Goal: Task Accomplishment & Management: Use online tool/utility

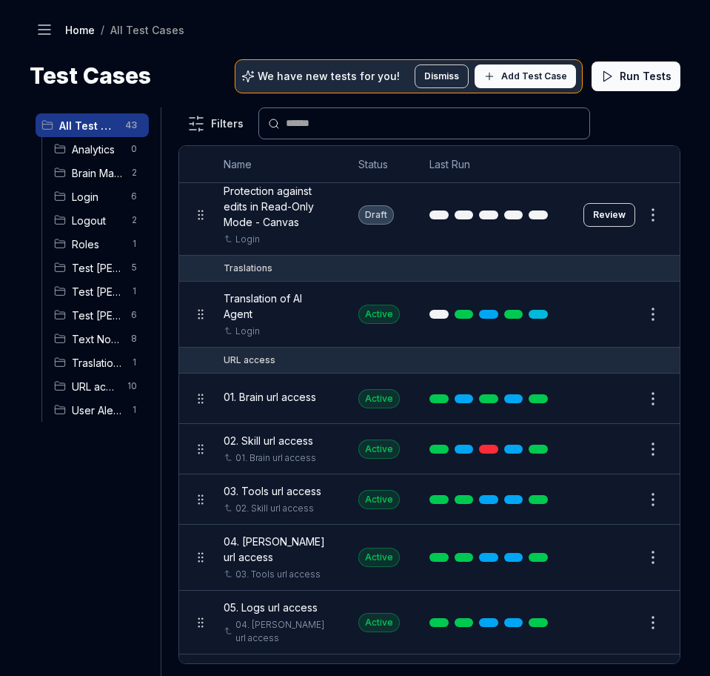
scroll to position [2222, 0]
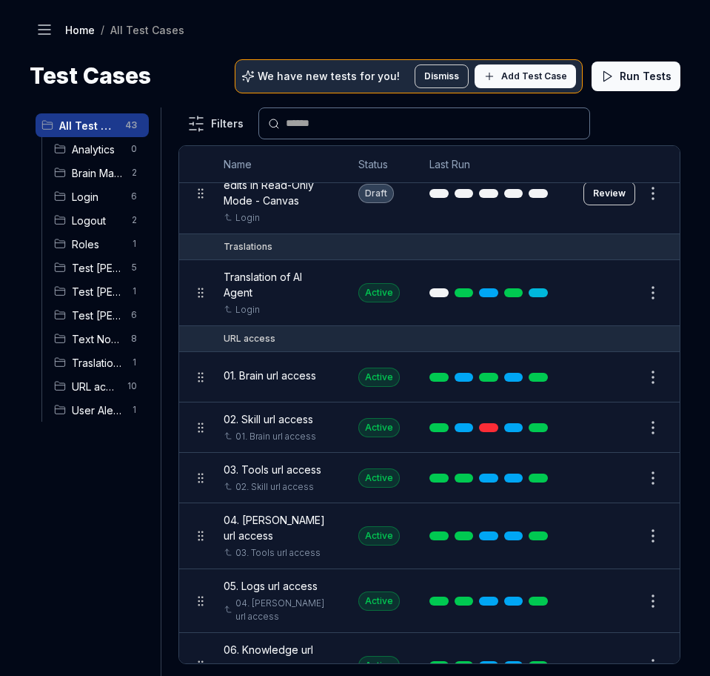
click at [88, 316] on span "Test Nadia" at bounding box center [97, 315] width 50 height 16
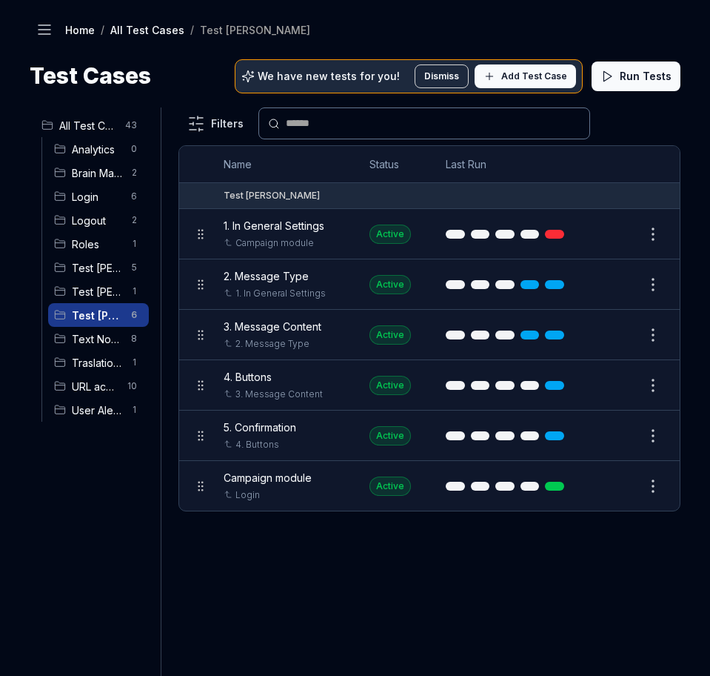
scroll to position [0, 0]
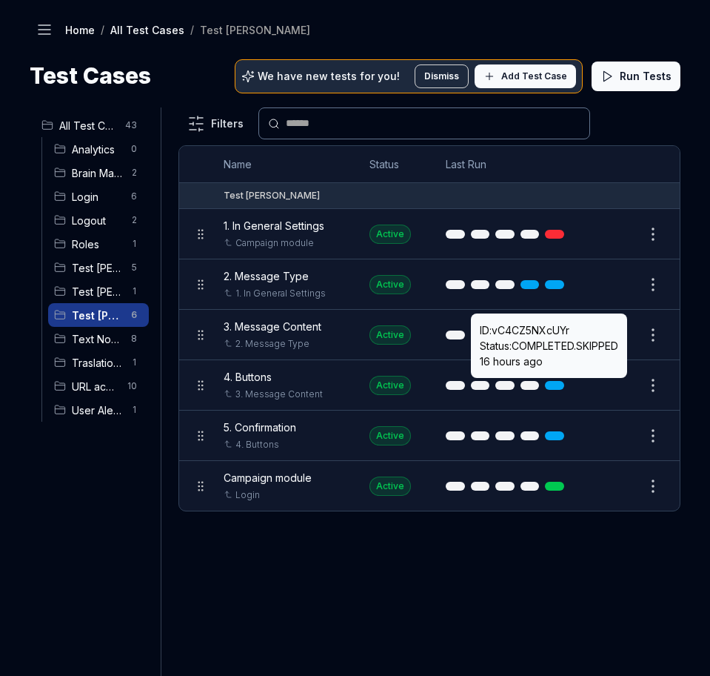
click at [620, 233] on button "Edit" at bounding box center [618, 234] width 36 height 24
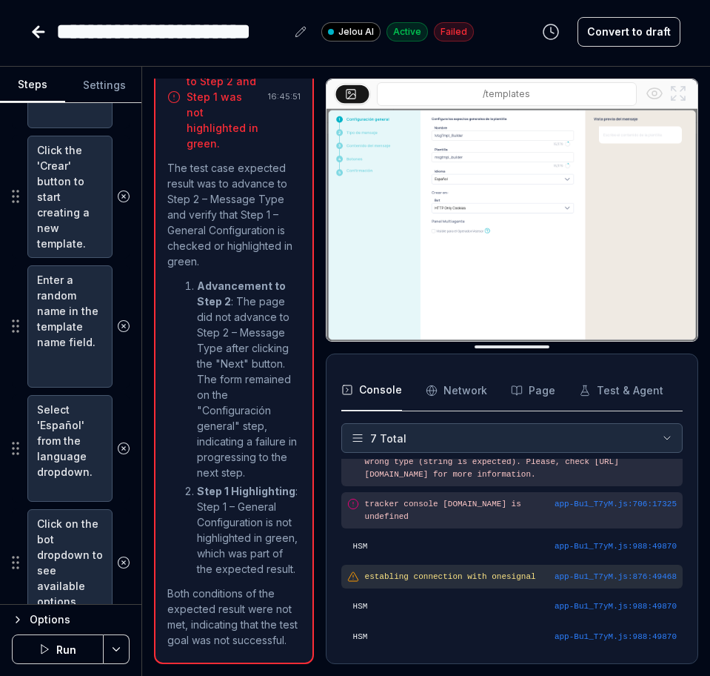
scroll to position [62, 0]
click at [72, 647] on button "Run" at bounding box center [58, 649] width 92 height 30
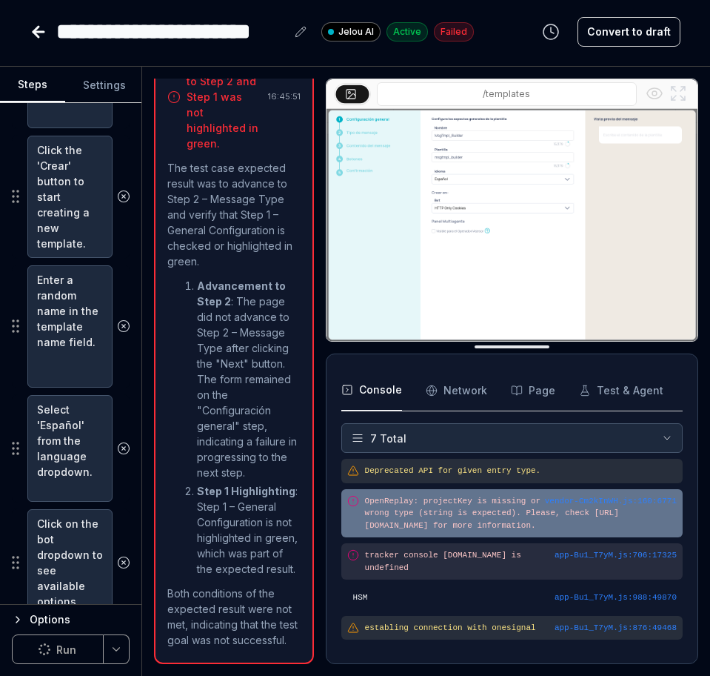
drag, startPoint x: 616, startPoint y: 538, endPoint x: 353, endPoint y: 520, distance: 264.3
click at [353, 520] on div "vendor-Cm2kInWH.js : 160 : 6771 OpenReplay: projectKey is missing or wrong type…" at bounding box center [513, 513] width 342 height 49
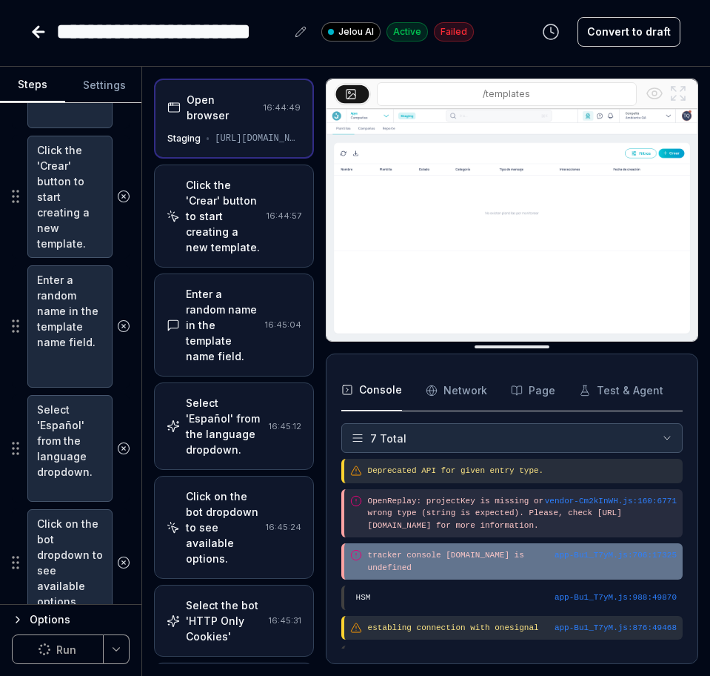
click at [417, 570] on pre "tracker console [DOMAIN_NAME] is undefined" at bounding box center [522, 561] width 309 height 24
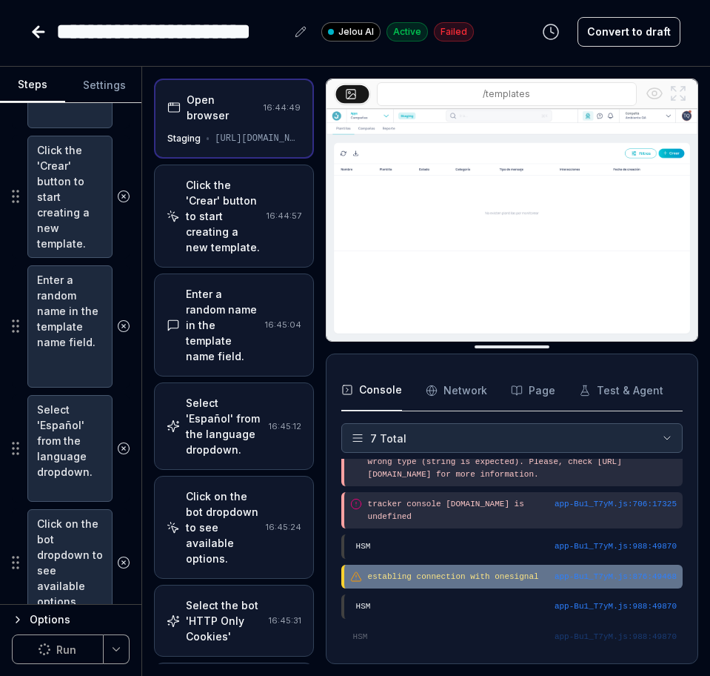
click at [432, 569] on div "app-Bu1_T7yM.js : 876 : 49468 establing connection with onesignal" at bounding box center [513, 576] width 342 height 24
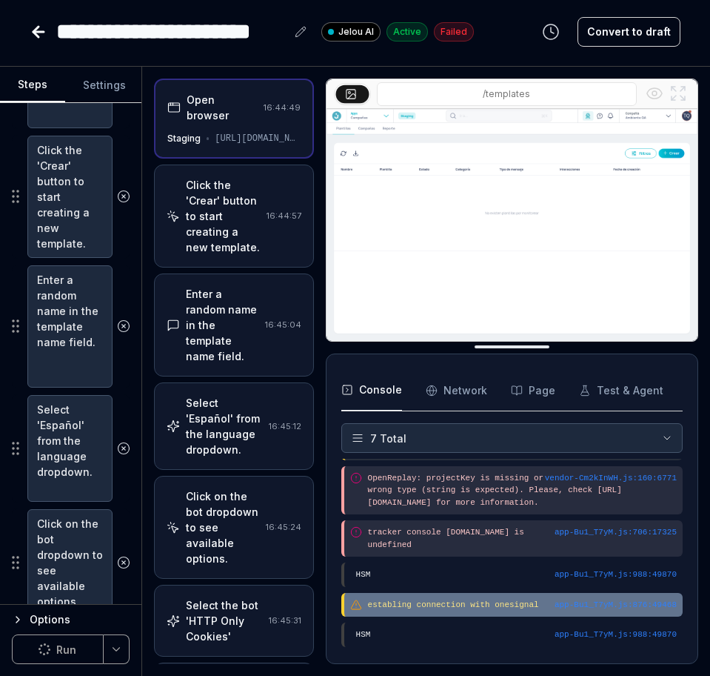
scroll to position [0, 0]
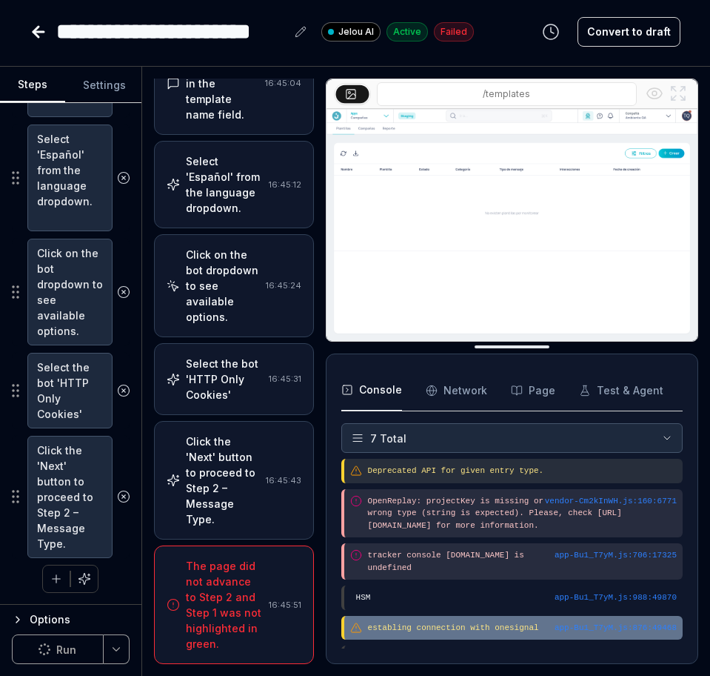
scroll to position [335, 0]
type textarea "*"
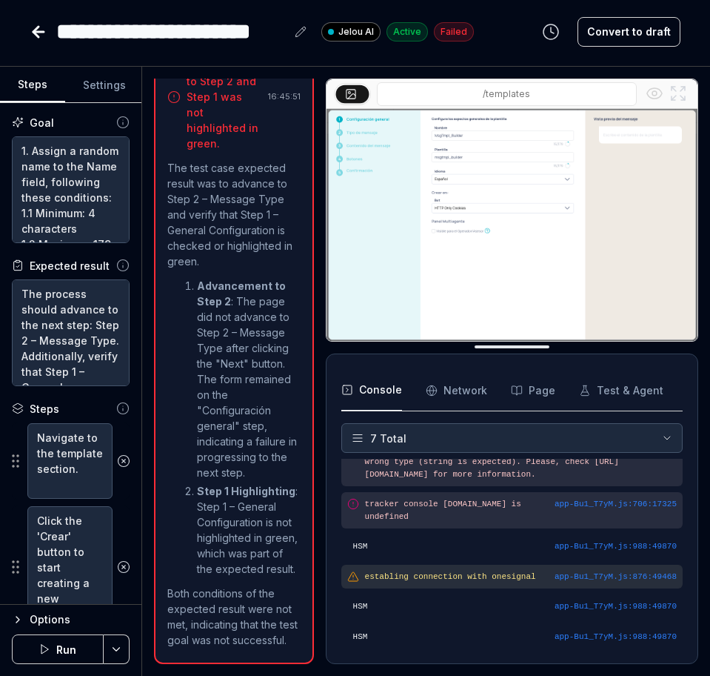
click at [60, 653] on button "Run" at bounding box center [58, 649] width 92 height 30
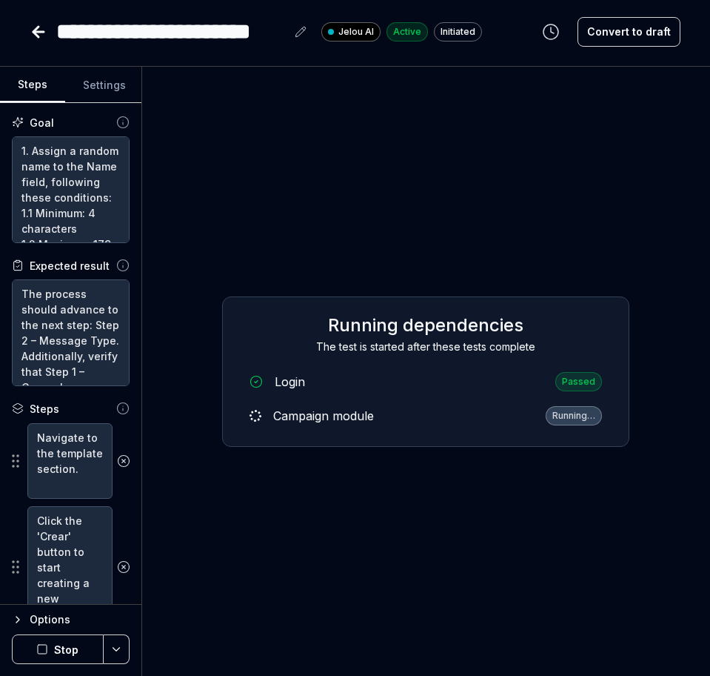
click at [376, 456] on div "Running dependencies The test is started after these tests complete Login Passe…" at bounding box center [426, 371] width 544 height 585
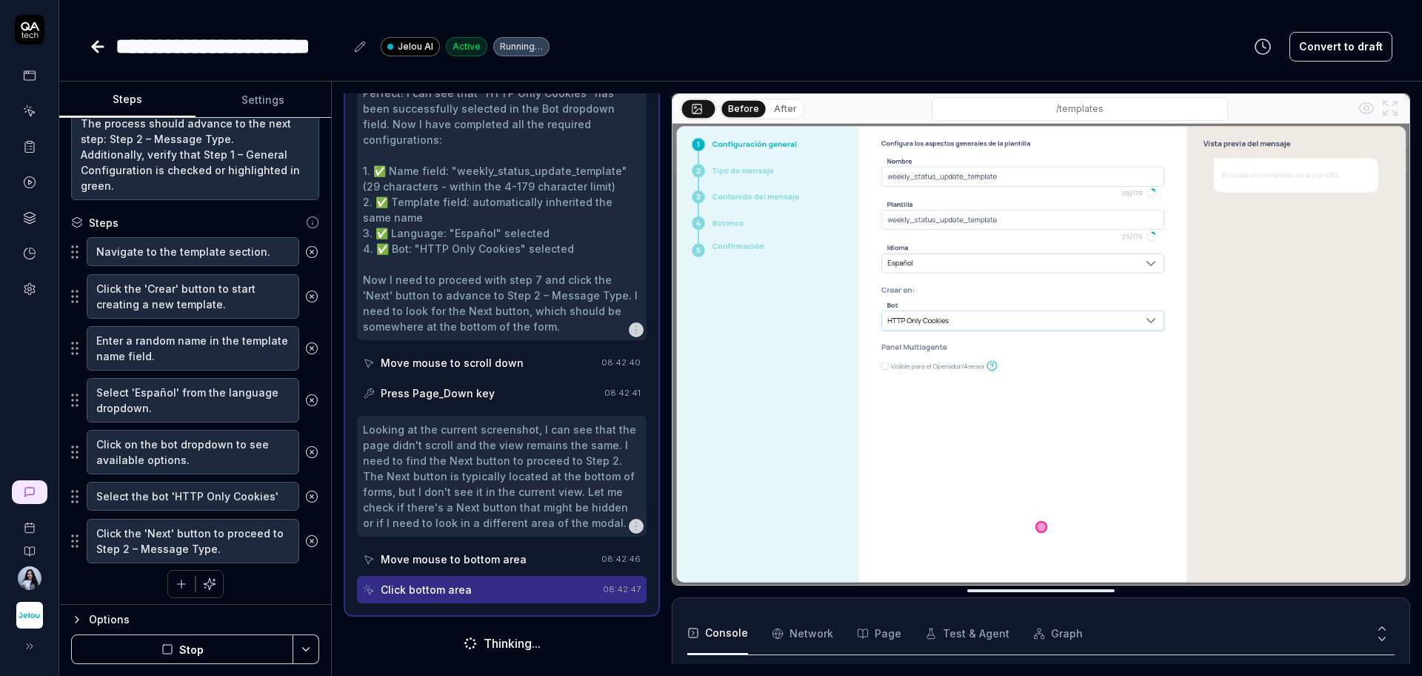
scroll to position [190, 0]
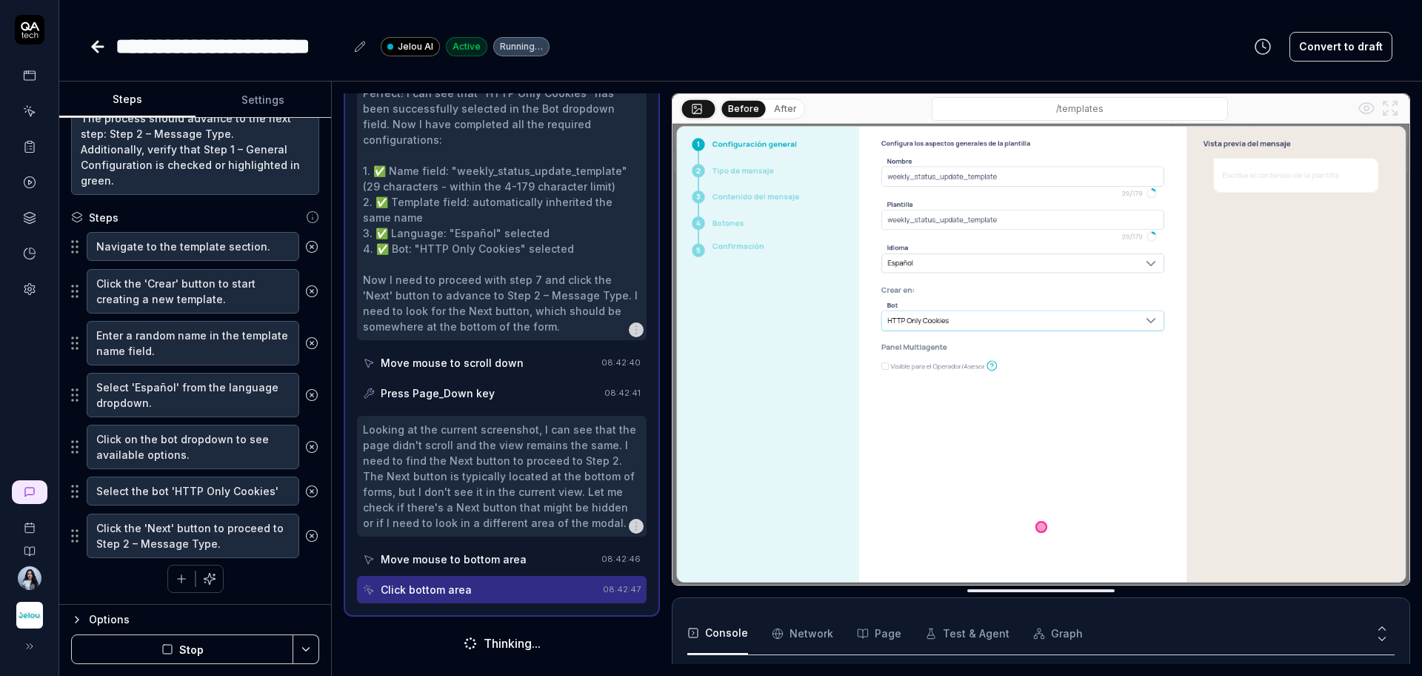
click at [710, 313] on img at bounding box center [1041, 354] width 737 height 461
click at [710, 333] on img at bounding box center [1041, 354] width 737 height 461
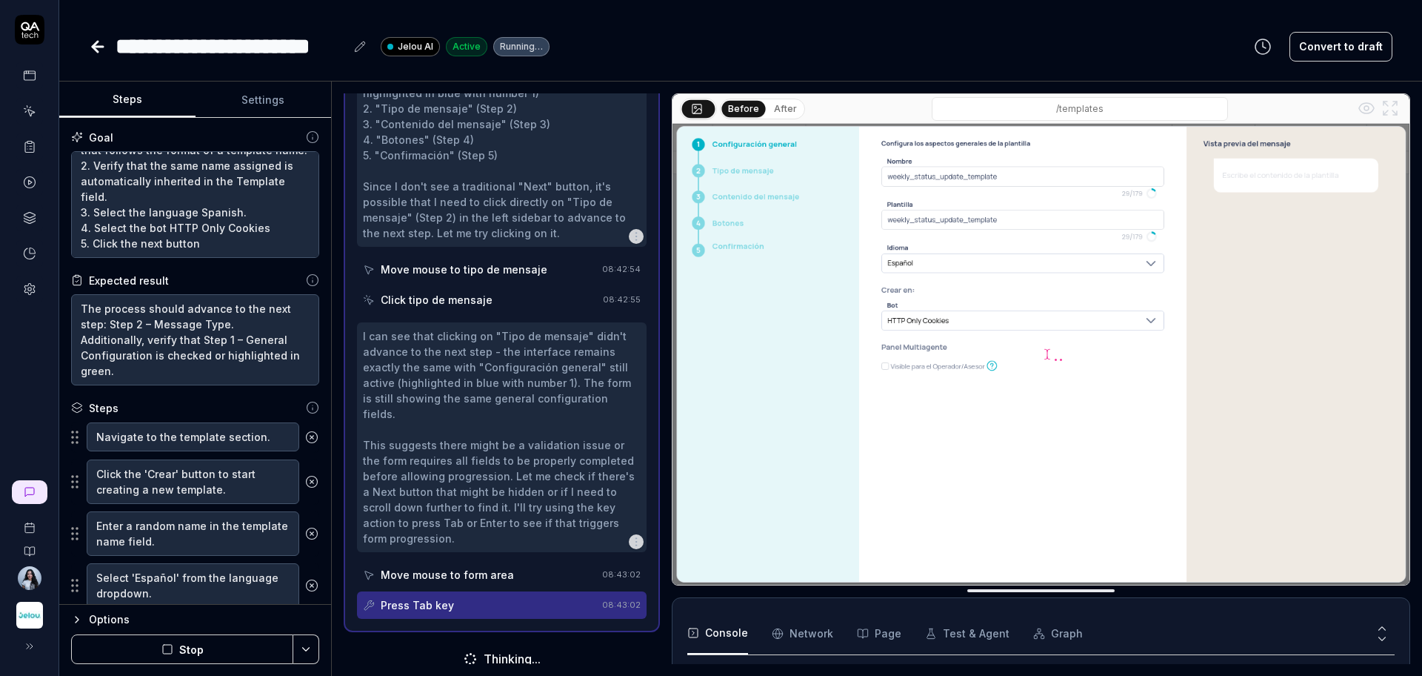
scroll to position [1058, 0]
drag, startPoint x: 261, startPoint y: 232, endPoint x: 172, endPoint y: 232, distance: 88.9
click at [167, 233] on textarea "1. Assign a random name to the Name field, following these conditions: 1.1 Mini…" at bounding box center [195, 204] width 248 height 107
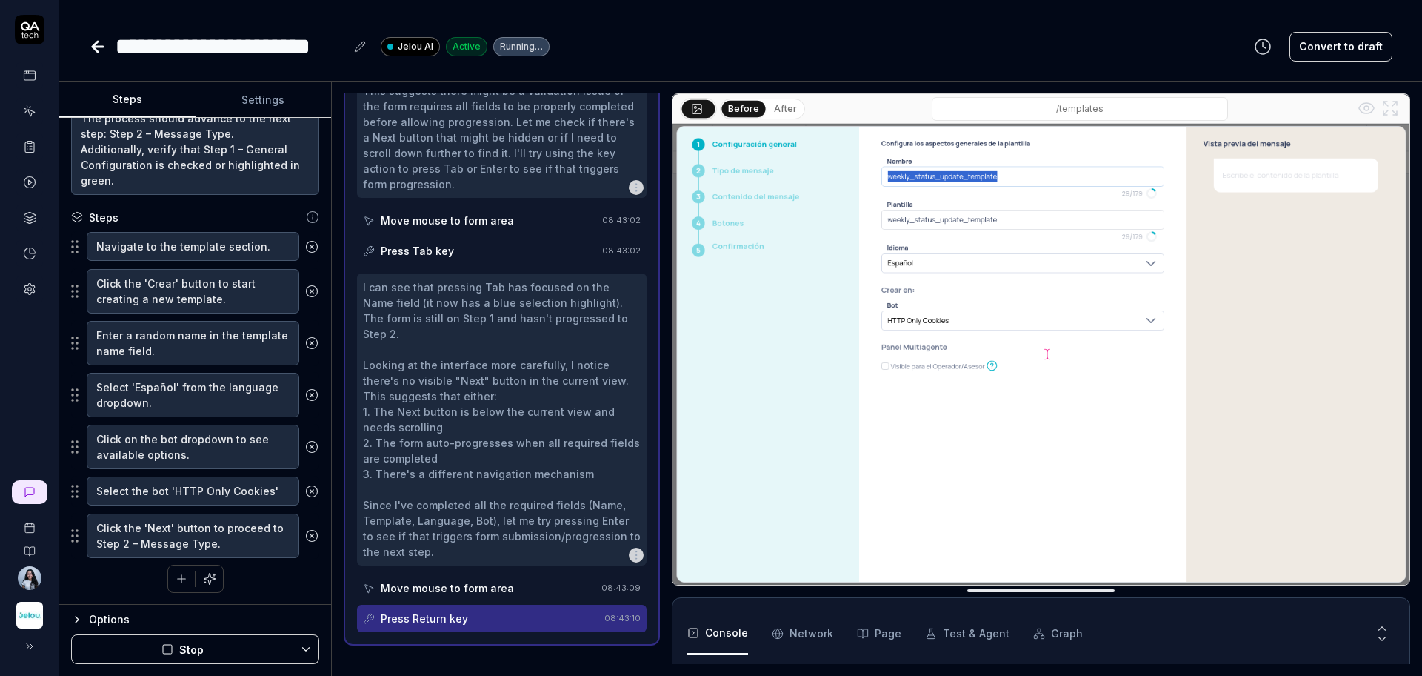
scroll to position [1410, 0]
click at [179, 526] on textarea "Click the 'Next' button to proceed to Step 2 – Message Type." at bounding box center [193, 535] width 213 height 44
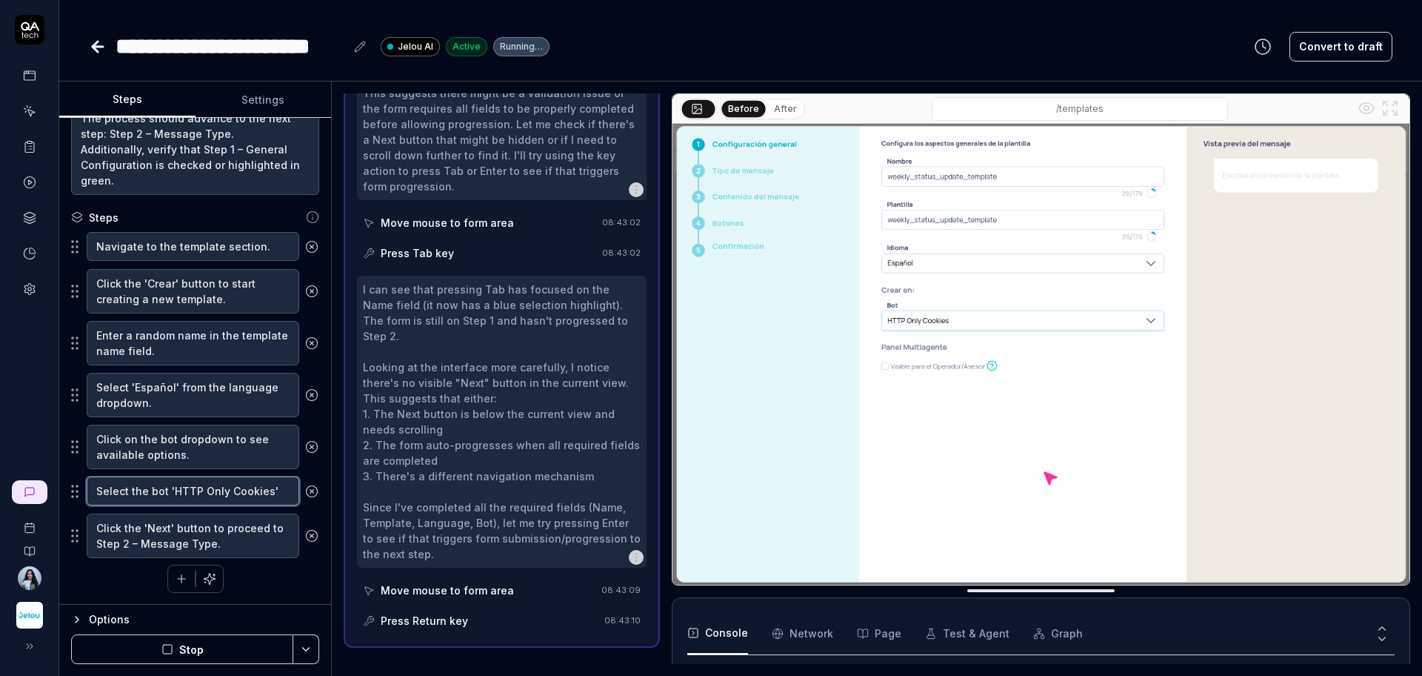
click at [195, 482] on textarea "Select the bot 'HTTP Only Cookies'" at bounding box center [193, 490] width 213 height 29
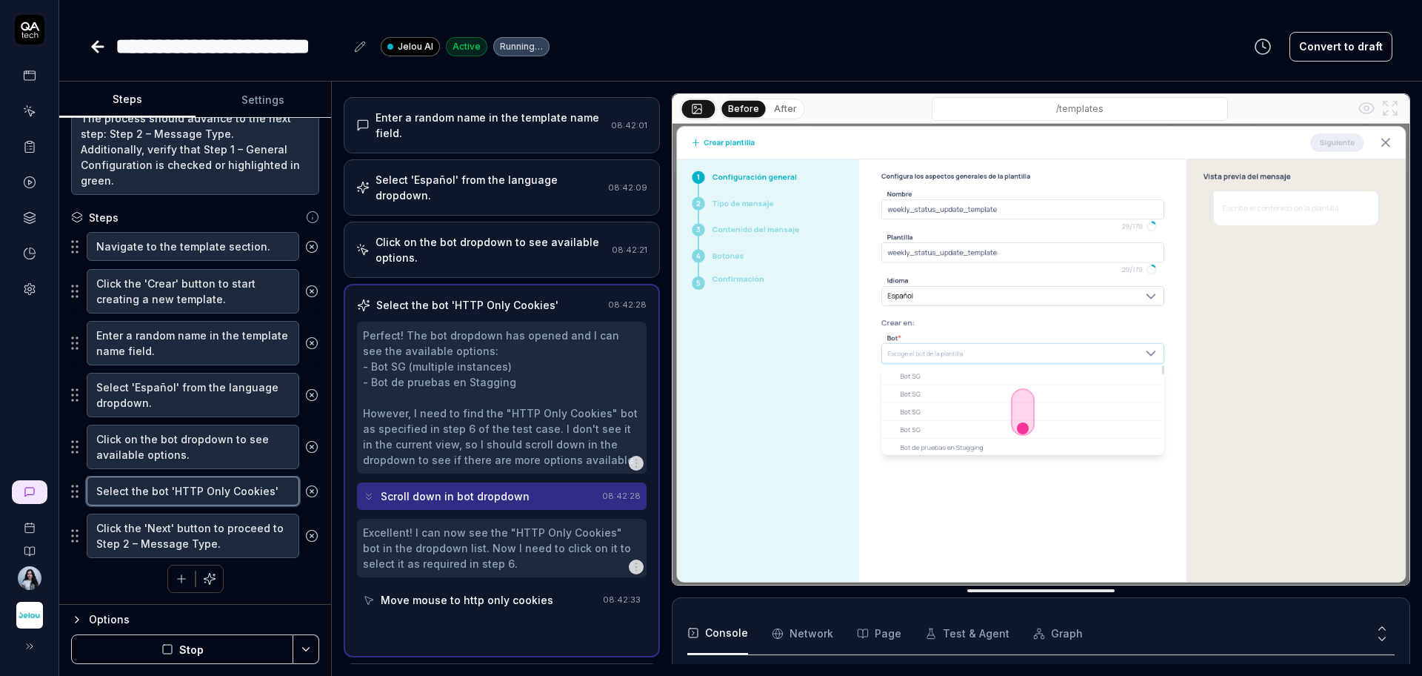
scroll to position [121, 0]
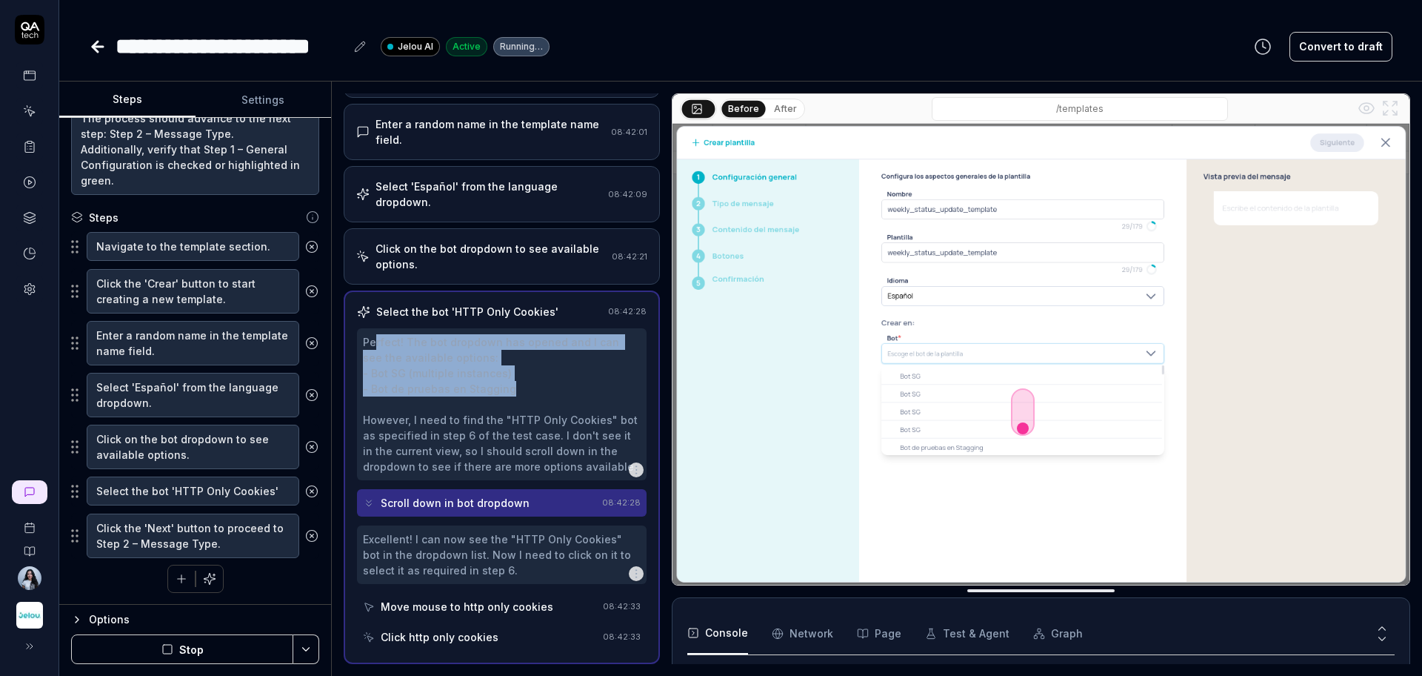
drag, startPoint x: 399, startPoint y: 347, endPoint x: 505, endPoint y: 396, distance: 117.3
click at [505, 396] on div "Perfect! The bot dropdown has opened and I can see the available options: - Bot…" at bounding box center [502, 404] width 278 height 140
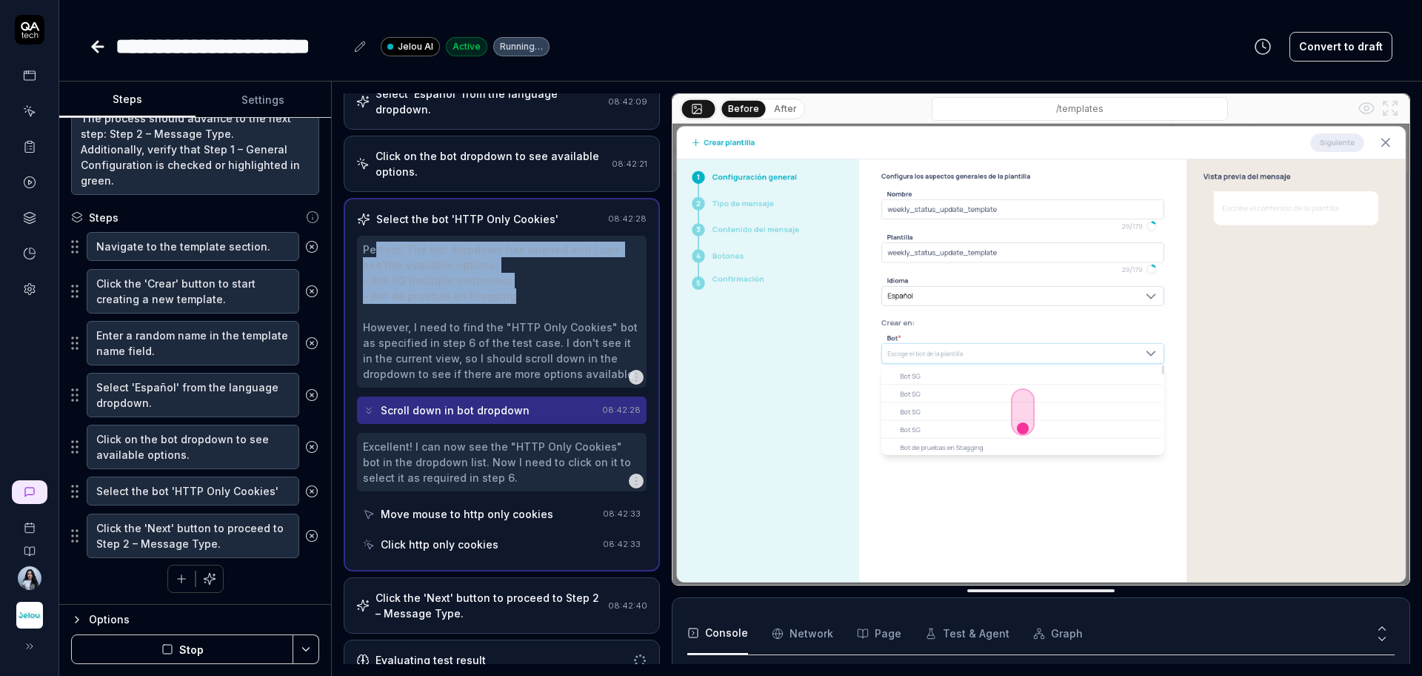
click at [462, 522] on div "Move mouse to http only cookies" at bounding box center [480, 513] width 234 height 27
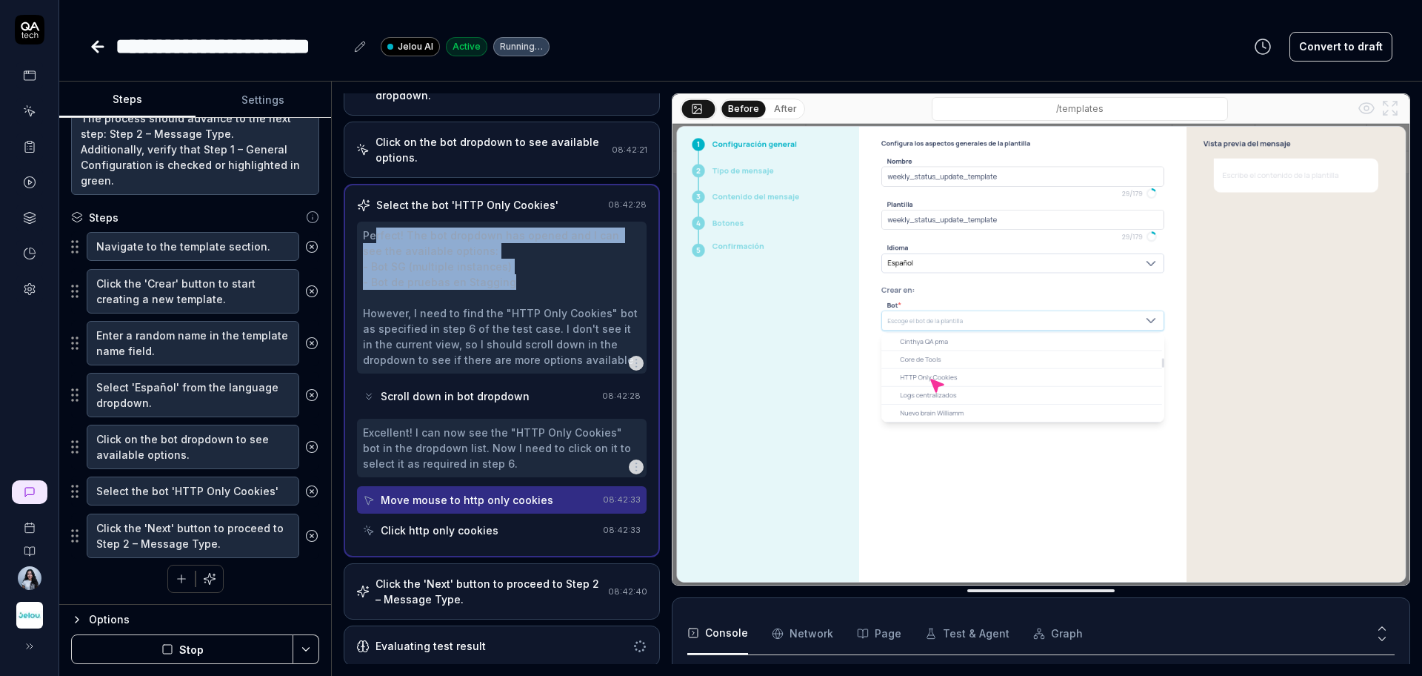
scroll to position [230, 0]
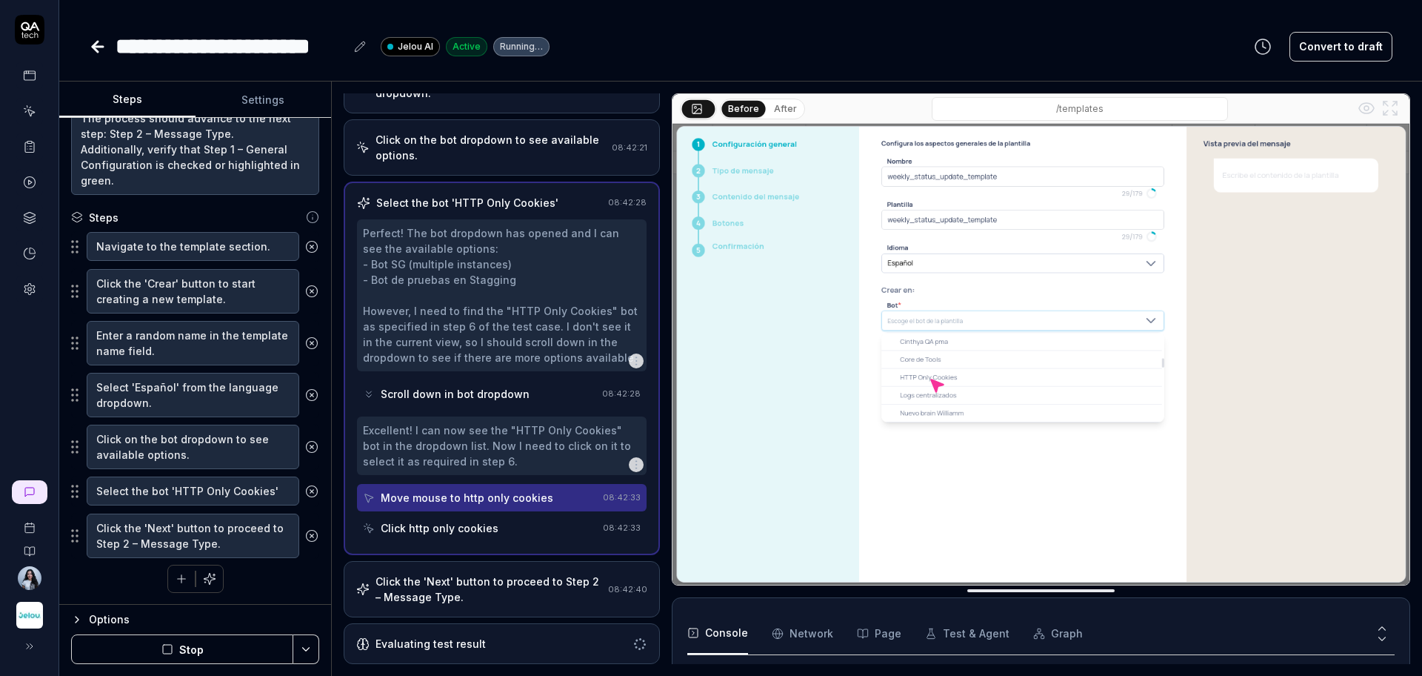
click at [475, 426] on div "Excellent! I can now see the "HTTP Only Cookies" bot in the dropdown list. Now …" at bounding box center [502, 445] width 278 height 47
click at [480, 381] on div "Scroll down in bot dropdown" at bounding box center [479, 393] width 233 height 27
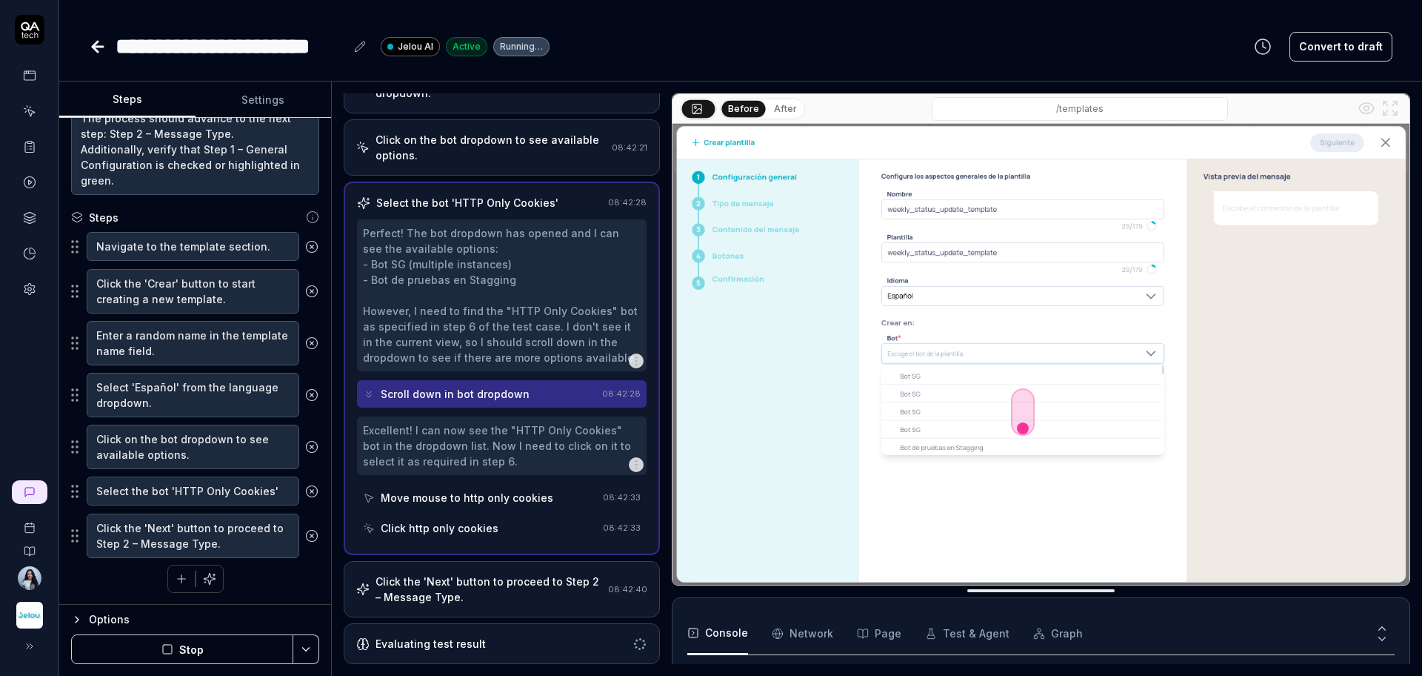
click at [499, 313] on div "Perfect! The bot dropdown has opened and I can see the available options: - Bot…" at bounding box center [502, 295] width 278 height 140
click at [472, 402] on div "Scroll down in bot dropdown" at bounding box center [479, 393] width 233 height 27
click at [453, 451] on div "Excellent! I can now see the "HTTP Only Cookies" bot in the dropdown list. Now …" at bounding box center [502, 445] width 278 height 47
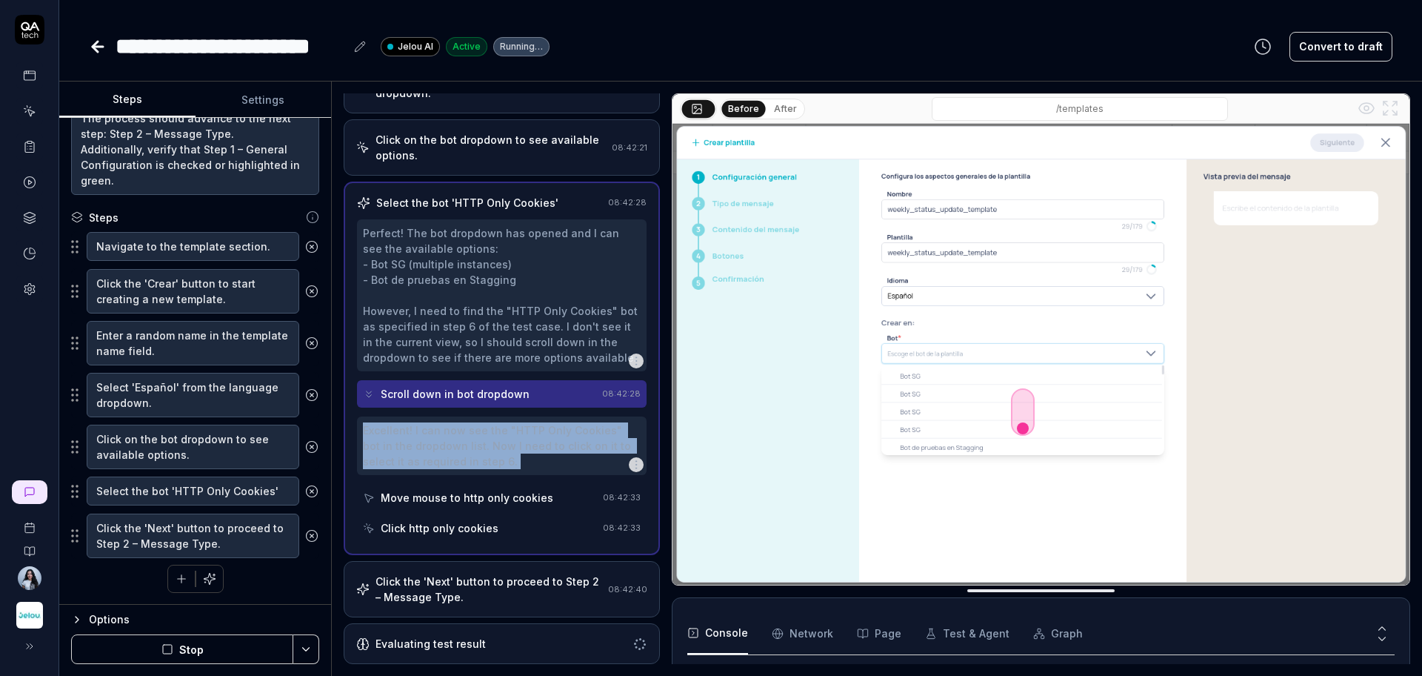
click at [453, 451] on div "Excellent! I can now see the "HTTP Only Cookies" bot in the dropdown list. Now …" at bounding box center [502, 445] width 278 height 47
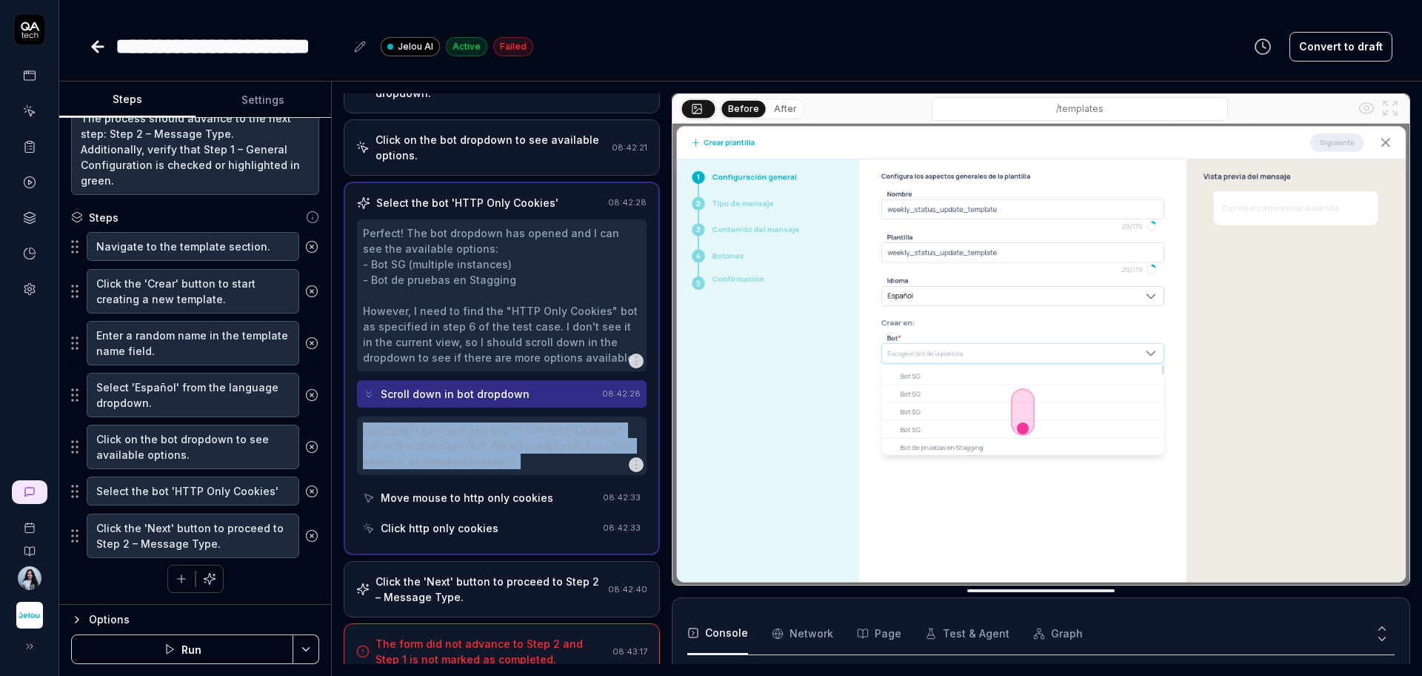
click at [490, 463] on div "Excellent! I can now see the "HTTP Only Cookies" bot in the dropdown list. Now …" at bounding box center [502, 445] width 278 height 47
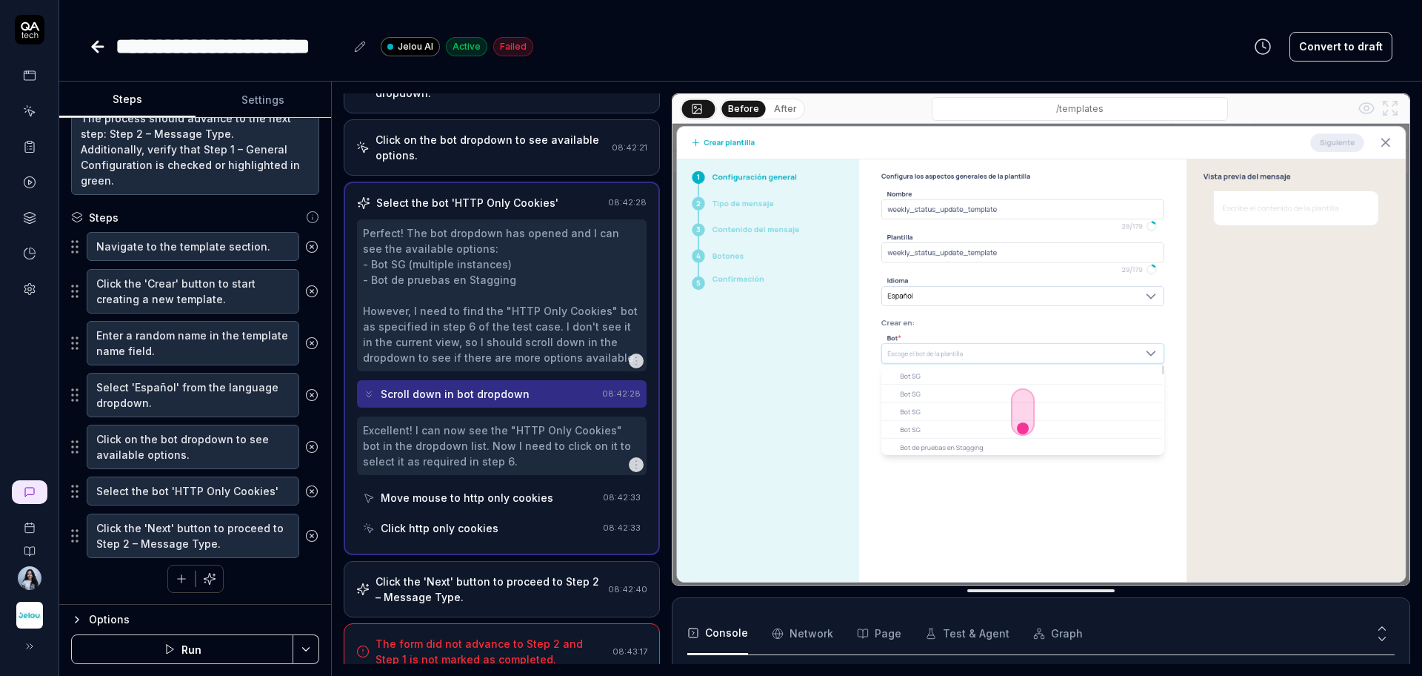
click at [497, 492] on div "Move mouse to http only cookies" at bounding box center [467, 498] width 173 height 16
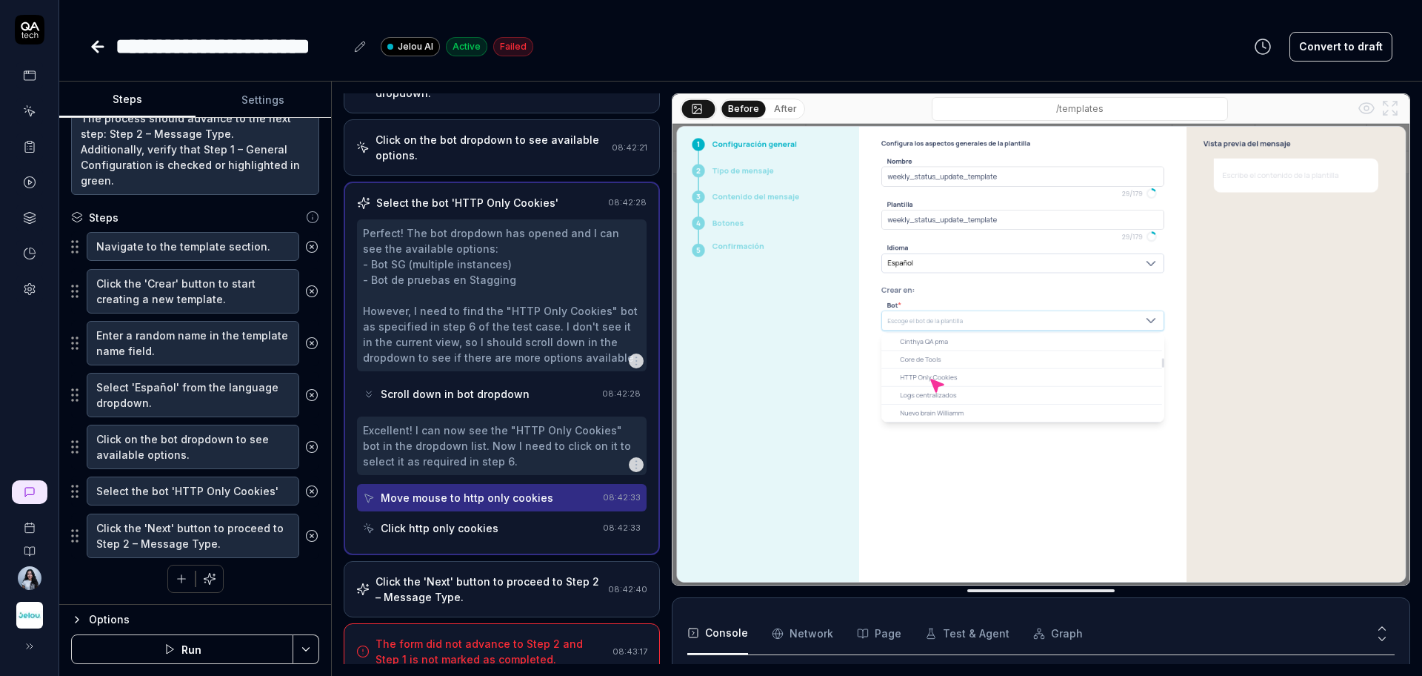
click at [496, 453] on div "Excellent! I can now see the "HTTP Only Cookies" bot in the dropdown list. Now …" at bounding box center [502, 445] width 278 height 47
click at [630, 468] on icon "button" at bounding box center [636, 465] width 12 height 12
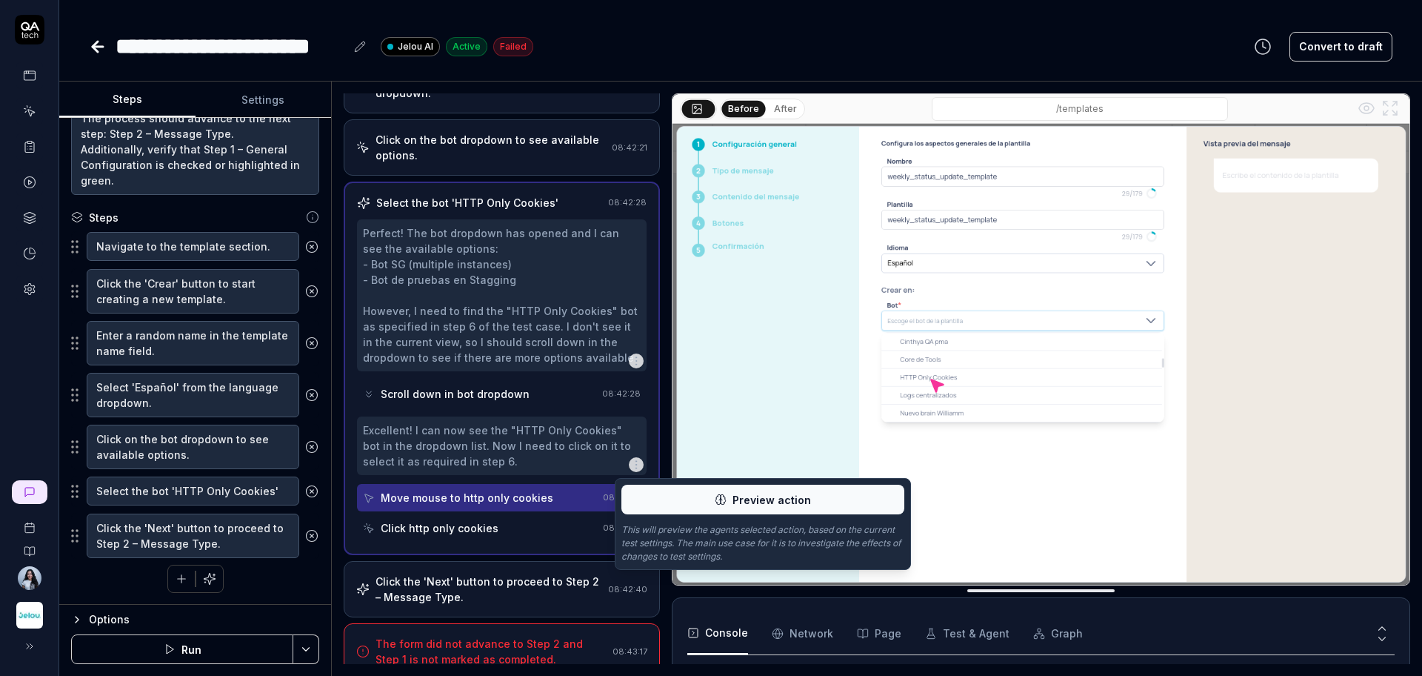
click at [527, 439] on div "Excellent! I can now see the "HTTP Only Cookies" bot in the dropdown list. Now …" at bounding box center [502, 445] width 278 height 47
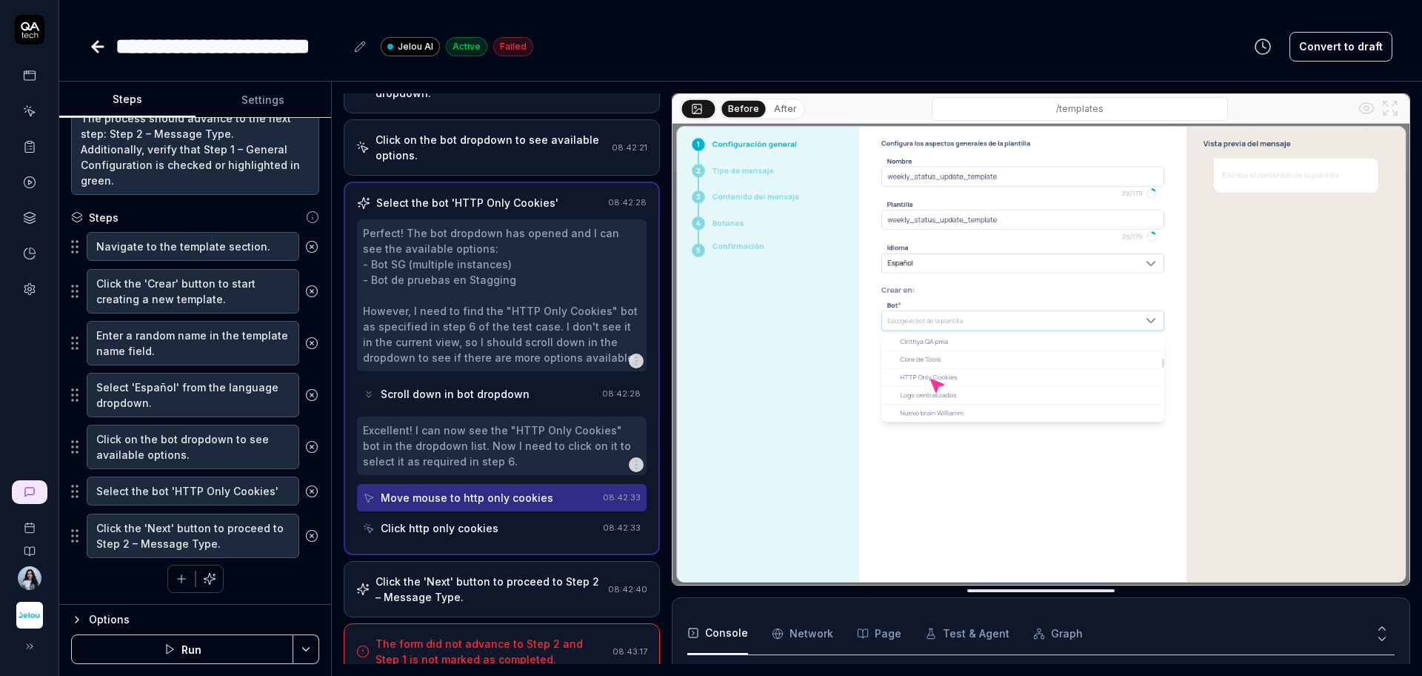
click at [630, 470] on icon "button" at bounding box center [636, 465] width 12 height 12
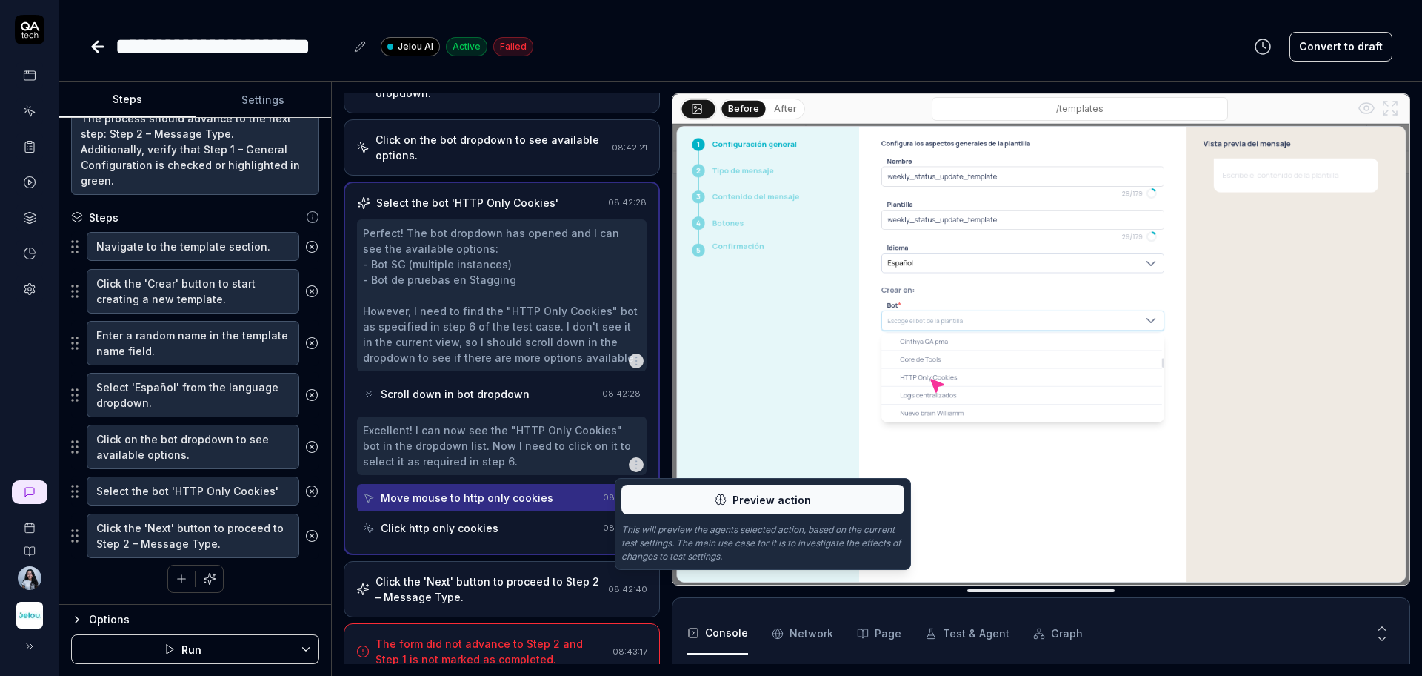
click at [710, 500] on icon at bounding box center [721, 499] width 12 height 12
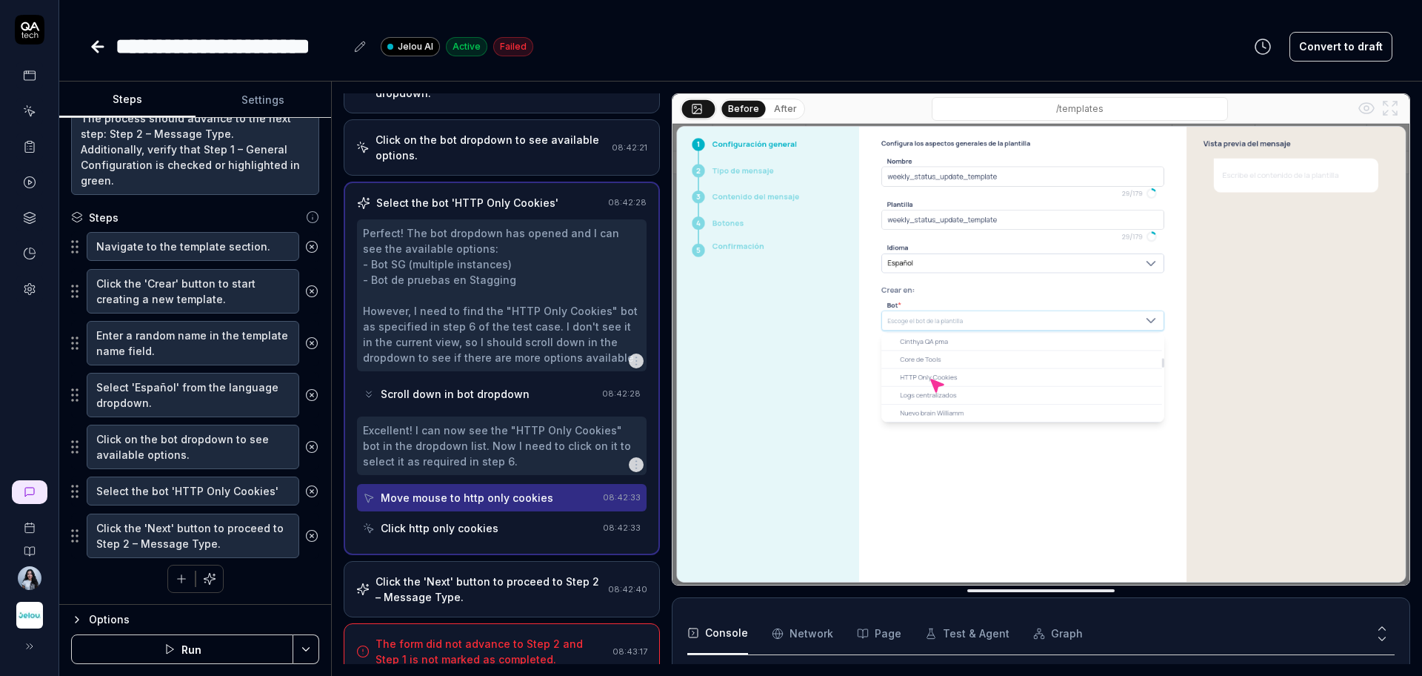
click at [617, 387] on div "Scroll down in bot dropdown 08:42:28" at bounding box center [502, 393] width 290 height 27
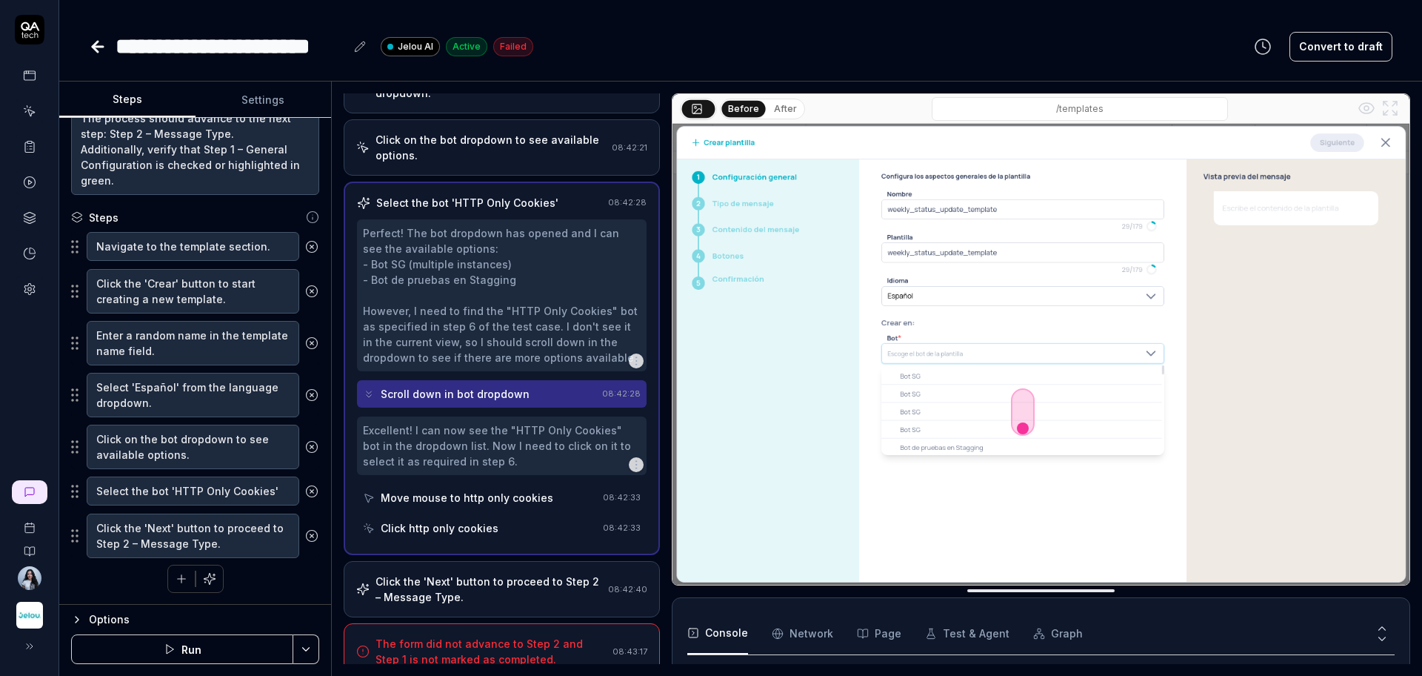
click at [630, 464] on icon "button" at bounding box center [636, 465] width 12 height 12
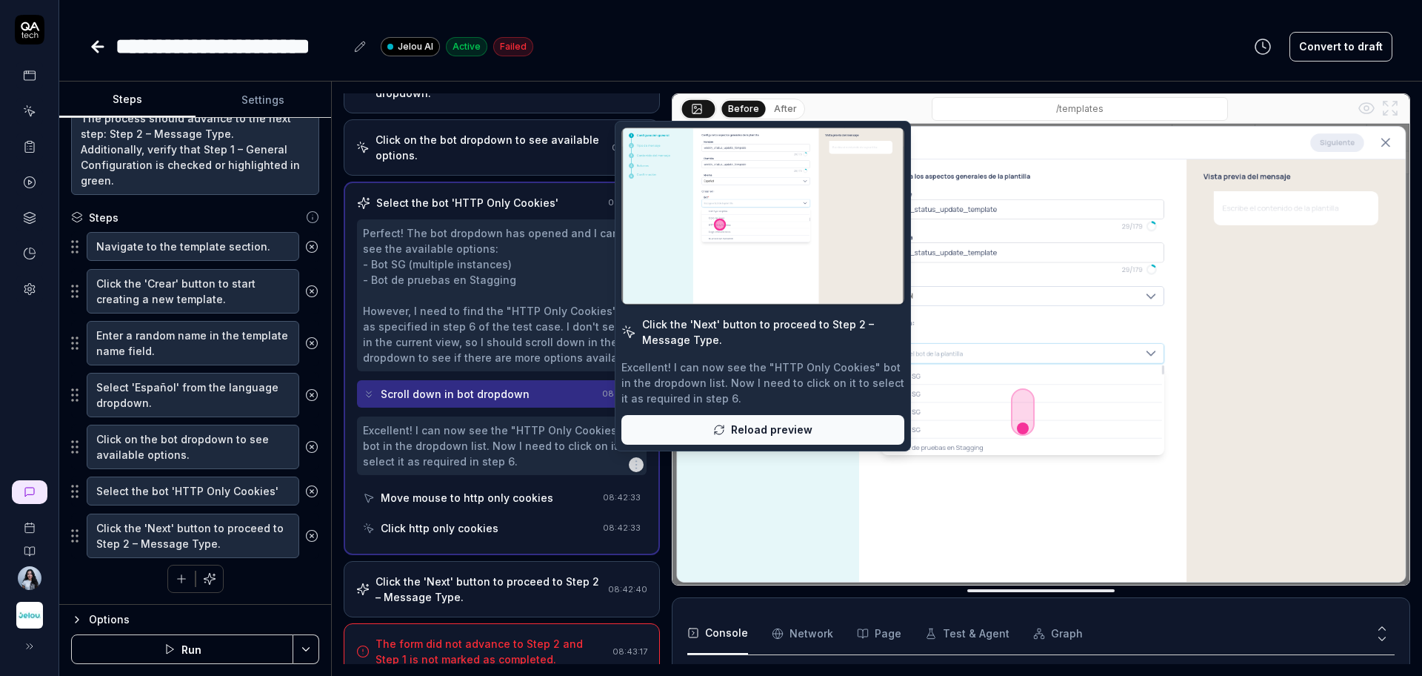
click at [710, 423] on span "Reload preview" at bounding box center [771, 430] width 81 height 16
click at [710, 125] on div "Click the 'Next' button to proceed to Step 2 – Message Type. Excellent! I can n…" at bounding box center [763, 286] width 296 height 330
click at [710, 162] on button at bounding box center [763, 215] width 283 height 177
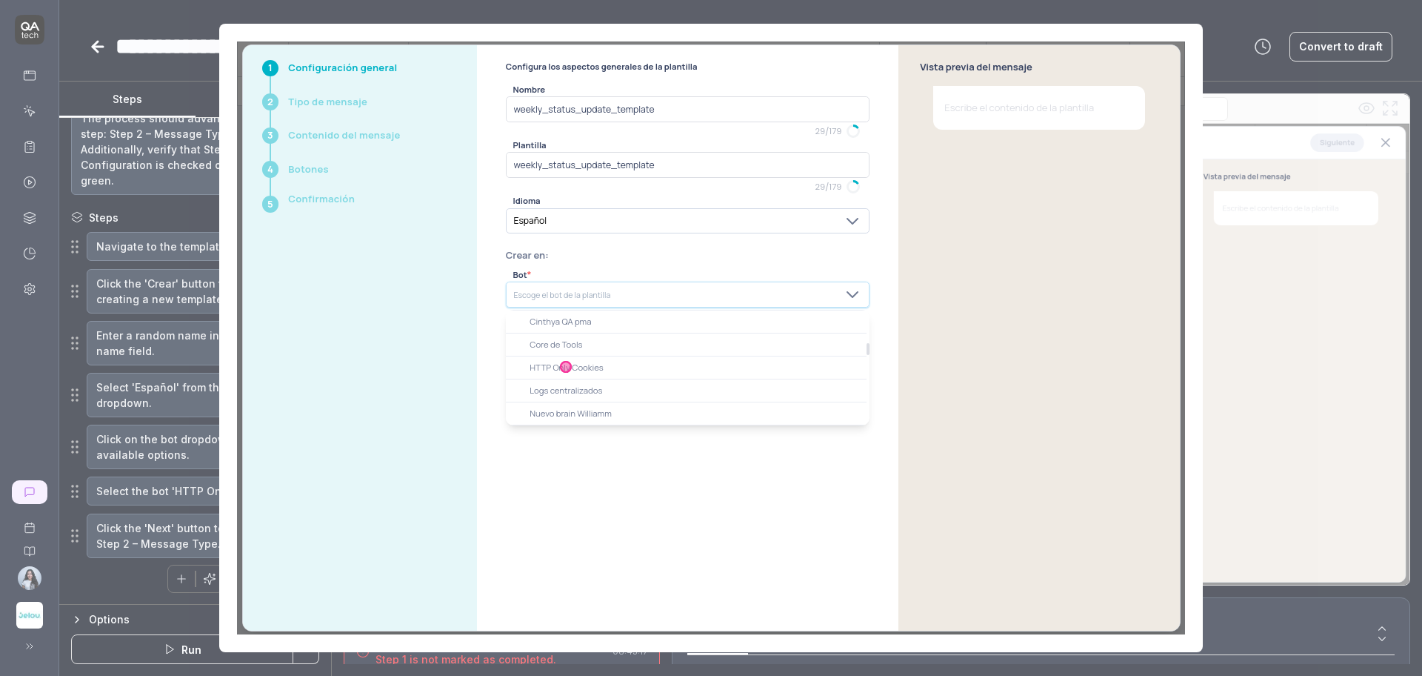
click at [556, 367] on img at bounding box center [711, 337] width 948 height 593
click at [570, 366] on img at bounding box center [711, 337] width 948 height 593
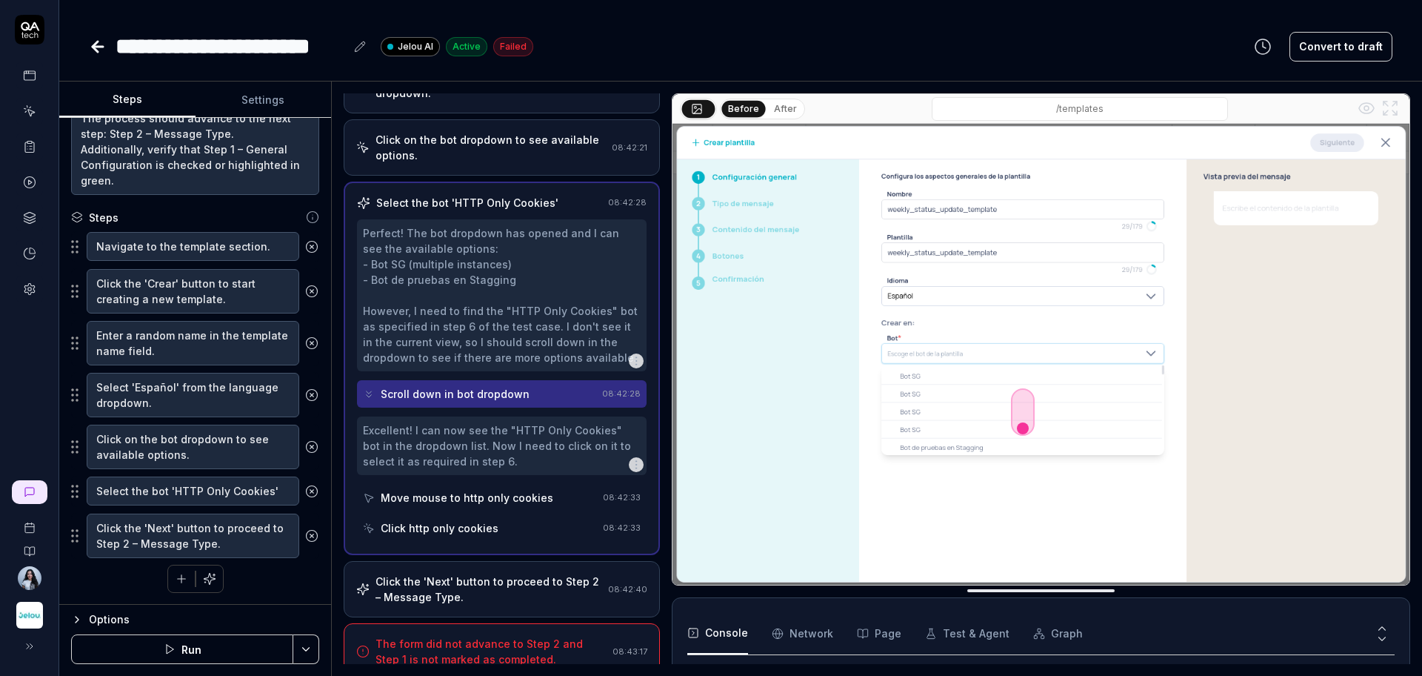
click at [710, 474] on img at bounding box center [1041, 354] width 737 height 461
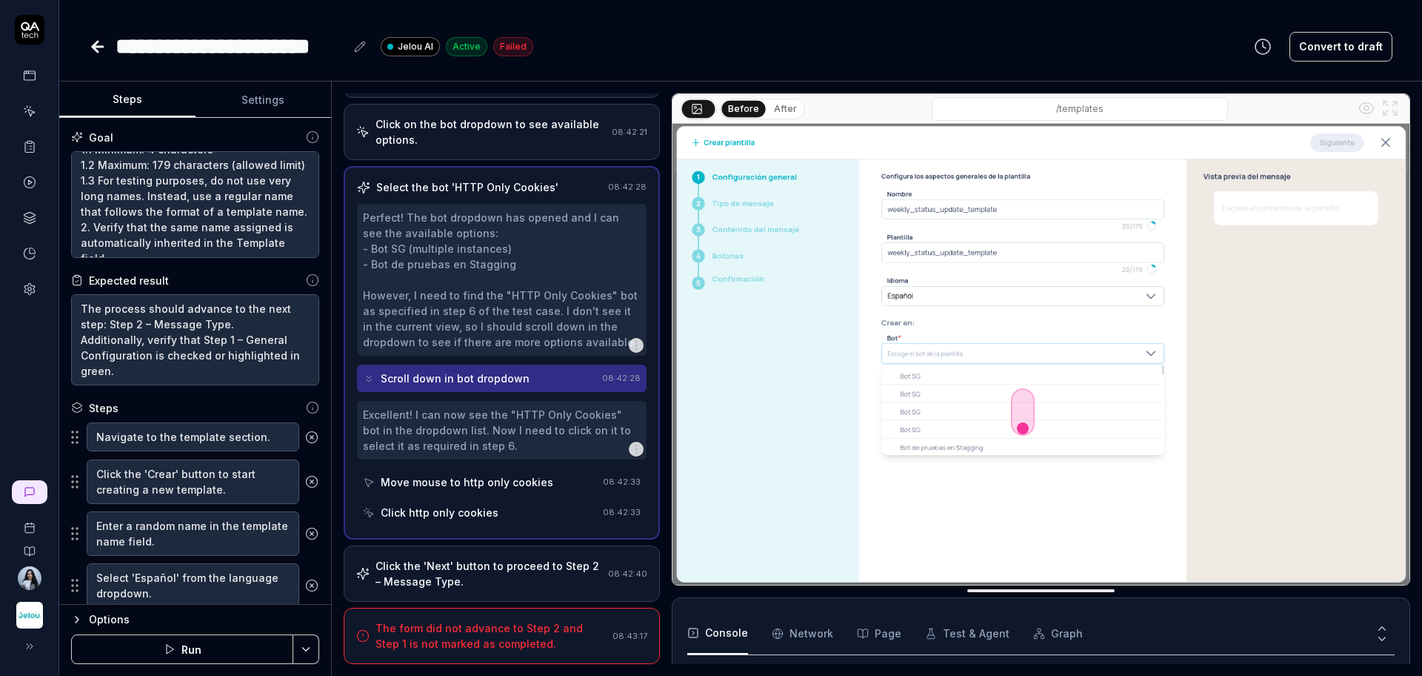
scroll to position [140, 0]
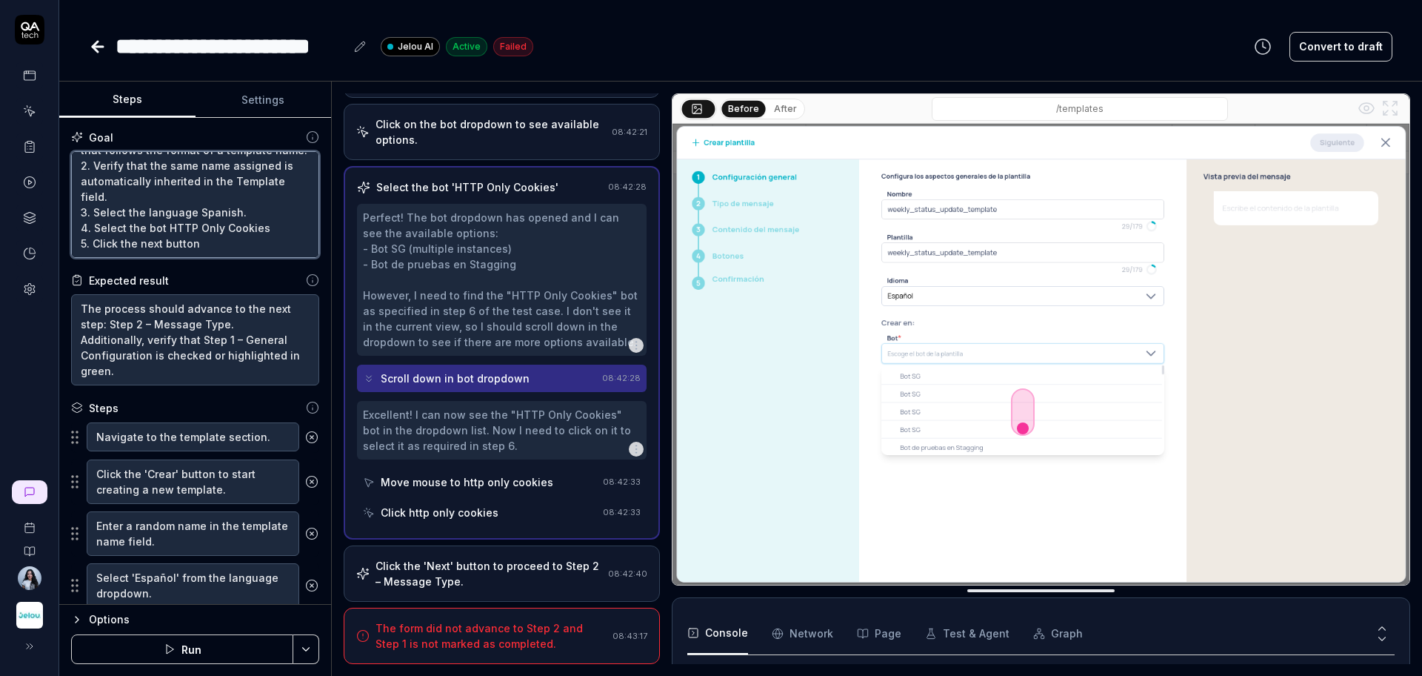
drag, startPoint x: 166, startPoint y: 229, endPoint x: 32, endPoint y: 228, distance: 134.1
click at [32, 228] on div "**********" at bounding box center [711, 338] width 1422 height 676
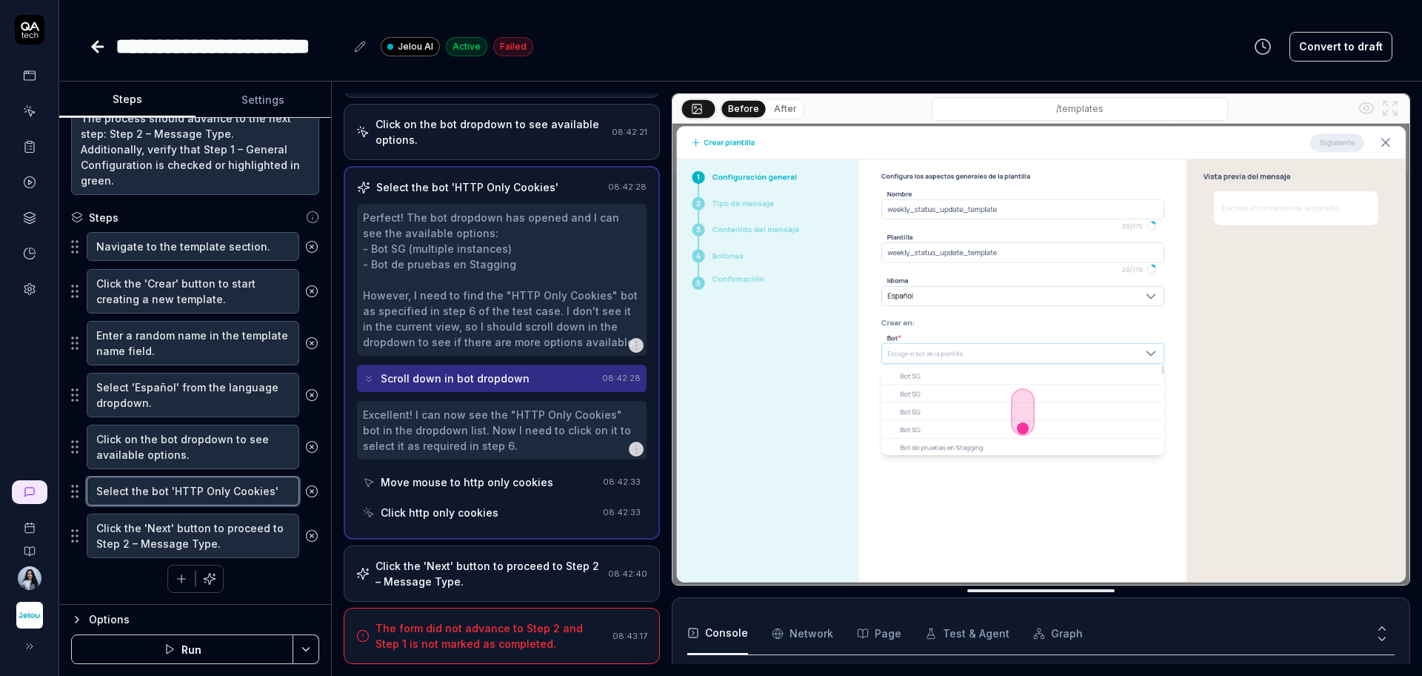
click at [196, 488] on textarea "Select the bot 'HTTP Only Cookies'" at bounding box center [193, 490] width 213 height 29
click at [195, 535] on textarea "Click the 'Next' button to proceed to Step 2 – Message Type." at bounding box center [193, 535] width 213 height 44
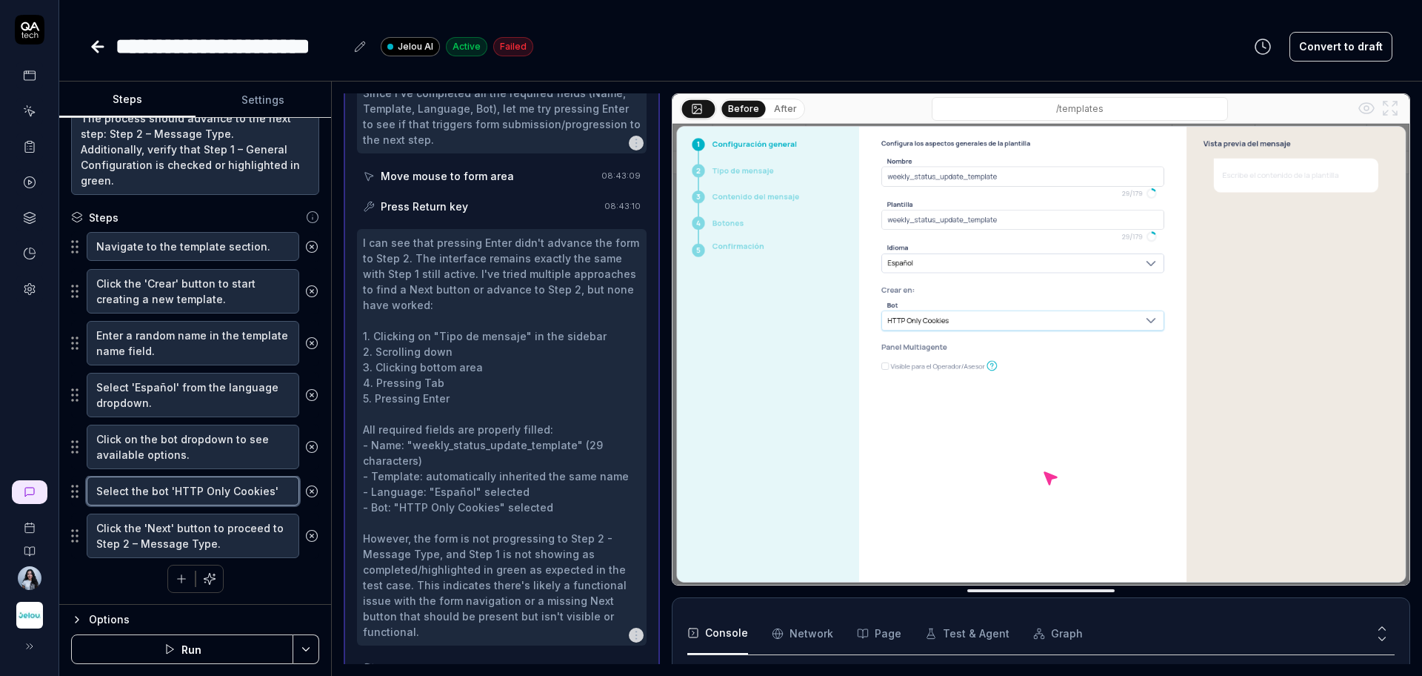
click at [199, 483] on textarea "Select the bot 'HTTP Only Cookies'" at bounding box center [193, 490] width 213 height 29
type textarea "*"
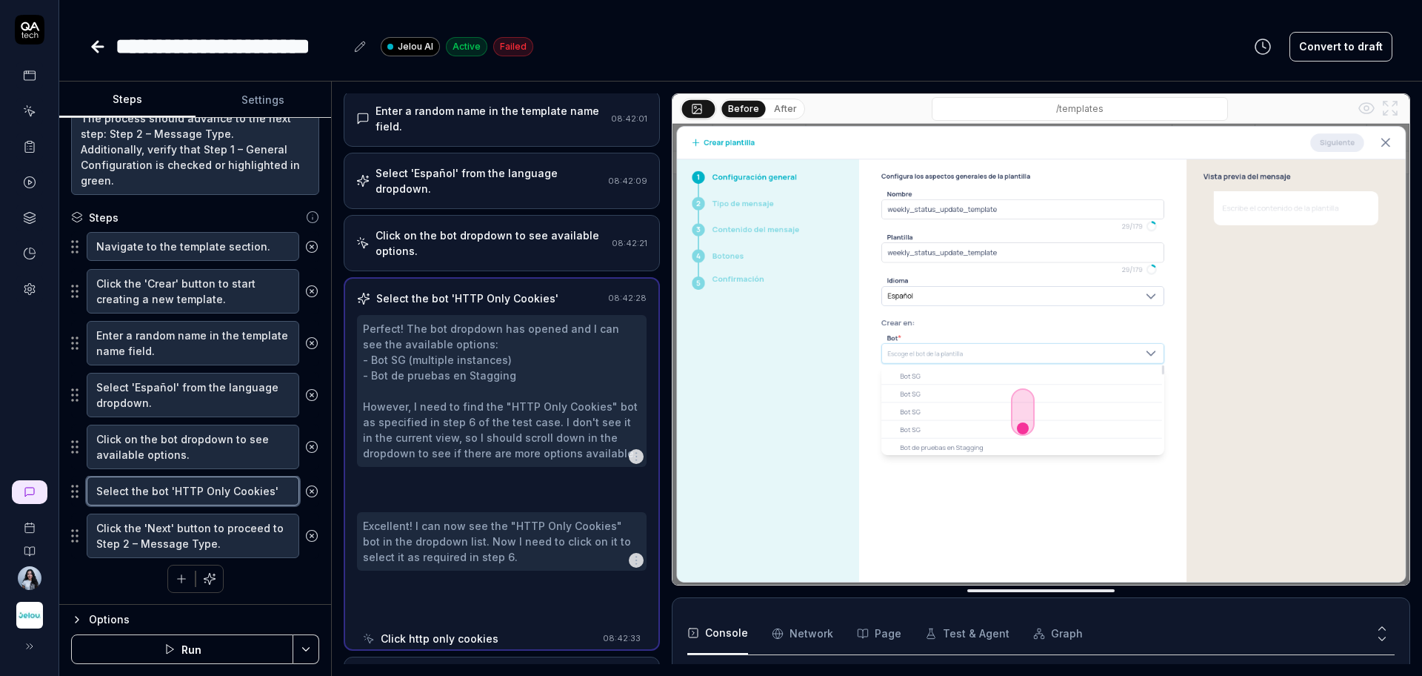
scroll to position [121, 0]
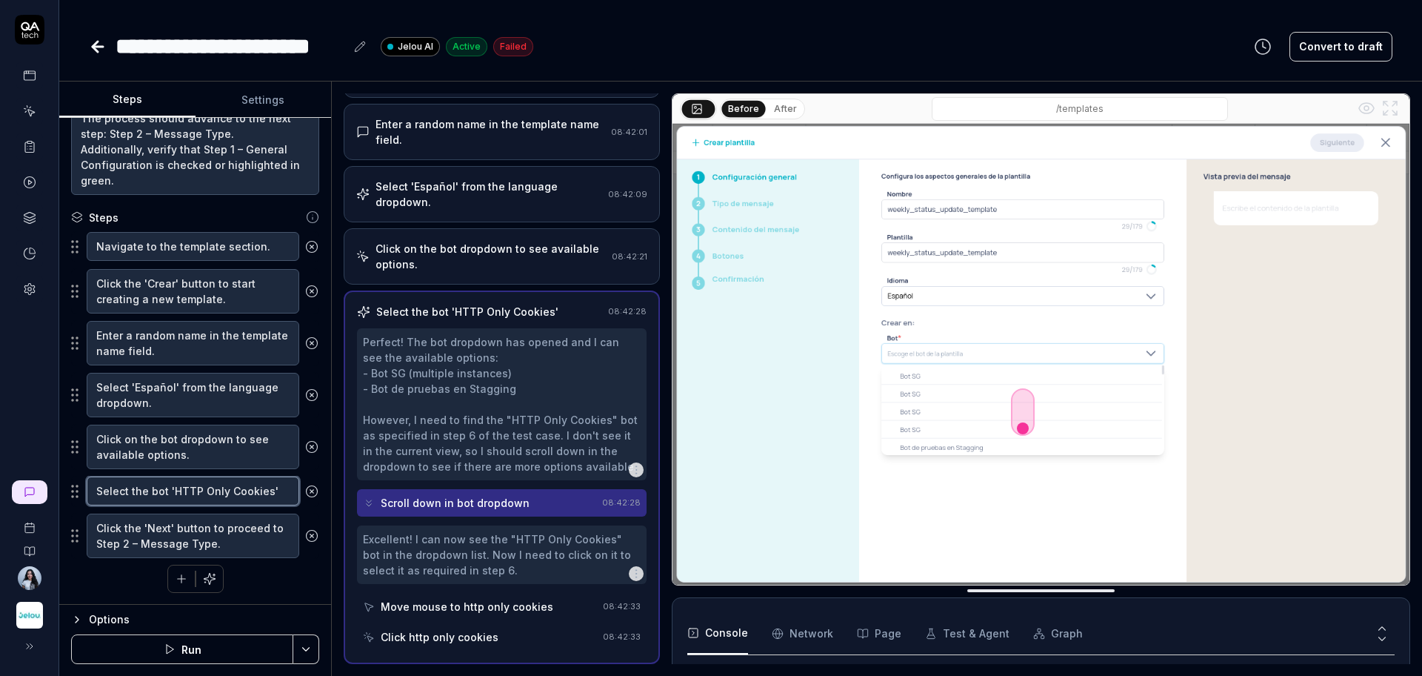
click at [199, 483] on textarea "Select the bot 'HTTP Only Cookies'" at bounding box center [193, 490] width 213 height 29
type textarea "*"
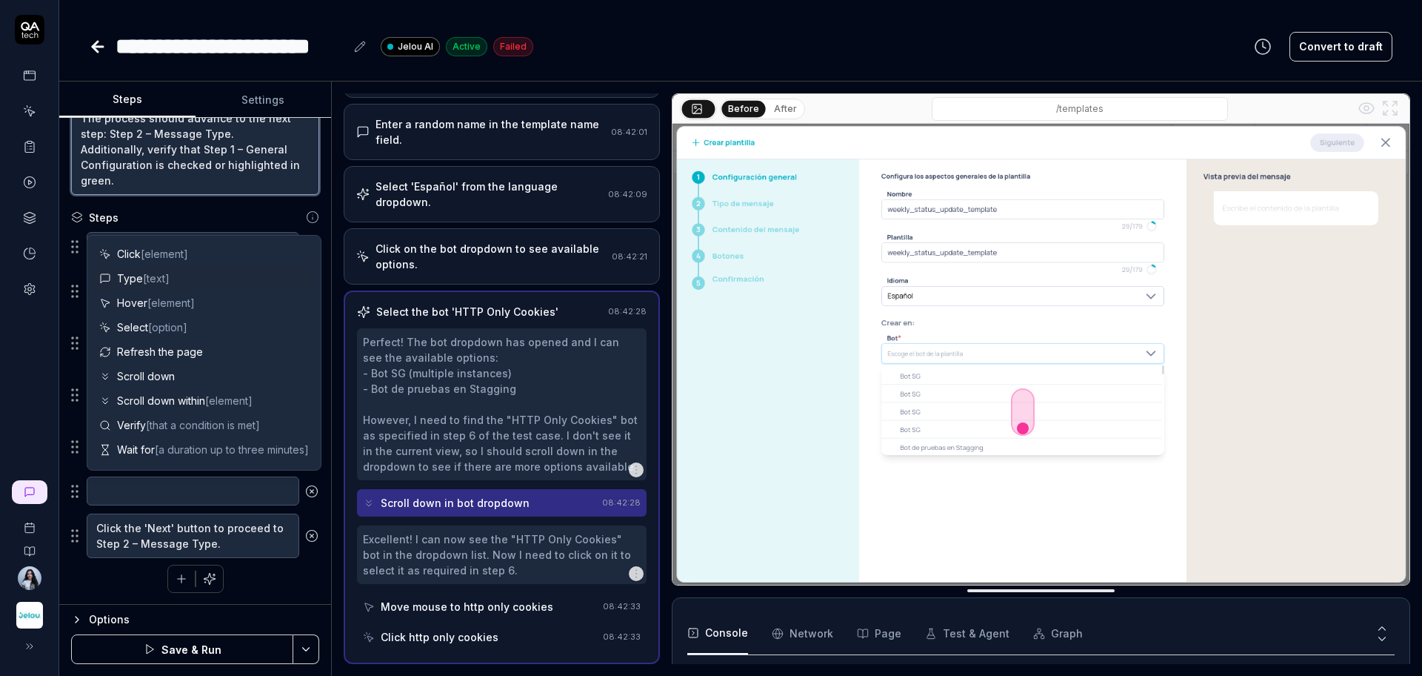
type textarea "*"
click at [252, 179] on textarea "The process should advance to the next step: Step 2 – Message Type. Additionall…" at bounding box center [195, 149] width 248 height 91
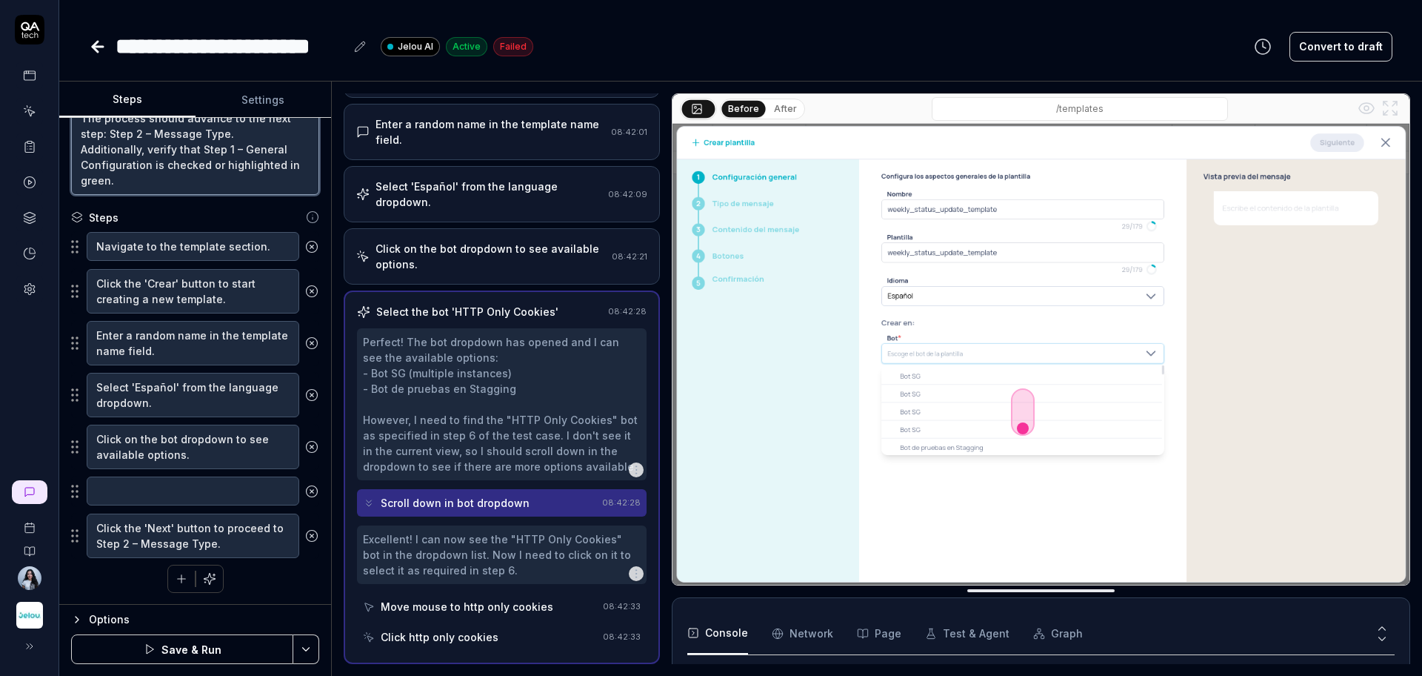
scroll to position [5, 0]
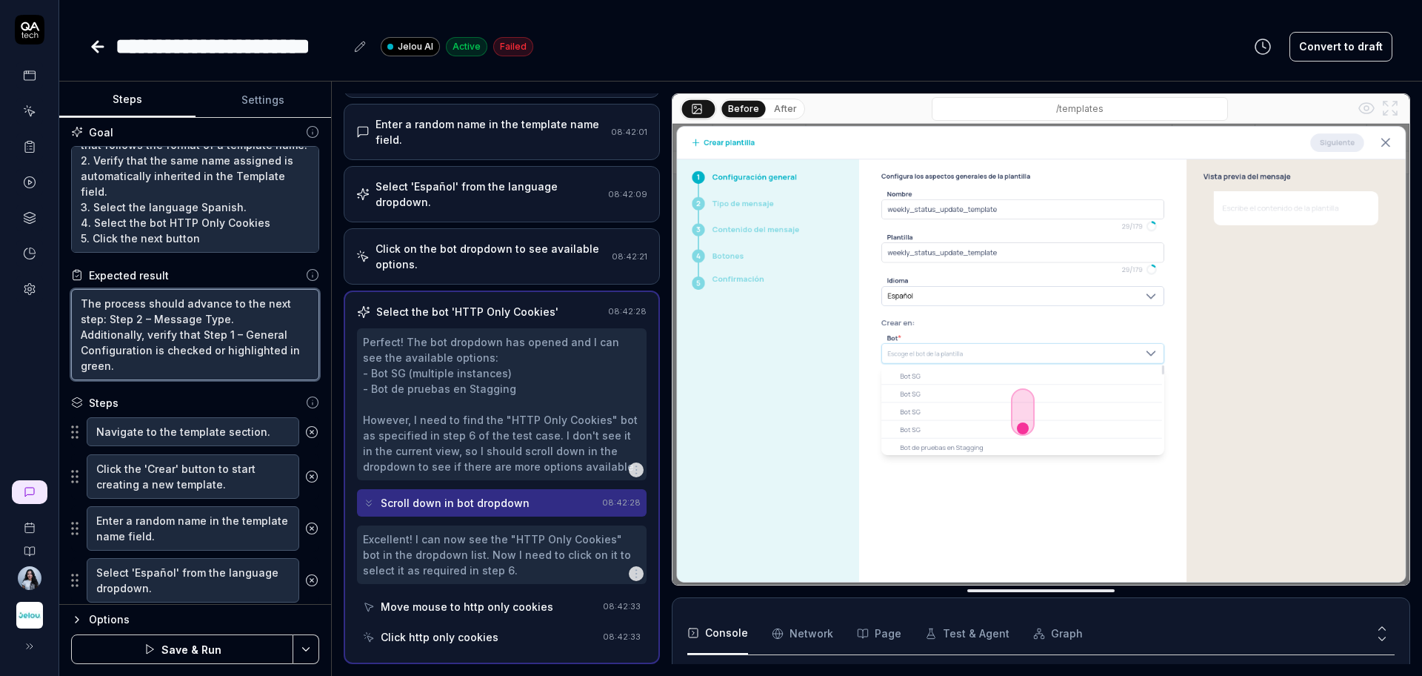
click at [81, 304] on textarea "The process should advance to the next step: Step 2 – Message Type. Additionall…" at bounding box center [195, 334] width 248 height 91
type textarea "The process should advance to the next step: Step 2 – Message Type. Additionall…"
type textarea "*"
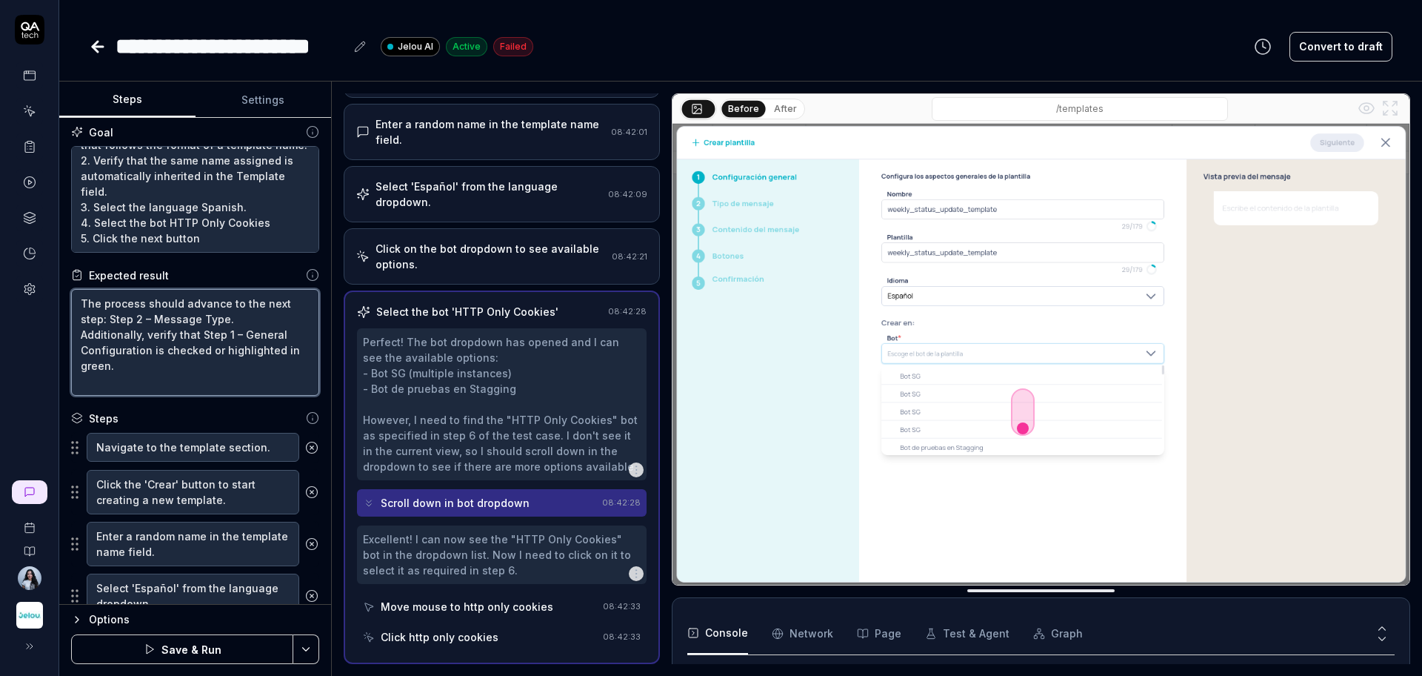
click at [107, 290] on textarea "The process should advance to the next step: Step 2 – Message Type. Additionall…" at bounding box center [195, 342] width 248 height 107
paste textarea "The Next button should remain visible and accessible at all times (fixed at the…"
type textarea "The Next button should remain visible and accessible at all times (fixed at the…"
type textarea "*"
click at [79, 302] on textarea "The Next button should remain visible and accessible at all times (fixed at the…" at bounding box center [195, 342] width 248 height 107
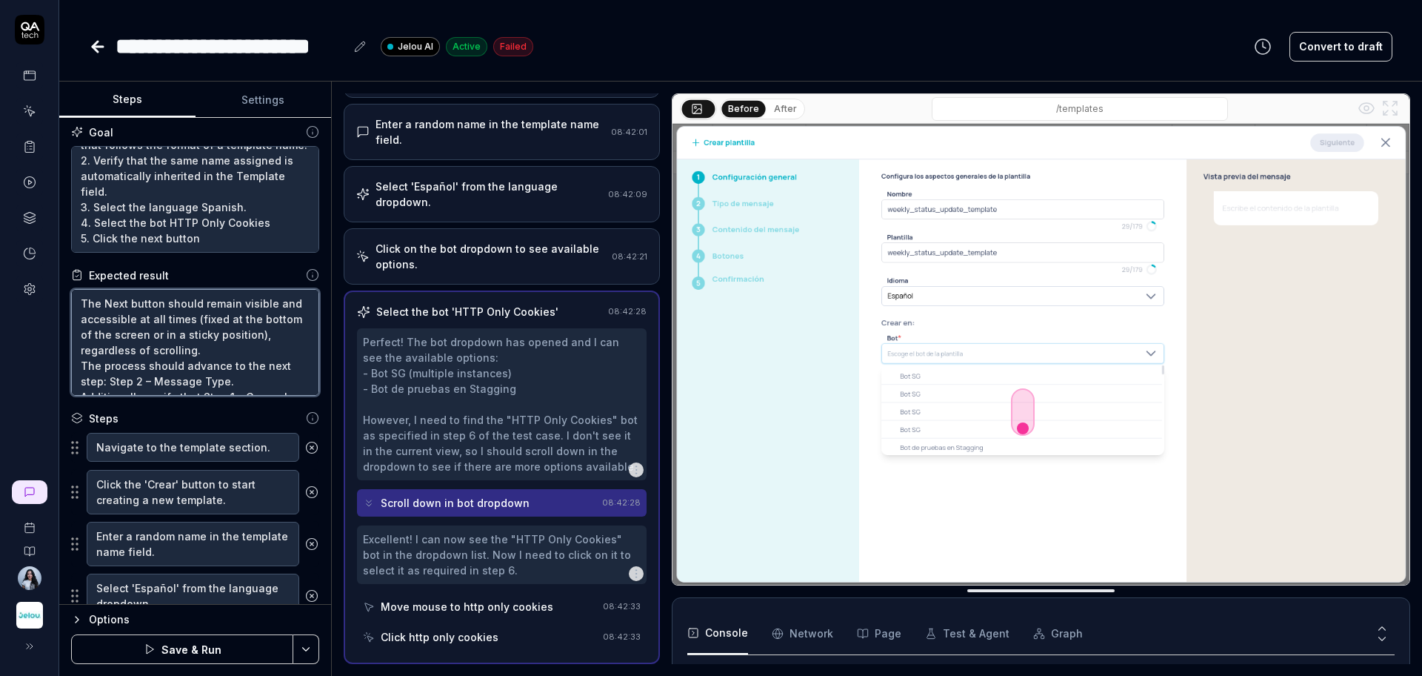
type textarea "*The Next button should remain visible and accessible at all times (fixed at th…"
type textarea "*"
type textarea "* The Next button should remain visible and accessible at all times (fixed at t…"
type textarea "*"
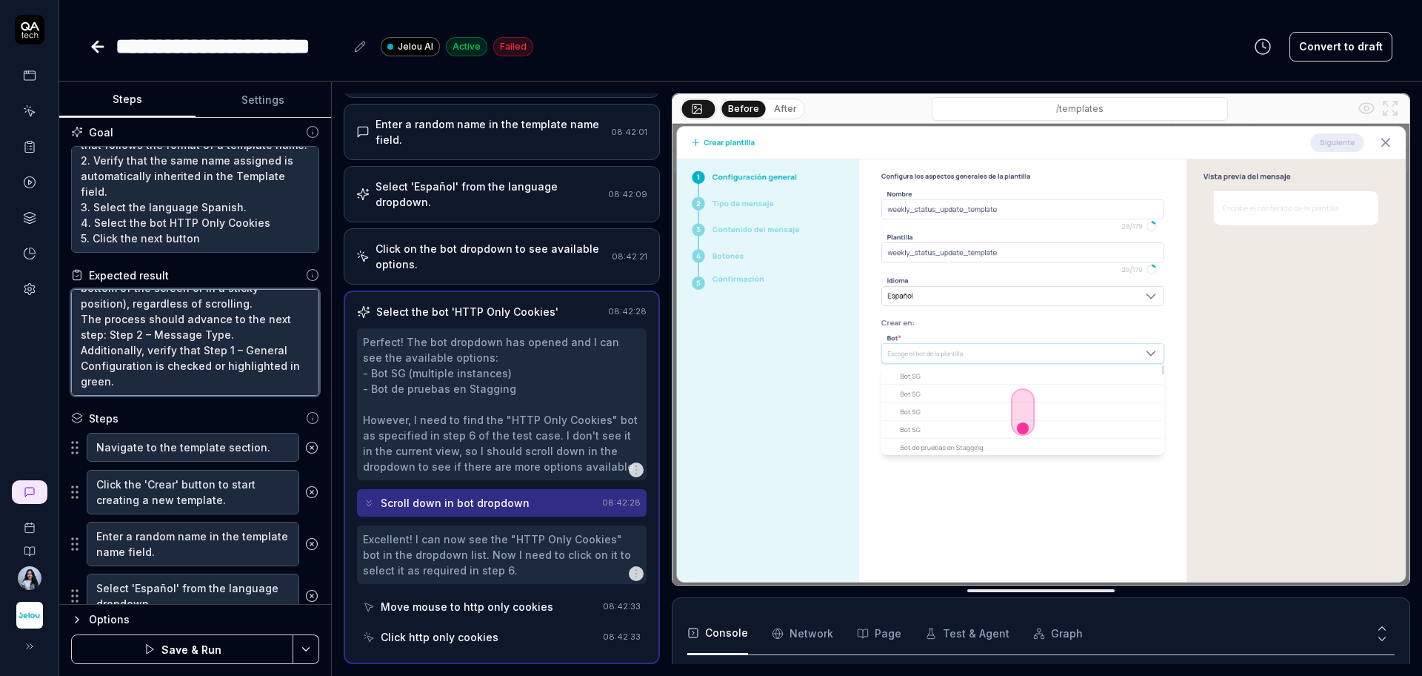
click at [76, 319] on textarea "* The Next button should remain visible and accessible at all times (fixed at t…" at bounding box center [195, 342] width 248 height 107
click at [80, 319] on textarea "* The Next button should remain visible and accessible at all times (fixed at t…" at bounding box center [195, 342] width 248 height 107
type textarea "* The Next button should remain visible and accessible at all times (fixed at t…"
type textarea "*"
type textarea "* The Next button should remain visible and accessible at all times (fixed at t…"
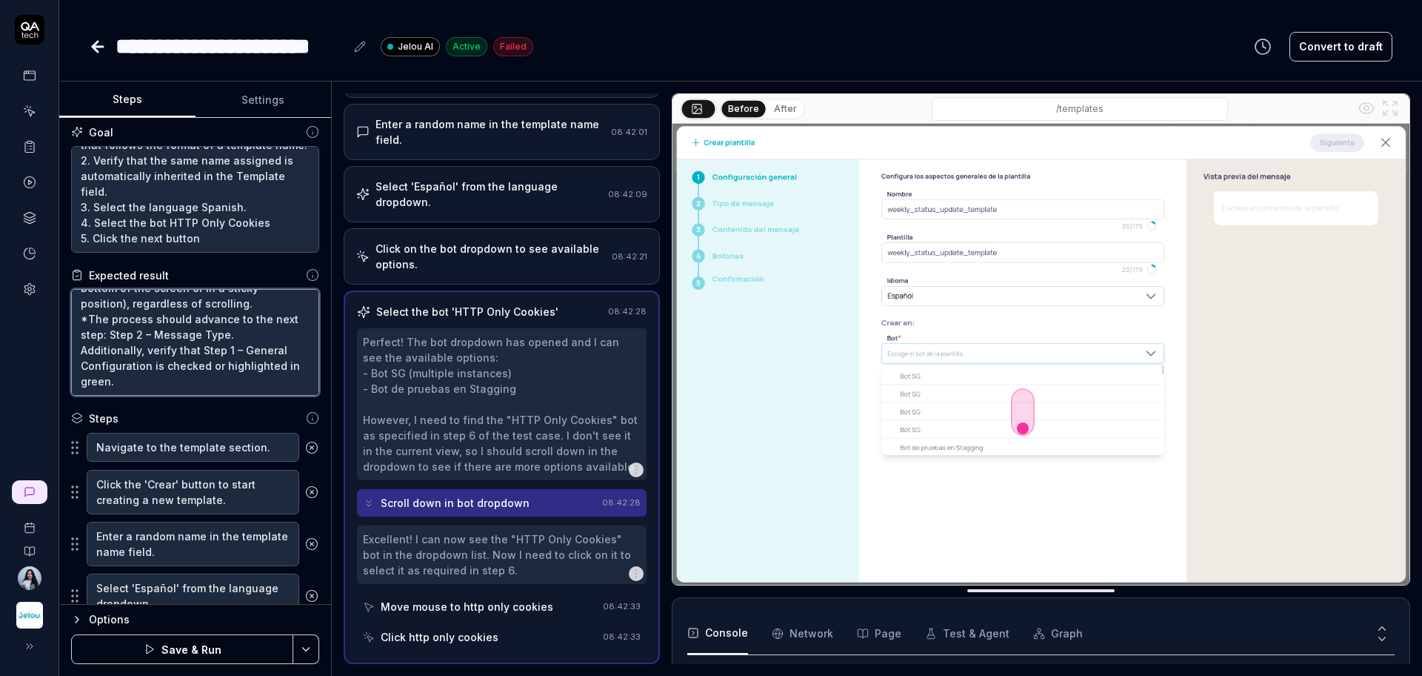
type textarea "*"
type textarea "* The Next button should remain visible and accessible at all times (fixed at t…"
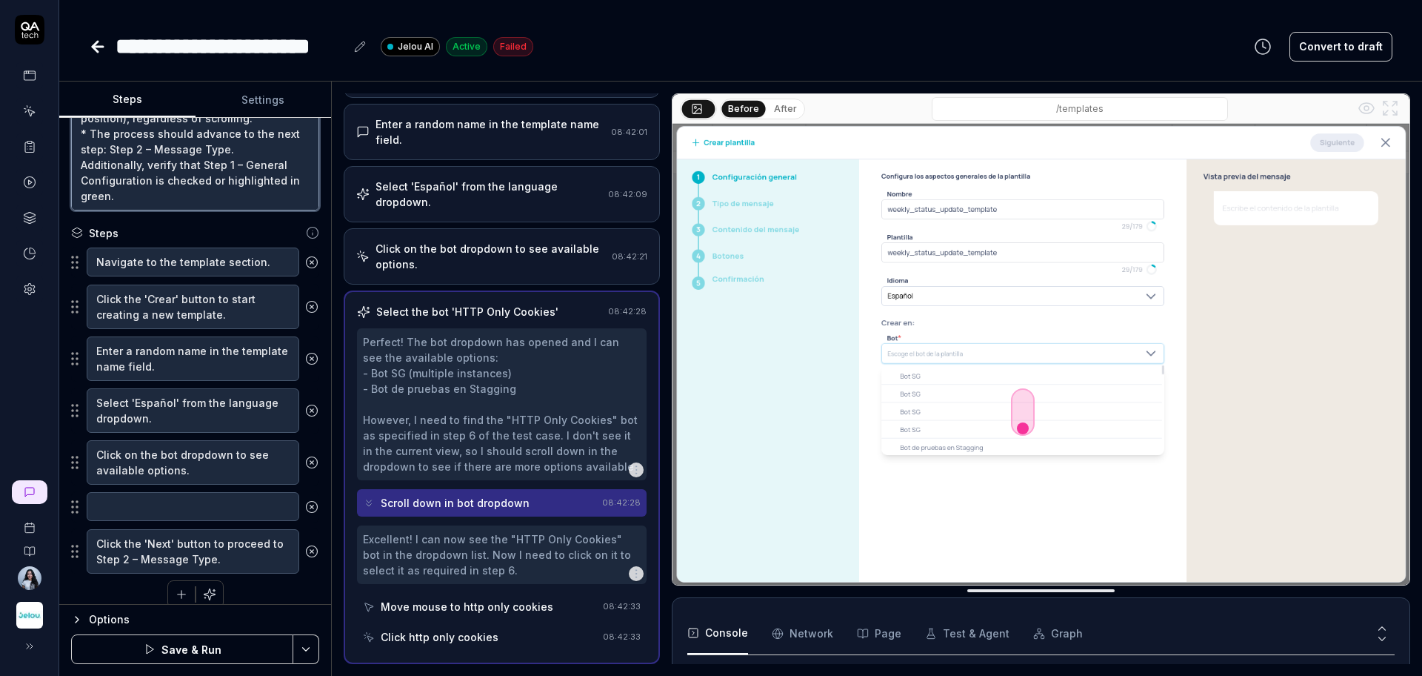
scroll to position [206, 0]
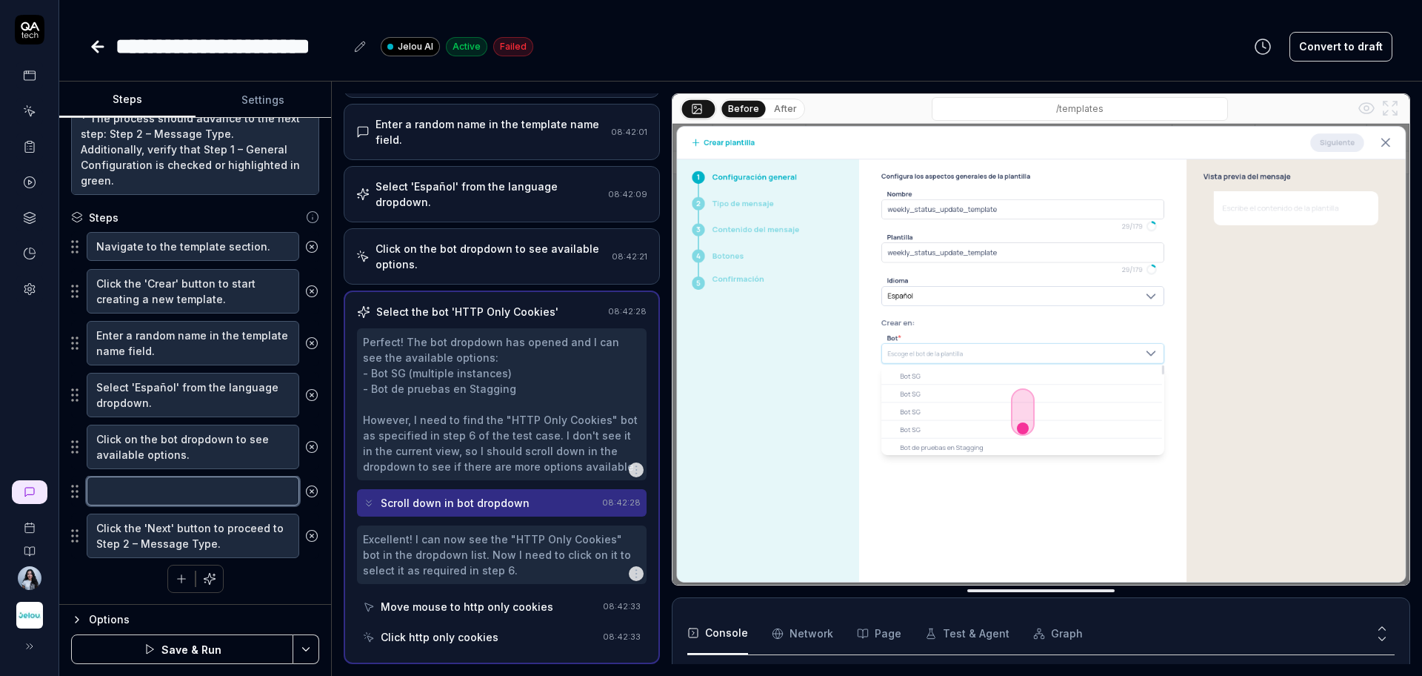
click at [133, 490] on textarea at bounding box center [193, 490] width 213 height 29
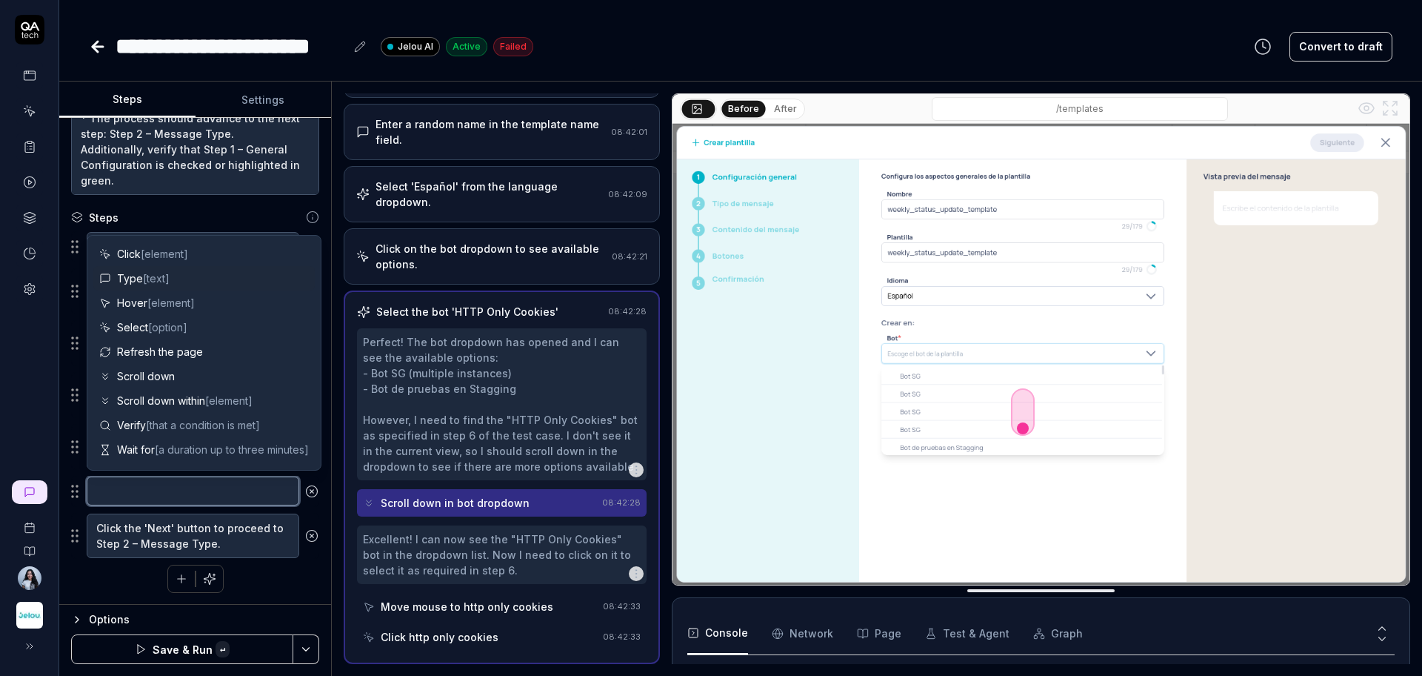
paste textarea "Scroll down in the form."
type textarea "*"
type textarea "Scroll down in the form."
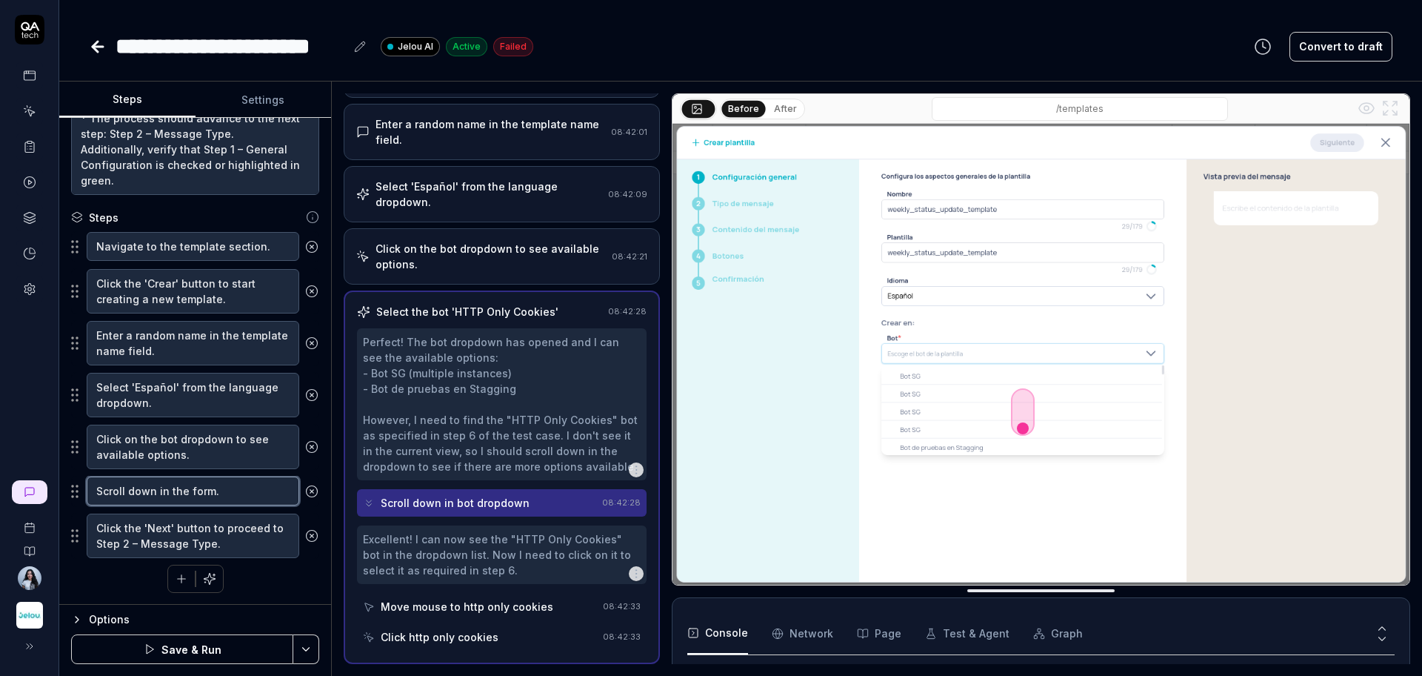
type textarea "*"
type textarea "Scroll down in the form"
type textarea "*"
type textarea "Scroll down in the form"
type textarea "*"
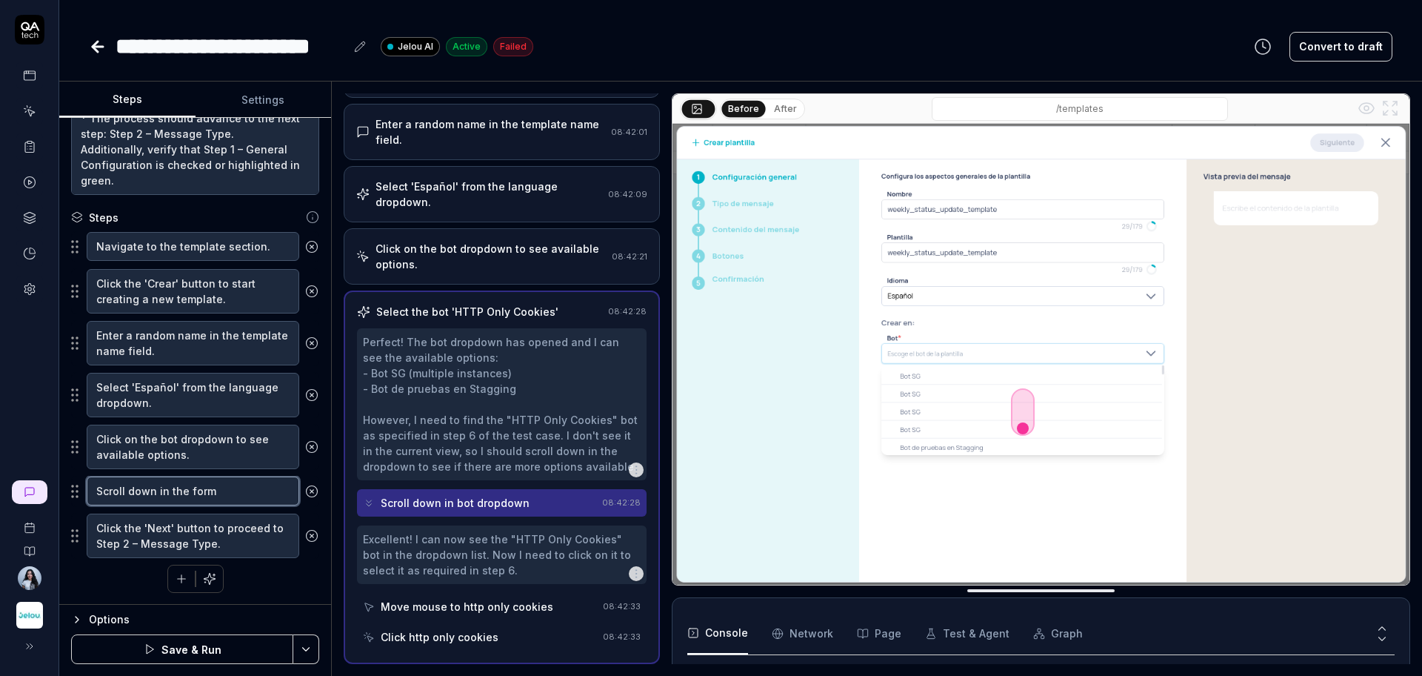
type textarea "Scroll down in the form a"
type textarea "*"
type textarea "Scroll down in the form an"
type textarea "*"
type textarea "Scroll down in the form and"
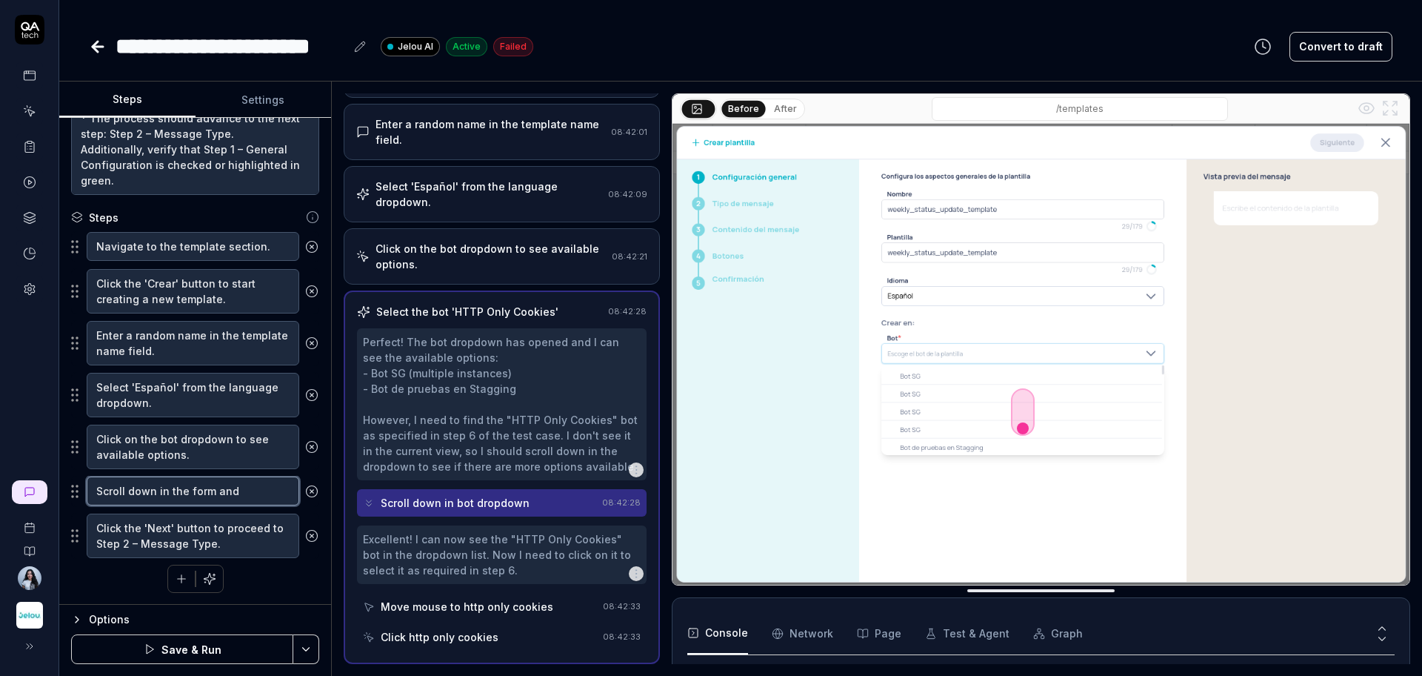
type textarea "*"
type textarea "Scroll down in the form and"
type textarea "*"
type textarea "Scroll down in the form and s"
type textarea "*"
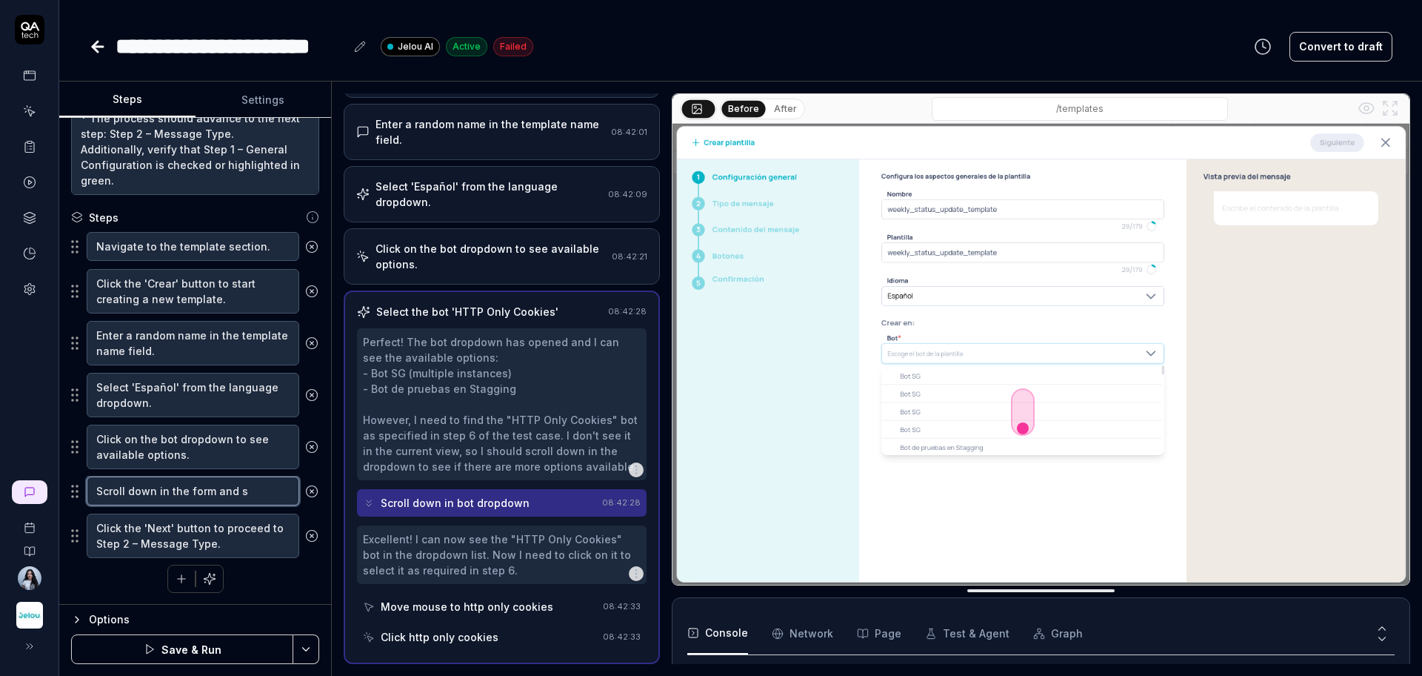
type textarea "Scroll down in the form and se"
type textarea "*"
type textarea "Scroll down in the form and sel"
type textarea "*"
type textarea "Scroll down in the form and sele"
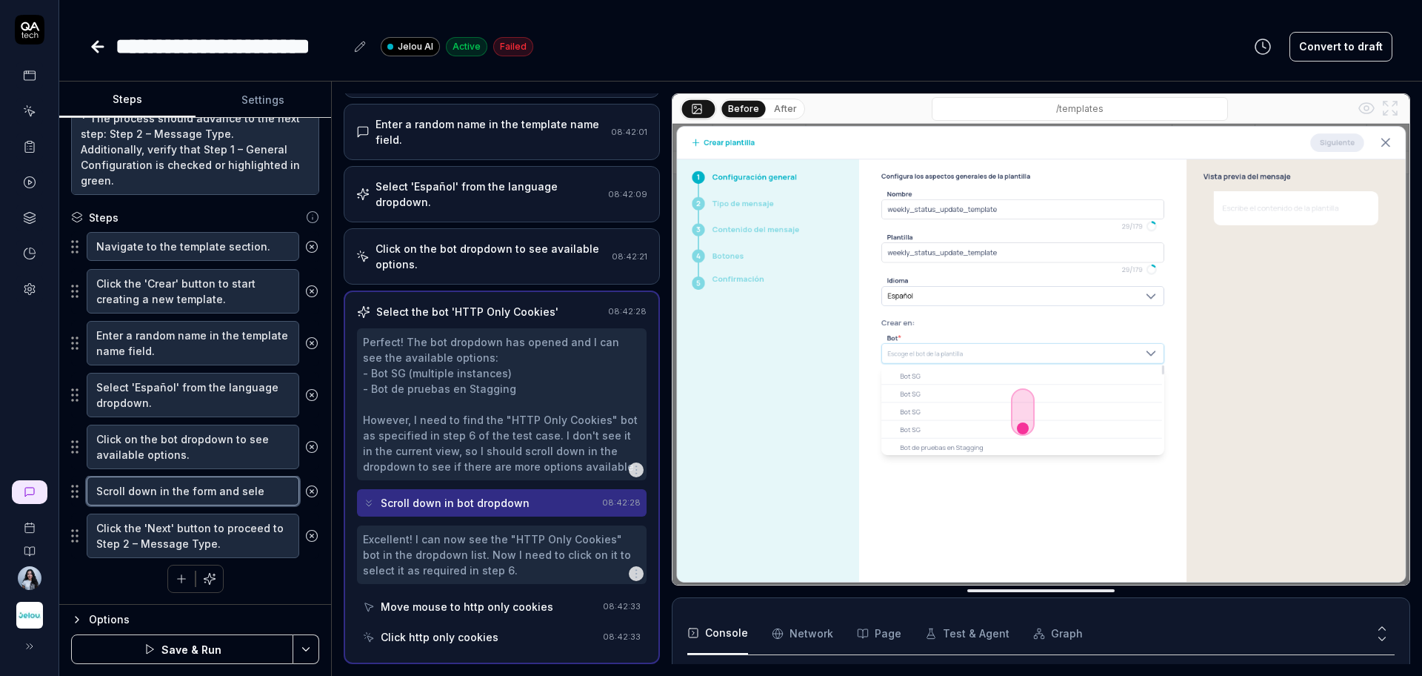
type textarea "*"
type textarea "Scroll down in the form and selec"
type textarea "*"
type textarea "Scroll down in the form and select"
type textarea "*"
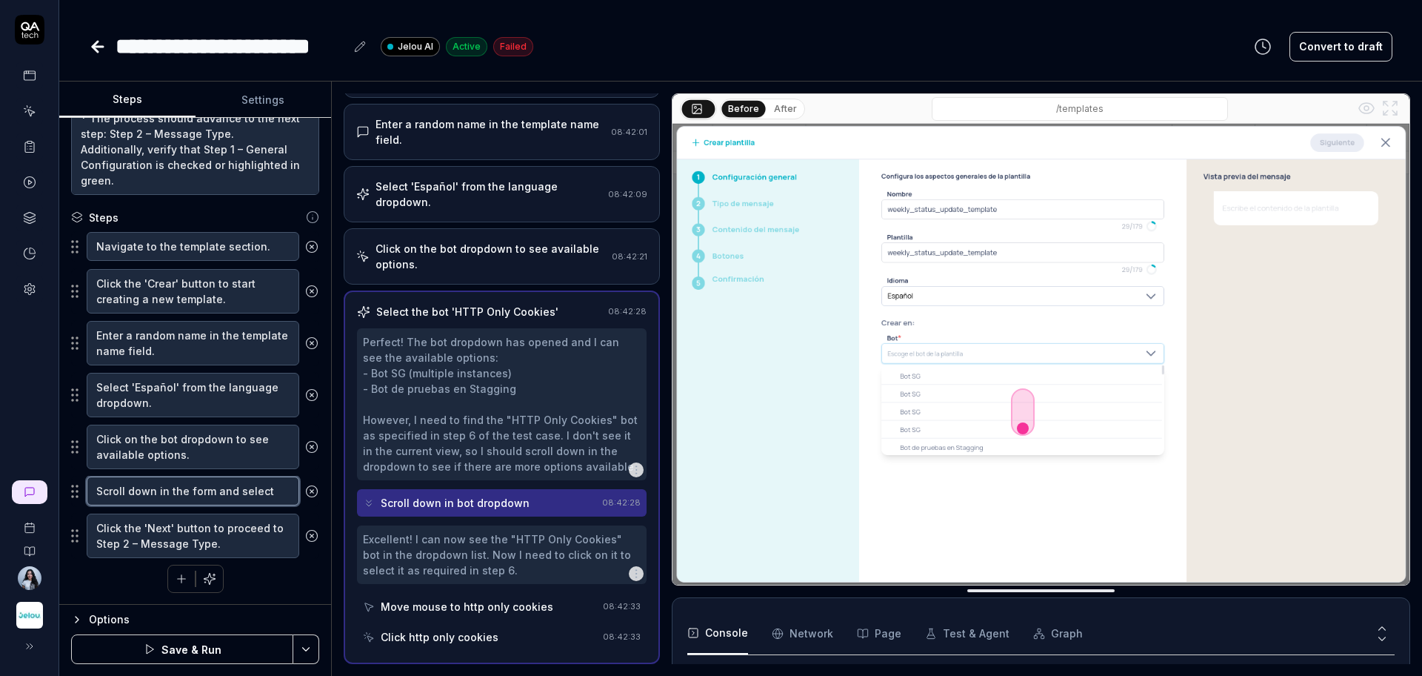
type textarea "Scroll down in the form and select"
type textarea "*"
type textarea "Scroll down in the form and select ""
type textarea "*"
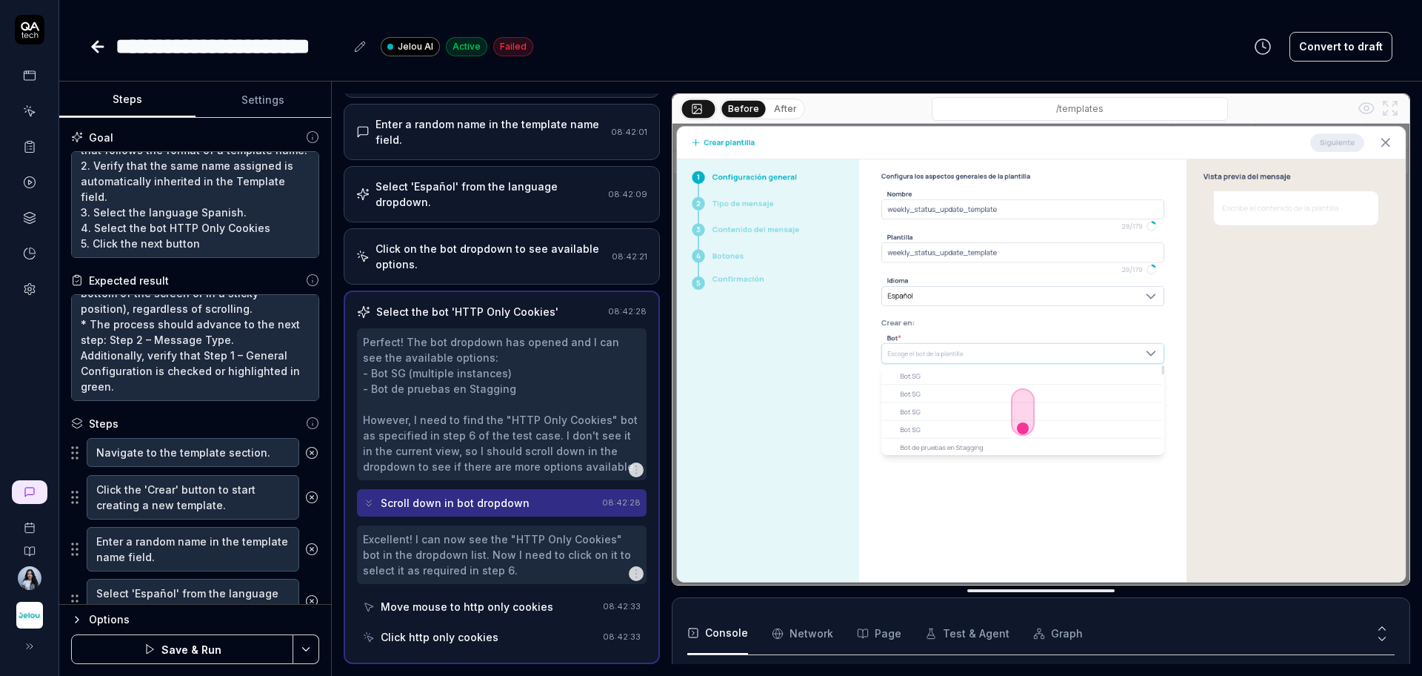
scroll to position [140, 0]
type textarea "Scroll down in the form and select "2"
drag, startPoint x: 164, startPoint y: 229, endPoint x: 262, endPoint y: 227, distance: 97.8
click at [262, 227] on textarea "1. Assign a random name to the Name field, following these conditions: 1.1 Mini…" at bounding box center [195, 204] width 248 height 107
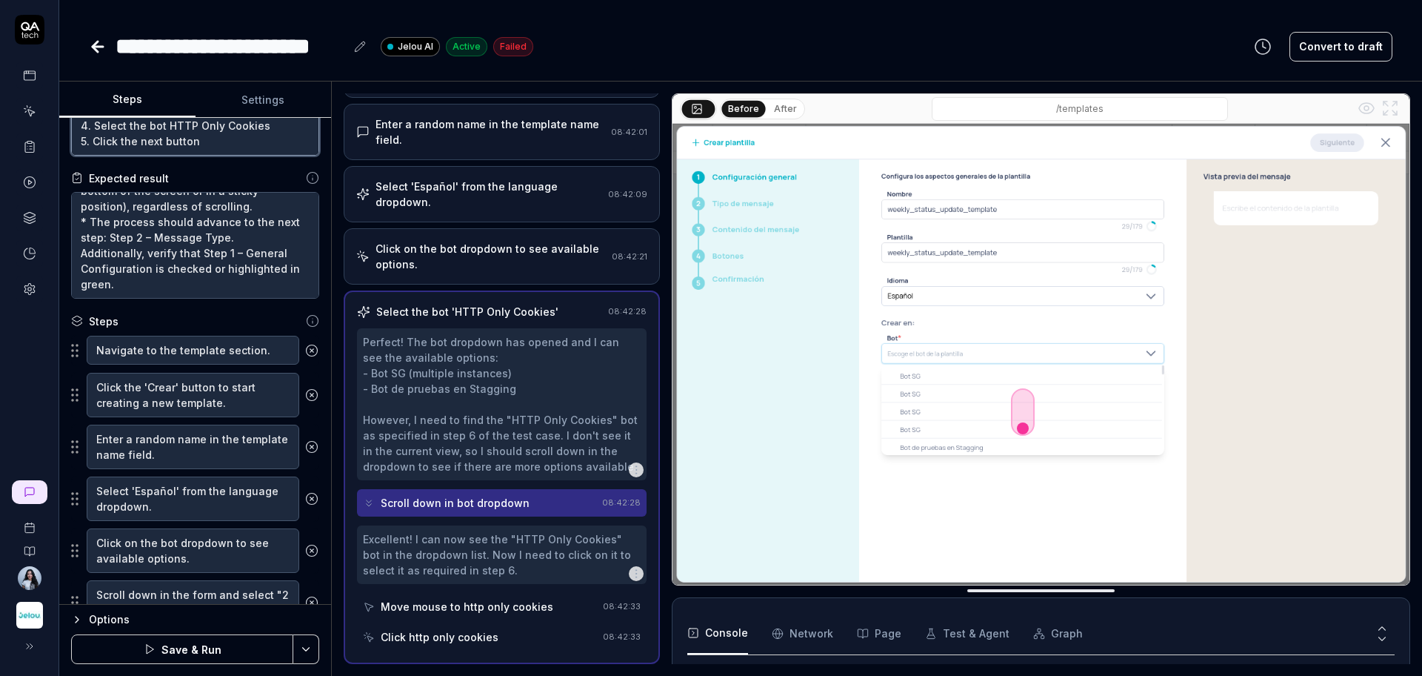
scroll to position [221, 0]
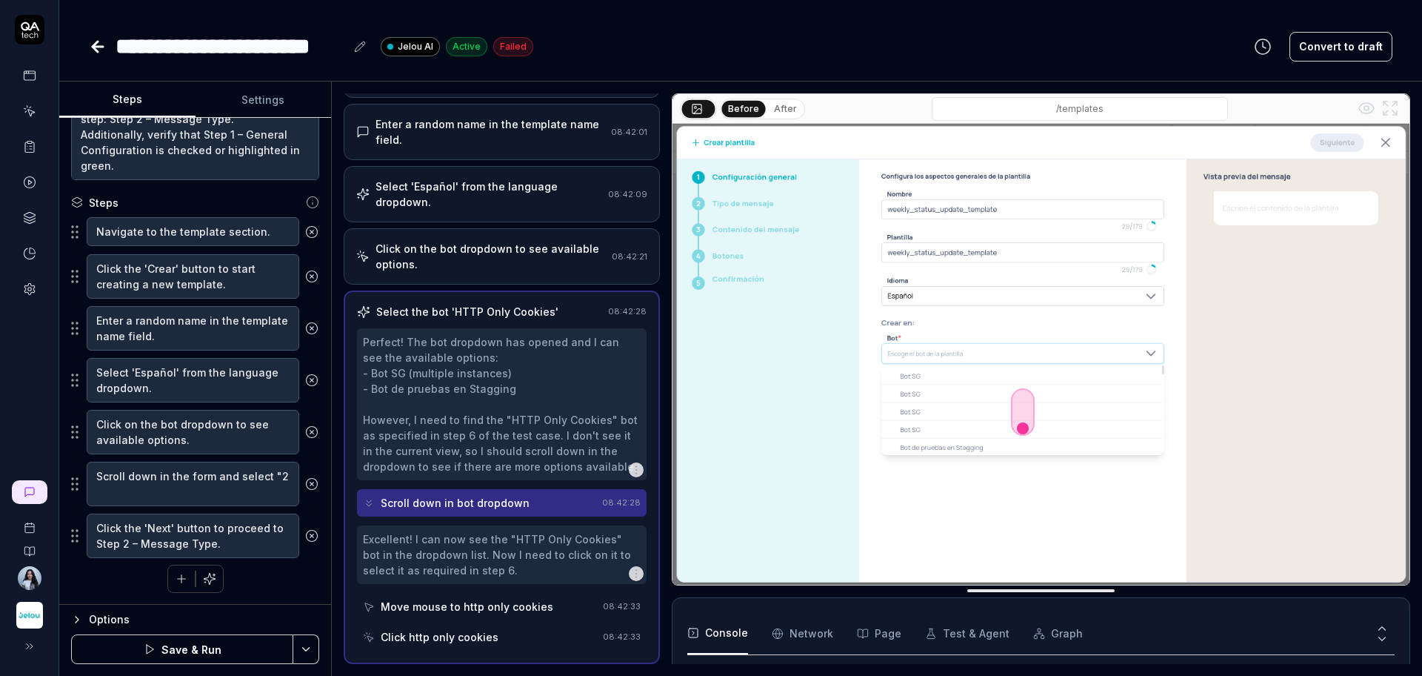
click at [209, 506] on div "Scroll down in the form and select "2" at bounding box center [195, 484] width 248 height 46
click at [214, 493] on textarea "Scroll down in the form and select "2" at bounding box center [193, 484] width 213 height 44
type textarea "*"
type textarea "Scroll down in the form and select ""
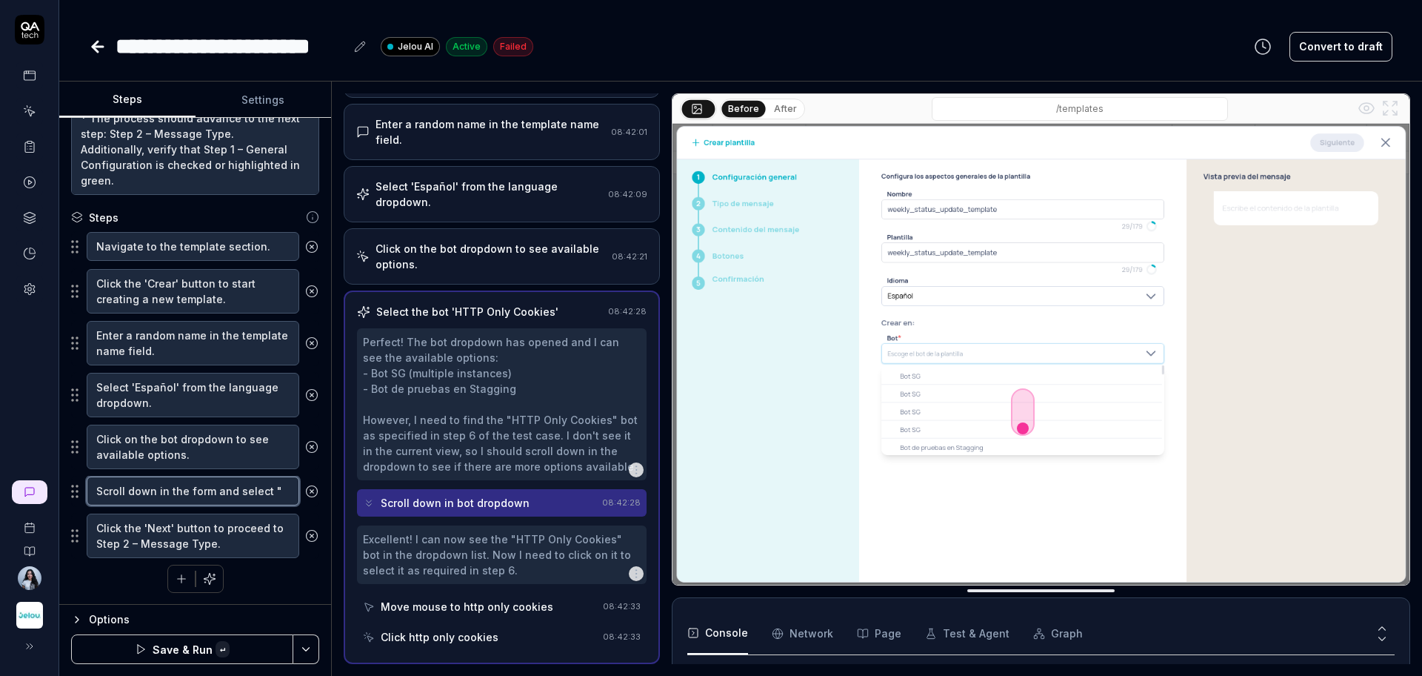
paste textarea "HTTP Only Cookies"
type textarea "*"
type textarea "Scroll down in the form and select "HTTP Only Cookies"
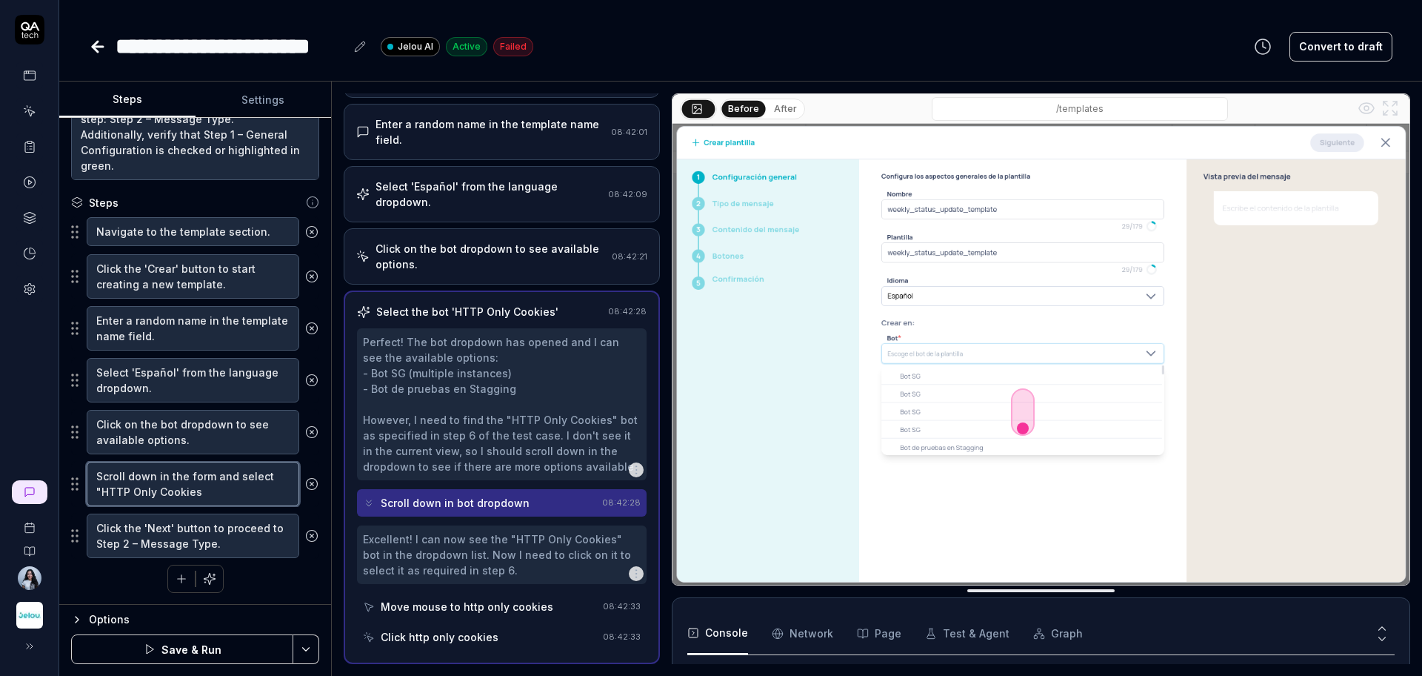
type textarea "*"
type textarea "Scroll down in the form and select "HTTP Only Cookies""
click at [180, 653] on button "Save & Run" at bounding box center [182, 649] width 222 height 30
type textarea "*"
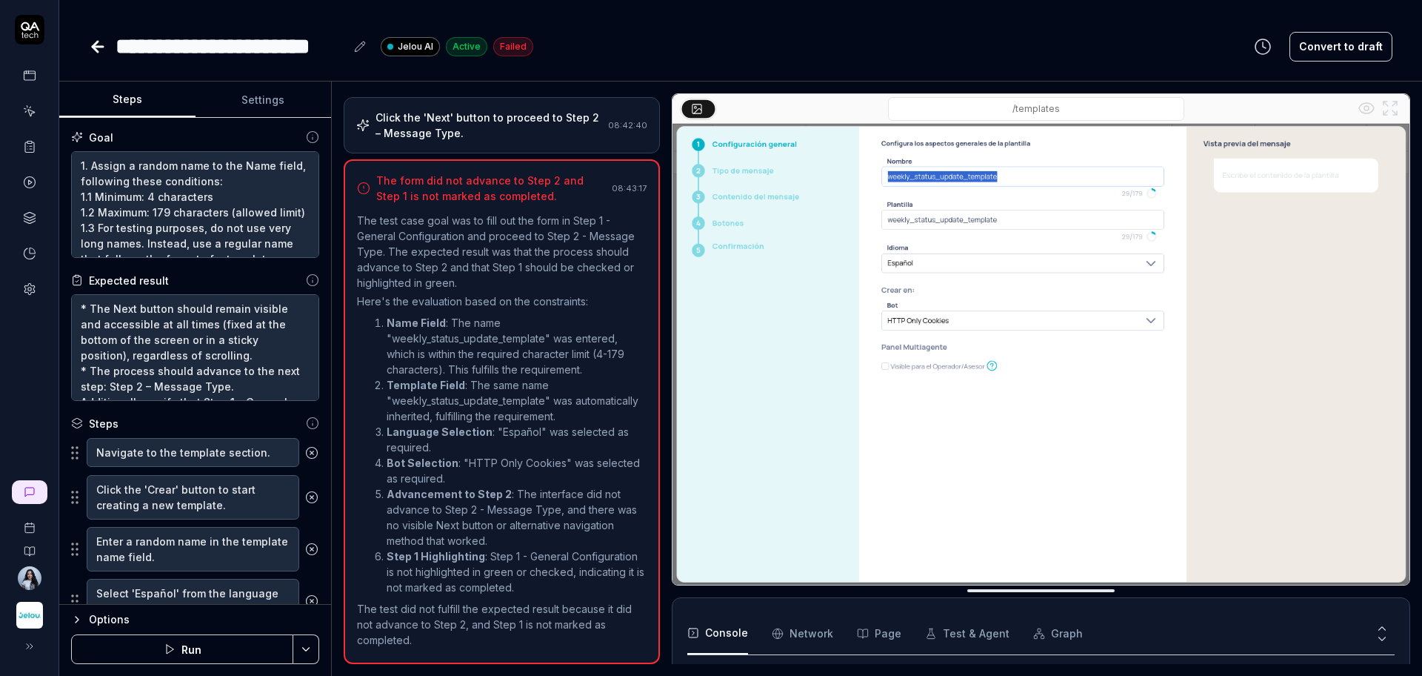
scroll to position [115, 0]
click at [461, 331] on li "Name Field : The name "weekly_status_update_template" was entered, which is wit…" at bounding box center [517, 346] width 260 height 62
click at [210, 647] on button "Run" at bounding box center [182, 649] width 222 height 30
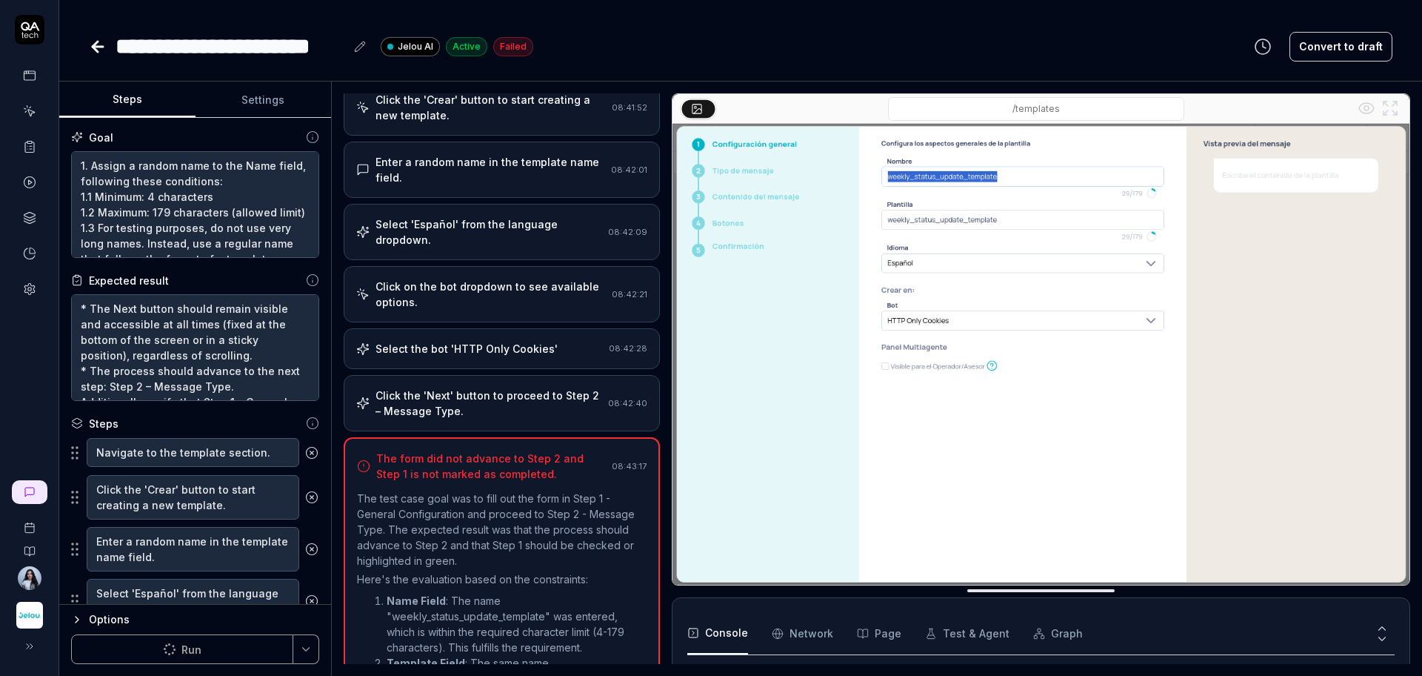
scroll to position [0, 0]
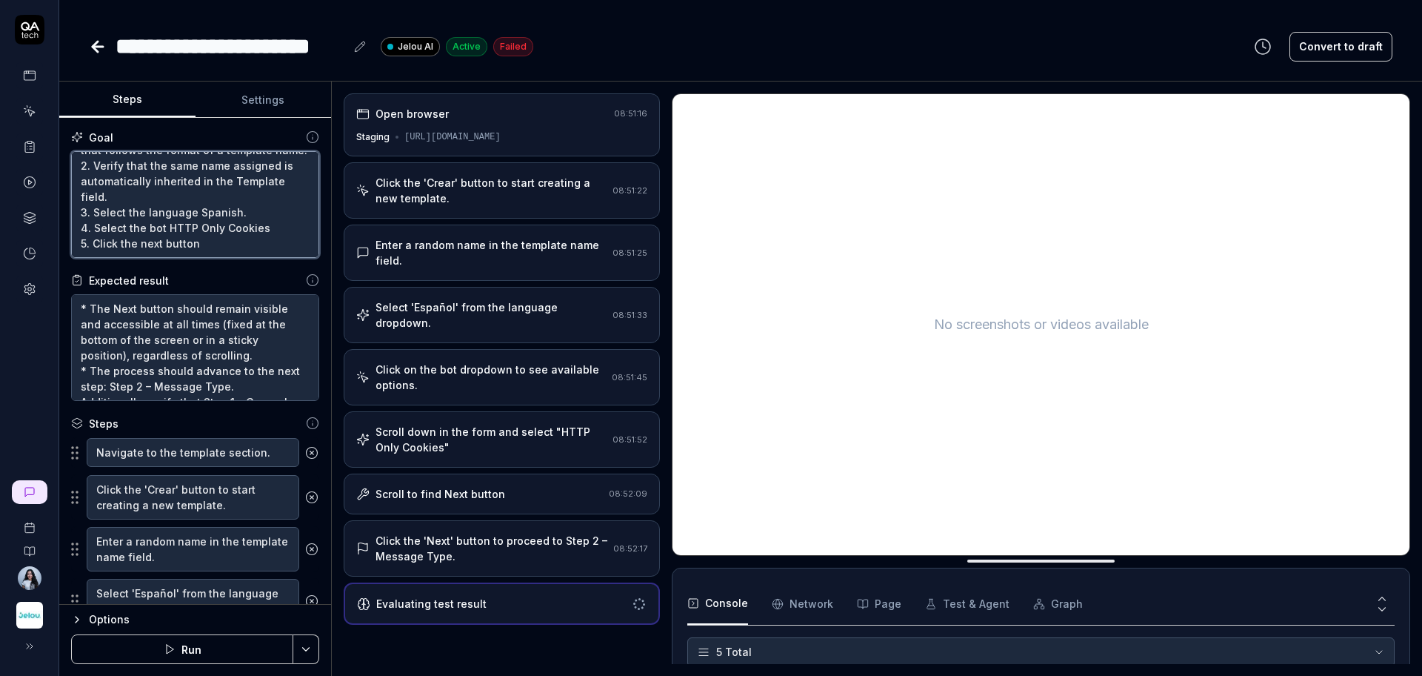
click at [240, 232] on textarea "1. Assign a random name to the Name field, following these conditions: 1.1 Mini…" at bounding box center [195, 204] width 248 height 107
click at [544, 424] on div "Scroll down in the form and select "HTTP Only Cookies"" at bounding box center [491, 439] width 231 height 31
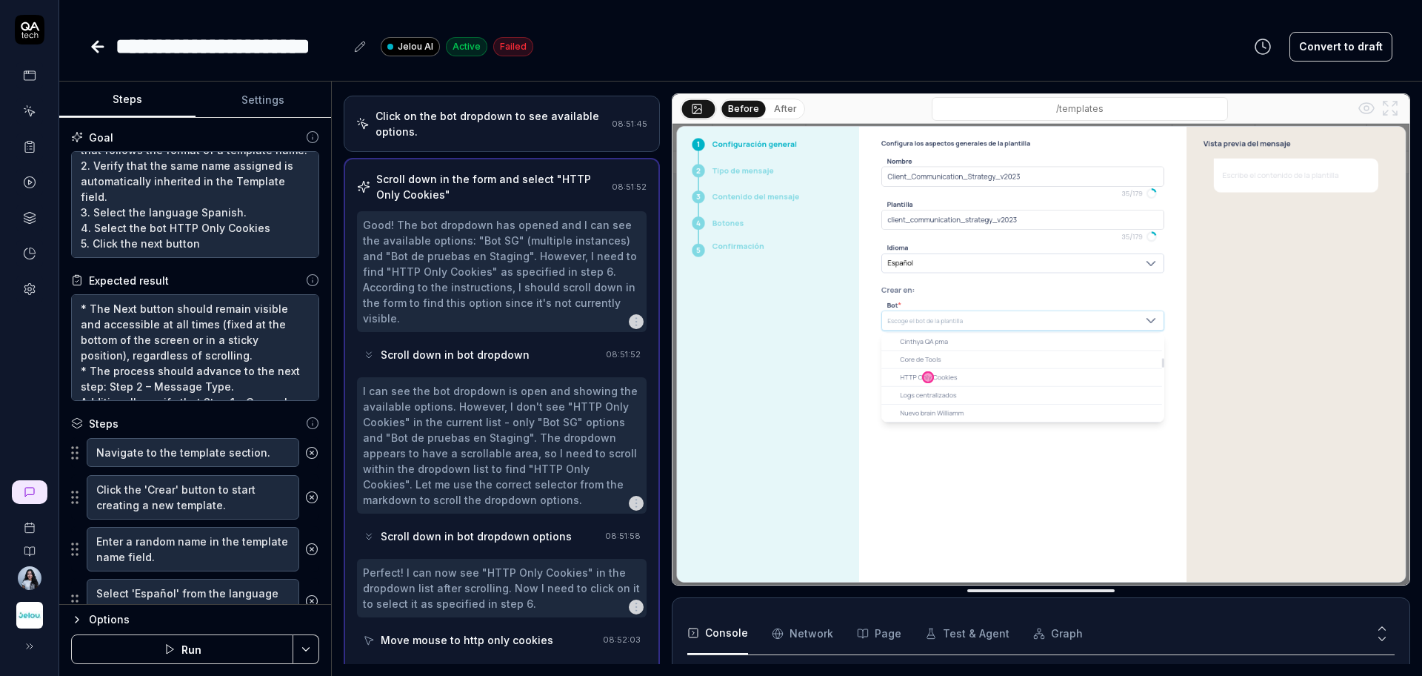
scroll to position [287, 0]
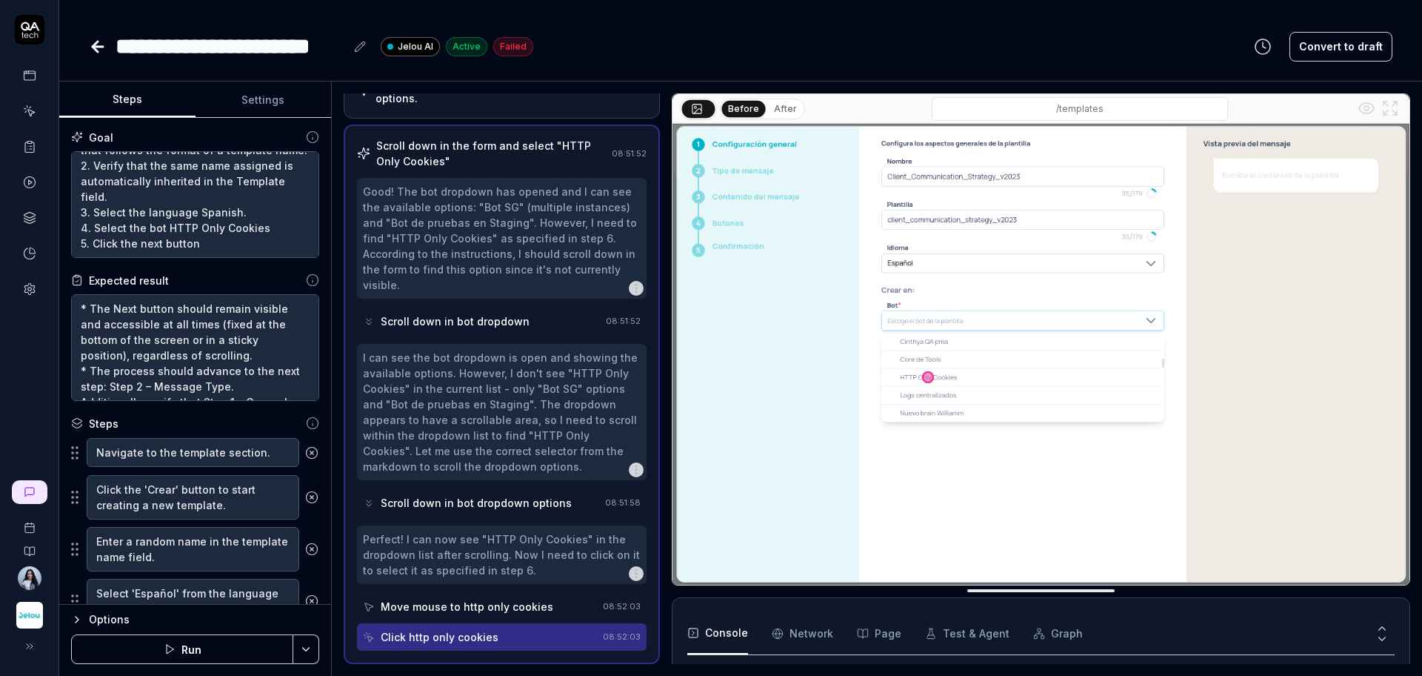
click at [518, 316] on div "Scroll down in bot dropdown" at bounding box center [455, 321] width 149 height 16
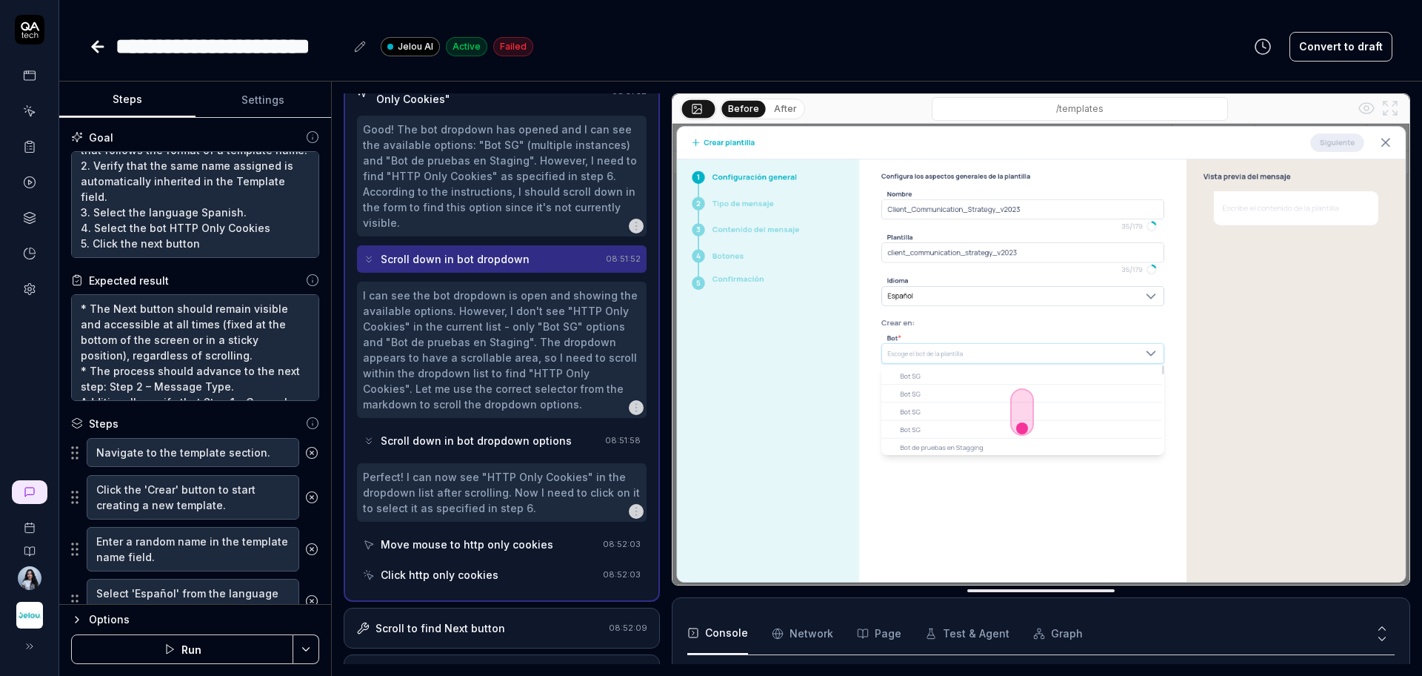
scroll to position [379, 0]
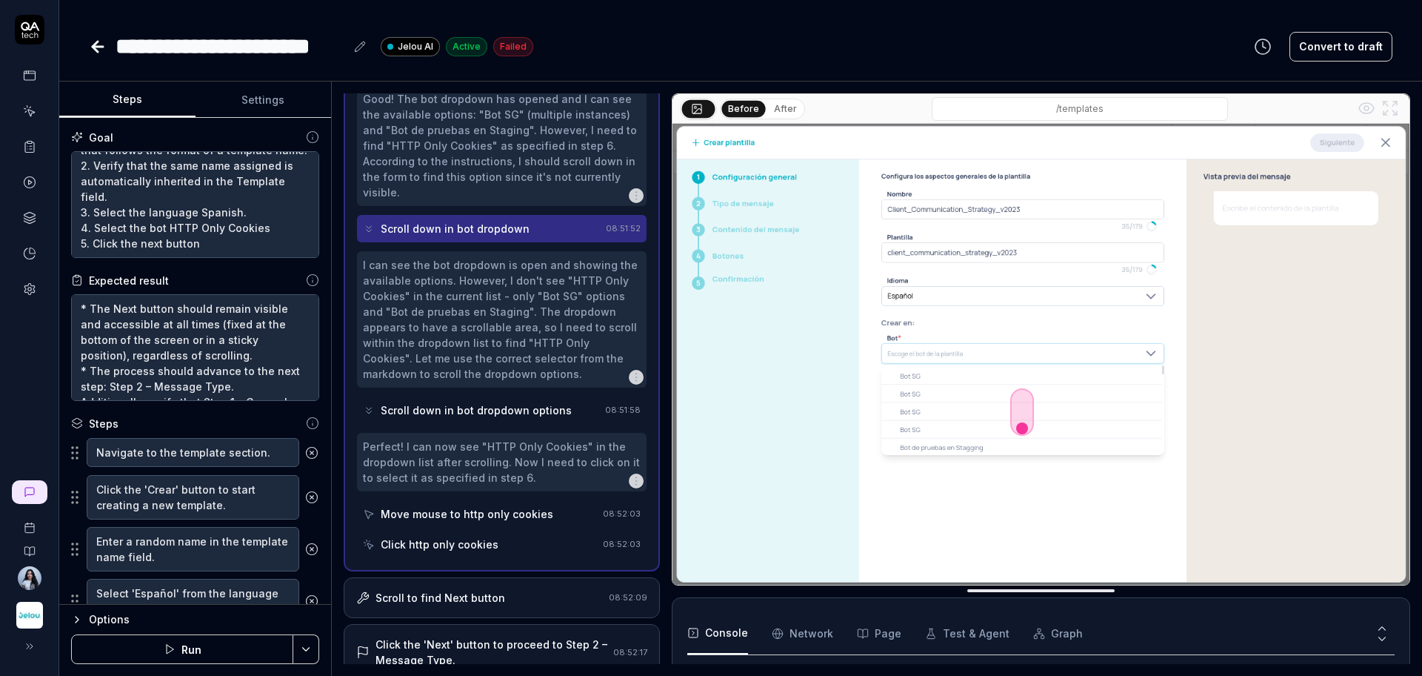
click at [515, 303] on div "I can see the bot dropdown is open and showing the available options. However, …" at bounding box center [502, 319] width 278 height 124
click at [493, 421] on div "Scroll down in bot dropdown options" at bounding box center [481, 409] width 236 height 27
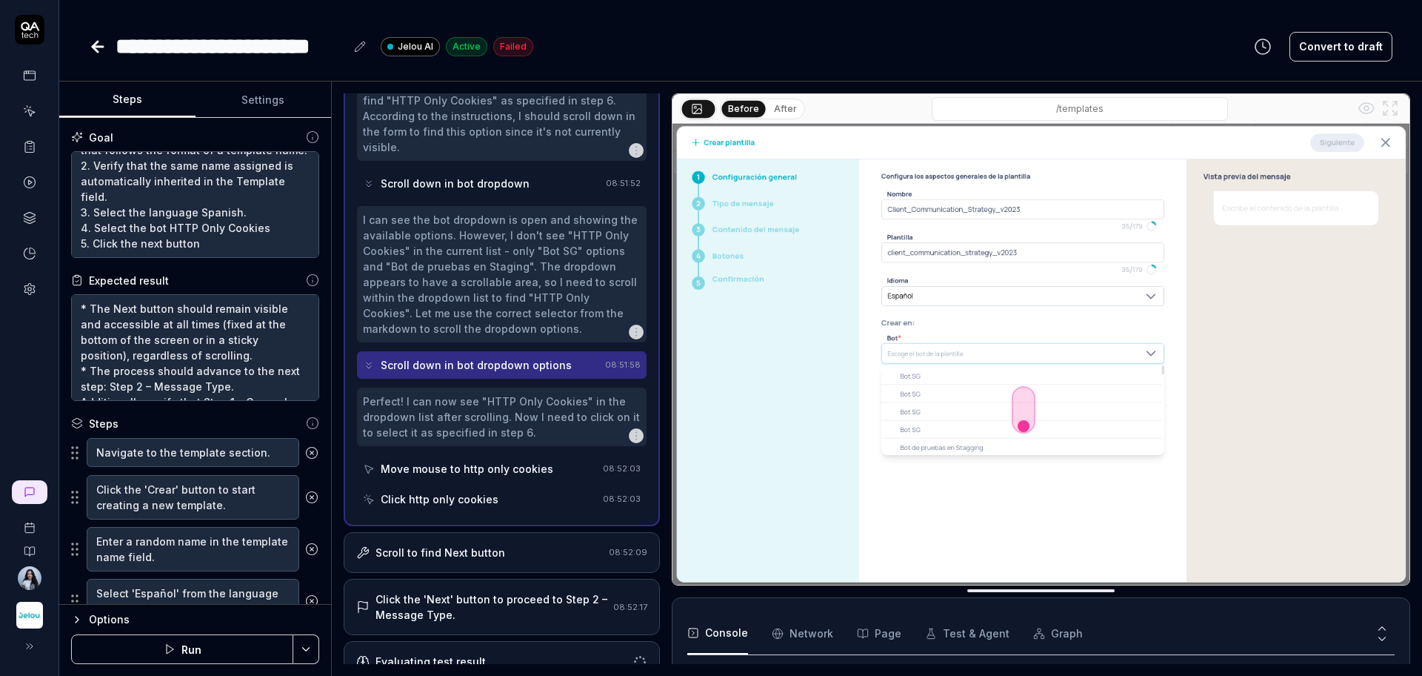
scroll to position [442, 0]
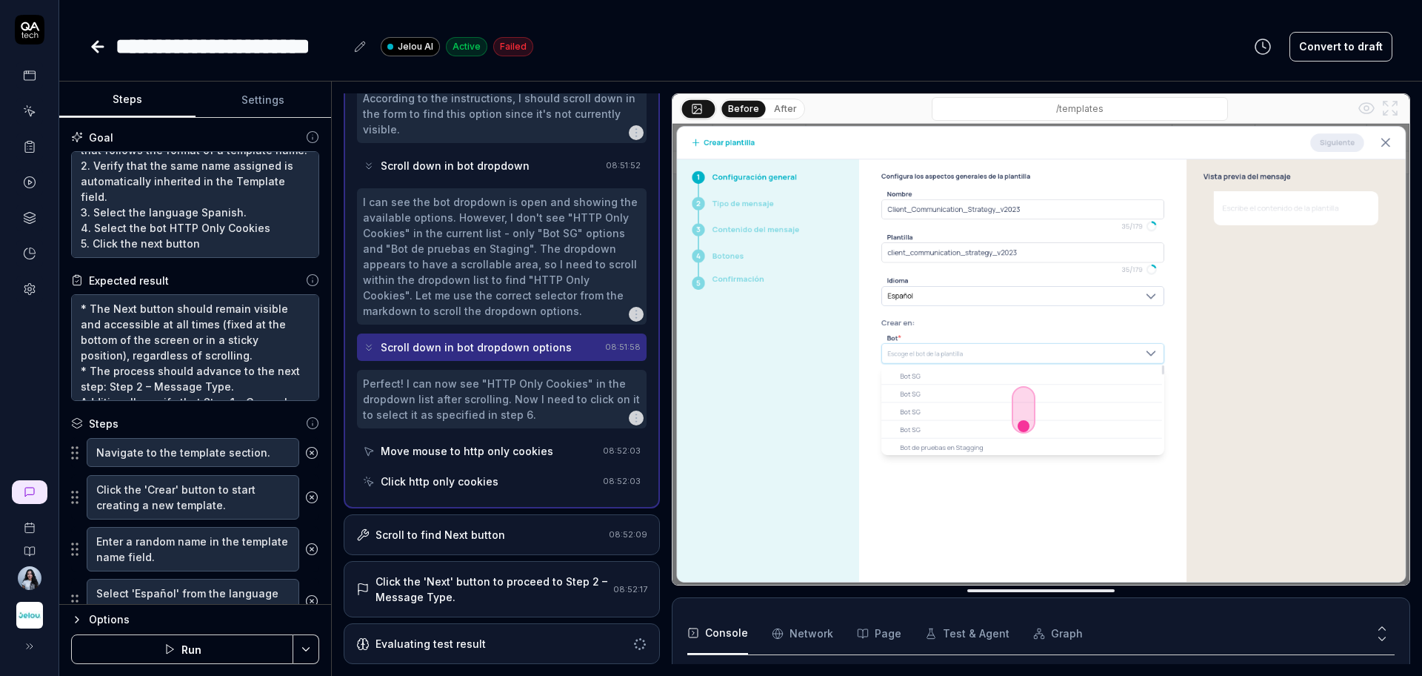
click at [493, 412] on div "Perfect! I can now see "HTTP Only Cookies" in the dropdown list after scrolling…" at bounding box center [502, 399] width 278 height 47
click at [488, 459] on div "Move mouse to http only cookies" at bounding box center [480, 450] width 234 height 27
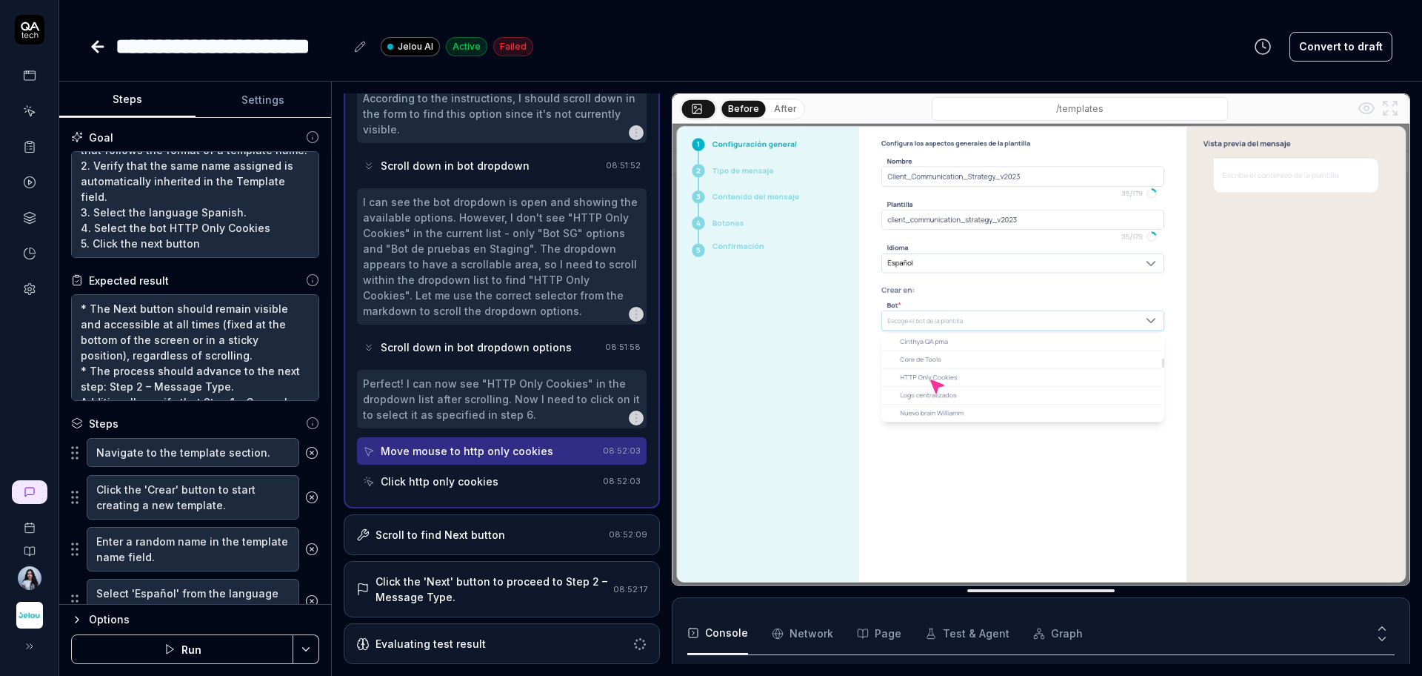
click at [518, 425] on div "Perfect! I can now see "HTTP Only Cookies" in the dropdown list after scrolling…" at bounding box center [502, 399] width 290 height 59
click at [527, 417] on div "Perfect! I can now see "HTTP Only Cookies" in the dropdown list after scrolling…" at bounding box center [502, 399] width 278 height 47
click at [630, 422] on icon "button" at bounding box center [636, 418] width 12 height 12
click at [558, 399] on div "Perfect! I can now see "HTTP Only Cookies" in the dropdown list after scrolling…" at bounding box center [502, 399] width 278 height 47
click at [576, 380] on div "Perfect! I can now see "HTTP Only Cookies" in the dropdown list after scrolling…" at bounding box center [502, 399] width 278 height 47
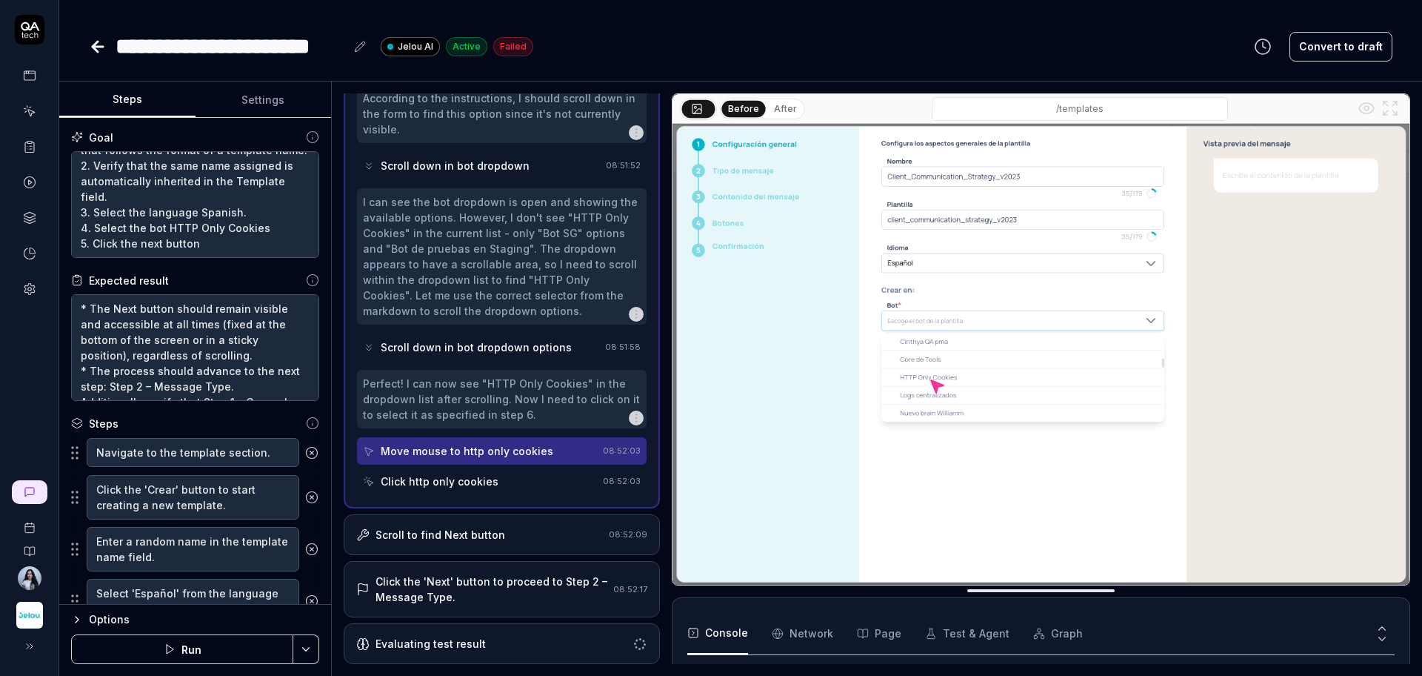
click at [557, 479] on div "Click http only cookies" at bounding box center [480, 480] width 234 height 27
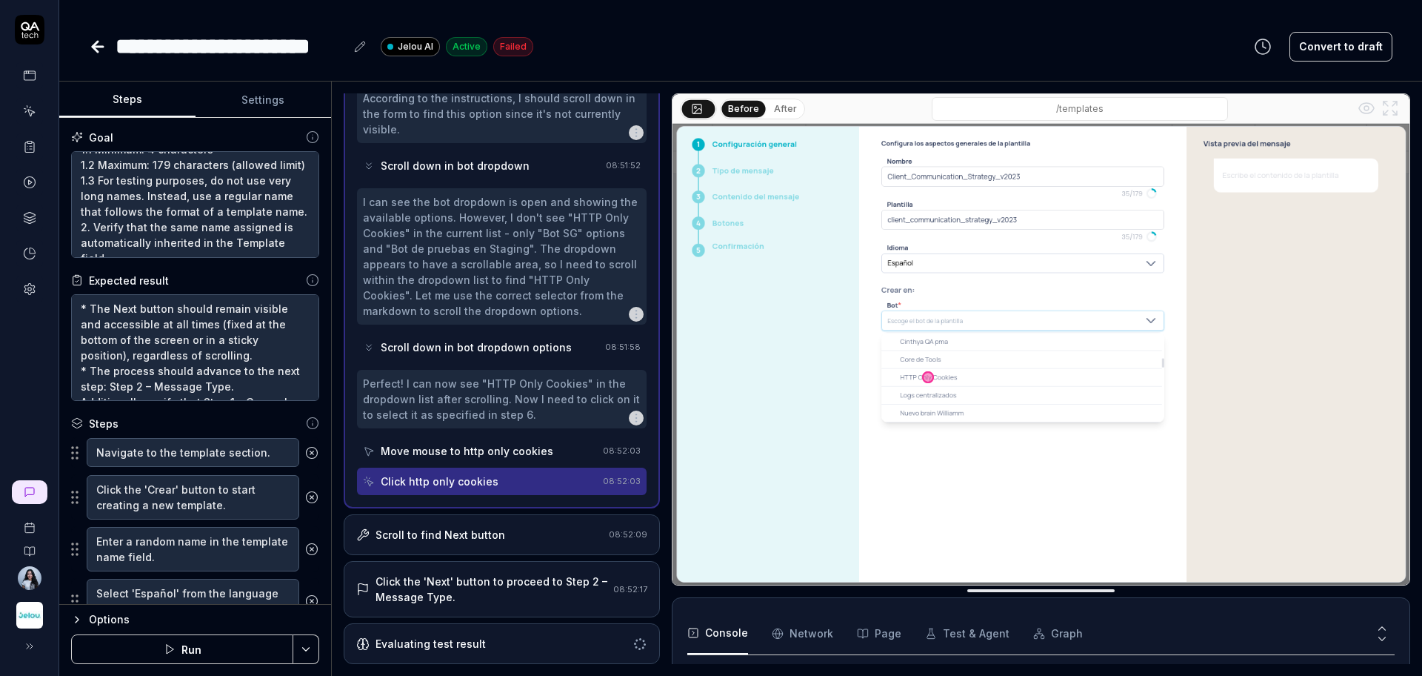
scroll to position [140, 0]
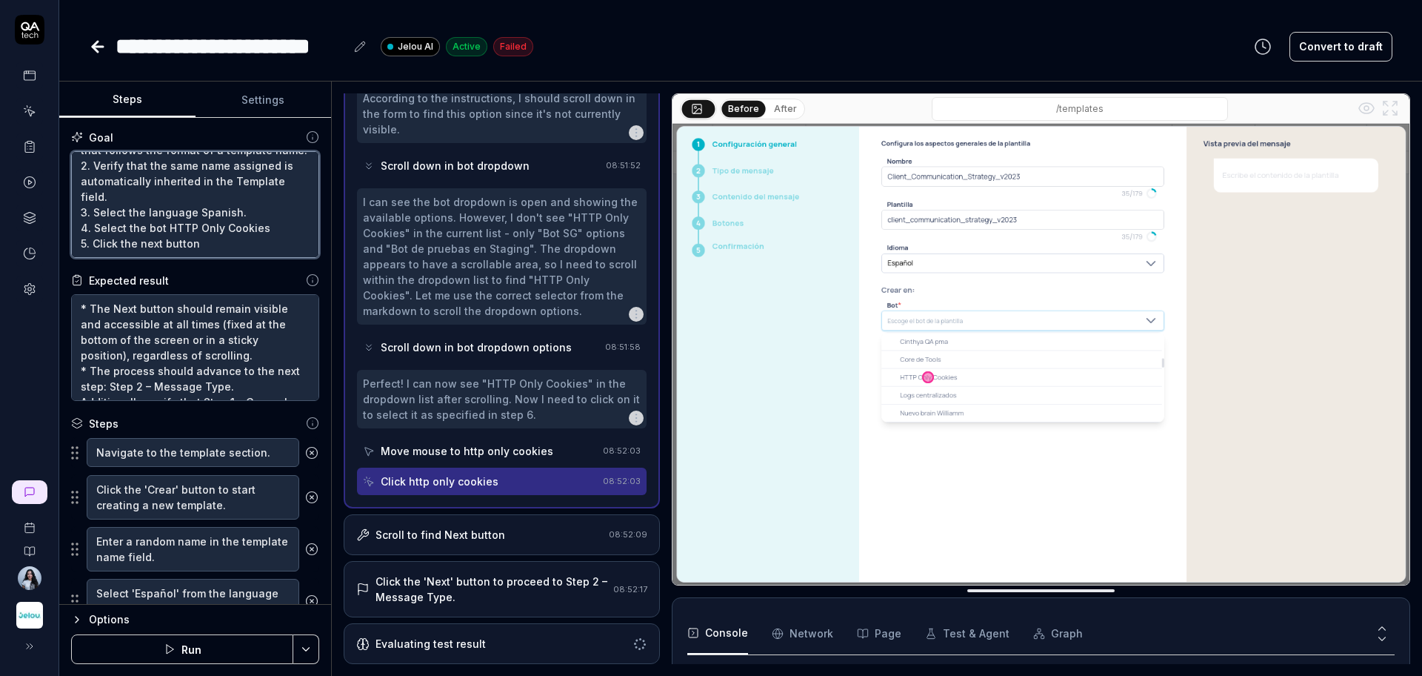
click at [260, 233] on textarea "1. Assign a random name to the Name field, following these conditions: 1.1 Mini…" at bounding box center [195, 204] width 248 height 107
drag, startPoint x: 265, startPoint y: 233, endPoint x: 169, endPoint y: 236, distance: 96.3
click at [169, 236] on textarea "1. Assign a random name to the Name field, following these conditions: 1.1 Mini…" at bounding box center [195, 204] width 248 height 107
click at [523, 272] on div "I can see the bot dropdown is open and showing the available options. However, …" at bounding box center [502, 256] width 278 height 124
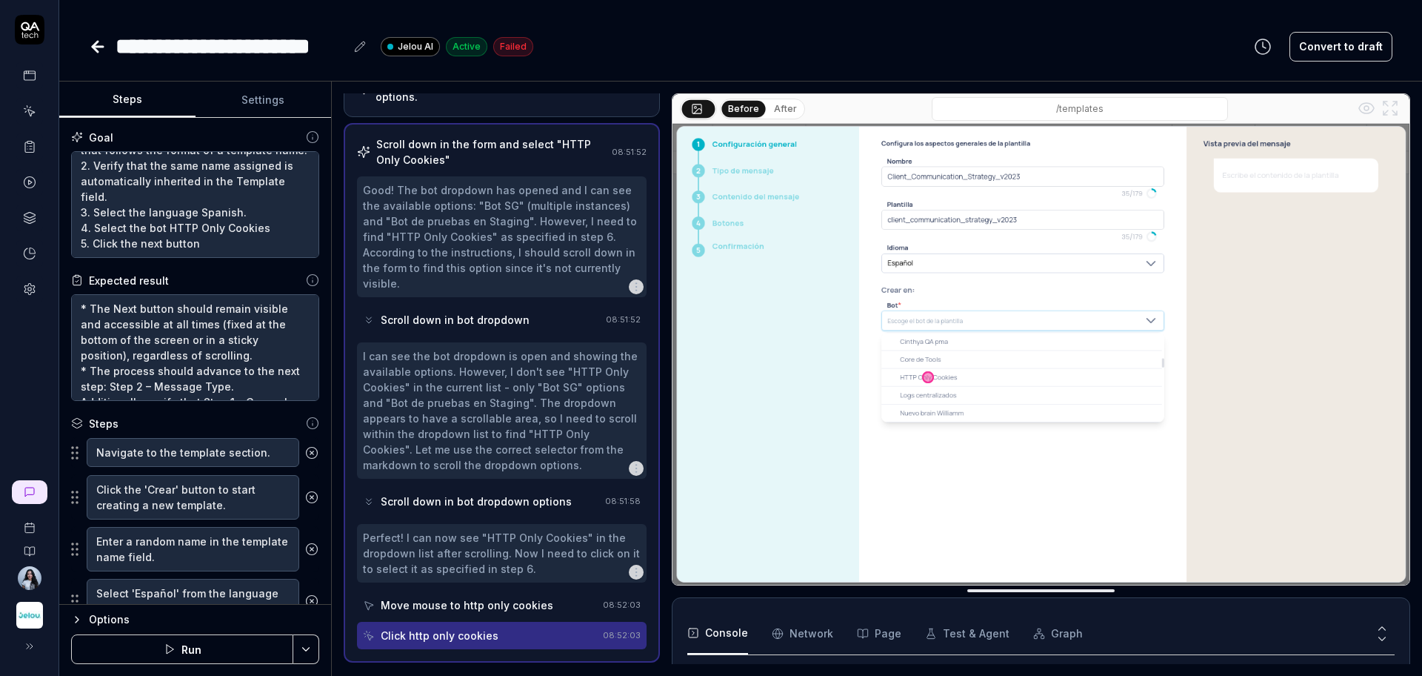
scroll to position [164, 0]
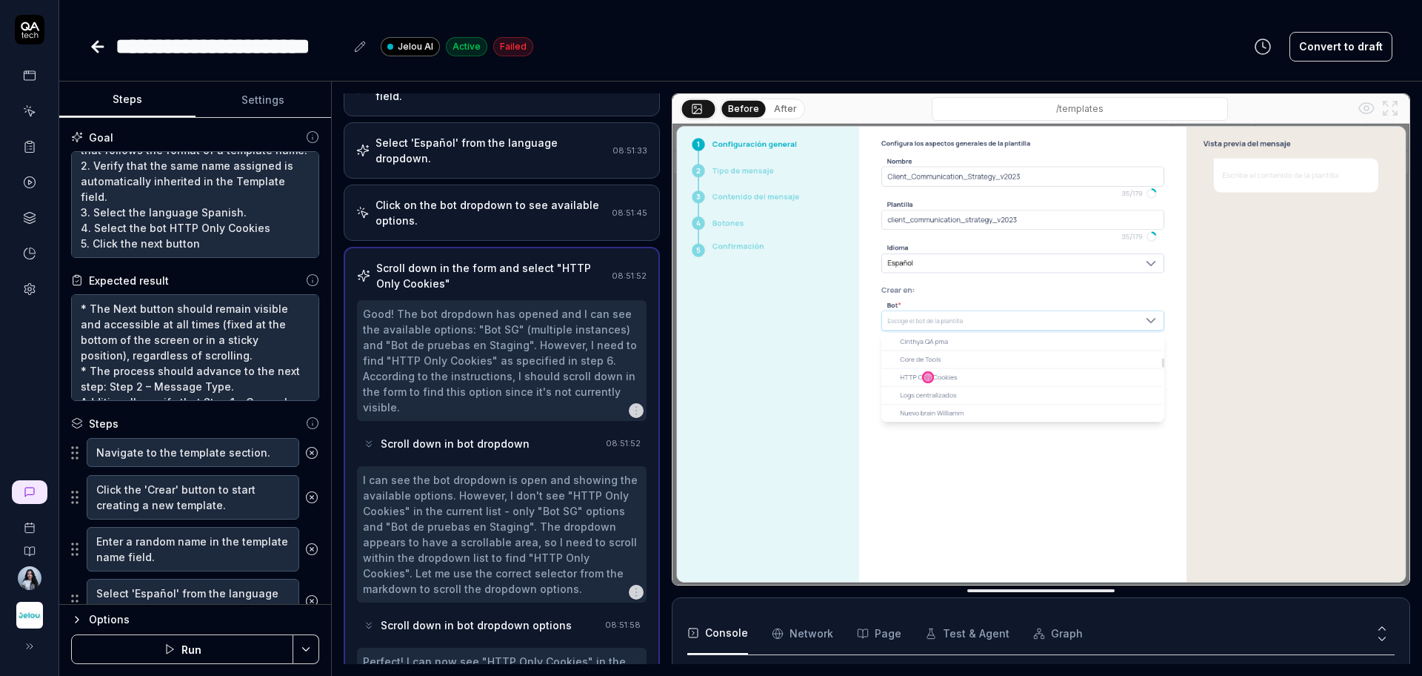
click at [531, 339] on div "Good! The bot dropdown has opened and I can see the available options: "Bot SG"…" at bounding box center [502, 360] width 278 height 109
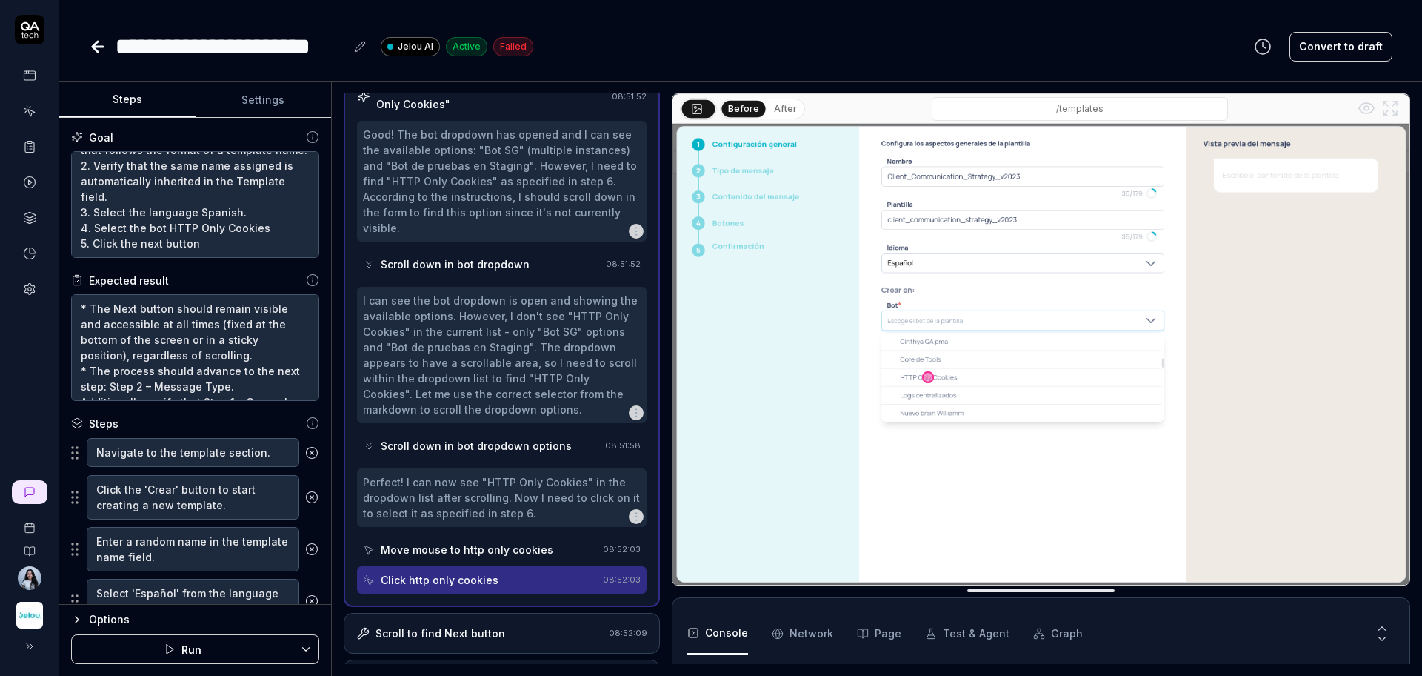
scroll to position [350, 0]
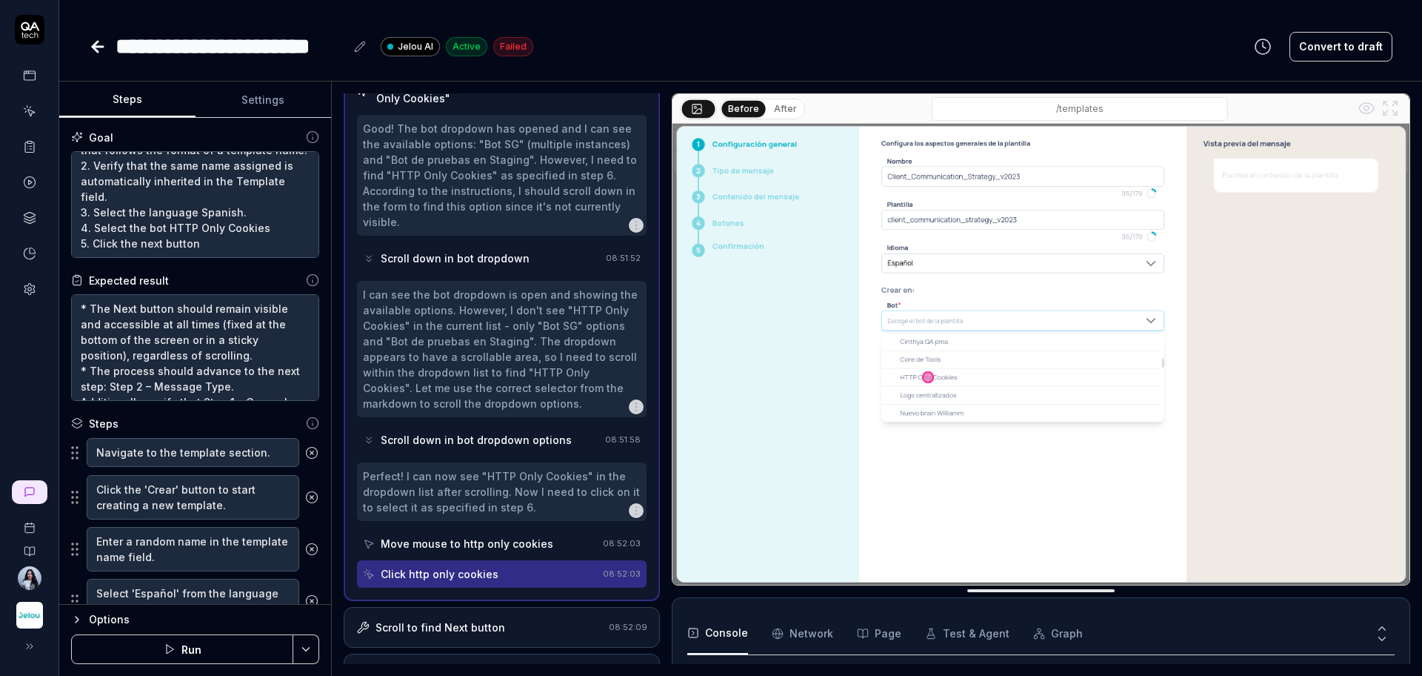
click at [519, 440] on div "Scroll down in bot dropdown options" at bounding box center [476, 440] width 191 height 16
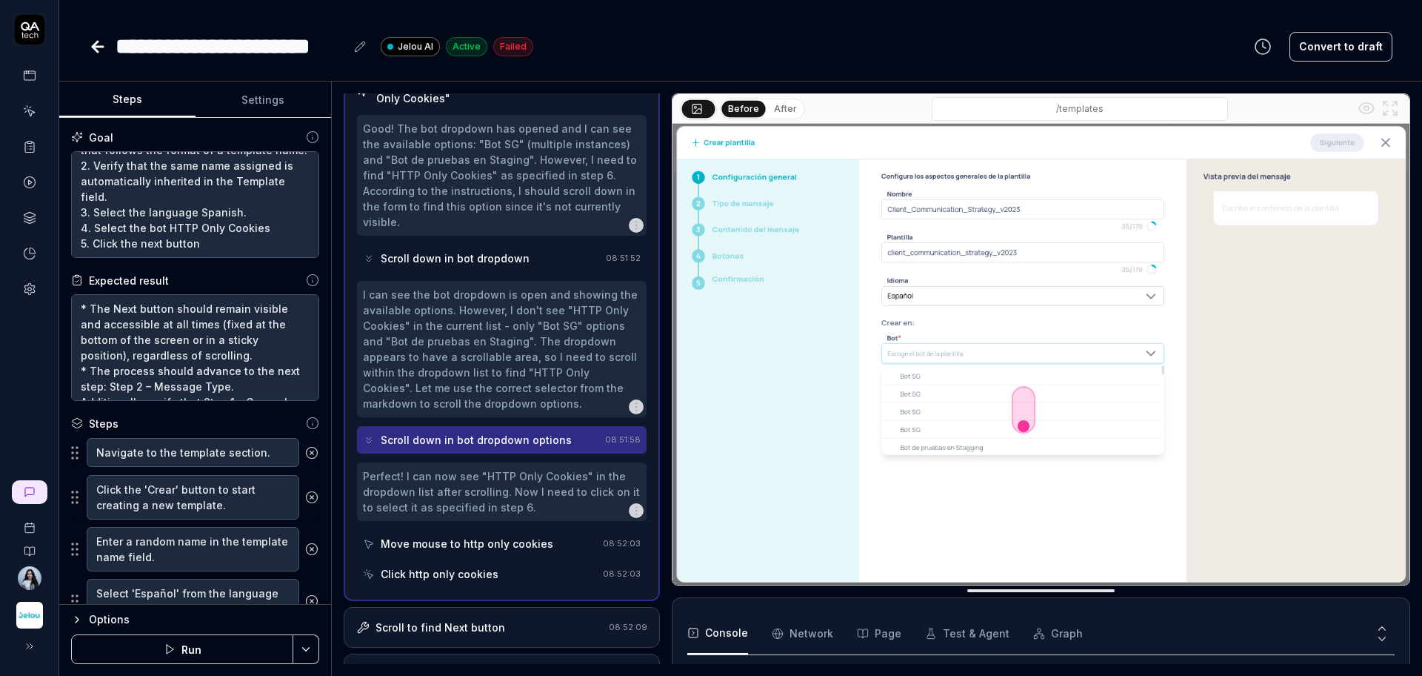
click at [547, 493] on div "Perfect! I can now see "HTTP Only Cookies" in the dropdown list after scrolling…" at bounding box center [502, 491] width 278 height 47
click at [782, 116] on button "After" at bounding box center [785, 109] width 35 height 16
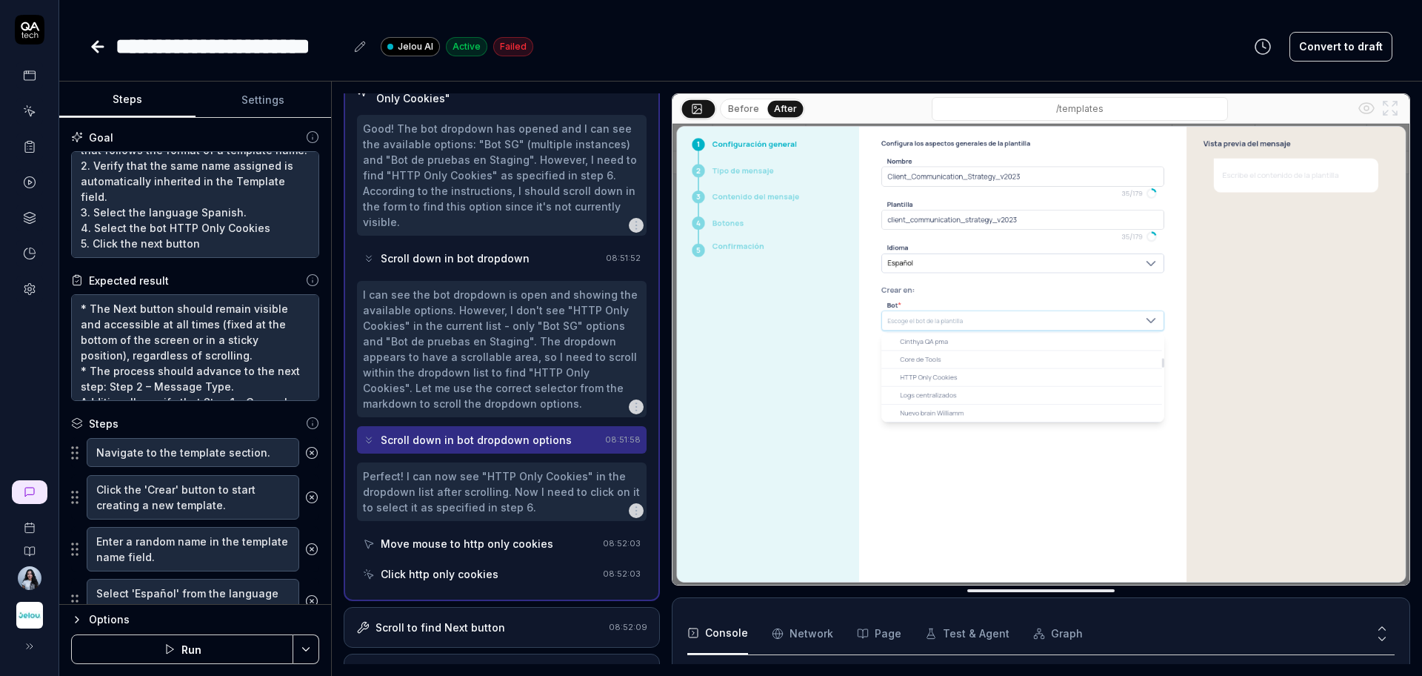
click at [962, 381] on img at bounding box center [1041, 354] width 737 height 461
click at [528, 549] on div "Move mouse to http only cookies" at bounding box center [467, 544] width 173 height 16
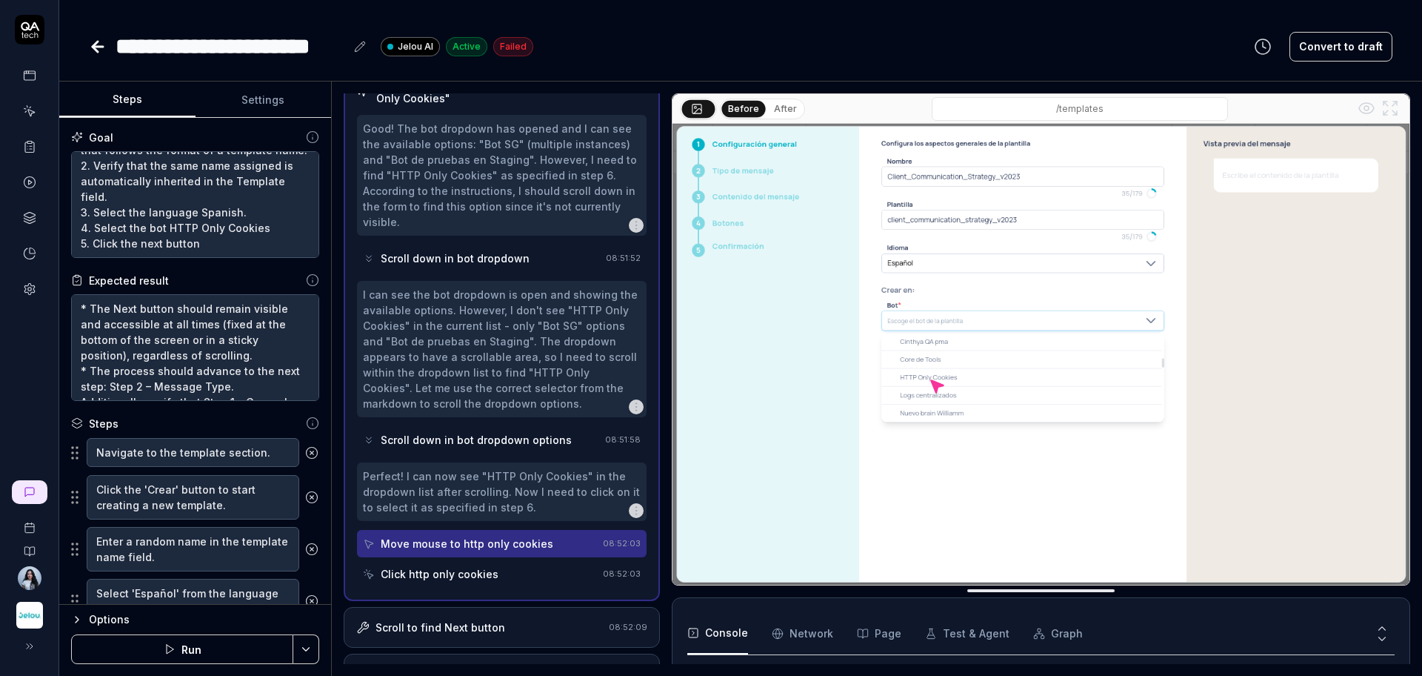
click at [516, 573] on div "Click http only cookies" at bounding box center [480, 573] width 234 height 27
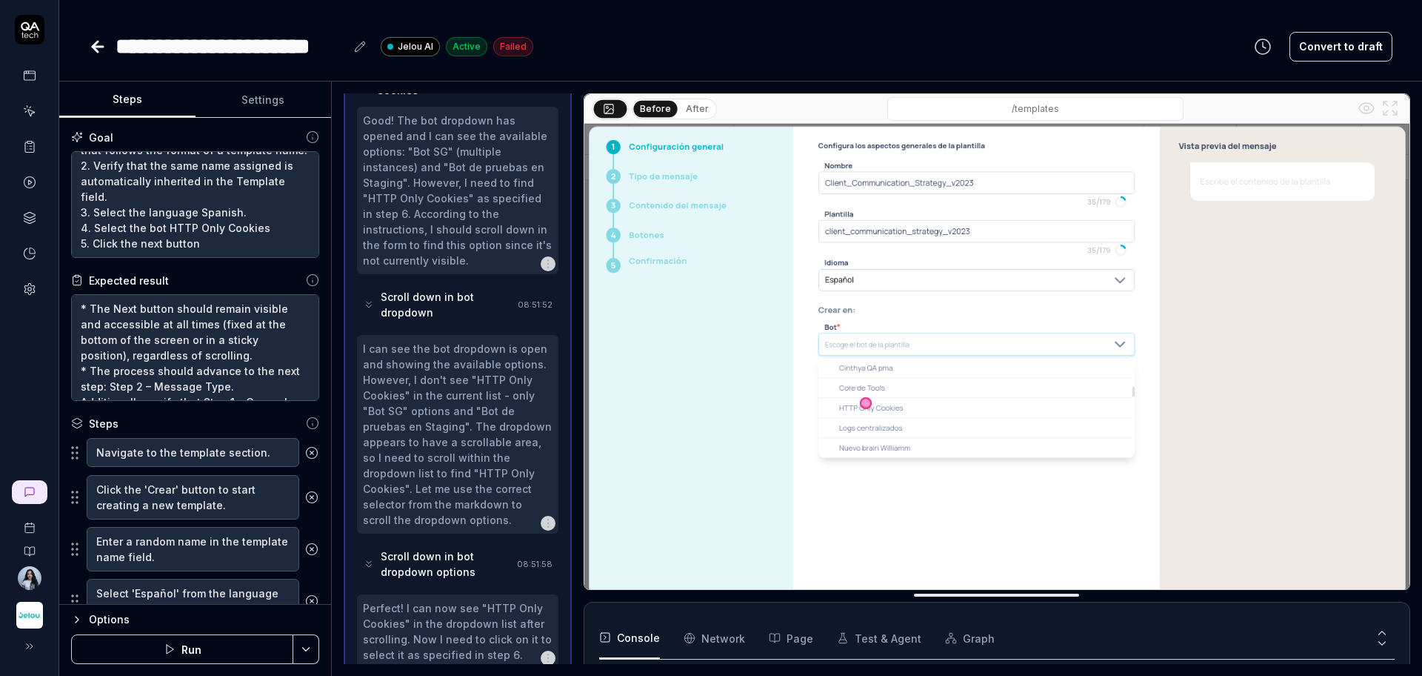
scroll to position [365, 0]
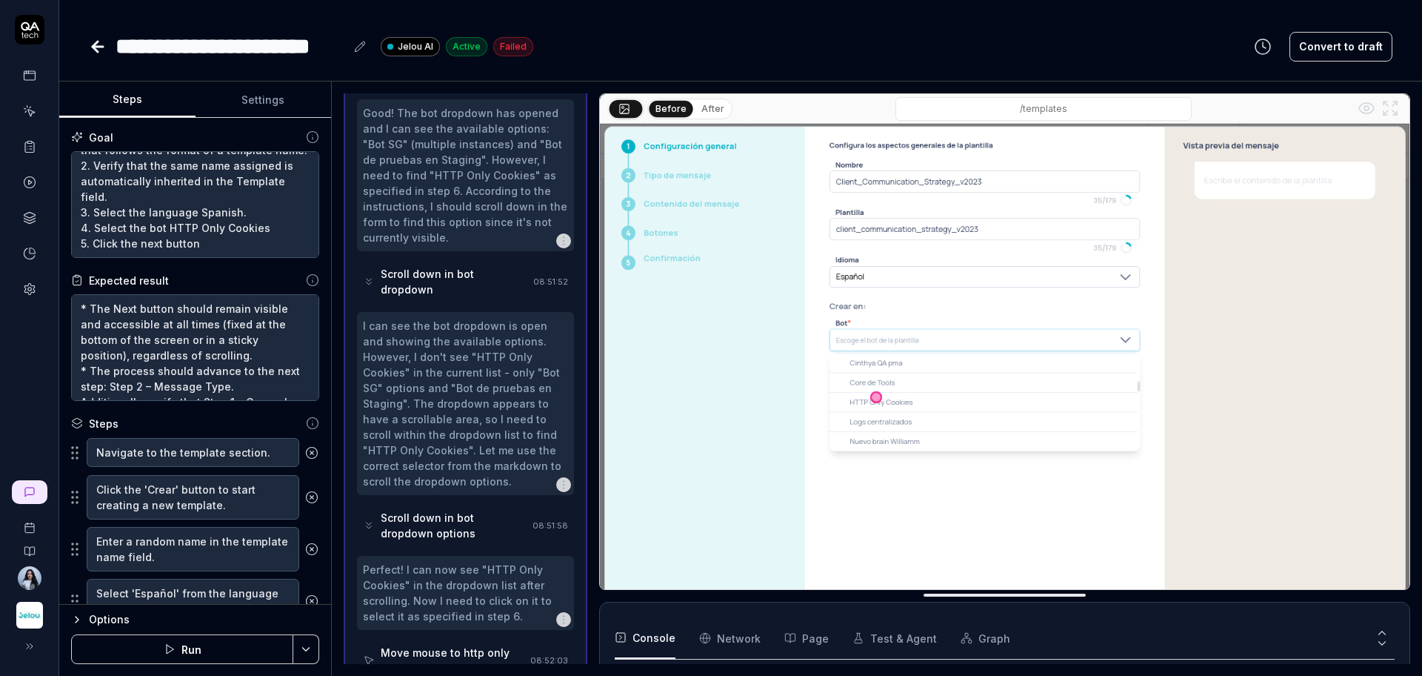
click at [596, 453] on div at bounding box center [593, 378] width 12 height 570
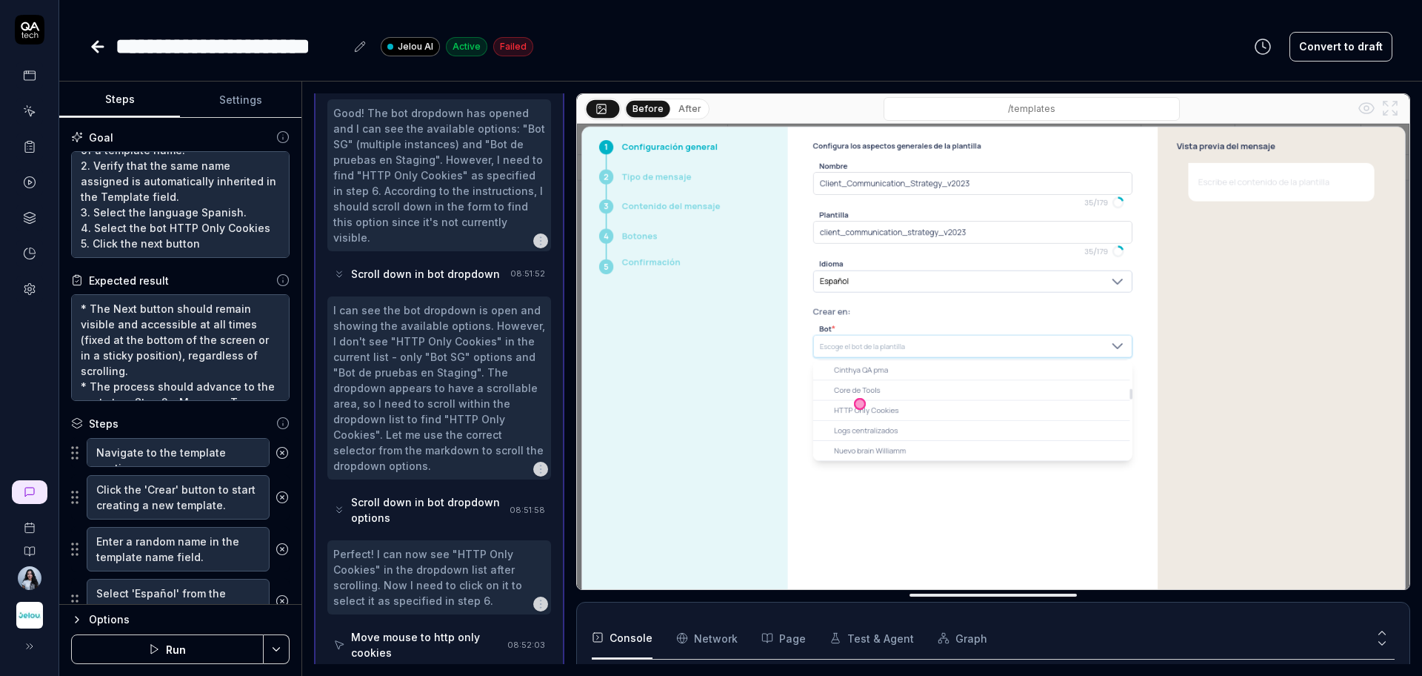
scroll to position [156, 0]
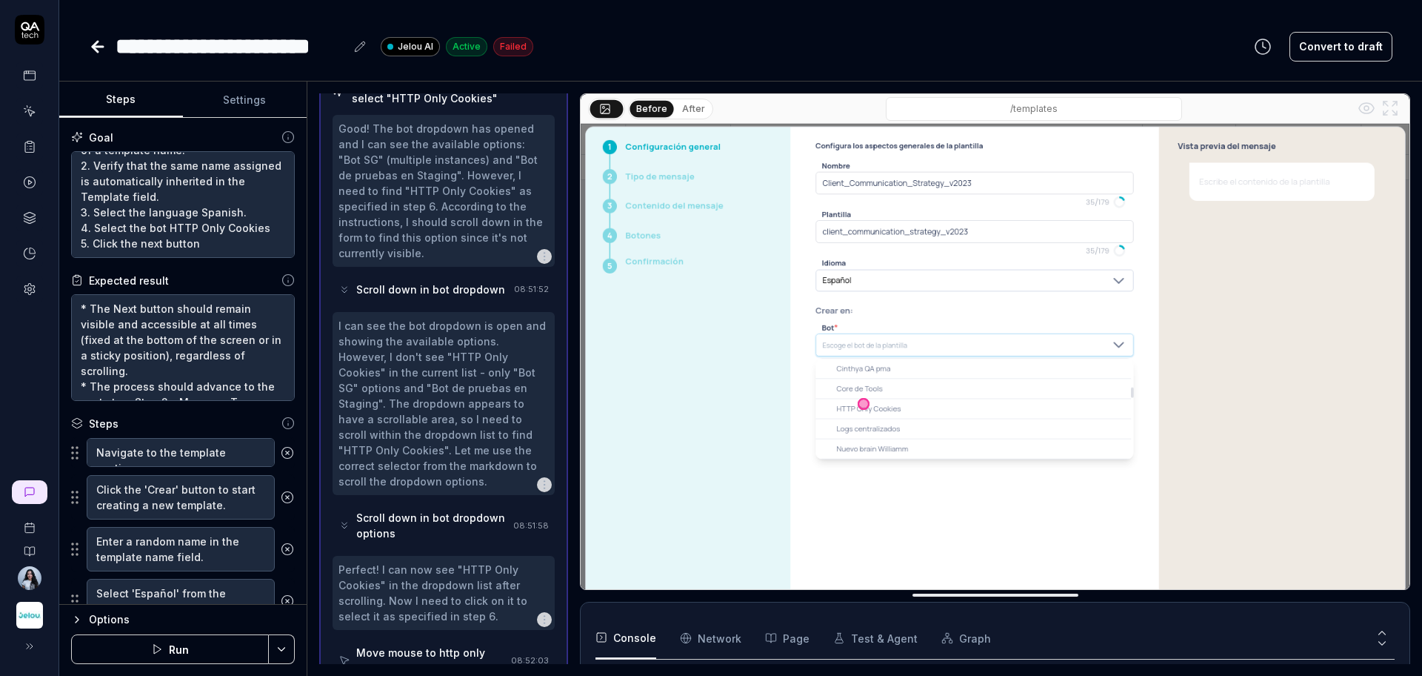
click at [309, 416] on div "Steps Settings Goal 1. Assign a random name to the Name field, following these …" at bounding box center [740, 378] width 1363 height 594
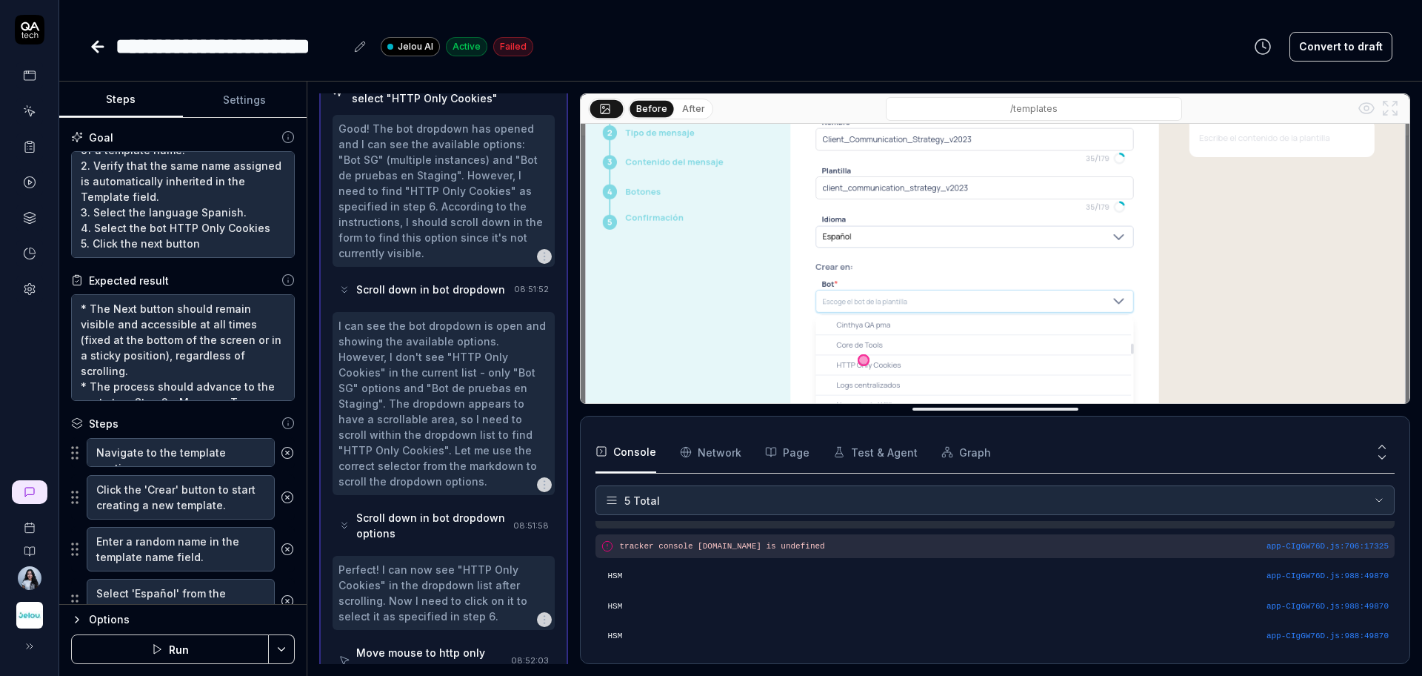
scroll to position [0, 0]
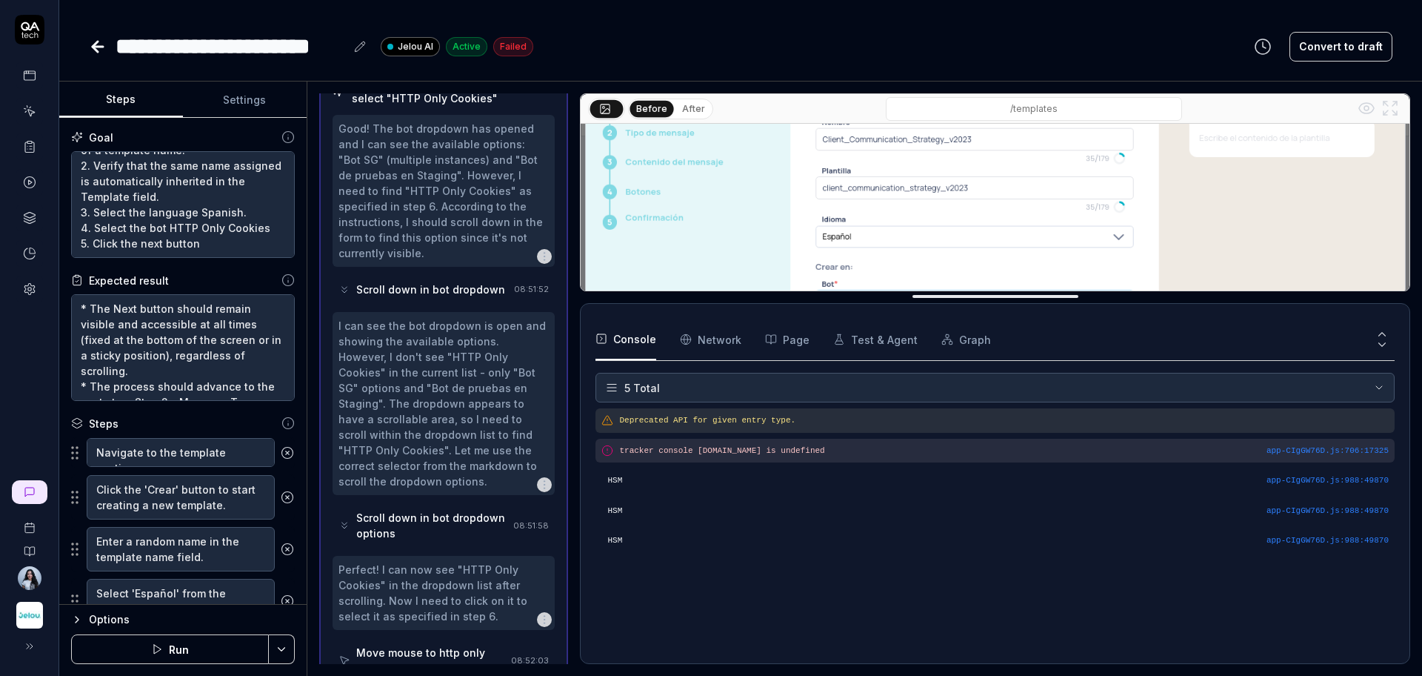
drag, startPoint x: 1059, startPoint y: 597, endPoint x: 1058, endPoint y: 299, distance: 298.5
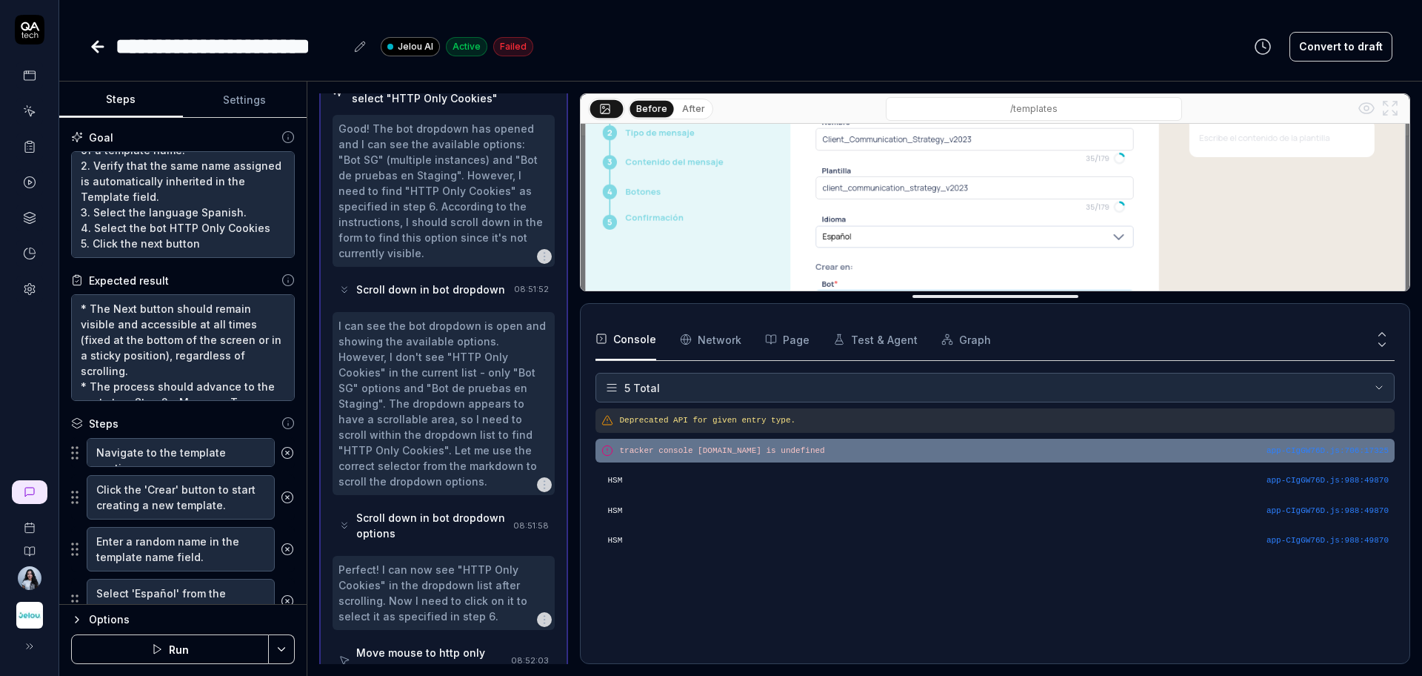
click at [689, 447] on pre "tracker console [DOMAIN_NAME] is undefined" at bounding box center [1004, 450] width 770 height 13
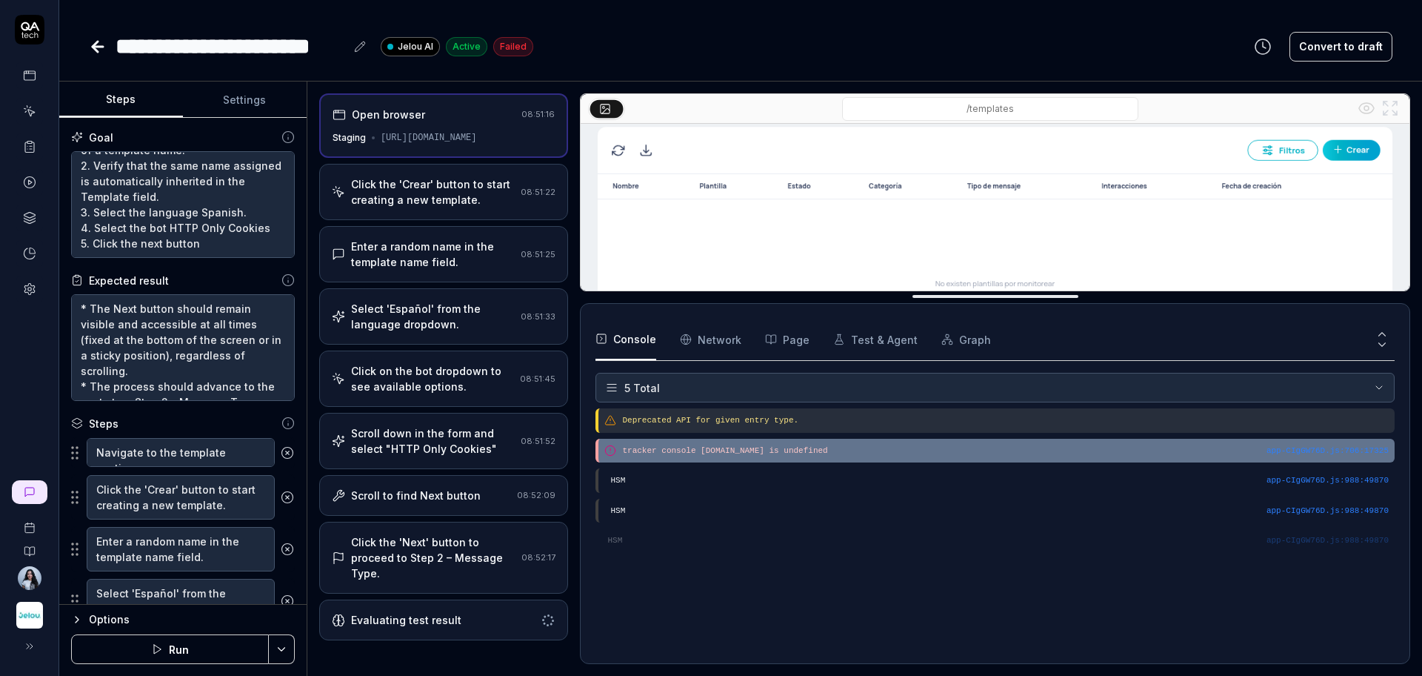
scroll to position [93, 0]
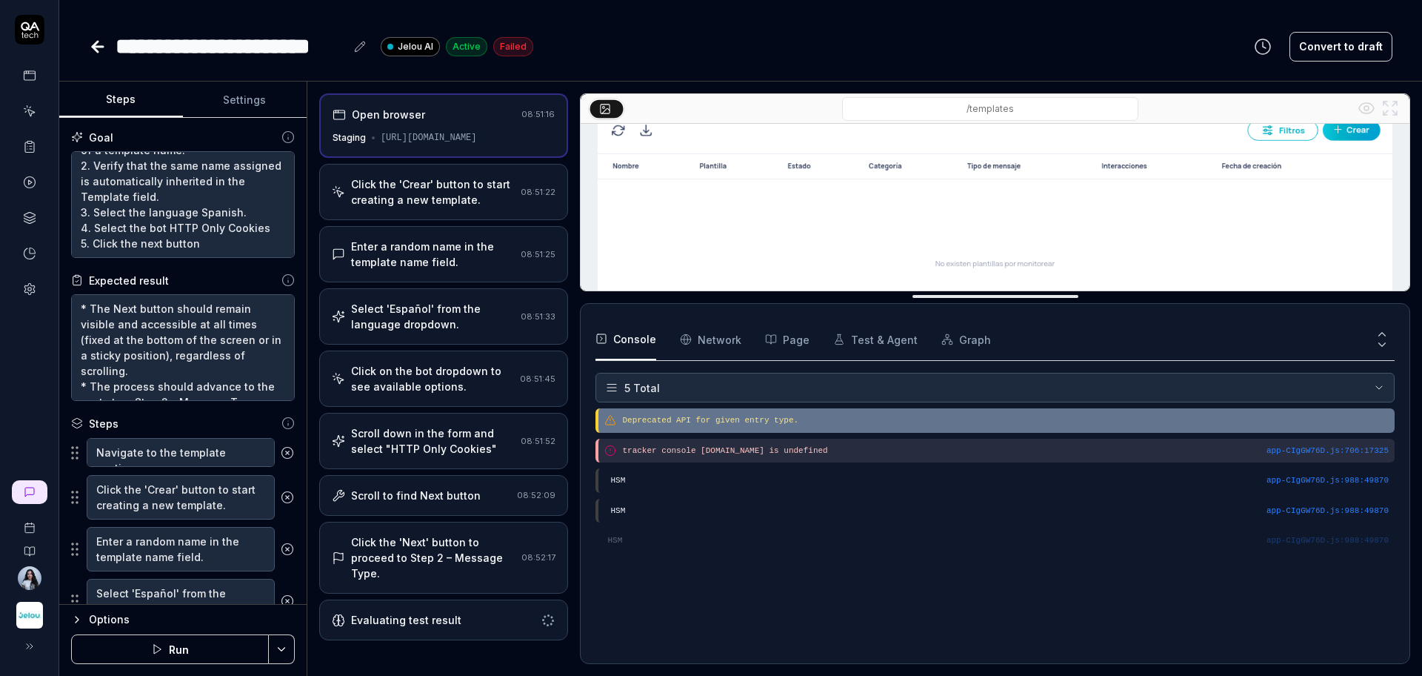
click at [715, 418] on pre "Deprecated API for given entry type." at bounding box center [1005, 420] width 767 height 13
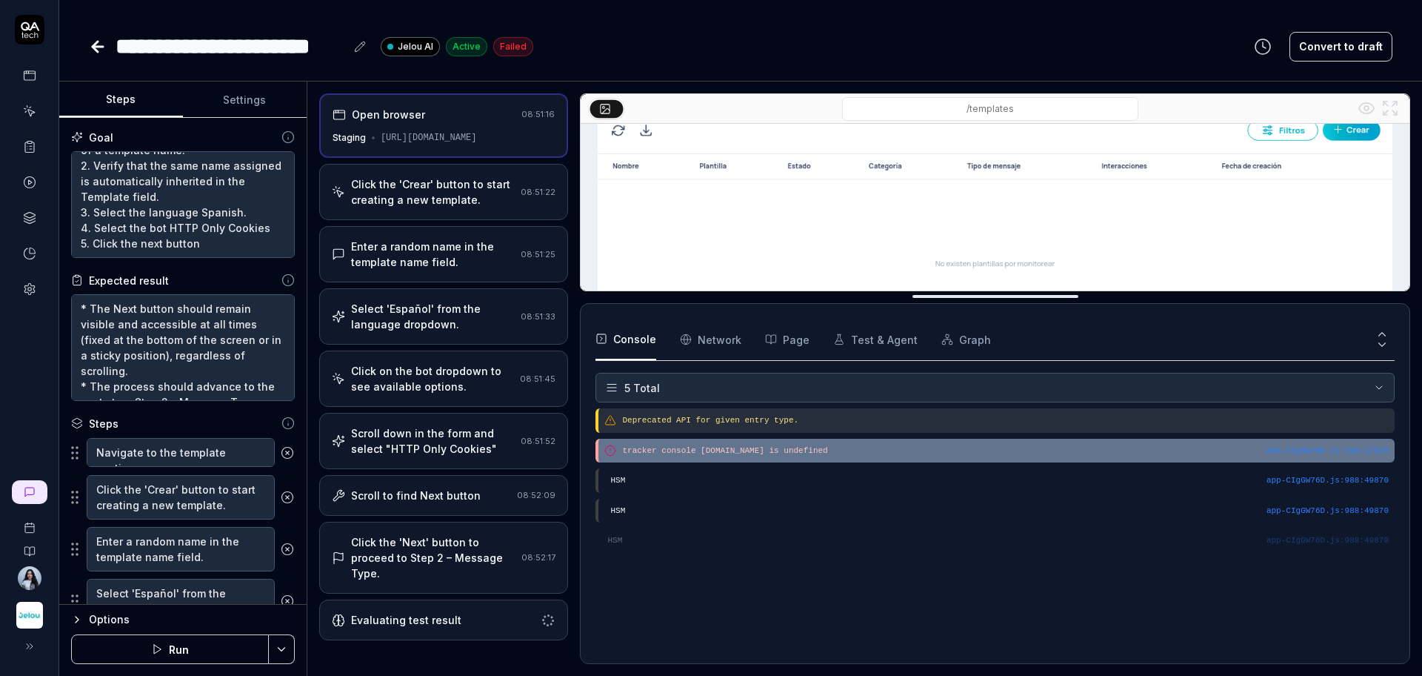
click at [715, 450] on pre "tracker console [DOMAIN_NAME] is undefined" at bounding box center [1005, 450] width 767 height 13
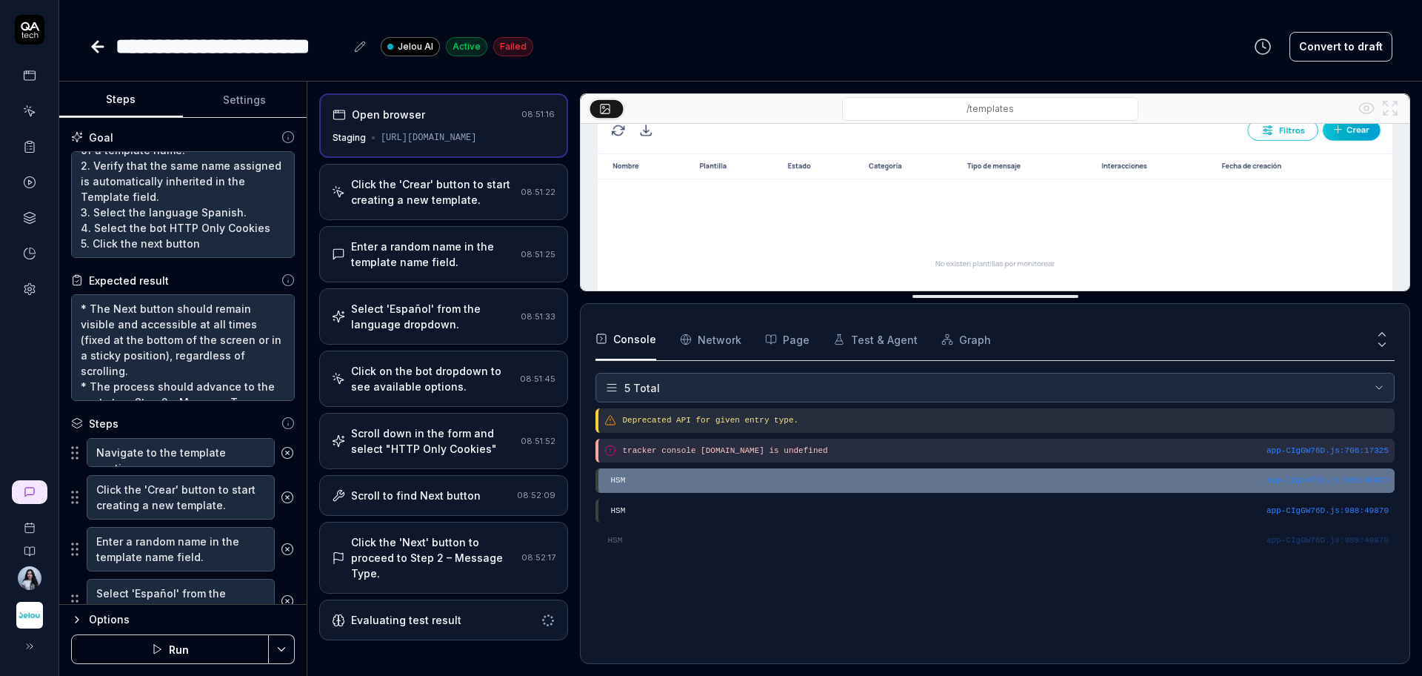
click at [705, 474] on pre "HSM" at bounding box center [999, 480] width 779 height 13
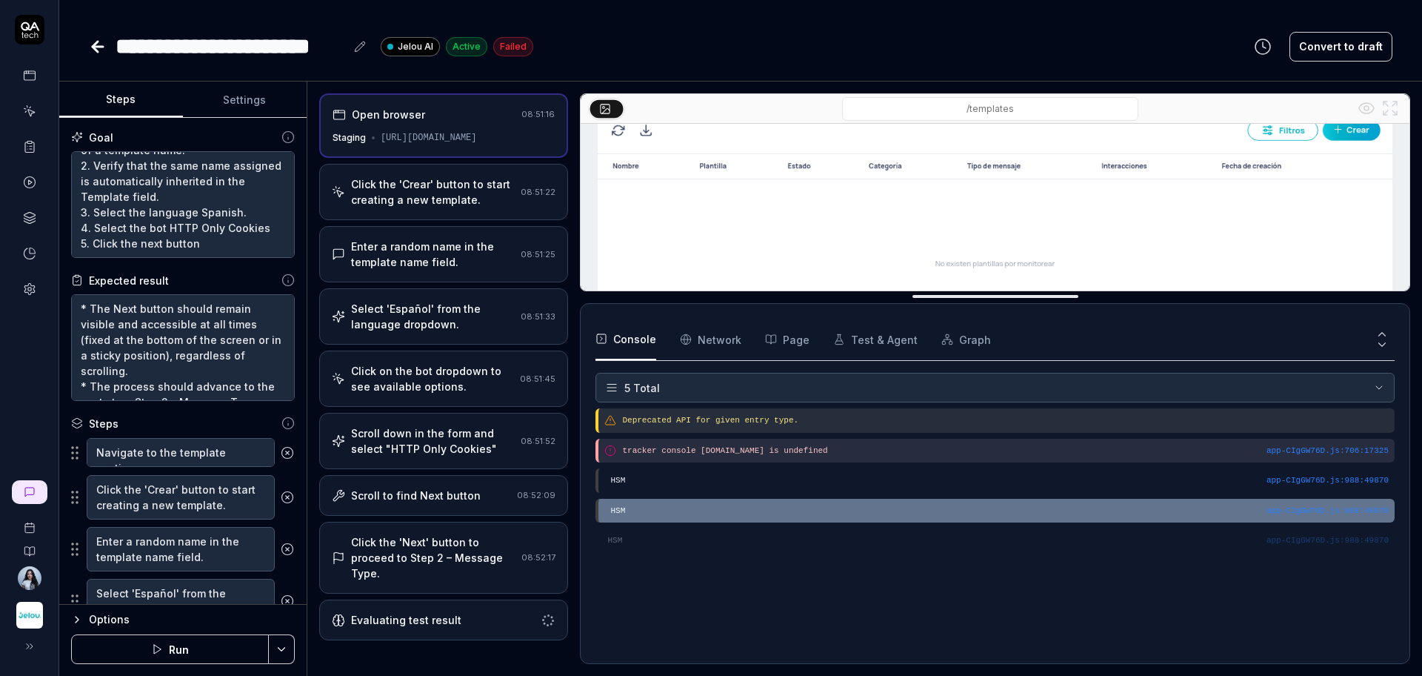
click at [682, 504] on pre "HSM" at bounding box center [999, 510] width 779 height 13
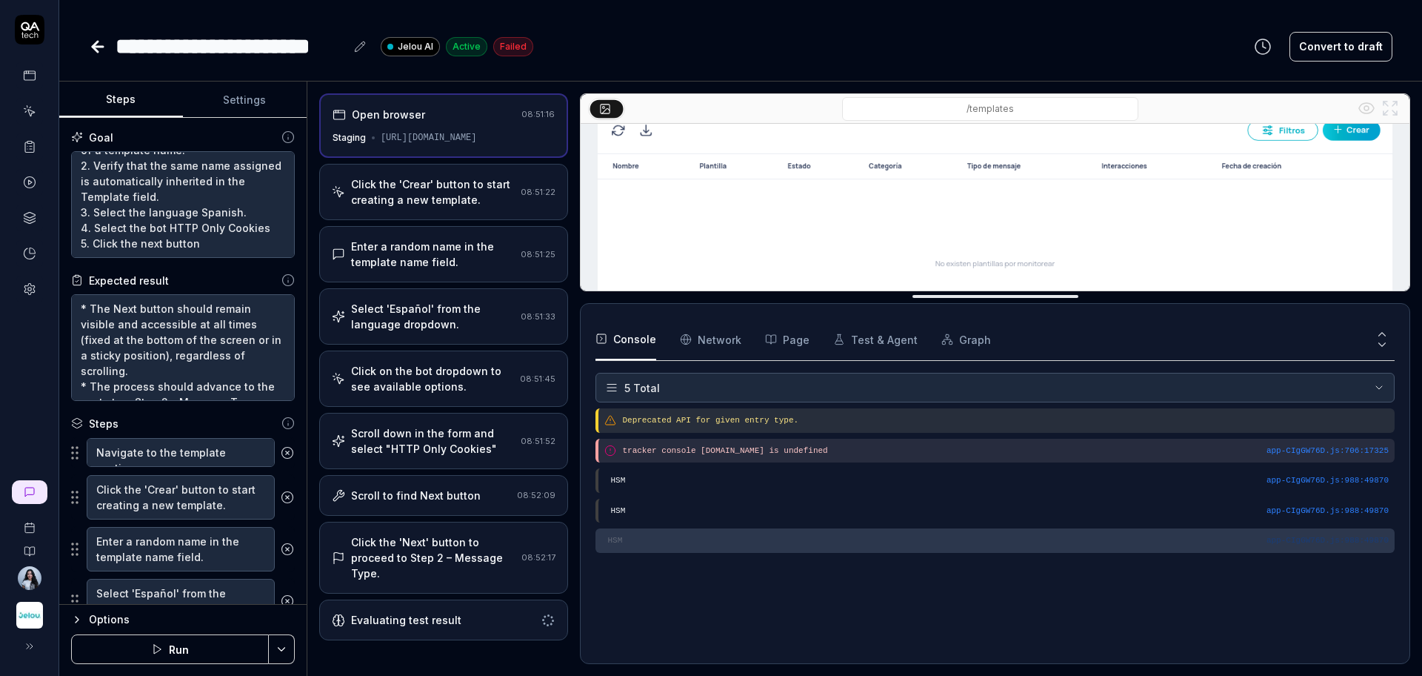
click at [663, 533] on div "app-CIgGW76D.js : 988 : 49870 HSM" at bounding box center [995, 540] width 799 height 24
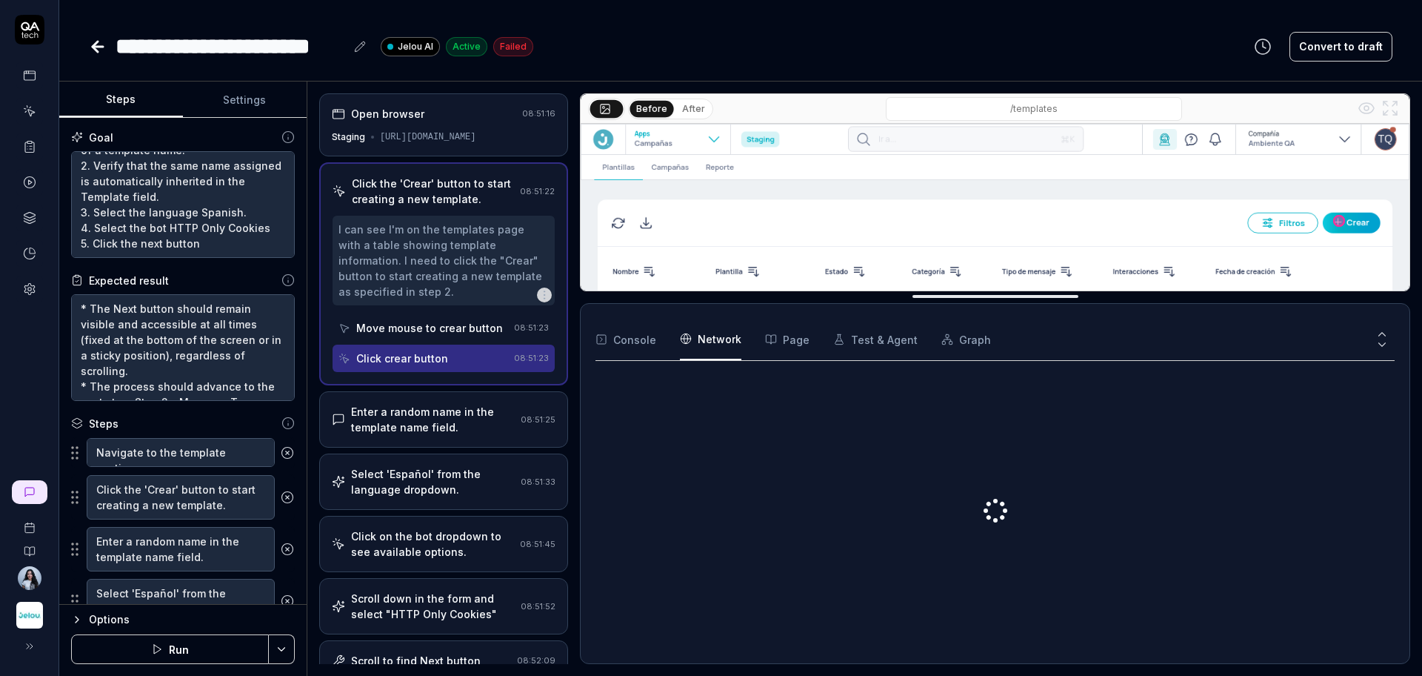
click at [715, 328] on Requests "Network" at bounding box center [710, 339] width 61 height 41
click at [799, 342] on button "Page" at bounding box center [787, 339] width 44 height 41
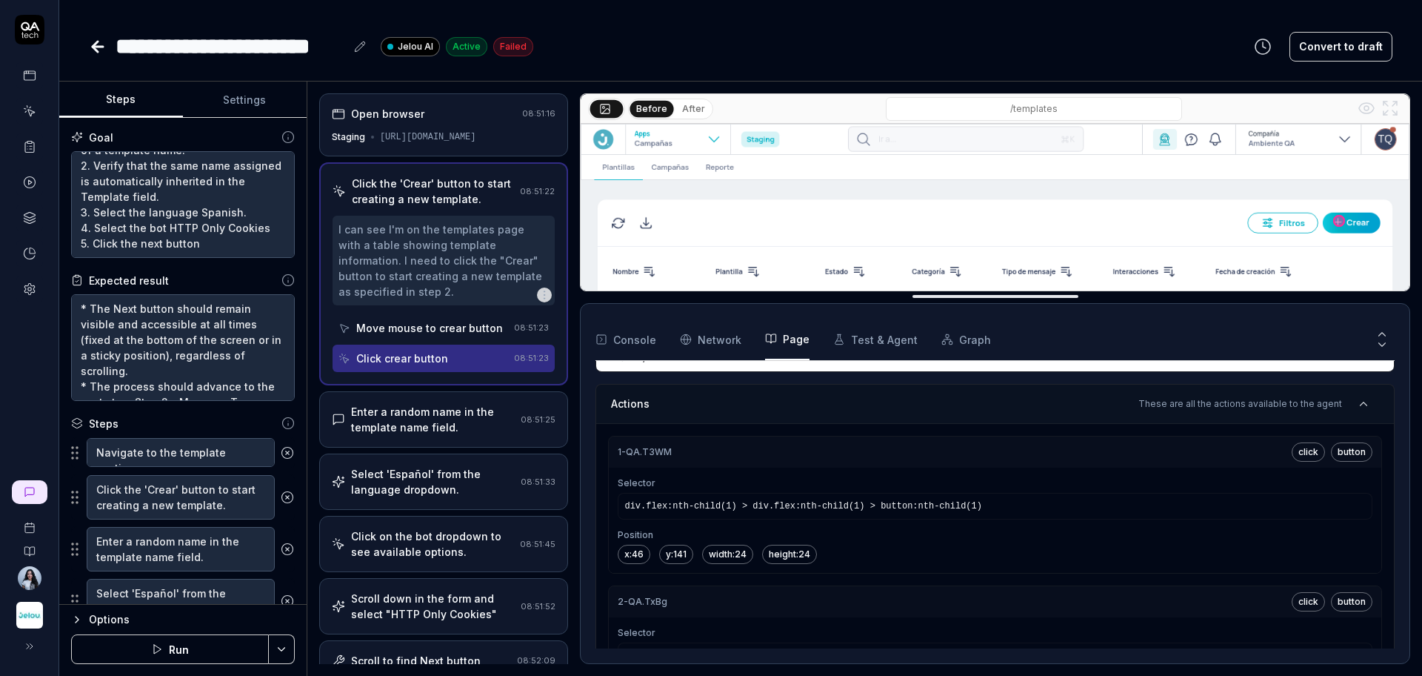
scroll to position [1111, 0]
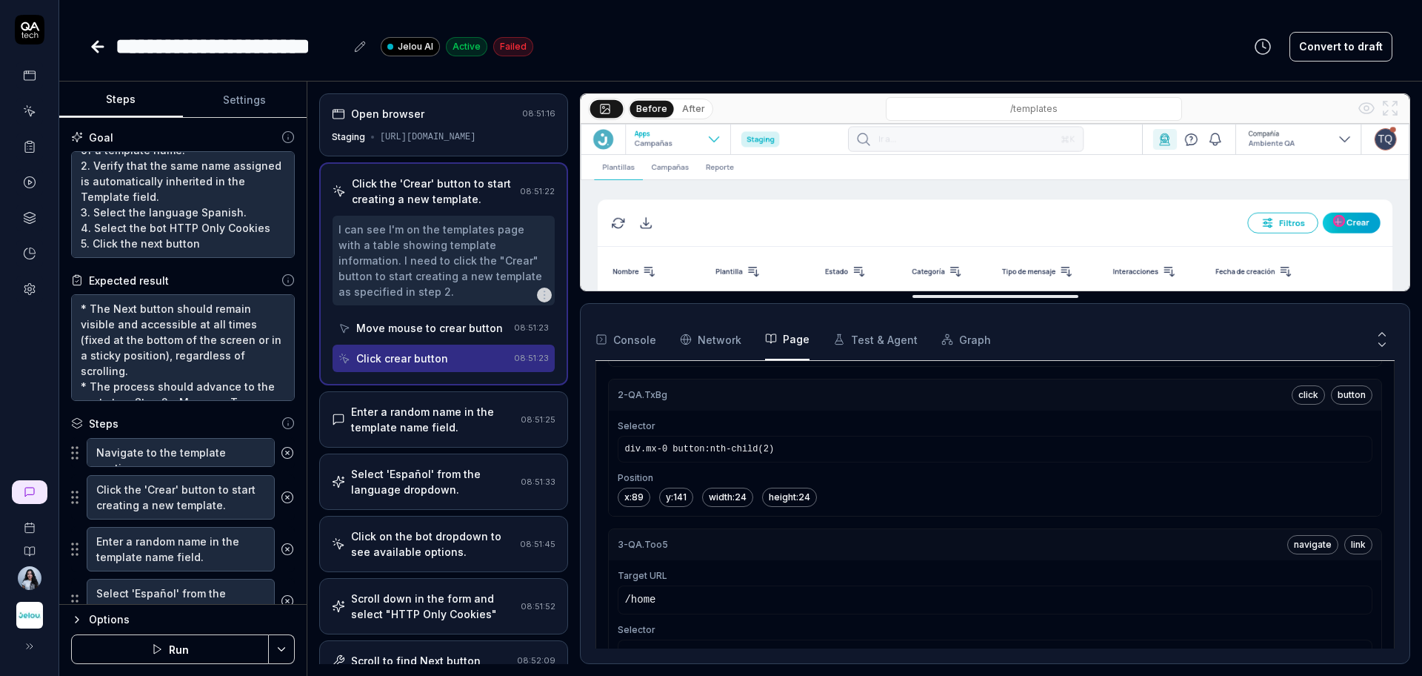
click at [861, 346] on button "Test & Agent" at bounding box center [875, 339] width 84 height 41
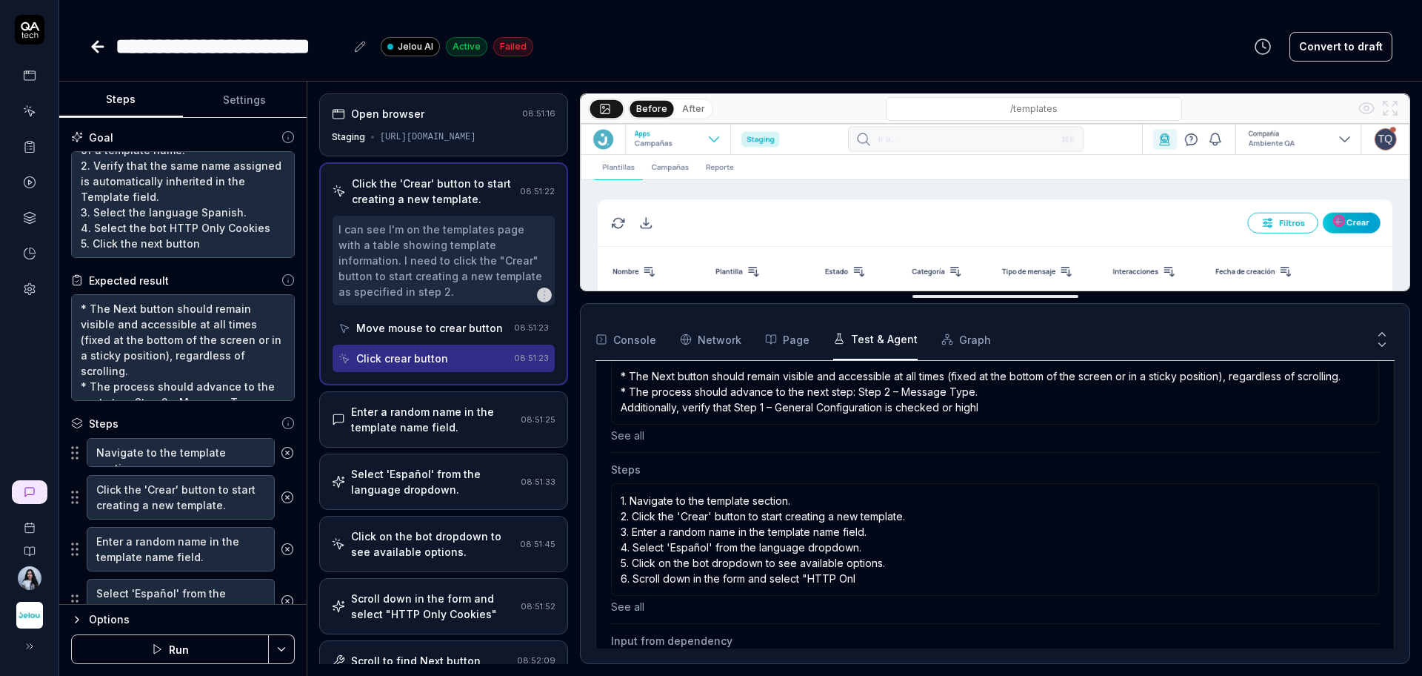
scroll to position [370, 0]
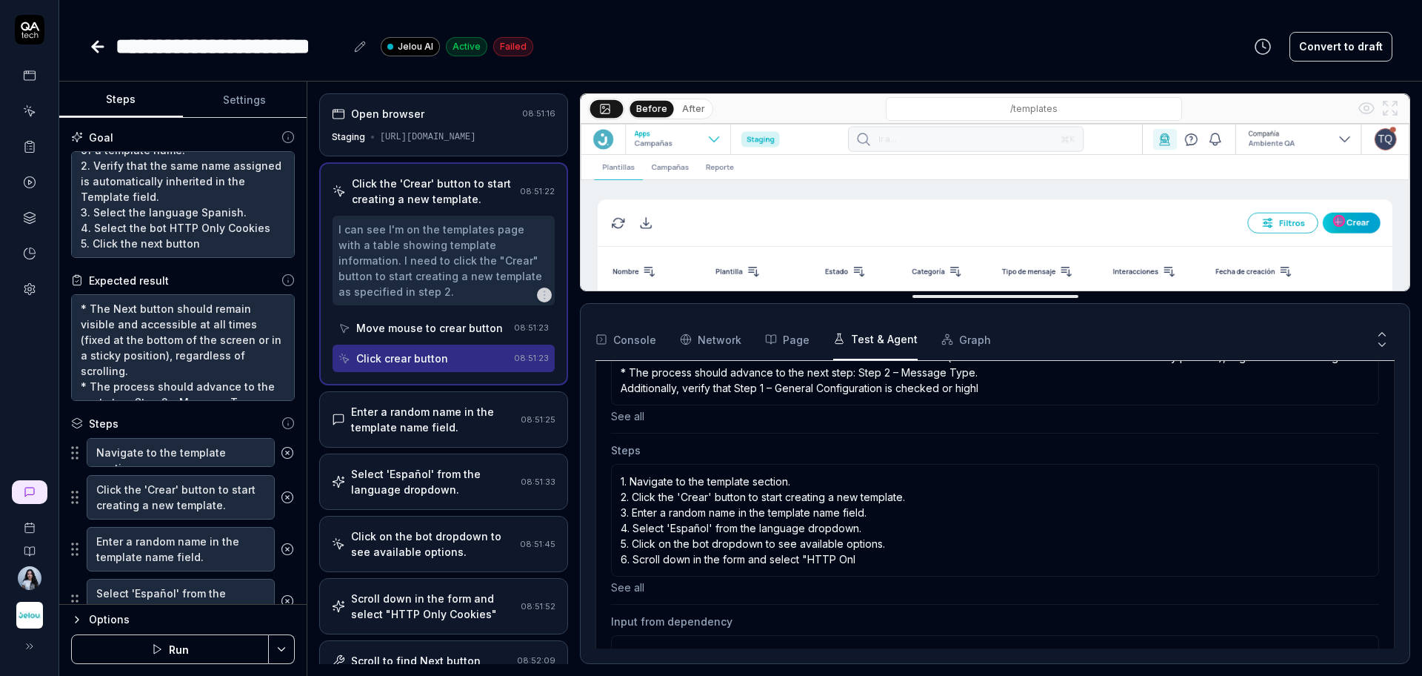
click at [870, 562] on p "1. Navigate to the template section. 2. Click the 'Crear' button to start creat…" at bounding box center [995, 519] width 749 height 93
click at [840, 559] on p "1. Navigate to the template section. 2. Click the 'Crear' button to start creat…" at bounding box center [995, 519] width 749 height 93
click at [848, 560] on p "1. Navigate to the template section. 2. Click the 'Crear' button to start creat…" at bounding box center [995, 519] width 749 height 93
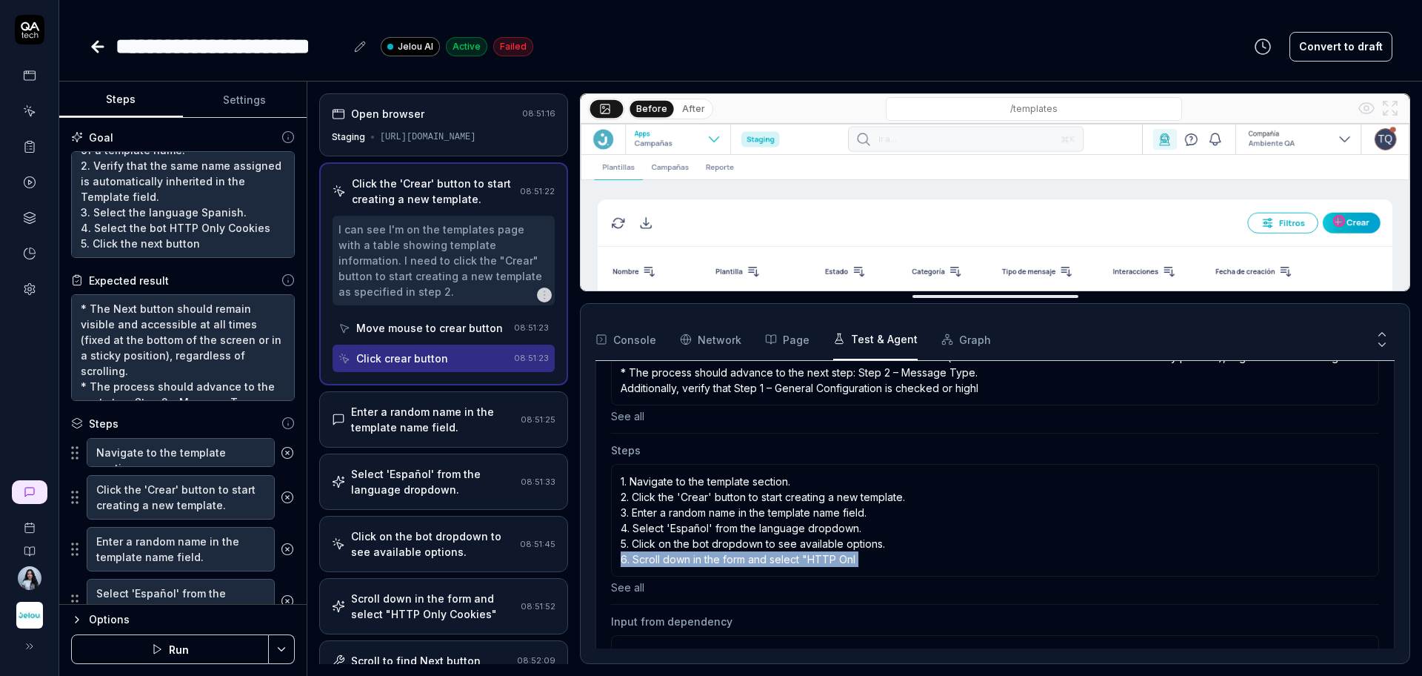
click at [848, 560] on p "1. Navigate to the template section. 2. Click the 'Crear' button to start creat…" at bounding box center [995, 519] width 749 height 93
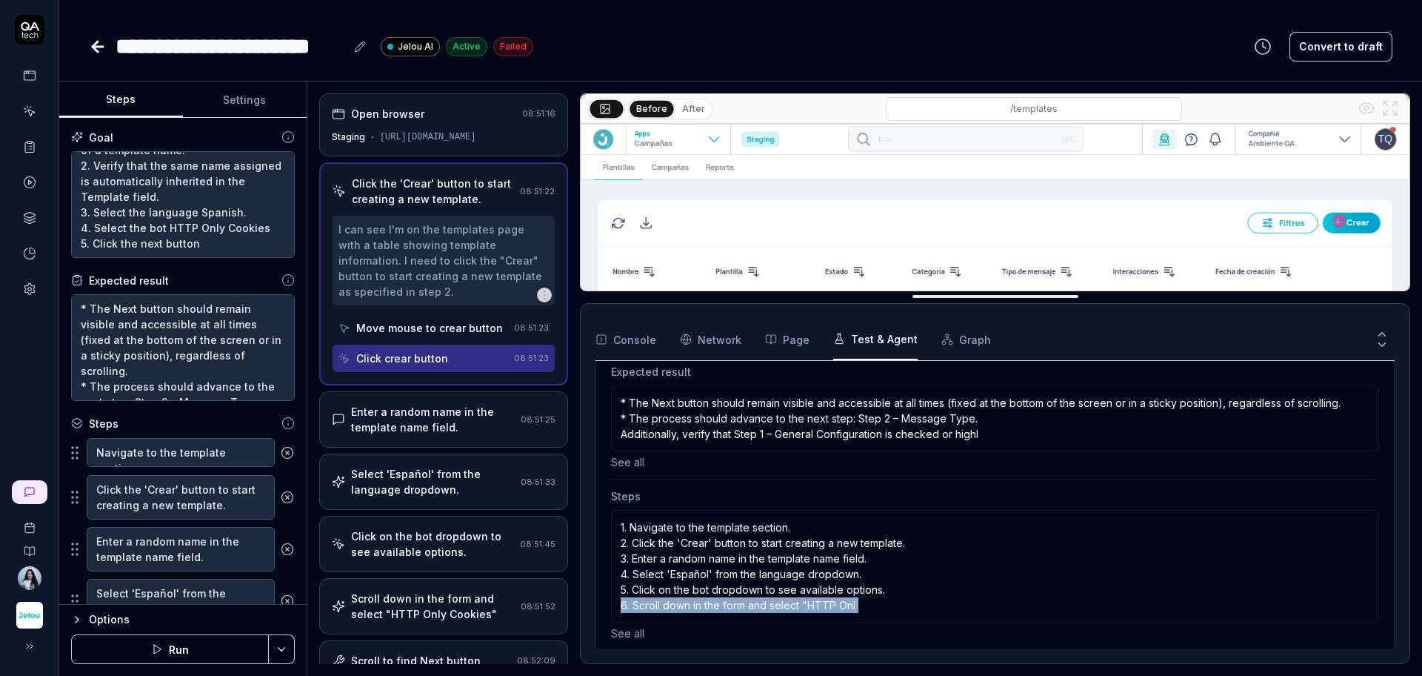
scroll to position [345, 0]
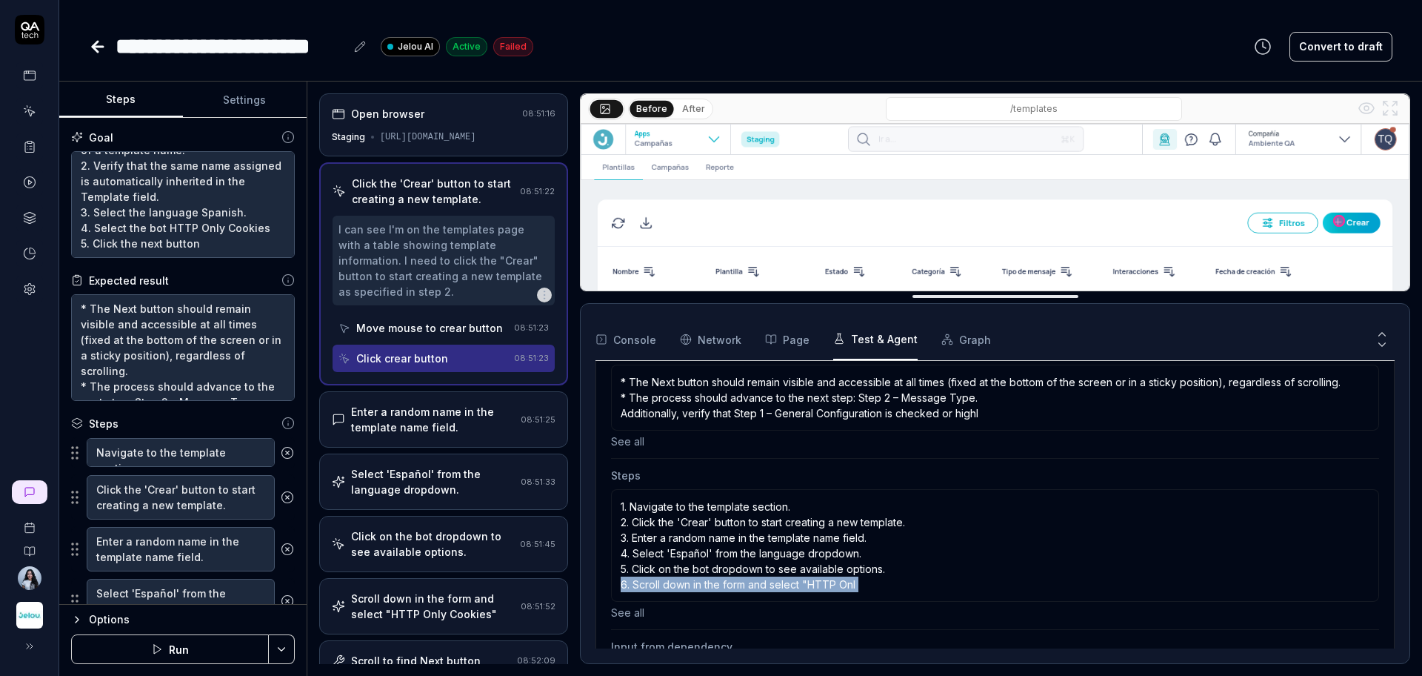
click p "1. Navigate to the template section. 2. Click the 'Crear' button to start creat…"
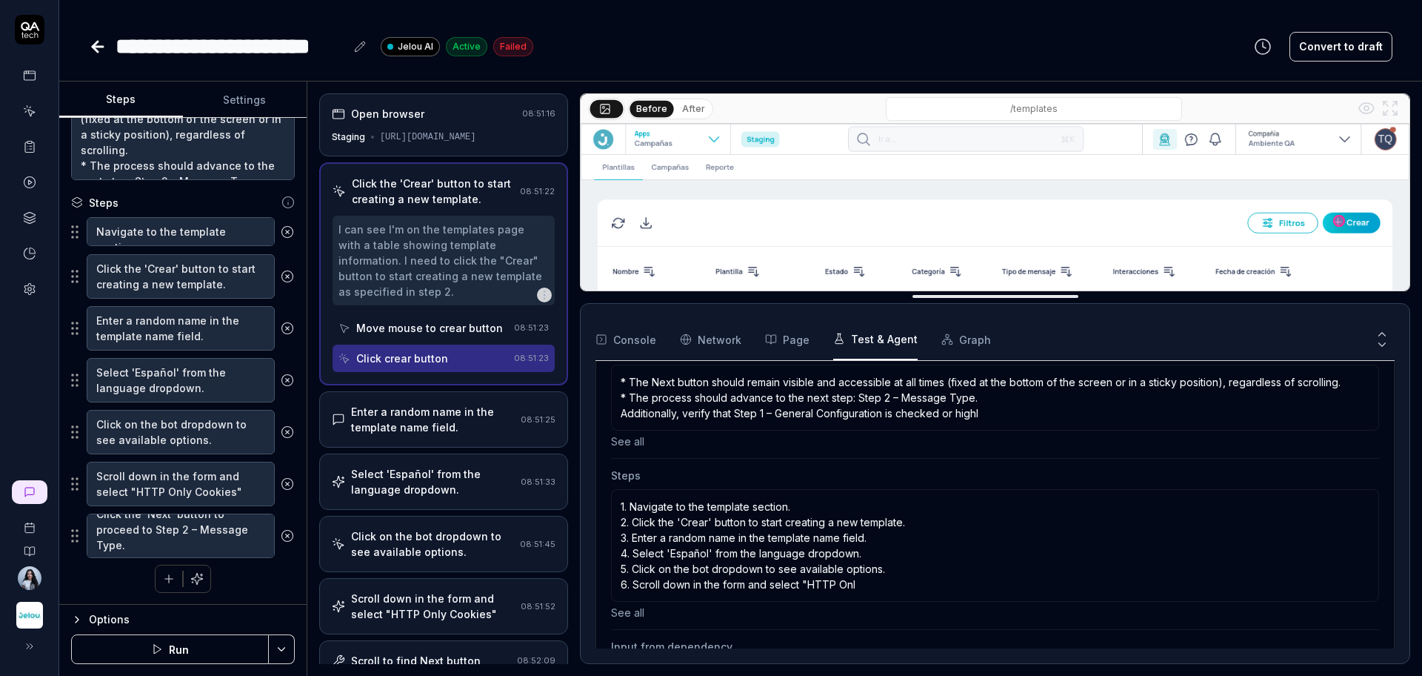
scroll to position [16, 0]
click textarea "Scroll down in the form and select "HTTP Only Cookies""
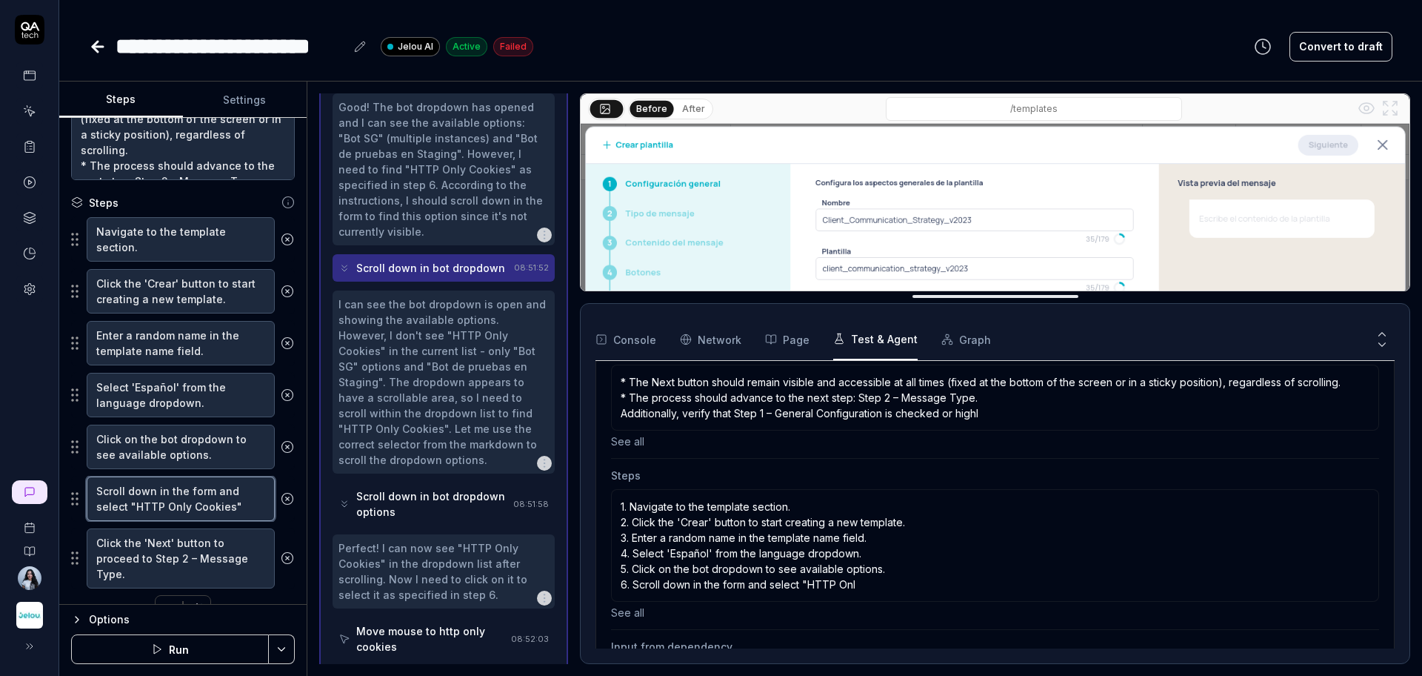
scroll to position [427, 0]
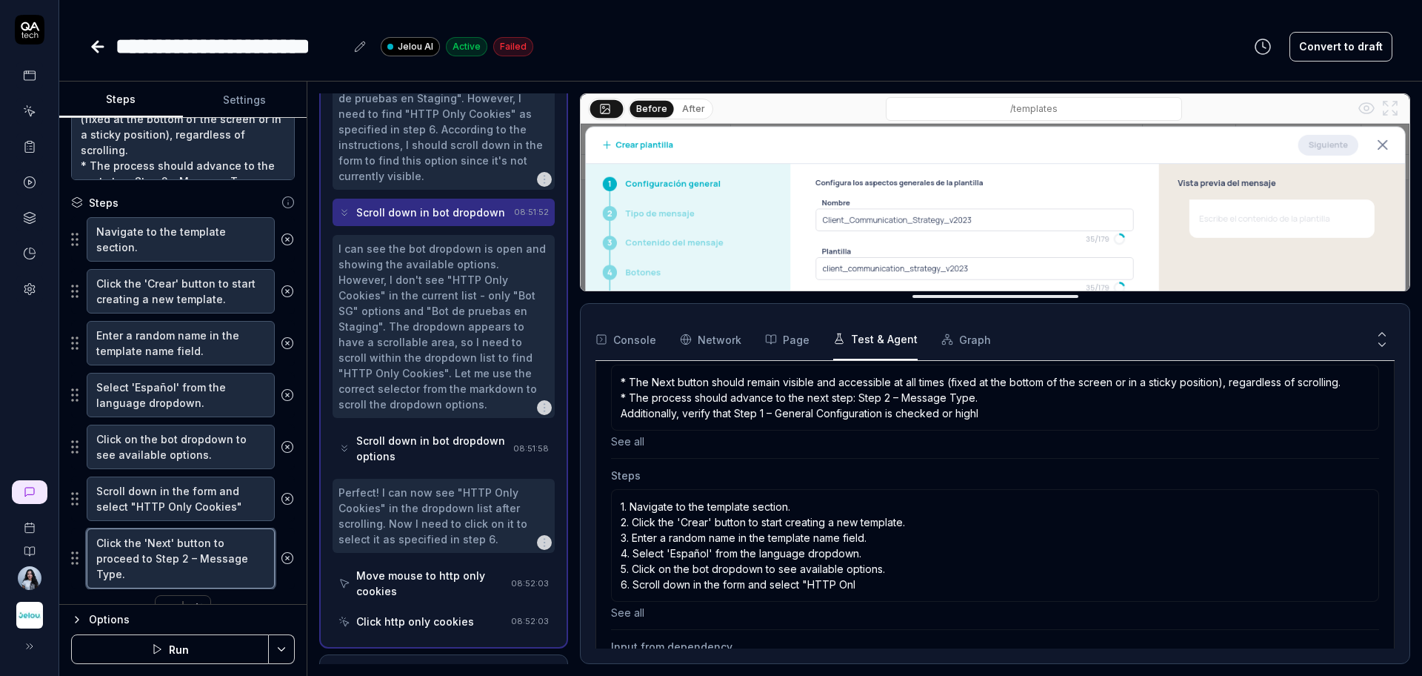
click textarea "Click the 'Next' button to proceed to Step 2 – Message Type."
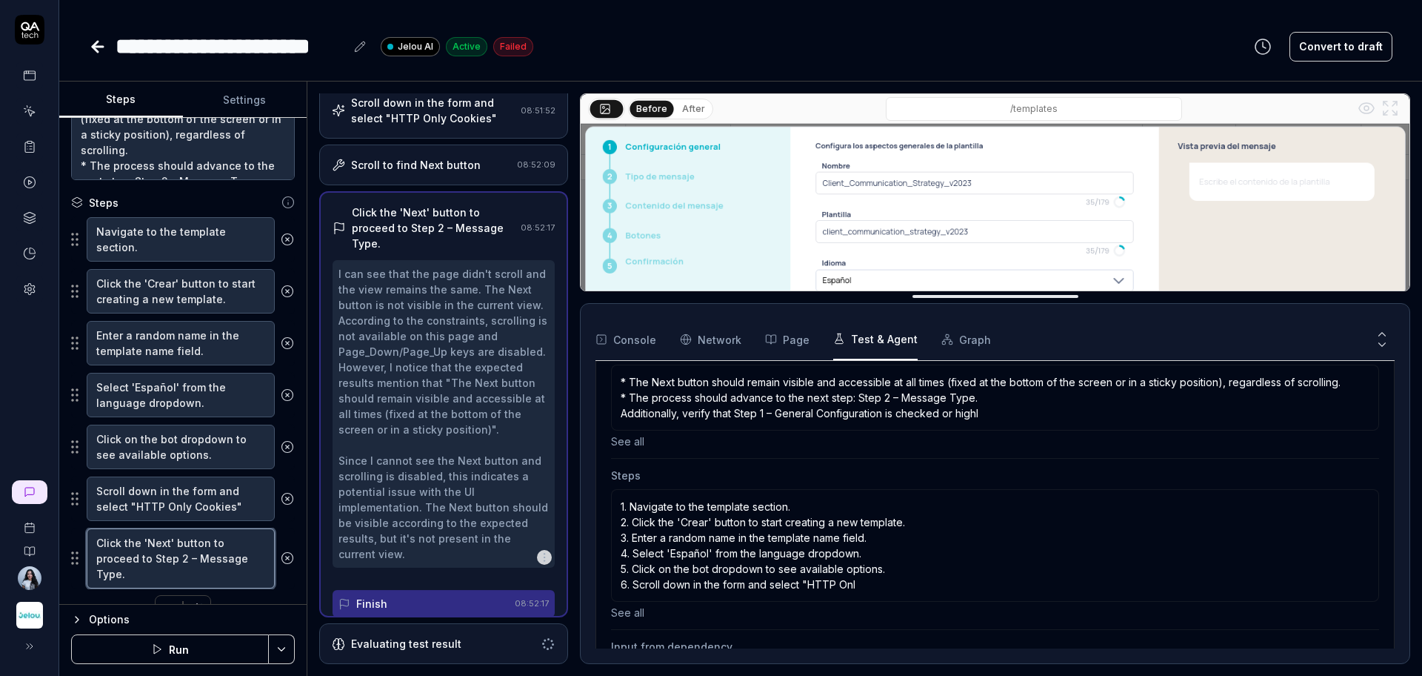
scroll to position [298, 0]
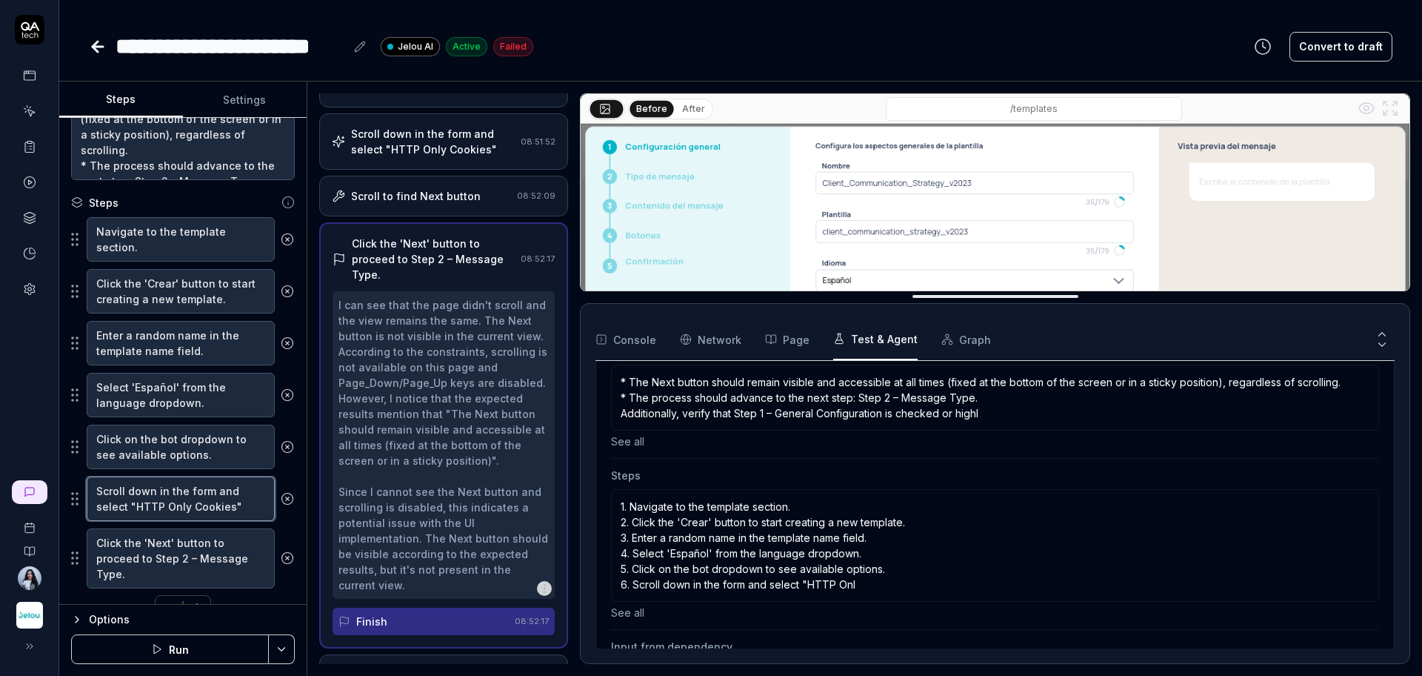
click textarea "Scroll down in the form and select "HTTP Only Cookies""
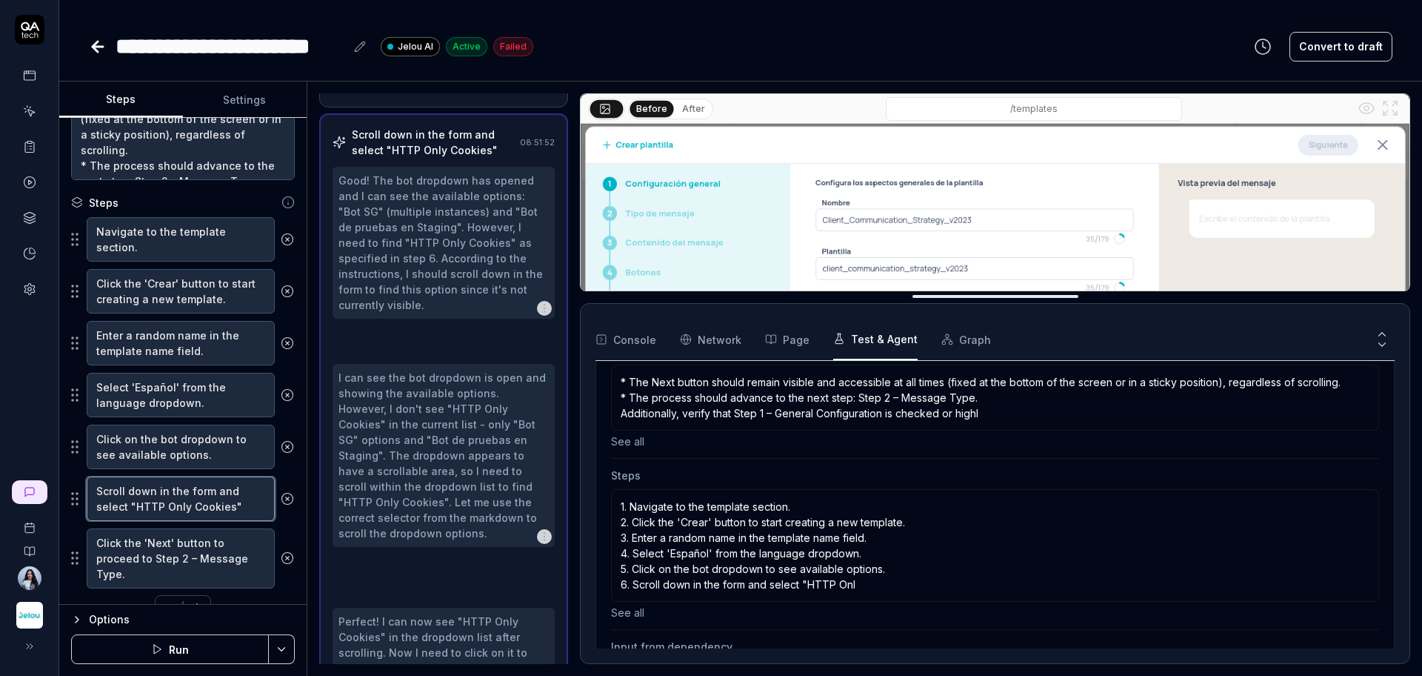
scroll to position [427, 0]
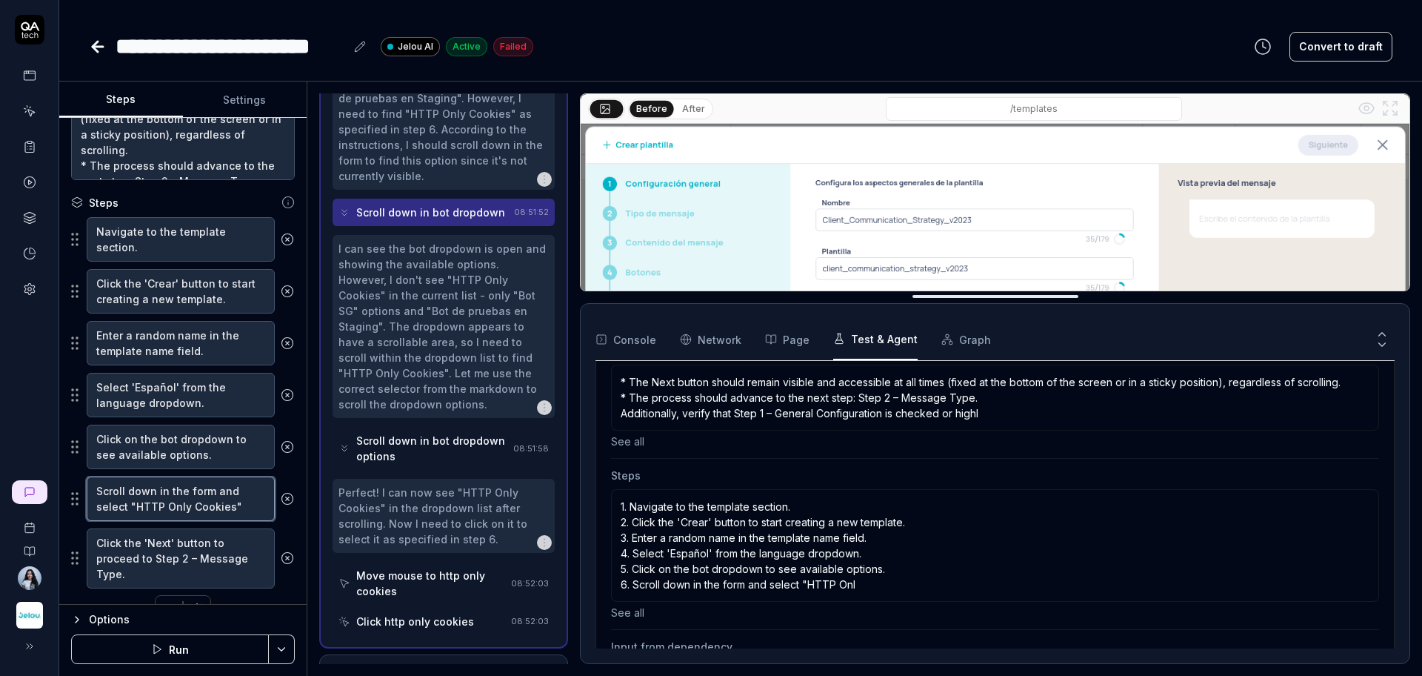
click textarea "Scroll down in the form and select "HTTP Only Cookies""
click icon
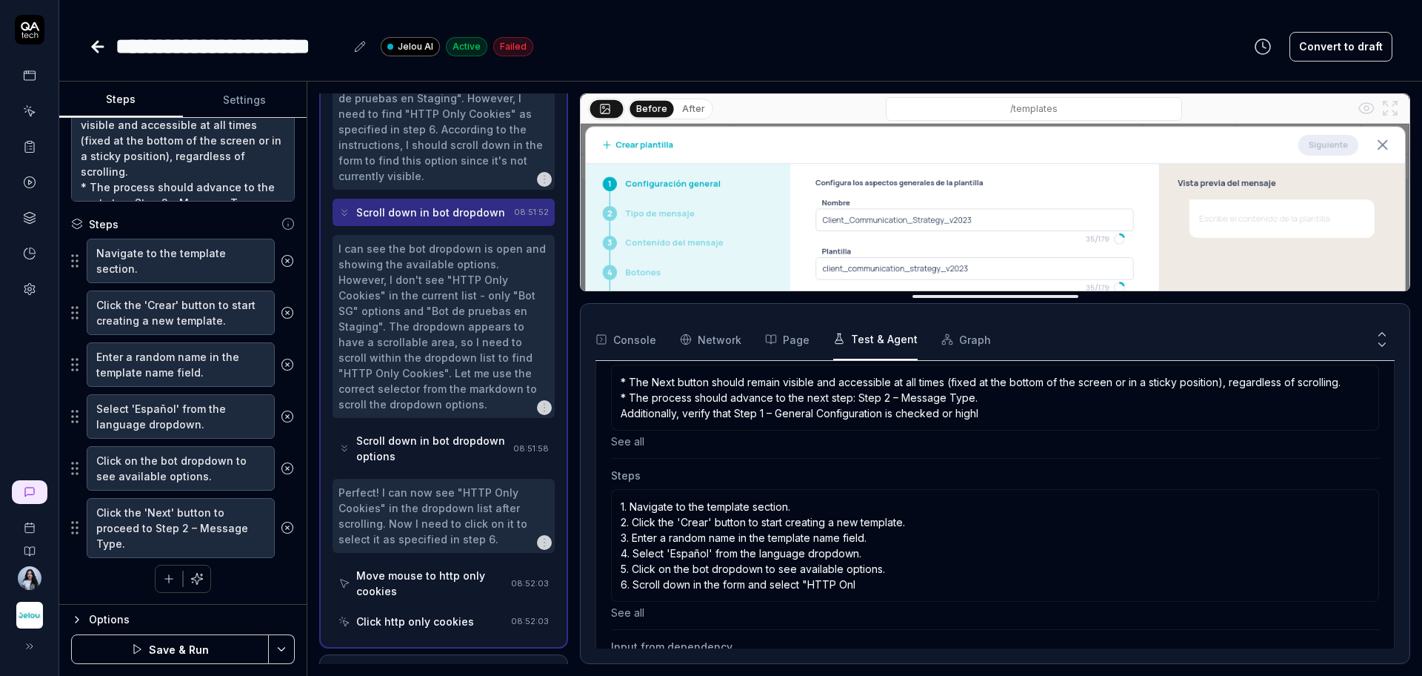
scroll to position [199, 0]
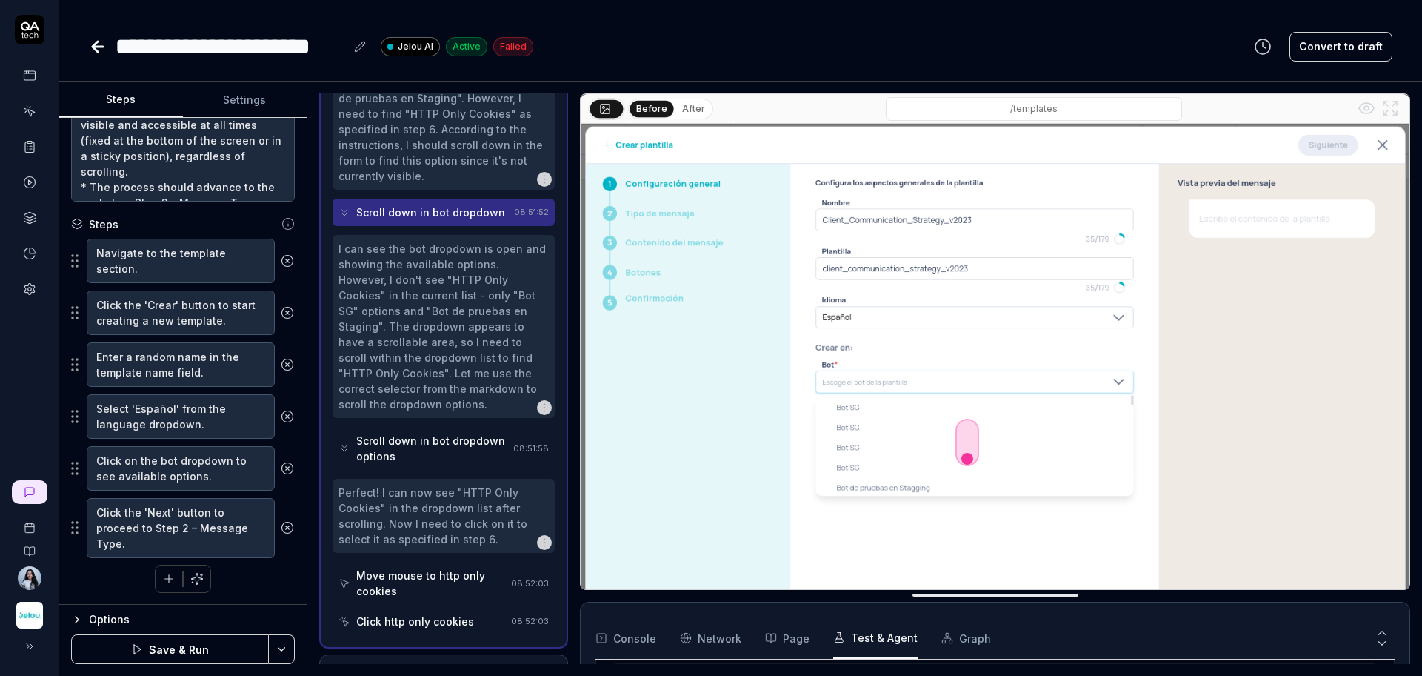
drag, startPoint x: 1011, startPoint y: 299, endPoint x: 964, endPoint y: 648, distance: 352.9
click textarea "Click on the bot dropdown to see available options."
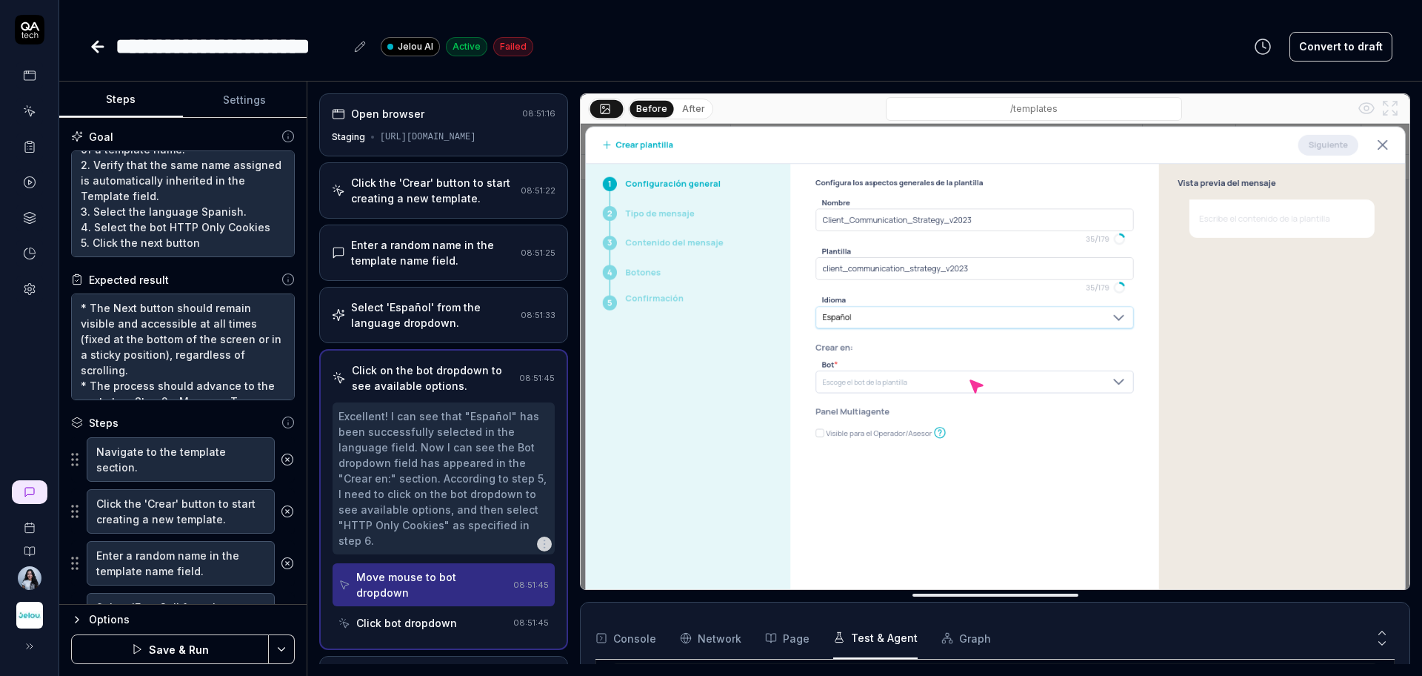
scroll to position [0, 0]
click button "Save & Run"
type textarea "*"
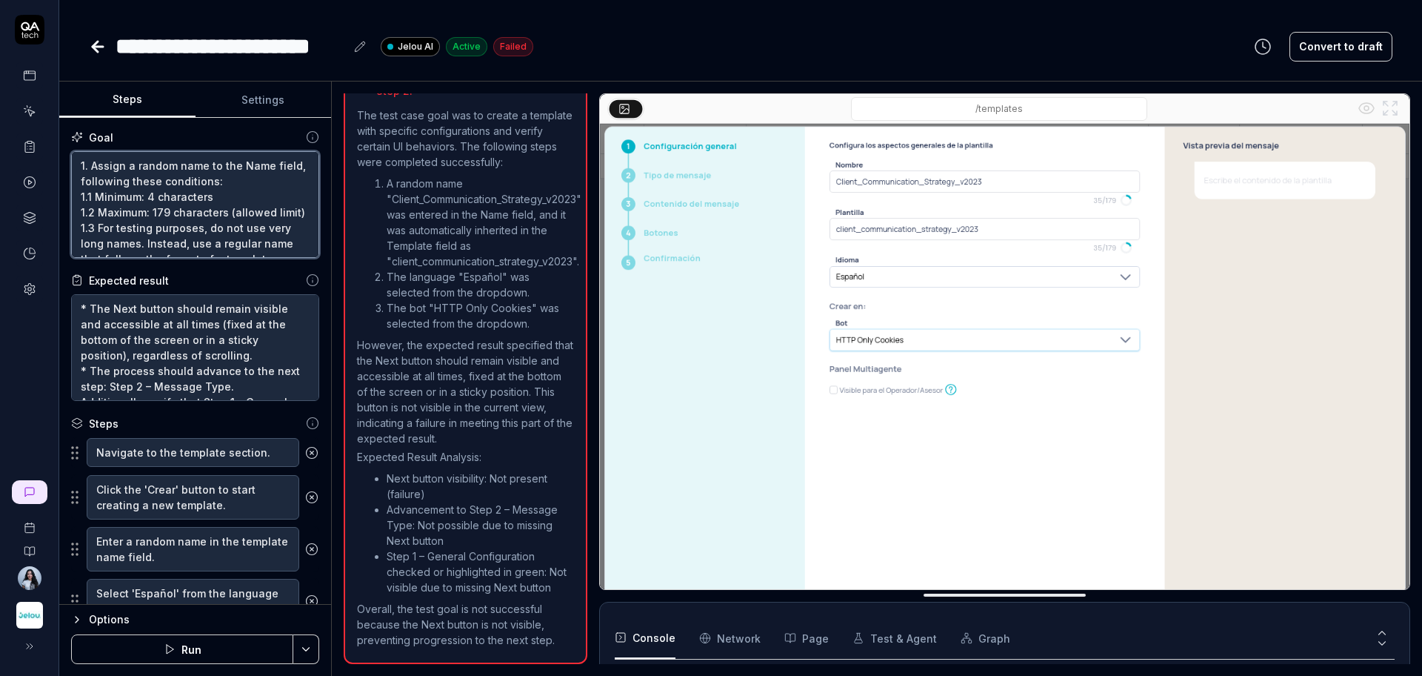
drag, startPoint x: 216, startPoint y: 244, endPoint x: 0, endPoint y: 102, distance: 258.5
click at [0, 102] on div "**********" at bounding box center [711, 338] width 1422 height 676
click at [240, 233] on textarea "1. Assign a random name to the Name field, following these conditions: 1.1 Mini…" at bounding box center [195, 204] width 248 height 107
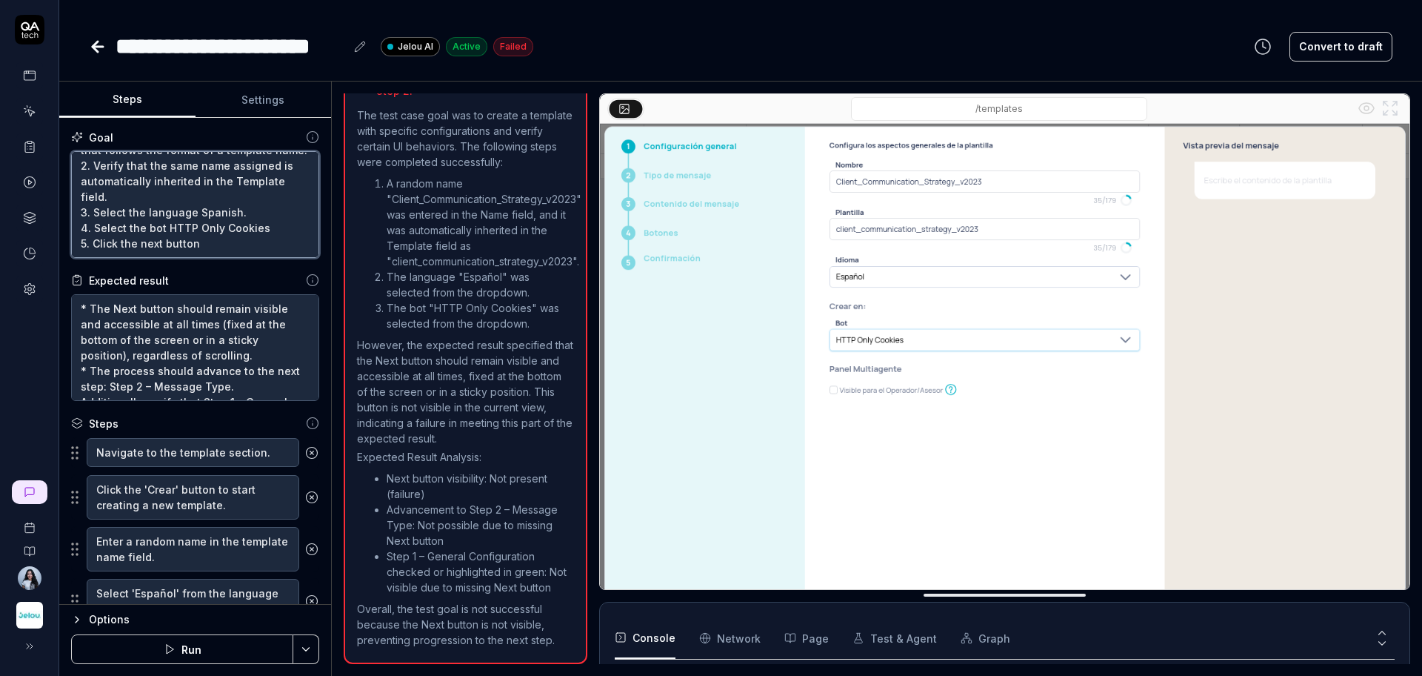
click at [240, 233] on textarea "1. Assign a random name to the Name field, following these conditions: 1.1 Mini…" at bounding box center [195, 204] width 248 height 107
type textarea "*"
paste textarea "Go to the bot catalog and select SG Bot."
type textarea "1. Assign a random name to the Name field, following these conditions: 1.1 Mini…"
type textarea "*"
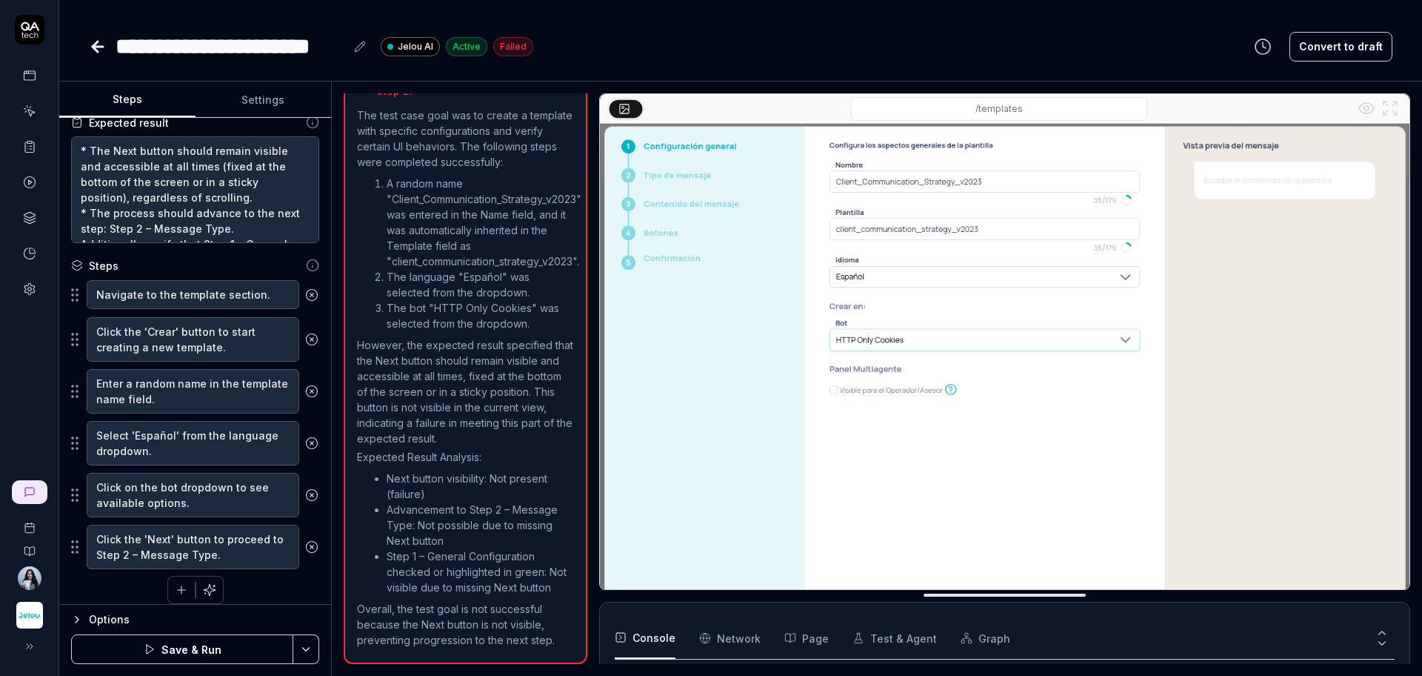
scroll to position [169, 0]
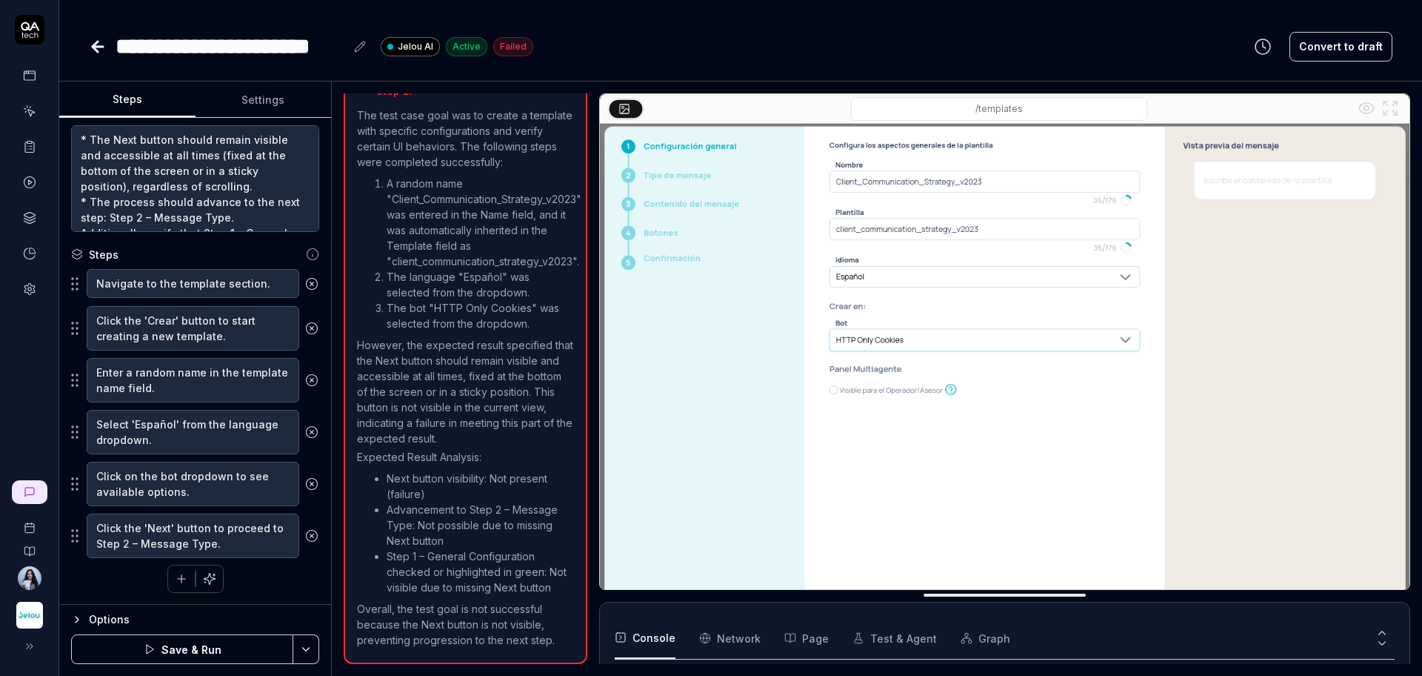
type textarea "1. Assign a random name to the Name field, following these conditions: 1.1 Mini…"
click at [201, 585] on button "button" at bounding box center [209, 578] width 27 height 27
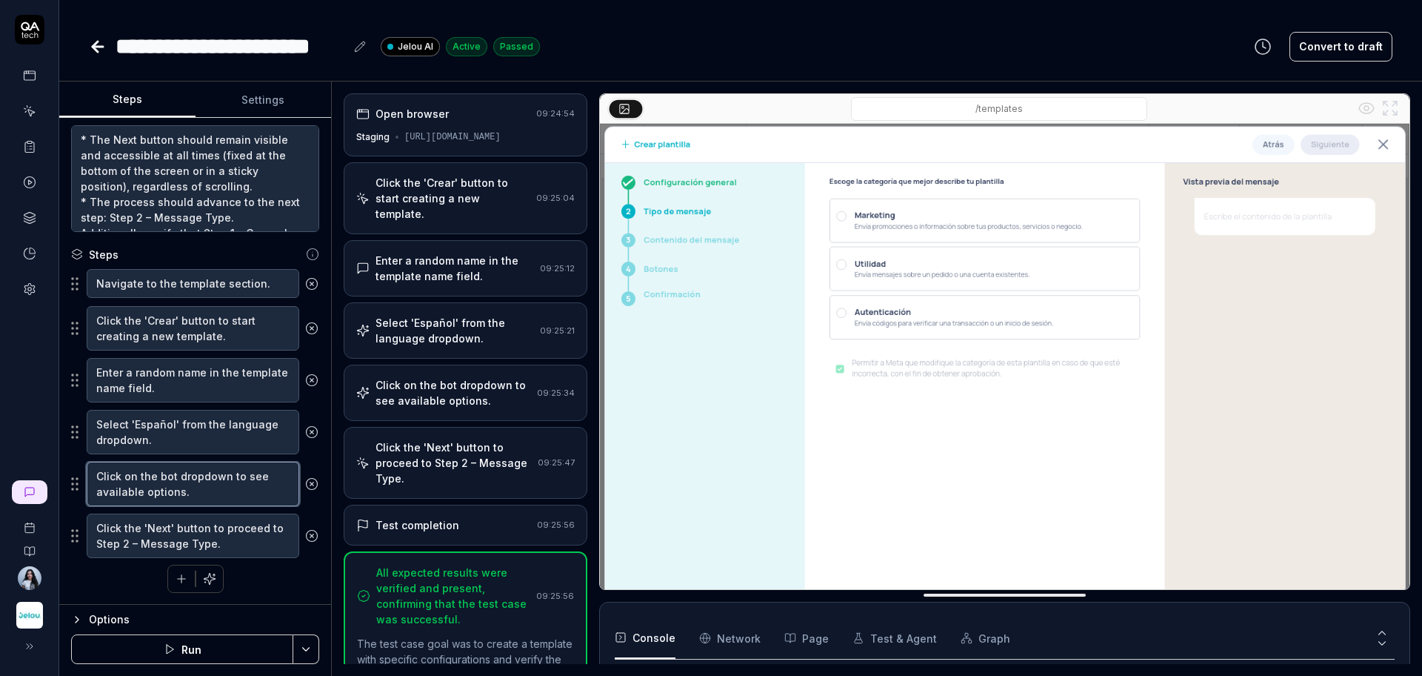
click at [206, 493] on textarea "Click on the bot dropdown to see available options." at bounding box center [193, 484] width 213 height 44
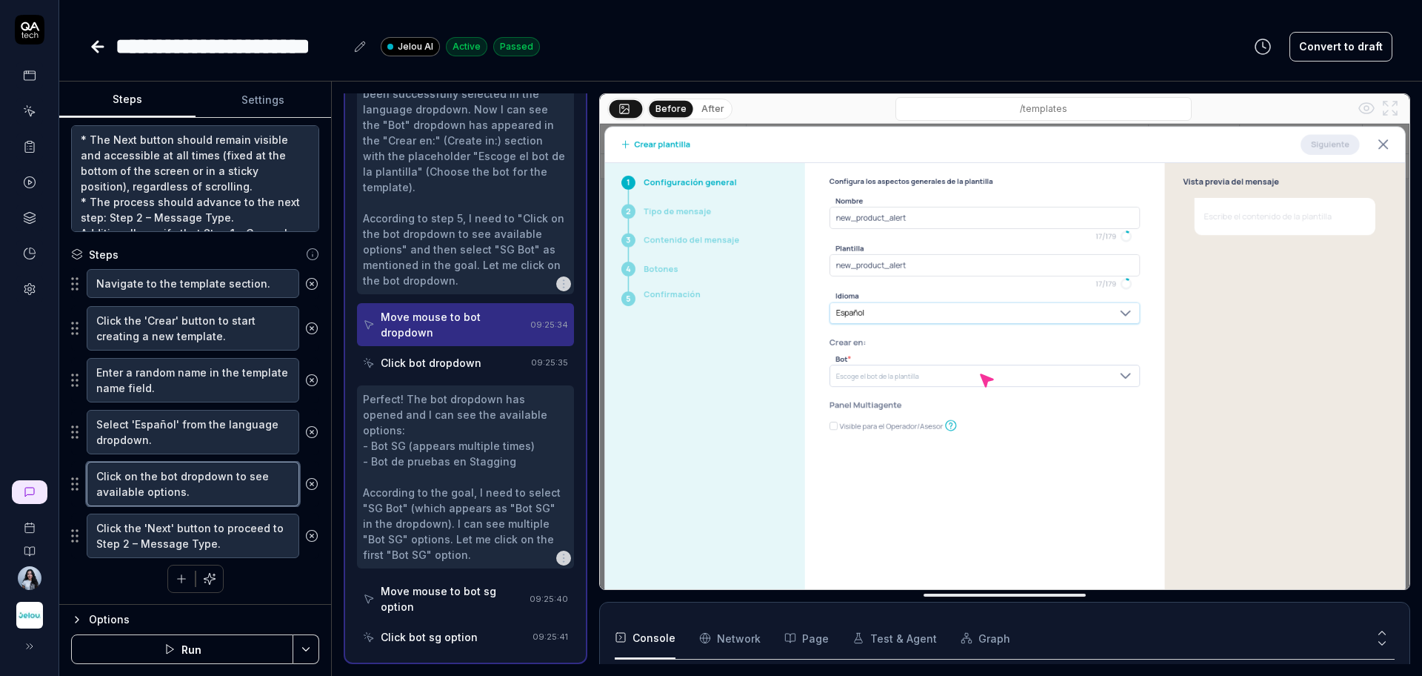
scroll to position [446, 0]
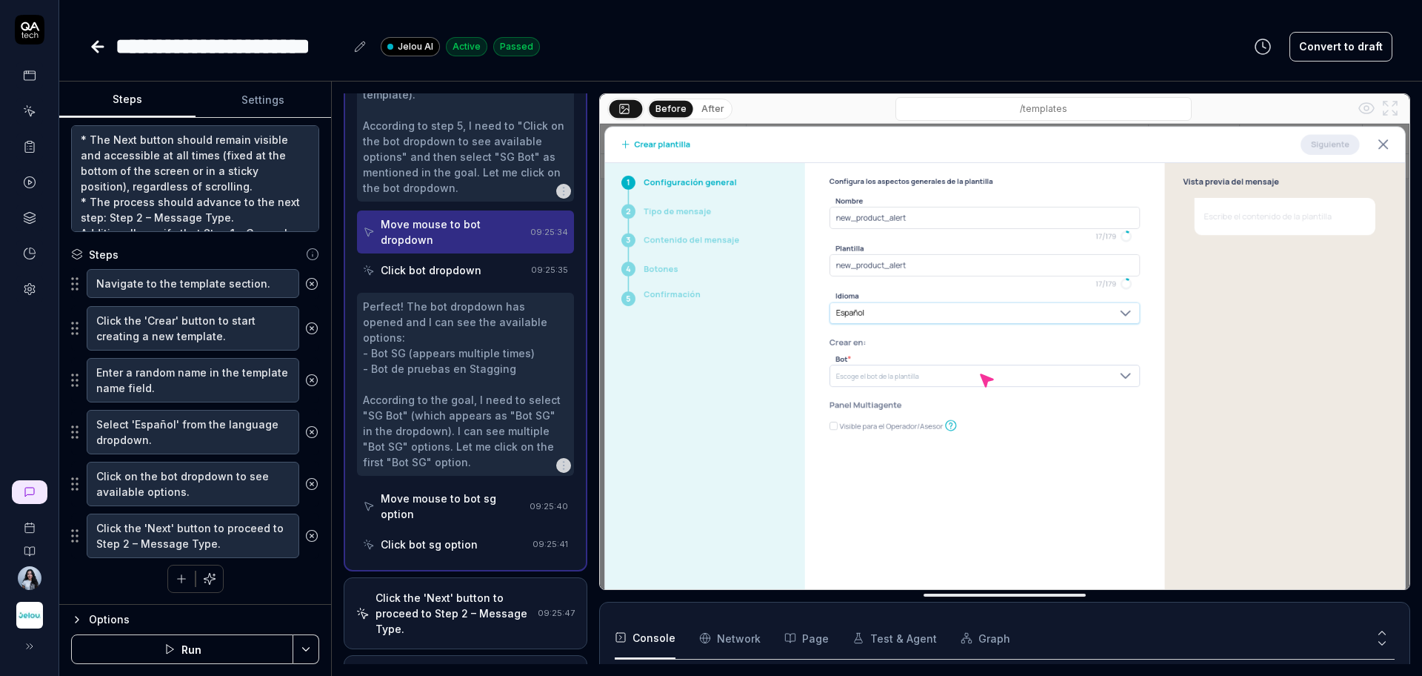
type textarea "*"
click at [442, 431] on div "Perfect! The bot dropdown has opened and I can see the available options: - Bot…" at bounding box center [465, 384] width 205 height 171
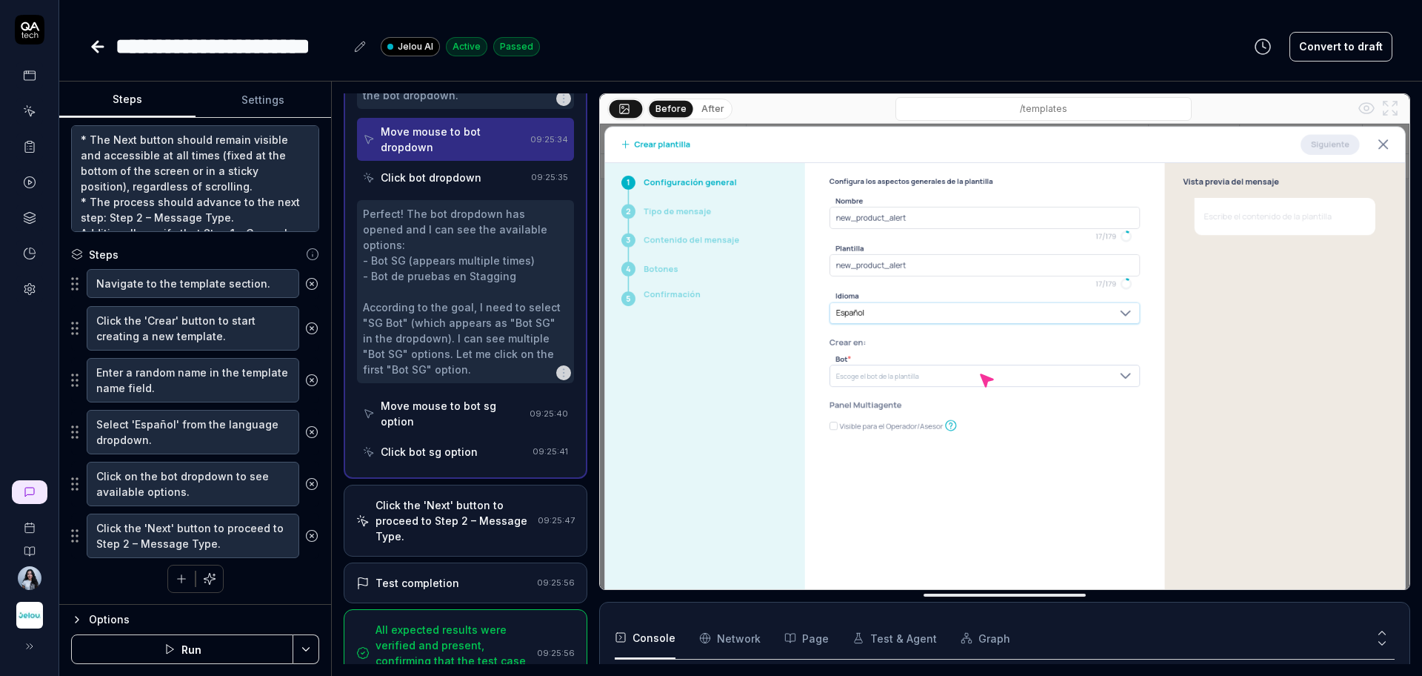
click at [445, 422] on div "Move mouse to bot sg option" at bounding box center [452, 413] width 143 height 31
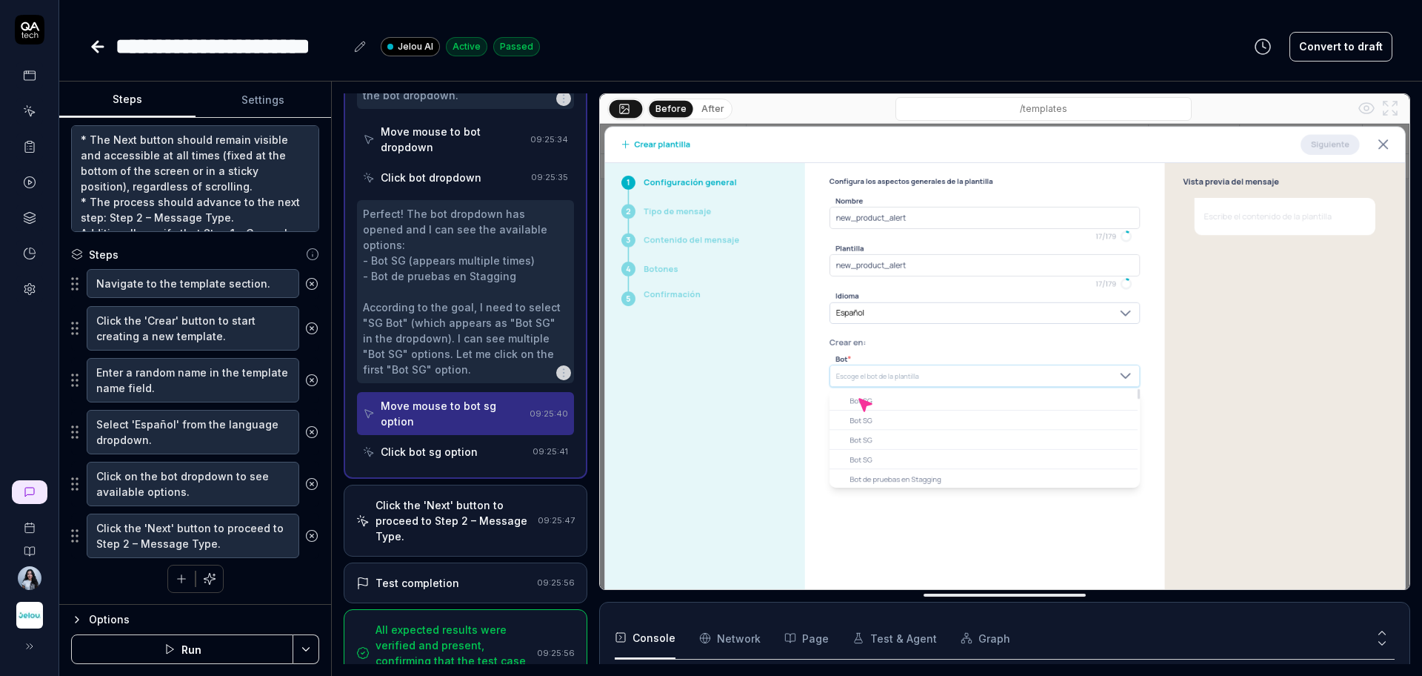
click at [450, 462] on div "Click bot sg option" at bounding box center [445, 451] width 164 height 27
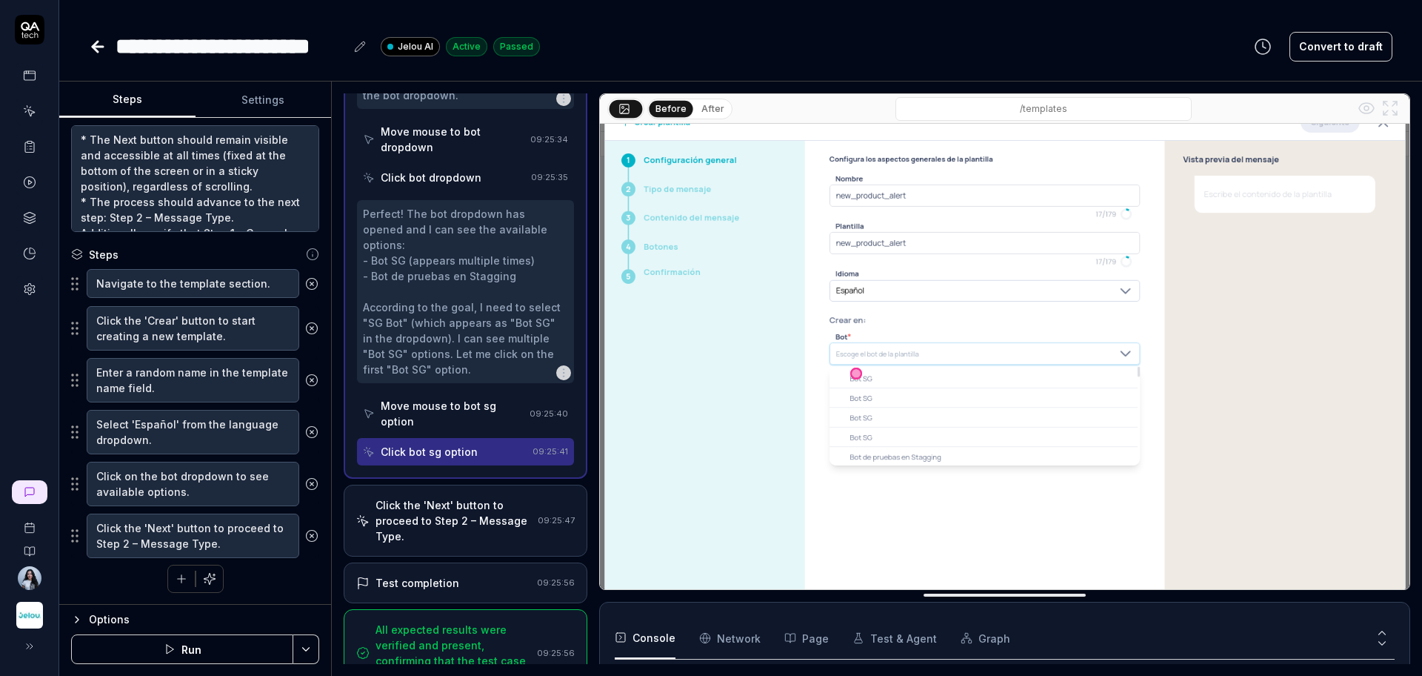
scroll to position [32, 0]
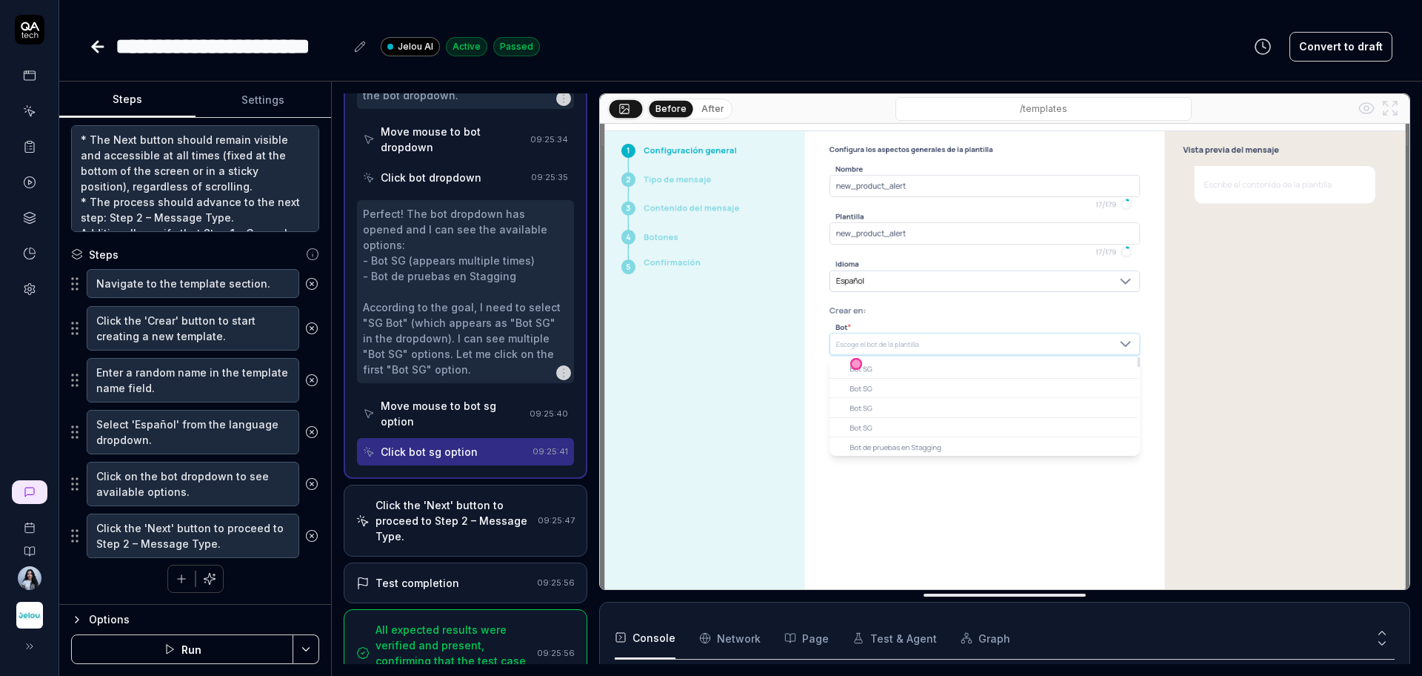
click at [927, 390] on img at bounding box center [1005, 345] width 810 height 506
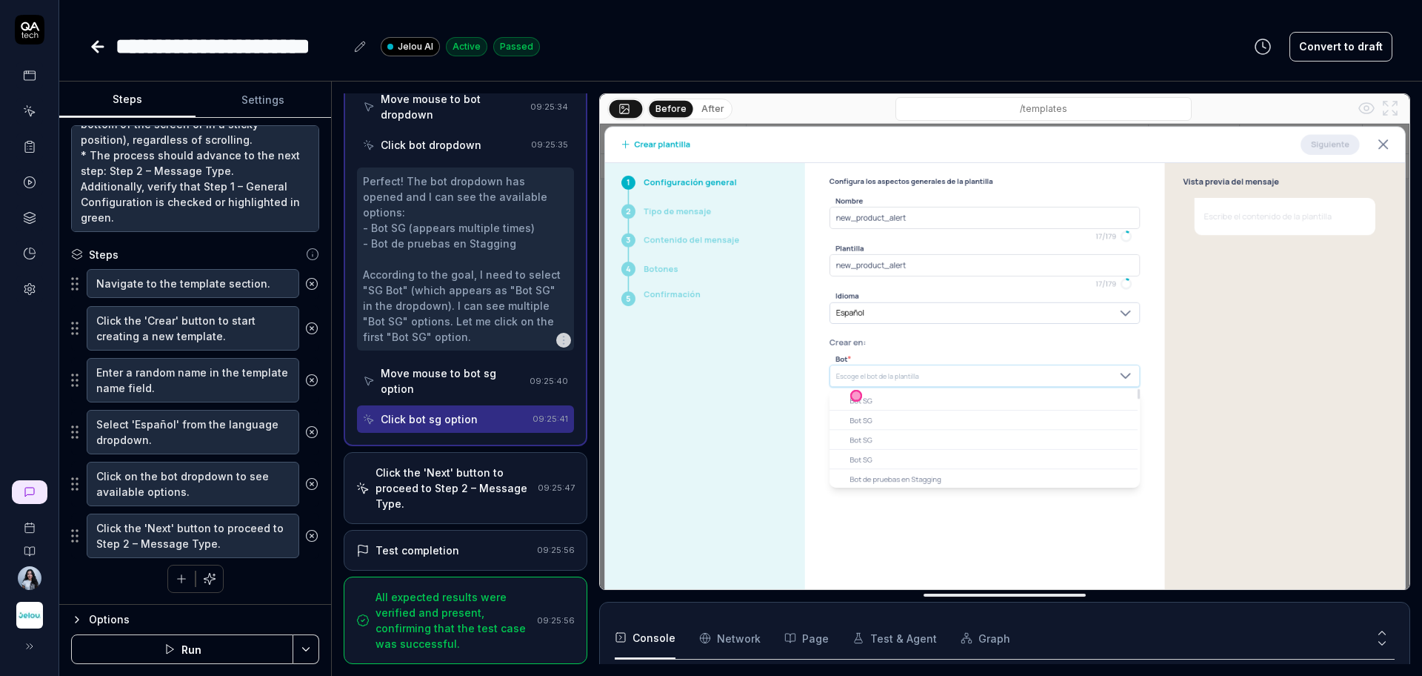
scroll to position [0, 0]
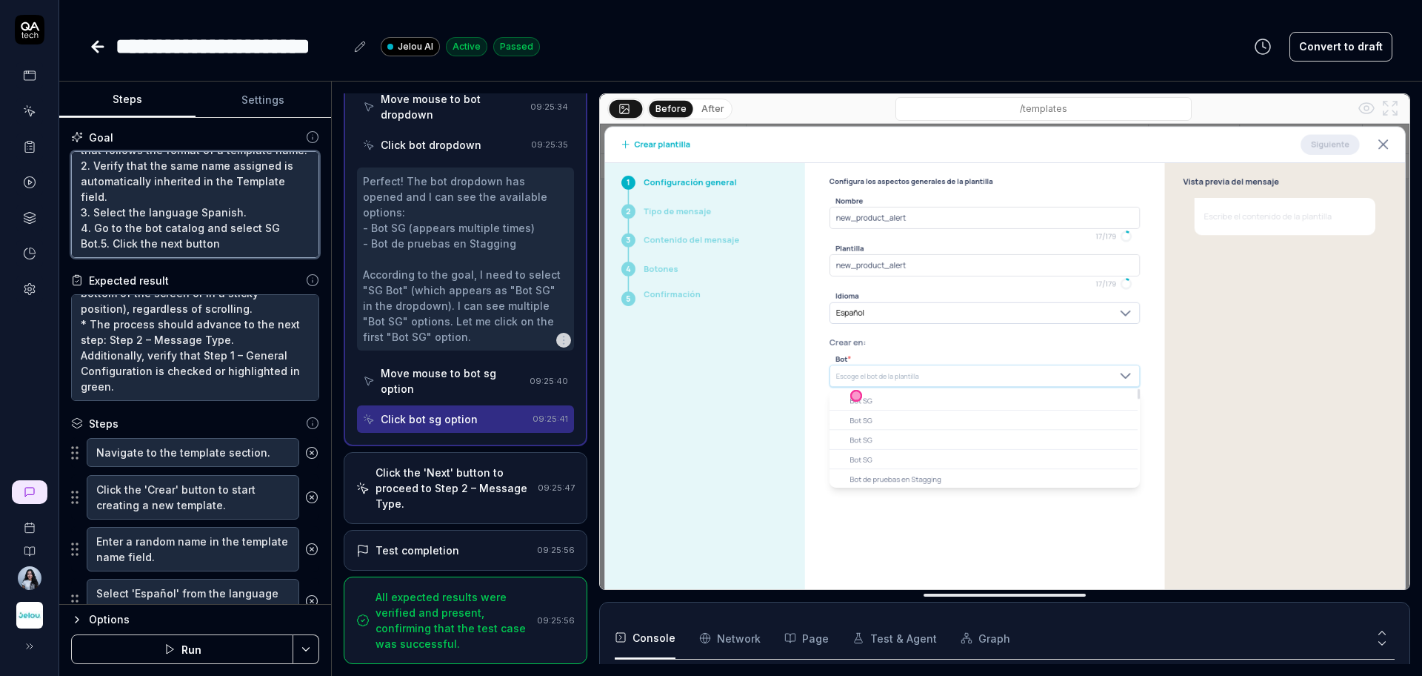
click at [259, 226] on textarea "1. Assign a random name to the Name field, following these conditions: 1.1 Mini…" at bounding box center [195, 204] width 248 height 107
type textarea "1. Assign a random name to the Name field, following these conditions: 1.1 Mini…"
type textarea "*"
type textarea "1. Assign a random name to the Name field, following these conditions: 1.1 Mini…"
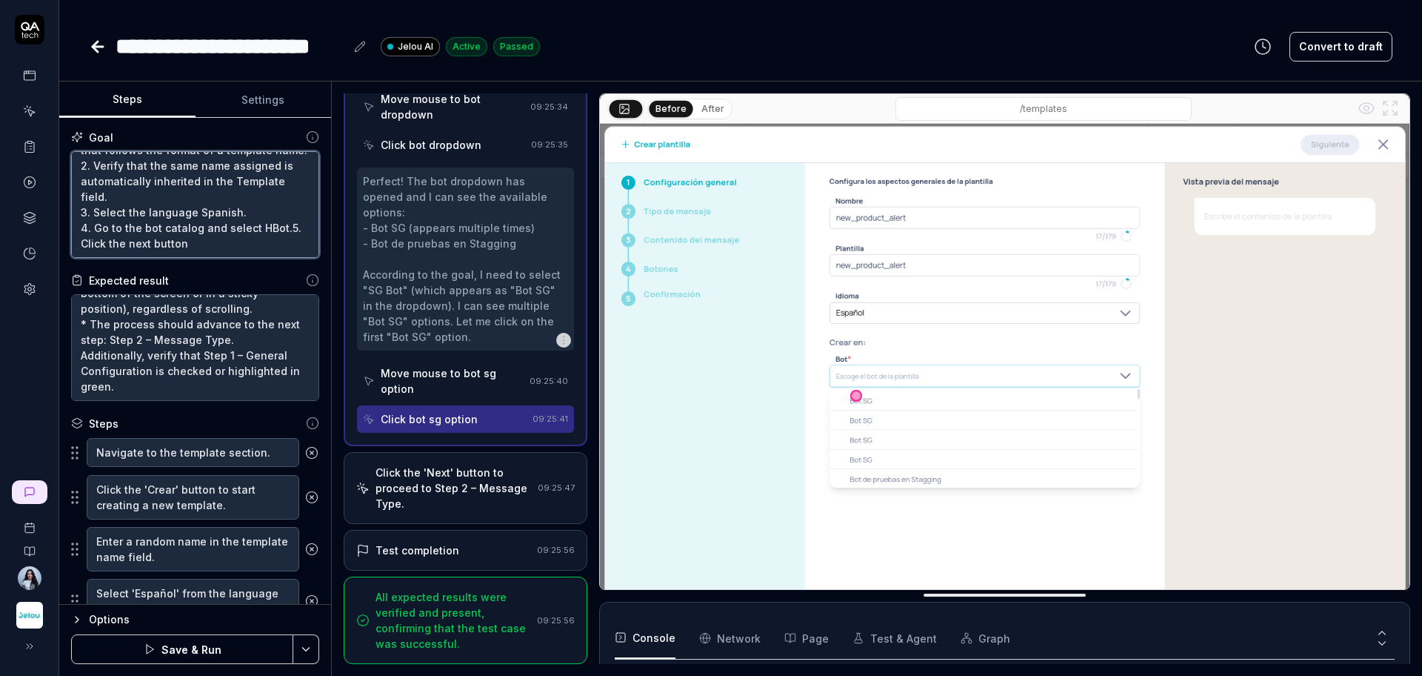
type textarea "*"
type textarea "1. Assign a random name to the Name field, following these conditions: 1.1 Mini…"
type textarea "*"
type textarea "1. Assign a random name to the Name field, following these conditions: 1.1 Mini…"
type textarea "*"
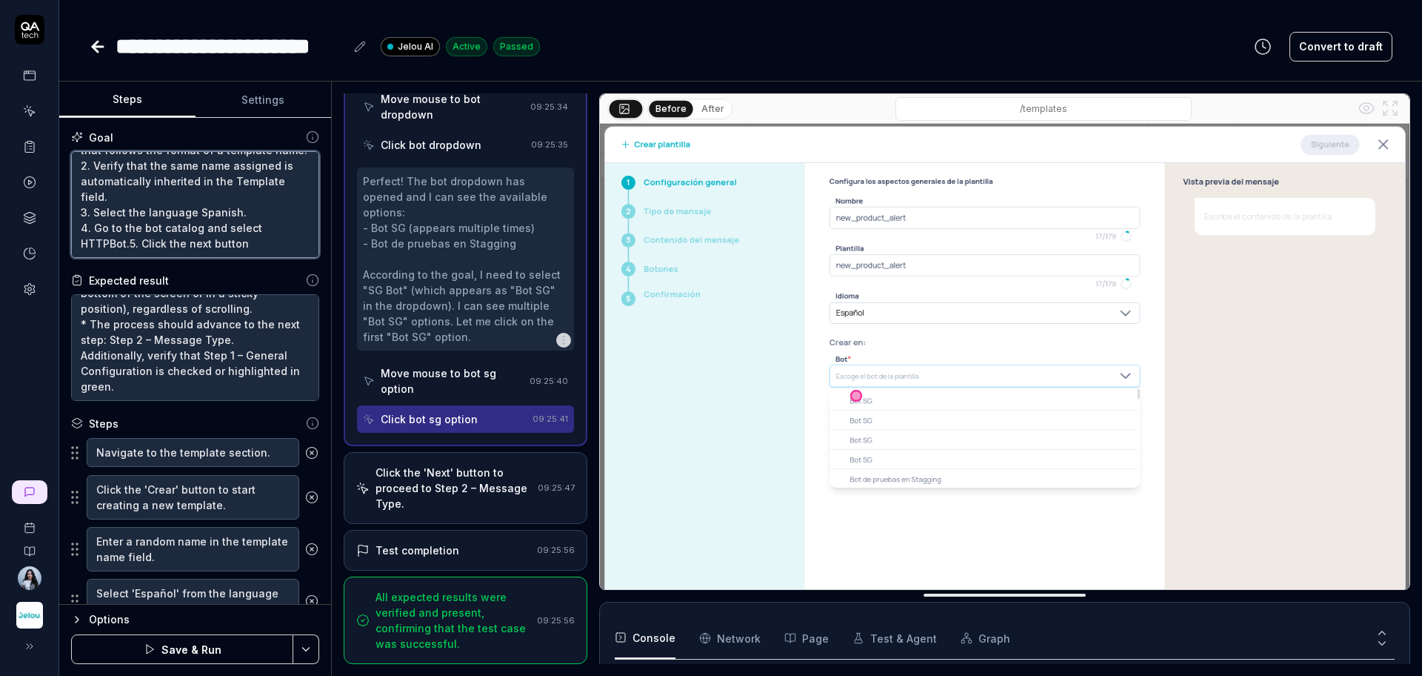
type textarea "1. Assign a random name to the Name field, following these conditions: 1.1 Mini…"
type textarea "*"
type textarea "1. Assign a random name to the Name field, following these conditions: 1.1 Mini…"
type textarea "*"
type textarea "1. Assign a random name to the Name field, following these conditions: 1.1 Mini…"
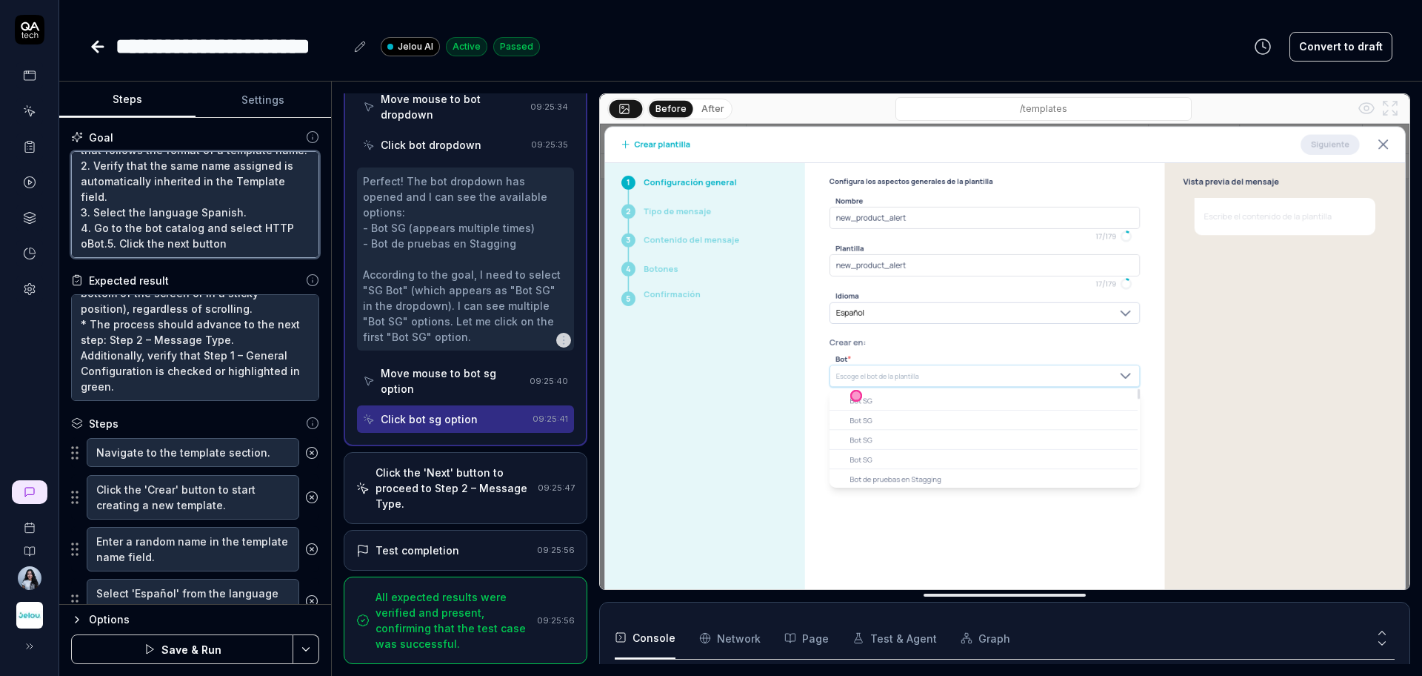
type textarea "*"
type textarea "1. Assign a random name to the Name field, following these conditions: 1.1 Mini…"
type textarea "*"
type textarea "1. Assign a random name to the Name field, following these conditions: 1.1 Mini…"
type textarea "*"
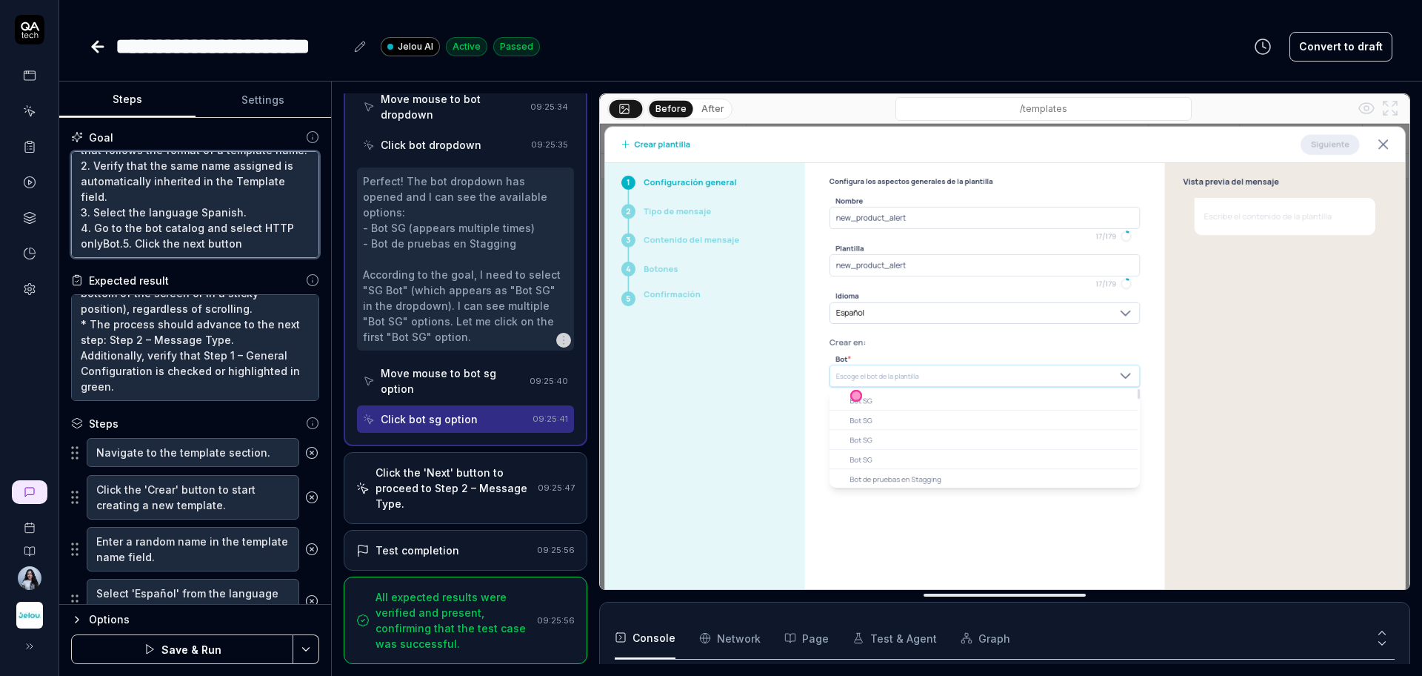
type textarea "1. Assign a random name to the Name field, following these conditions: 1.1 Mini…"
type textarea "*"
type textarea "1. Assign a random name to the Name field, following these conditions: 1.1 Mini…"
type textarea "*"
type textarea "1. Assign a random name to the Name field, following these conditions: 1.1 Mini…"
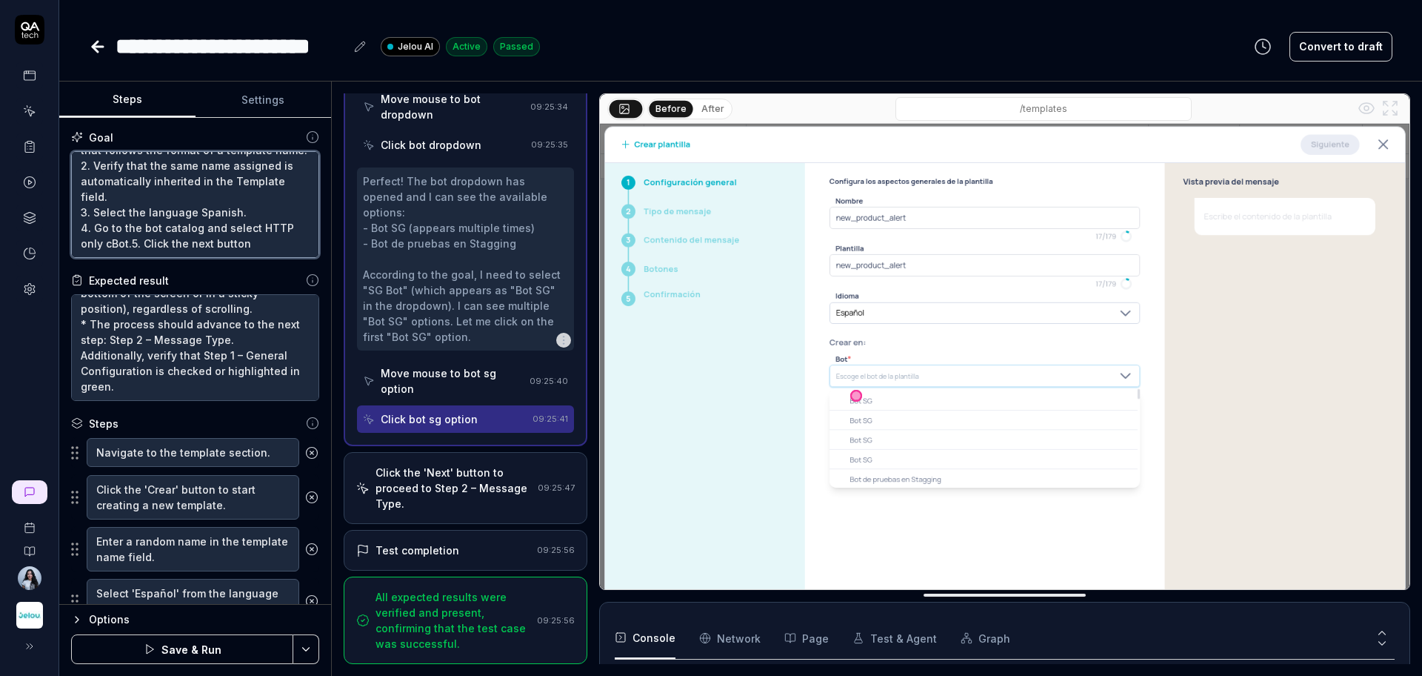
type textarea "*"
type textarea "1. Assign a random name to the Name field, following these conditions: 1.1 Mini…"
type textarea "*"
type textarea "1. Assign a random name to the Name field, following these conditions: 1.1 Mini…"
type textarea "*"
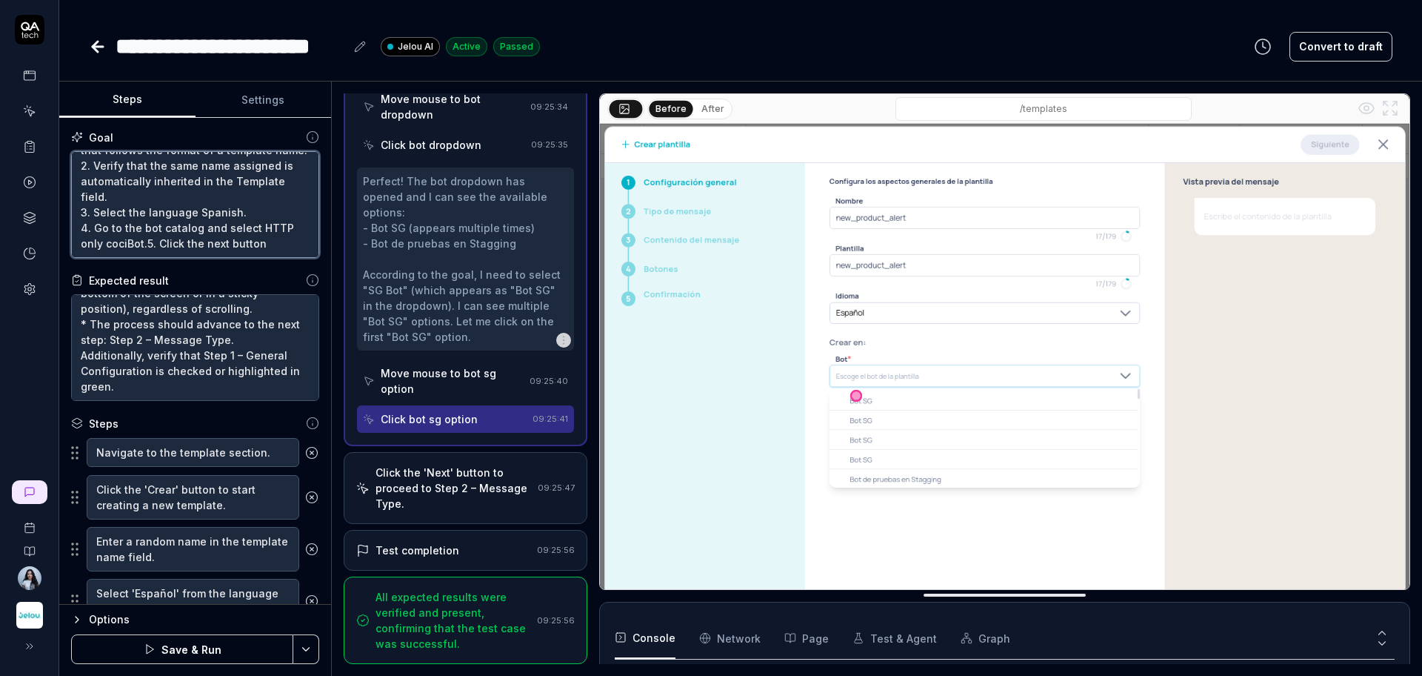
type textarea "1. Assign a random name to the Name field, following these conditions: 1.1 Mini…"
type textarea "*"
type textarea "1. Assign a random name to the Name field, following these conditions: 1.1 Mini…"
type textarea "*"
type textarea "1. Assign a random name to the Name field, following these conditions: 1.1 Mini…"
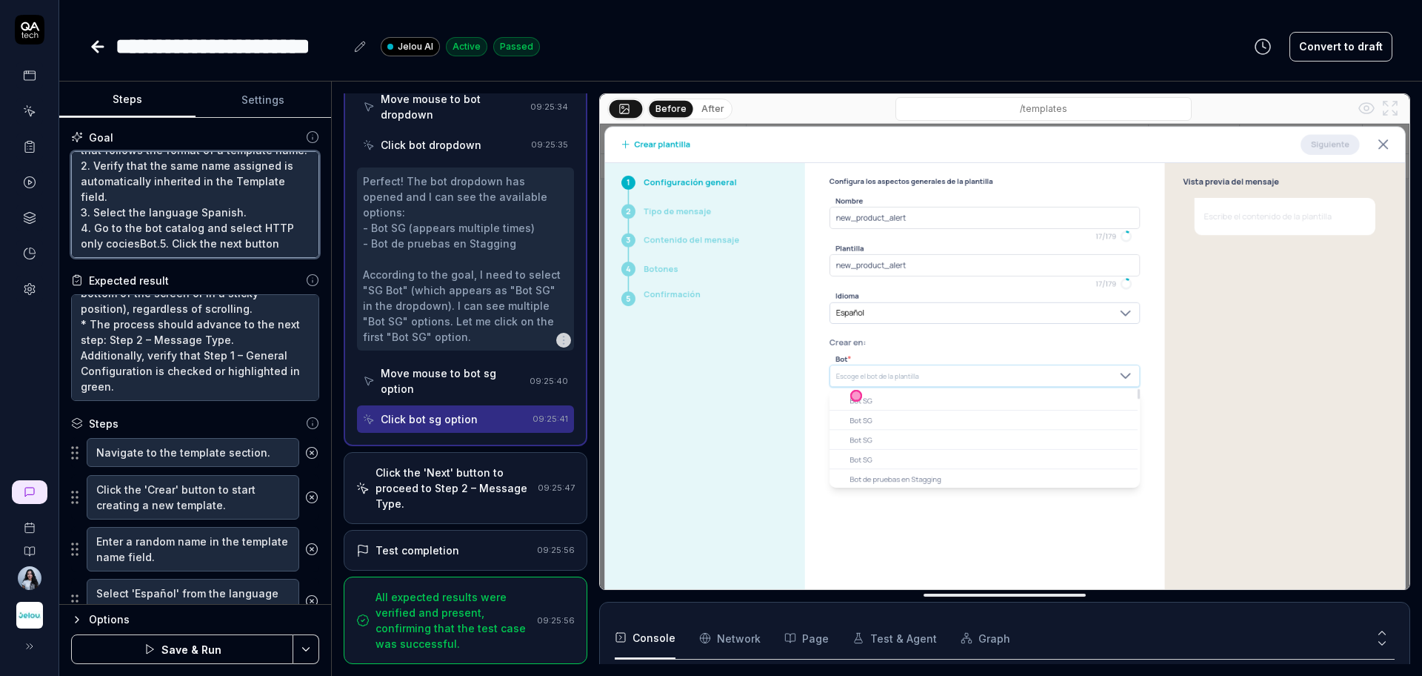
type textarea "*"
type textarea "1. Assign a random name to the Name field, following these conditions: 1.1 Mini…"
type textarea "*"
click at [264, 229] on textarea "1. Assign a random name to the Name field, following these conditions: 1.1 Mini…" at bounding box center [195, 204] width 248 height 107
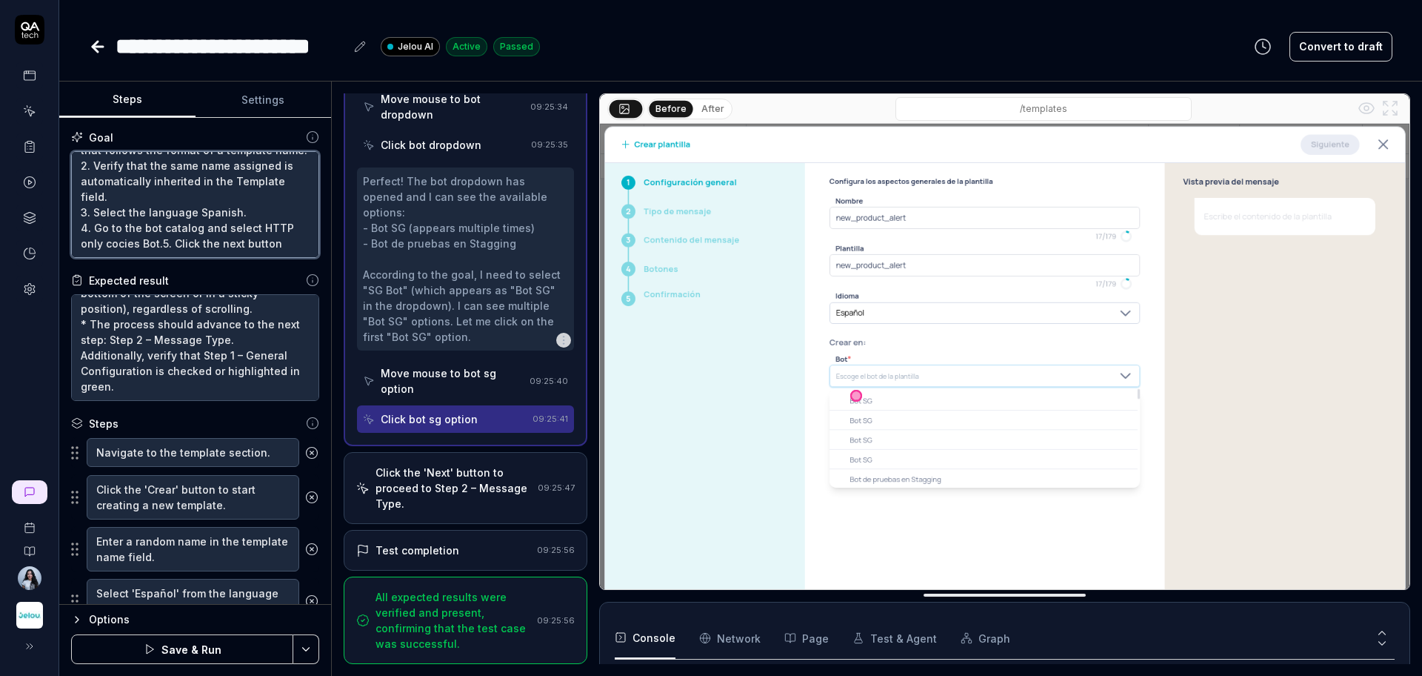
drag, startPoint x: 155, startPoint y: 247, endPoint x: 253, endPoint y: 229, distance: 100.3
click at [253, 229] on textarea "1. Assign a random name to the Name field, following these conditions: 1.1 Mini…" at bounding box center [195, 204] width 248 height 107
paste textarea "Only Cookies"
type textarea "1. Assign a random name to the Name field, following these conditions: 1.1 Mini…"
type textarea "*"
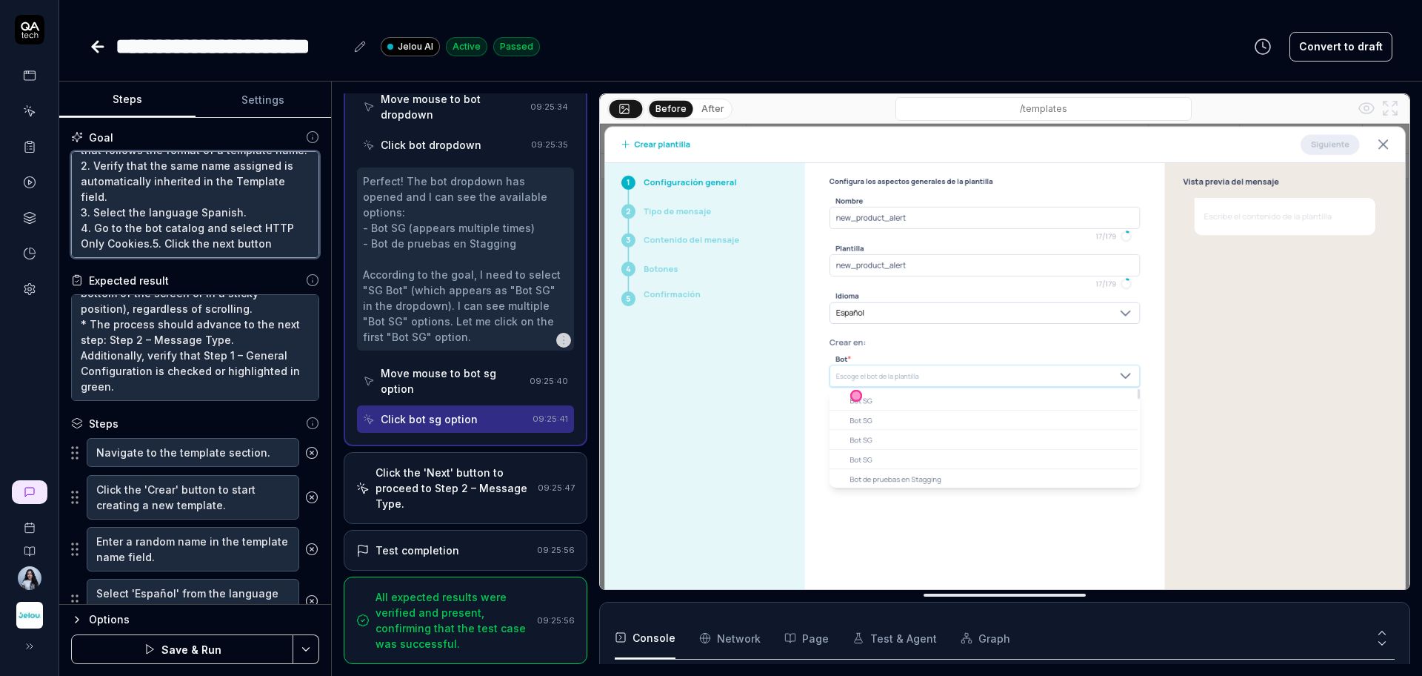
type textarea "1. Assign a random name to the Name field, following these conditions: 1.1 Mini…"
type textarea "*"
type textarea "1. Assign a random name to the Name field, following these conditions: 1.1 Mini…"
type textarea "*"
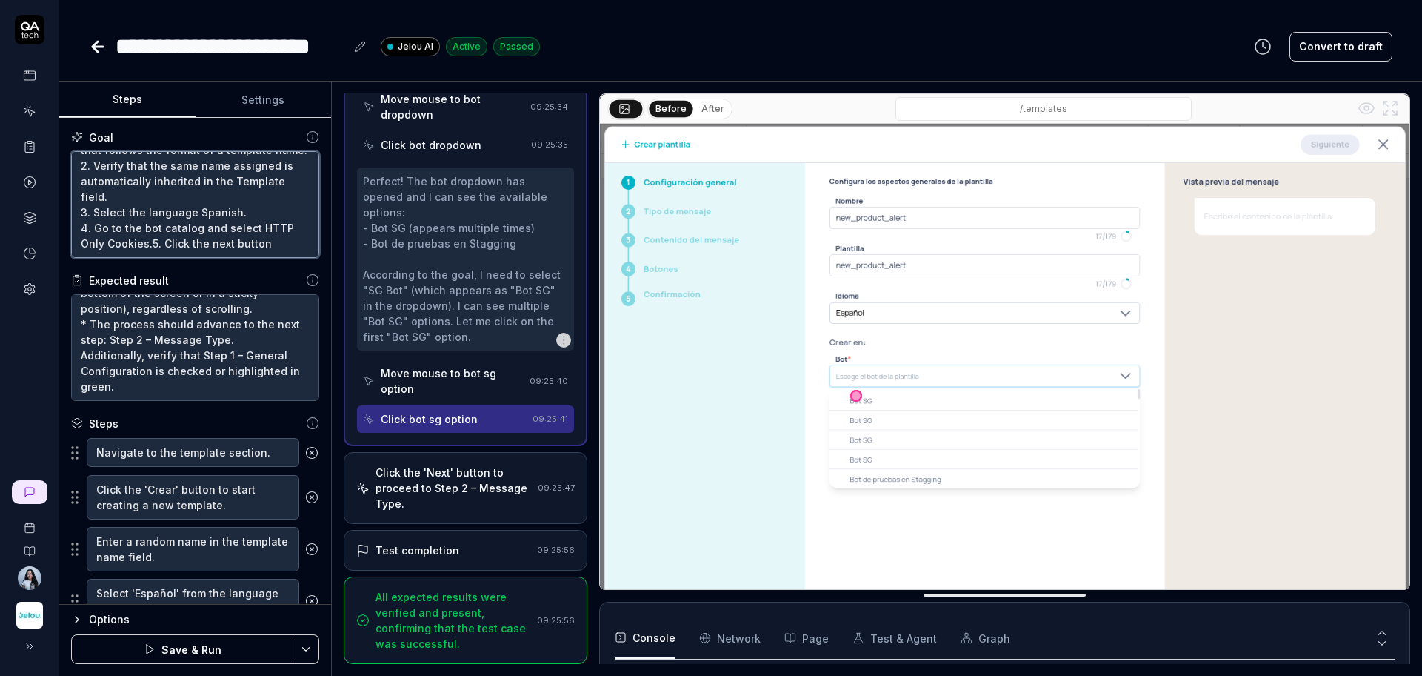
scroll to position [140, 0]
type textarea "1. Assign a random name to the Name field, following these conditions: 1.1 Mini…"
type textarea "*"
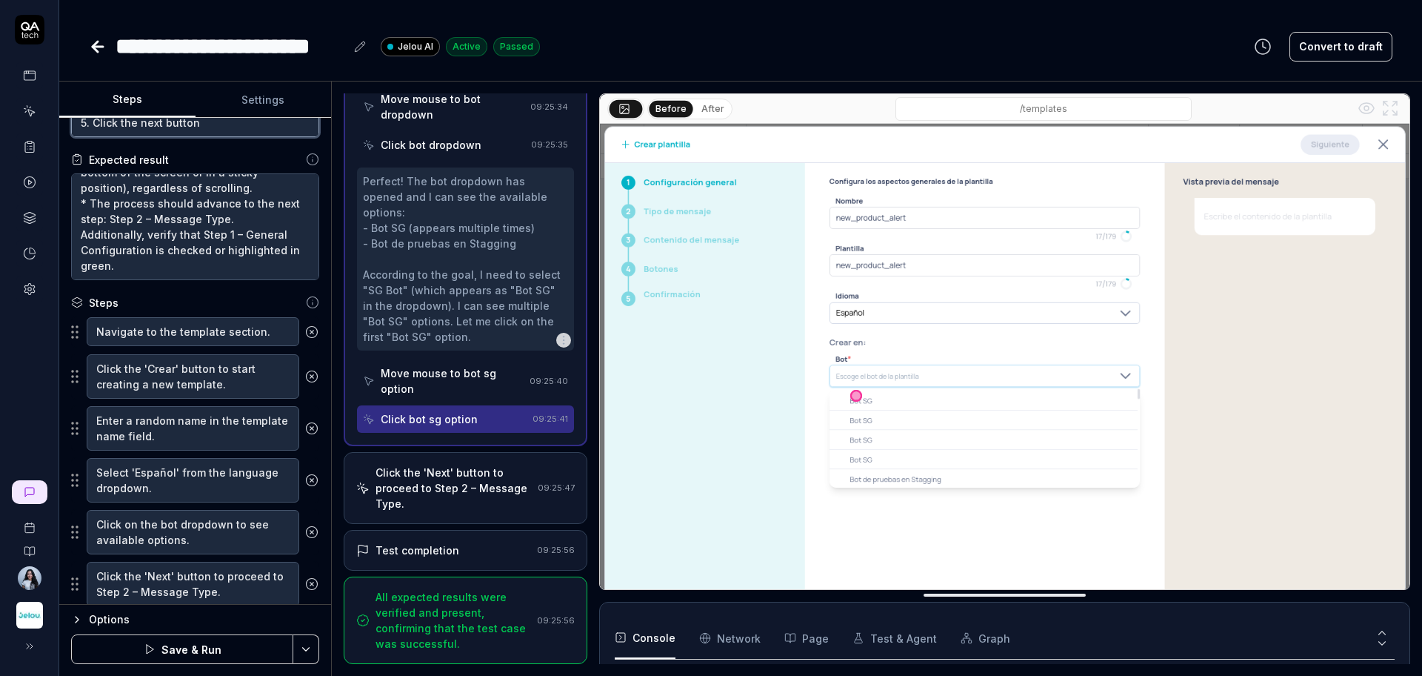
scroll to position [169, 0]
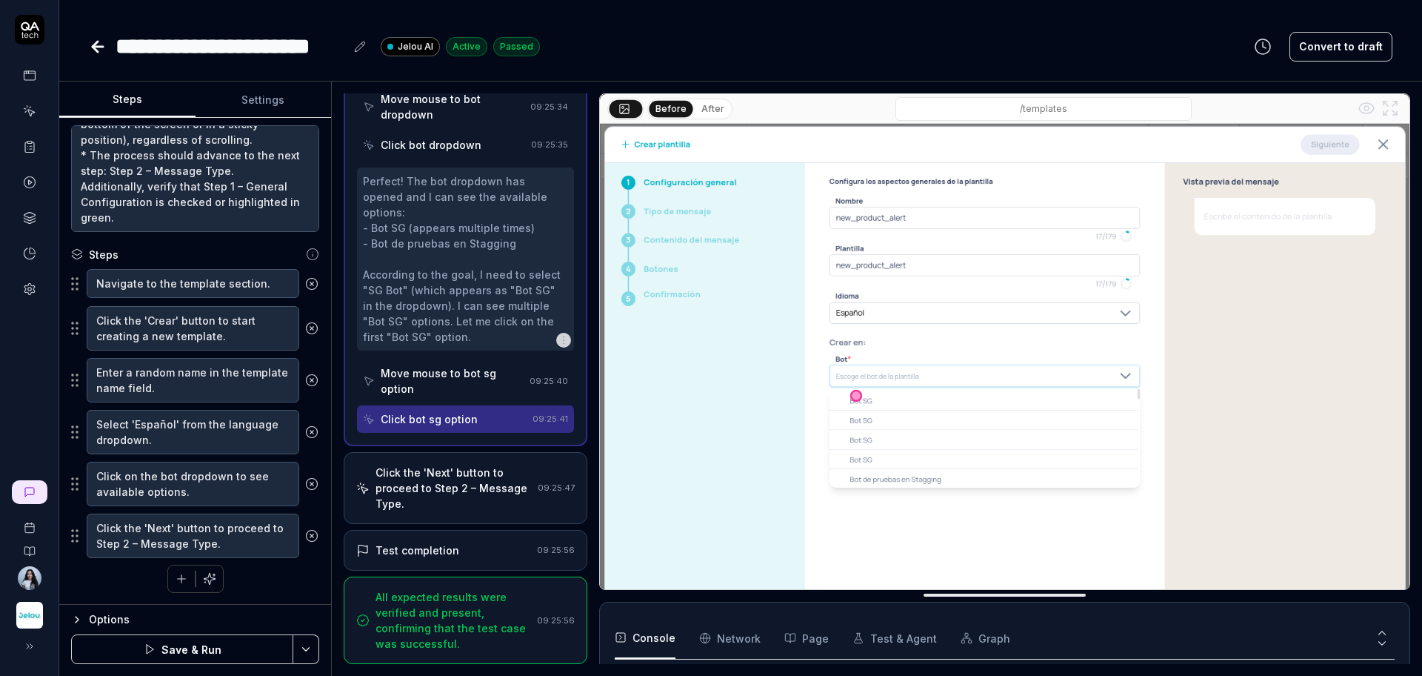
type textarea "1. Assign a random name to the Name field, following these conditions: 1.1 Mini…"
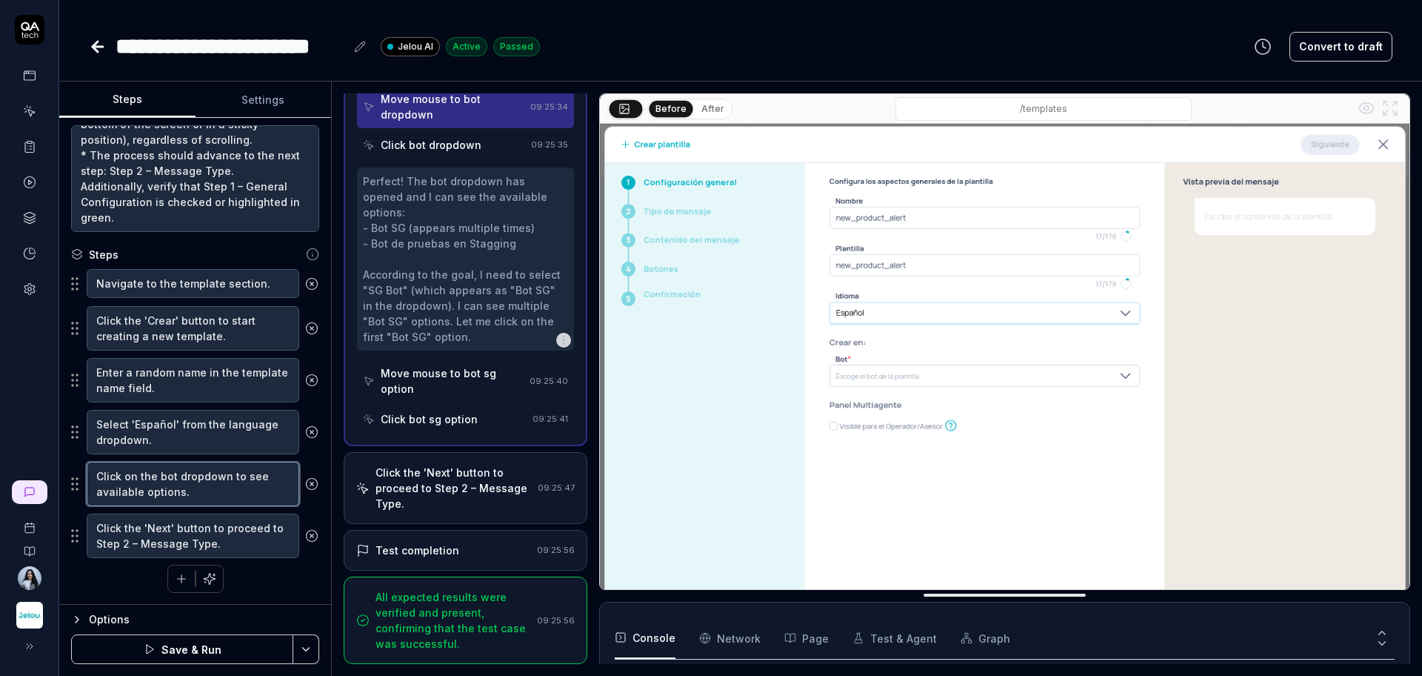
click at [210, 493] on textarea "Click on the bot dropdown to see available options." at bounding box center [193, 484] width 213 height 44
click at [210, 648] on button "Save & Run" at bounding box center [182, 649] width 222 height 30
type textarea "*"
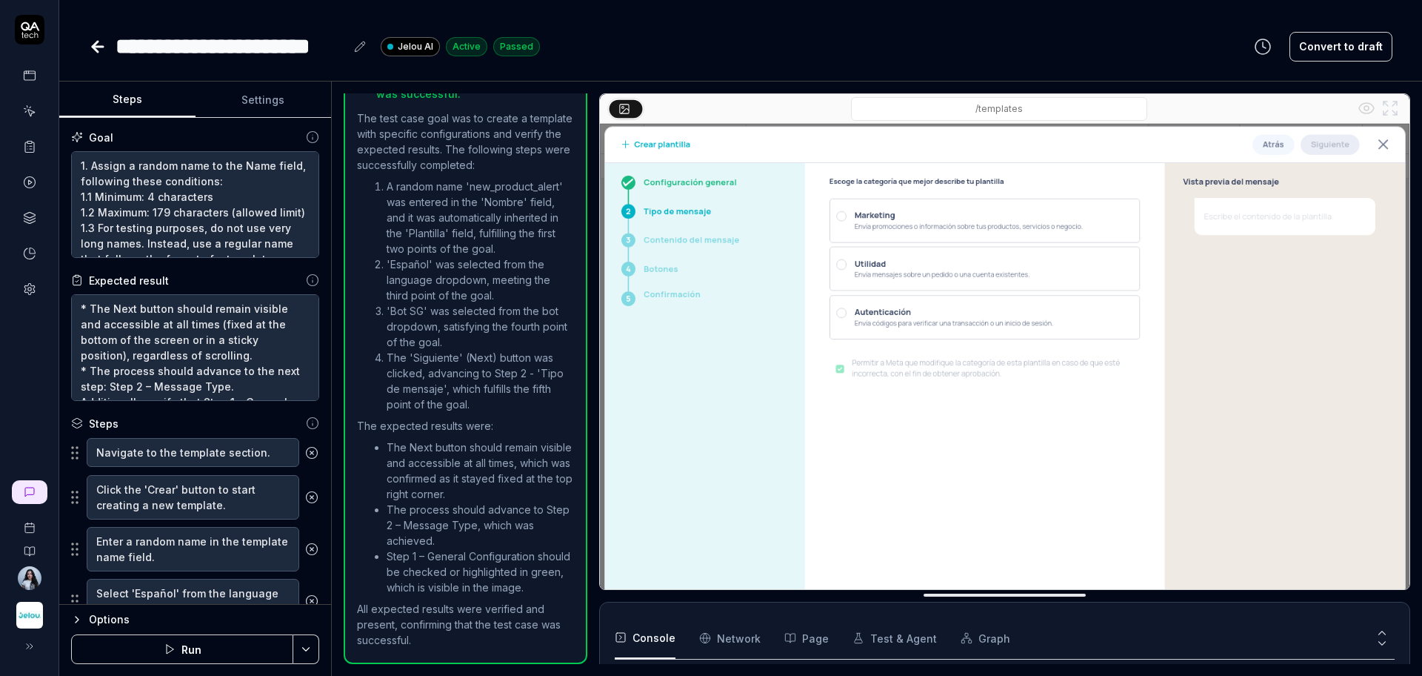
scroll to position [115, 0]
click at [201, 648] on button "Run" at bounding box center [182, 649] width 222 height 30
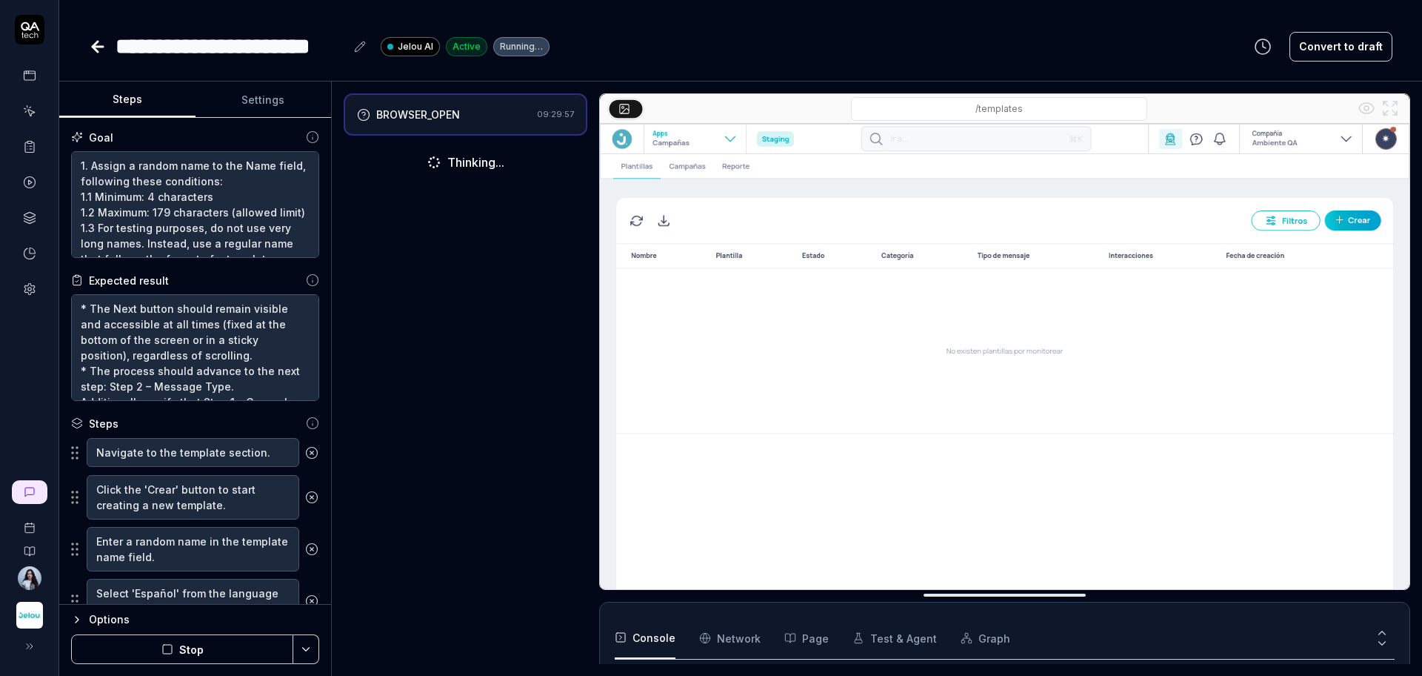
scroll to position [85, 0]
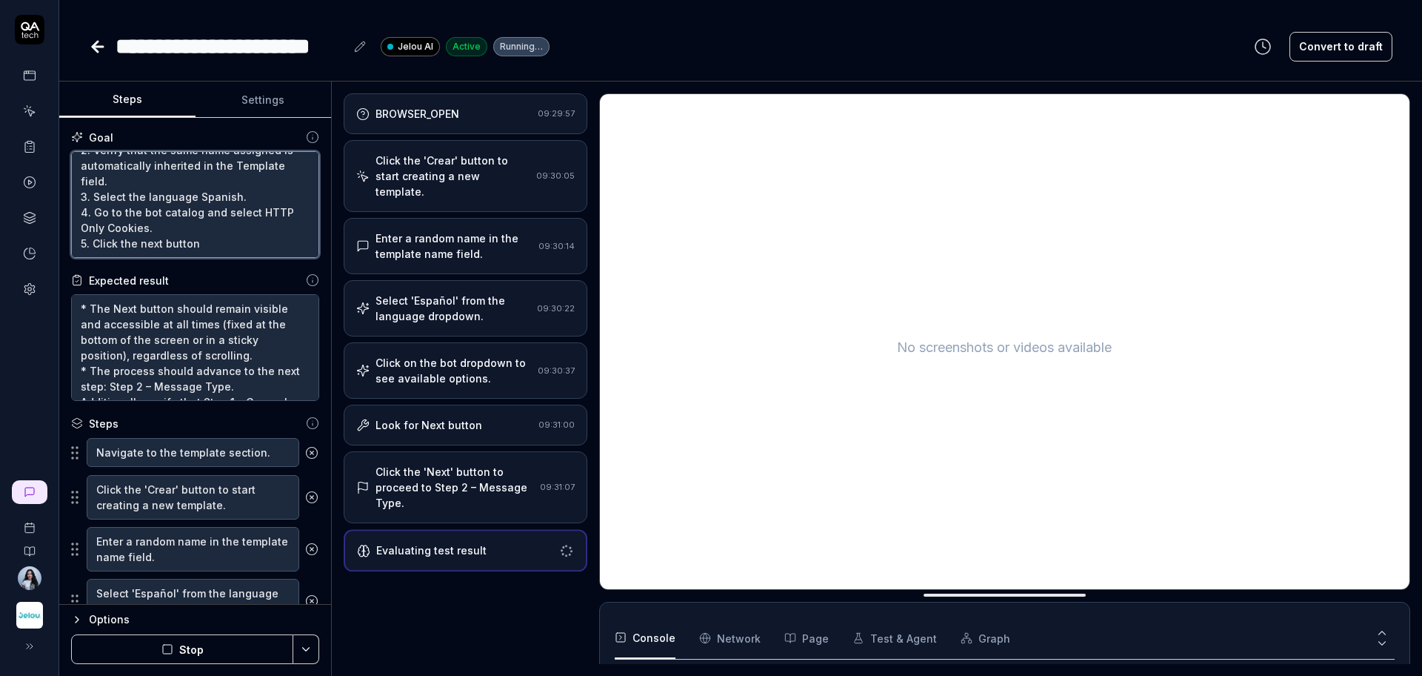
drag, startPoint x: 255, startPoint y: 216, endPoint x: 138, endPoint y: 233, distance: 118.2
click at [138, 233] on textarea "1. Assign a random name to the Name field, following these conditions: 1.1 Mini…" at bounding box center [195, 204] width 248 height 107
click at [498, 417] on div "Look for Next button" at bounding box center [444, 425] width 176 height 16
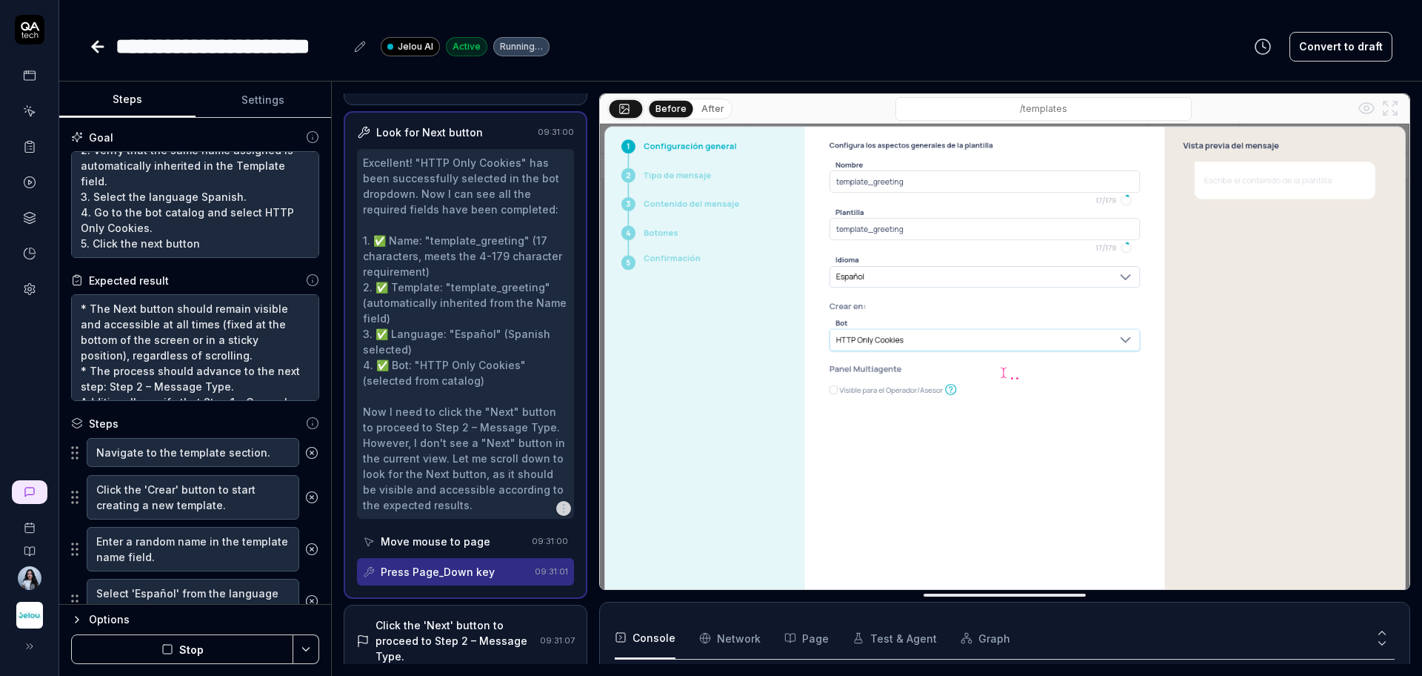
scroll to position [353, 0]
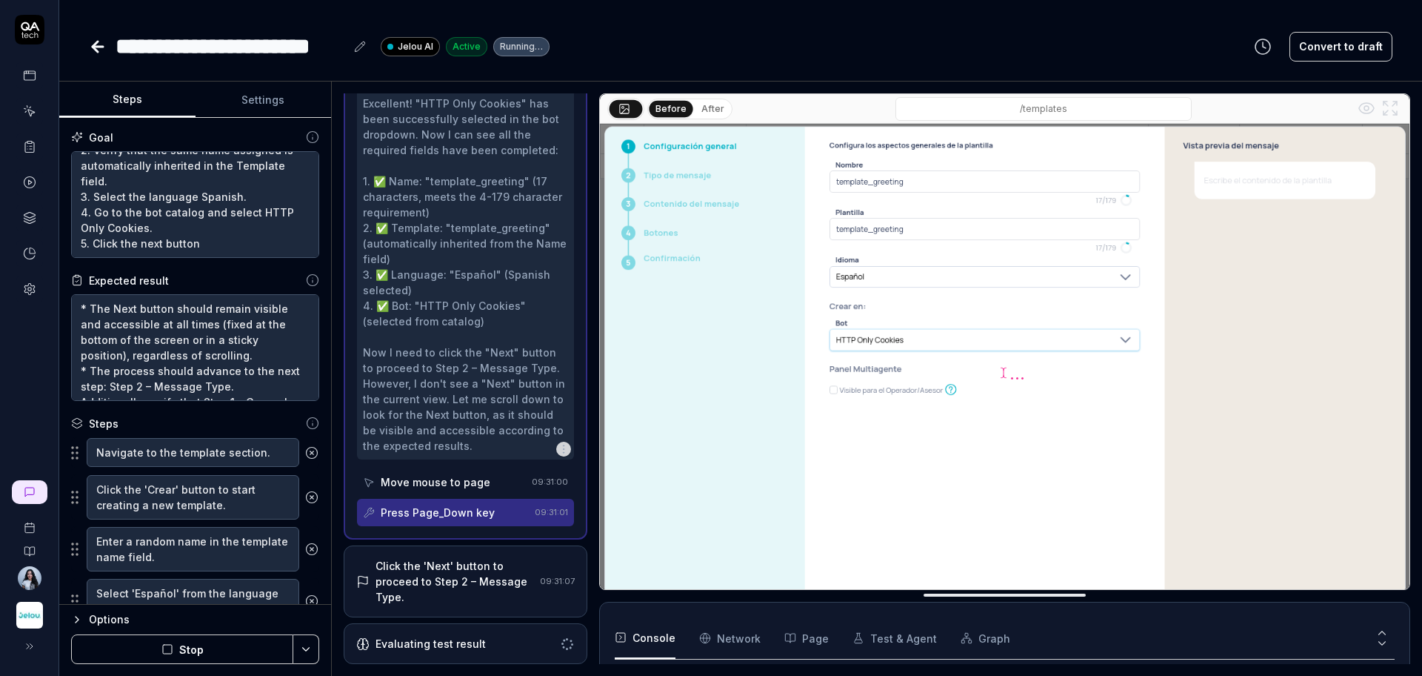
click at [476, 486] on div "Move mouse to page" at bounding box center [436, 482] width 110 height 16
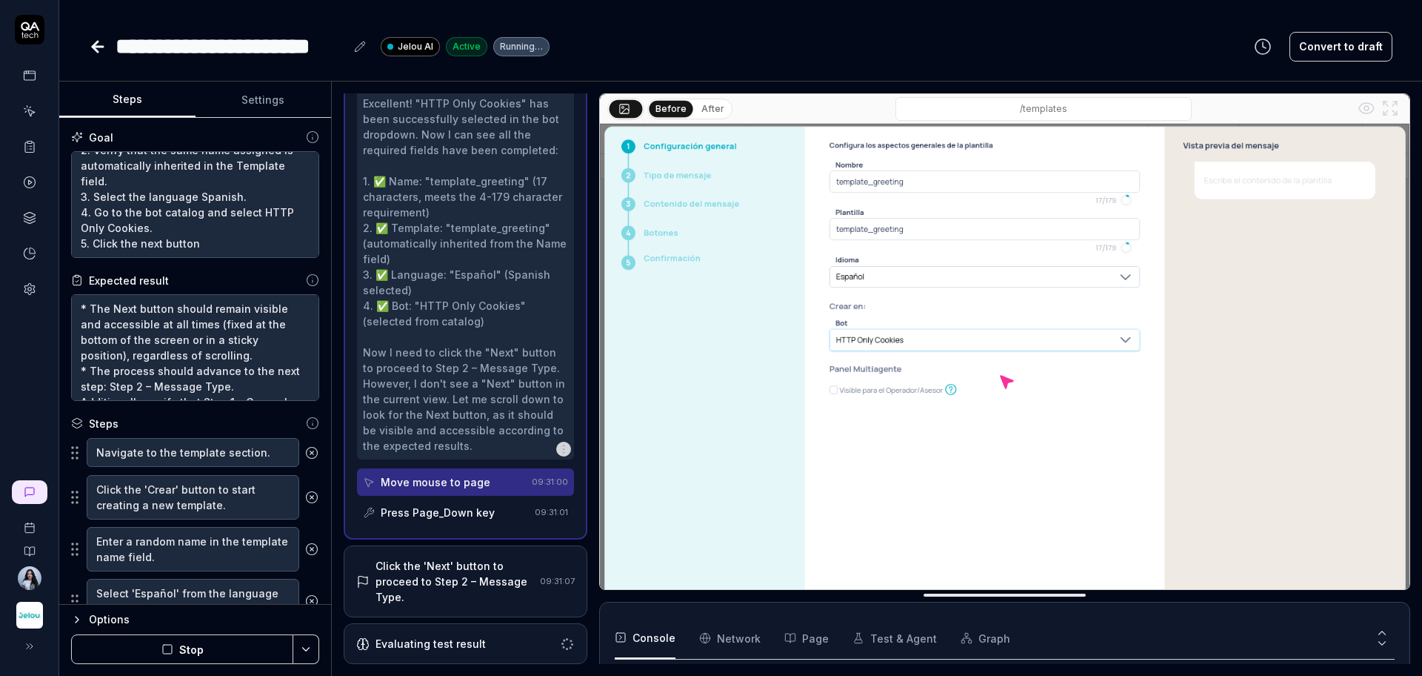
click at [476, 506] on div "Press Page_Down key" at bounding box center [438, 512] width 114 height 16
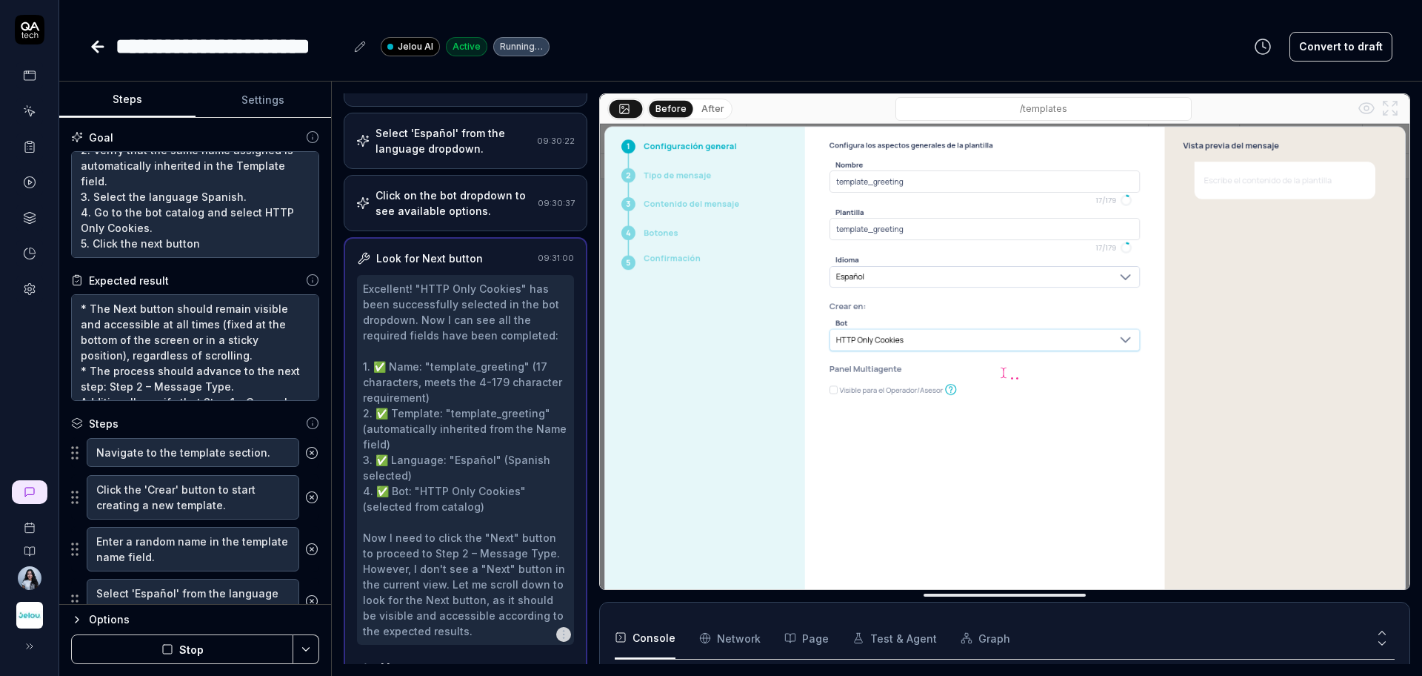
scroll to position [92, 0]
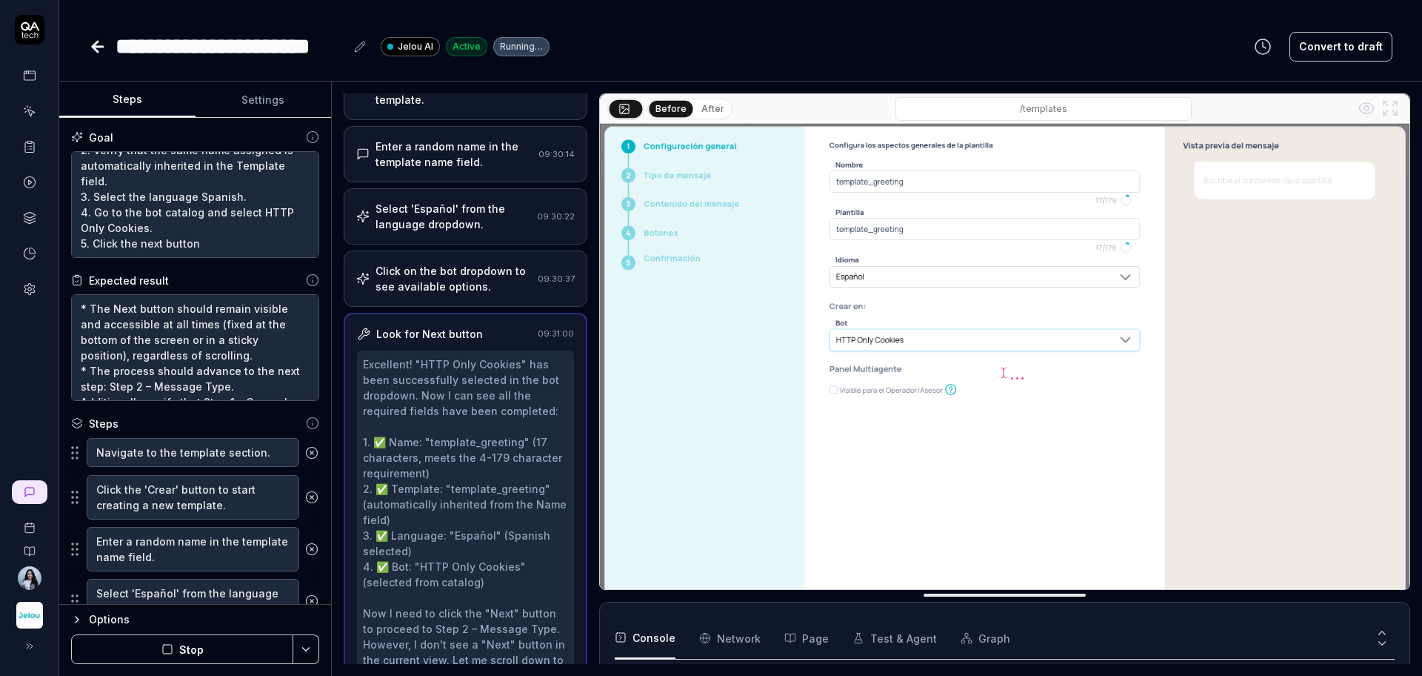
type textarea "*"
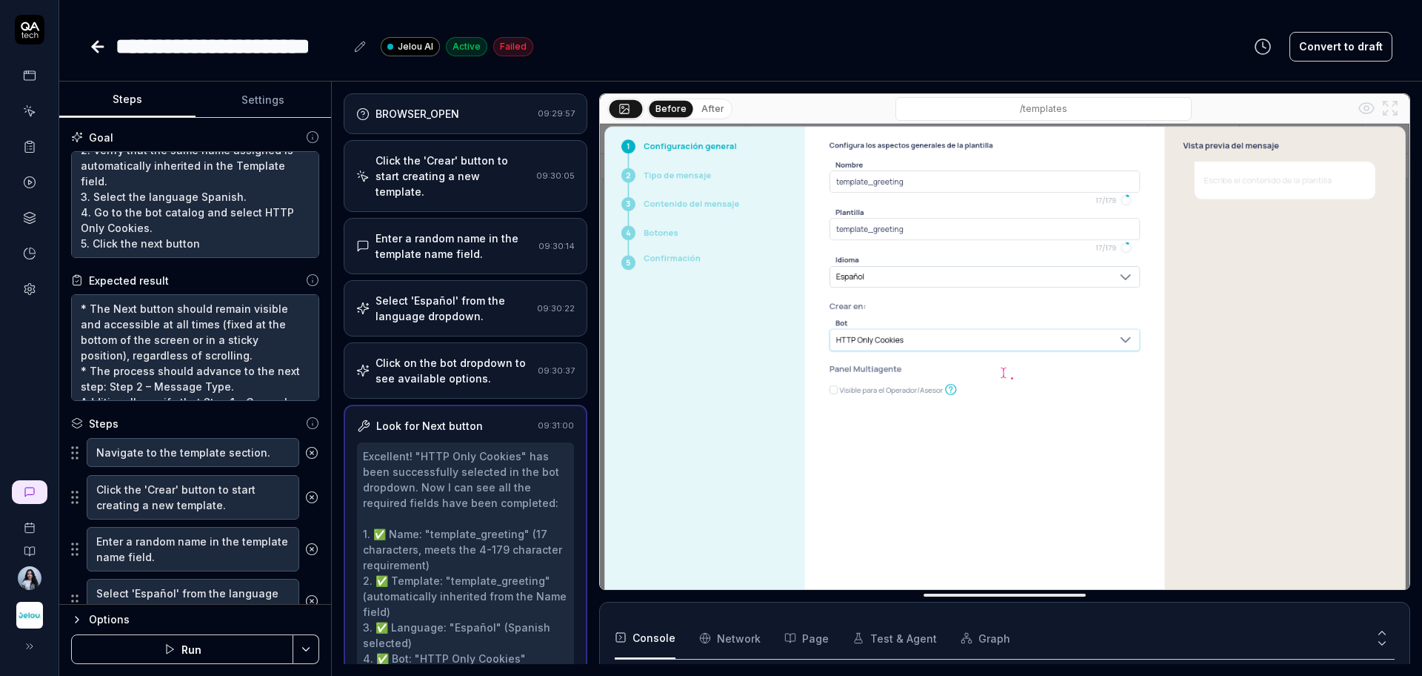
click at [464, 384] on div "Click on the bot dropdown to see available options." at bounding box center [454, 370] width 156 height 31
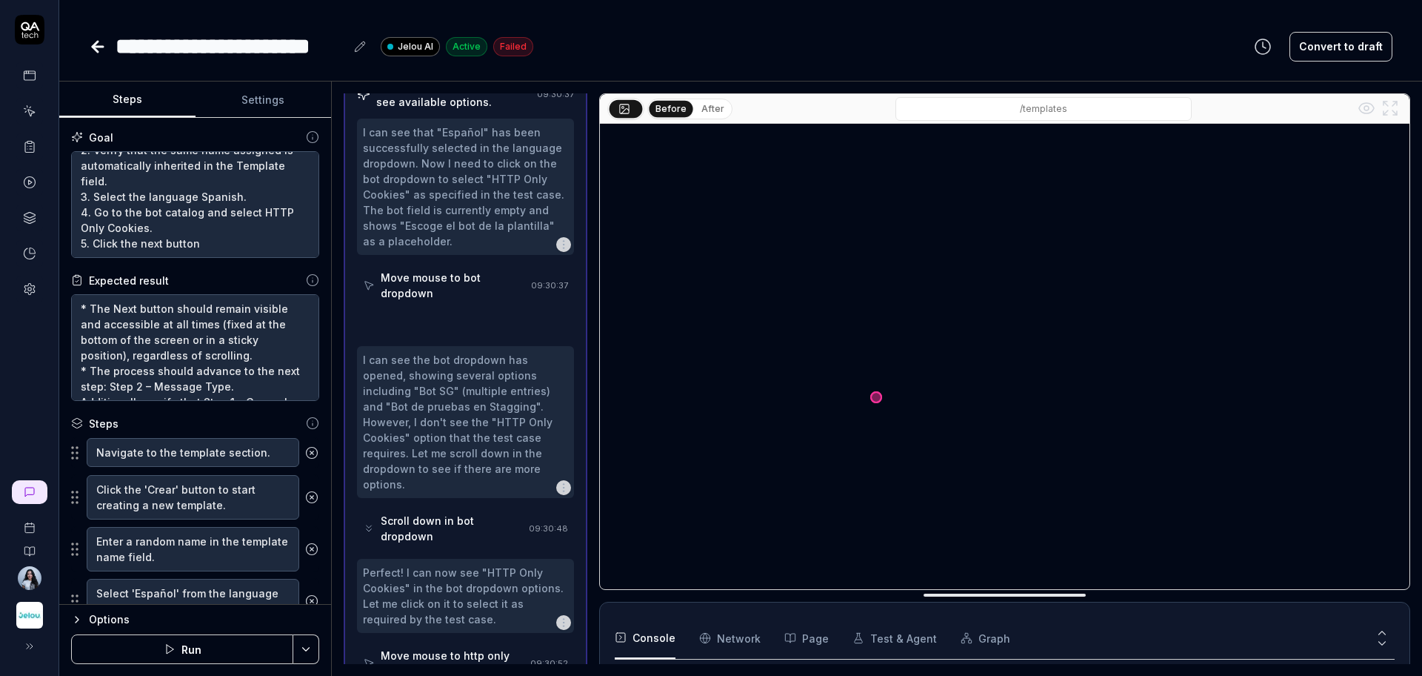
scroll to position [342, 0]
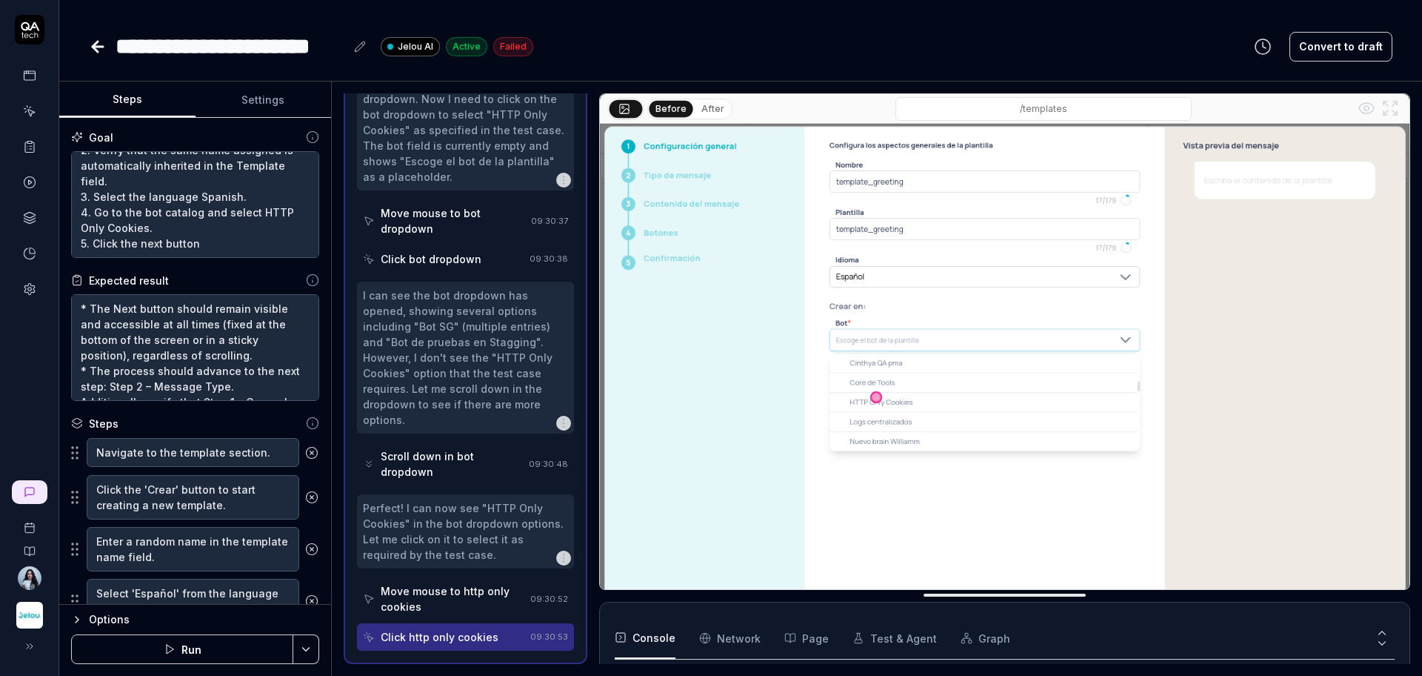
click at [460, 456] on div "Scroll down in bot dropdown" at bounding box center [452, 463] width 142 height 31
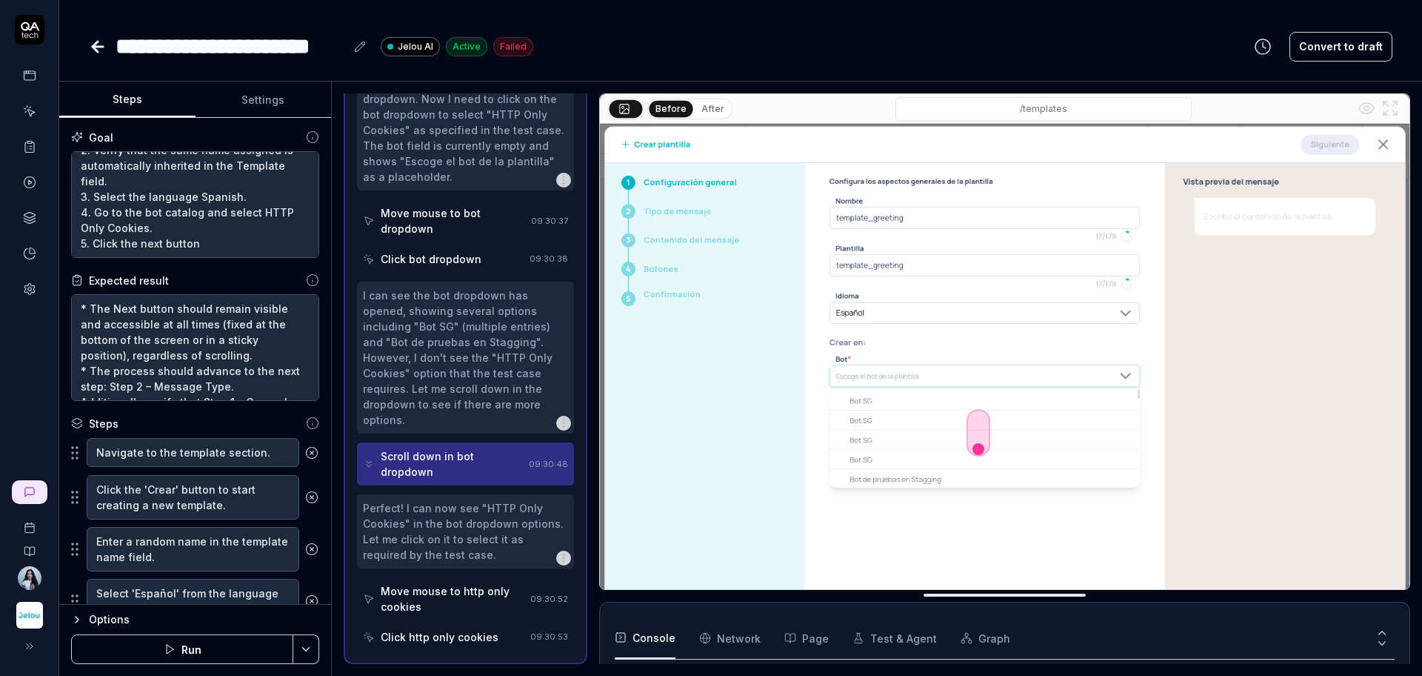
click at [442, 586] on div "Move mouse to http only cookies" at bounding box center [453, 598] width 144 height 31
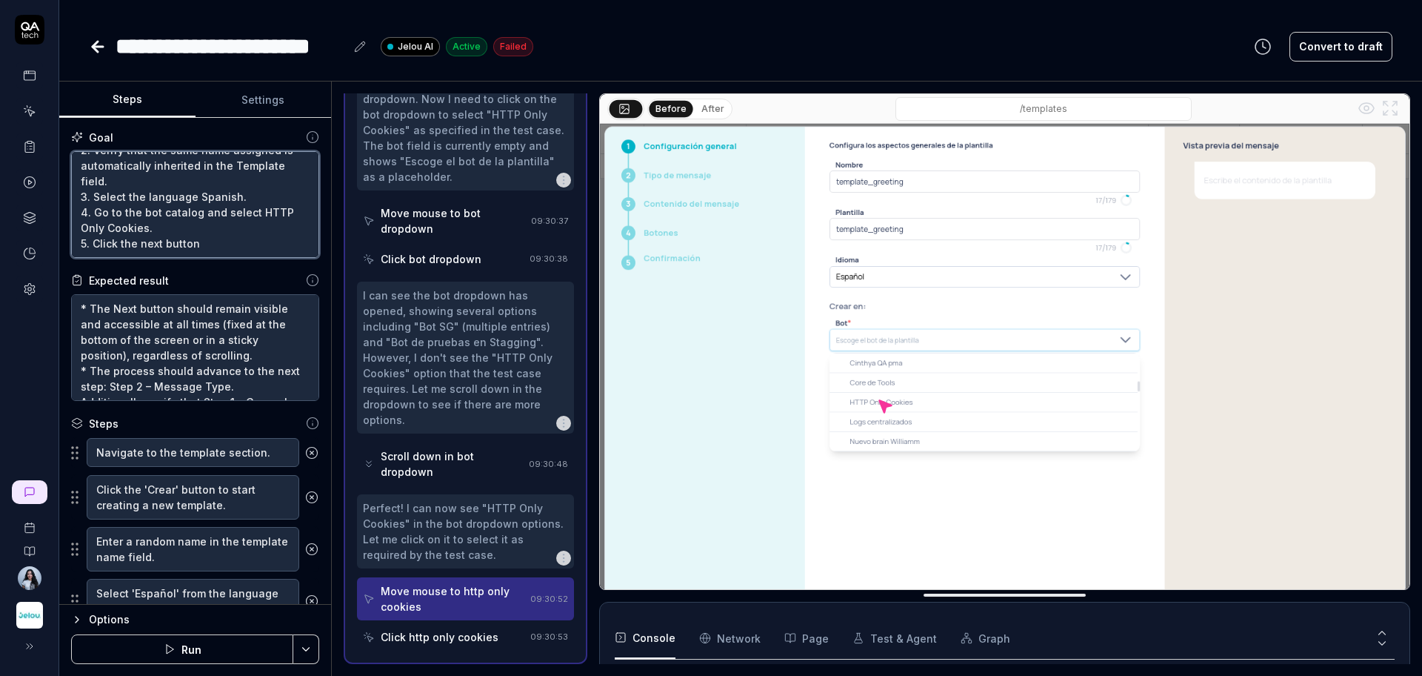
drag, startPoint x: 258, startPoint y: 211, endPoint x: 147, endPoint y: 234, distance: 113.5
click at [147, 234] on textarea "1. Assign a random name to the Name field, following these conditions: 1.1 Mini…" at bounding box center [195, 204] width 248 height 107
type textarea "1. Assign a random name to the Name field, following these conditions: 1.1 Mini…"
type textarea "*"
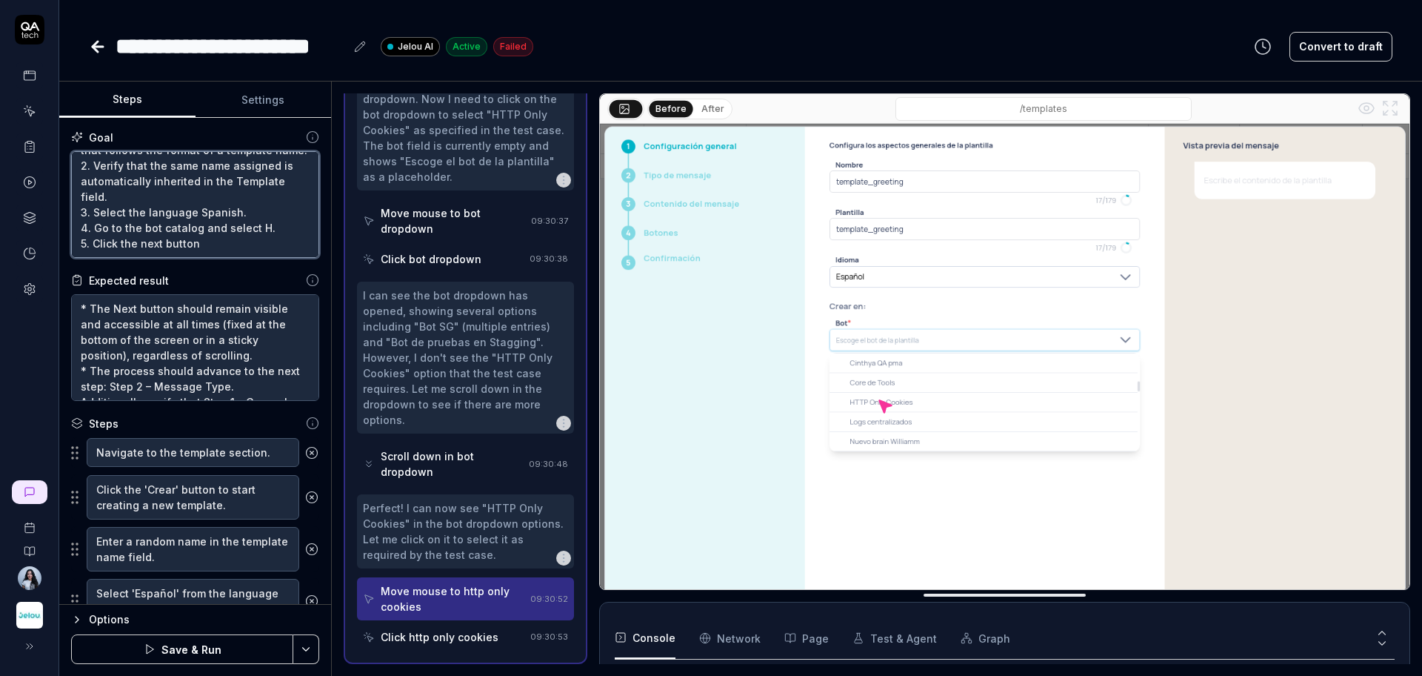
type textarea "1. Assign a random name to the Name field, following these conditions: 1.1 Mini…"
type textarea "*"
type textarea "1. Assign a random name to the Name field, following these conditions: 1.1 Mini…"
type textarea "*"
type textarea "1. Assign a random name to the Name field, following these conditions: 1.1 Mini…"
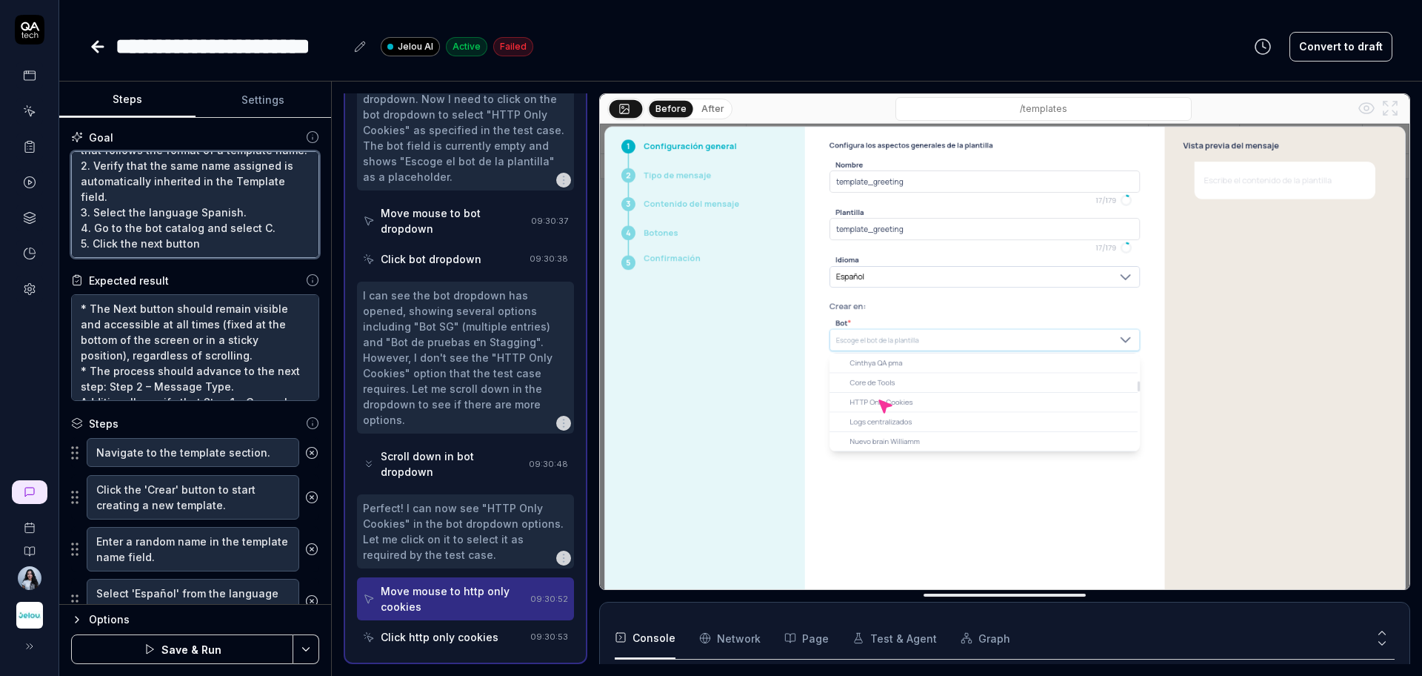
type textarea "*"
type textarea "1. Assign a random name to the Name field, following these conditions: 1.1 Mini…"
type textarea "*"
type textarea "1. Assign a random name to the Name field, following these conditions: 1.1 Mini…"
type textarea "*"
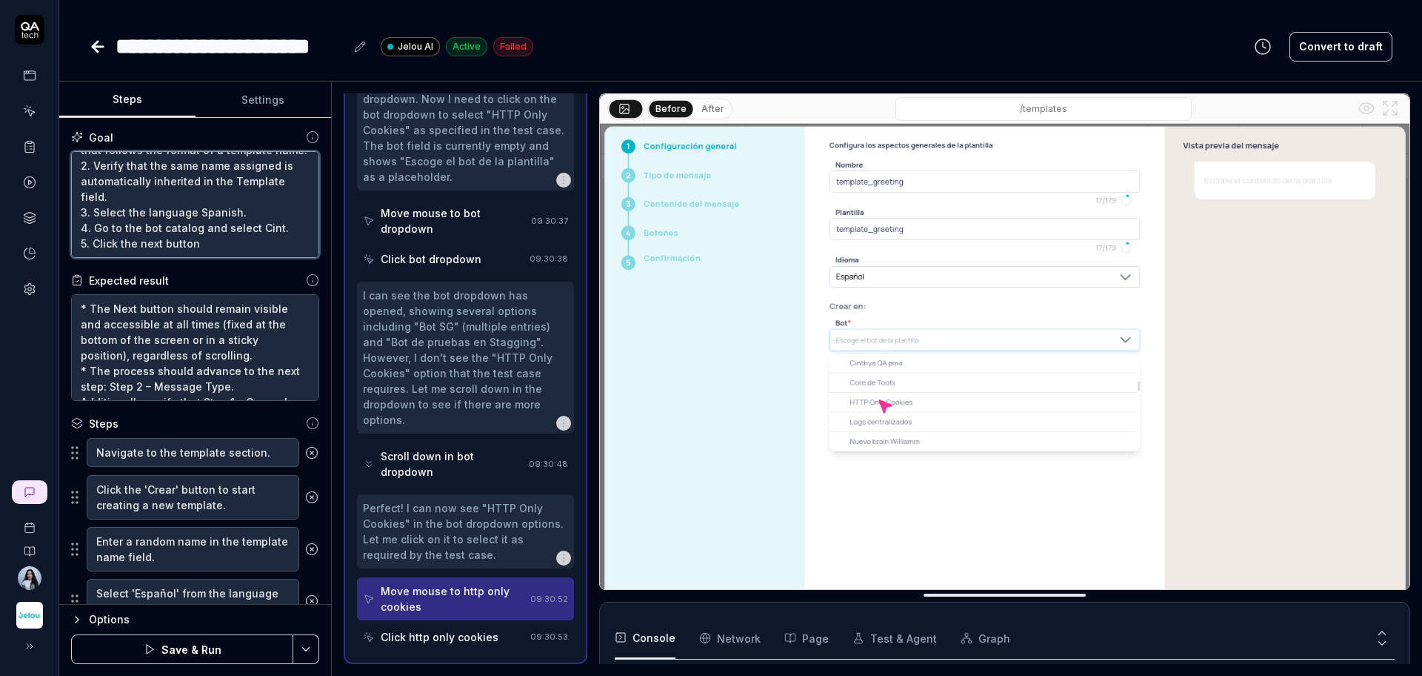
type textarea "1. Assign a random name to the Name field, following these conditions: 1.1 Mini…"
type textarea "*"
click at [499, 464] on div "Scroll down in bot dropdown" at bounding box center [452, 463] width 142 height 31
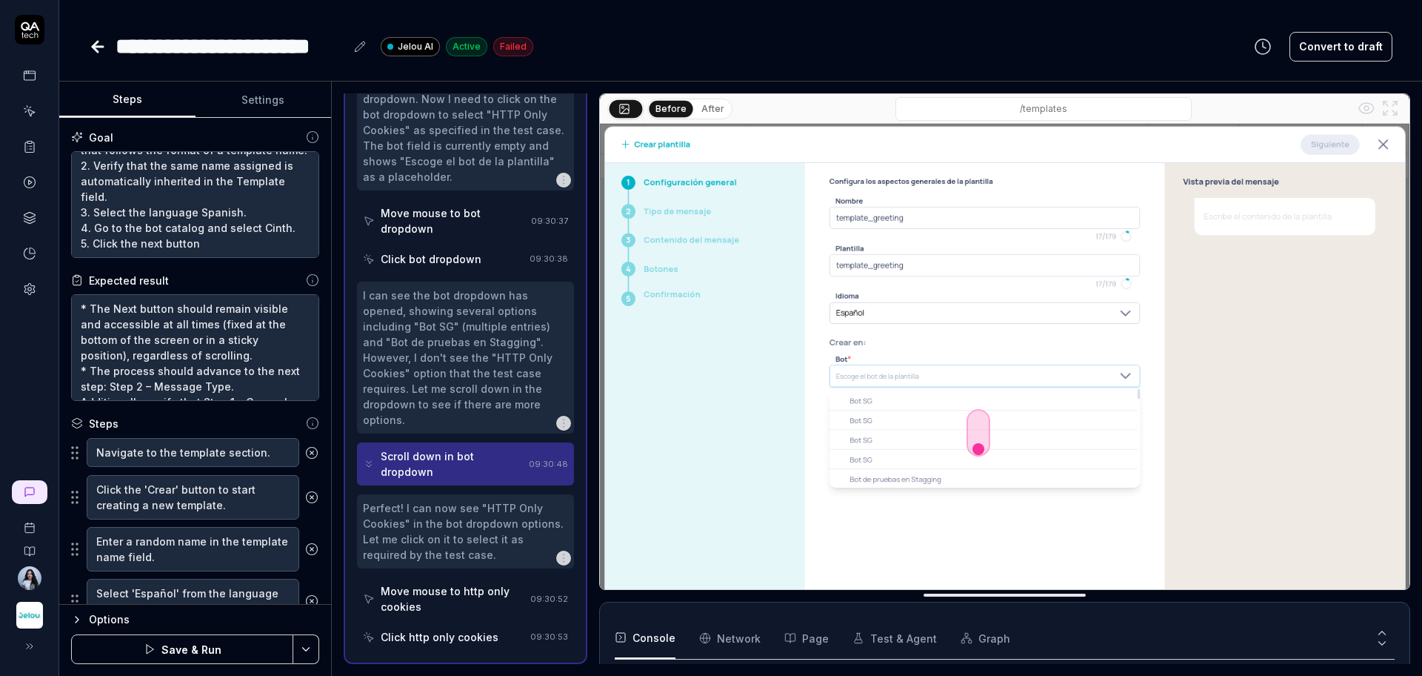
click at [480, 610] on div "Move mouse to http only cookies" at bounding box center [453, 598] width 144 height 31
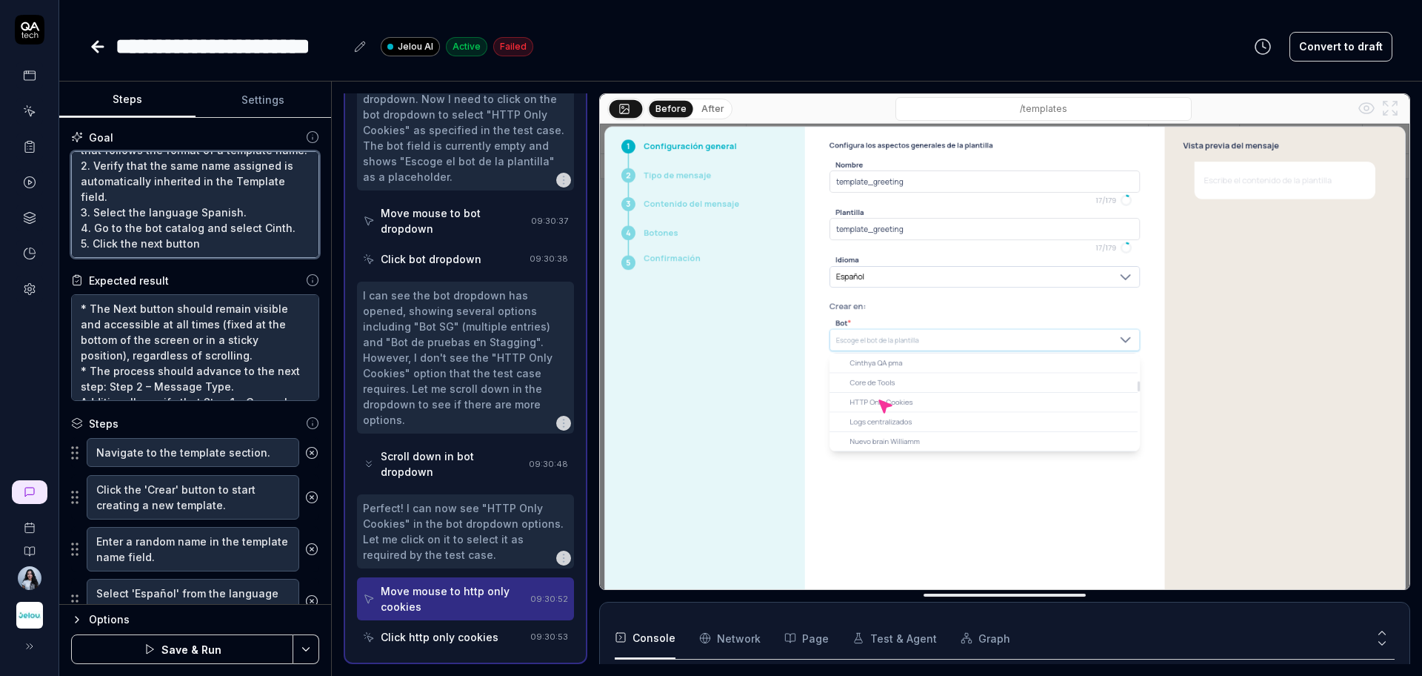
click at [256, 234] on textarea "1. Assign a random name to the Name field, following these conditions: 1.1 Mini…" at bounding box center [195, 204] width 248 height 107
click at [97, 230] on textarea "1. Assign a random name to the Name field, following these conditions: 1.1 Mini…" at bounding box center [195, 204] width 248 height 107
type textarea "1. Assign a random name to the Name field, following these conditions: 1.1 Mini…"
type textarea "*"
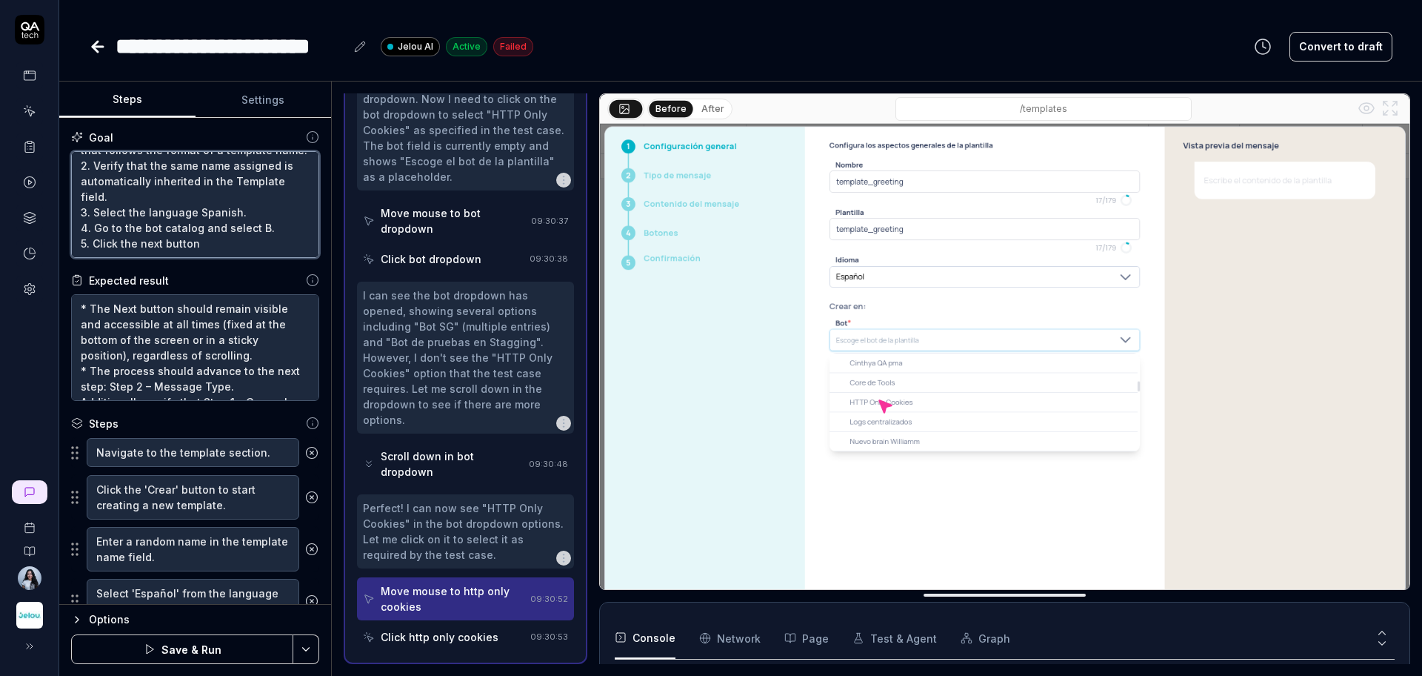
scroll to position [140, 0]
type textarea "1. Assign a random name to the Name field, following these conditions: 1.1 Mini…"
type textarea "*"
type textarea "1. Assign a random name to the Name field, following these conditions: 1.1 Mini…"
type textarea "*"
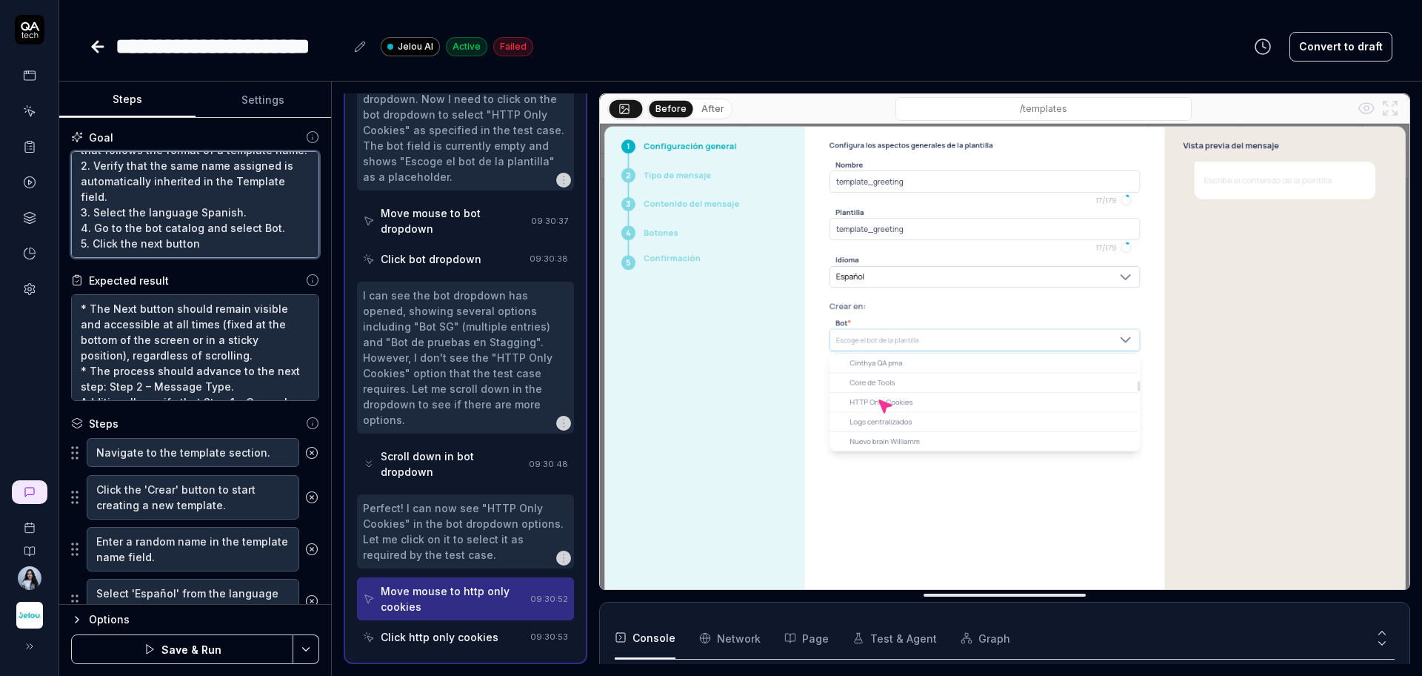
type textarea "1. Assign a random name to the Name field, following these conditions: 1.1 Mini…"
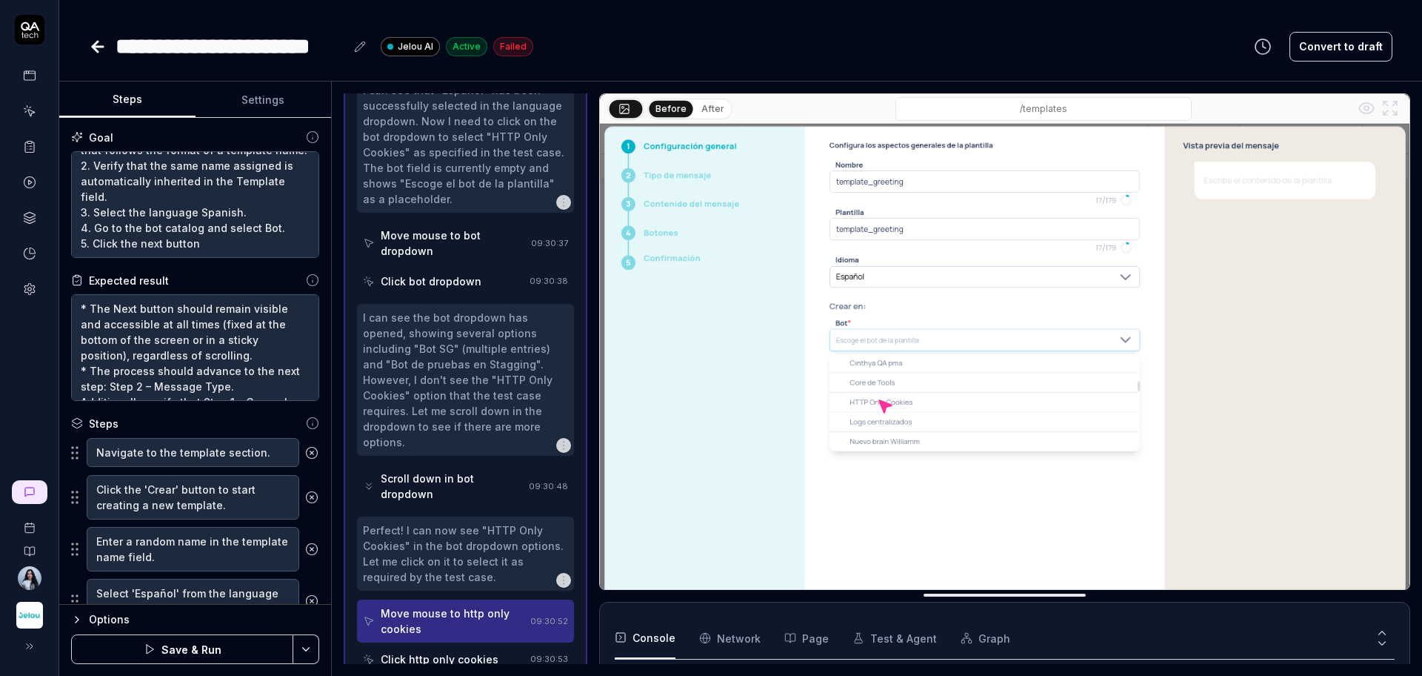
scroll to position [364, 0]
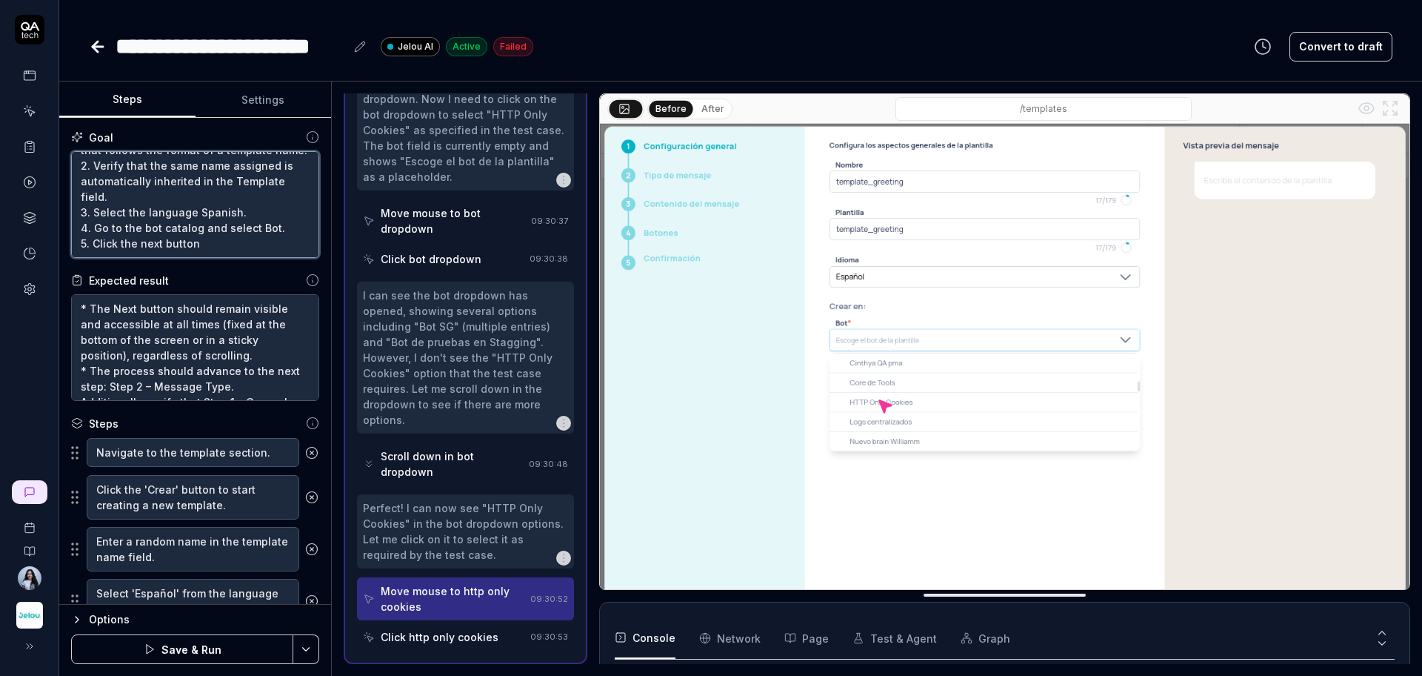
type textarea "*"
click at [425, 468] on div "Scroll down in bot dropdown" at bounding box center [452, 463] width 142 height 31
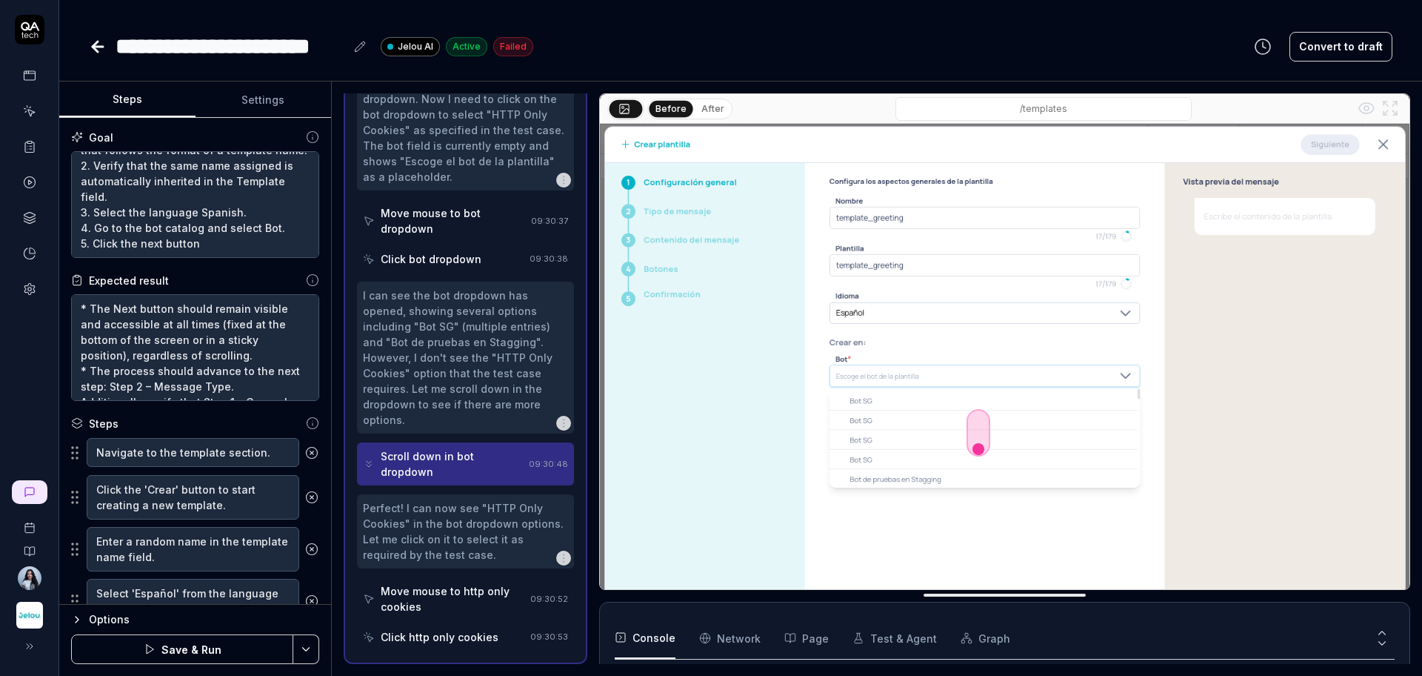
type textarea "*"
click at [170, 230] on textarea "1. Assign a random name to the Name field, following these conditions: 1.1 Mini…" at bounding box center [195, 204] width 248 height 107
click at [270, 230] on textarea "1. Assign a random name to the Name field, following these conditions: 1.1 Mini…" at bounding box center [195, 204] width 248 height 107
type textarea "1. Assign a random name to the Name field, following these conditions: 1.1 Mini…"
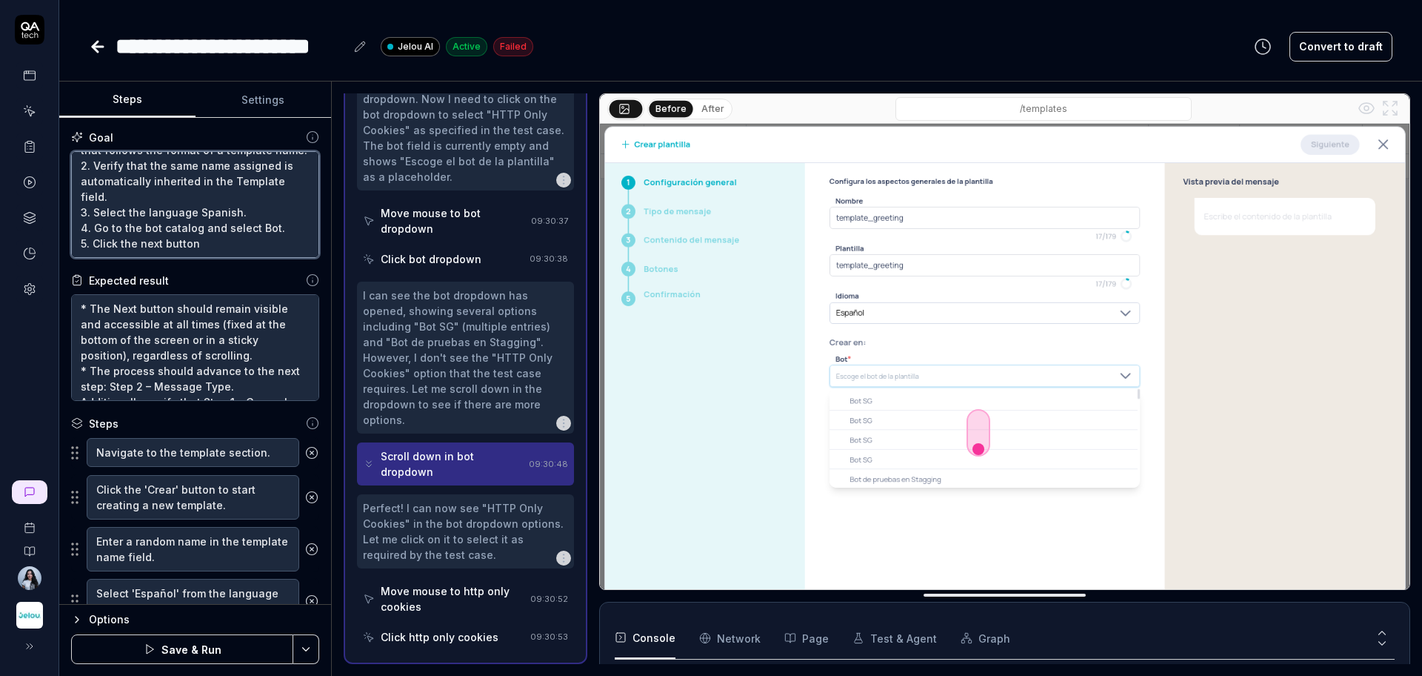
type textarea "*"
type textarea "1. Assign a random name to the Name field, following these conditions: 1.1 Mini…"
type textarea "*"
type textarea "1. Assign a random name to the Name field, following these conditions: 1.1 Mini…"
type textarea "*"
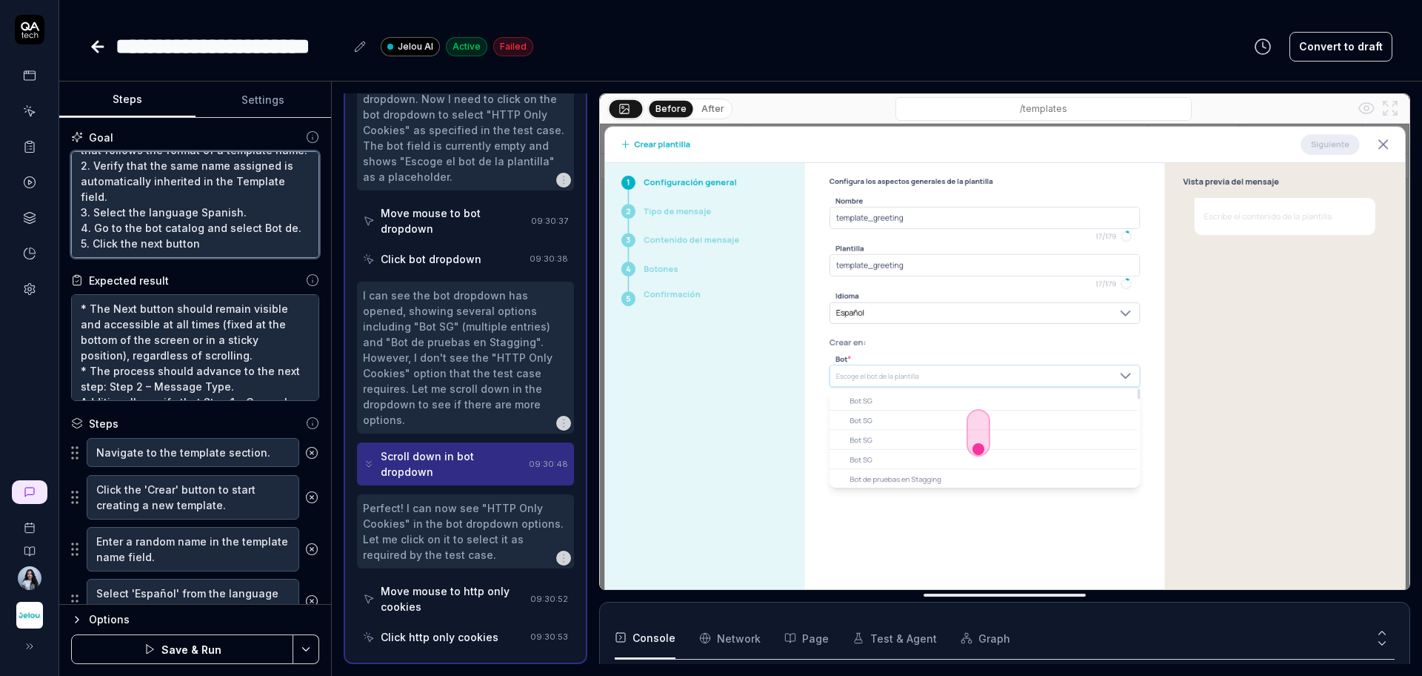
type textarea "1. Assign a random name to the Name field, following these conditions: 1.1 Mini…"
type textarea "*"
type textarea "1. Assign a random name to the Name field, following these conditions: 1.1 Mini…"
type textarea "*"
type textarea "1. Assign a random name to the Name field, following these conditions: 1.1 Mini…"
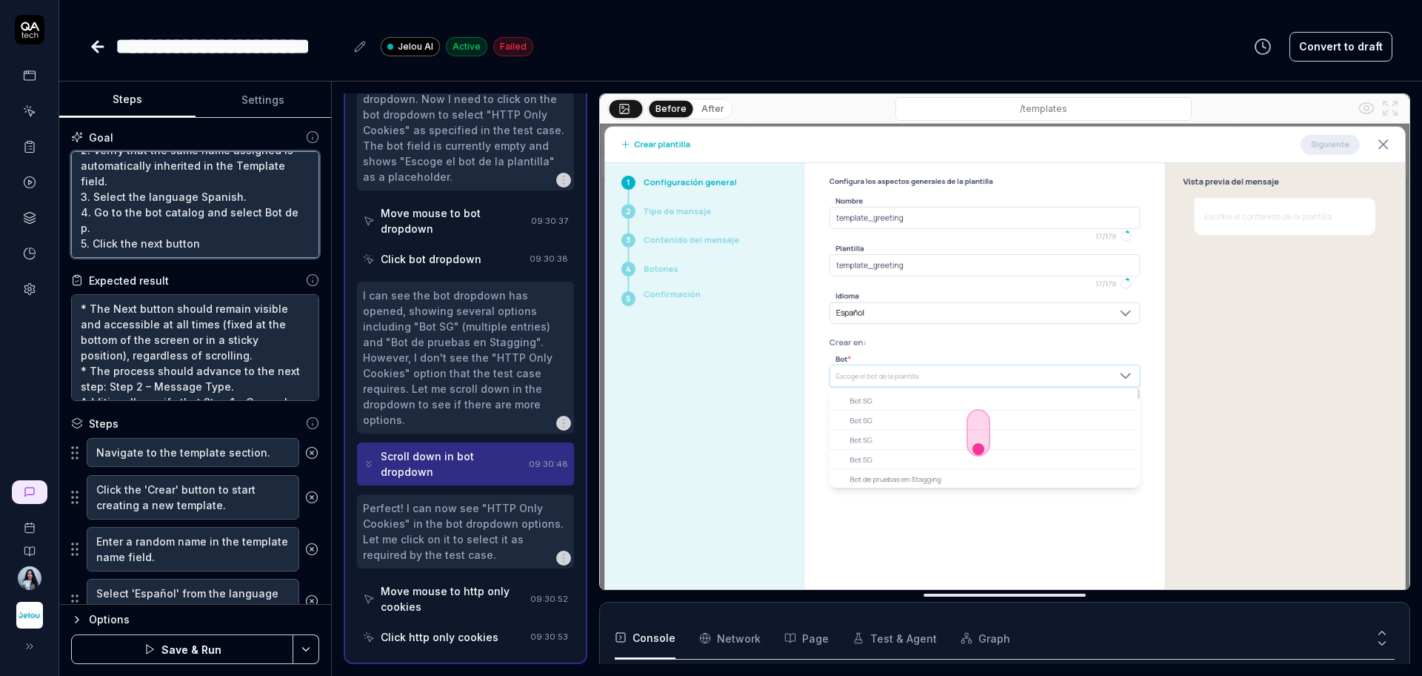
type textarea "*"
type textarea "1. Assign a random name to the Name field, following these conditions: 1.1 Mini…"
type textarea "*"
type textarea "1. Assign a random name to the Name field, following these conditions: 1.1 Mini…"
type textarea "*"
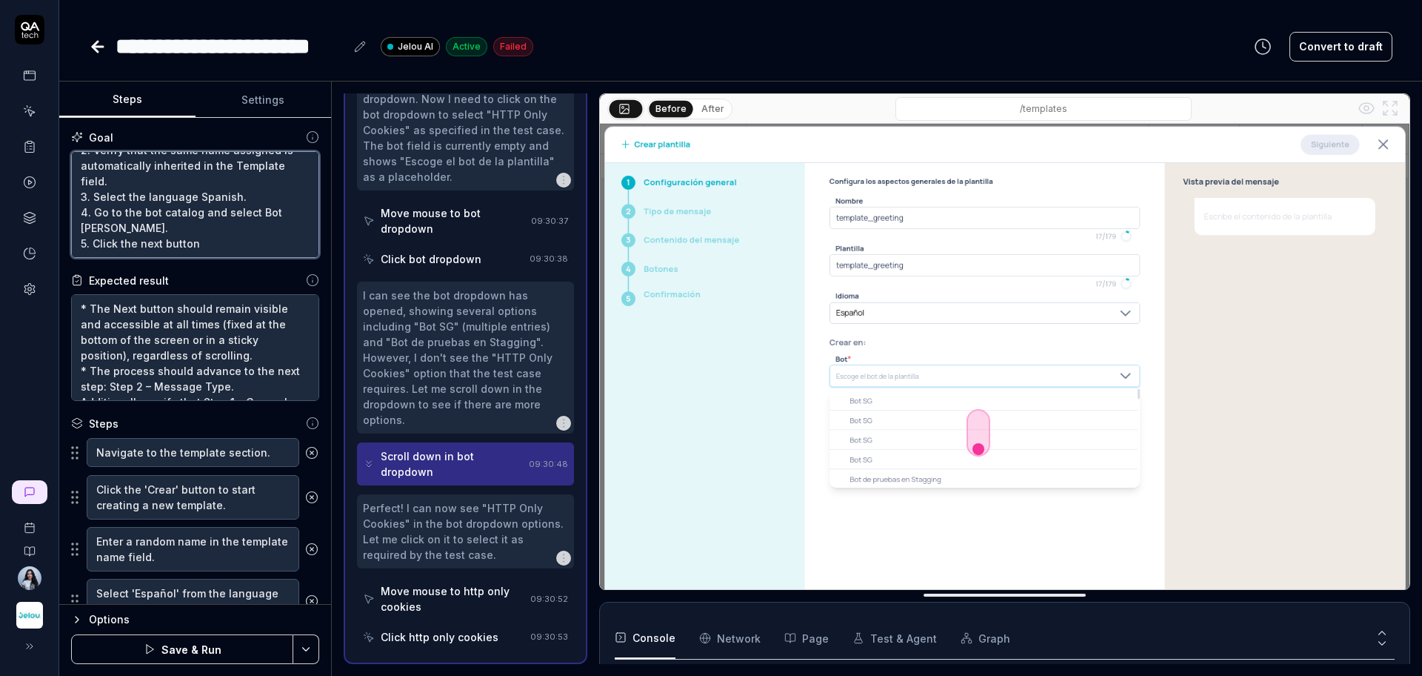
type textarea "1. Assign a random name to the Name field, following these conditions: 1.1 Mini…"
type textarea "*"
type textarea "1. Assign a random name to the Name field, following these conditions: 1.1 Mini…"
type textarea "*"
type textarea "1. Assign a random name to the Name field, following these conditions: 1.1 Mini…"
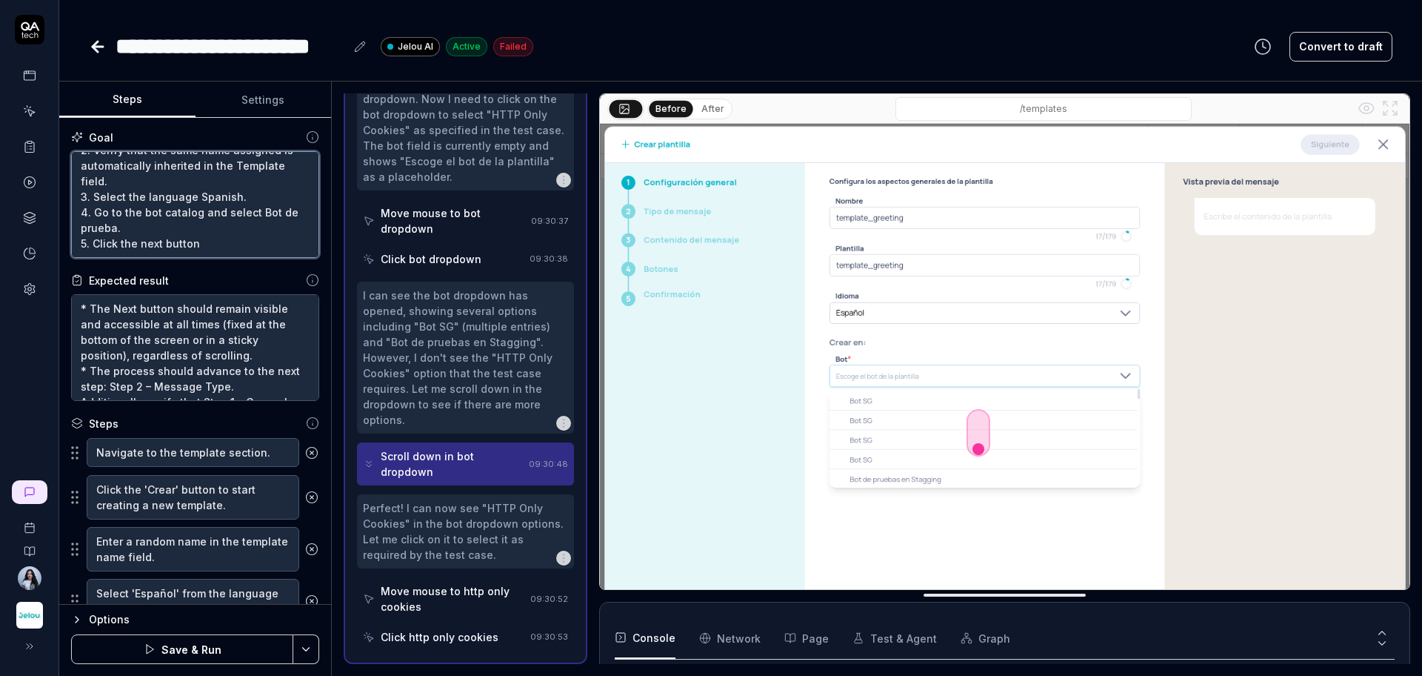
type textarea "*"
type textarea "1. Assign a random name to the Name field, following these conditions: 1.1 Mini…"
type textarea "*"
type textarea "1. Assign a random name to the Name field, following these conditions: 1.1 Mini…"
type textarea "*"
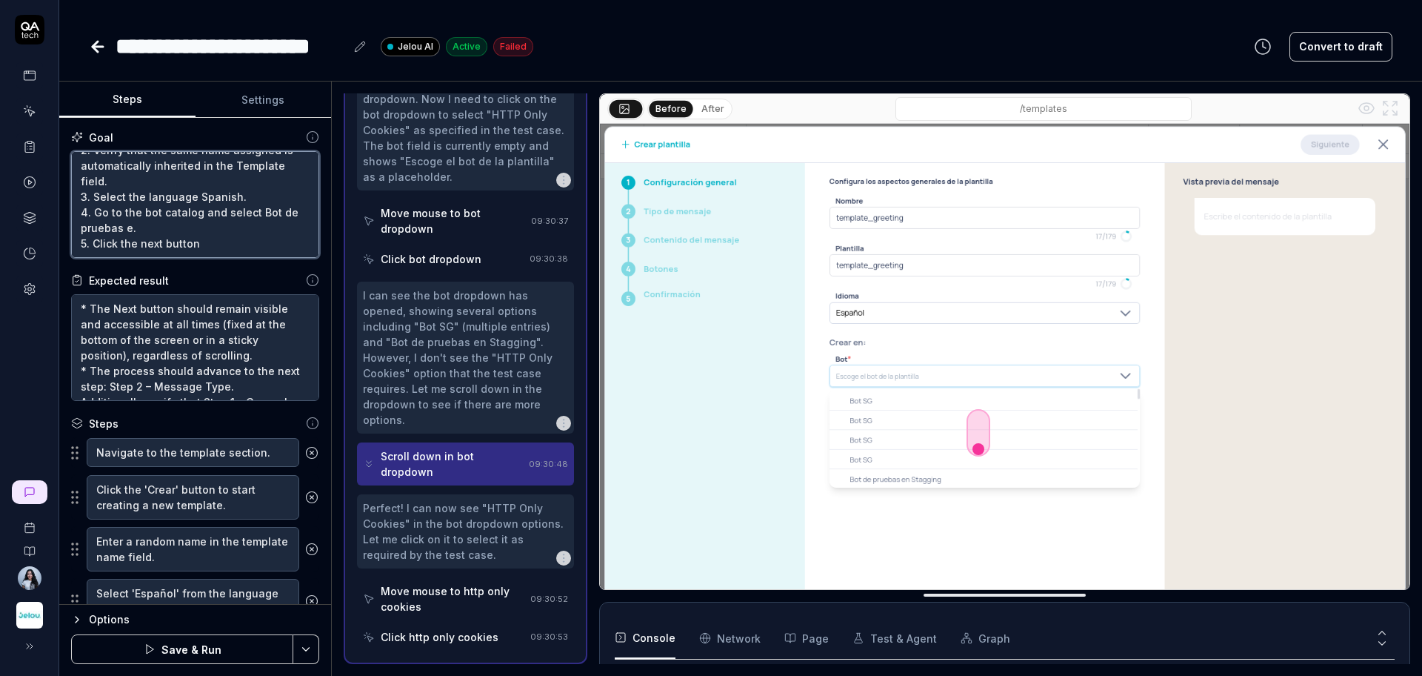
type textarea "1. Assign a random name to the Name field, following these conditions: 1.1 Mini…"
type textarea "*"
type textarea "1. Assign a random name to the Name field, following these conditions: 1.1 Mini…"
type textarea "*"
type textarea "1. Assign a random name to the Name field, following these conditions: 1.1 Mini…"
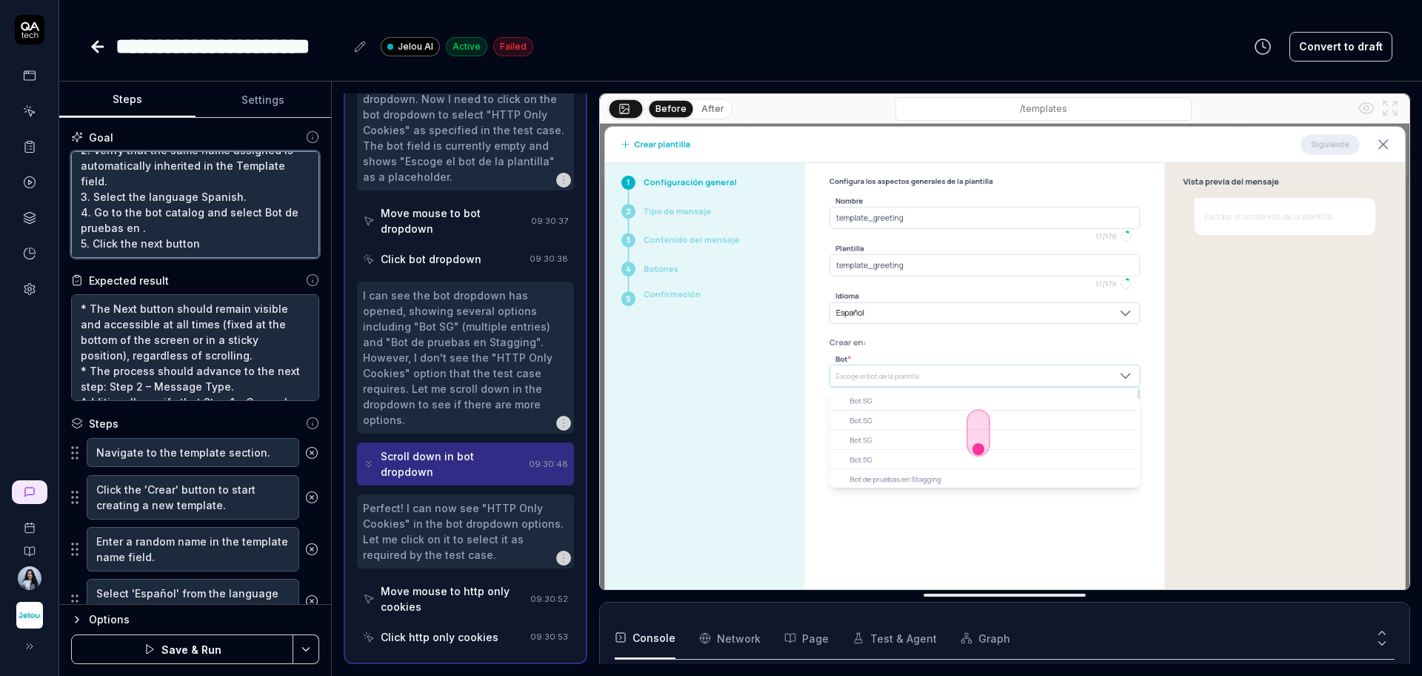
type textarea "*"
type textarea "1. Assign a random name to the Name field, following these conditions: 1.1 Mini…"
type textarea "*"
type textarea "1. Assign a random name to the Name field, following these conditions: 1.1 Mini…"
type textarea "*"
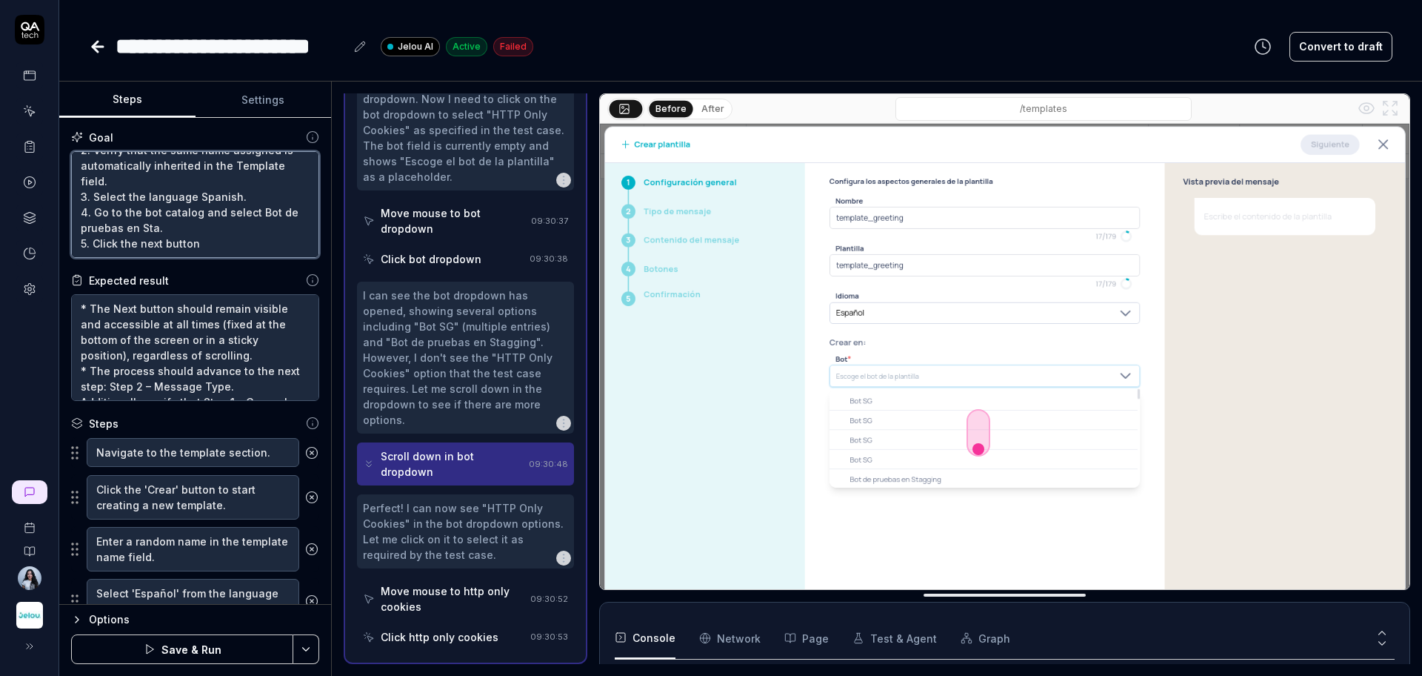
type textarea "1. Assign a random name to the Name field, following these conditions: 1.1 Mini…"
type textarea "*"
type textarea "1. Assign a random name to the Name field, following these conditions: 1.1 Mini…"
type textarea "*"
type textarea "1. Assign a random name to the Name field, following these conditions: 1.1 Mini…"
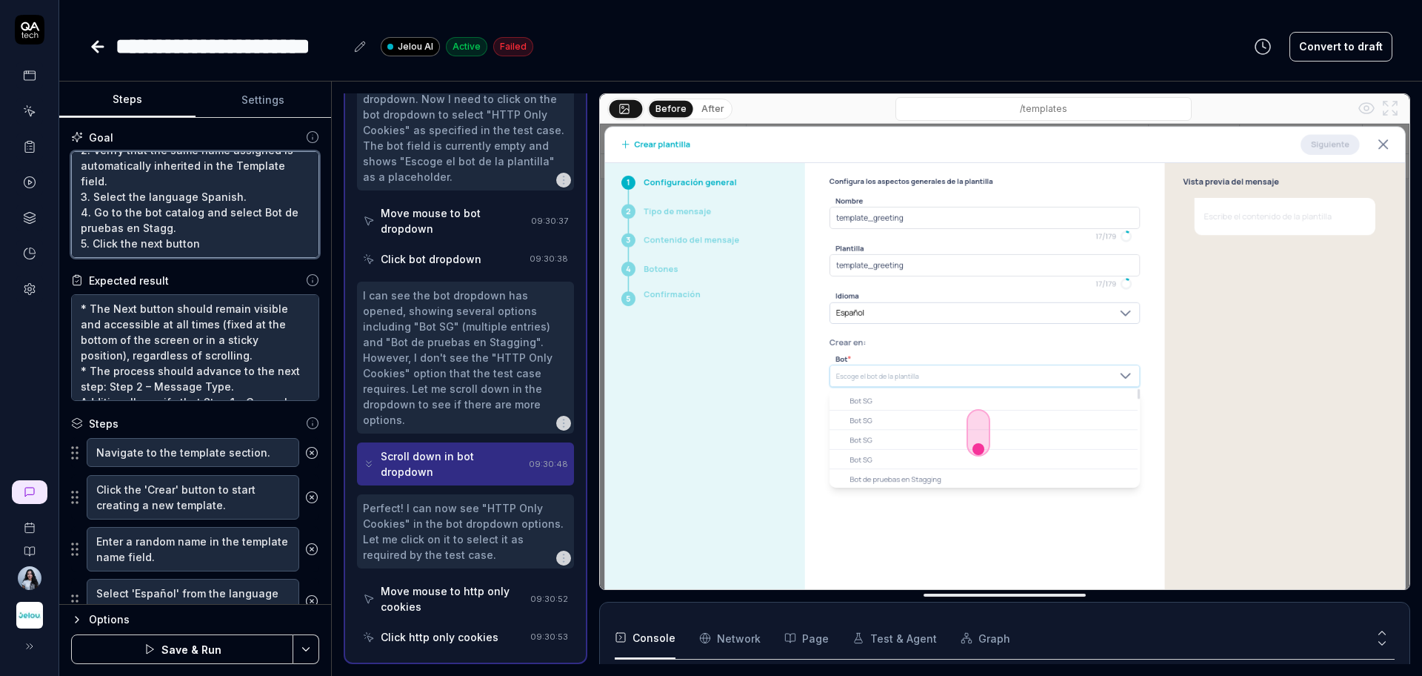
type textarea "*"
type textarea "1. Assign a random name to the Name field, following these conditions: 1.1 Mini…"
type textarea "*"
type textarea "1. Assign a random name to the Name field, following these conditions: 1.1 Mini…"
type textarea "*"
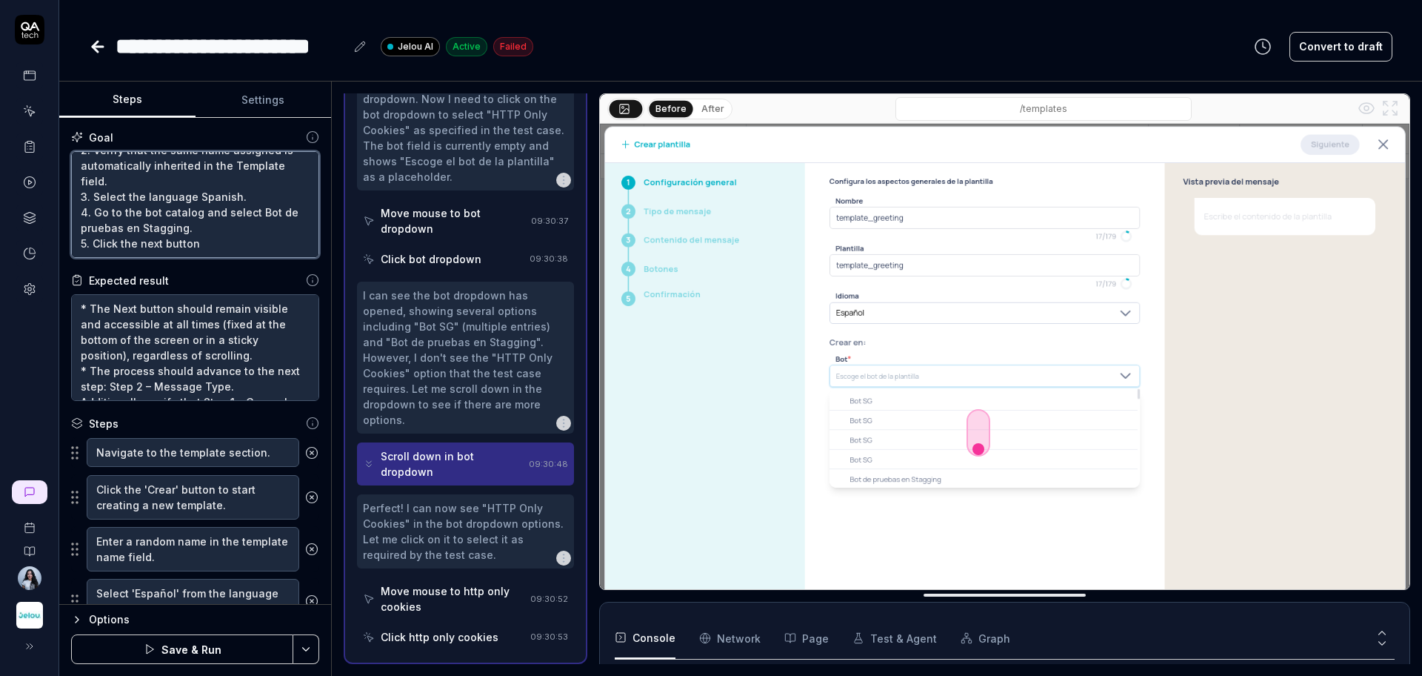
type textarea "1. Assign a random name to the Name field, following these conditions: 1.1 Mini…"
click at [205, 656] on button "Save & Run" at bounding box center [182, 649] width 222 height 30
type textarea "*"
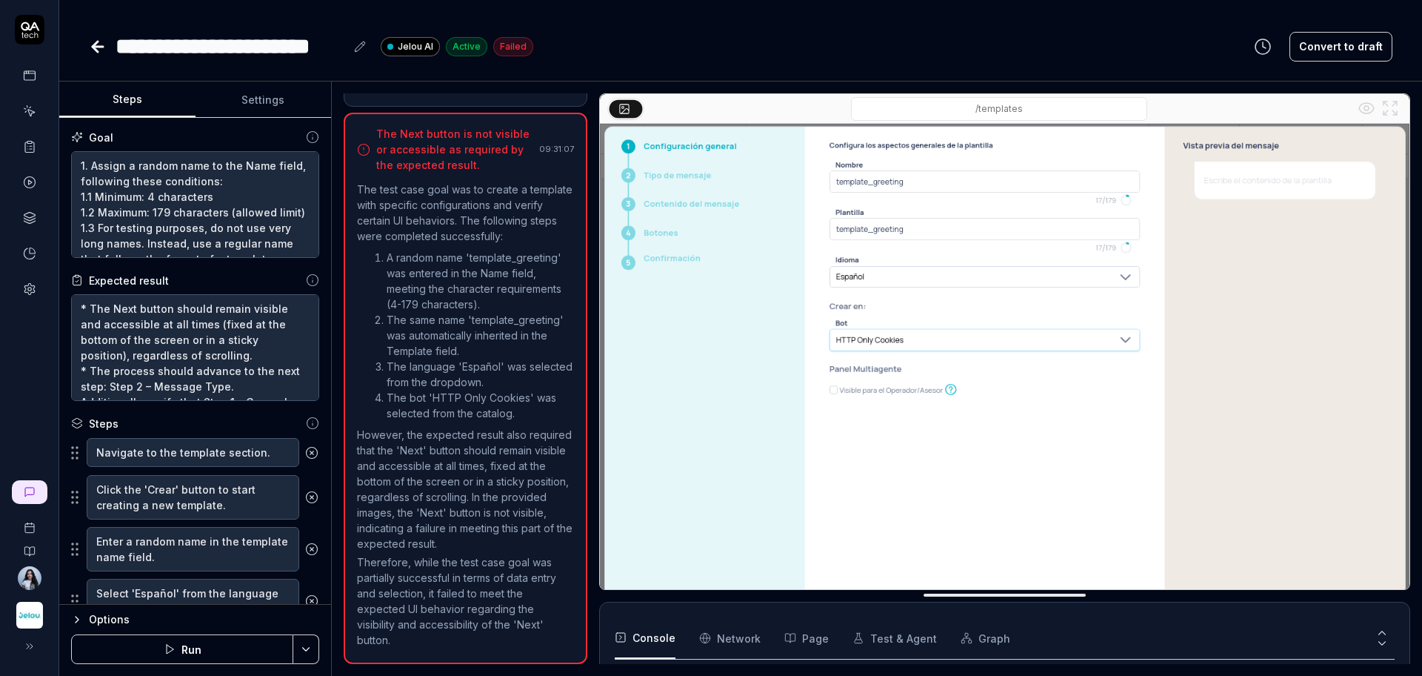
scroll to position [115, 0]
click at [124, 658] on button "Run" at bounding box center [182, 649] width 222 height 30
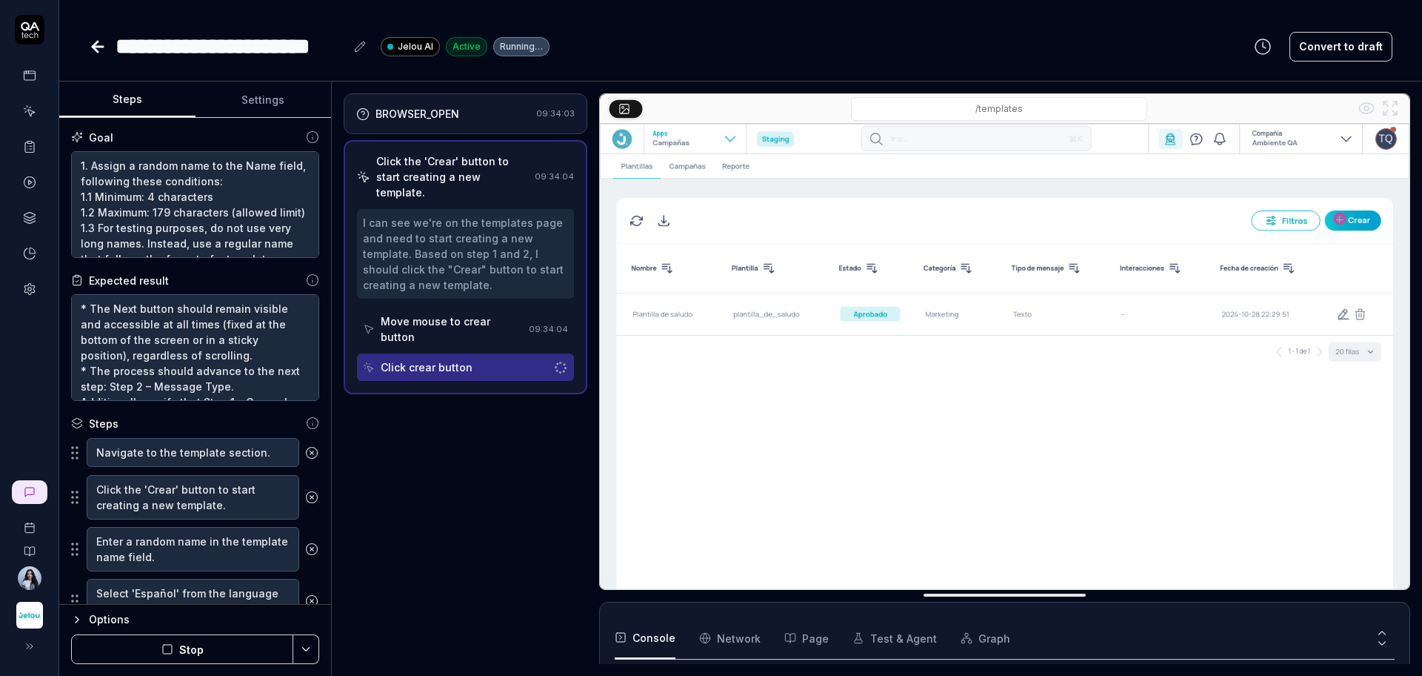
scroll to position [145, 0]
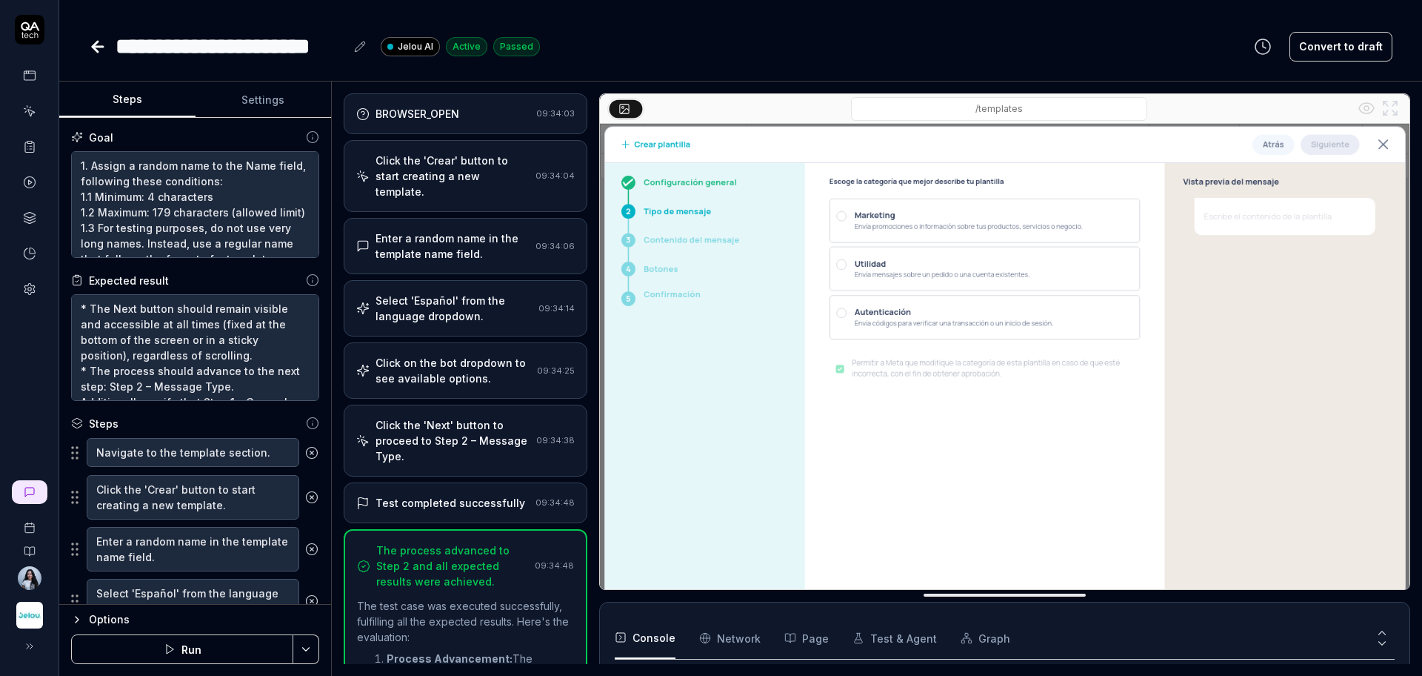
click at [481, 312] on div "Select 'Español' from the language dropdown." at bounding box center [454, 308] width 157 height 31
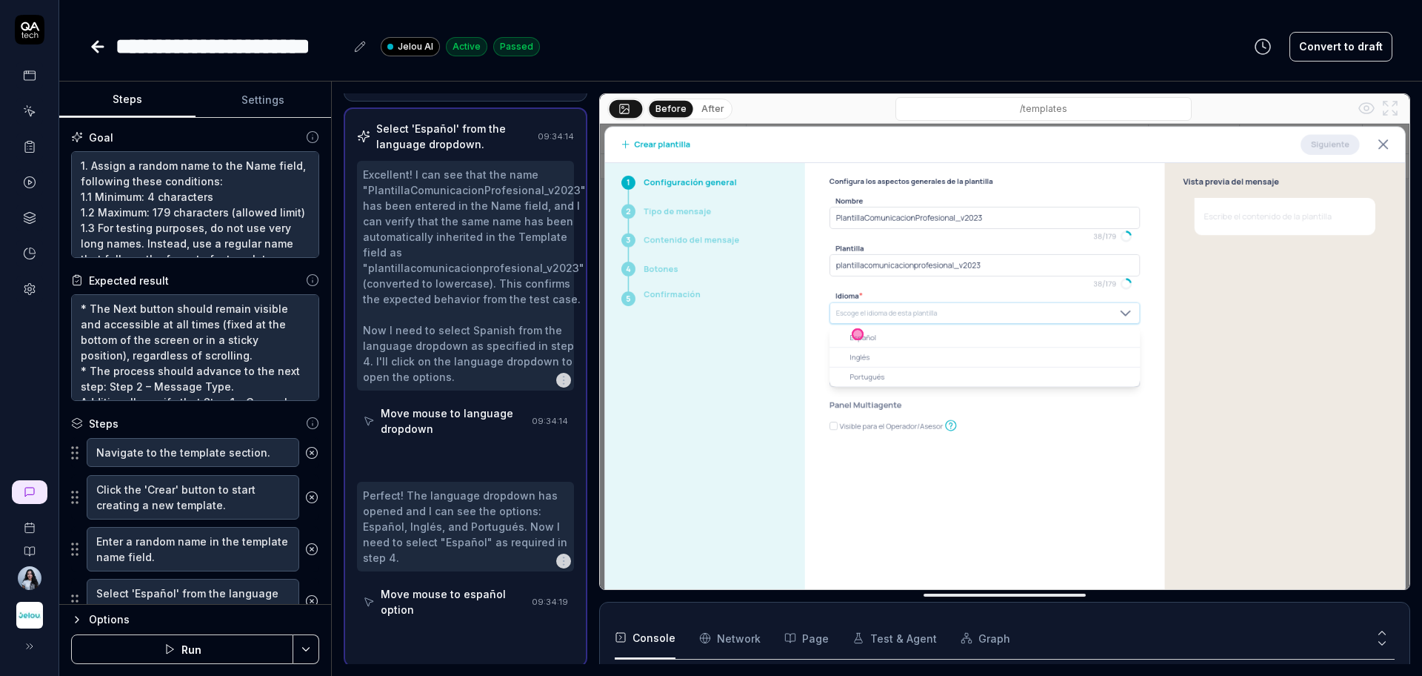
scroll to position [176, 0]
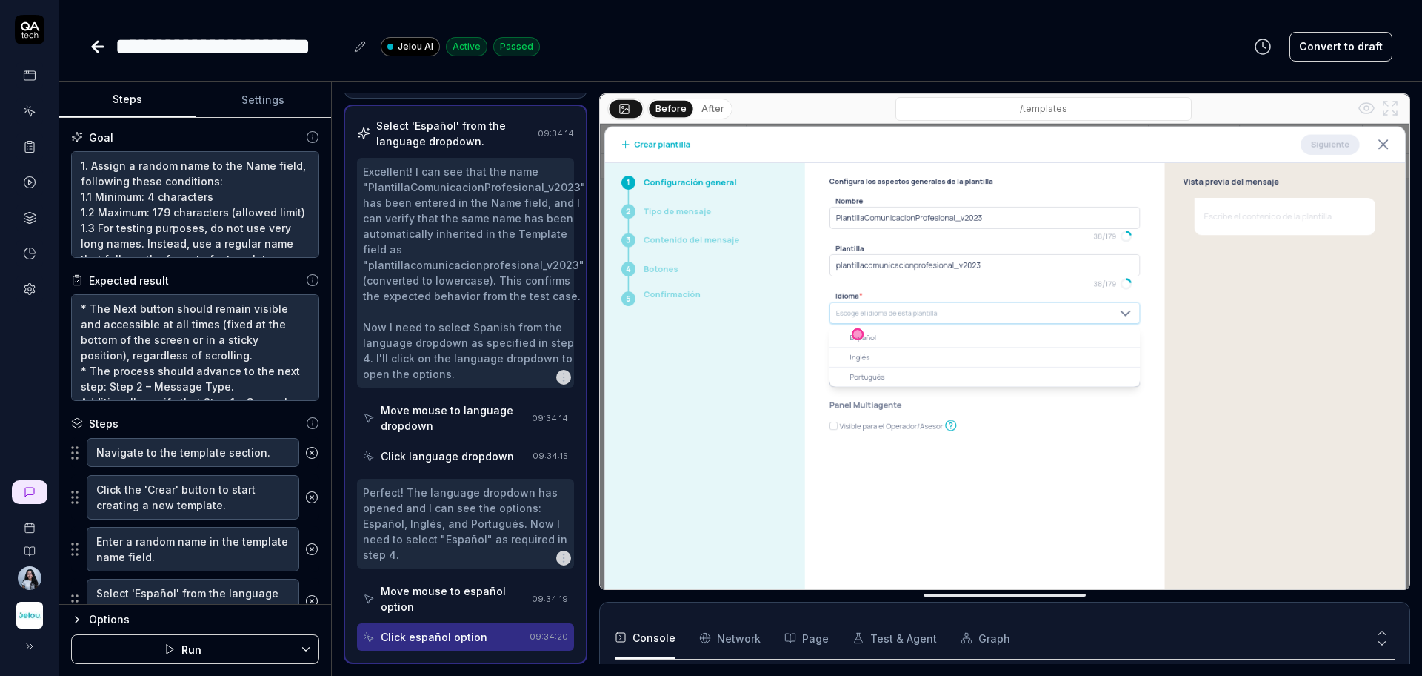
click at [453, 420] on div "Move mouse to language dropdown" at bounding box center [453, 417] width 145 height 31
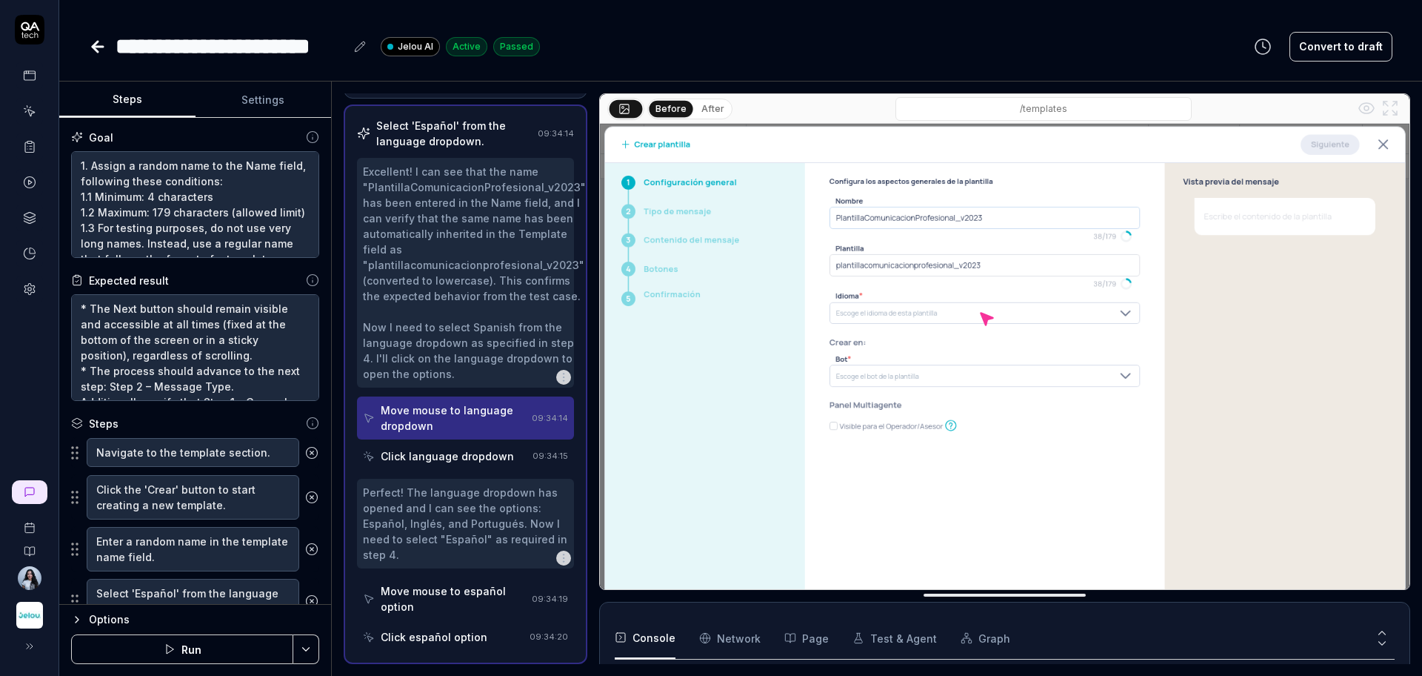
click at [445, 515] on div "Perfect! The language dropdown has opened and I can see the options: Español, I…" at bounding box center [465, 523] width 205 height 78
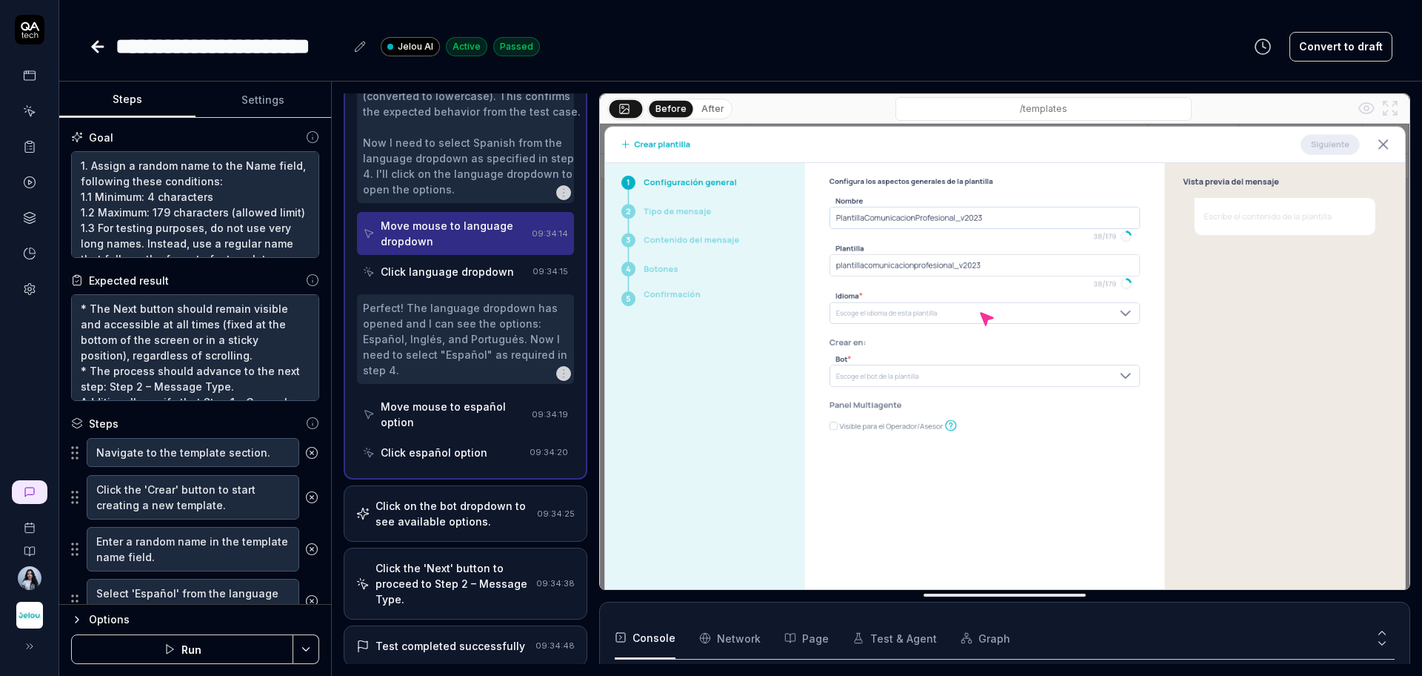
scroll to position [361, 0]
click at [444, 414] on div "Move mouse to español option" at bounding box center [453, 413] width 145 height 31
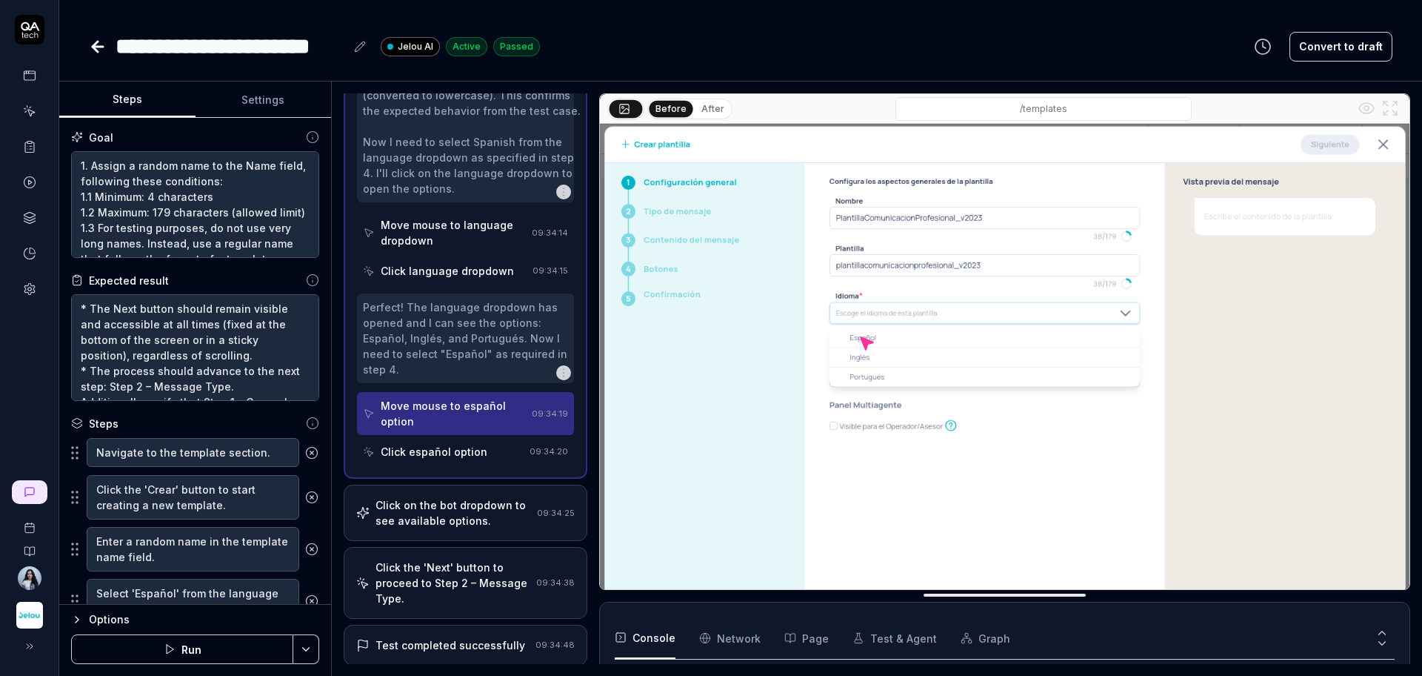
click at [451, 453] on div "Click español option" at bounding box center [434, 452] width 107 height 16
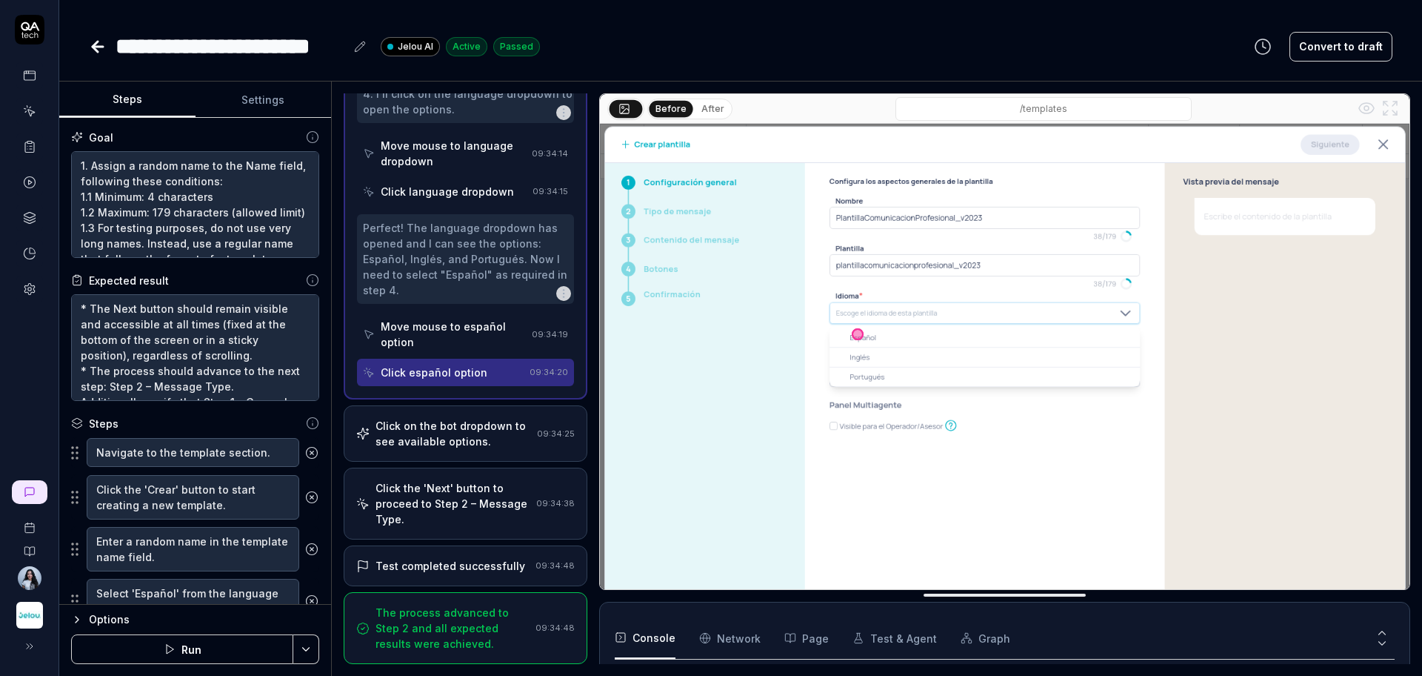
click at [457, 432] on div "Click on the bot dropdown to see available options." at bounding box center [454, 433] width 156 height 31
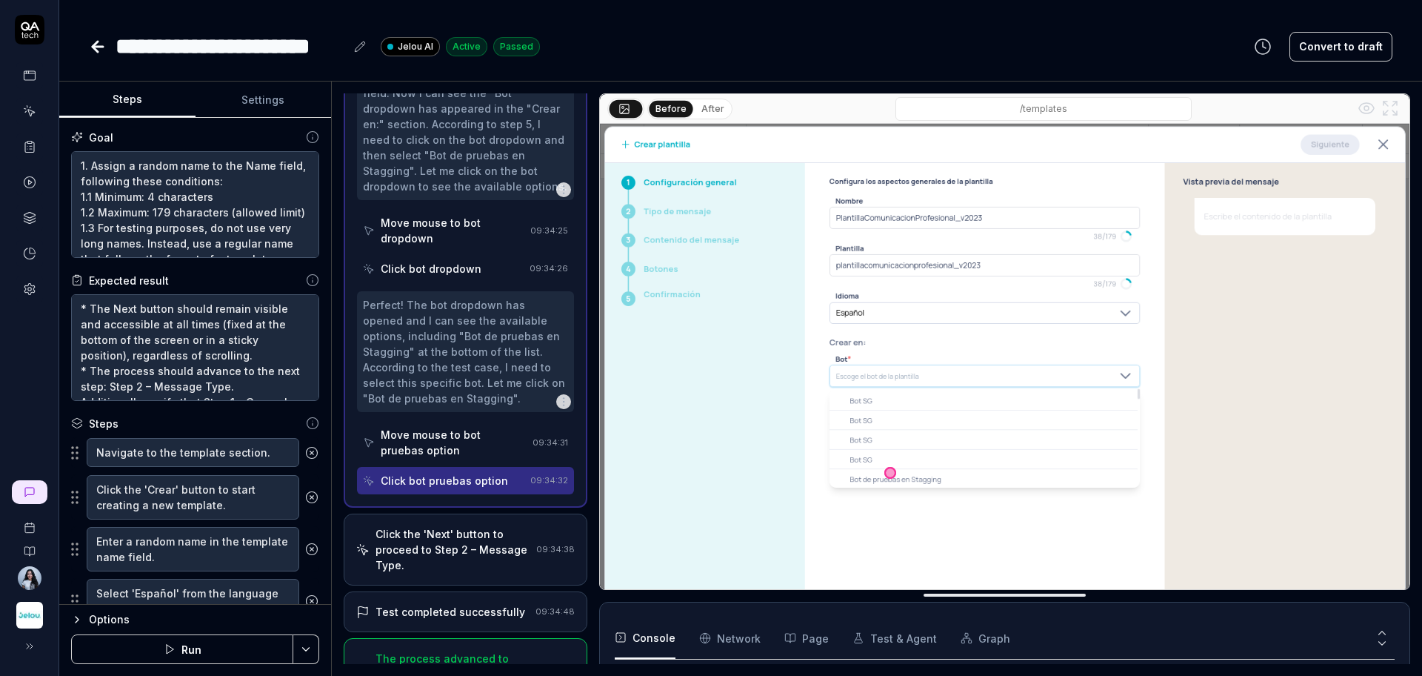
scroll to position [392, 0]
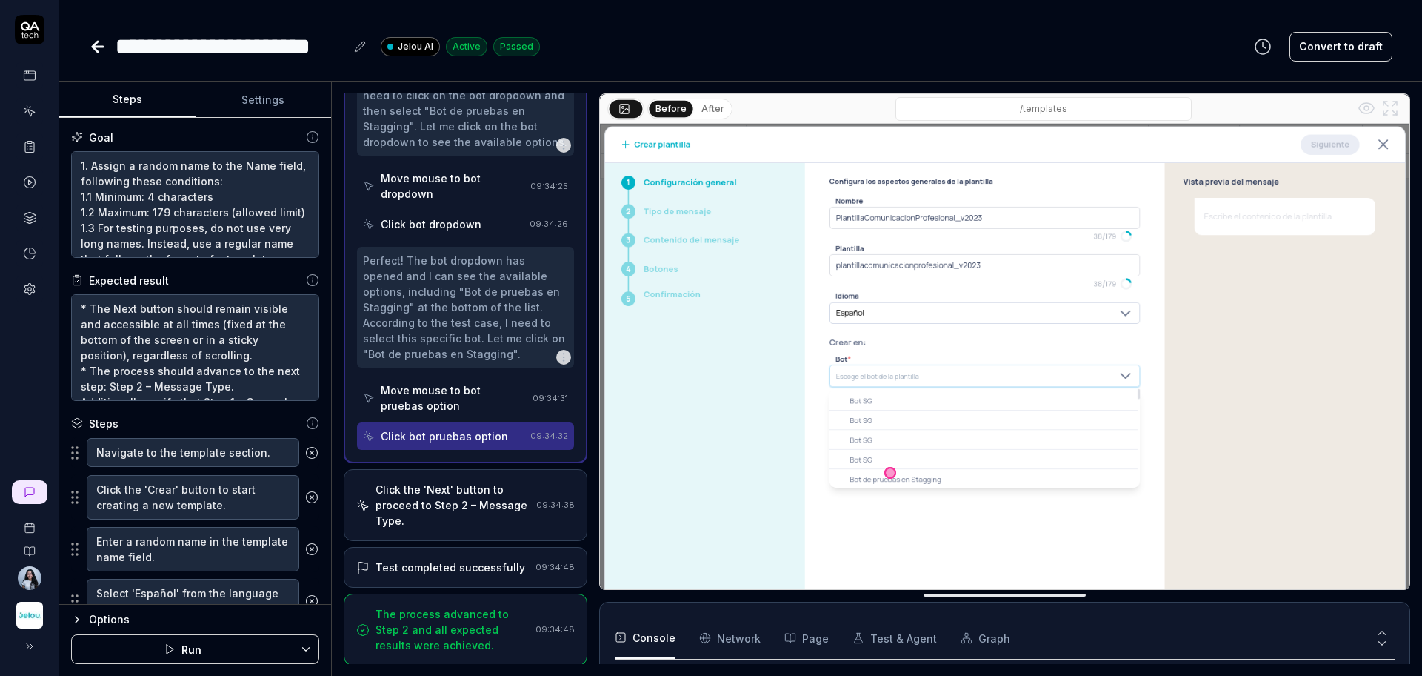
click at [470, 513] on div "Click the 'Next' button to proceed to Step 2 – Message Type." at bounding box center [453, 505] width 155 height 47
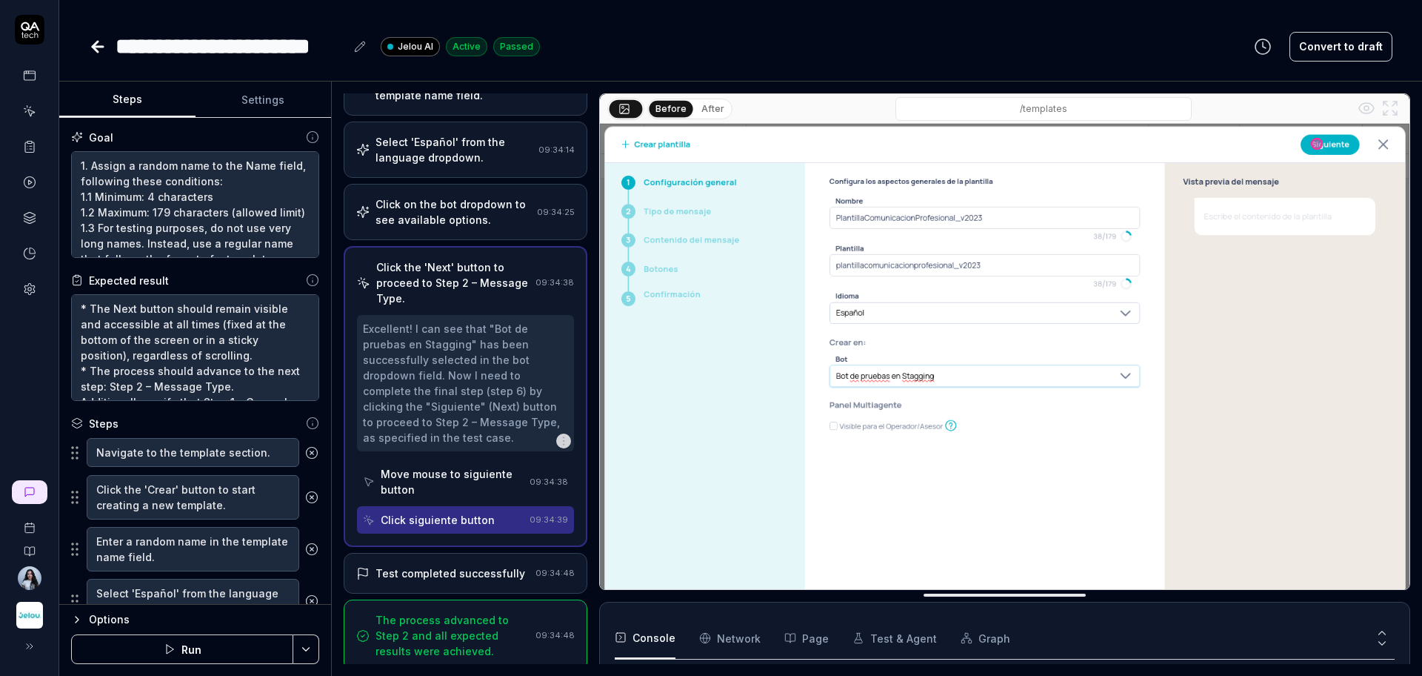
scroll to position [166, 0]
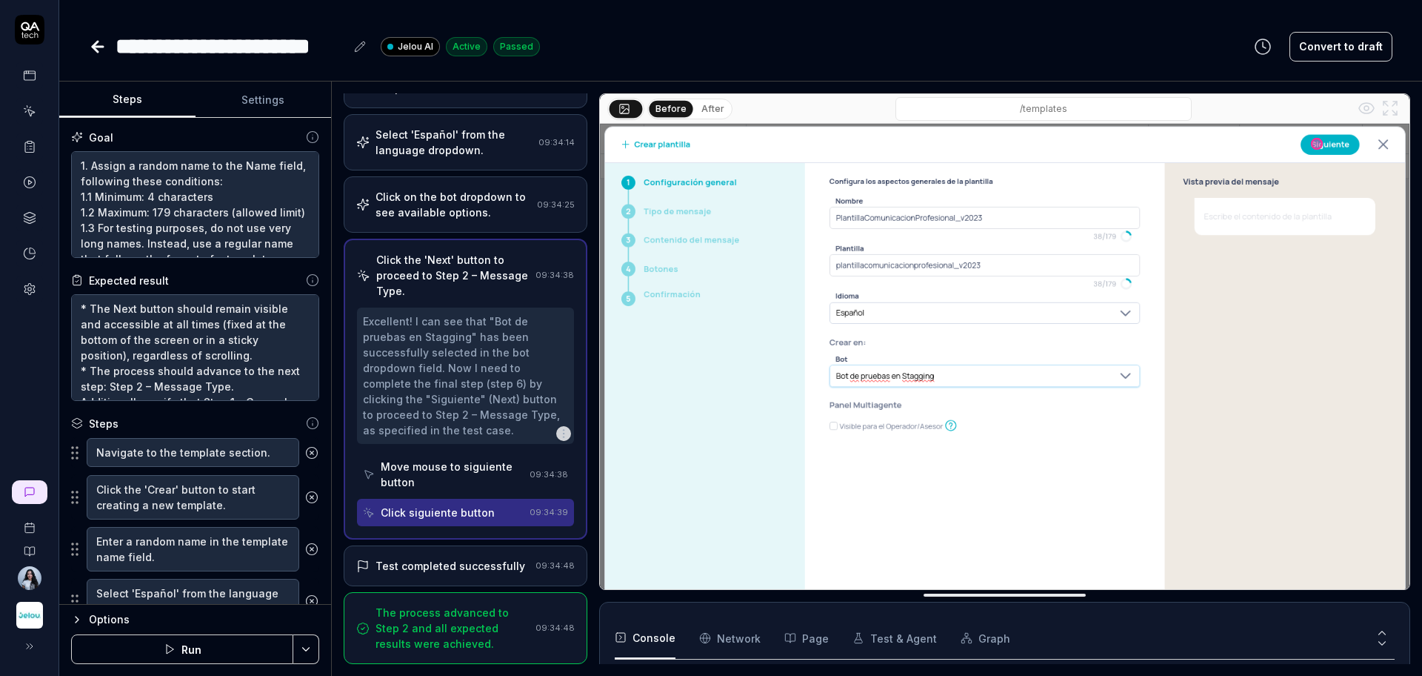
click at [470, 565] on div "Test completed successfully" at bounding box center [451, 566] width 150 height 16
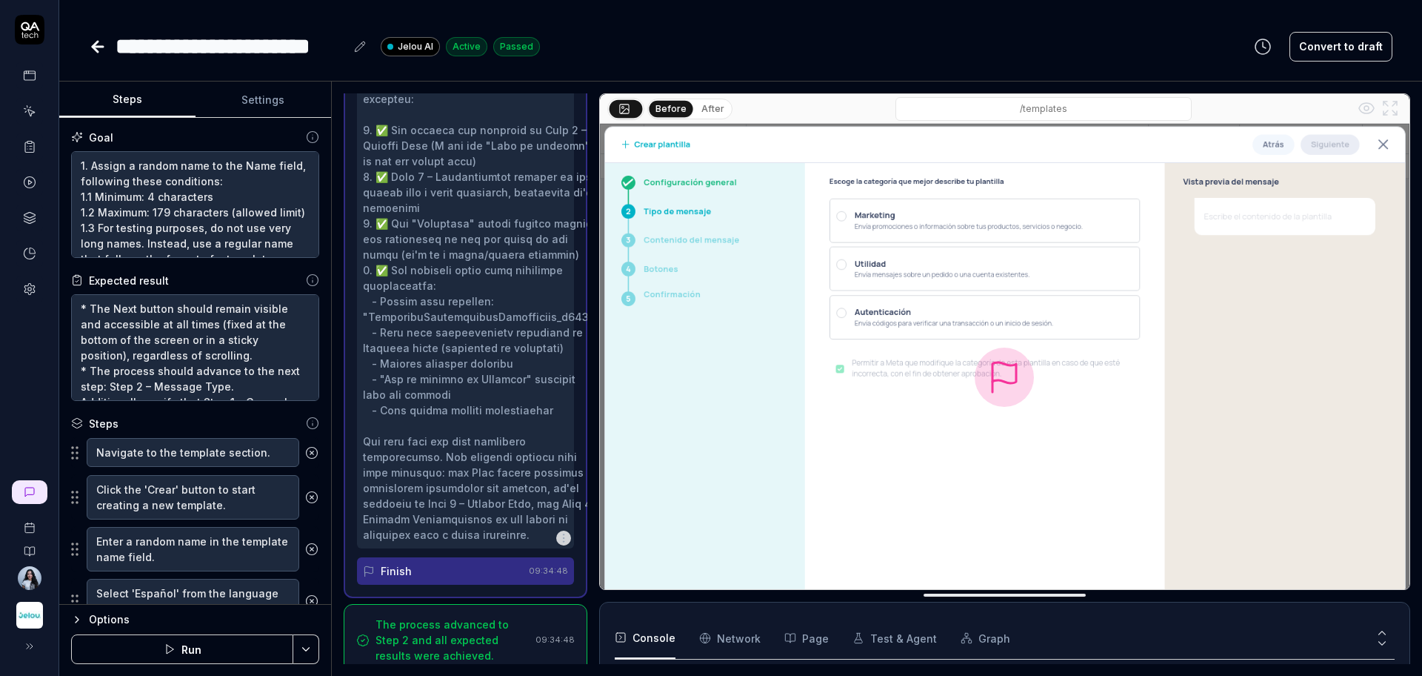
scroll to position [554, 0]
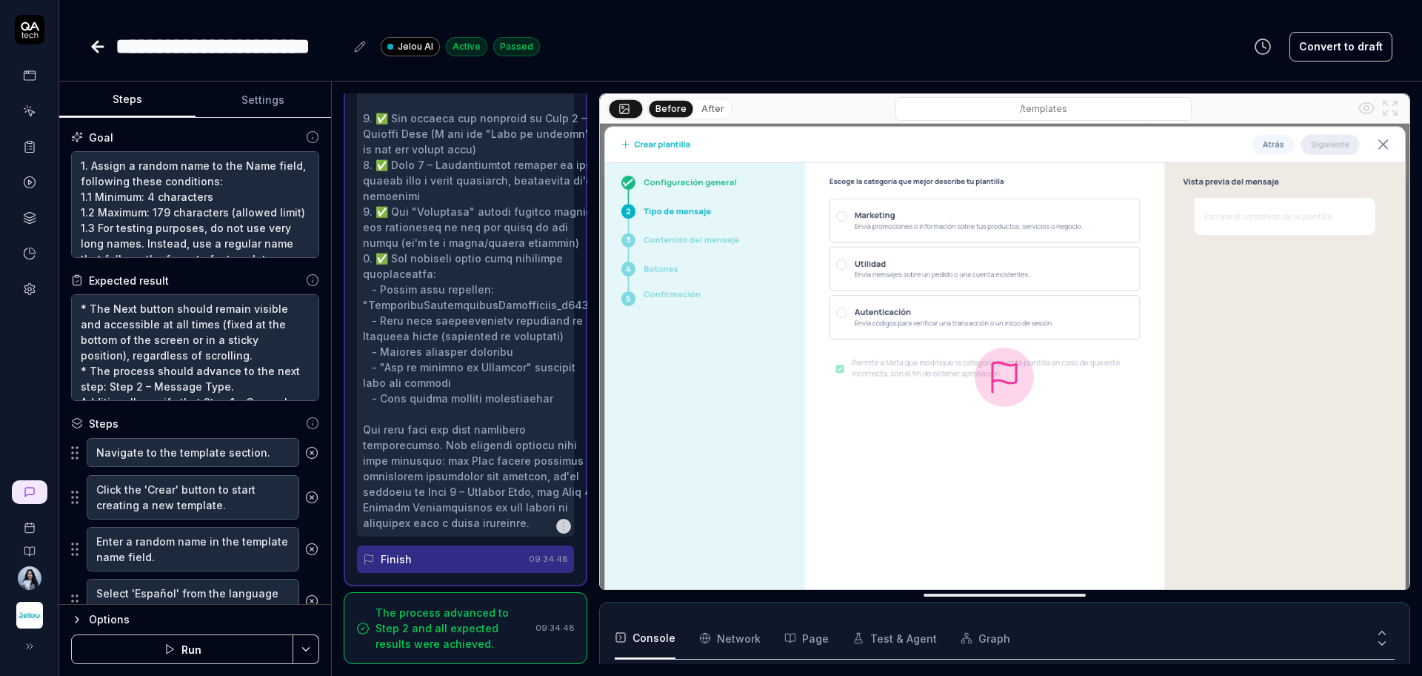
click at [488, 462] on div at bounding box center [482, 265] width 238 height 529
click at [445, 604] on div "The process advanced to Step 2 and all expected results were achieved." at bounding box center [453, 627] width 154 height 47
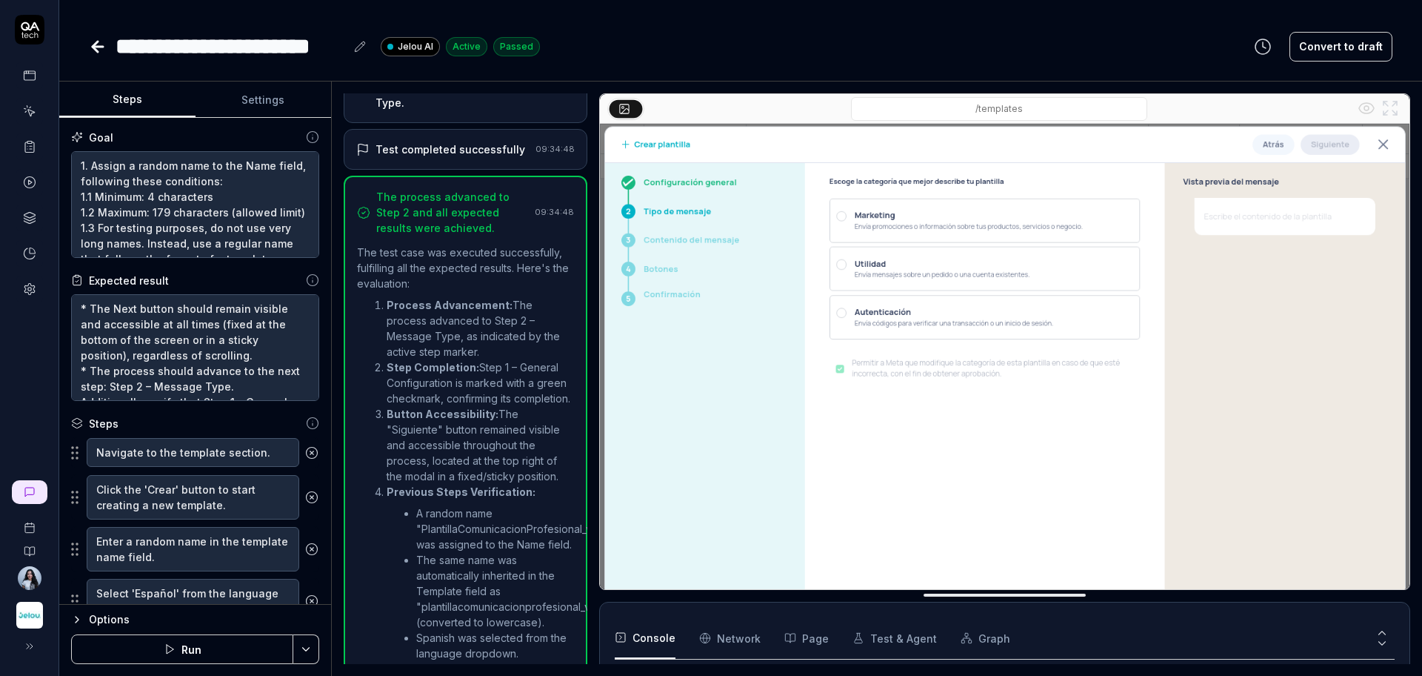
scroll to position [8, 0]
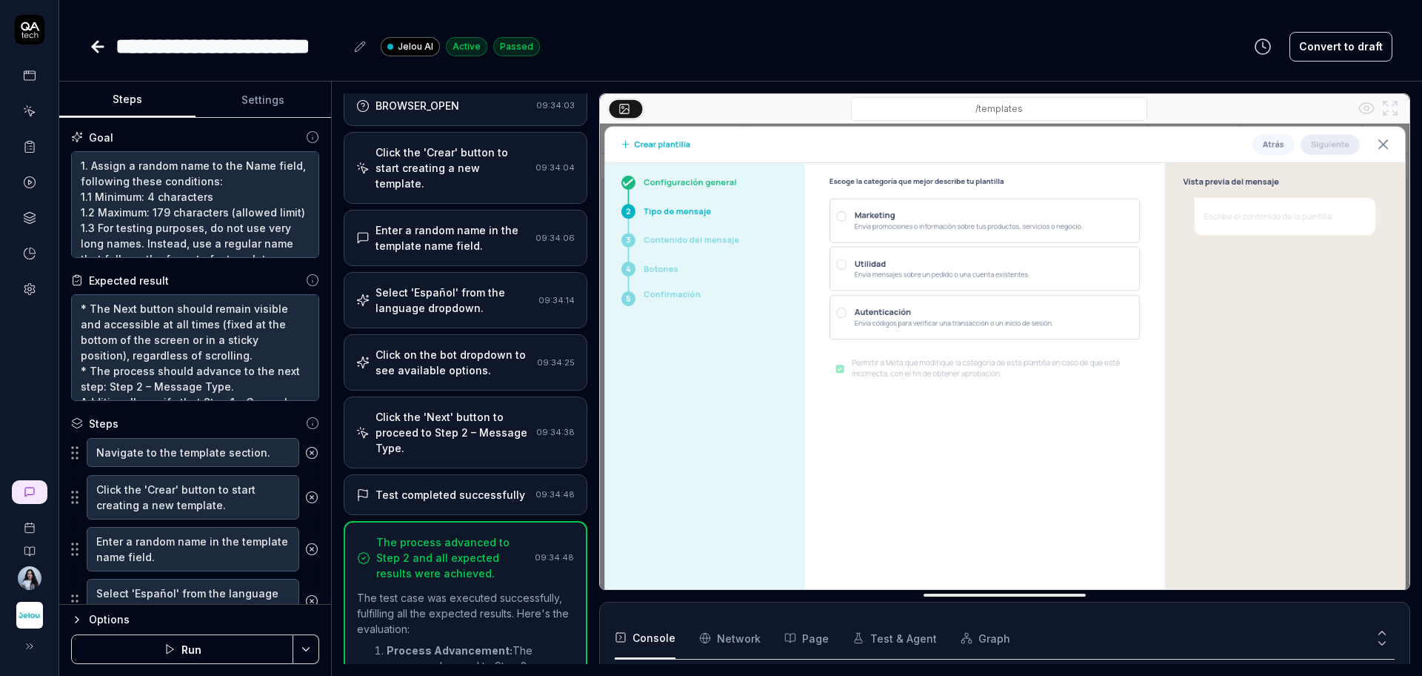
click at [101, 50] on icon at bounding box center [98, 47] width 18 height 18
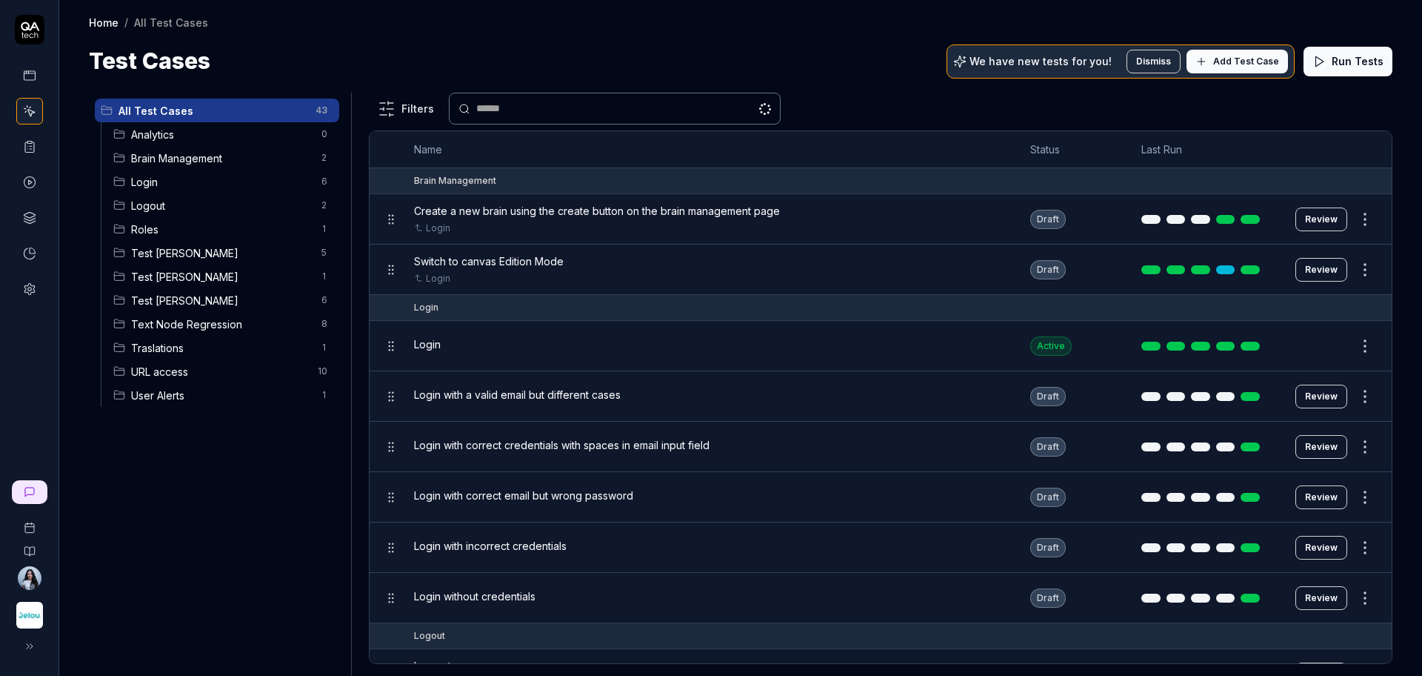
click at [170, 293] on span "Test [PERSON_NAME]" at bounding box center [221, 301] width 181 height 16
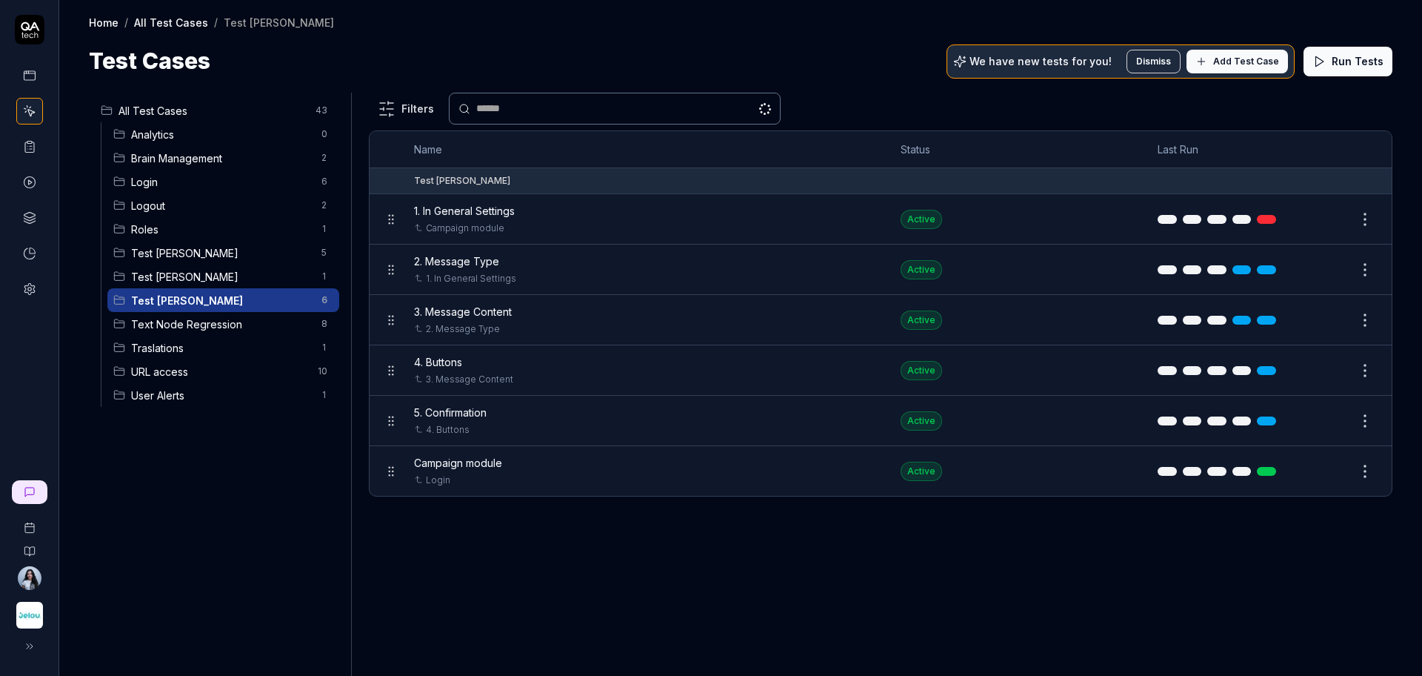
click at [1332, 274] on button "Edit" at bounding box center [1330, 270] width 36 height 24
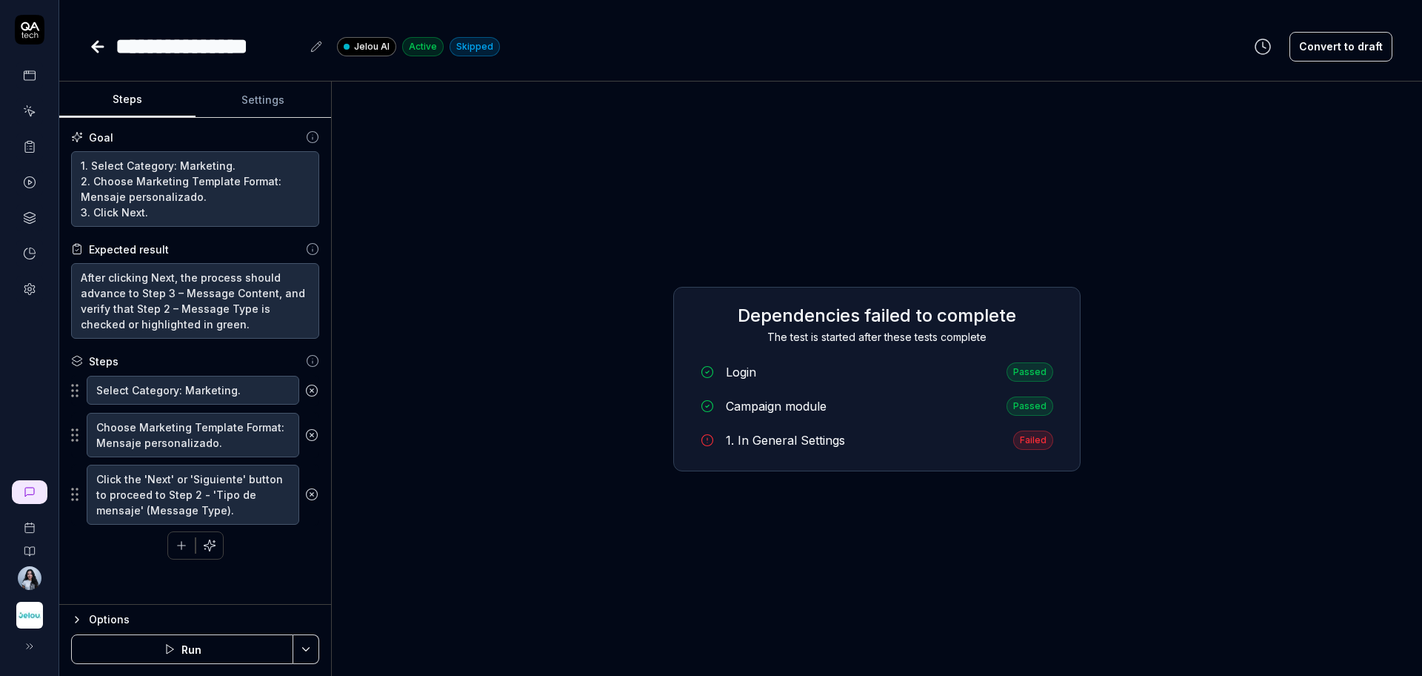
click at [247, 656] on button "Run" at bounding box center [182, 649] width 222 height 30
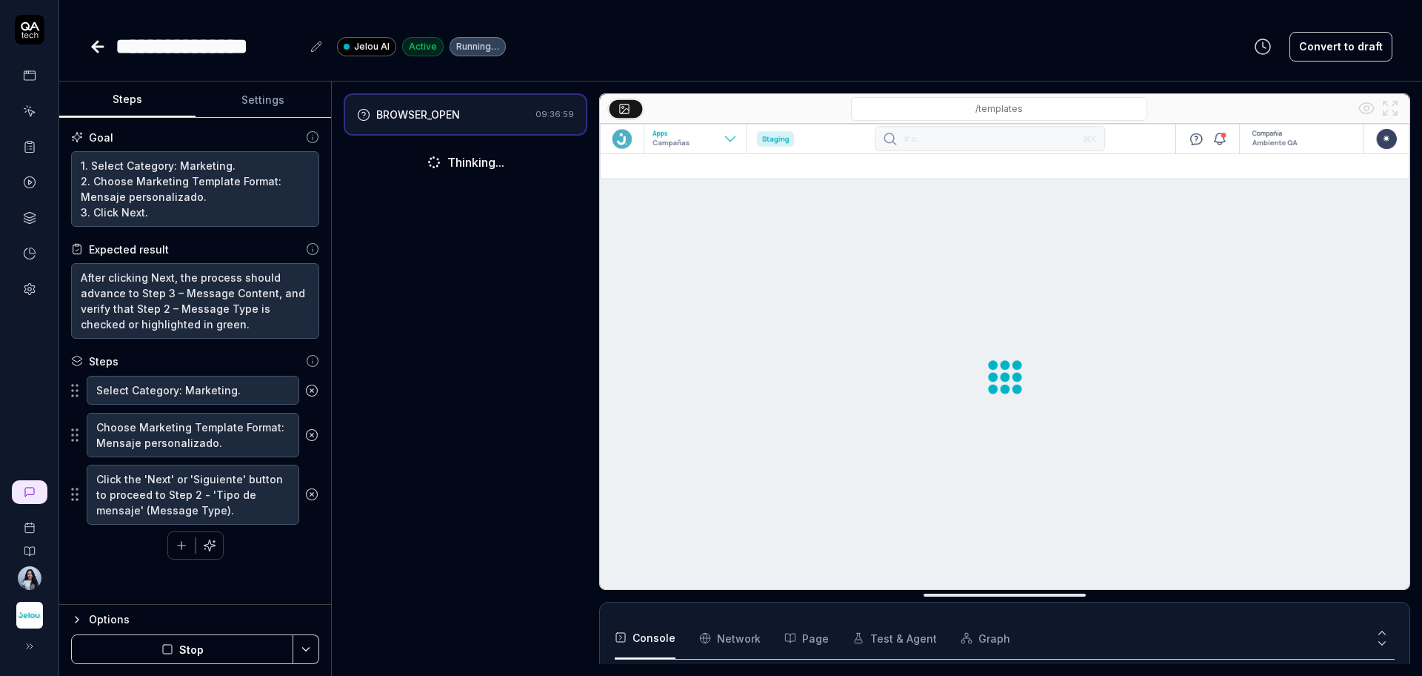
scroll to position [85, 0]
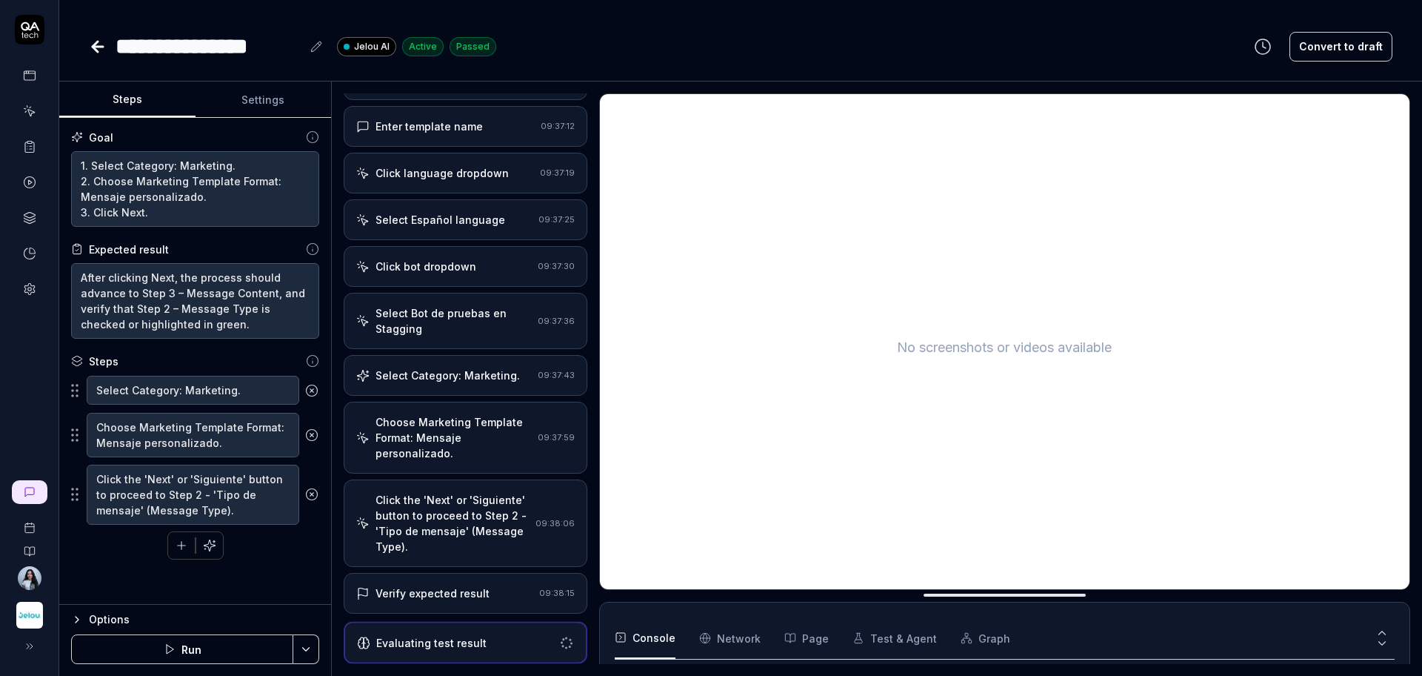
scroll to position [79, 0]
type textarea "*"
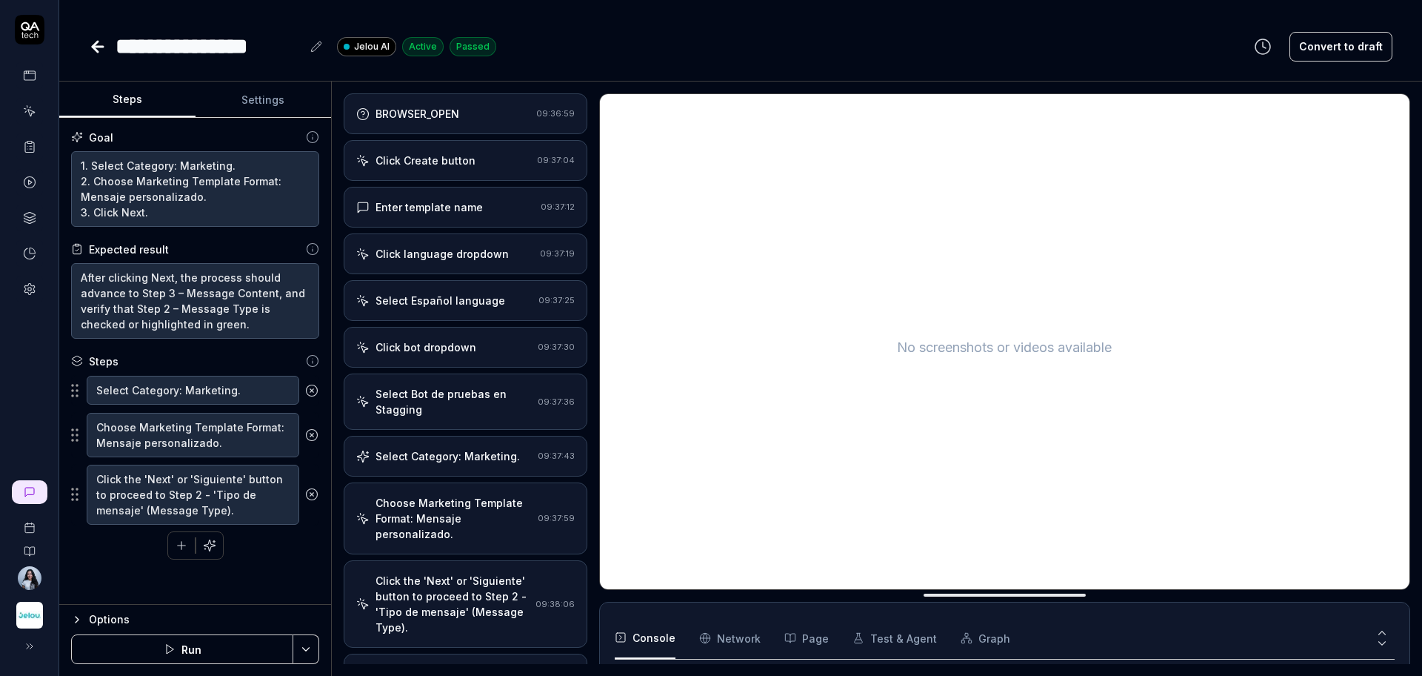
click at [495, 436] on div "Select Category: Marketing. 09:37:43" at bounding box center [466, 456] width 244 height 41
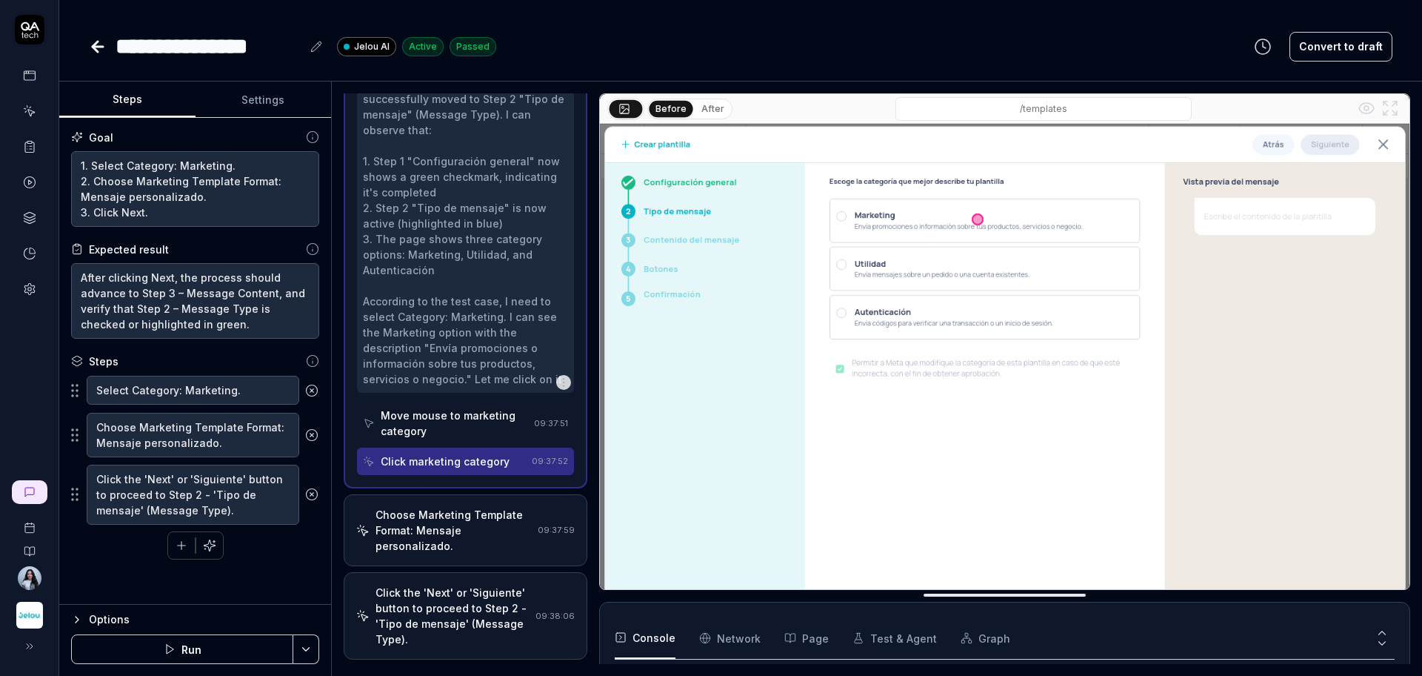
scroll to position [936, 0]
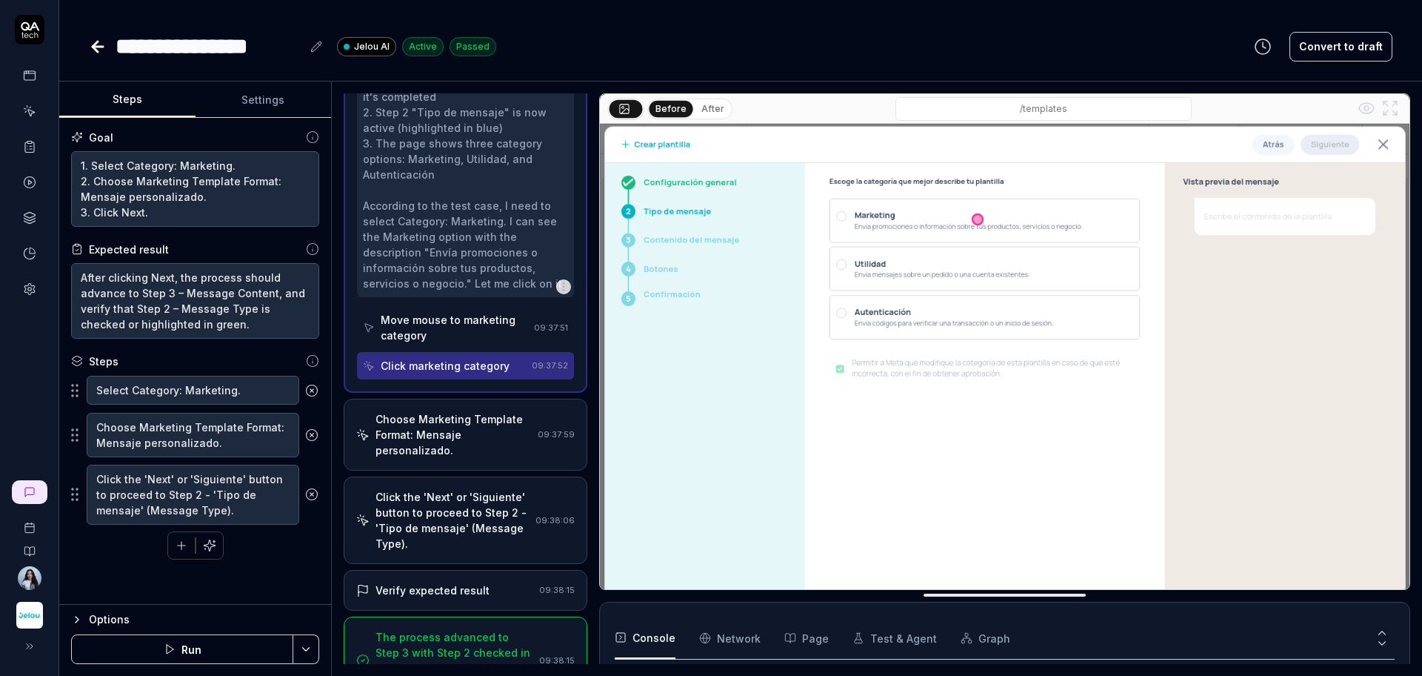
click at [480, 343] on div "Move mouse to marketing category" at bounding box center [454, 327] width 147 height 31
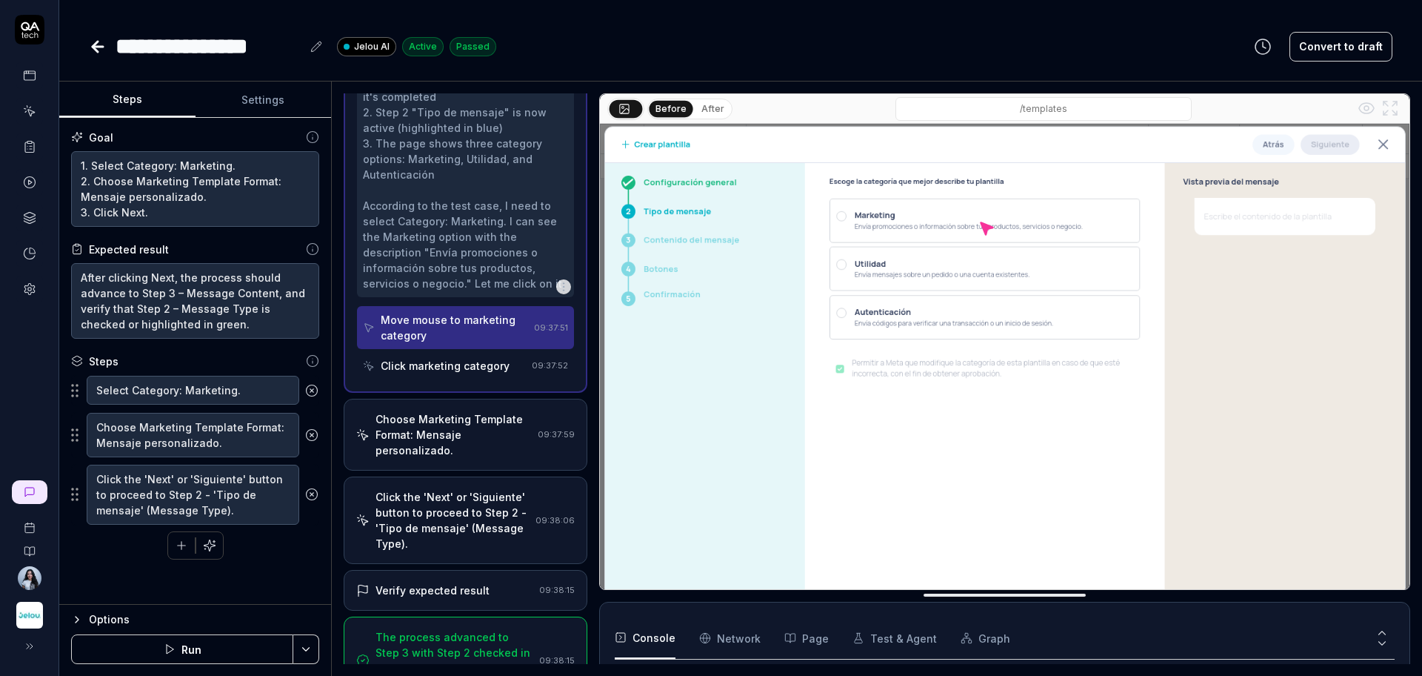
click at [472, 373] on div "Click marketing category" at bounding box center [445, 366] width 129 height 16
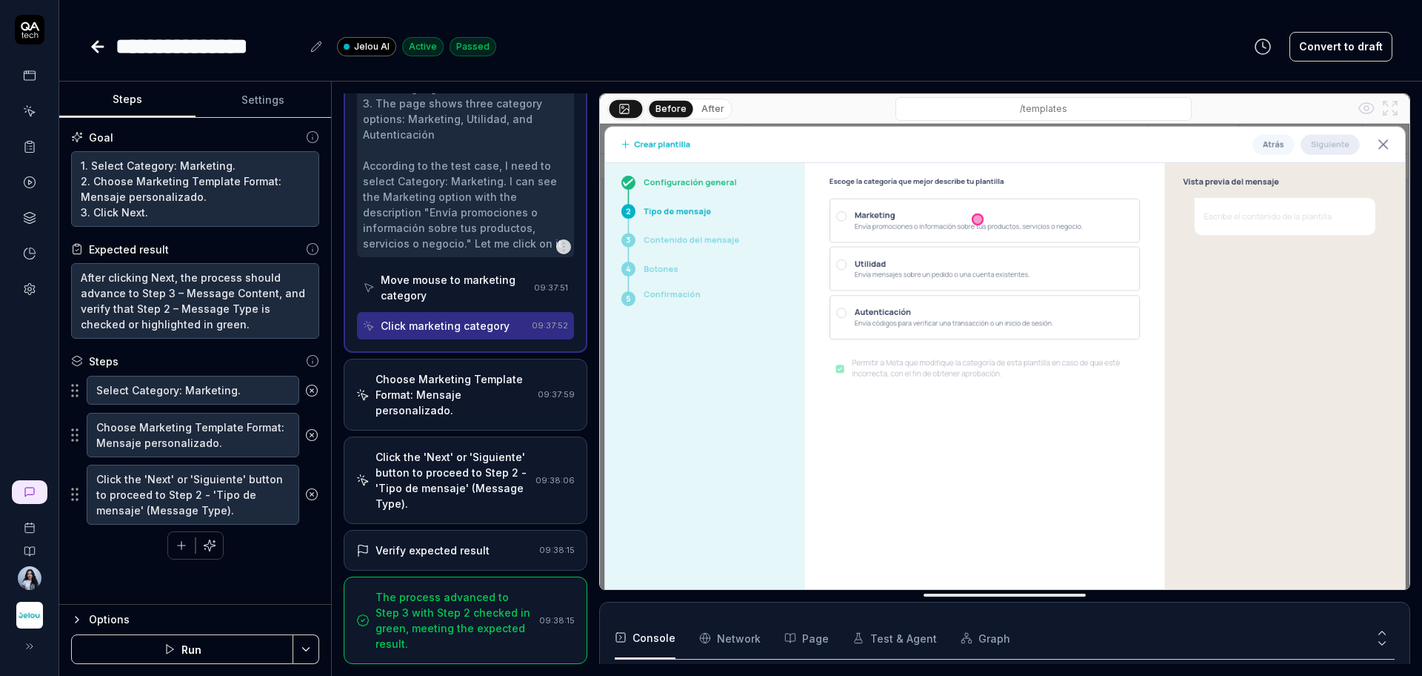
click at [456, 399] on div "Choose Marketing Template Format: Mensaje personalizado." at bounding box center [454, 394] width 156 height 47
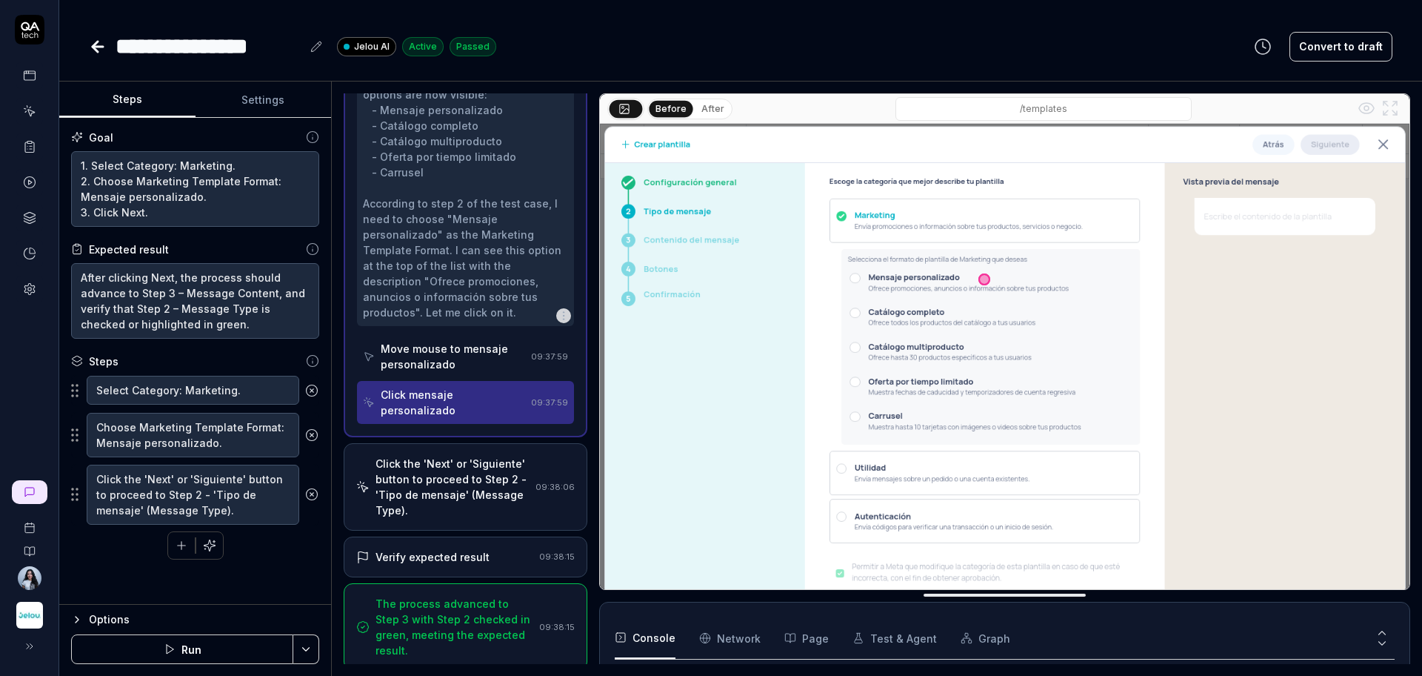
scroll to position [639, 0]
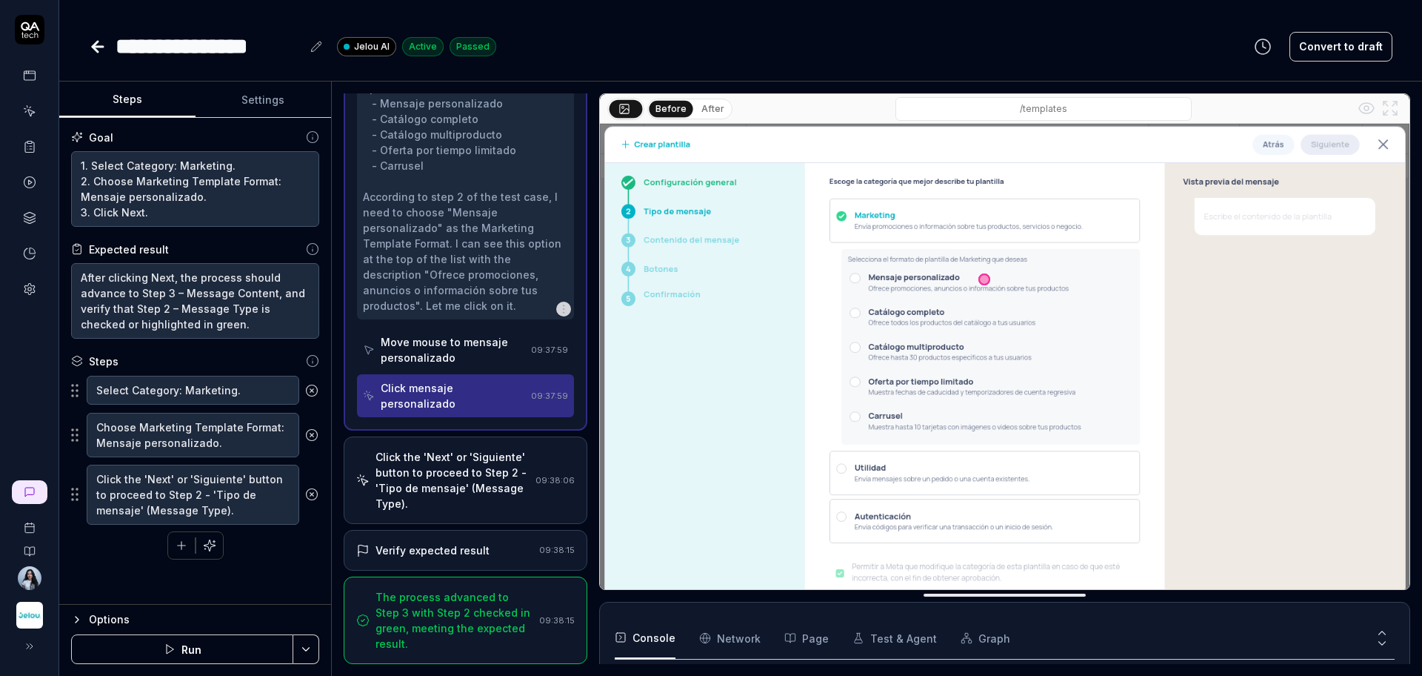
click at [442, 484] on div "Click the 'Next' or 'Siguiente' button to proceed to Step 2 - 'Tipo de mensaje'…" at bounding box center [453, 480] width 154 height 62
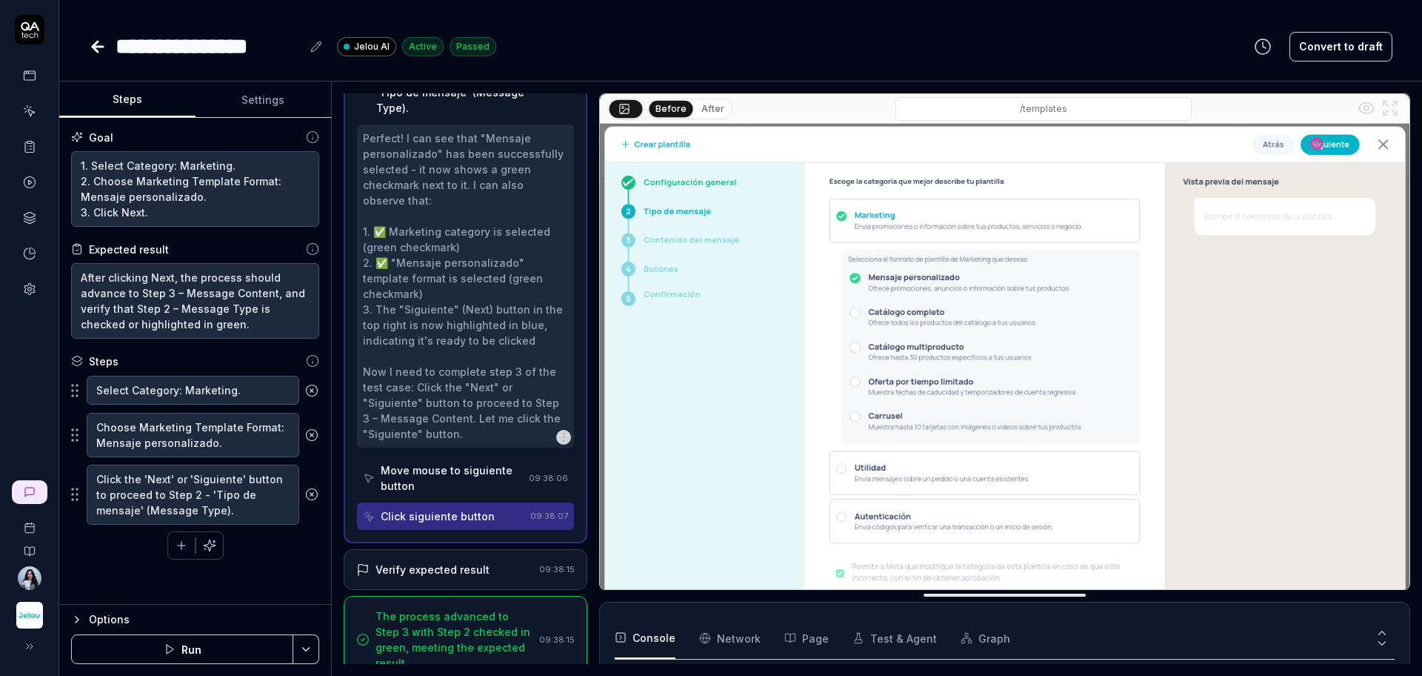
scroll to position [562, 0]
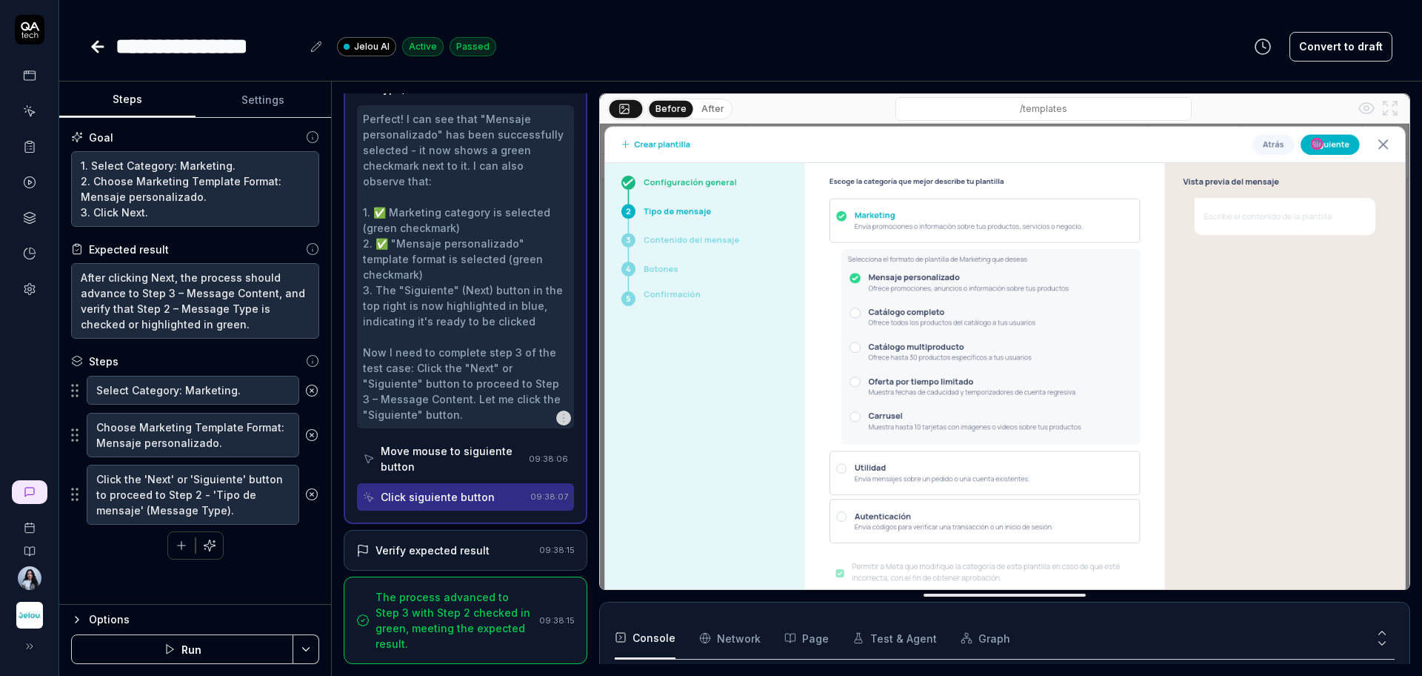
click at [466, 547] on div "Verify expected result" at bounding box center [433, 550] width 114 height 16
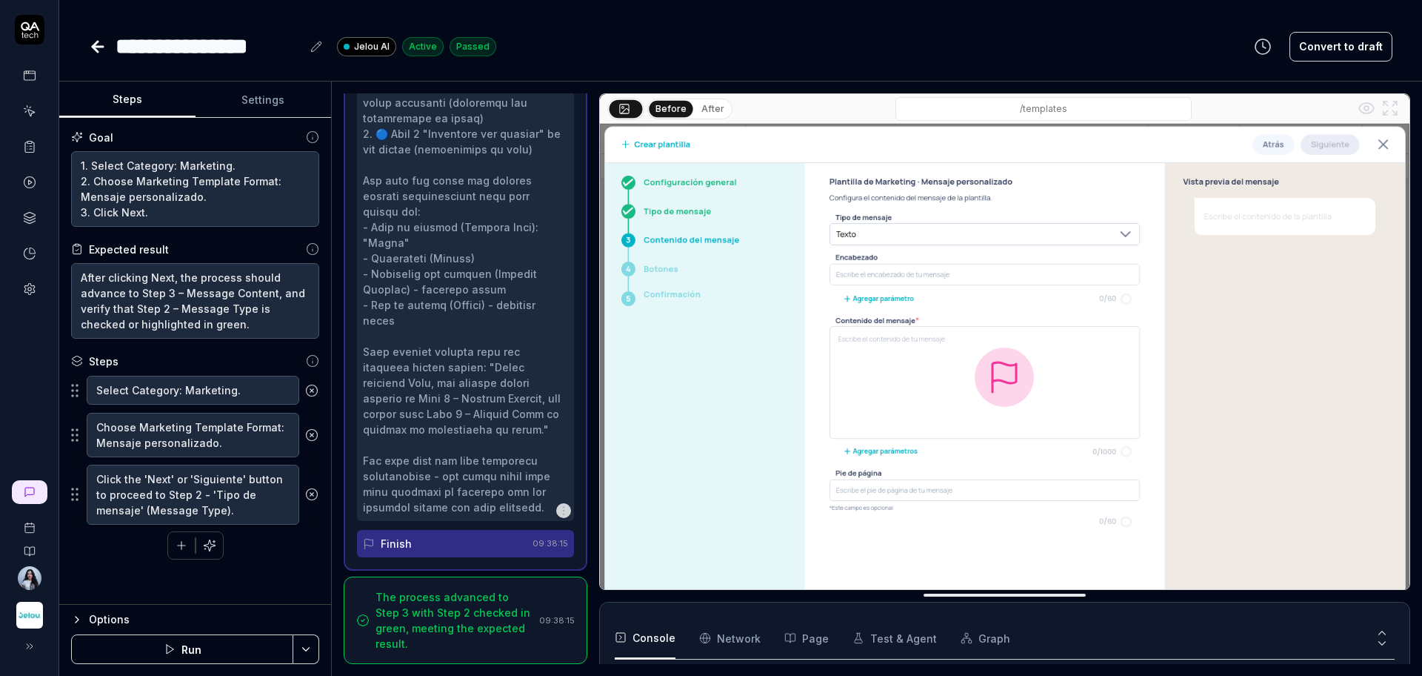
scroll to position [811, 0]
click at [454, 608] on div "The process advanced to Step 3 with Step 2 checked in green, meeting the expect…" at bounding box center [455, 620] width 158 height 62
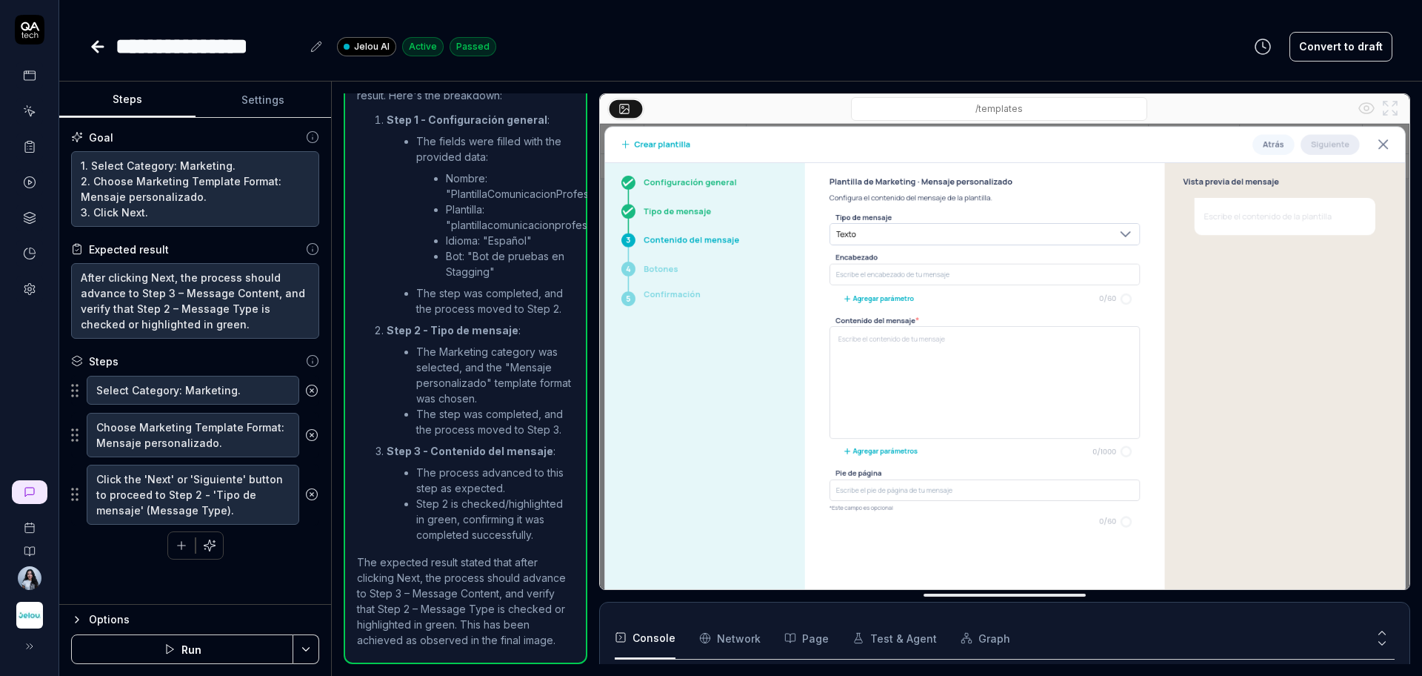
scroll to position [827, 0]
click at [98, 51] on icon at bounding box center [95, 46] width 5 height 10
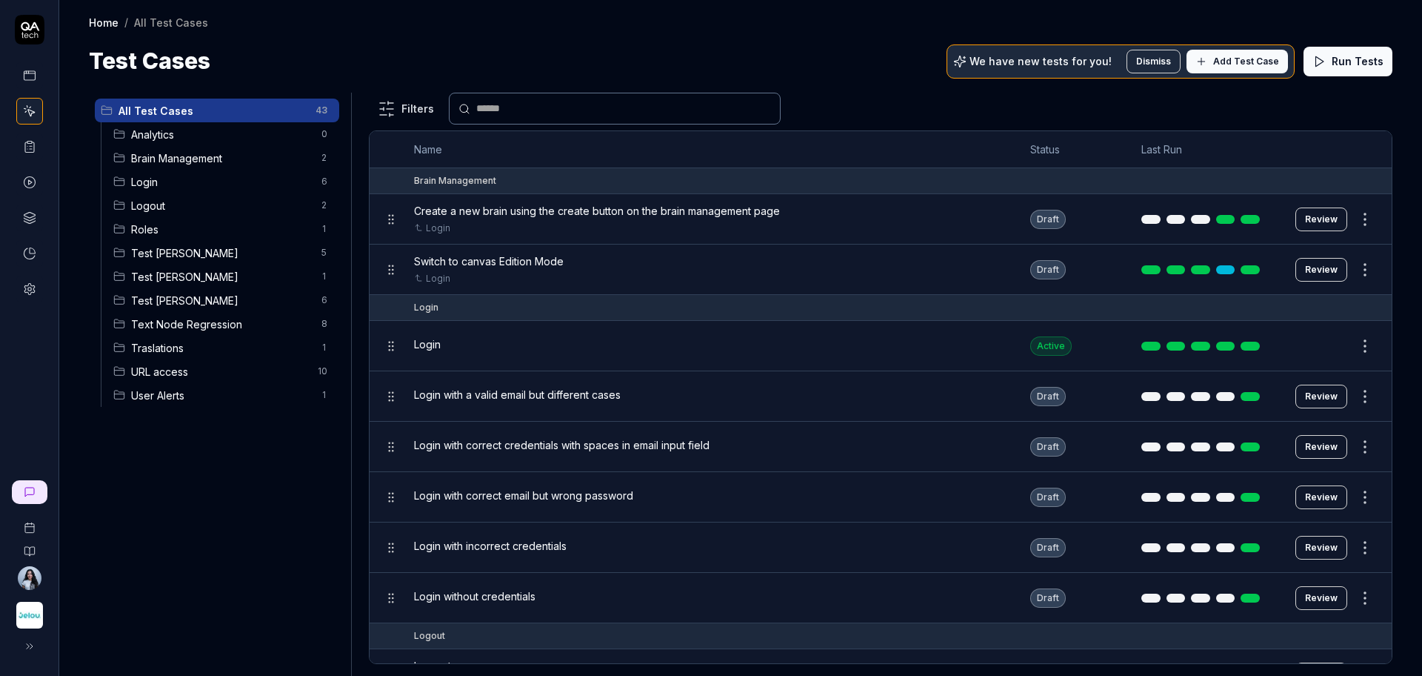
click at [227, 297] on span "Test [PERSON_NAME]" at bounding box center [221, 301] width 181 height 16
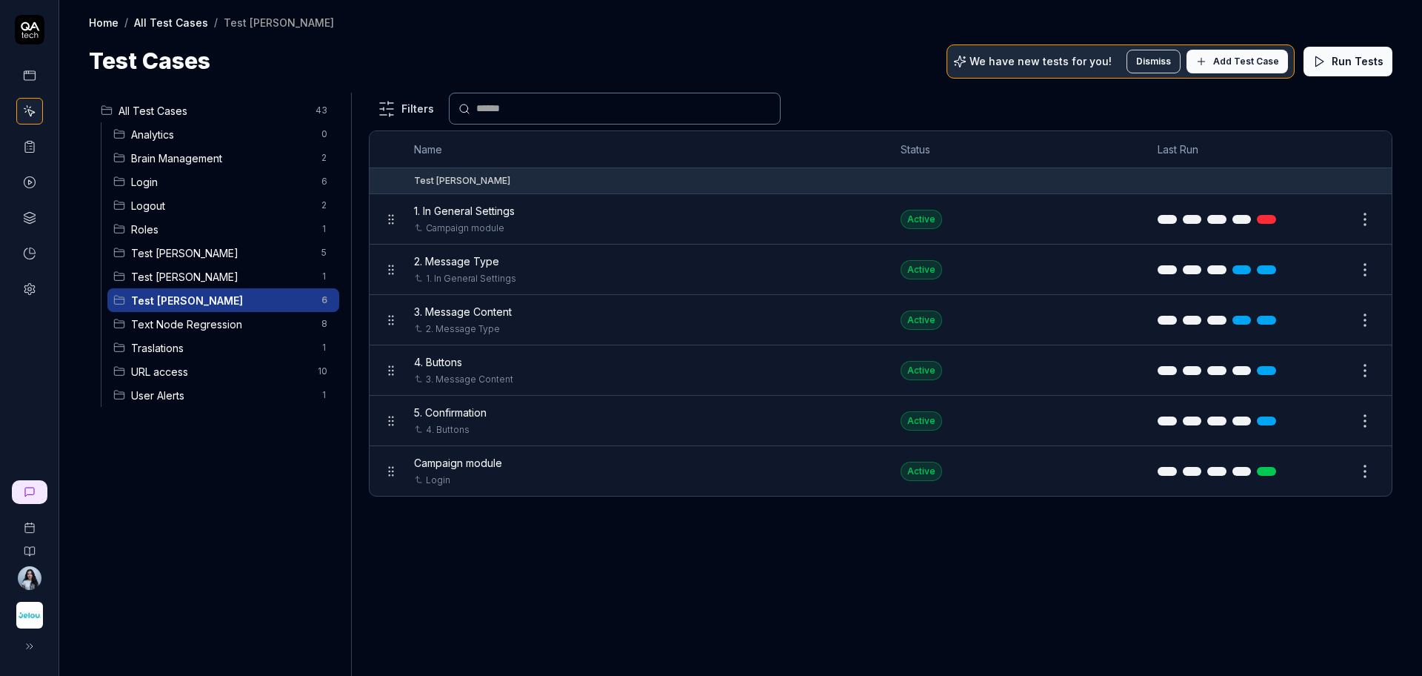
click at [1324, 326] on button "Edit" at bounding box center [1330, 320] width 36 height 24
click at [1325, 324] on button "Edit" at bounding box center [1330, 320] width 36 height 24
click at [1336, 318] on button "Edit" at bounding box center [1330, 320] width 36 height 24
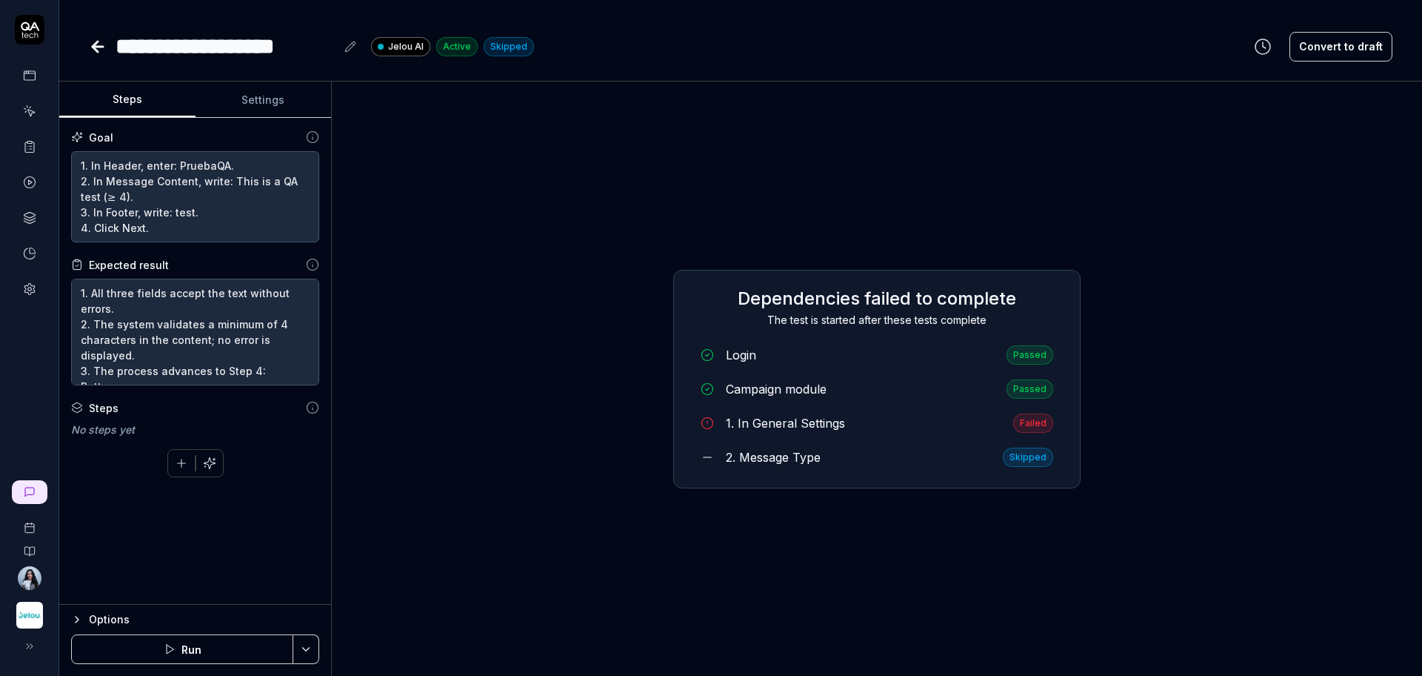
click at [1228, 303] on div "Dependencies failed to complete The test is started after these tests complete …" at bounding box center [877, 378] width 1067 height 570
drag, startPoint x: 204, startPoint y: 645, endPoint x: 982, endPoint y: 73, distance: 966.0
click at [204, 645] on button "Run" at bounding box center [182, 649] width 222 height 30
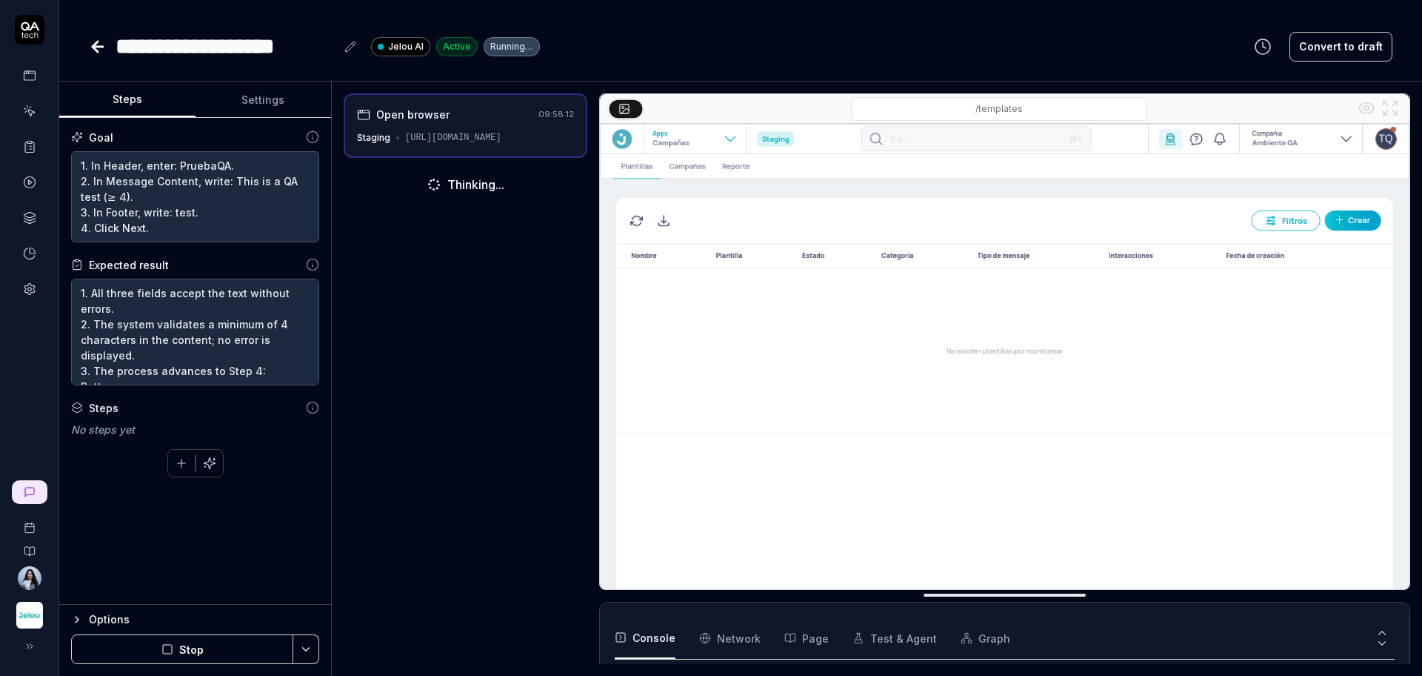
scroll to position [85, 0]
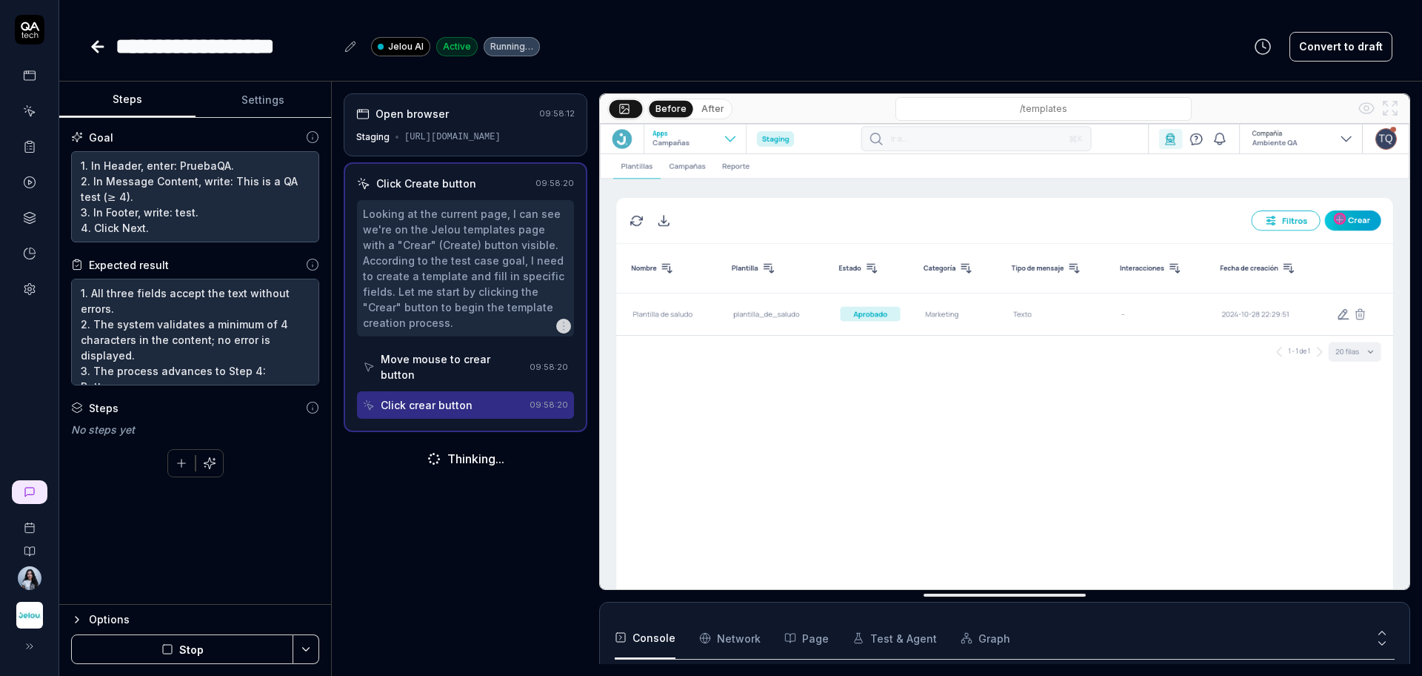
scroll to position [115, 0]
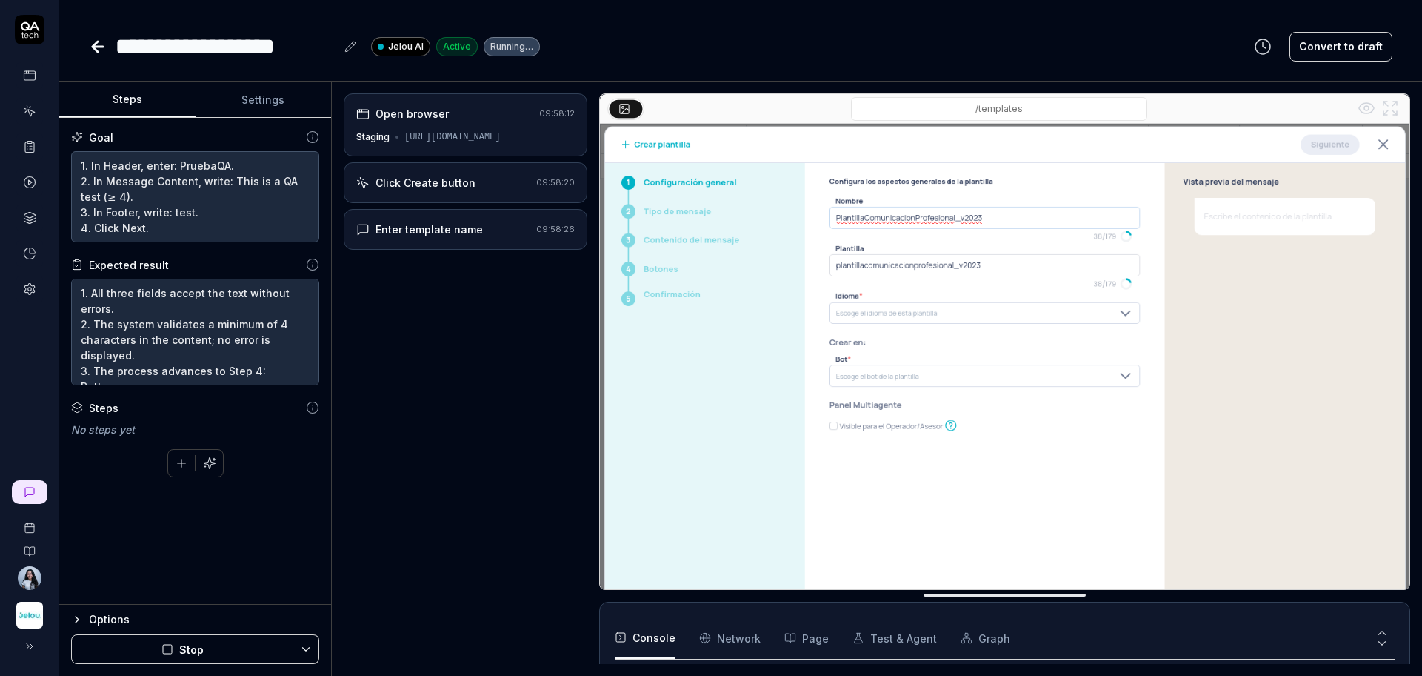
type textarea "*"
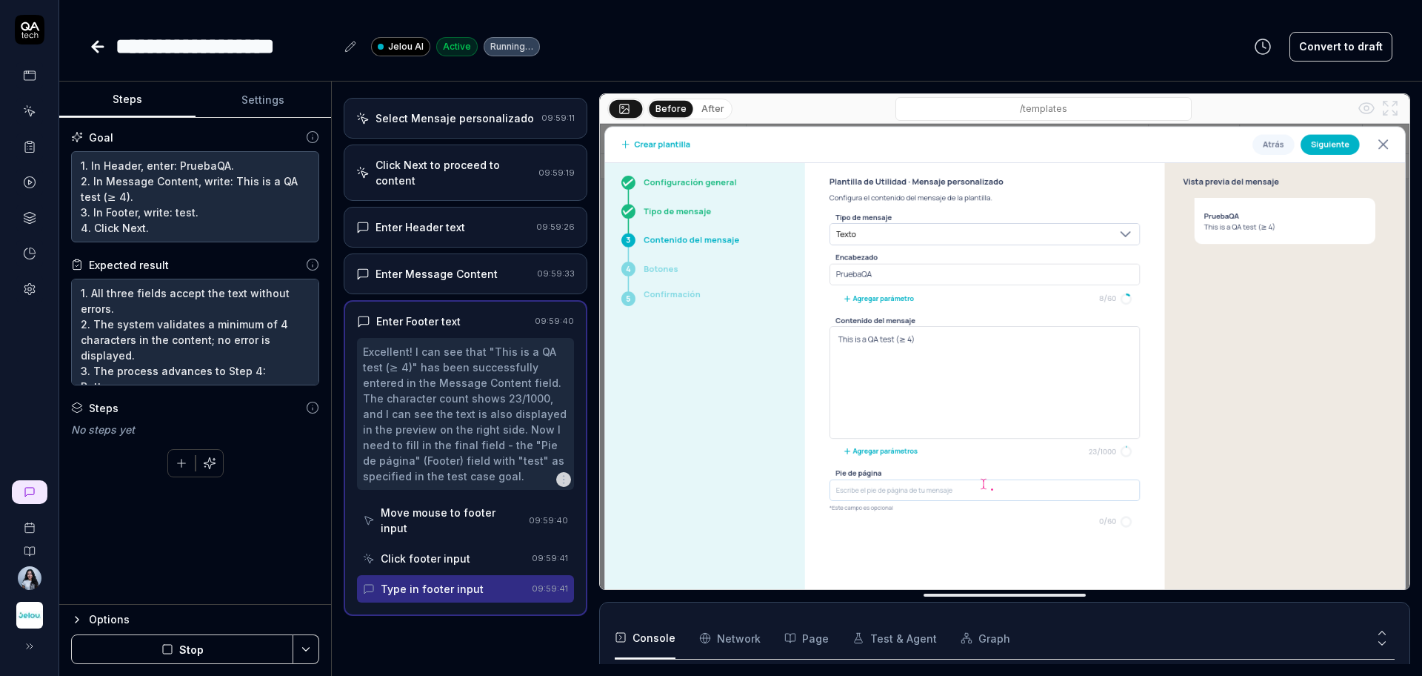
scroll to position [468, 0]
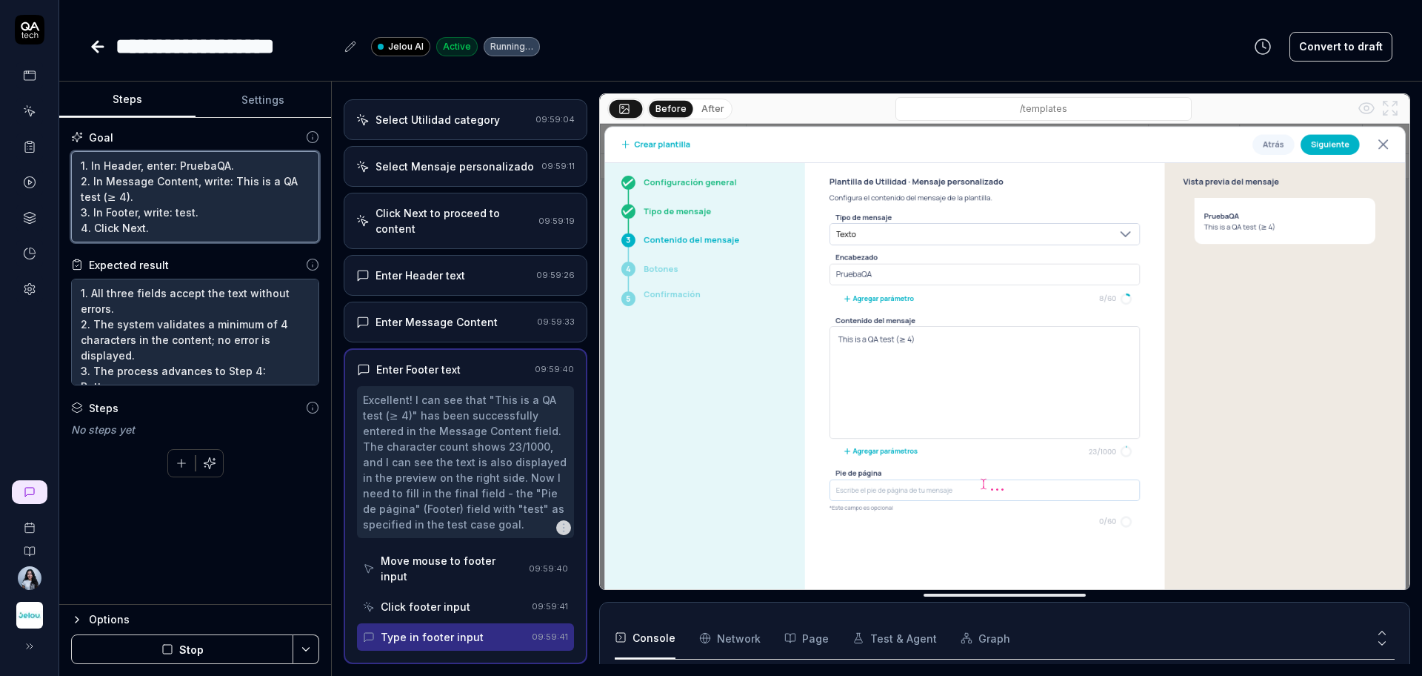
click at [81, 197] on textarea "1. In Header, enter: PruebaQA. 2. In Message Content, write: This is a QA test …" at bounding box center [195, 196] width 248 height 91
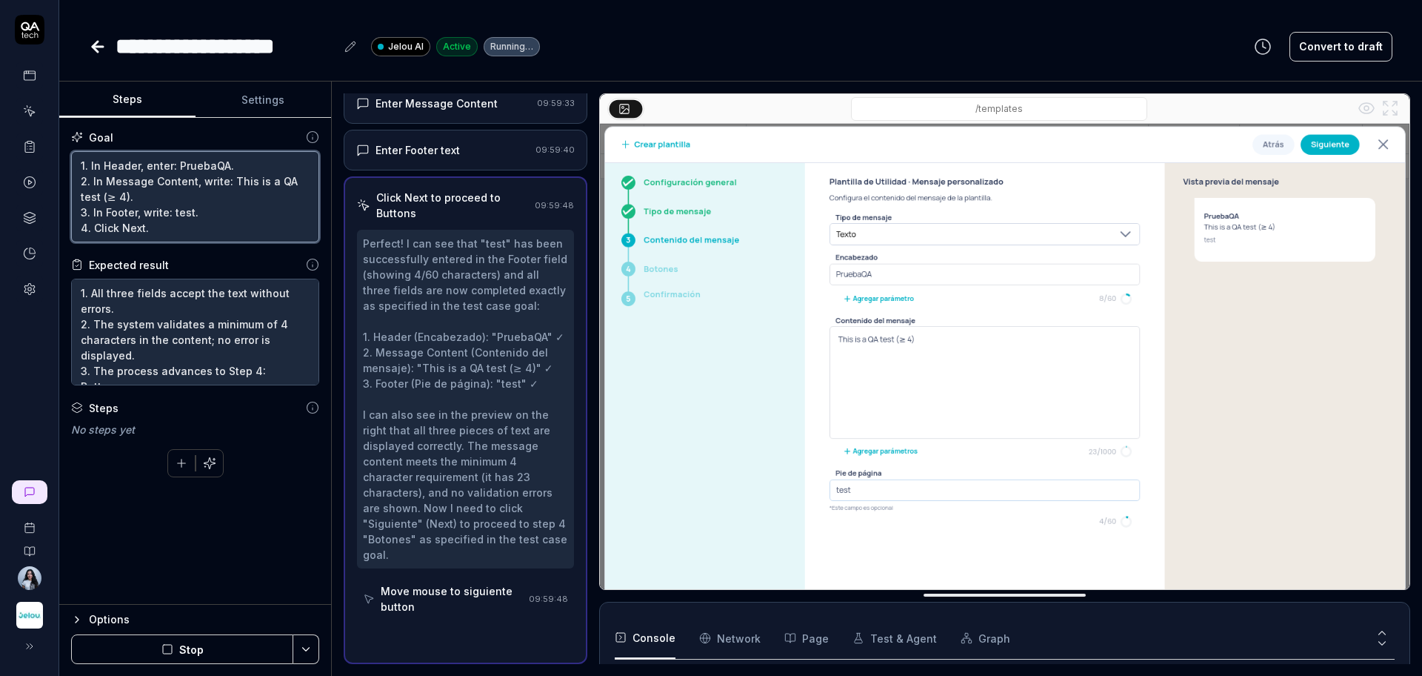
type textarea "1. In Header, enter: PruebaQA. 2. In Message Content, write: This is a QA test …"
type textarea "*"
type textarea "1. In Header, enter: PruebaQA. 2. In Message Content, write: This is a QA test …"
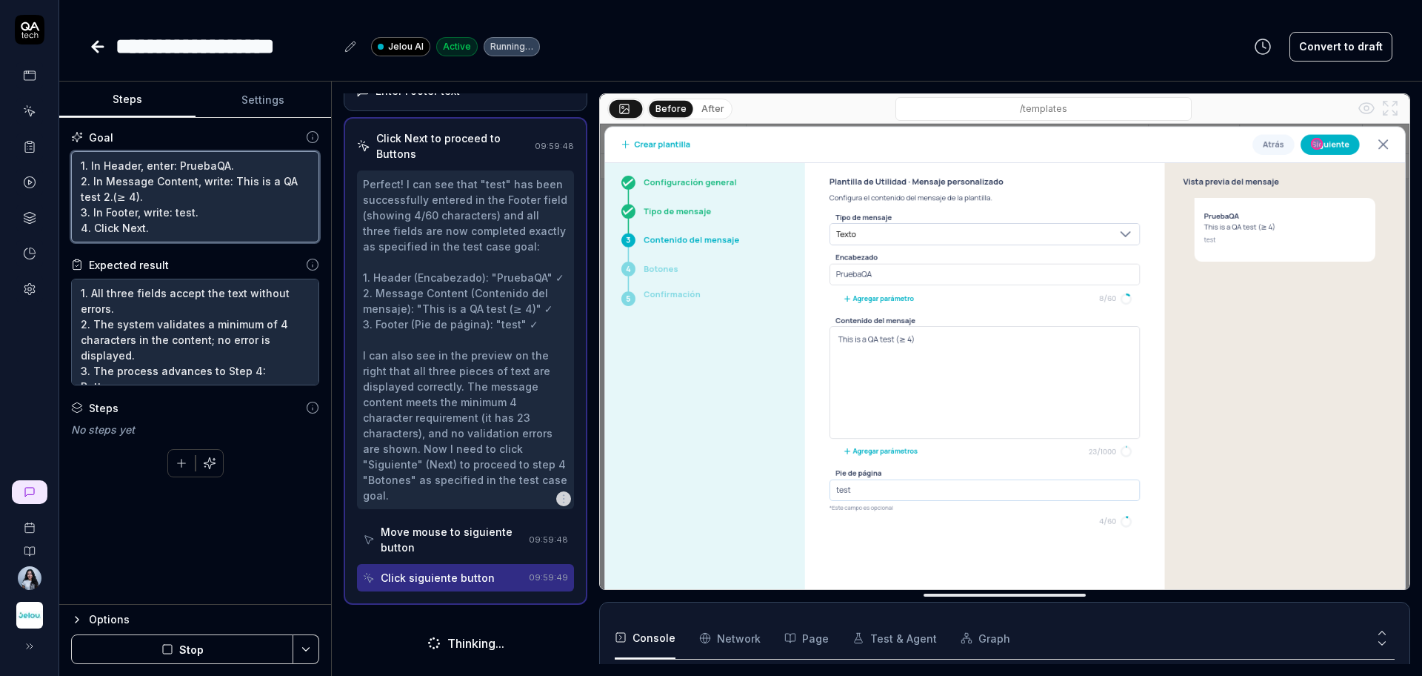
type textarea "*"
type textarea "1. In Header, enter: PruebaQA. 2. In Message Content, write: This is a QA test …"
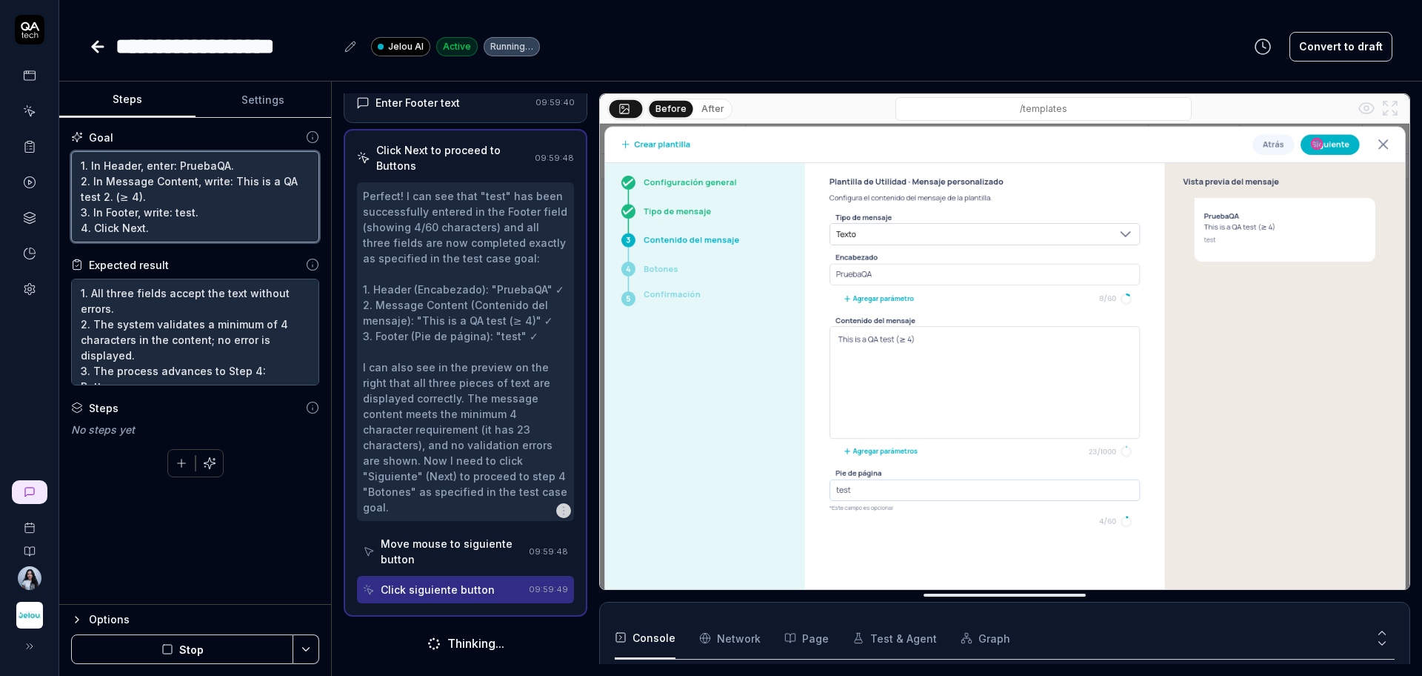
scroll to position [718, 0]
drag, startPoint x: 130, startPoint y: 201, endPoint x: 92, endPoint y: 198, distance: 38.6
click at [92, 198] on textarea "1. In Header, enter: PruebaQA. 2. In Message Content, write: This is a QA test …" at bounding box center [195, 196] width 248 height 91
type textarea "*"
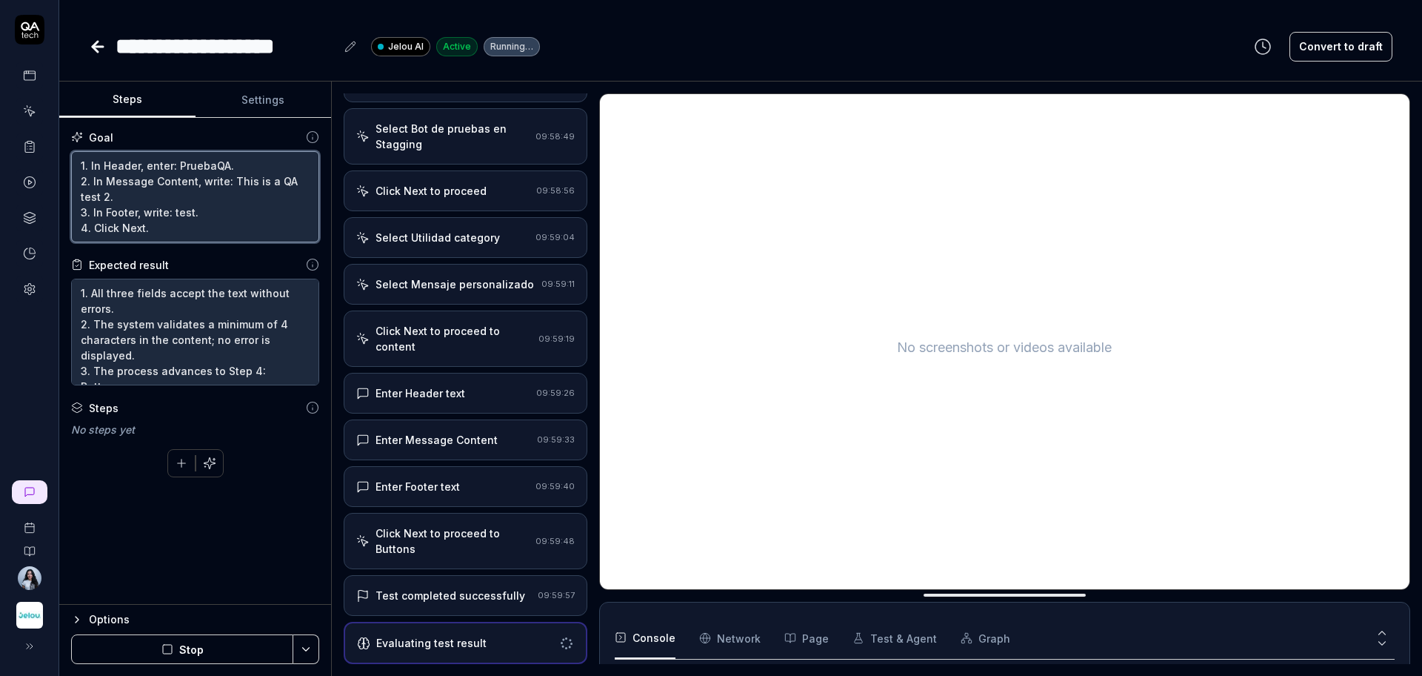
type textarea "1. In Header, enter: PruebaQA. 2. In Message Content, write: This is a QA test …"
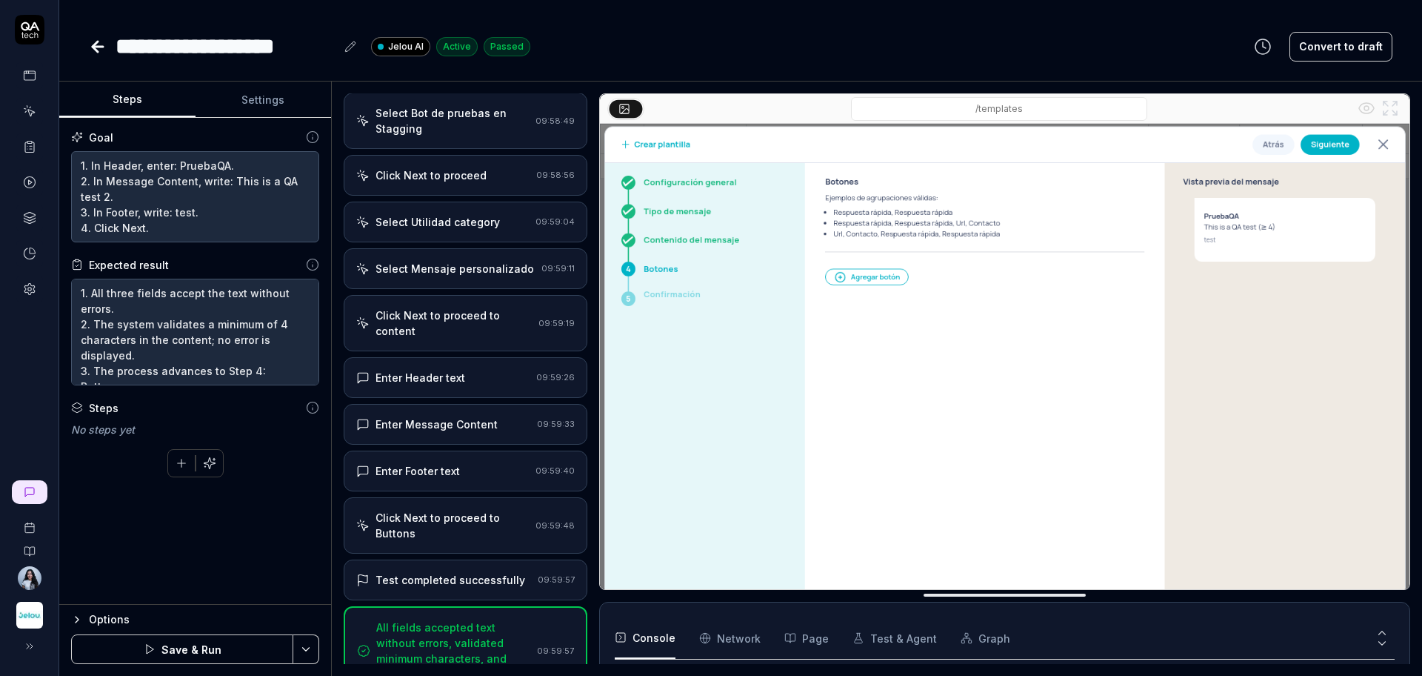
scroll to position [308, 0]
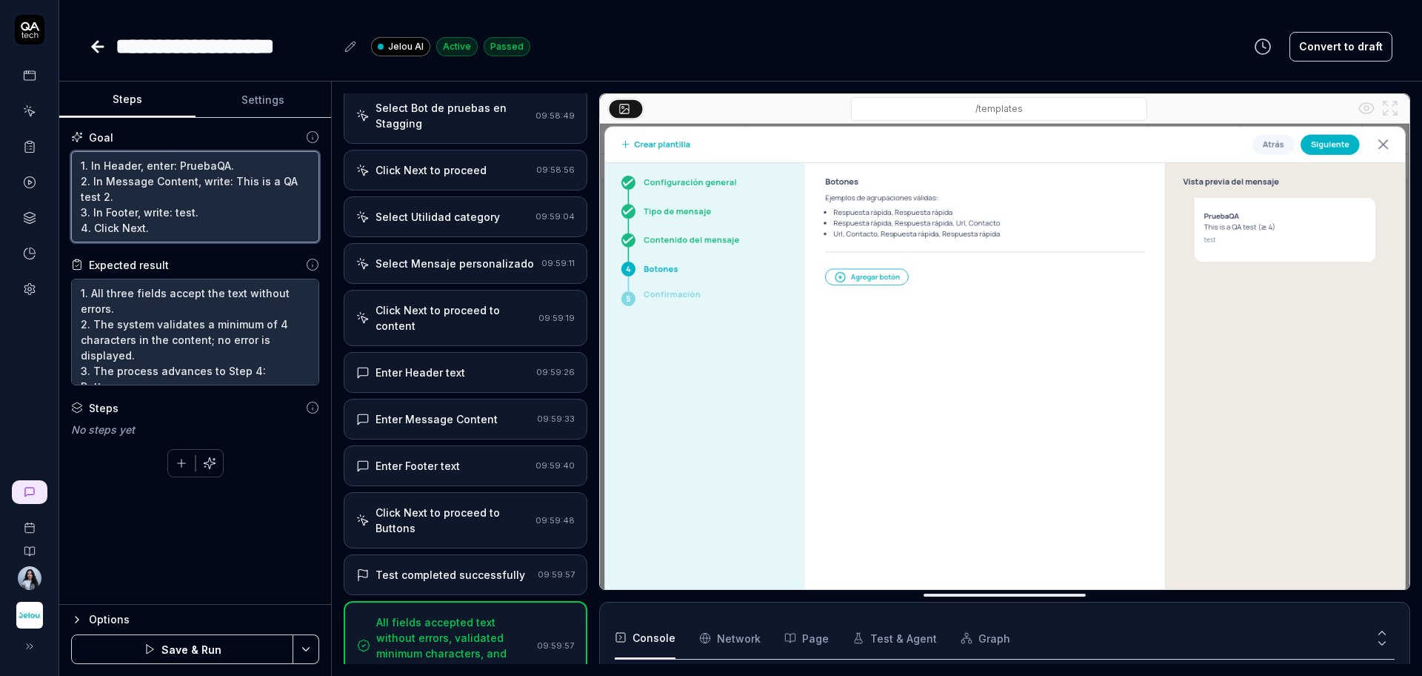
click at [106, 201] on textarea "1. In Header, enter: PruebaQA. 2. In Message Content, write: This is a QA test …" at bounding box center [195, 196] width 248 height 91
type textarea "*"
type textarea "1. In Header, enter: PruebaQA. 2. In Message Content, write: This is a QA test …"
type textarea "*"
type textarea "1. In Header, enter: PruebaQA. 2. In Message Content, write: This is a QA test …"
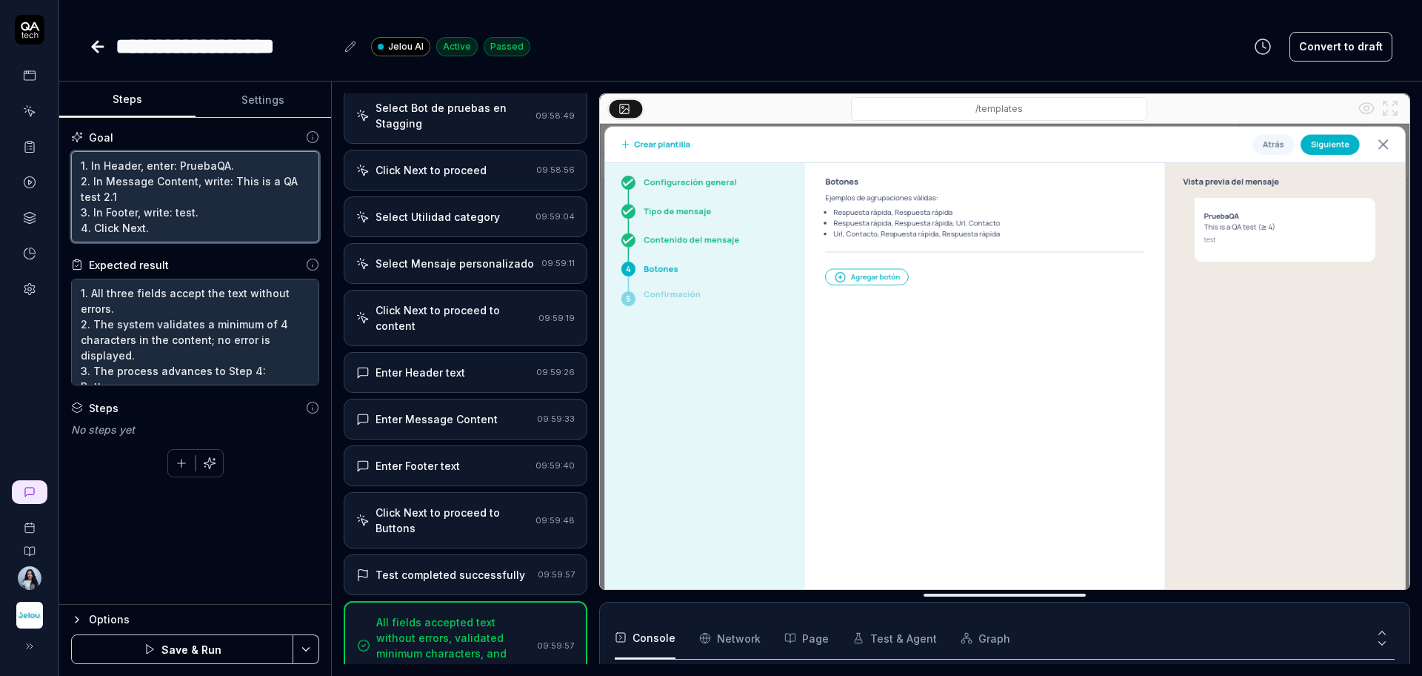
type textarea "*"
type textarea "1. In Header, enter: PruebaQA. 2. In Message Content, write: This is a QA test …"
type textarea "*"
type textarea "1. In Header, enter: PruebaQA. 2. In Message Content, write: This is a QA test …"
paste textarea "The value must contain at least 4 characters and no more than 100 characters."
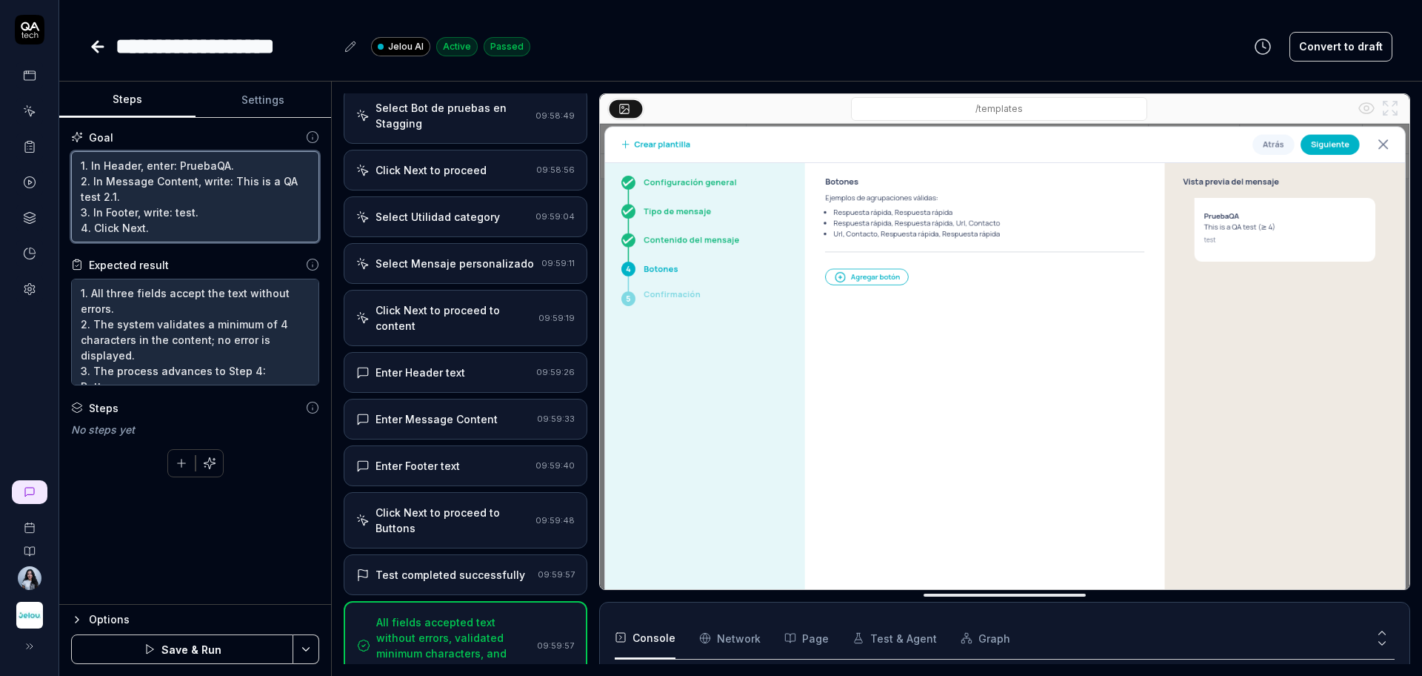
type textarea "*"
type textarea "1. In Header, enter: PruebaQA. 2. In Message Content, write: This is a QA test …"
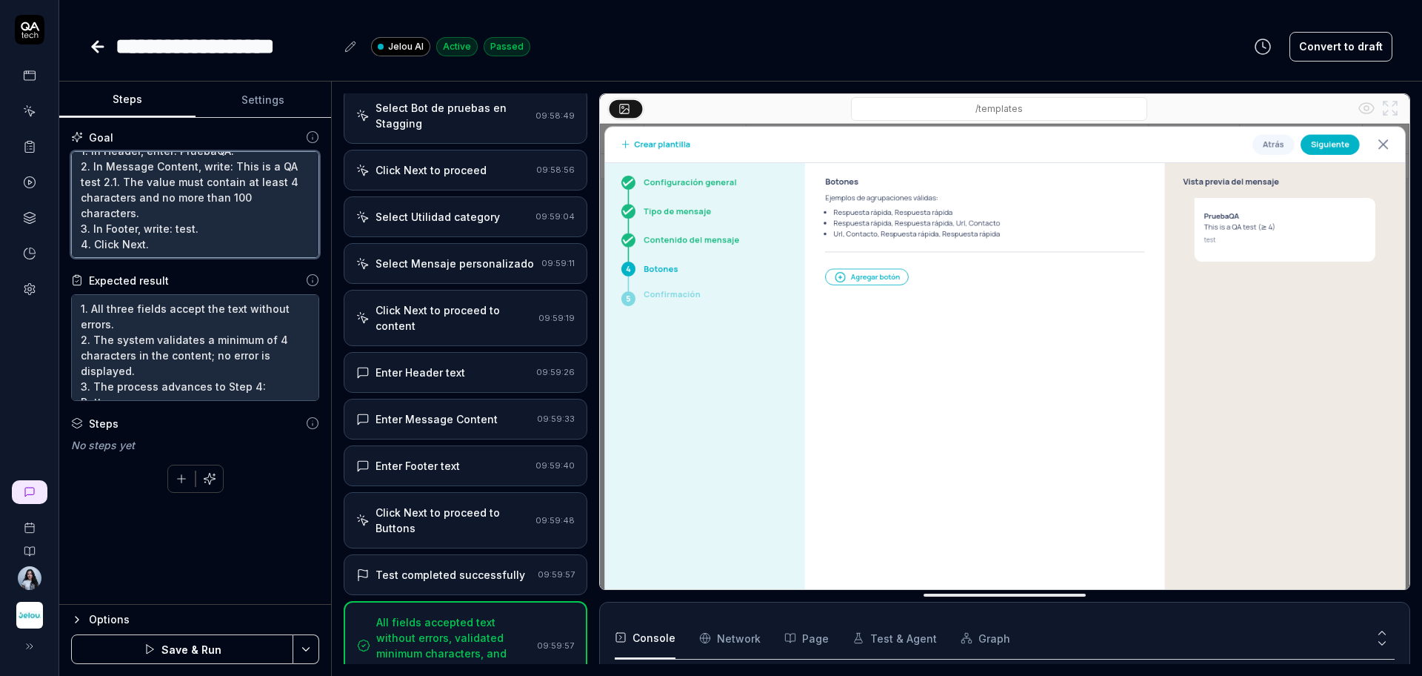
scroll to position [16, 0]
click at [167, 231] on textarea "1. In Header, enter: PruebaQA. 2. In Message Content, write: This is a QA test …" at bounding box center [195, 204] width 248 height 107
click at [201, 233] on textarea "1. In Header, enter: PruebaQA. 2. In Message Content, write: This is a QA test …" at bounding box center [195, 204] width 248 height 107
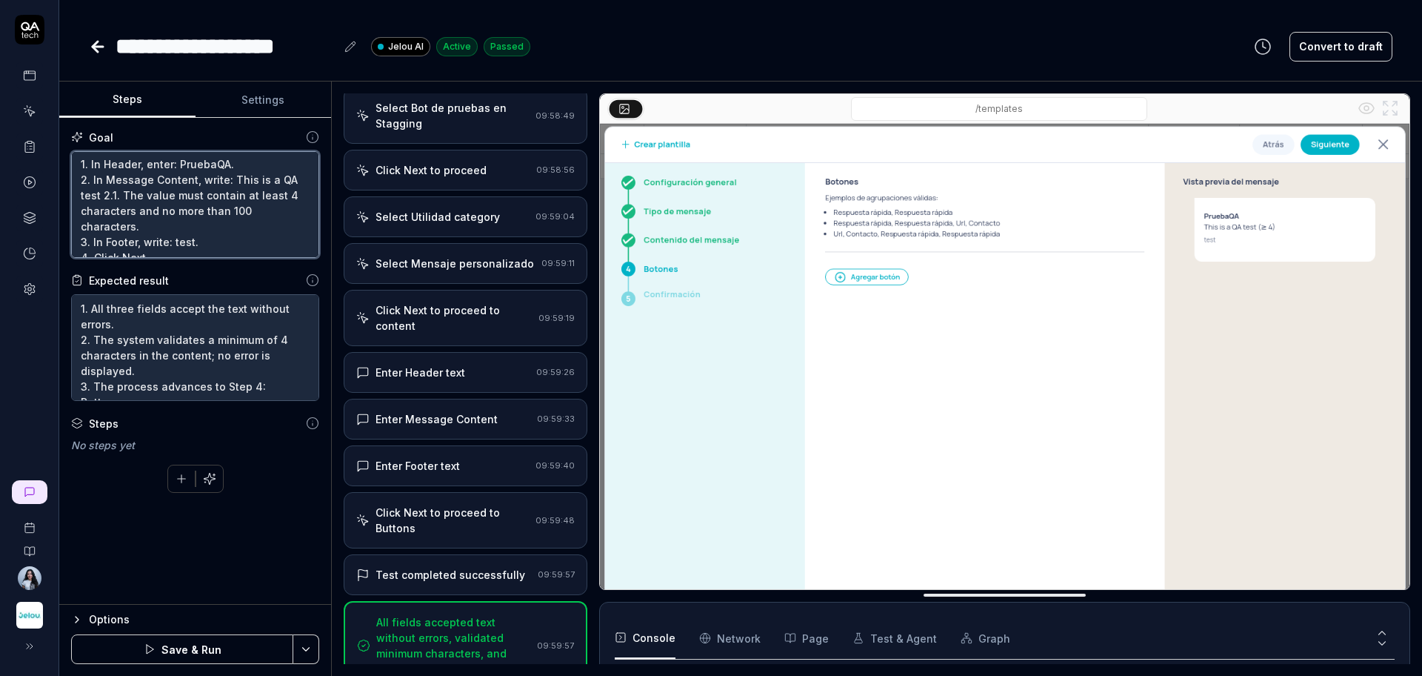
scroll to position [0, 0]
drag, startPoint x: 218, startPoint y: 164, endPoint x: 180, endPoint y: 167, distance: 38.0
click at [180, 167] on textarea "1. In Header, enter: PruebaQA. 2. In Message Content, write: This is a QA test …" at bounding box center [195, 204] width 248 height 107
click at [205, 169] on textarea "1. In Header, enter: PruebaQA. 2. In Message Content, write: This is a QA test …" at bounding box center [195, 204] width 248 height 107
click at [212, 168] on textarea "1. In Header, enter: PruebaQA. 2. In Message Content, write: This is a QA test …" at bounding box center [195, 204] width 248 height 107
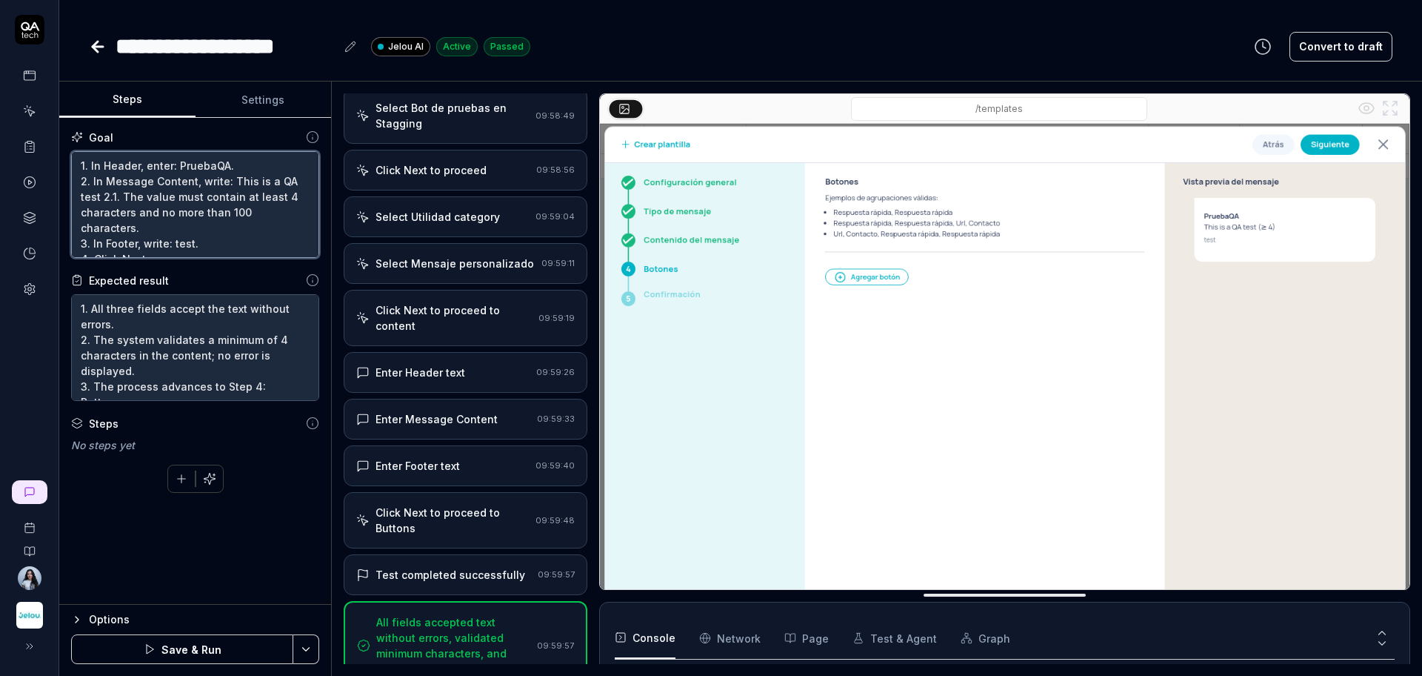
type textarea "*"
type textarea "1. In Header, enter: Prueba QA. 2. In Message Content, write: This is a QA test…"
click at [174, 246] on textarea "1. In Header, enter: Prueba QA. 2. In Message Content, write: This is a QA test…" at bounding box center [195, 204] width 248 height 107
click at [178, 233] on textarea "1. In Header, enter: Prueba QA. 2. In Message Content, write: This is a QA test…" at bounding box center [195, 204] width 248 height 107
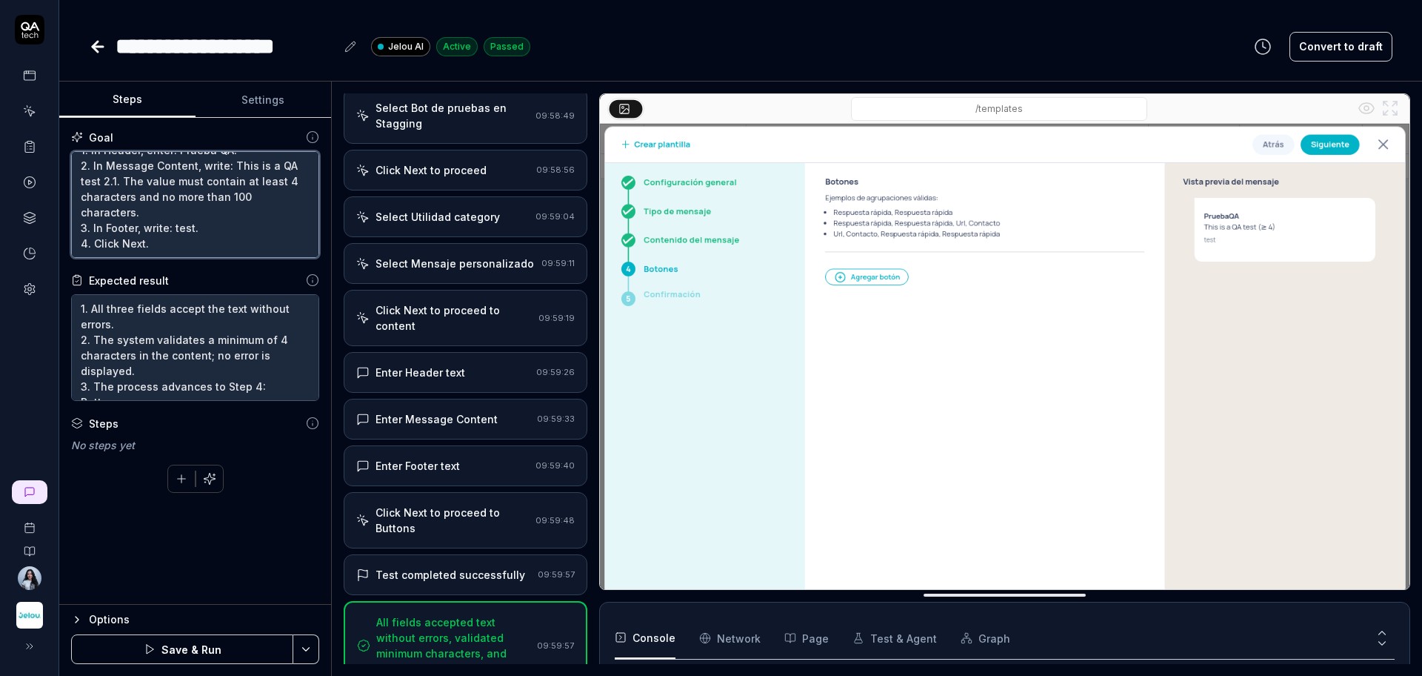
click at [178, 233] on textarea "1. In Header, enter: Prueba QA. 2. In Message Content, write: This is a QA test…" at bounding box center [195, 204] width 248 height 107
type textarea "*"
type textarea "1. In Header, enter: Prueba QA. 2. In Message Content, write: This is a QA test…"
type textarea "*"
type textarea "1. In Header, enter: Prueba QA. 2. In Message Content, write: This is a QA test…"
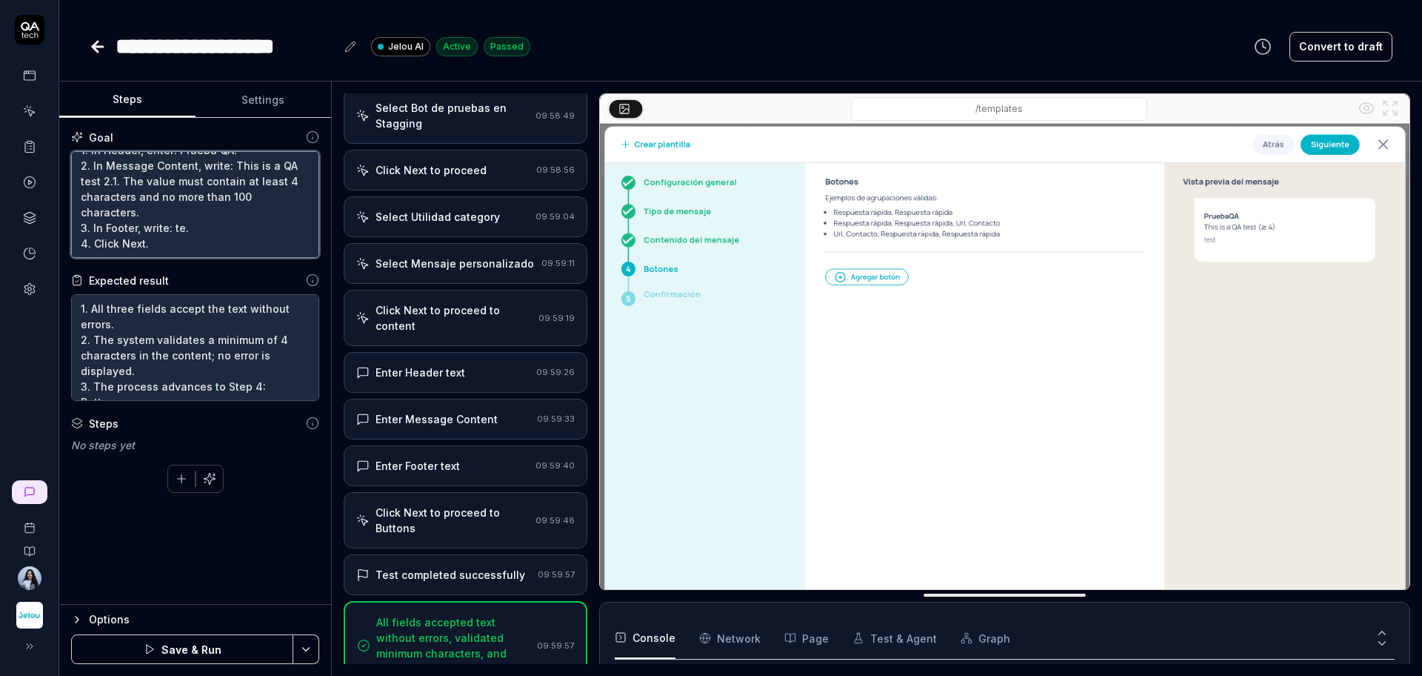
type textarea "*"
type textarea "1. In Header, enter: Prueba QA. 2. In Message Content, write: This is a QA test…"
type textarea "*"
type textarea "1. In Header, enter: Prueba QA. 2. In Message Content, write: This is a QA test…"
type textarea "*"
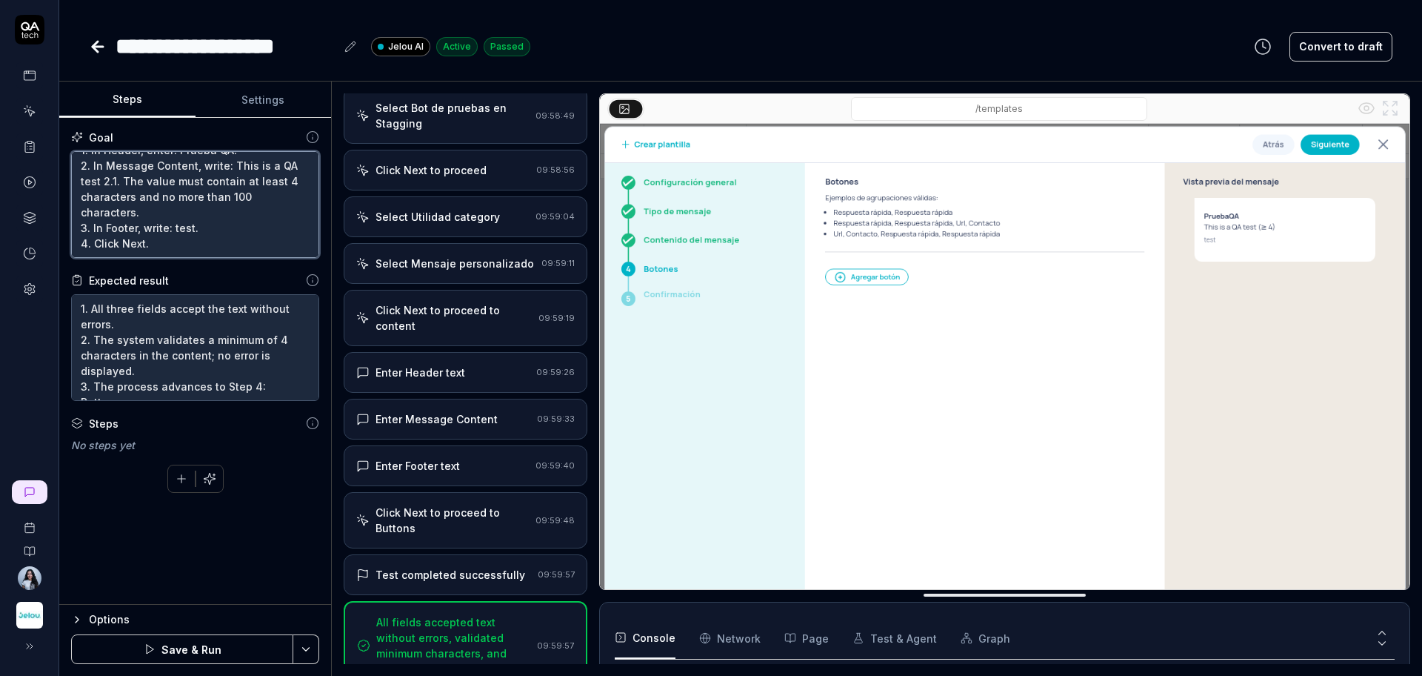
type textarea "1. In Header, enter: Prueba QA. 2. In Message Content, write: This is a QA test…"
type textarea "*"
type textarea "1. In Header, enter: Prueba QA. 2. In Message Content, write: This is a QA test…"
type textarea "*"
type textarea "1. In Header, enter: Prueba QA. 2. In Message Content, write: This is a QA test…"
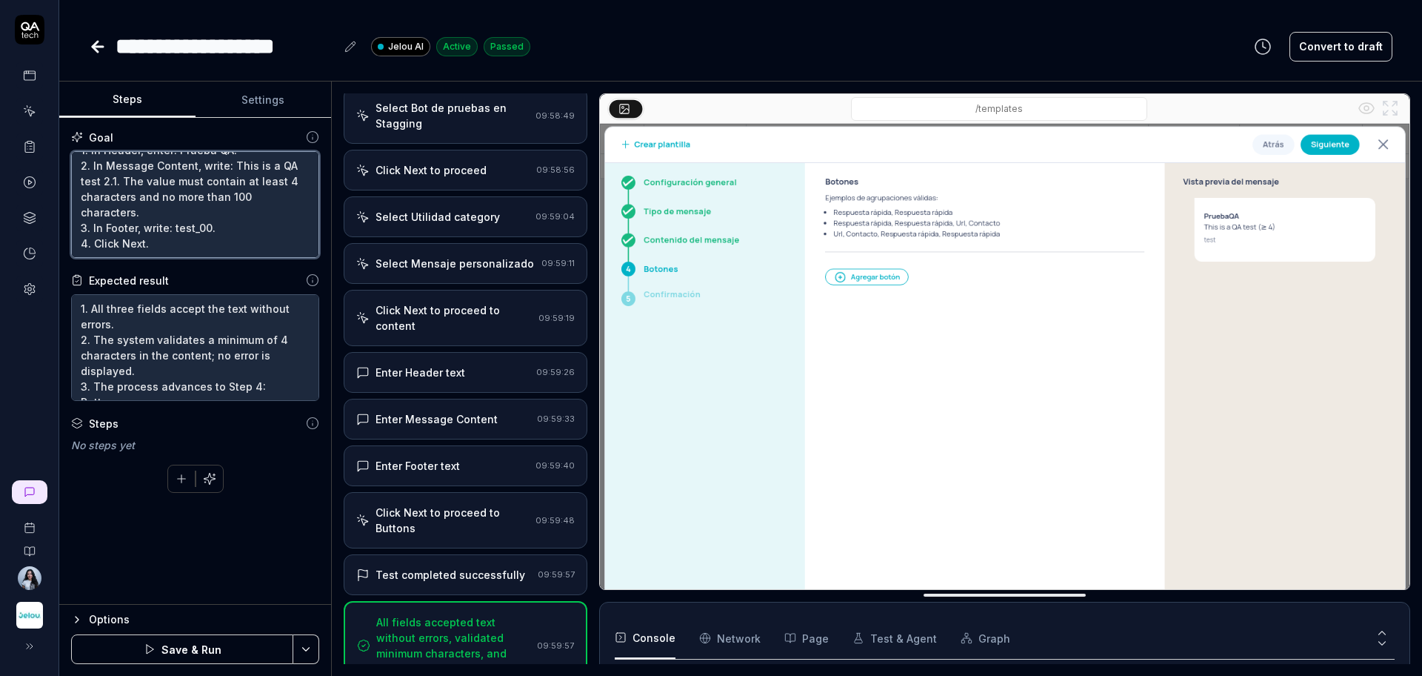
type textarea "*"
click at [151, 256] on textarea "1. In Header, enter: Prueba QA. 2. In Message Content, write: This is a QA test…" at bounding box center [195, 204] width 248 height 107
type textarea "1. In Header, enter: Prueba QA. 2. In Message Content, write: This is a QA test…"
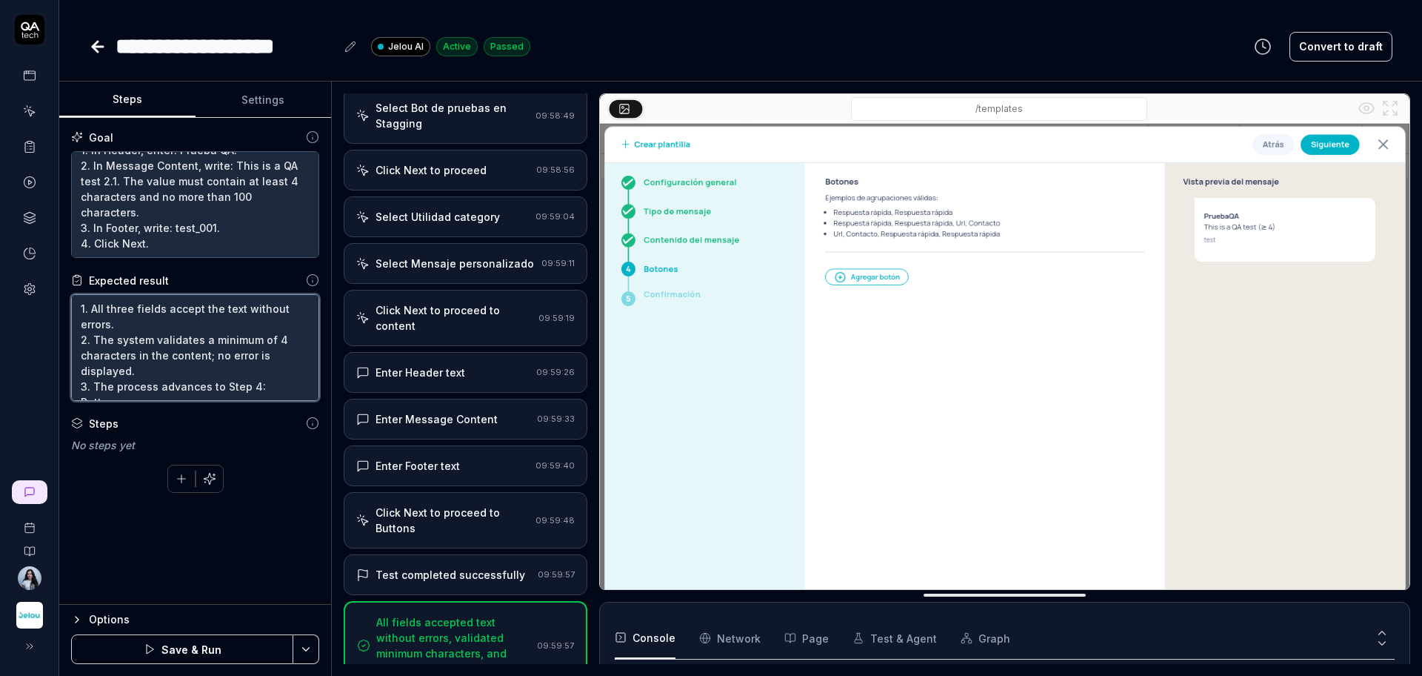
drag, startPoint x: 161, startPoint y: 370, endPoint x: 96, endPoint y: 342, distance: 70.3
click at [96, 342] on textarea "1. All three fields accept the text without errors. 2. The system validates a m…" at bounding box center [195, 347] width 248 height 107
click at [164, 364] on textarea "1. All three fields accept the text without errors. 2. The system validates a m…" at bounding box center [195, 347] width 248 height 107
drag, startPoint x: 204, startPoint y: 353, endPoint x: 95, endPoint y: 339, distance: 109.7
click at [95, 339] on textarea "1. All three fields accept the text without errors. 2. The system validates a m…" at bounding box center [195, 347] width 248 height 107
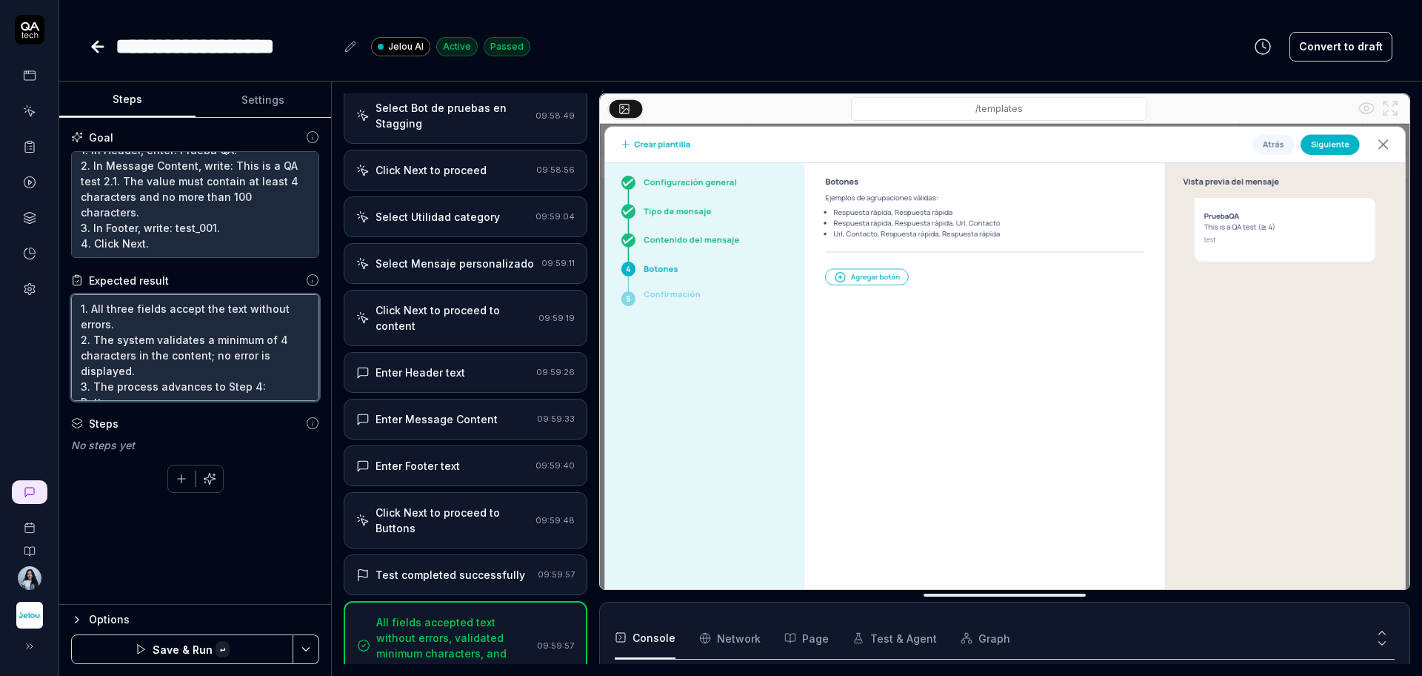
paste textarea "that the content must contain at least 4 characters and no more than 100 charac…"
type textarea "*"
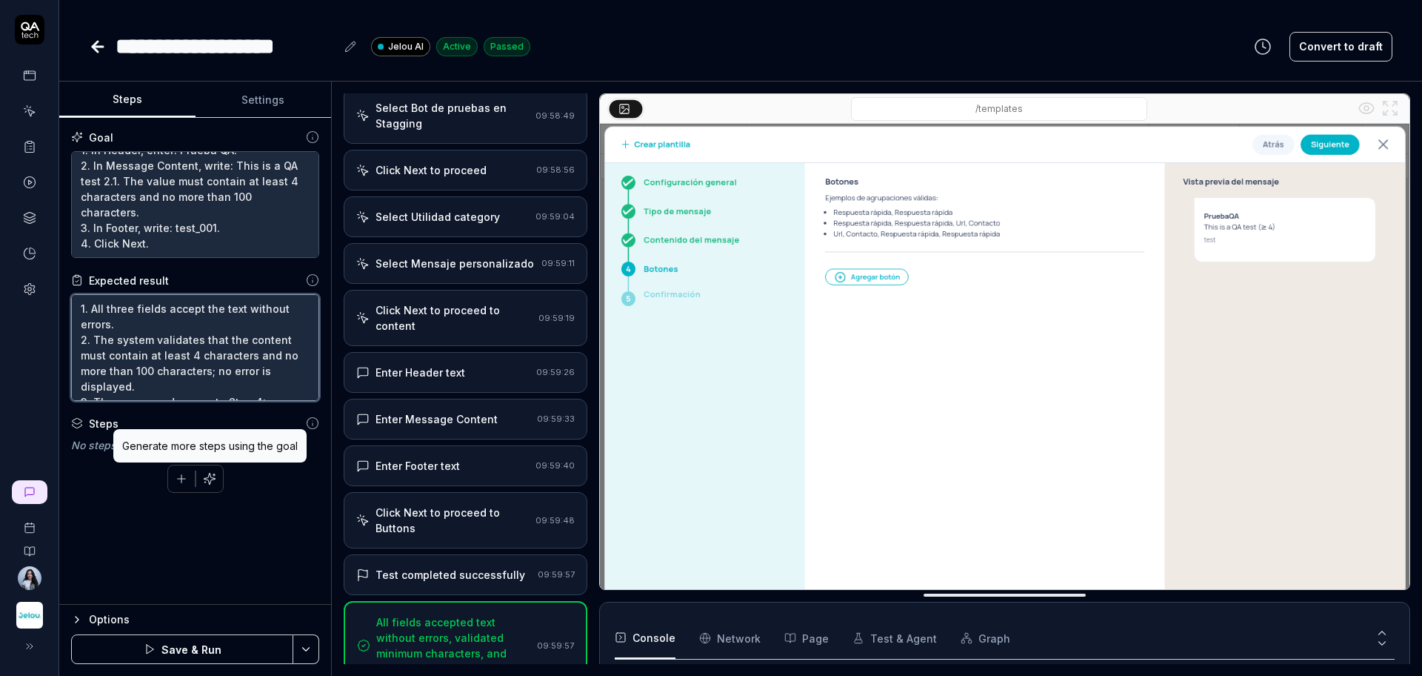
type textarea "1. All three fields accept the text without errors. 2. The system validates tha…"
click at [204, 476] on icon "button" at bounding box center [209, 478] width 13 height 13
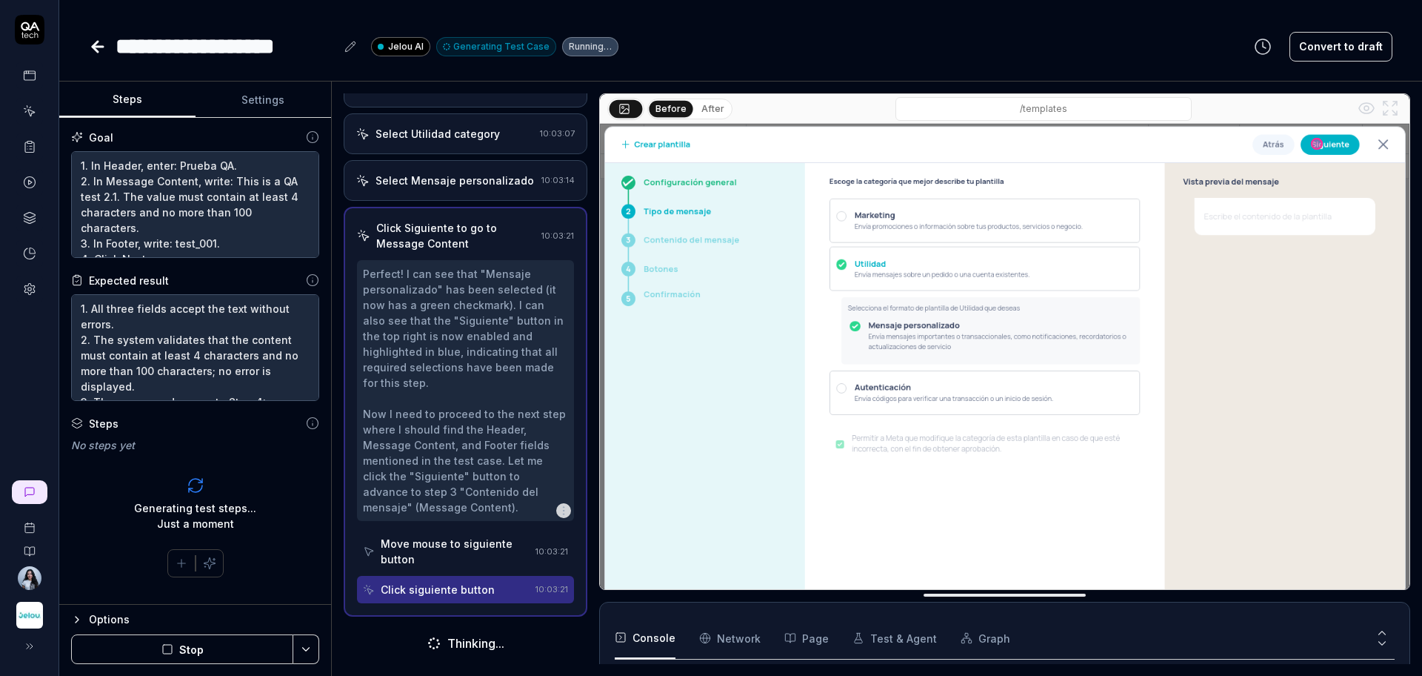
scroll to position [407, 0]
type textarea "*"
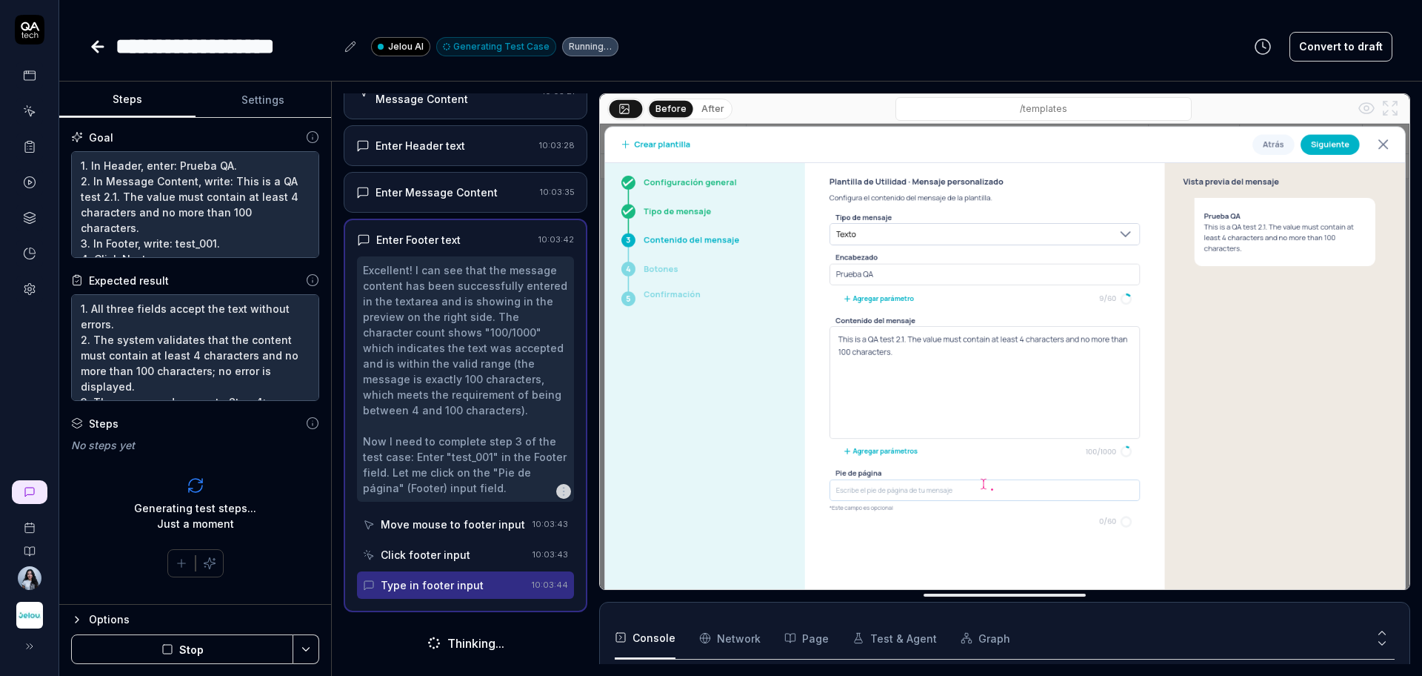
scroll to position [562, 0]
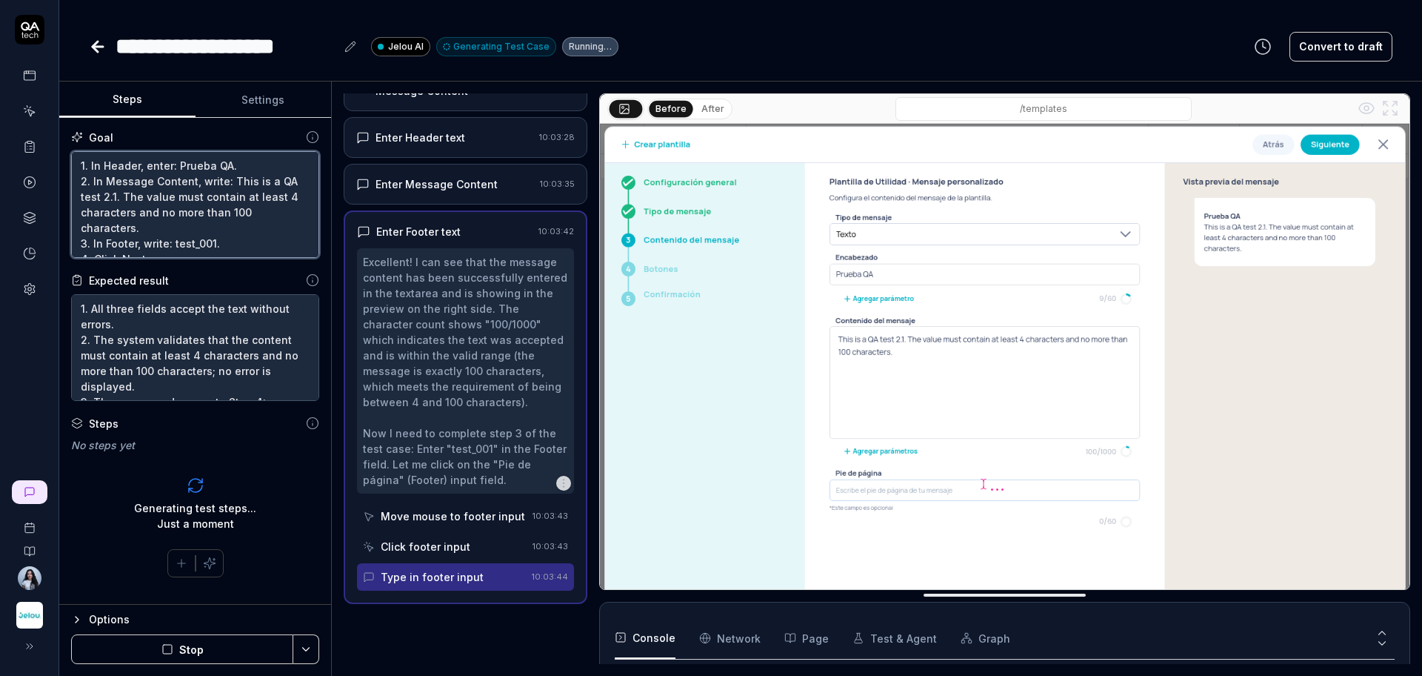
click at [99, 194] on textarea "1. In Header, enter: Prueba QA. 2. In Message Content, write: This is a QA test…" at bounding box center [195, 204] width 248 height 107
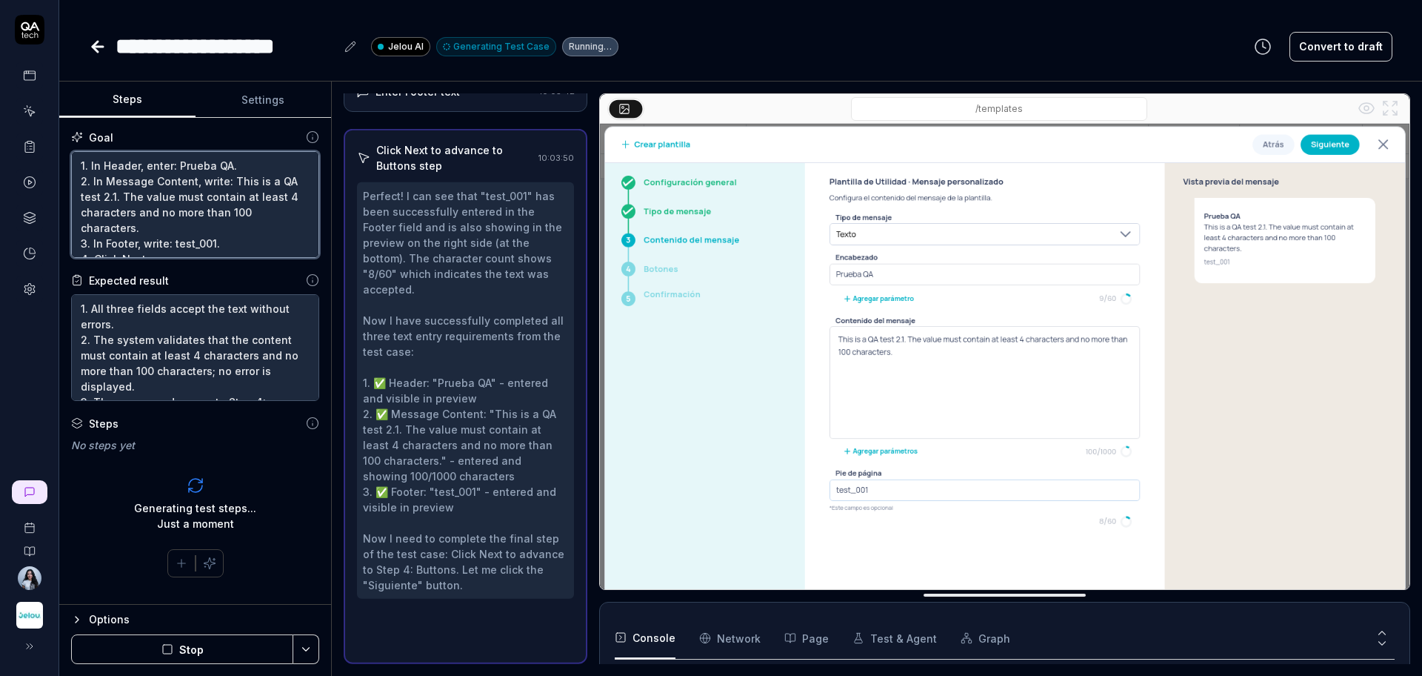
click at [101, 201] on textarea "1. In Header, enter: Prueba QA. 2. In Message Content, write: This is a QA test…" at bounding box center [195, 204] width 248 height 107
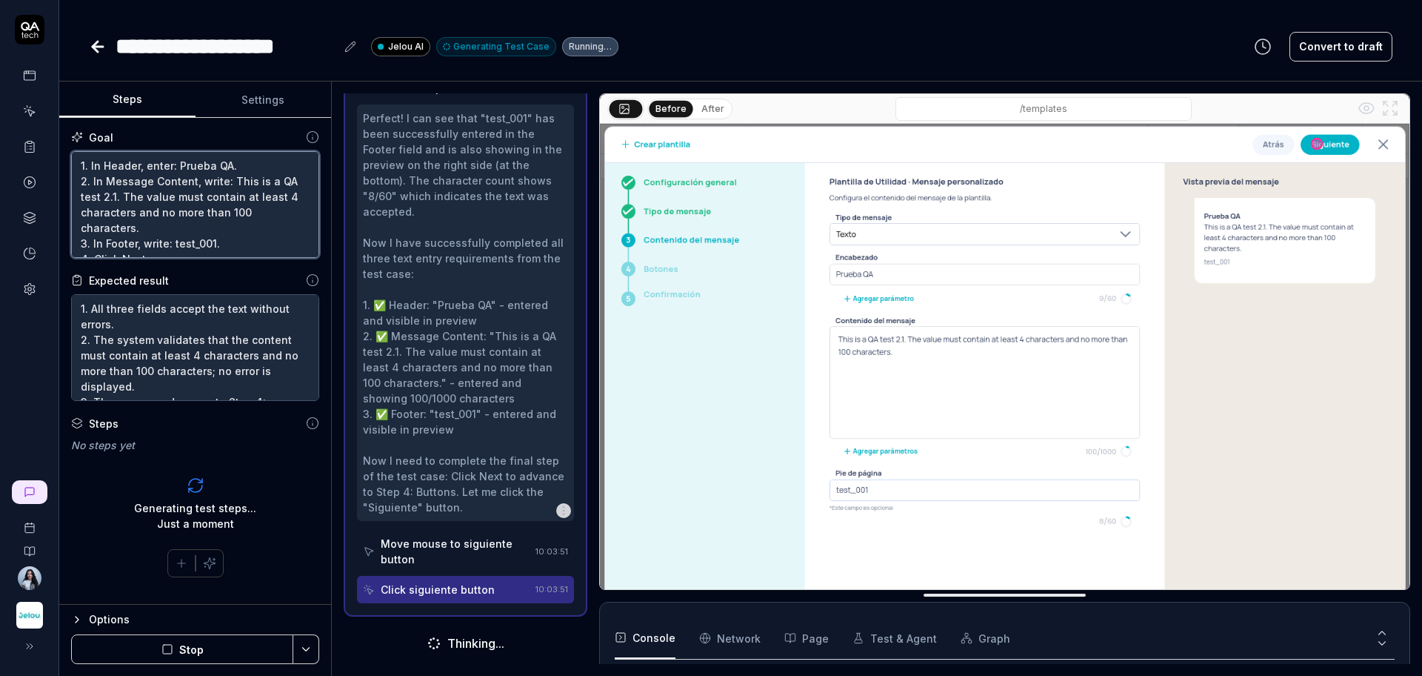
scroll to position [765, 0]
type textarea "1. In Header, enter: Prueba QA. 2. In Message Content, write: This is a QA test…"
type textarea "*"
drag, startPoint x: 246, startPoint y: 201, endPoint x: 92, endPoint y: 186, distance: 154.9
click at [92, 186] on textarea "1. In Header, enter: Prueba QA. 2. In Message Content, write: This is a QA test…" at bounding box center [195, 204] width 248 height 107
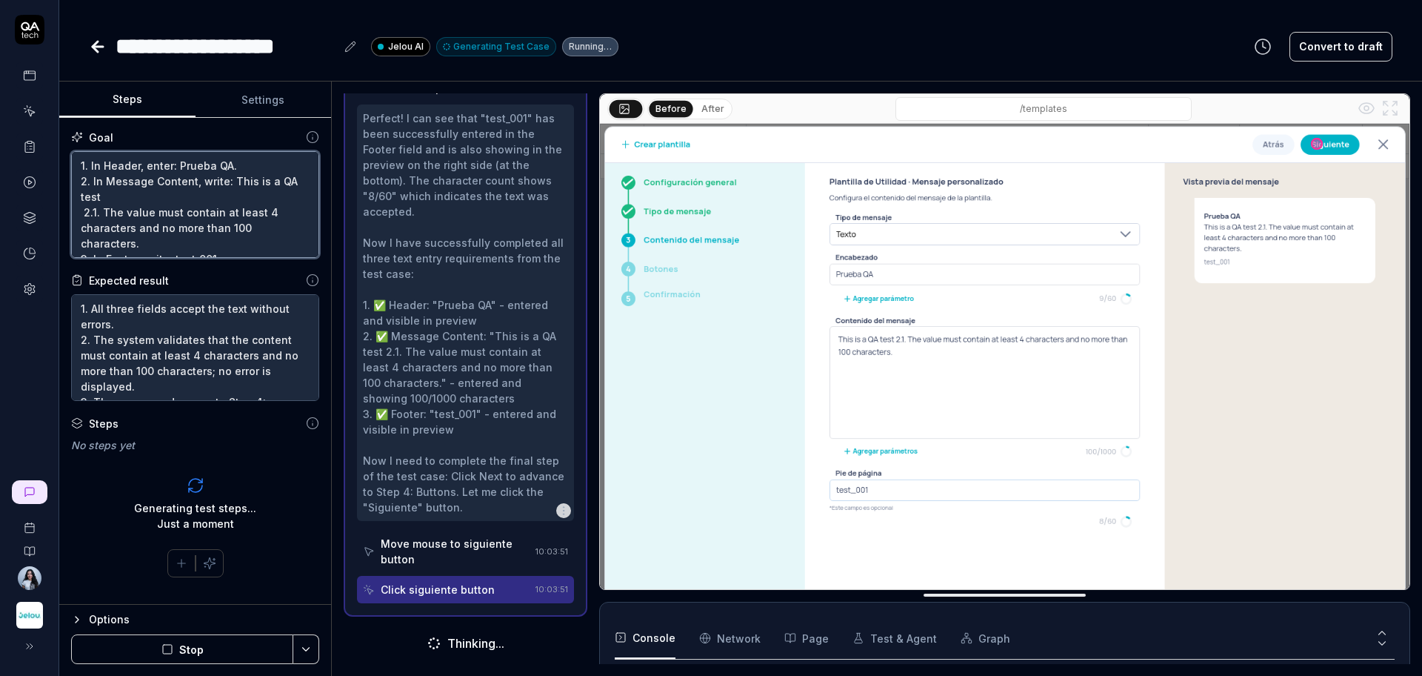
type textarea "1. In Header, enter: Prueba QA. 2. In Message Content, write: This is a QA test…"
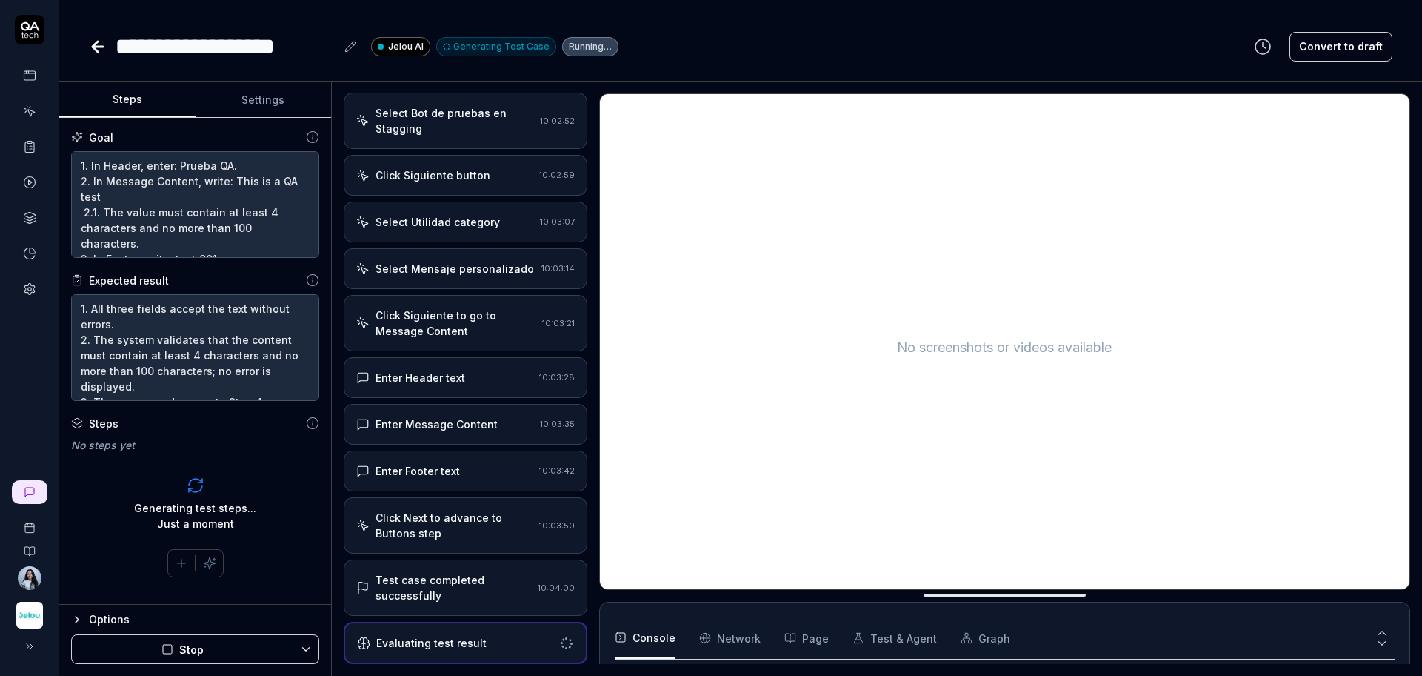
scroll to position [319, 0]
click at [241, 181] on textarea "1. In Header, enter: Prueba QA. 2. In Message Content, write: This is a QA test…" at bounding box center [195, 204] width 248 height 107
drag, startPoint x: 228, startPoint y: 185, endPoint x: 121, endPoint y: 201, distance: 108.6
click at [121, 201] on textarea "1. In Header, enter: Prueba QA. 2. In Message Content, write: This is a QA test…" at bounding box center [195, 204] width 248 height 107
type textarea "*"
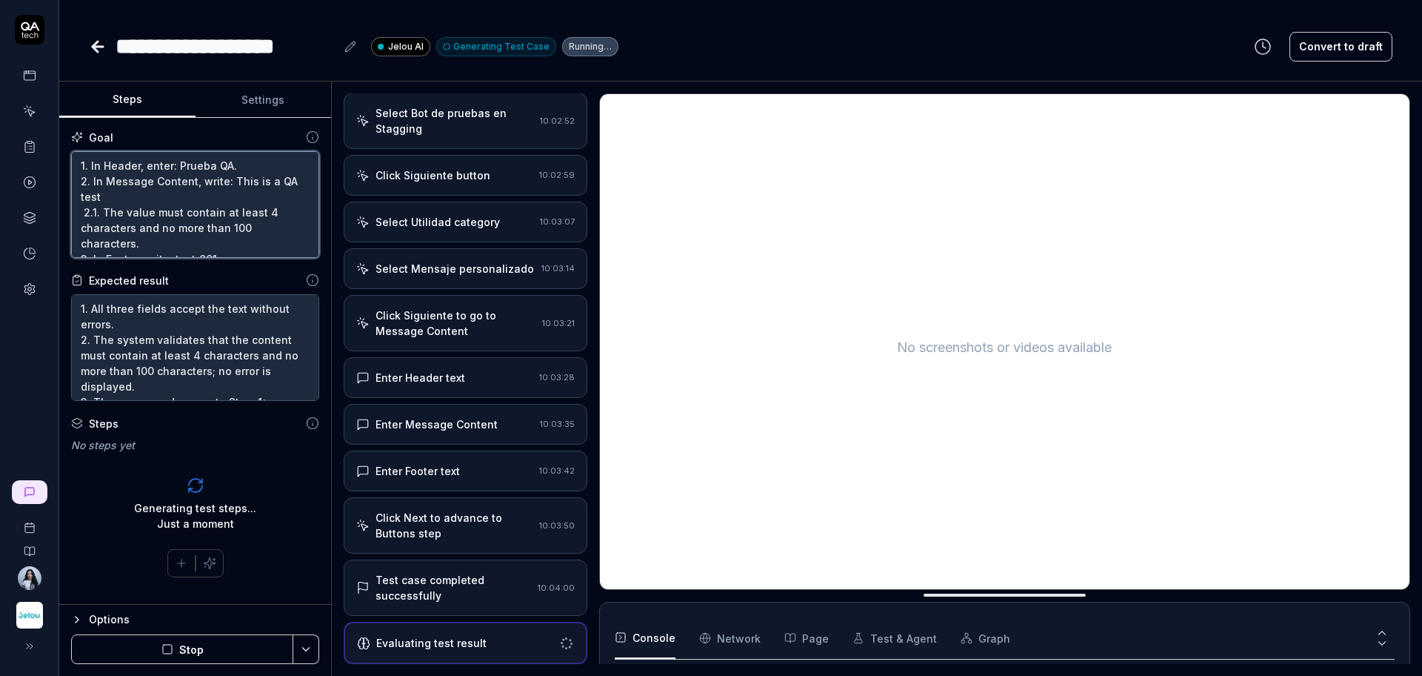
type textarea "1. In Header, enter: Prueba QA. 2. In Message Content, write: E 2.1. The value …"
type textarea "*"
type textarea "1. In Header, enter: Prueba QA. 2. In Message Content, write: Es 2.1. The value…"
type textarea "*"
type textarea "1. In Header, enter: Prueba QA. 2. In Message Content, write: Est 2.1. The valu…"
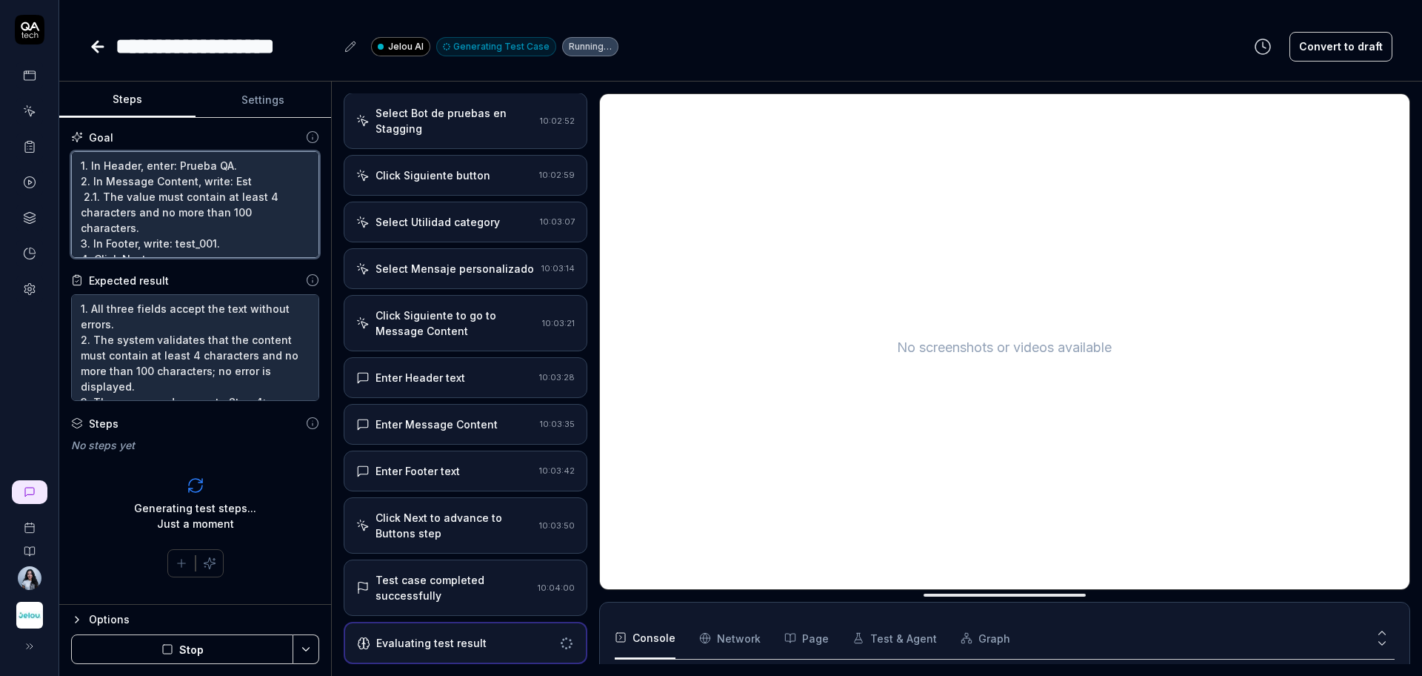
type textarea "*"
type textarea "1. In Header, enter: Prueba QA. 2. In Message Content, write: Esto 2.1. The val…"
type textarea "*"
type textarea "1. In Header, enter: Prueba QA. 2. In Message Content, write: Esto 2.1. The val…"
type textarea "*"
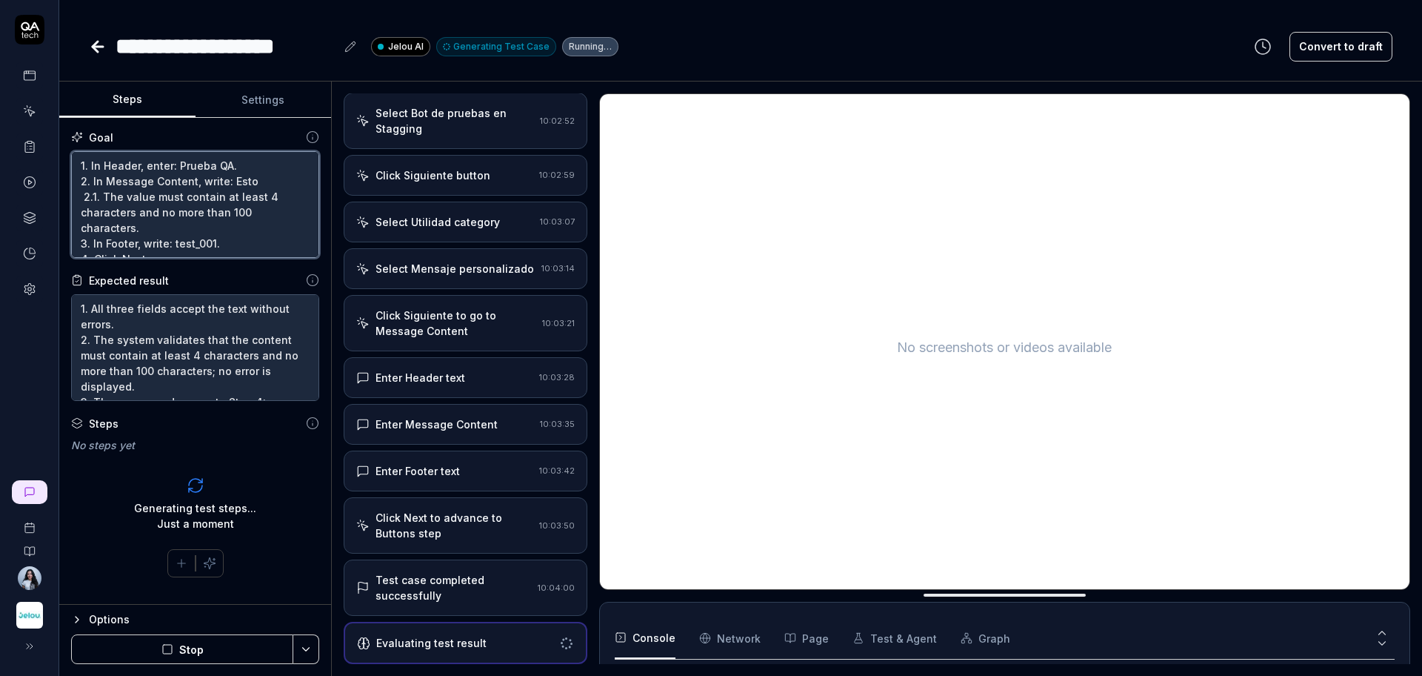
type textarea "1. In Header, enter: Prueba QA. 2. In Message Content, write: Esto e 2.1. The v…"
type textarea "*"
type textarea "1. In Header, enter: Prueba QA. 2. In Message Content, write: Esto es 2.1. The …"
type textarea "*"
type textarea "1. In Header, enter: Prueba QA. 2. In Message Content, write: Esto es u 2.1. Th…"
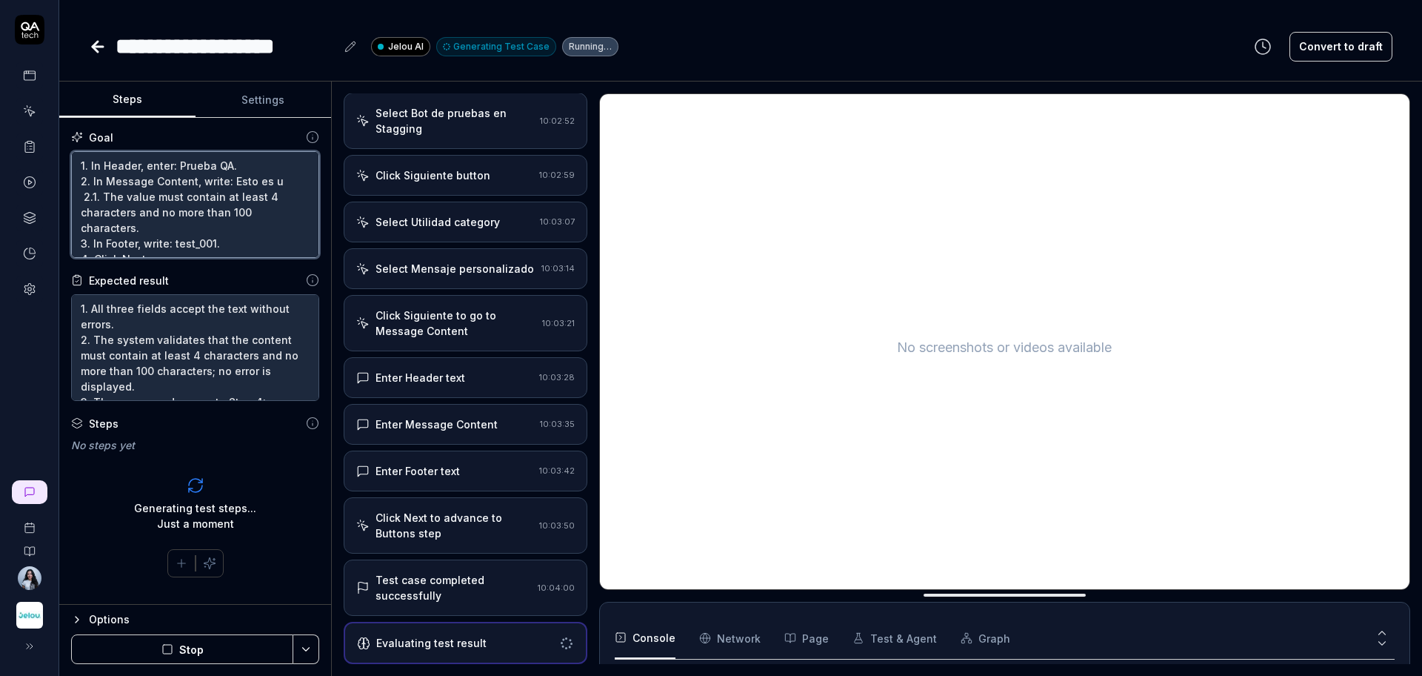
type textarea "*"
type textarea "1. In Header, enter: Prueba QA. 2. In Message Content, write: Esto es un 2.1. T…"
type textarea "*"
type textarea "1. In Header, enter: Prueba QA. 2. In Message Content, write: Esto es una 2.1. …"
type textarea "*"
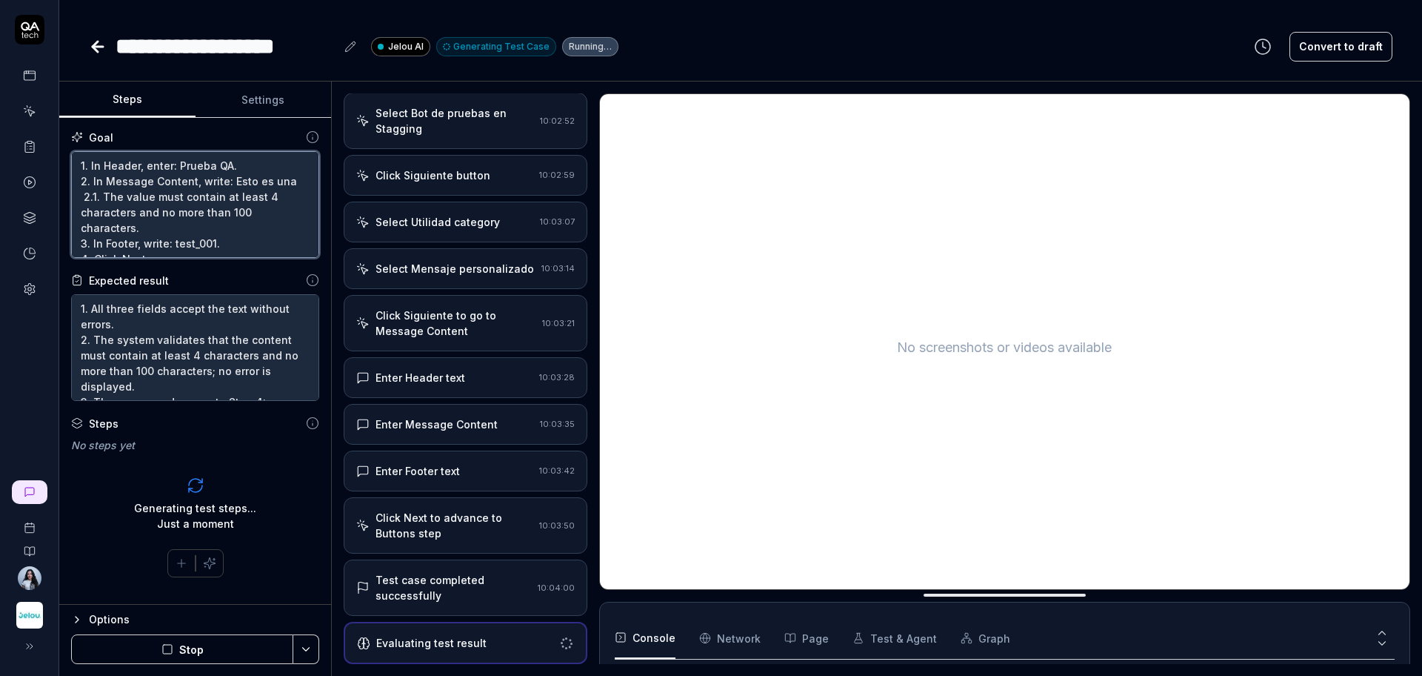
type textarea "1. In Header, enter: Prueba QA. 2. In Message Content, write: Esto es una 2.1. …"
type textarea "*"
type textarea "1. In Header, enter: Prueba QA. 2. In Message Content, write: Esto es una p 2.1…"
type textarea "*"
type textarea "1. In Header, enter: Prueba QA. 2. In Message Content, write: Esto es una pr 2.…"
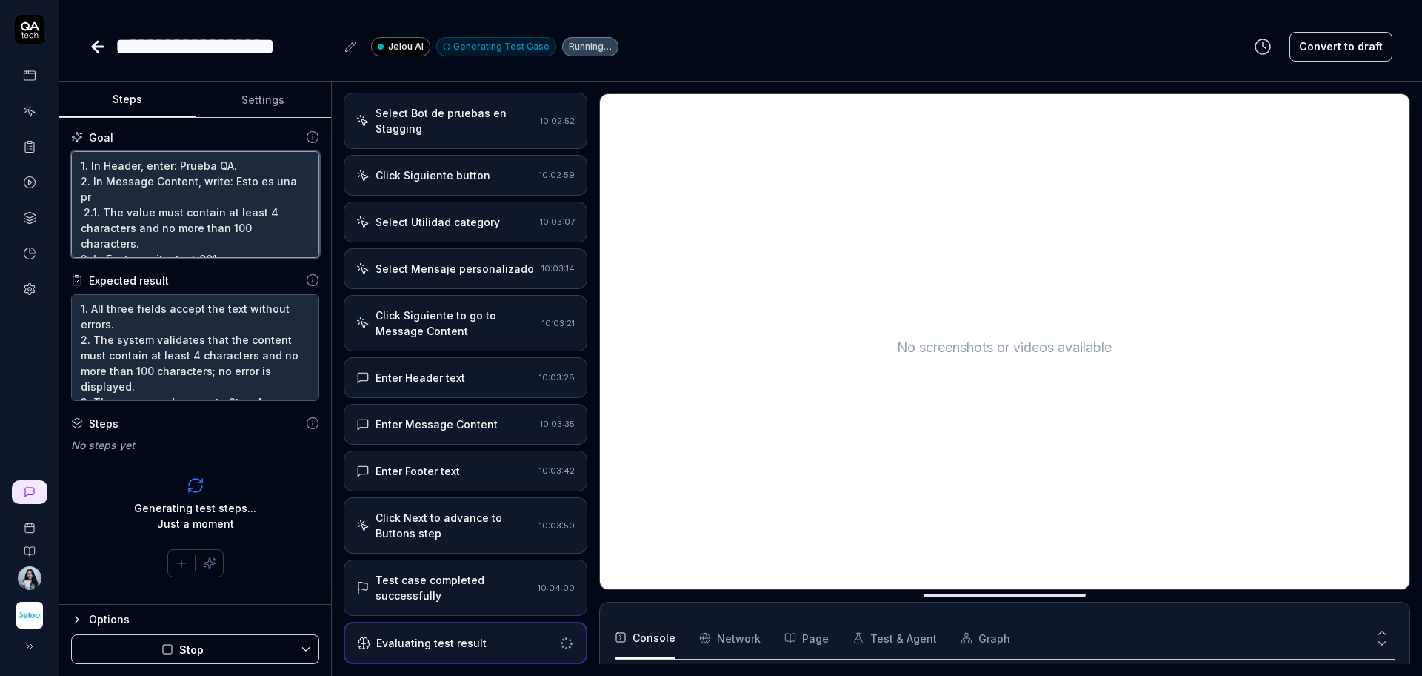
type textarea "*"
type textarea "1. In Header, enter: Prueba QA. 2. In Message Content, write: Esto es una pru 2…"
type textarea "*"
type textarea "1. In Header, enter: Prueba QA. 2. In Message Content, write: Esto es una prue …"
type textarea "*"
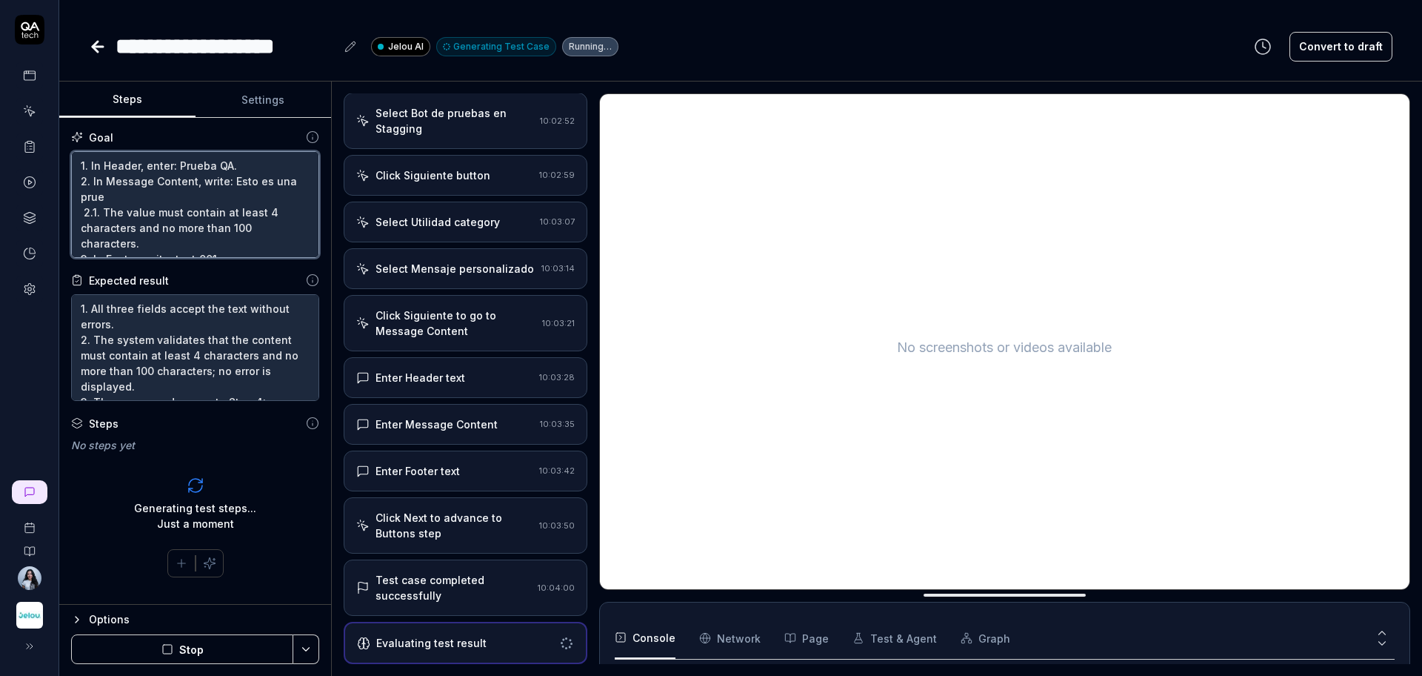
type textarea "1. In Header, enter: Prueba QA. 2. In Message Content, write: Esto es una prueb…"
type textarea "*"
type textarea "1. In Header, enter: Prueba QA. 2. In Message Content, write: Esto es una prueb…"
type textarea "*"
type textarea "1. In Header, enter: Prueba QA. 2. In Message Content, write: Esto es una prueb…"
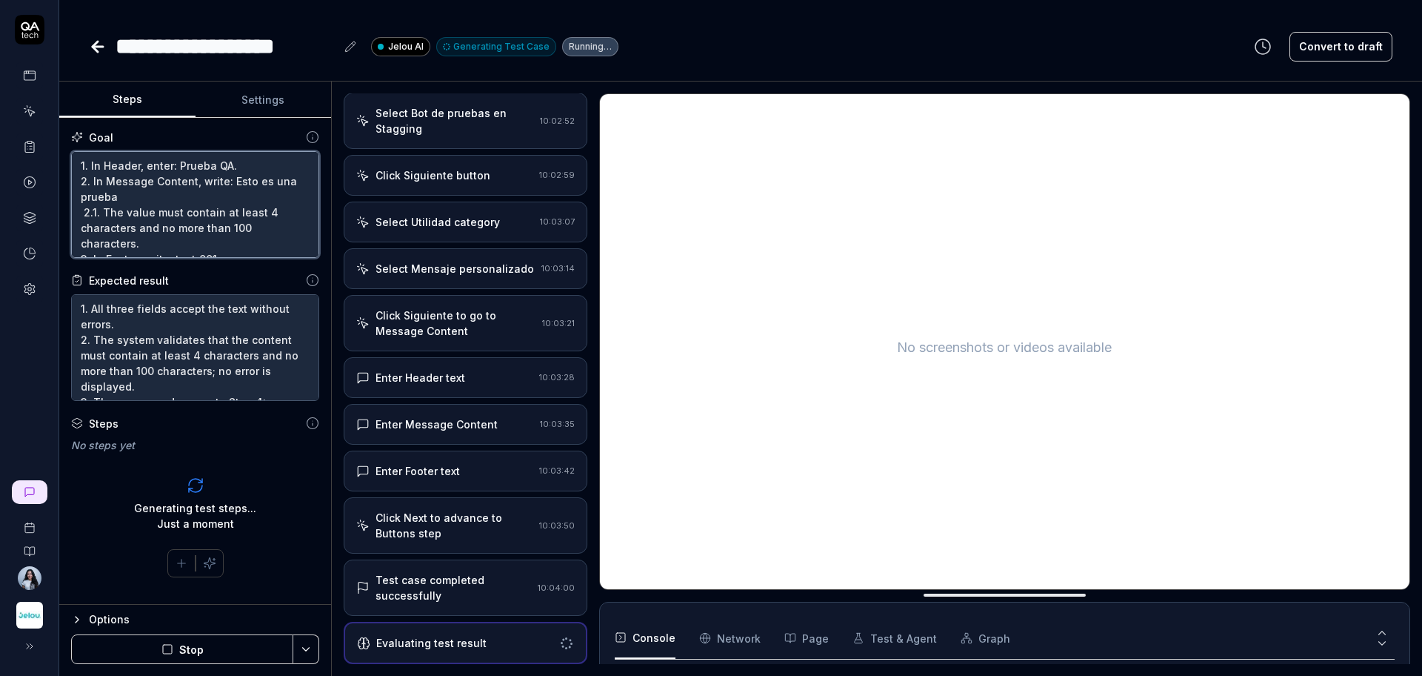
type textarea "*"
type textarea "1. In Header, enter: Prueba QA. 2. In Message Content, write: Esto es una prueb…"
type textarea "*"
type textarea "1. In Header, enter: Prueba QA. 2. In Message Content, write: Esto es una prueb…"
type textarea "*"
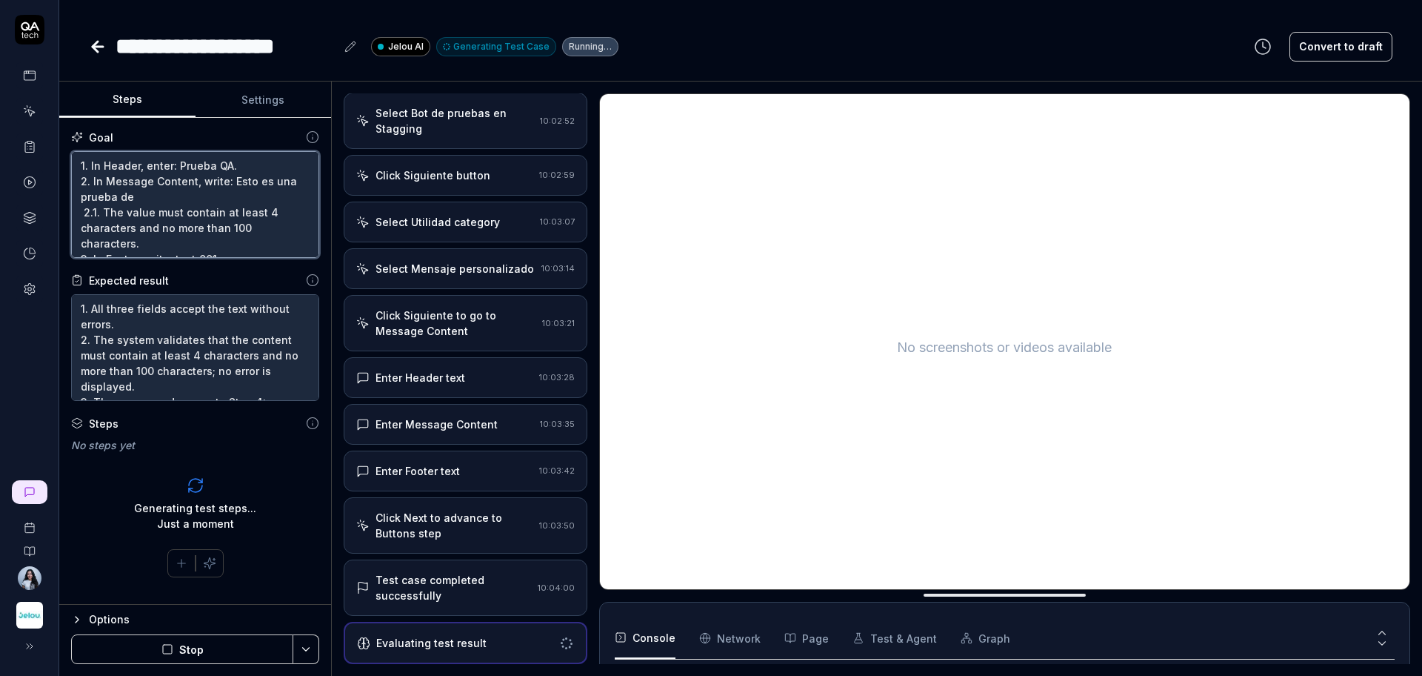
type textarea "1. In Header, enter: Prueba QA. 2. In Message Content, write: Esto es una prueb…"
type textarea "*"
type textarea "1. In Header, enter: Prueba QA. 2. In Message Content, write: Esto es una prueb…"
type textarea "*"
type textarea "1. In Header, enter: Prueba QA. 2. In Message Content, write: Esto es una prueb…"
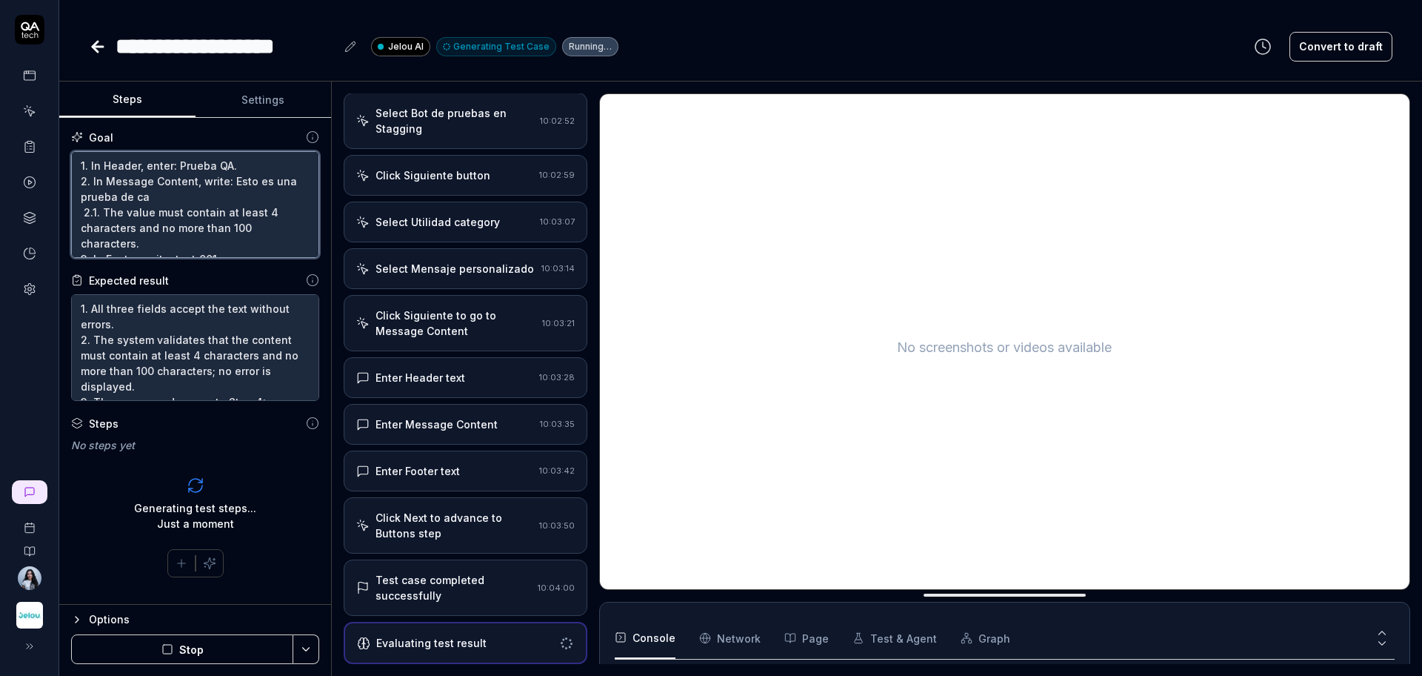
type textarea "*"
type textarea "1. In Header, enter: Prueba QA. 2. In Message Content, write: Esto es una prueb…"
type textarea "*"
type textarea "1. In Header, enter: Prueba QA. 2. In Message Content, write: Esto es una prueb…"
type textarea "*"
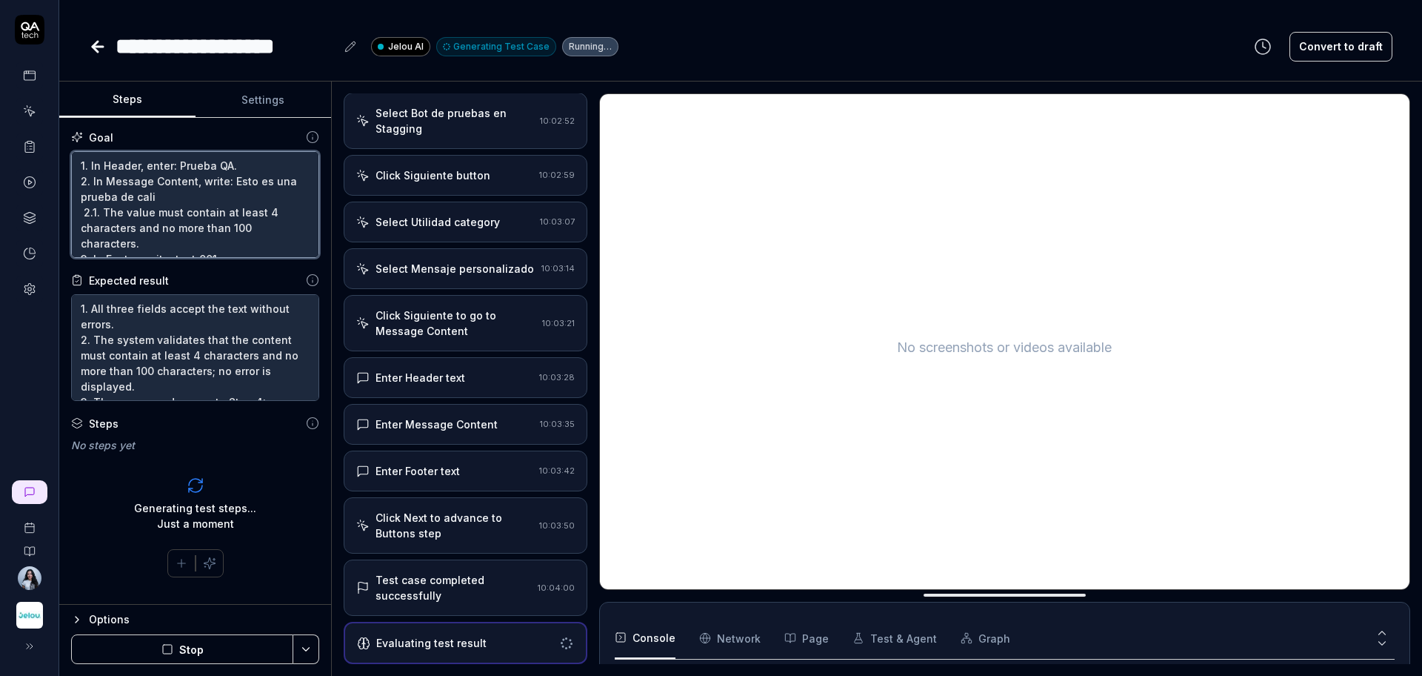
type textarea "1. In Header, enter: Prueba QA. 2. In Message Content, write: Esto es una prueb…"
type textarea "*"
type textarea "1. In Header, enter: Prueba QA. 2. In Message Content, write: Esto es una prueb…"
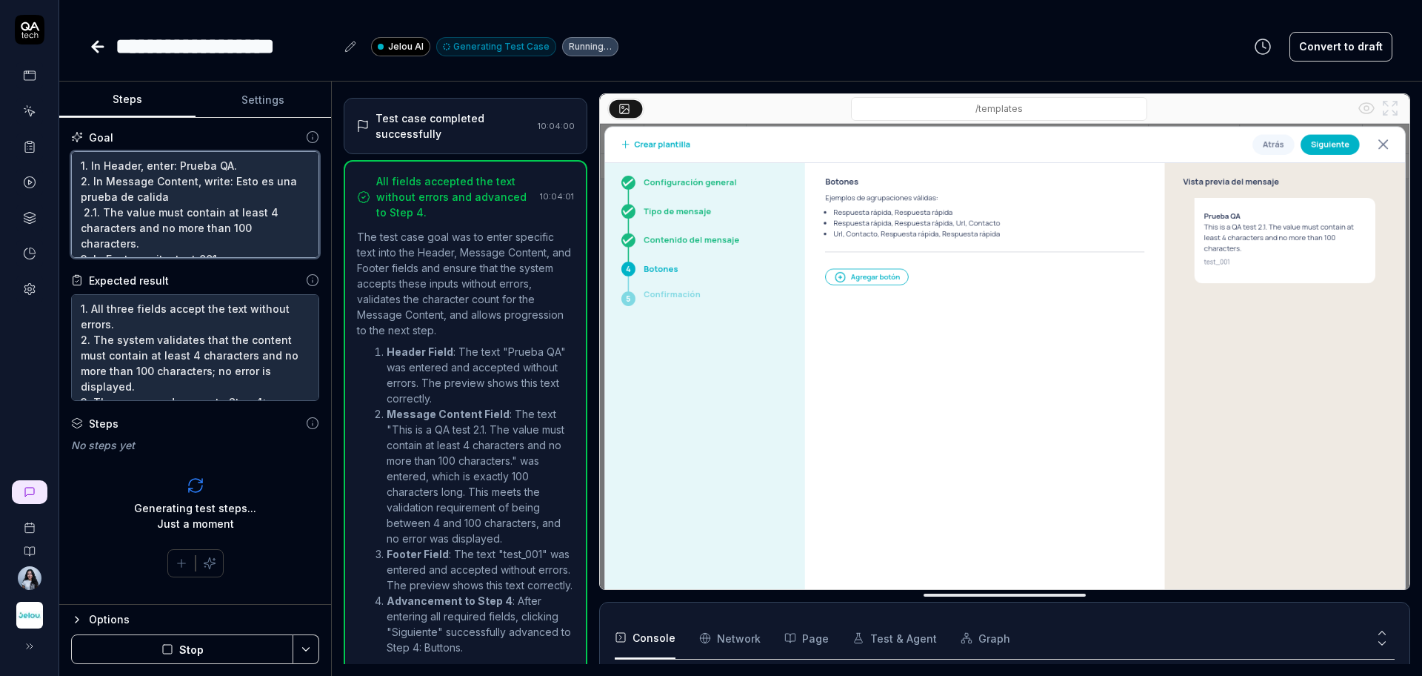
type textarea "*"
type textarea "1. In Header, enter: Prueba QA. 2. In Message Content, write: Esto es una prueb…"
type textarea "*"
type textarea "1. In Header, enter: Prueba QA. 2. In Message Content, write: Esto es una prueb…"
click at [85, 207] on textarea "1. In Header, enter: Prueba QA. 2. In Message Content, write: Esto es una prueb…" at bounding box center [195, 204] width 248 height 107
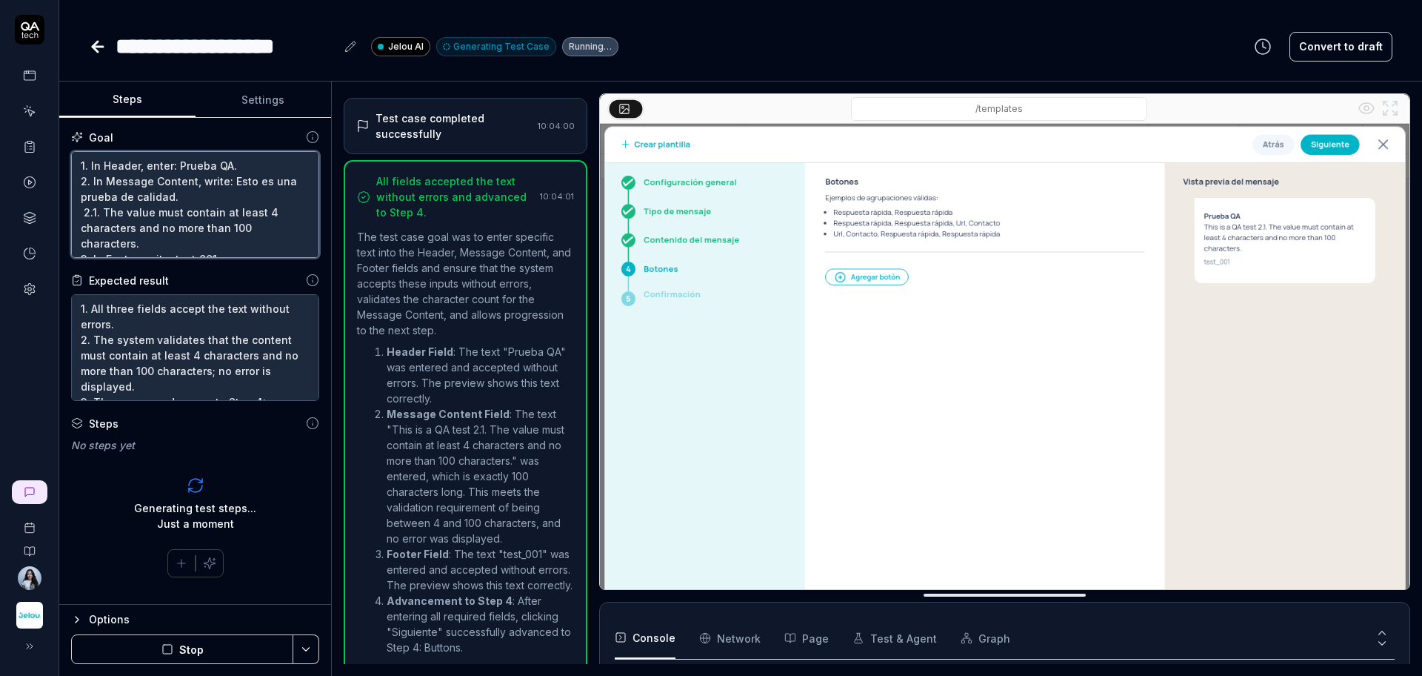
type textarea "*"
type textarea "1. In Header, enter: Prueba QA. 2. In Message Content, write: Esto es una prueb…"
click at [117, 223] on textarea "1. In Header, enter: Prueba QA. 2. In Message Content, write: Esto es una prueb…" at bounding box center [195, 204] width 248 height 107
type textarea "*"
drag, startPoint x: 149, startPoint y: 247, endPoint x: 101, endPoint y: 213, distance: 59.0
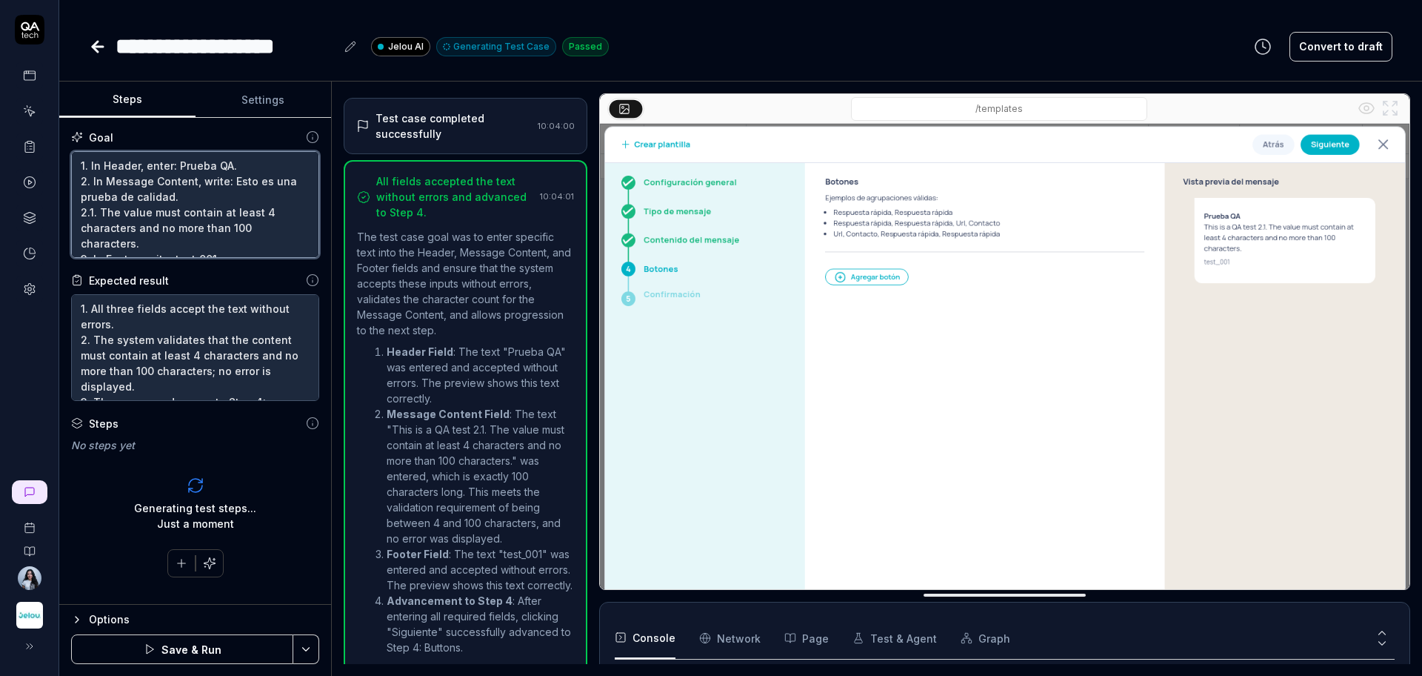
click at [101, 213] on textarea "1. In Header, enter: Prueba QA. 2. In Message Content, write: Esto es una prueb…" at bounding box center [195, 204] width 248 height 107
type textarea "1. In Header, enter: Prueba QA. 2. In Message Content, write: Esto es una prueb…"
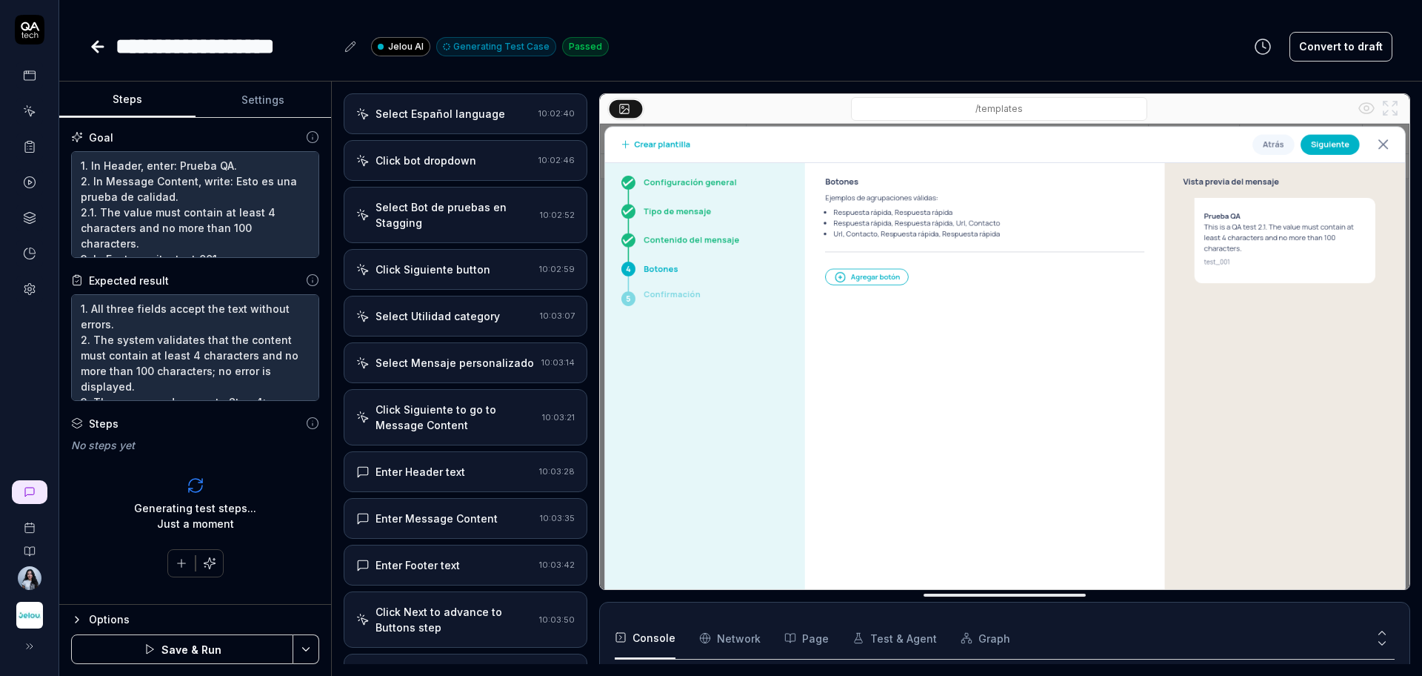
click at [488, 286] on div "Click Siguiente button 10:02:59" at bounding box center [466, 269] width 244 height 41
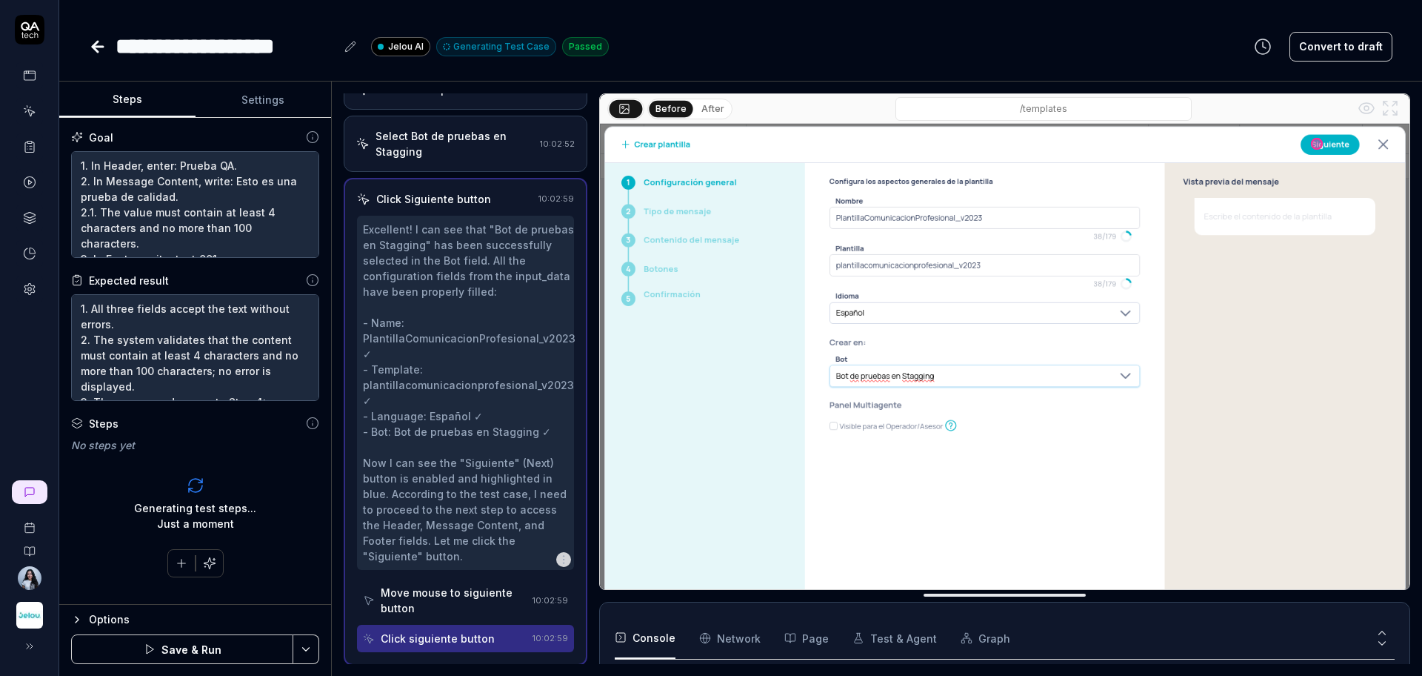
scroll to position [282, 0]
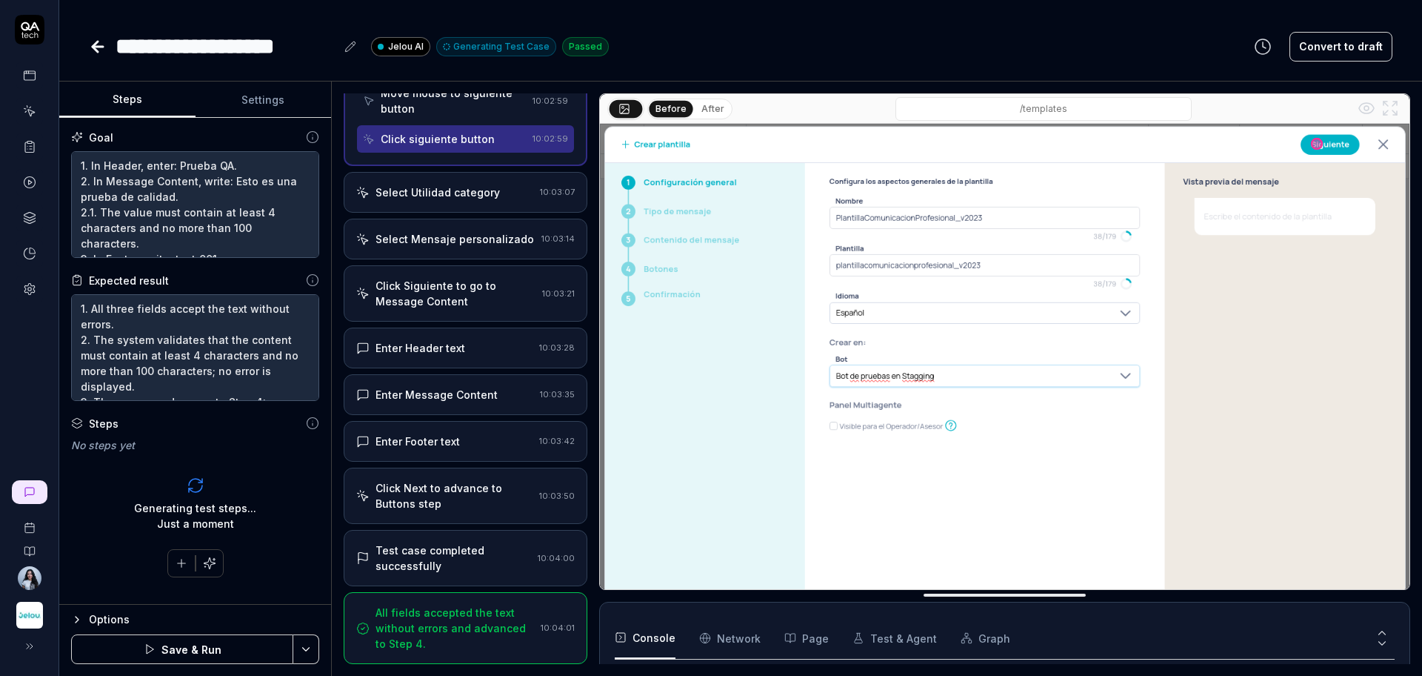
click at [461, 270] on div "Click Siguiente to go to Message Content 10:03:21" at bounding box center [466, 293] width 244 height 56
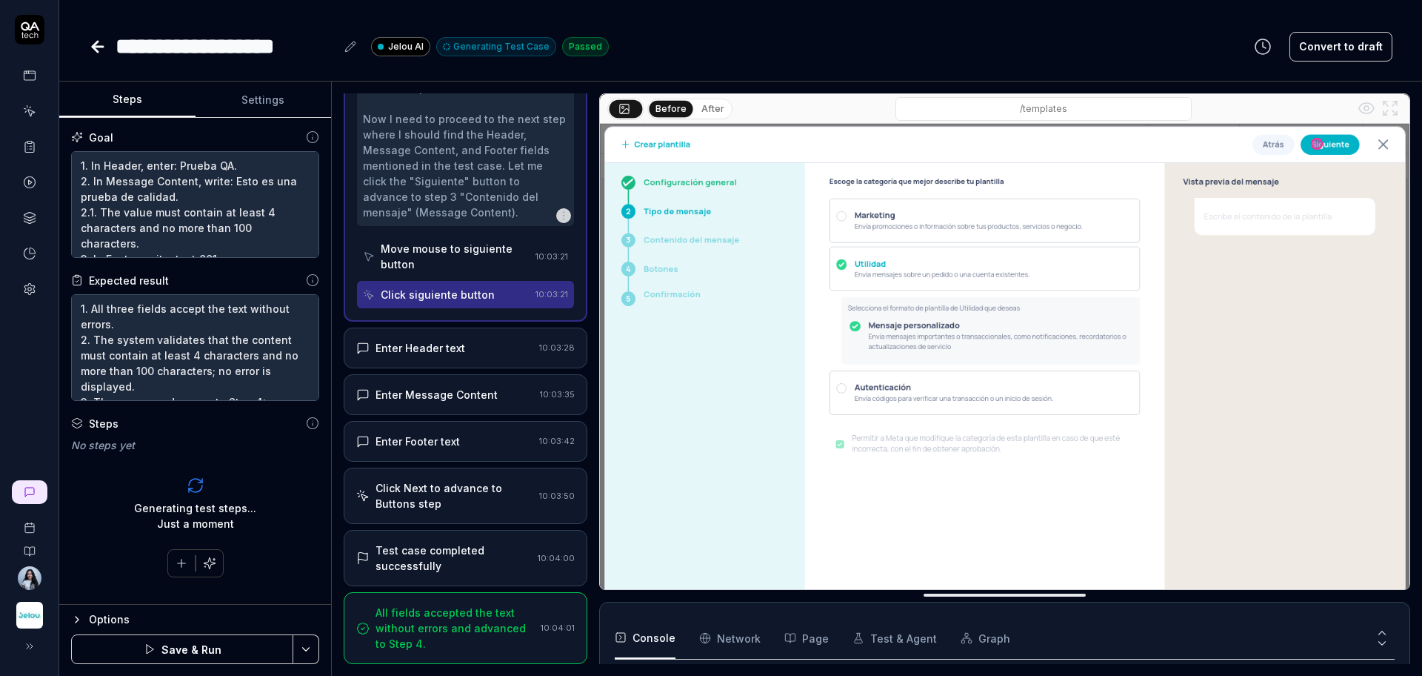
scroll to position [702, 0]
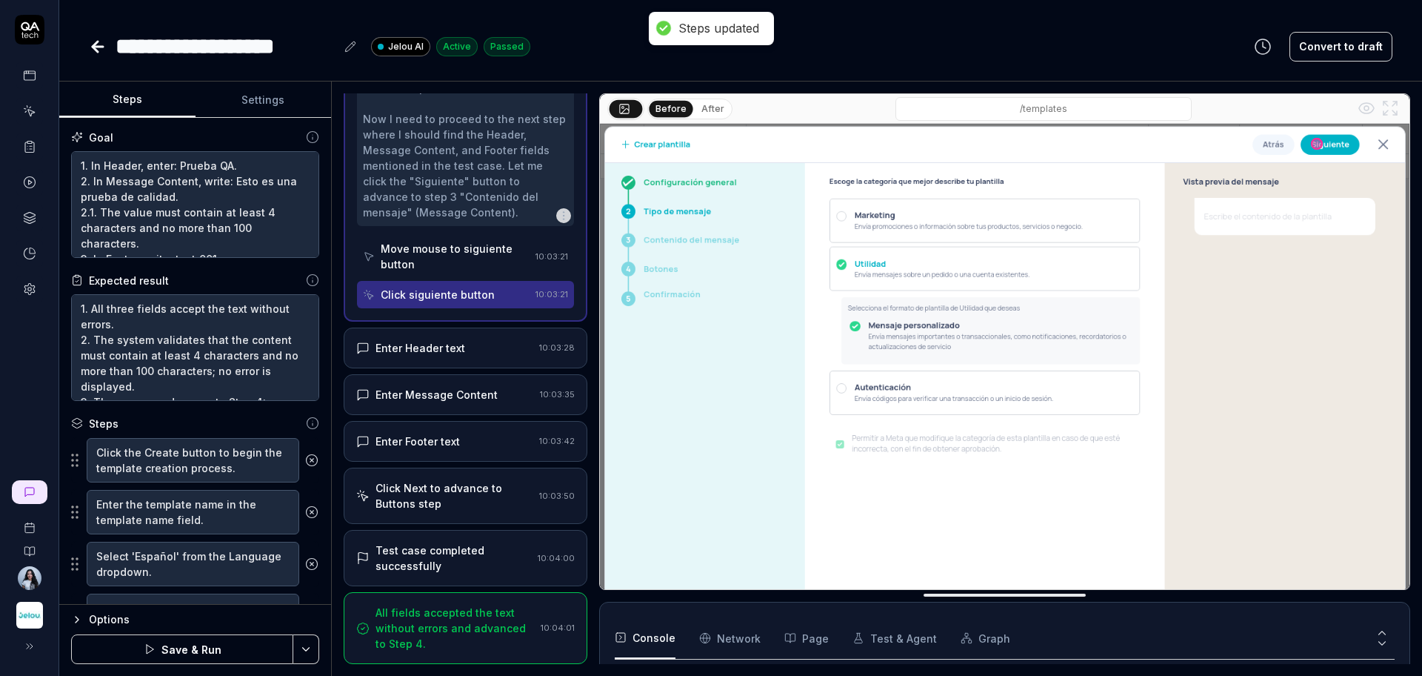
click at [454, 353] on div "Enter Header text" at bounding box center [421, 348] width 90 height 16
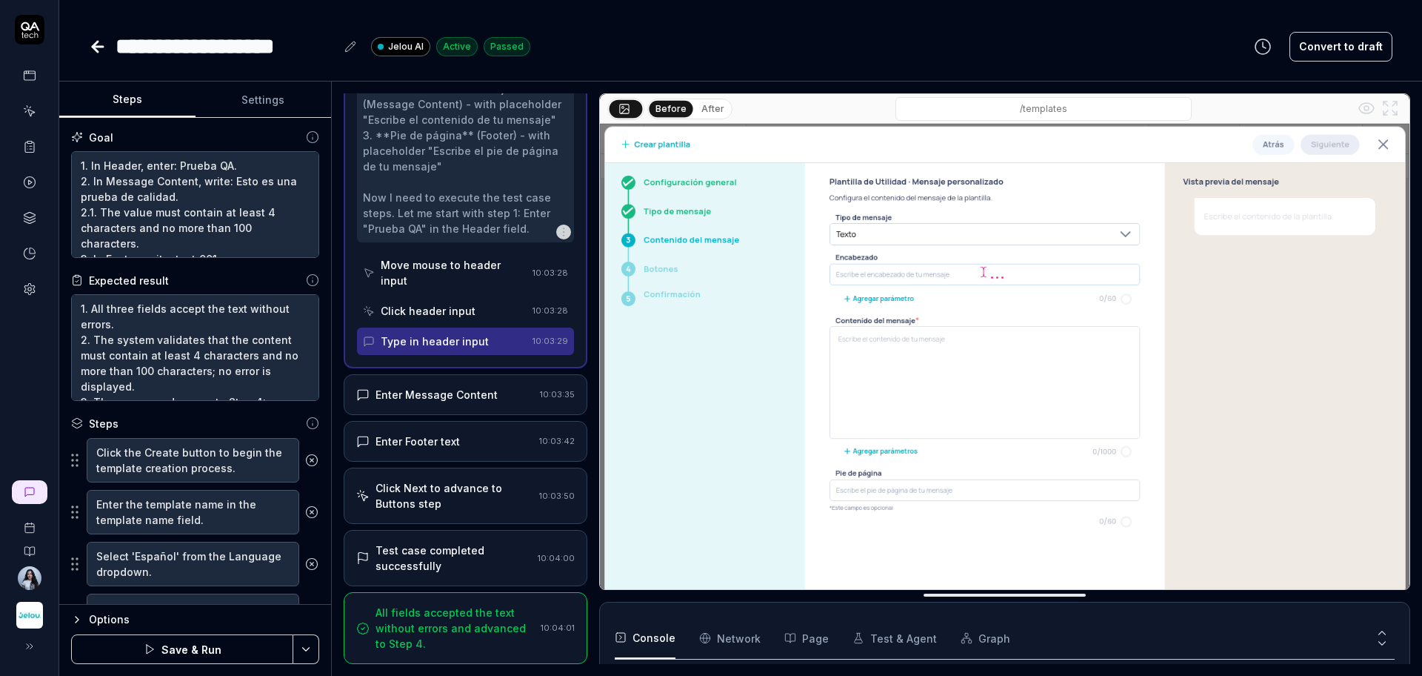
click at [425, 395] on div "Enter Message Content" at bounding box center [437, 395] width 122 height 16
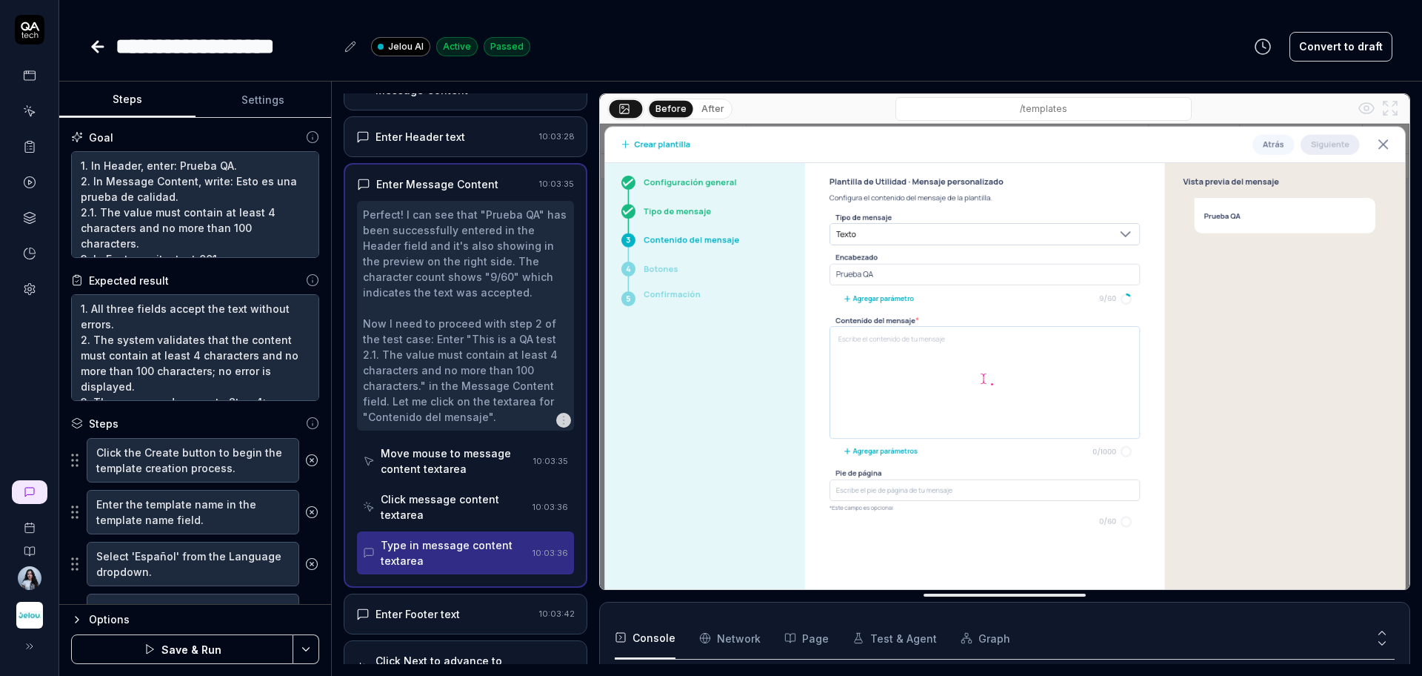
scroll to position [576, 0]
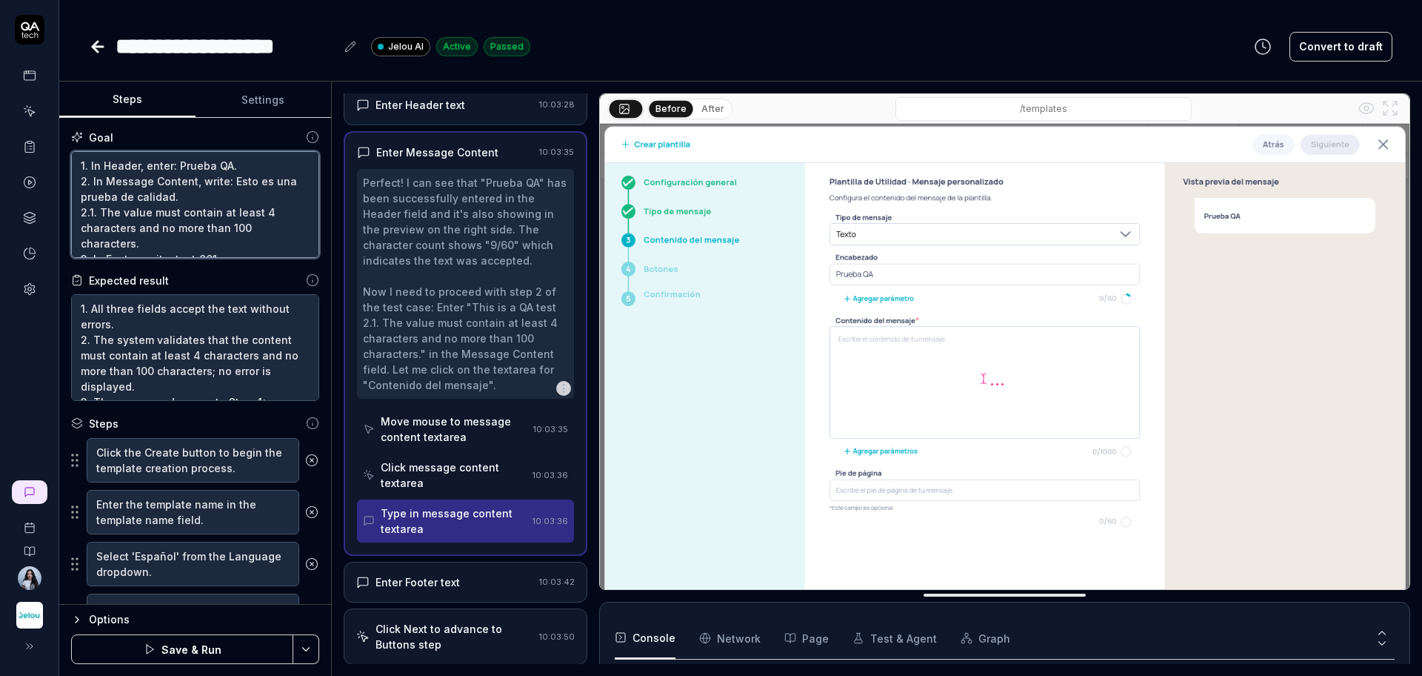
drag, startPoint x: 150, startPoint y: 242, endPoint x: 100, endPoint y: 206, distance: 62.1
click at [100, 206] on textarea "1. In Header, enter: Prueba QA. 2. In Message Content, write: Esto es una prueb…" at bounding box center [195, 204] width 248 height 107
paste textarea "contenido del mensaje"
type textarea "*"
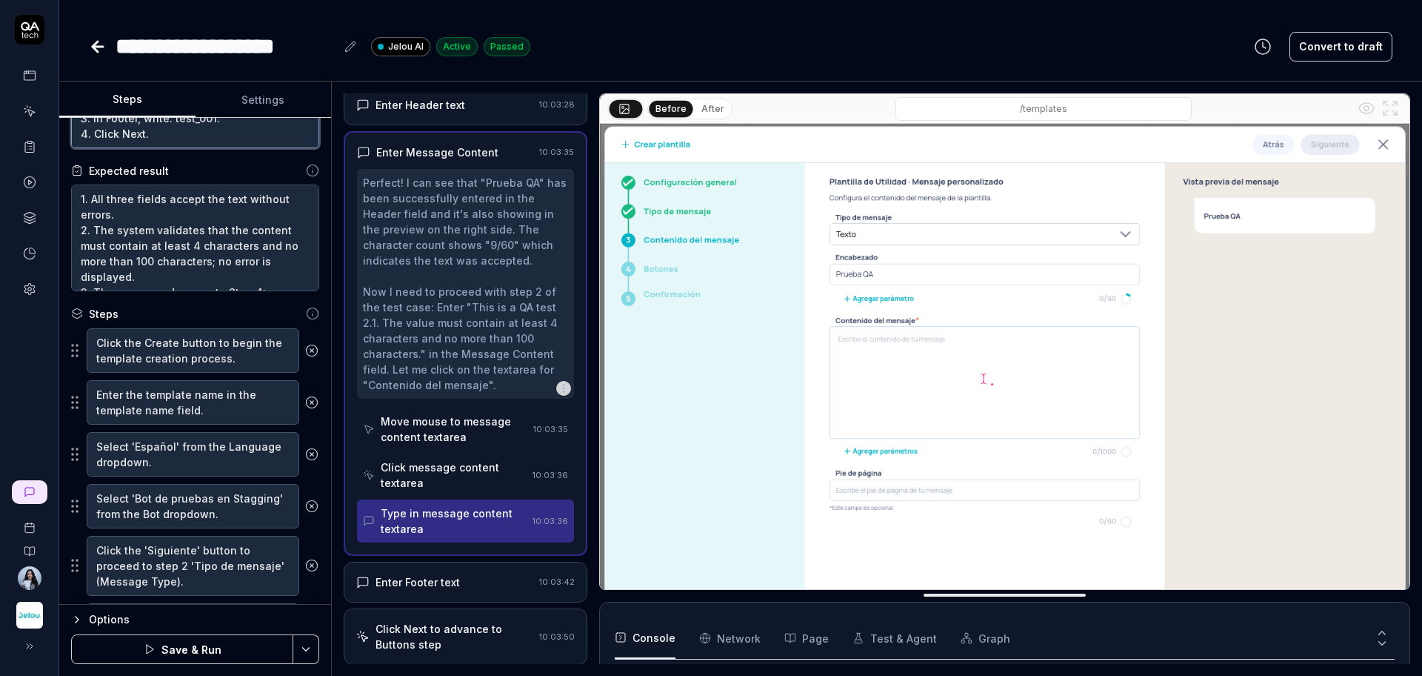
scroll to position [185, 0]
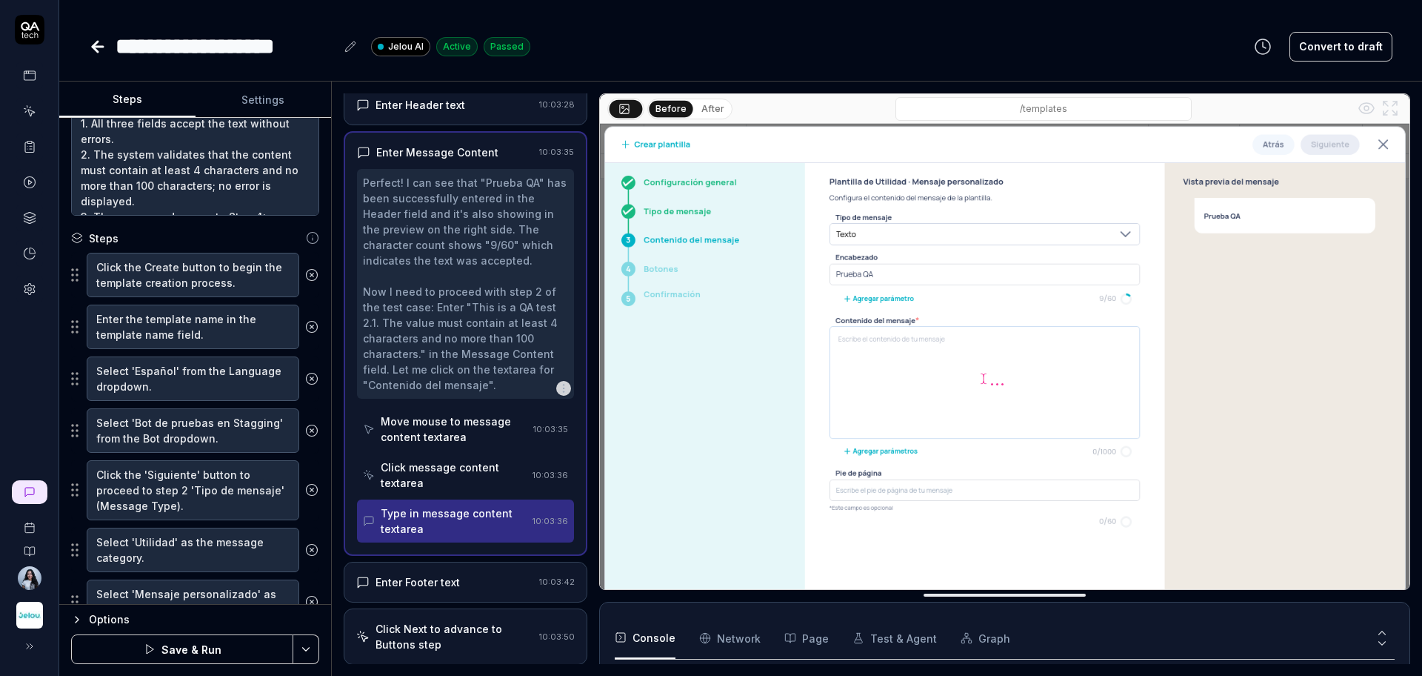
type textarea "1. In Header, enter: Prueba QA. 2. In Message Content, write: Esto es una prueb…"
click at [208, 647] on button "Save & Run" at bounding box center [182, 649] width 222 height 30
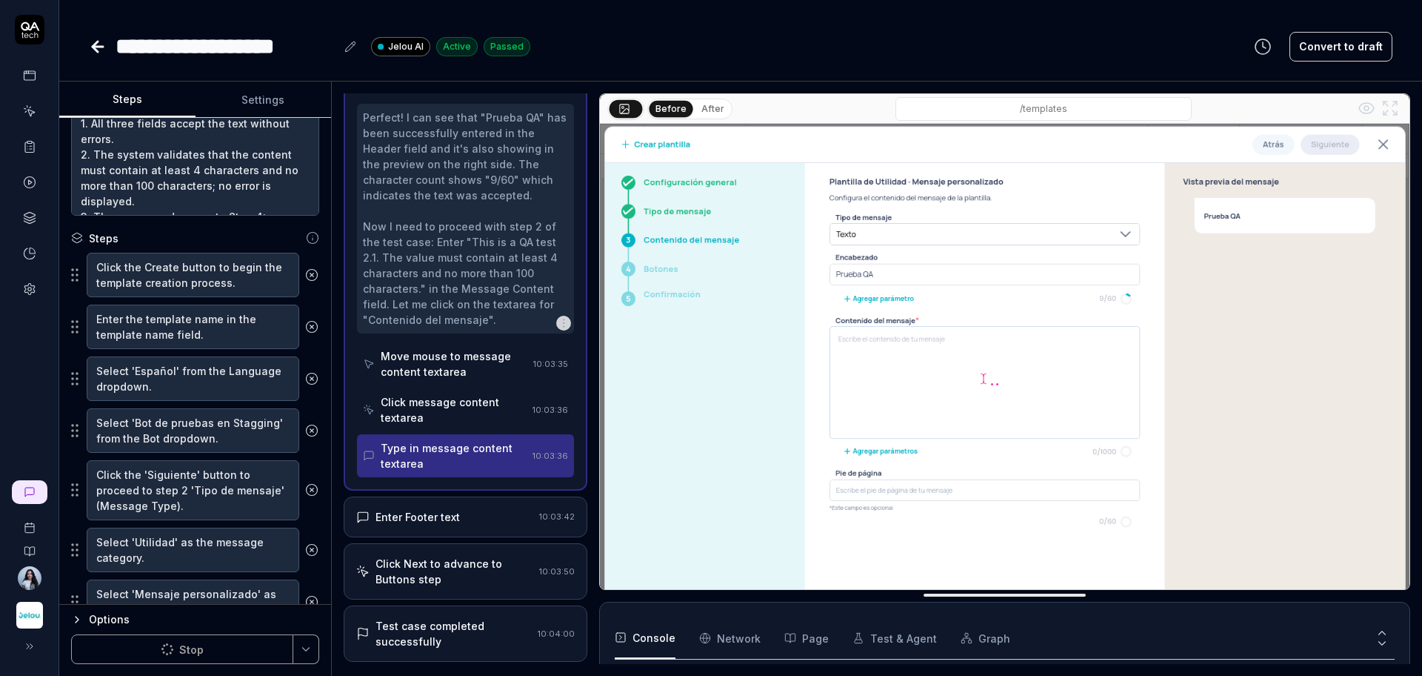
scroll to position [732, 0]
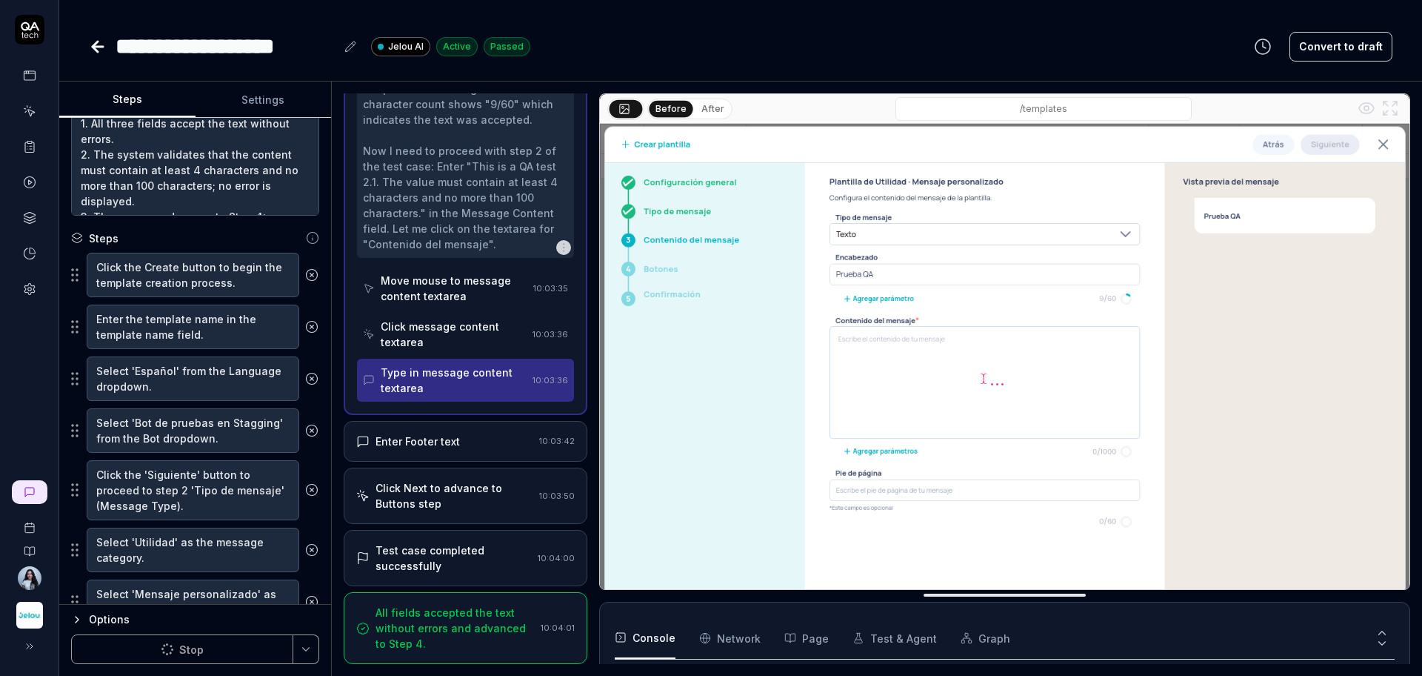
type textarea "*"
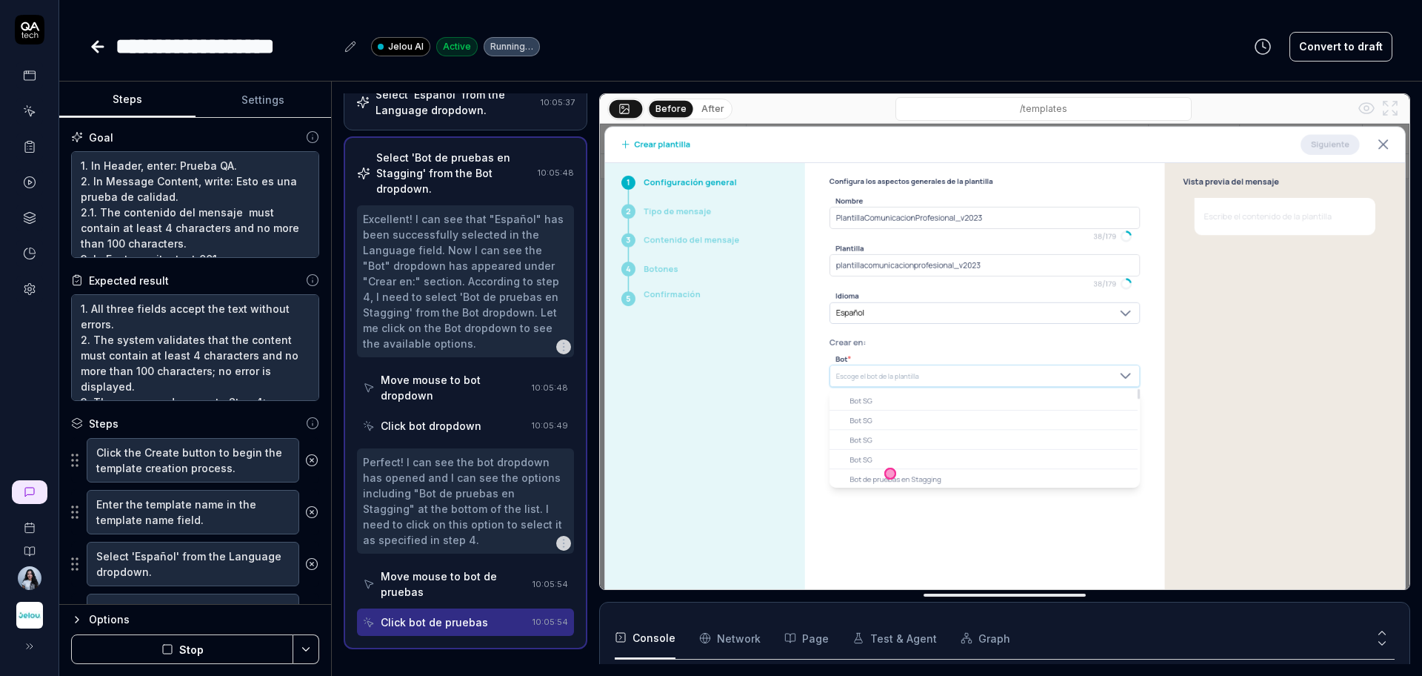
scroll to position [115, 0]
drag, startPoint x: 211, startPoint y: 196, endPoint x: 93, endPoint y: 179, distance: 119.1
click at [93, 179] on textarea "1. In Header, enter: Prueba QA. 2. In Message Content, write: Esto es una prueb…" at bounding box center [195, 204] width 248 height 107
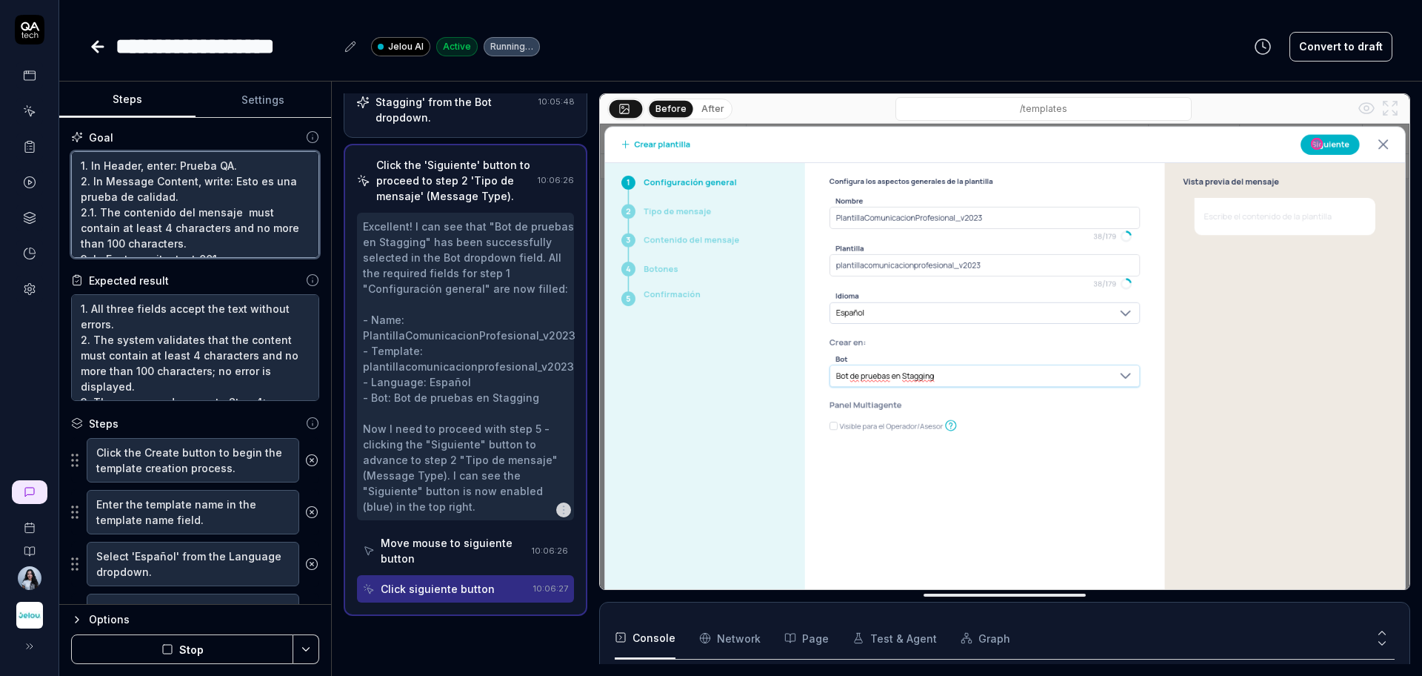
scroll to position [298, 0]
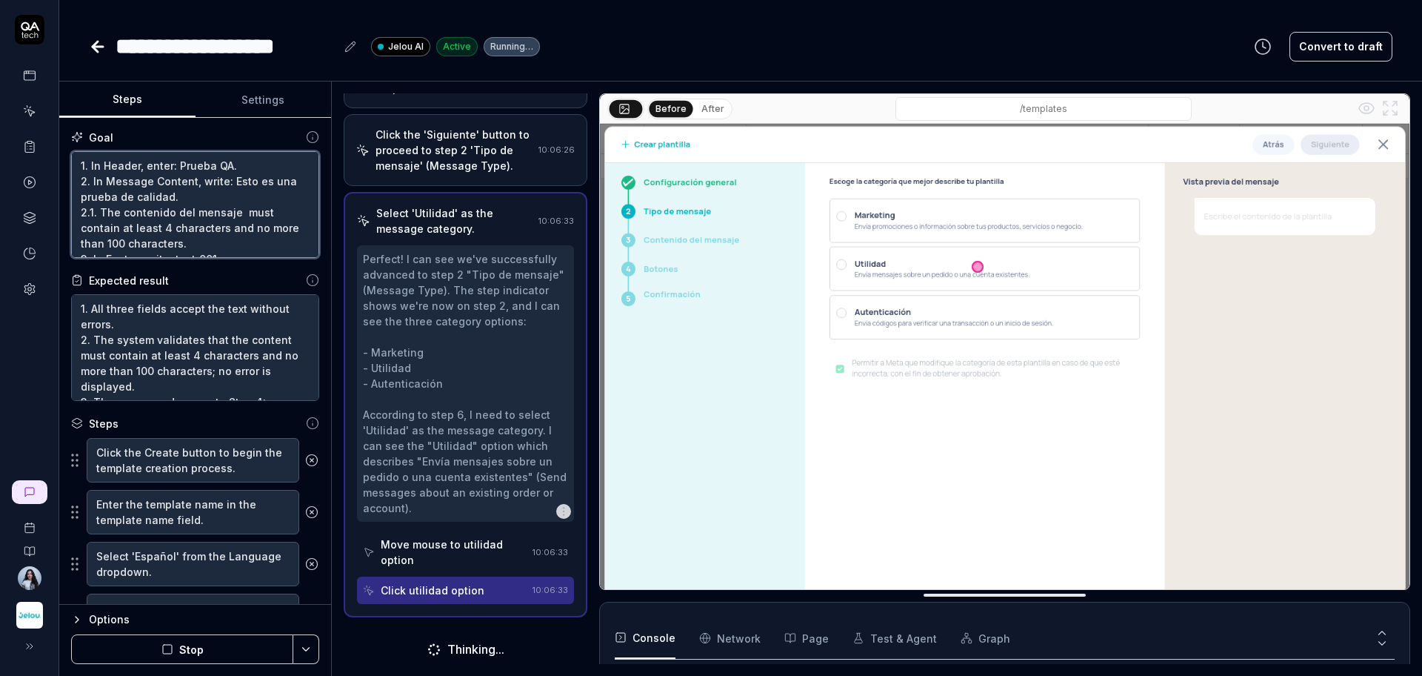
scroll to position [329, 0]
click at [220, 190] on textarea "1. In Header, enter: Prueba QA. 2. In Message Content, write: Esto es una prueb…" at bounding box center [195, 204] width 248 height 107
drag, startPoint x: 209, startPoint y: 201, endPoint x: 66, endPoint y: 164, distance: 147.7
click at [66, 164] on div "Goal 1. In Header, enter: Prueba QA. 2. In Message Content, write: Esto es una …" at bounding box center [195, 361] width 272 height 487
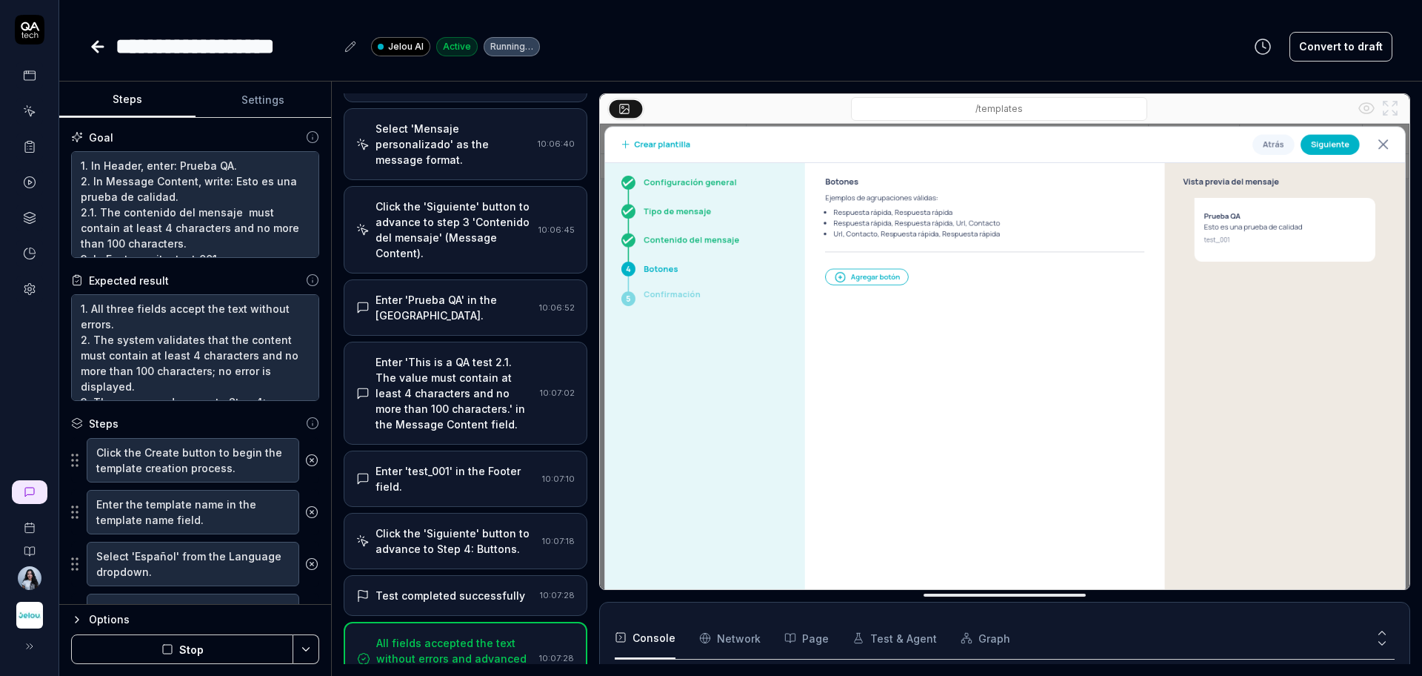
scroll to position [477, 0]
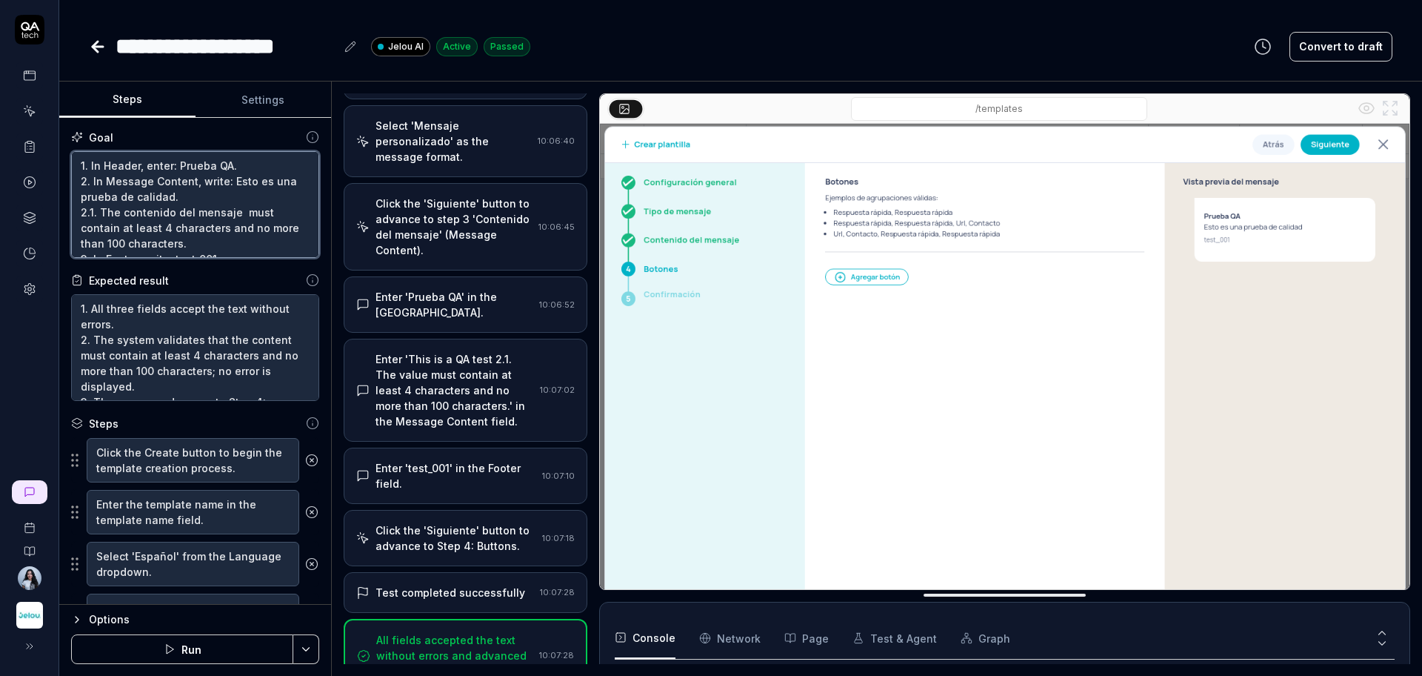
click at [207, 193] on textarea "1. In Header, enter: Prueba QA. 2. In Message Content, write: Esto es una prueb…" at bounding box center [195, 204] width 248 height 107
drag, startPoint x: 215, startPoint y: 197, endPoint x: 45, endPoint y: 170, distance: 171.7
click at [45, 170] on div "**********" at bounding box center [711, 338] width 1422 height 676
type textarea "*"
paste textarea "In the Header field, enter a random name corresponding to a campaign. In the Me…"
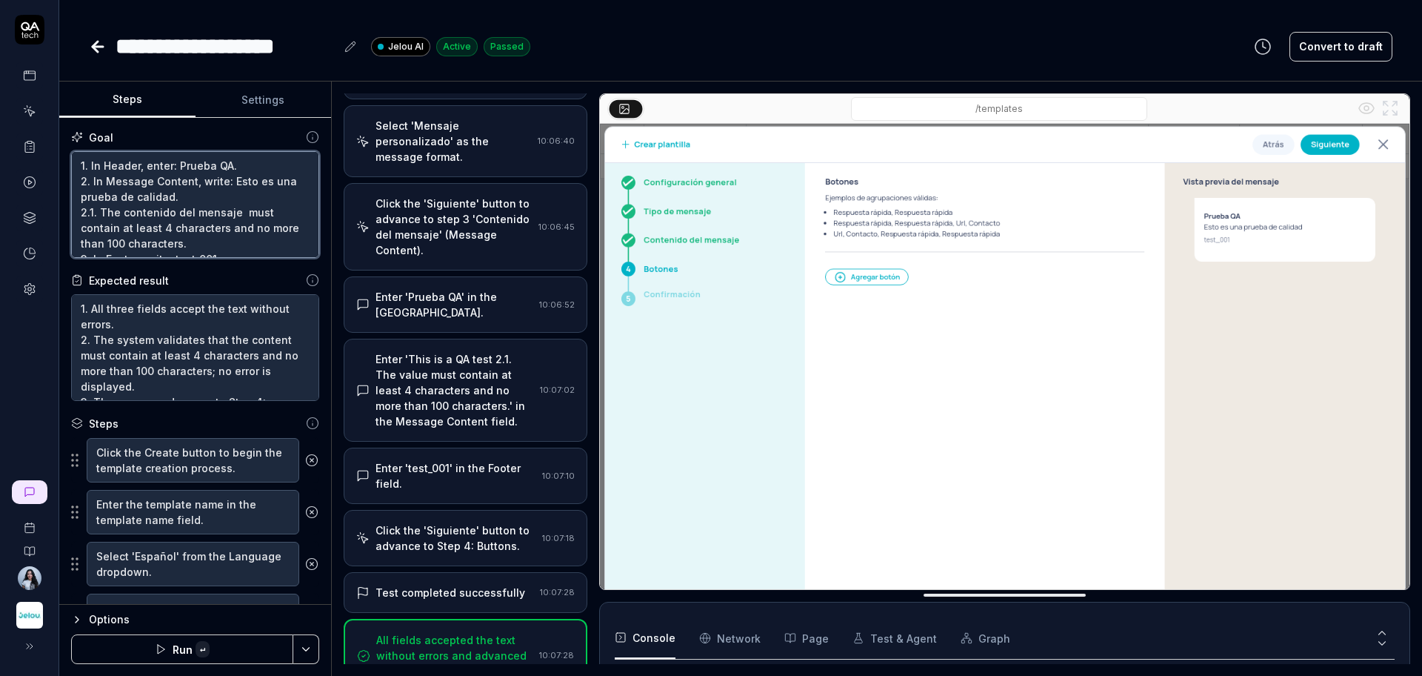
type textarea "In the Header field, enter a random name corresponding to a campaign. In the Me…"
type textarea "*"
click at [126, 195] on textarea "In the Header field, enter a random name corresponding to a campaign. In the Me…" at bounding box center [195, 204] width 248 height 107
type textarea "In the Header field, enter a random name corresponding to a campaign. In the Me…"
type textarea "*"
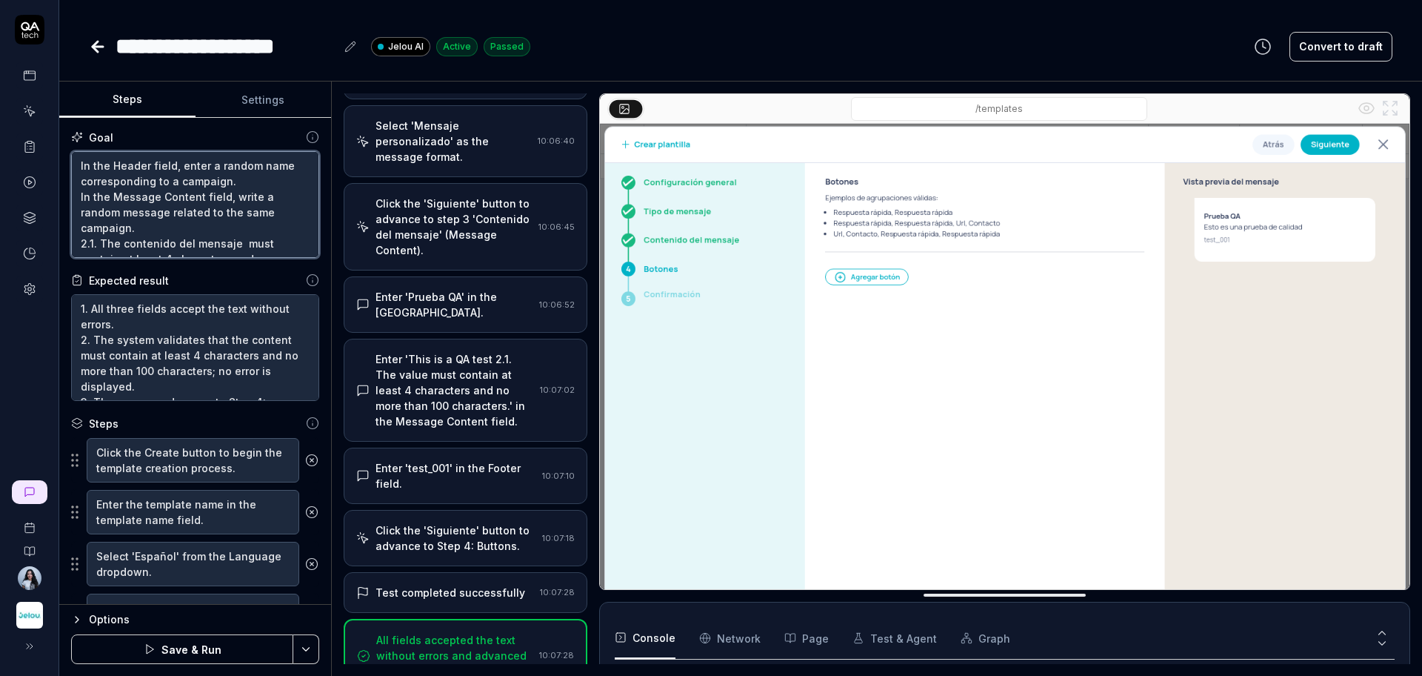
click at [78, 167] on textarea "In the Header field, enter a random name corresponding to a campaign. In the Me…" at bounding box center [195, 204] width 248 height 107
type textarea "1In the Header field, enter a random name corresponding to a campaign. In the M…"
type textarea "*"
type textarea "[DOMAIN_NAME] the Header field, enter a random name corresponding to a campaign…"
type textarea "*"
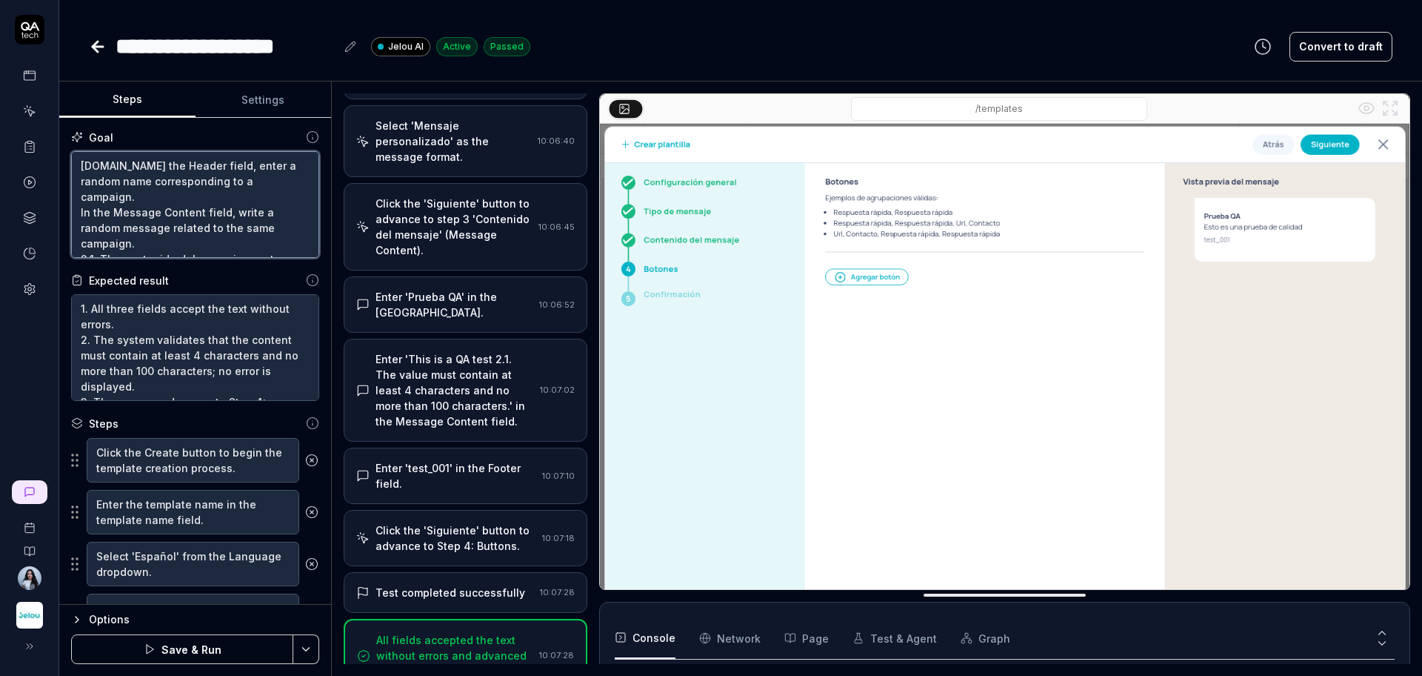
type textarea "1. In the Header field, enter a random name corresponding to a campaign. In the…"
type textarea "*"
click at [86, 214] on textarea "1. In the Header field, enter a random name corresponding to a campaign. In the…" at bounding box center [195, 204] width 248 height 107
click at [84, 202] on textarea "1. In the Header field, enter a random name corresponding to a campaign. In the…" at bounding box center [195, 204] width 248 height 107
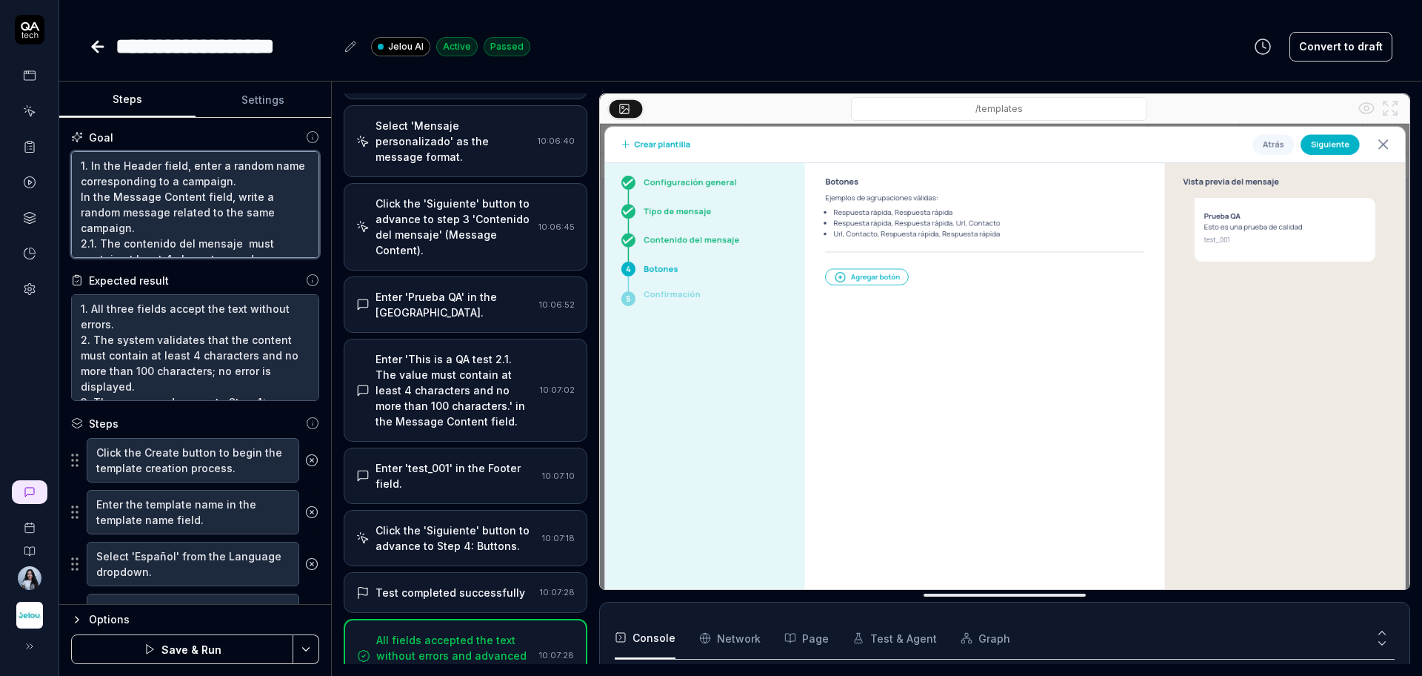
click at [81, 201] on textarea "1. In the Header field, enter a random name corresponding to a campaign. In the…" at bounding box center [195, 204] width 248 height 107
type textarea "1. In the Header field, enter a random name corresponding to a campaign. 2In th…"
type textarea "*"
type textarea "1. In the Header field, enter a random name corresponding to a campaign. [DOMAI…"
type textarea "*"
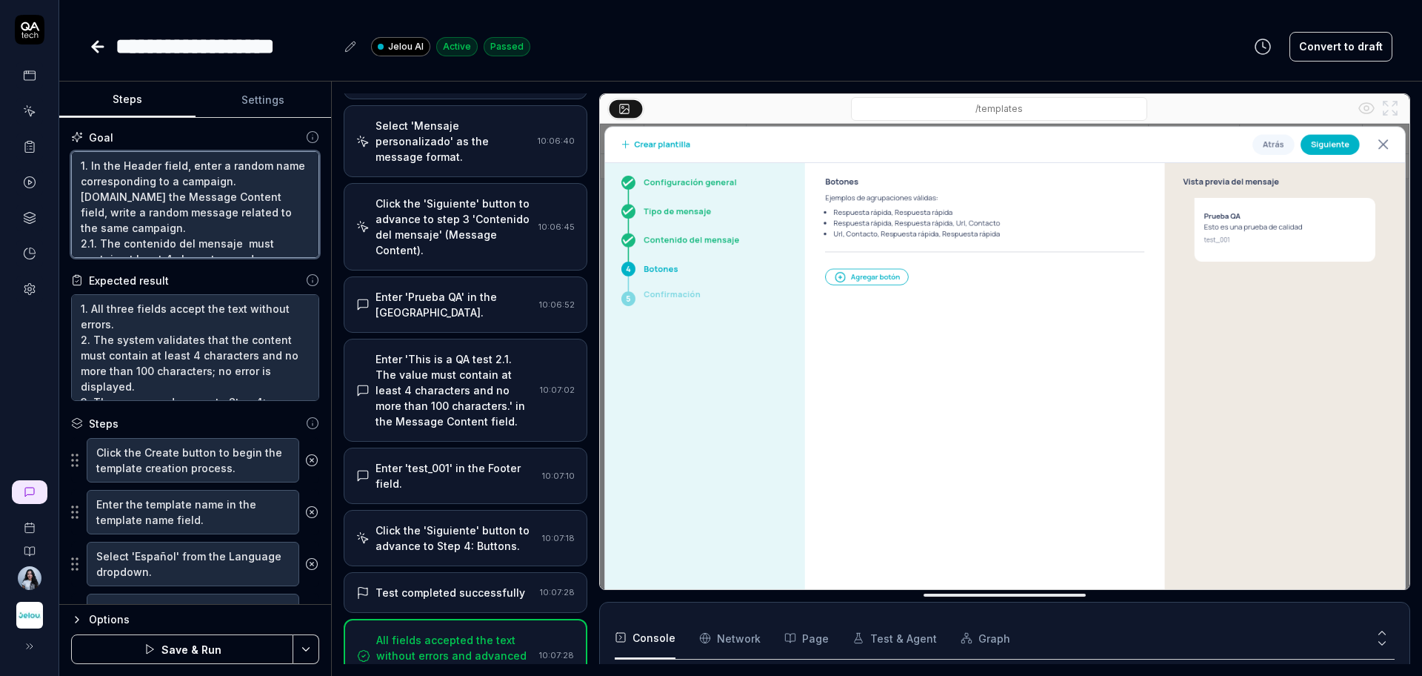
type textarea "1. In the Header field, enter a random name corresponding to a campaign. 2. In …"
type textarea "*"
click at [429, 310] on div "Enter 'Prueba QA' in the [GEOGRAPHIC_DATA]." at bounding box center [455, 304] width 158 height 31
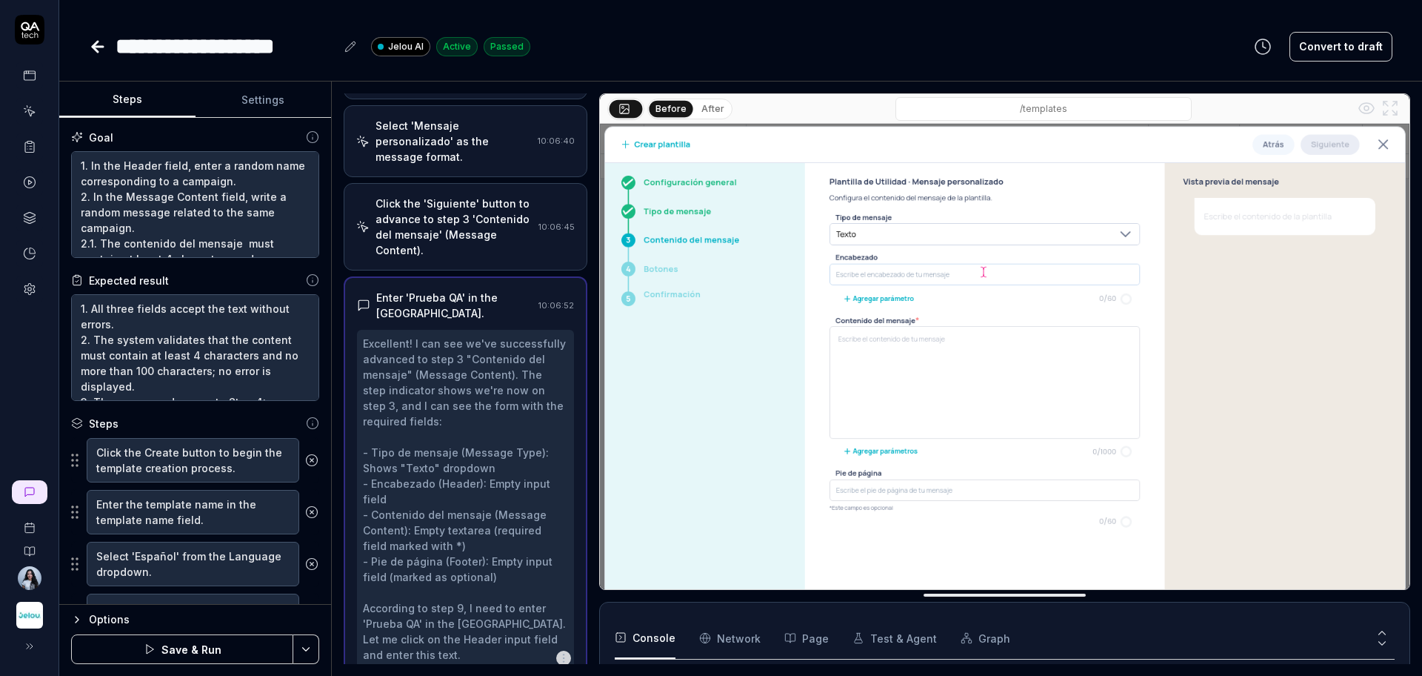
scroll to position [607, 0]
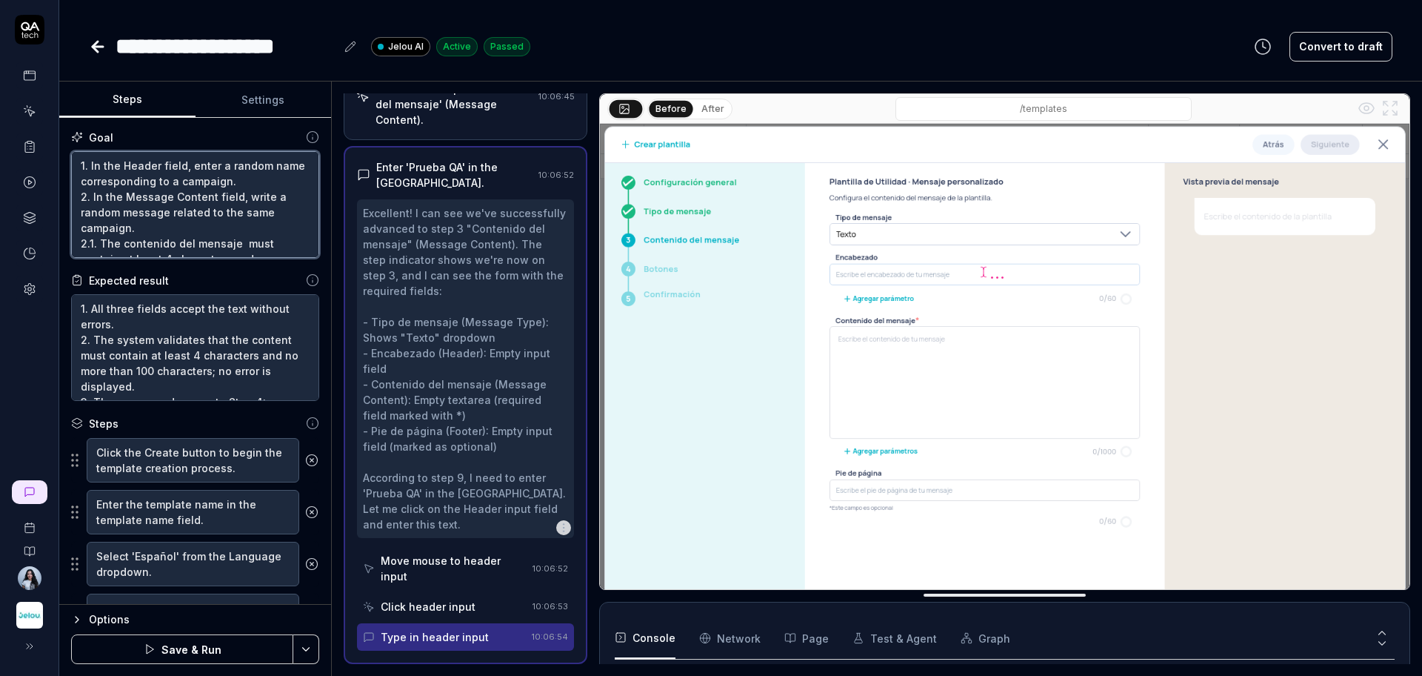
click at [261, 185] on textarea "1. In the Header field, enter a random name corresponding to a campaign. 2. In …" at bounding box center [195, 204] width 248 height 107
type textarea "1. In the Header field, enter a random name corresponding to a campaign. 2. In …"
type textarea "*"
type textarea "1. In the Header field, enter a random name corresponding to a campaign. 1 2. I…"
type textarea "*"
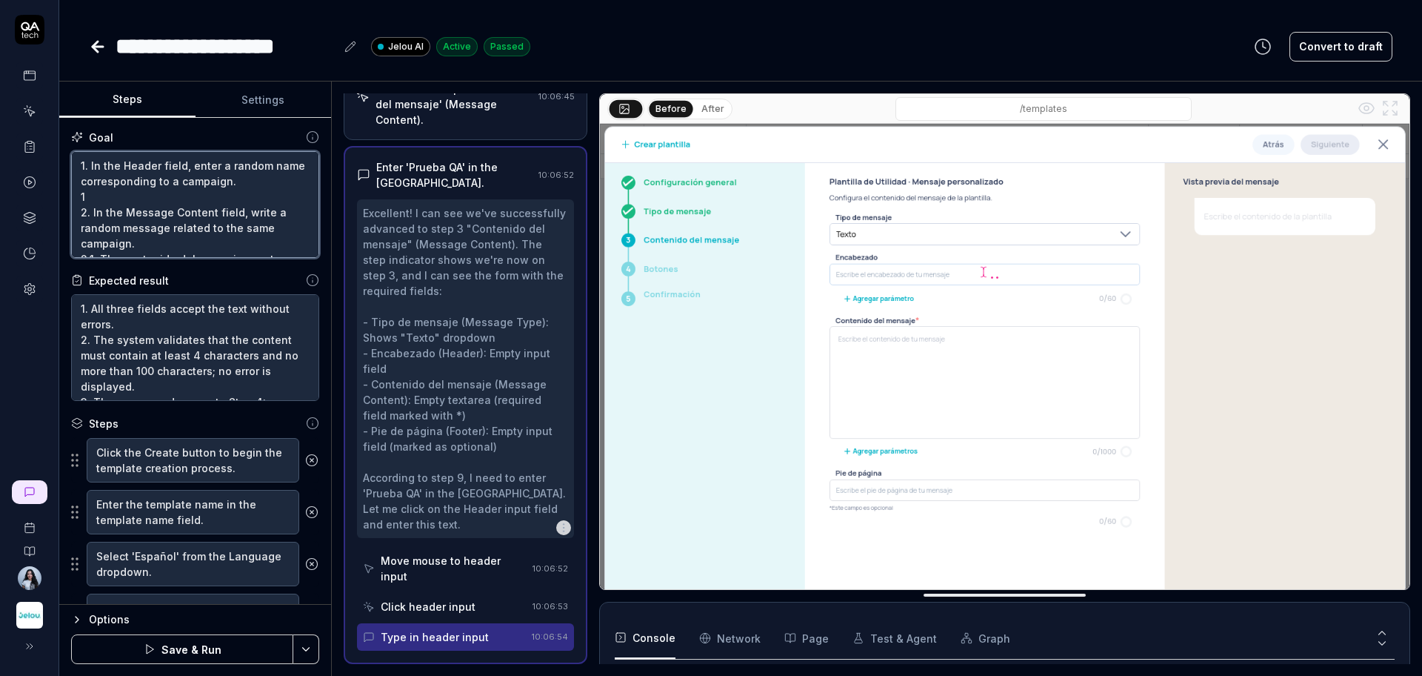
type textarea "1. In the Header field, enter a random name corresponding to a campaign. 1. 2. …"
type textarea "*"
type textarea "1. In the Header field, enter a random name corresponding to a campaign. 1.1 2.…"
type textarea "*"
type textarea "1. In the Header field, enter a random name corresponding to a campaign. 1.1. 2…"
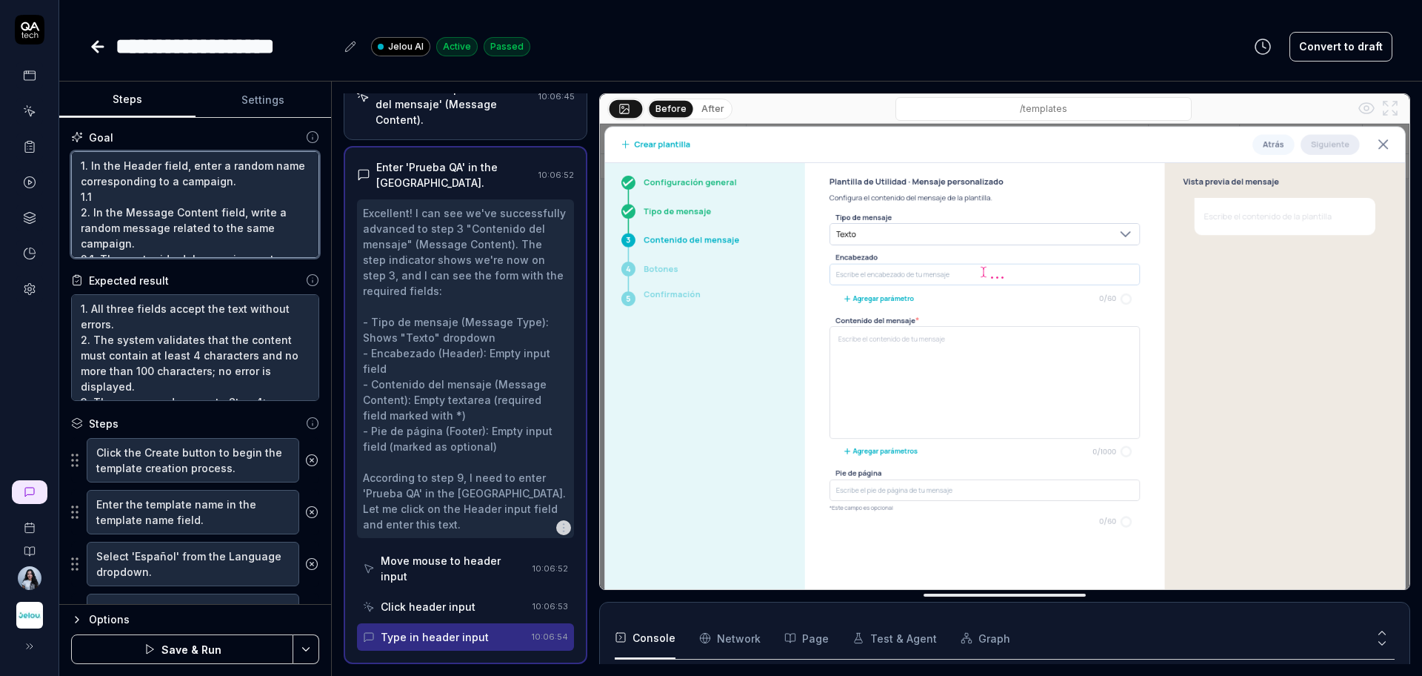
type textarea "*"
type textarea "1. In the Header field, enter a random name corresponding to a campaign. 1.1. 2…"
type textarea "*"
type textarea "1. In the Header field, enter a random name corresponding to a campaign. 1.1. E…"
type textarea "*"
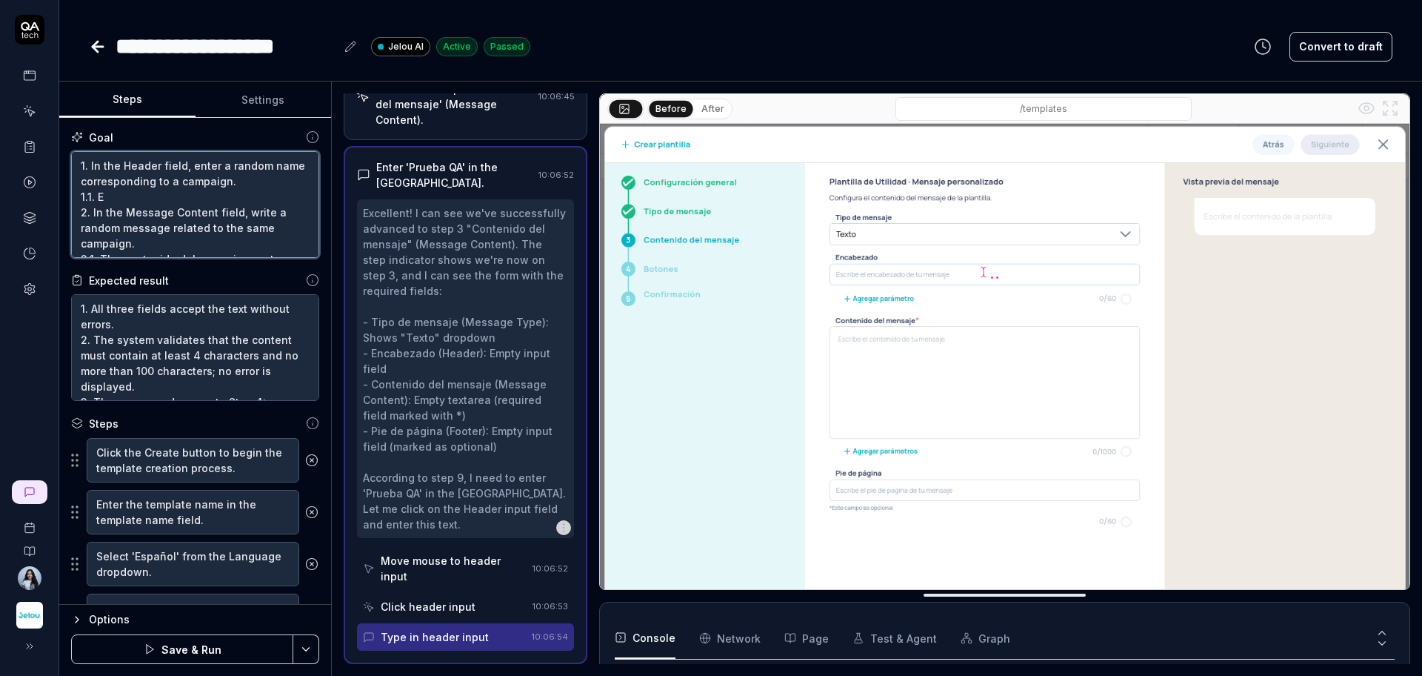
type textarea "1. In the Header field, enter a random name corresponding to a campaign. 1.1. E…"
type textarea "*"
type textarea "1. In the Header field, enter a random name corresponding to a campaign. 1.1. E…"
type textarea "*"
type textarea "1. In the Header field, enter a random name corresponding to a campaign. 1.1. E…"
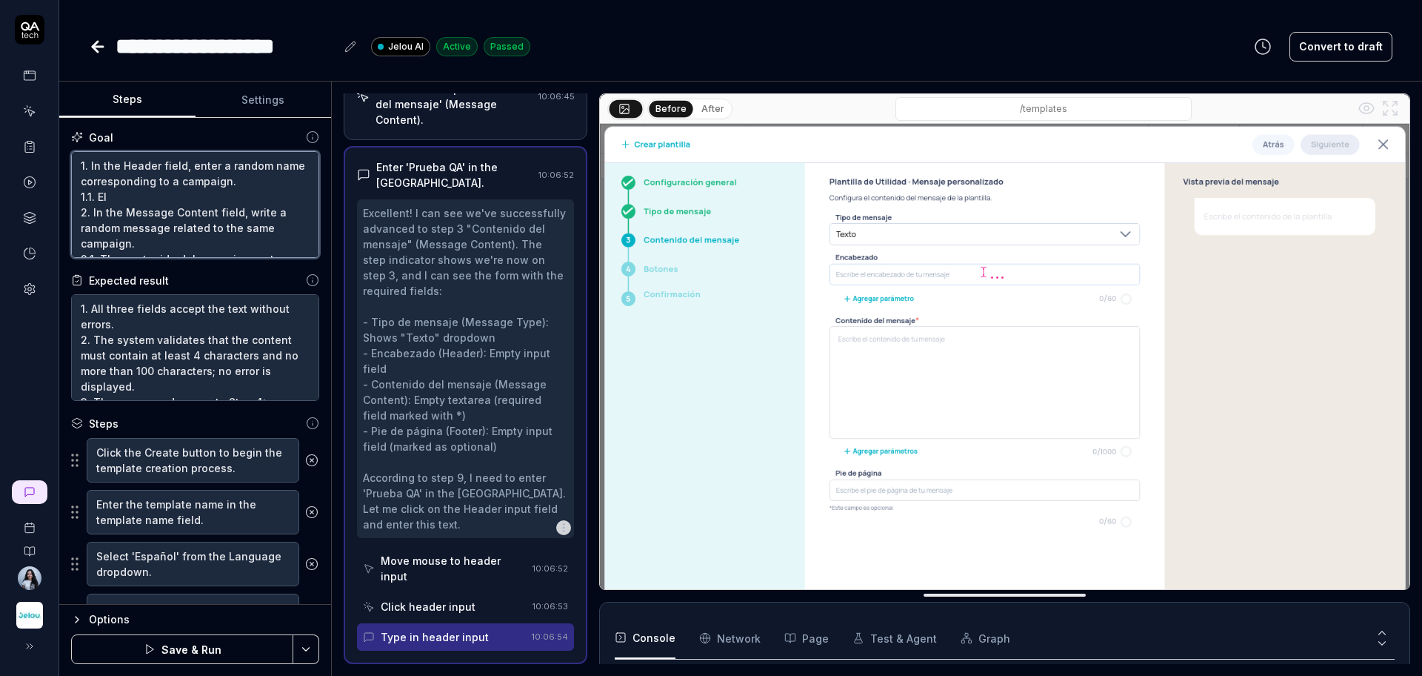
type textarea "*"
type textarea "1. In the Header field, enter a random name corresponding to a campaign. 1.1. E…"
type textarea "*"
type textarea "1. In the Header field, enter a random name corresponding to a campaign. 1.1. E…"
type textarea "*"
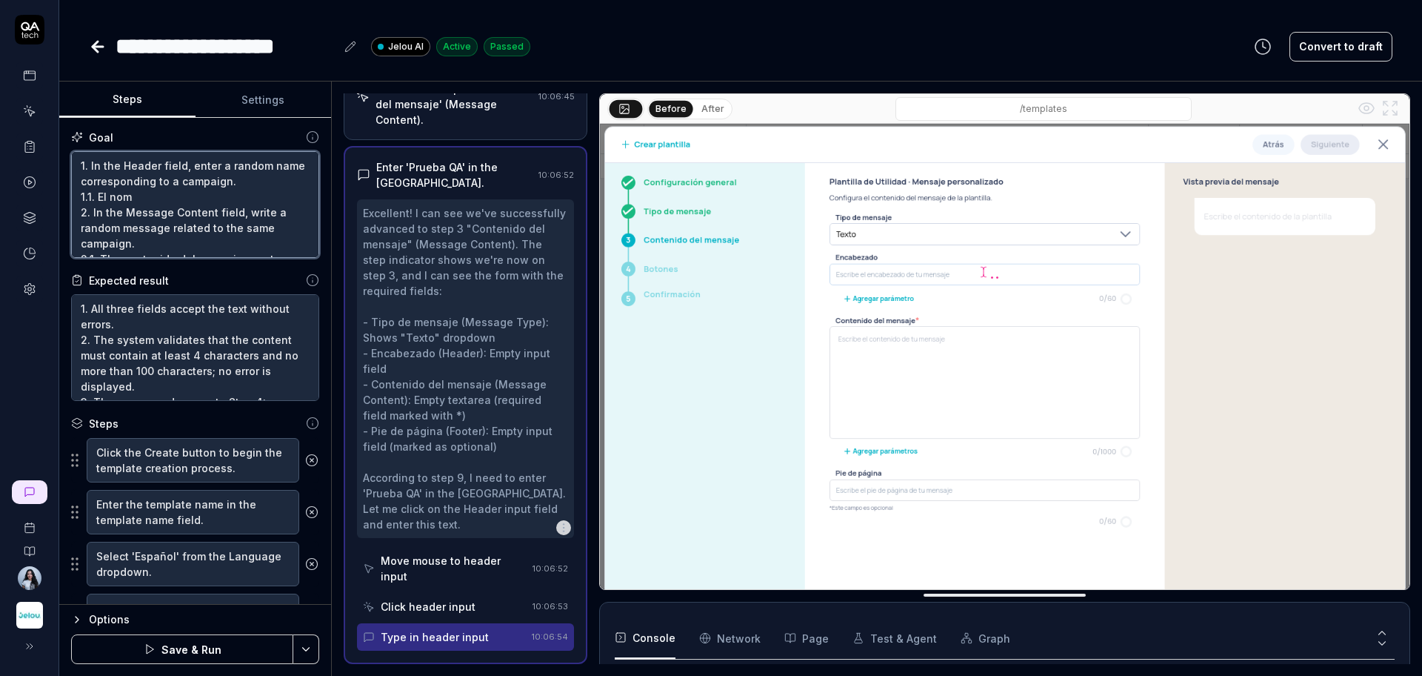
type textarea "1. In the Header field, enter a random name corresponding to a campaign. 1.1. E…"
type textarea "*"
type textarea "1. In the Header field, enter a random name corresponding to a campaign. 1.1. E…"
type textarea "*"
type textarea "1. In the Header field, enter a random name corresponding to a campaign. 1.1. E…"
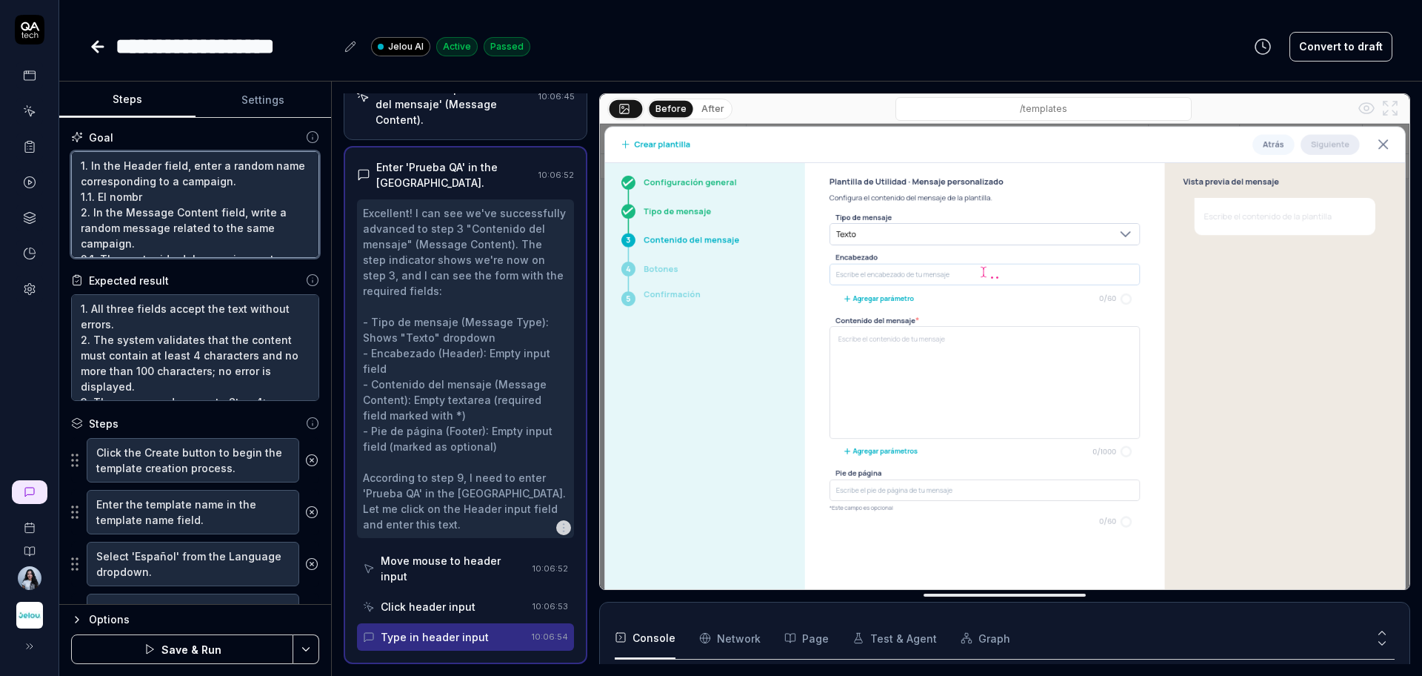
type textarea "*"
type textarea "1. In the Header field, enter a random name corresponding to a campaign. 1.1. E…"
type textarea "*"
type textarea "1. In the Header field, enter a random name corresponding to a campaign. 1.1. E…"
type textarea "*"
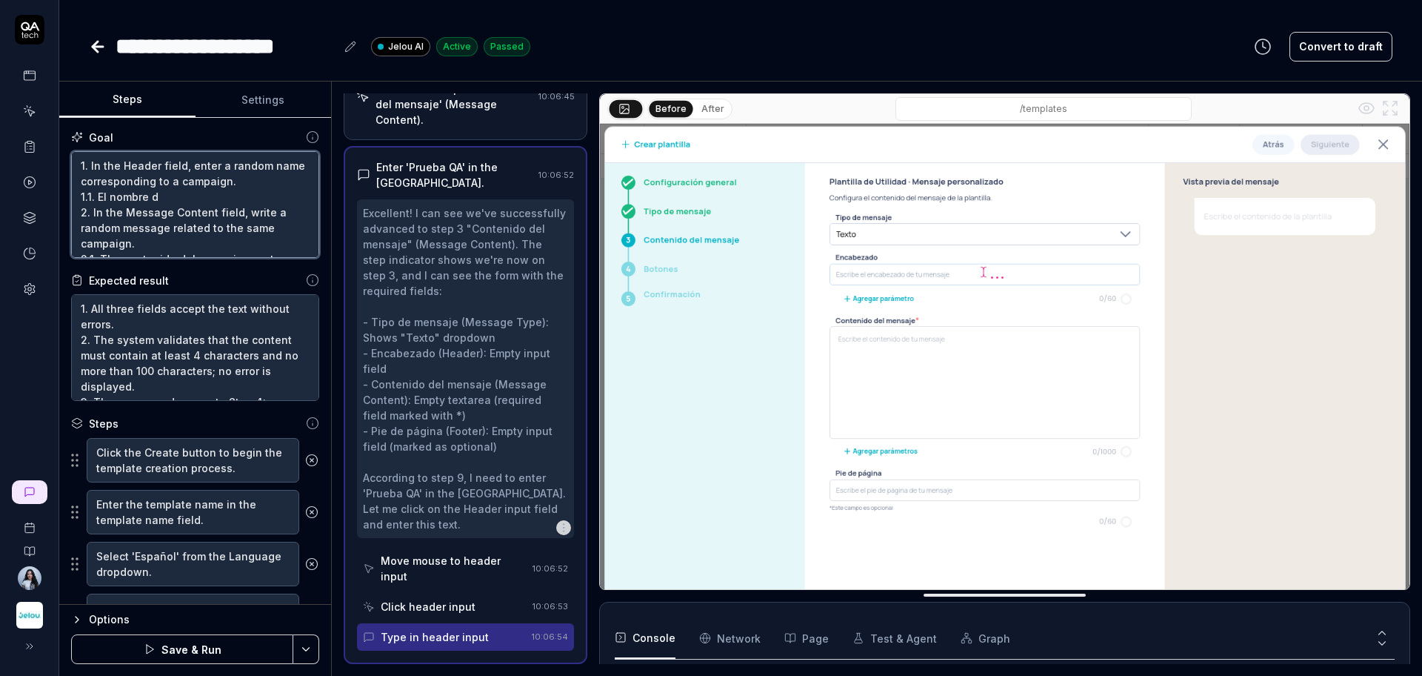
type textarea "1. In the Header field, enter a random name corresponding to a campaign. 1.1. E…"
type textarea "*"
type textarea "1. In the Header field, enter a random name corresponding to a campaign. 1.1. E…"
type textarea "*"
type textarea "1. In the Header field, enter a random name corresponding to a campaign. 1.1. E…"
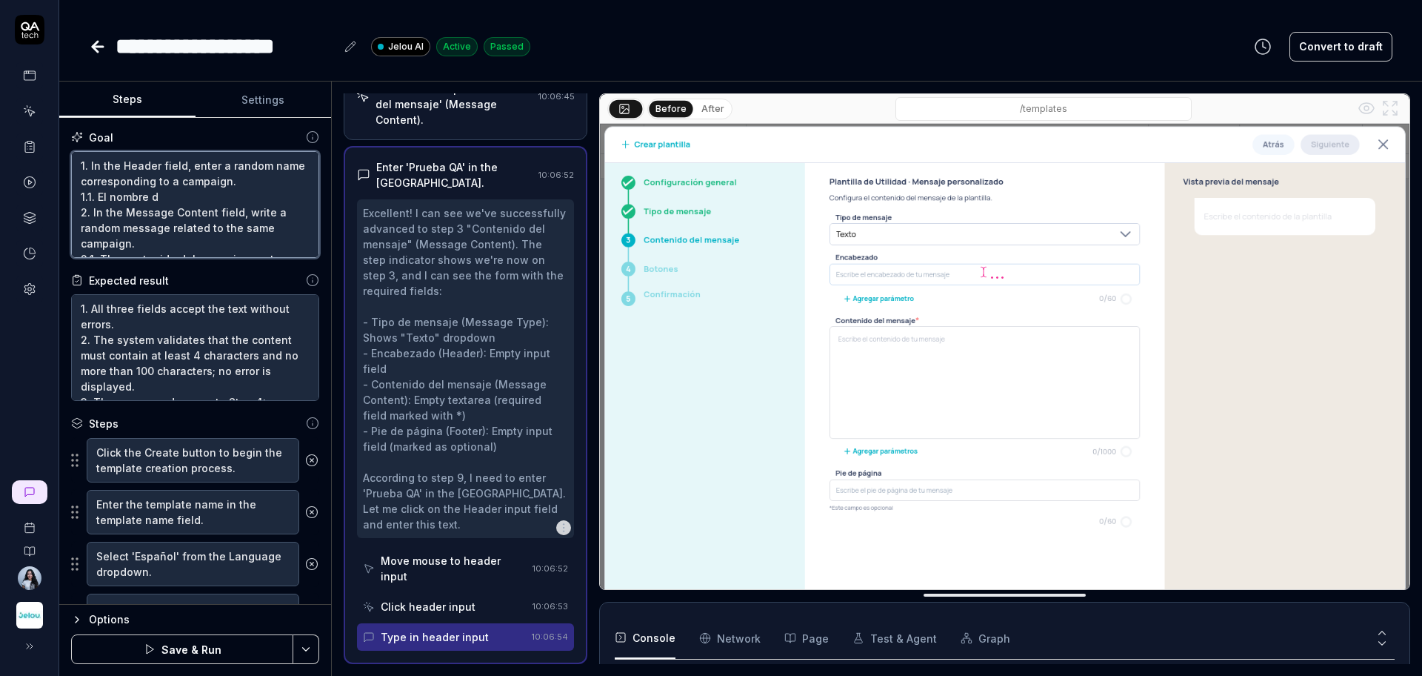
type textarea "*"
type textarea "1. In the Header field, enter a random name corresponding to a campaign. 1.1. E…"
type textarea "*"
type textarea "1. In the Header field, enter a random name corresponding to a campaign. 1.1. E…"
type textarea "*"
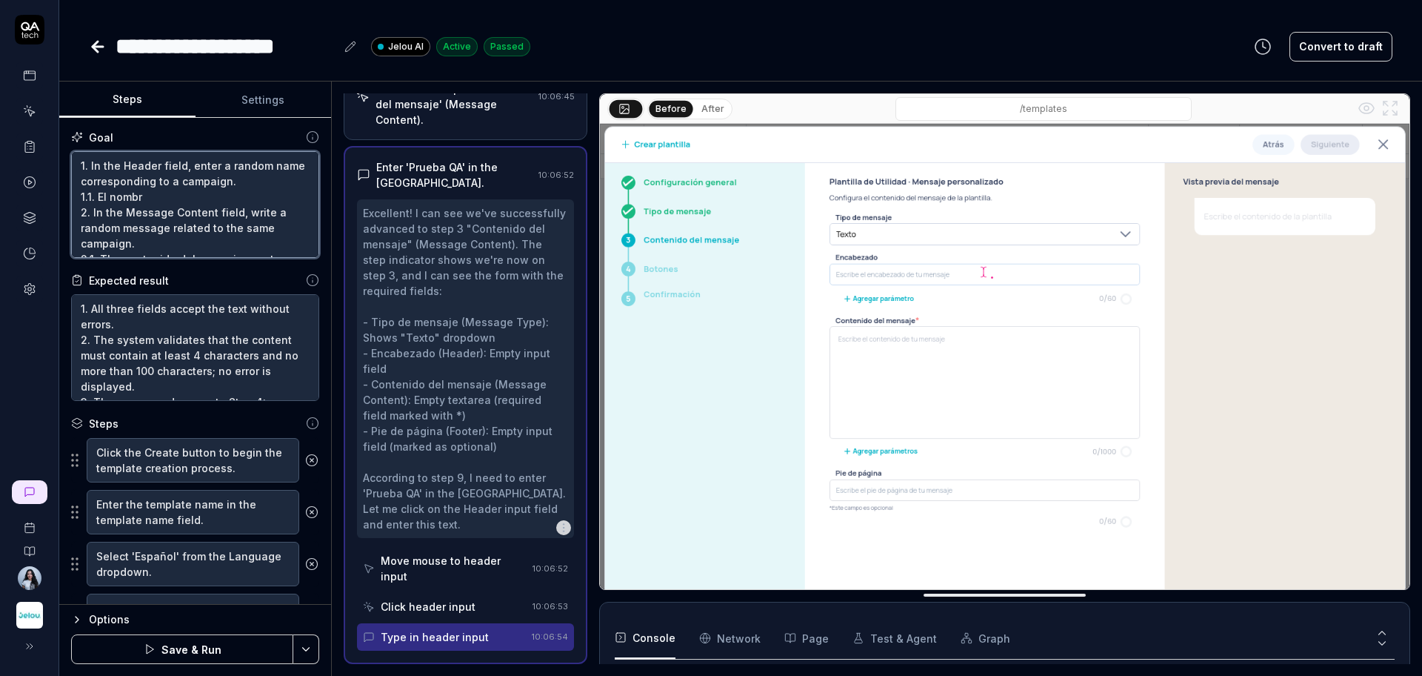
type textarea "1. In the Header field, enter a random name corresponding to a campaign. 1.1. E…"
type textarea "*"
type textarea "1. In the Header field, enter a random name corresponding to a campaign. 1.1. E…"
type textarea "*"
type textarea "1. In the Header field, enter a random name corresponding to a campaign. 1.1. E…"
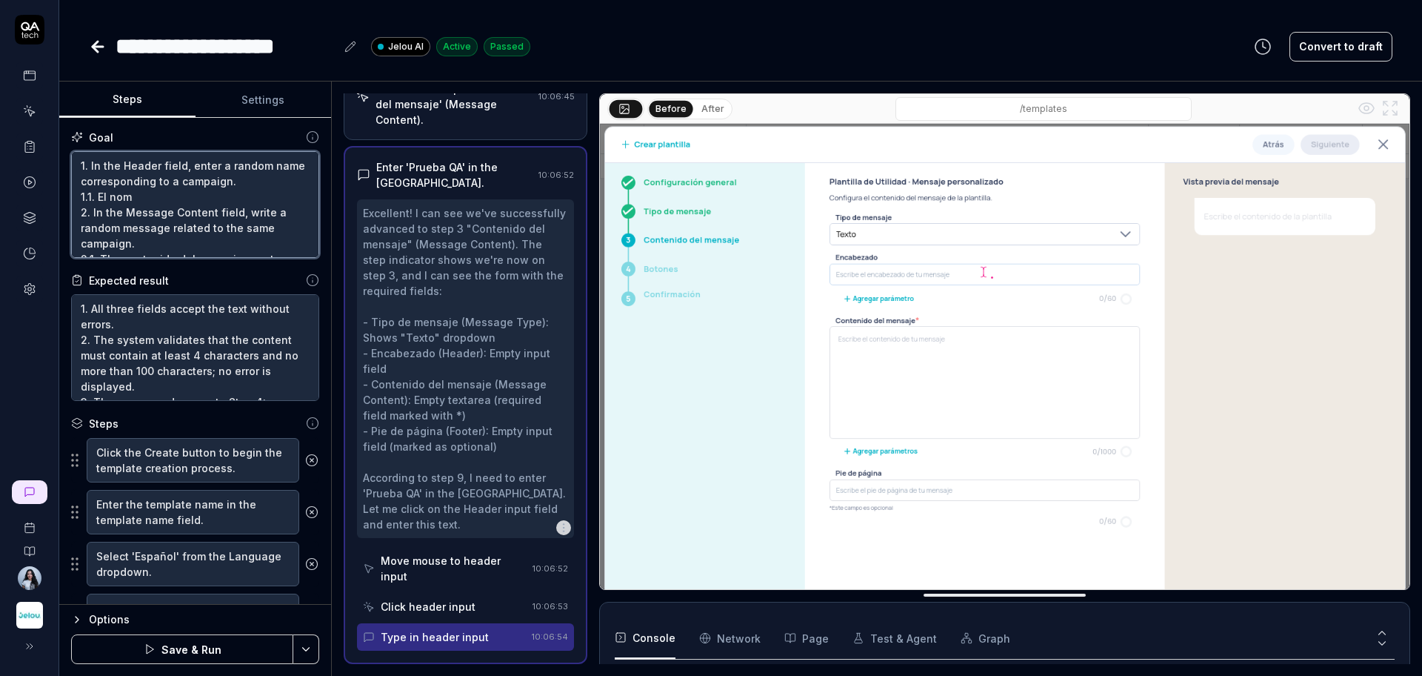
type textarea "*"
type textarea "1. In the Header field, enter a random name corresponding to a campaign. 1.1. E…"
type textarea "*"
type textarea "1. In the Header field, enter a random name corresponding to a campaign. 1.1. E…"
type textarea "*"
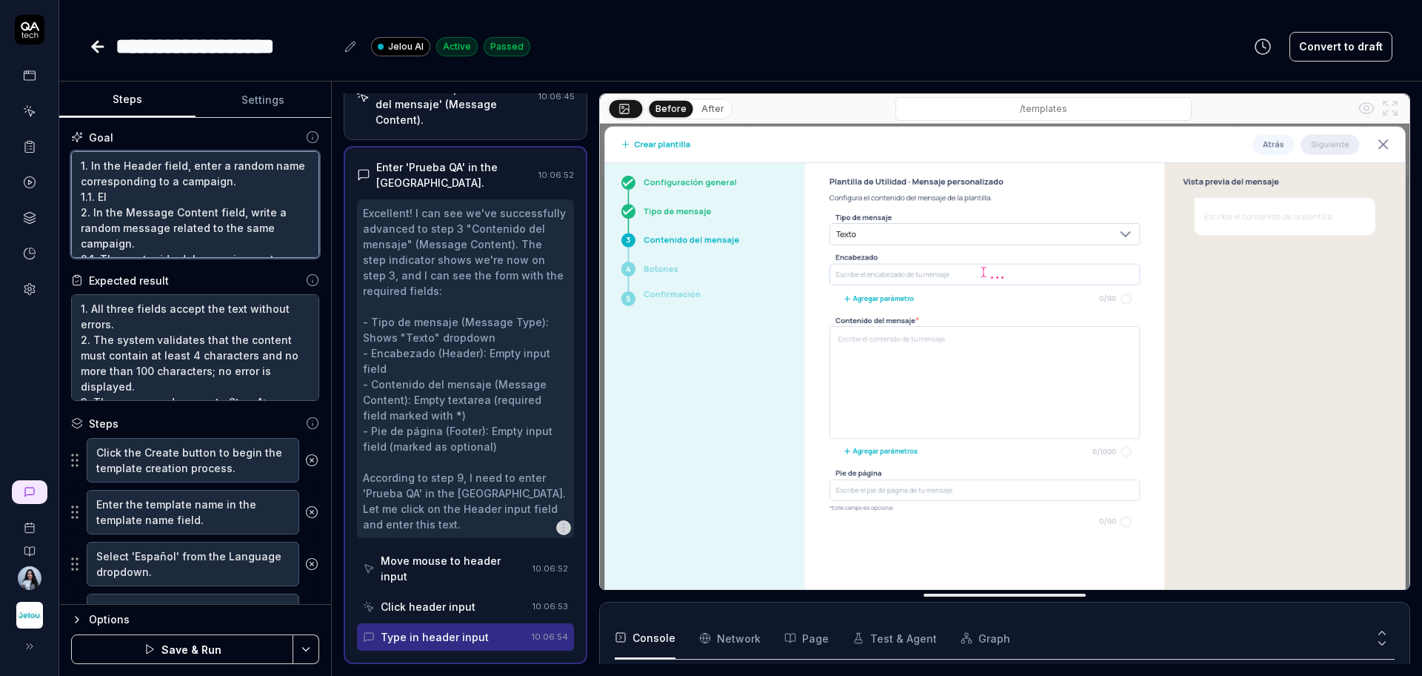
type textarea "1. In the Header field, enter a random name corresponding to a campaign. 1.1. E…"
type textarea "*"
type textarea "1. In the Header field, enter a random name corresponding to a campaign. 1.1. E…"
type textarea "*"
type textarea "1. In the Header field, enter a random name corresponding to a campaign. 1.1. E…"
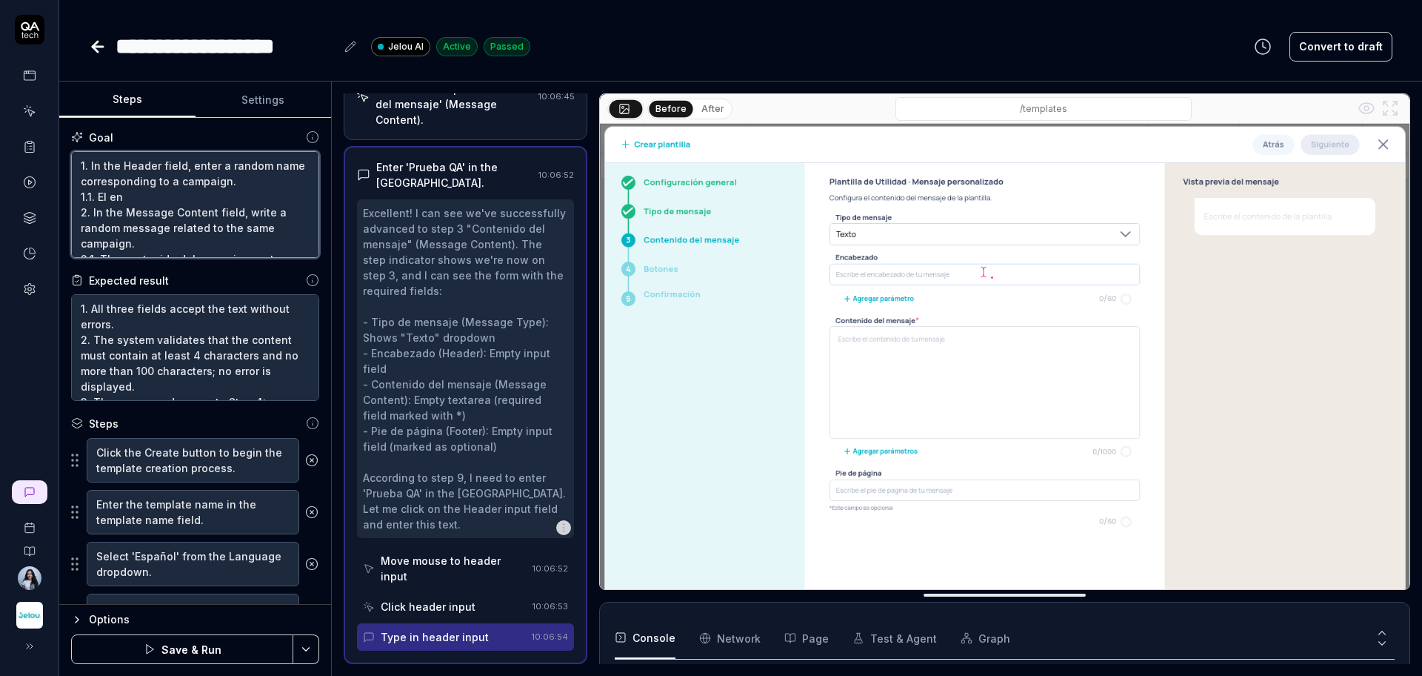
type textarea "*"
type textarea "1. In the Header field, enter a random name corresponding to a campaign. 1.1. E…"
type textarea "*"
type textarea "1. In the Header field, enter a random name corresponding to a campaign. 1.1. E…"
type textarea "*"
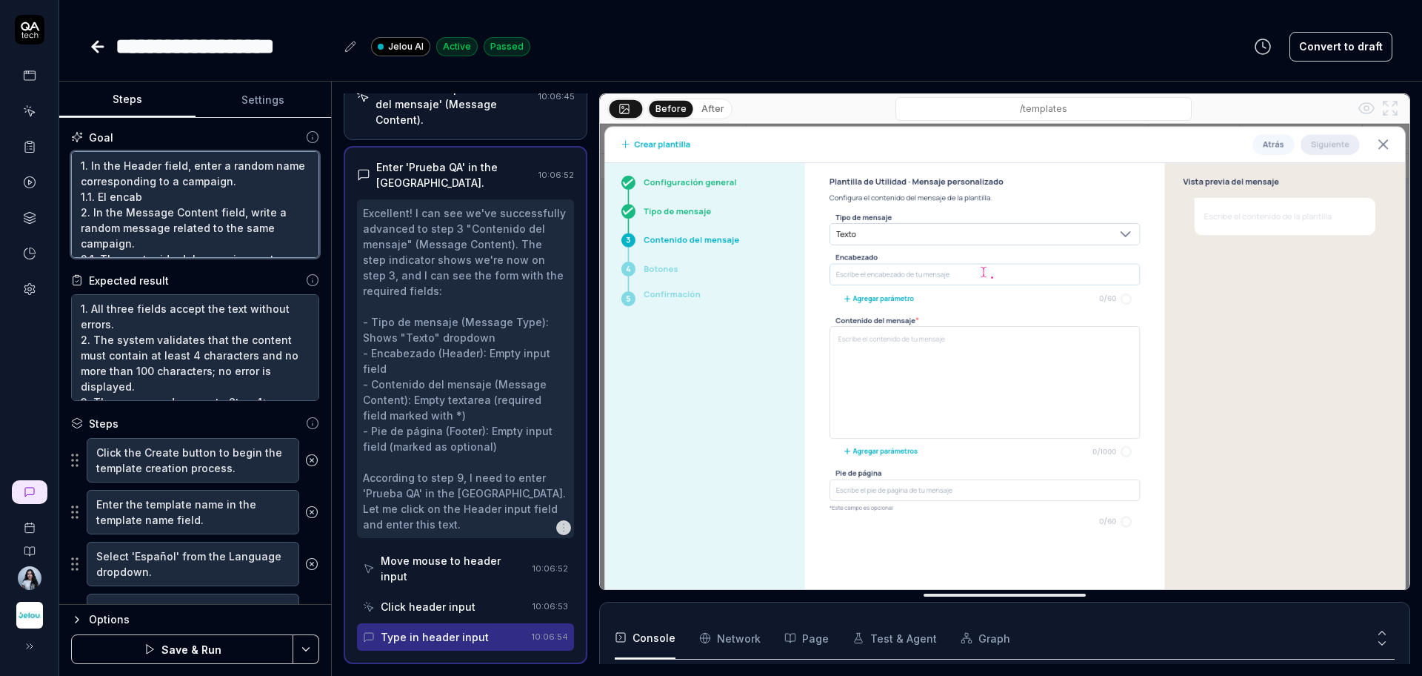
type textarea "1. In the Header field, enter a random name corresponding to a campaign. 1.1. E…"
type textarea "*"
type textarea "1. In the Header field, enter a random name corresponding to a campaign. 1.1. E…"
type textarea "*"
type textarea "1. In the Header field, enter a random name corresponding to a campaign. 1.1. E…"
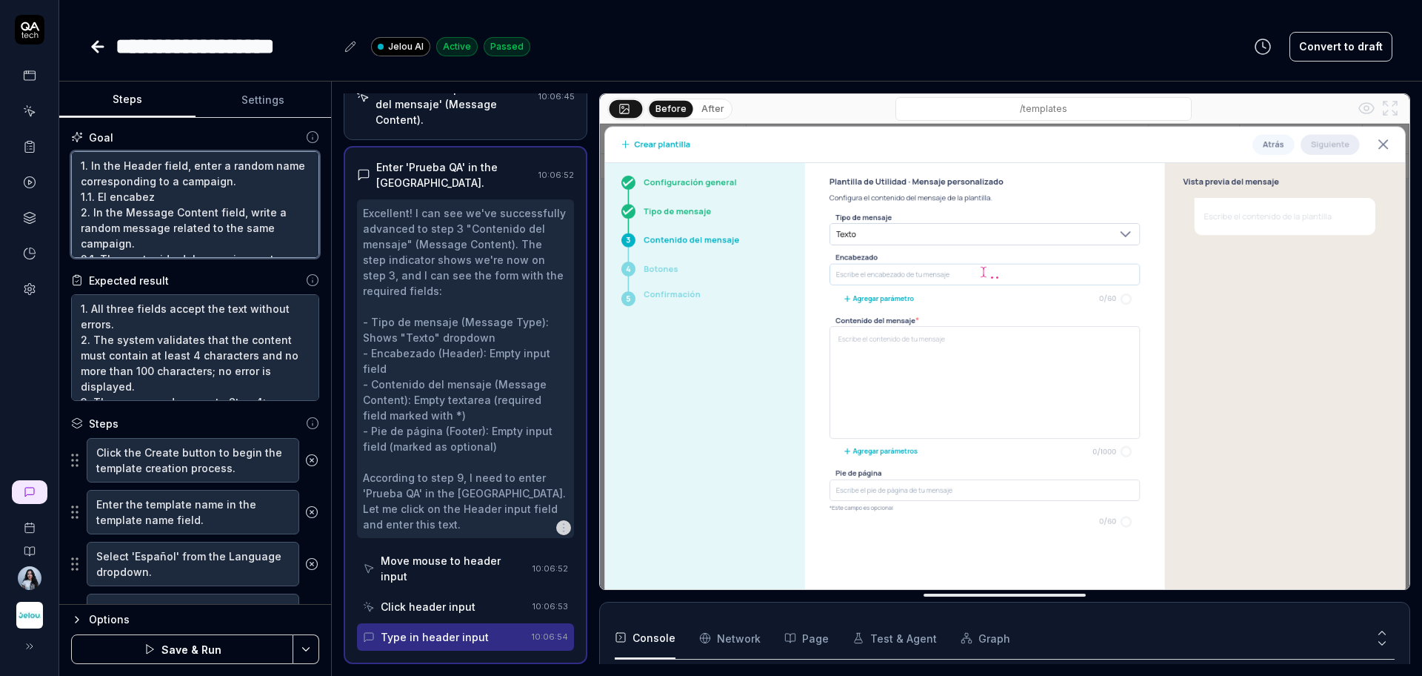
type textarea "*"
type textarea "1. In the Header field, enter a random name corresponding to a campaign. 1.1. E…"
type textarea "*"
type textarea "1. In the Header field, enter a random name corresponding to a campaign. 1.1. E…"
type textarea "*"
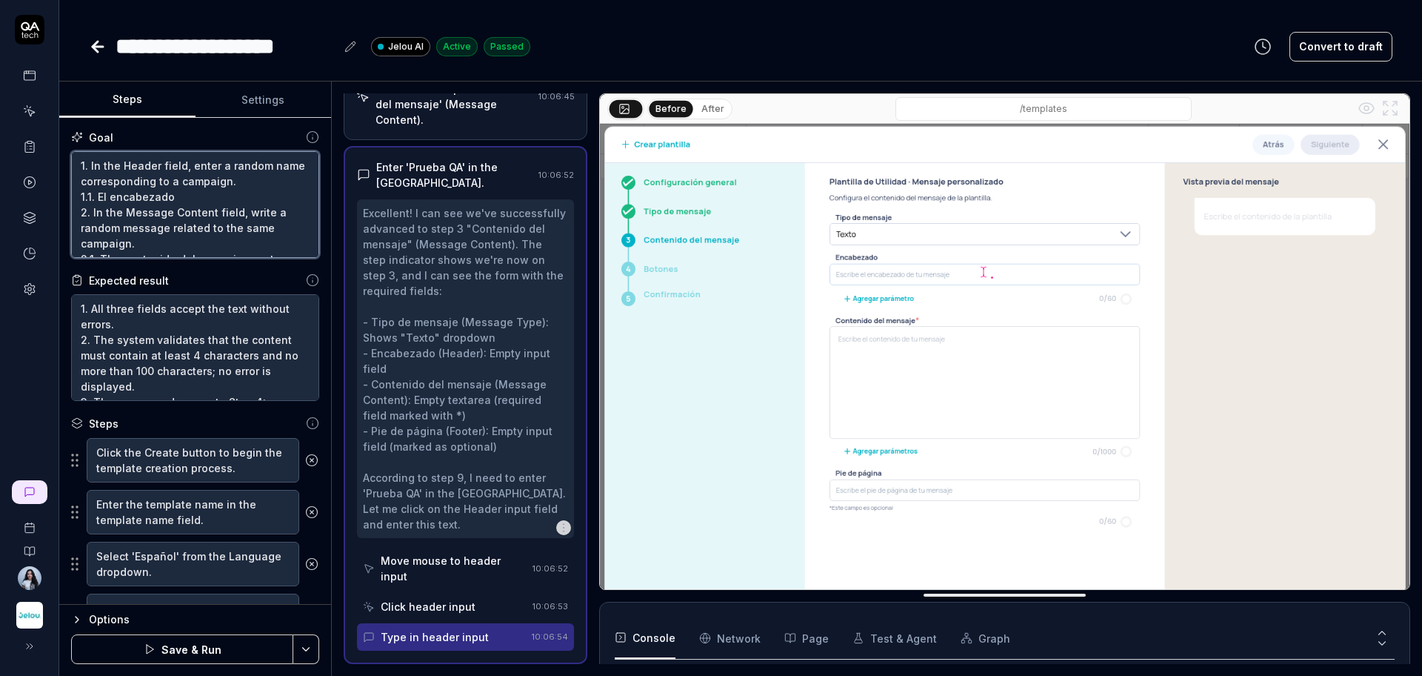
type textarea "1. In the Header field, enter a random name corresponding to a campaign. 1.1. E…"
type textarea "*"
type textarea "1. In the Header field, enter a random name corresponding to a campaign. 1.1. E…"
type textarea "*"
type textarea "1. In the Header field, enter a random name corresponding to a campaign. 1.1. E…"
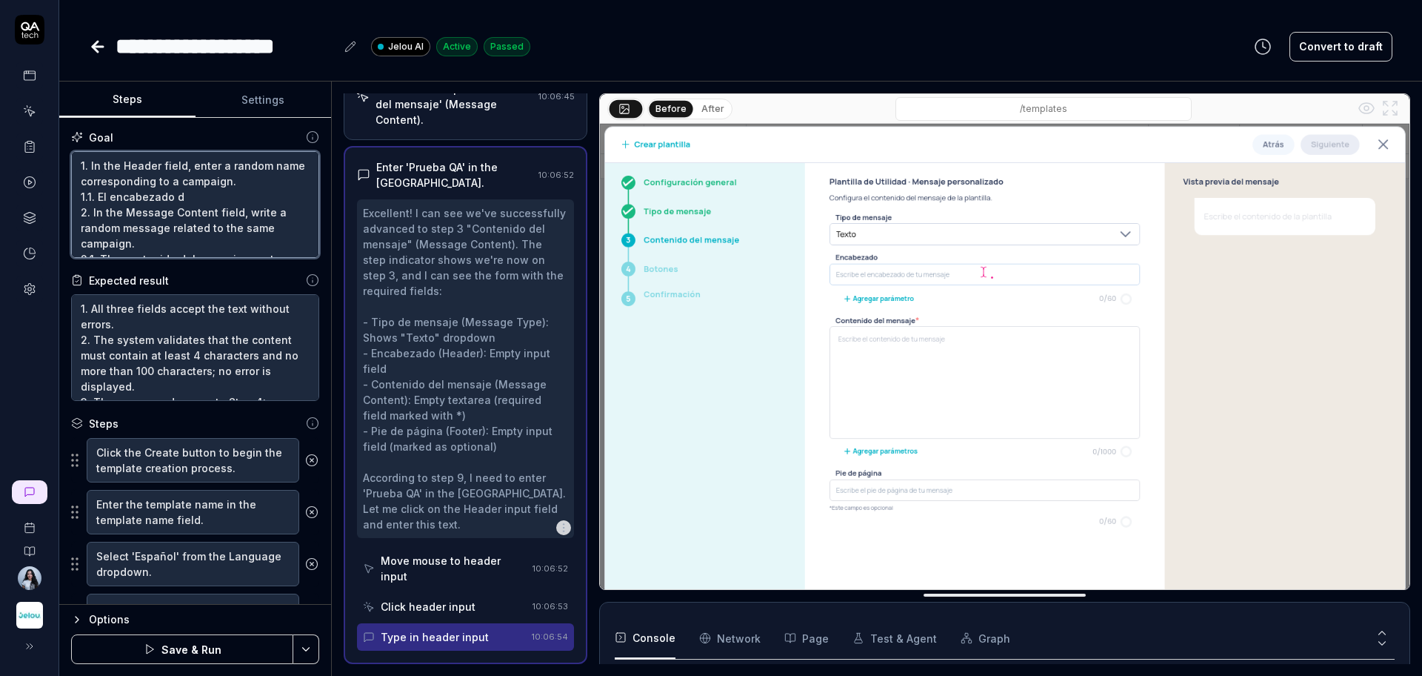
type textarea "*"
type textarea "1. In the Header field, enter a random name corresponding to a campaign. 1.1. E…"
type textarea "*"
type textarea "1. In the Header field, enter a random name corresponding to a campaign. 1.1. E…"
type textarea "*"
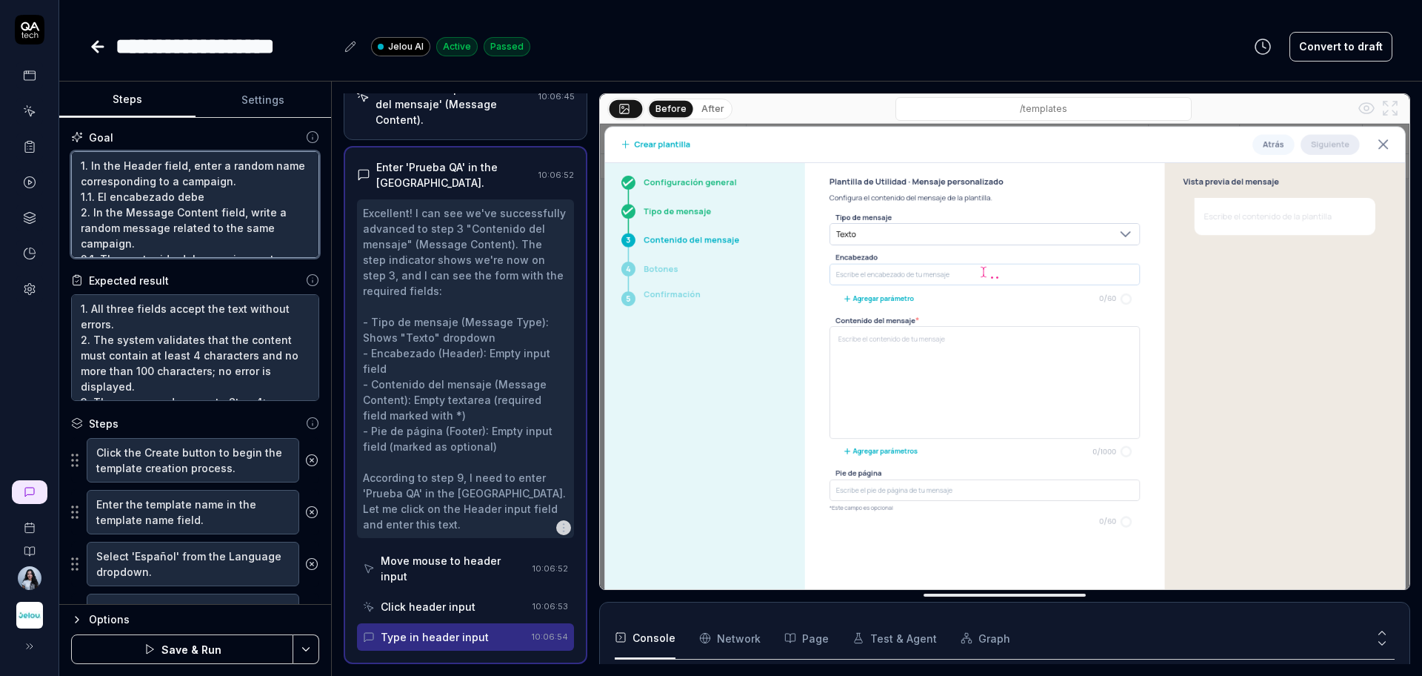
type textarea "1. In the Header field, enter a random name corresponding to a campaign. 1.1. E…"
type textarea "*"
type textarea "1. In the Header field, enter a random name corresponding to a campaign. 1.1. E…"
type textarea "*"
type textarea "1. In the Header field, enter a random name corresponding to a campaign. 1.1. E…"
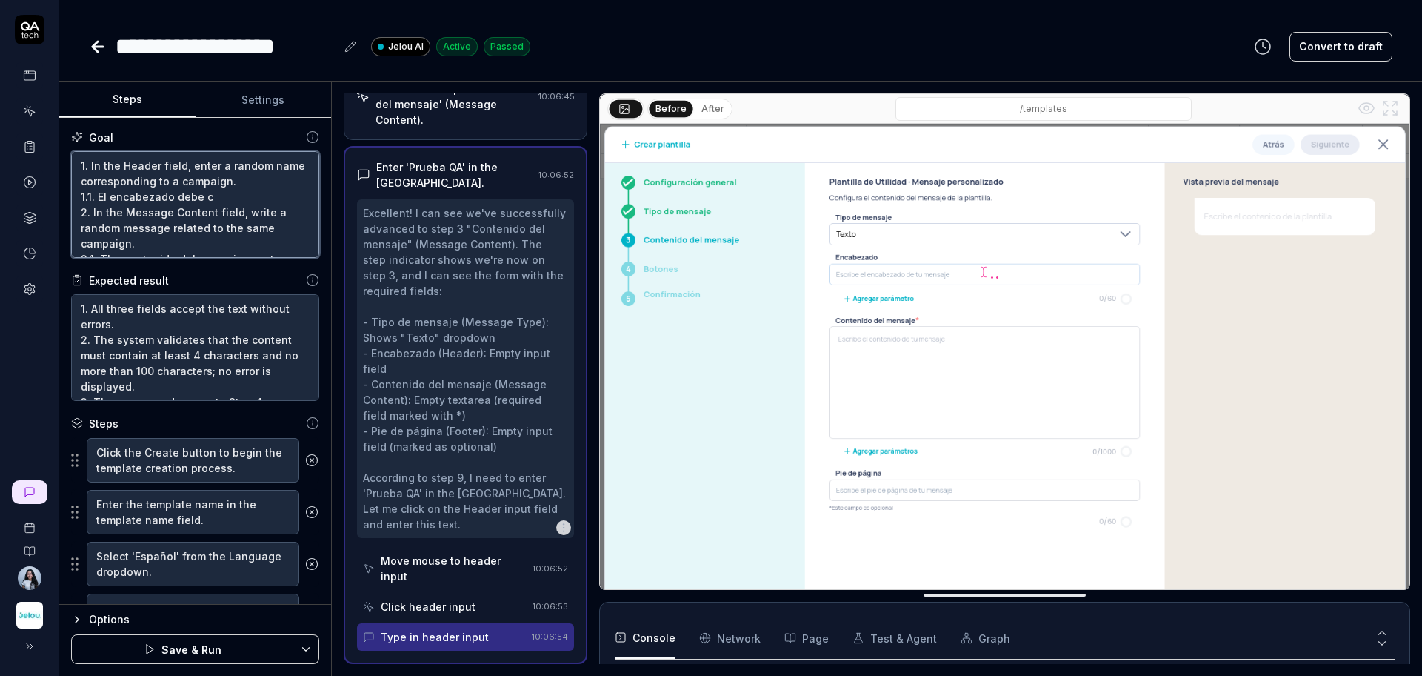
type textarea "*"
type textarea "1. In the Header field, enter a random name corresponding to a campaign. 1.1. E…"
type textarea "*"
type textarea "1. In the Header field, enter a random name corresponding to a campaign. 1.1. E…"
type textarea "*"
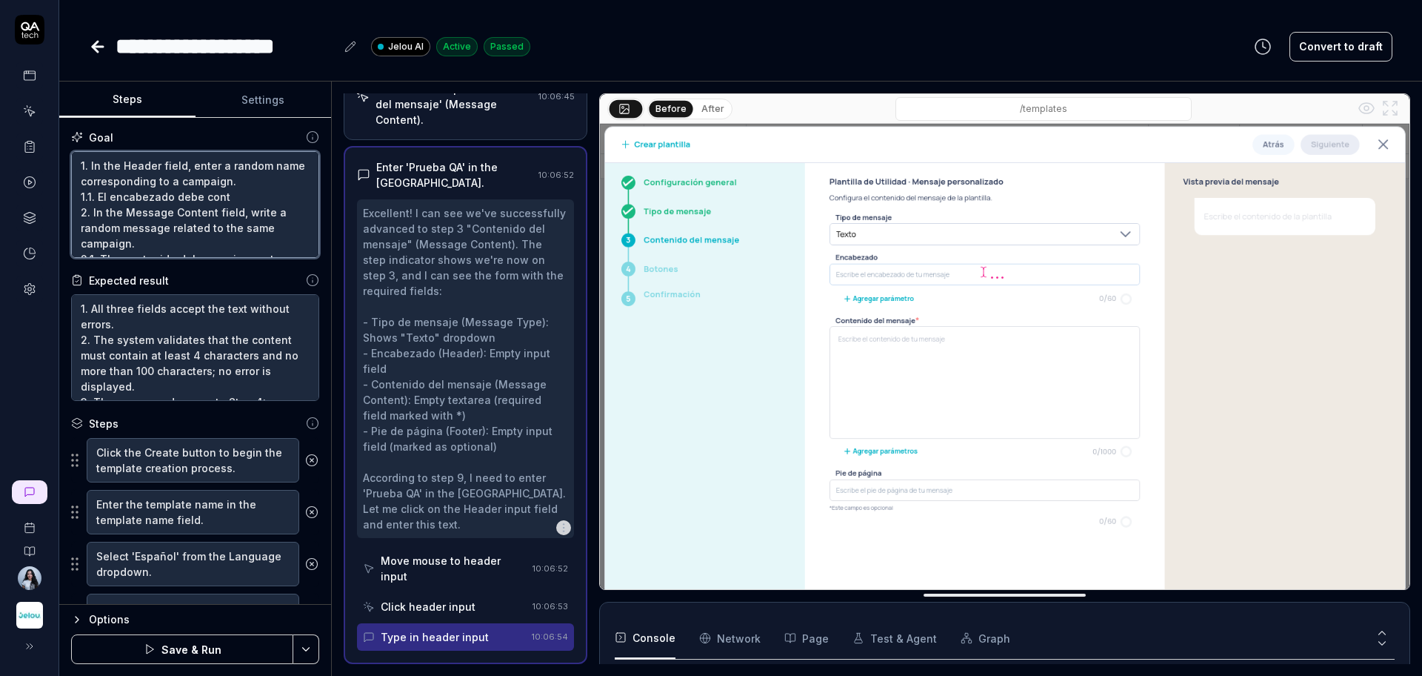
type textarea "1. In the Header field, enter a random name corresponding to a campaign. 1.1. E…"
type textarea "*"
type textarea "1. In the Header field, enter a random name corresponding to a campaign. 1.1. E…"
type textarea "*"
type textarea "1. In the Header field, enter a random name corresponding to a campaign. 1.1. E…"
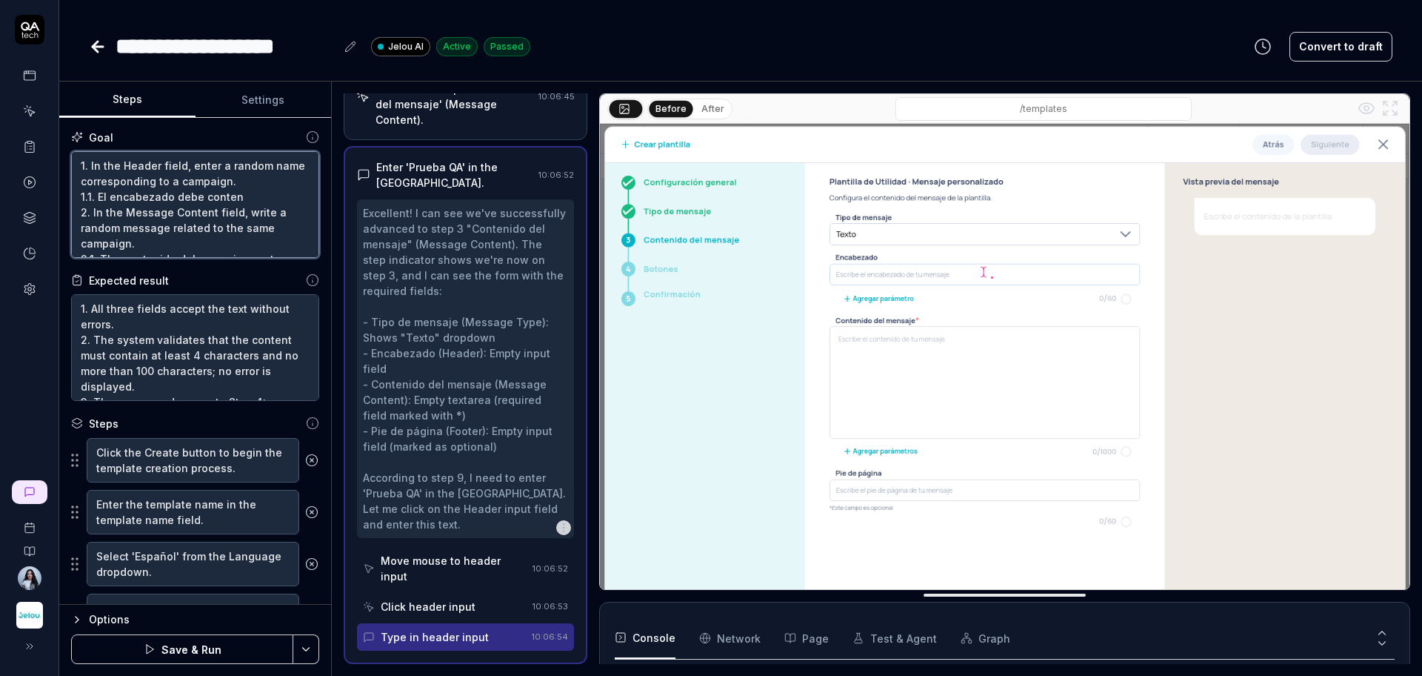
type textarea "*"
type textarea "1. In the Header field, enter a random name corresponding to a campaign. 1.1. E…"
type textarea "*"
type textarea "1. In the Header field, enter a random name corresponding to a campaign. 1.1. E…"
type textarea "*"
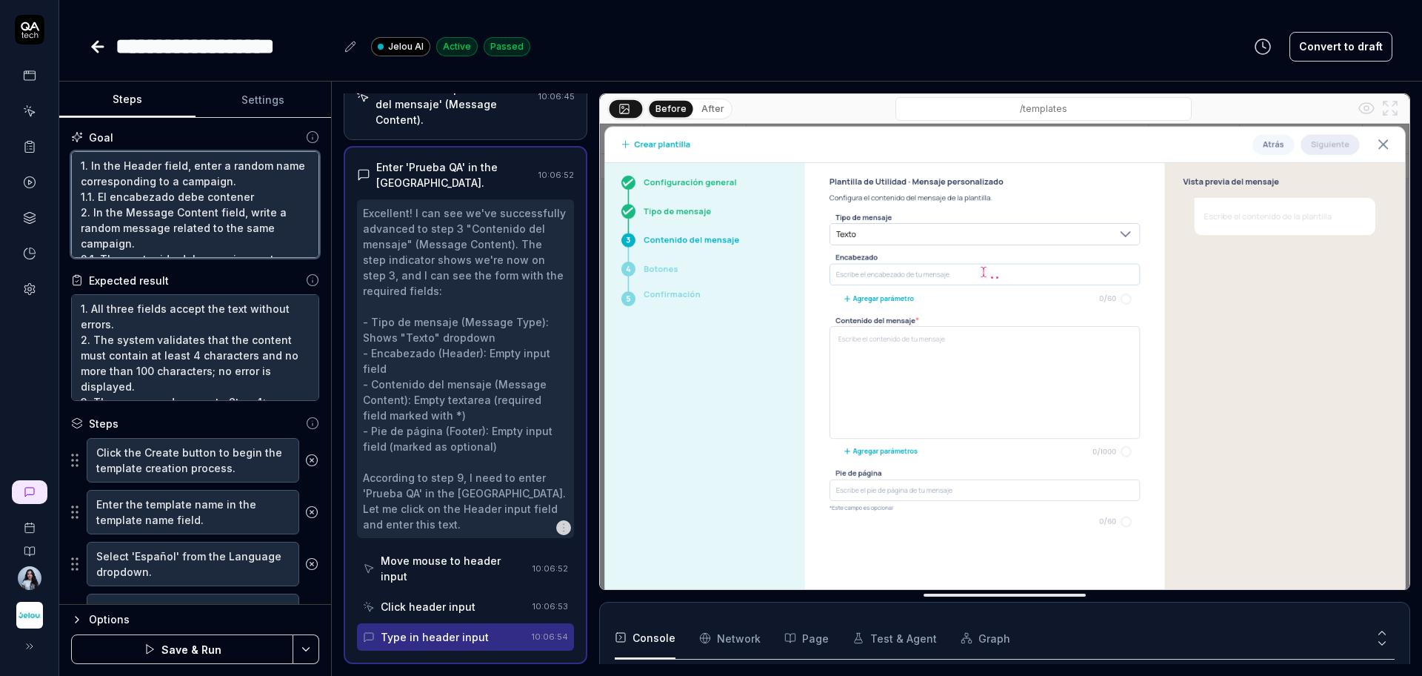
type textarea "1. In the Header field, enter a random name corresponding to a campaign. 1.1. E…"
type textarea "*"
type textarea "1. In the Header field, enter a random name corresponding to a campaign. 1.1. E…"
type textarea "*"
type textarea "1. In the Header field, enter a random name corresponding to a campaign. 1.1. E…"
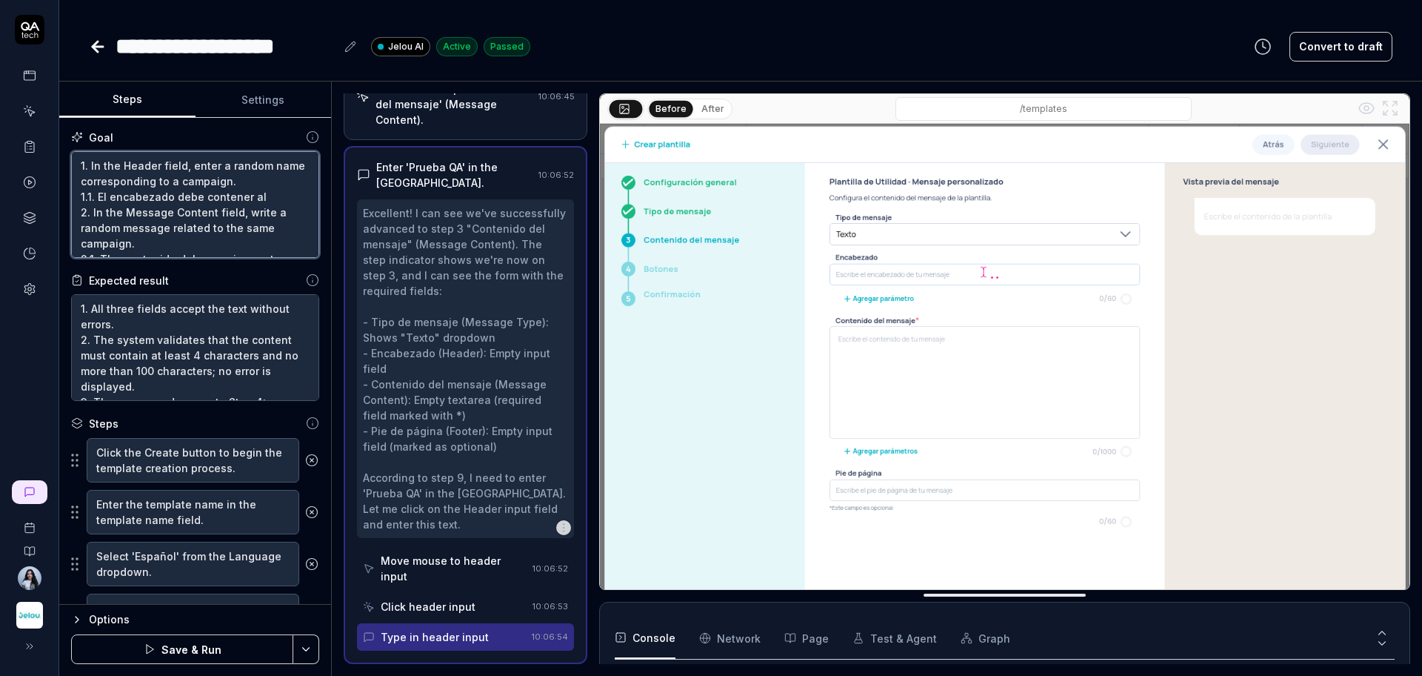
type textarea "*"
type textarea "1. In the Header field, enter a random name corresponding to a campaign. 1.1. E…"
type textarea "*"
type textarea "1. In the Header field, enter a random name corresponding to a campaign. 1.1. E…"
type textarea "*"
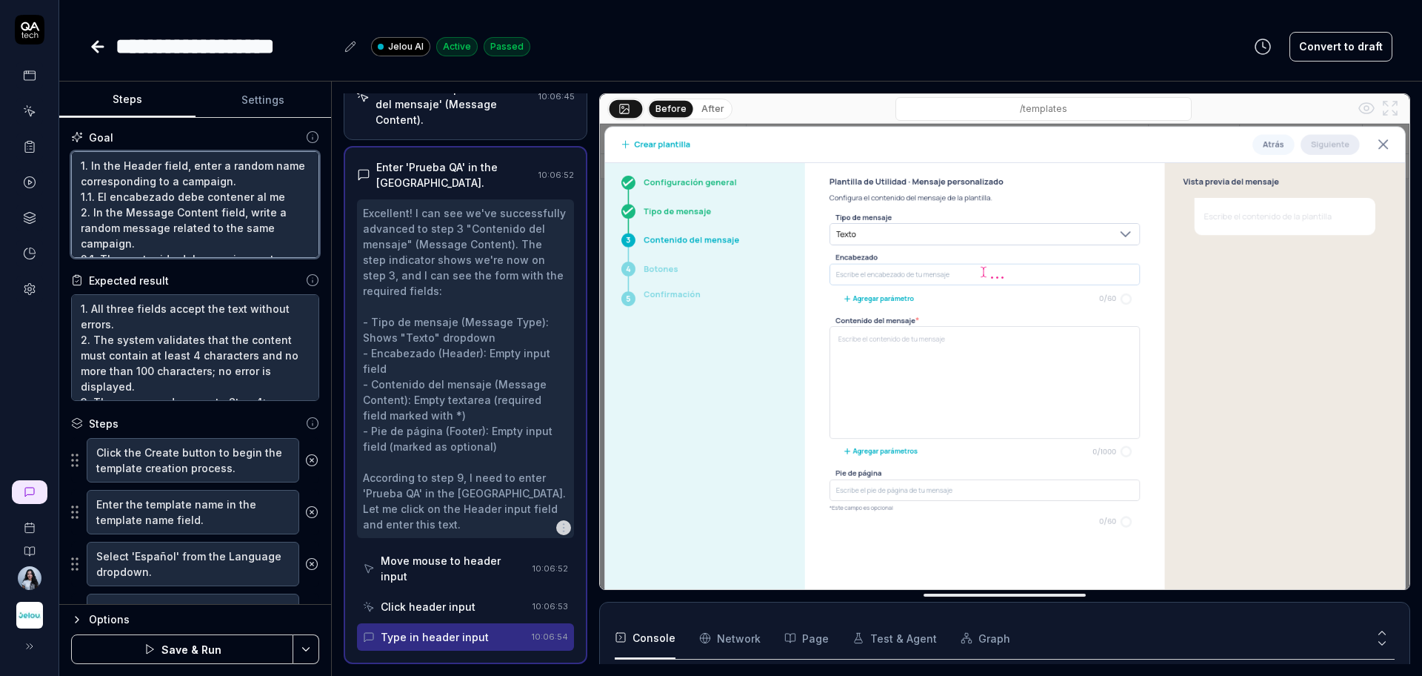
type textarea "1. In the Header field, enter a random name corresponding to a campaign. 1.1. E…"
type textarea "*"
type textarea "1. In the Header field, enter a random name corresponding to a campaign. 1.1. E…"
type textarea "*"
type textarea "1. In the Header field, enter a random name corresponding to a campaign. 1.1. E…"
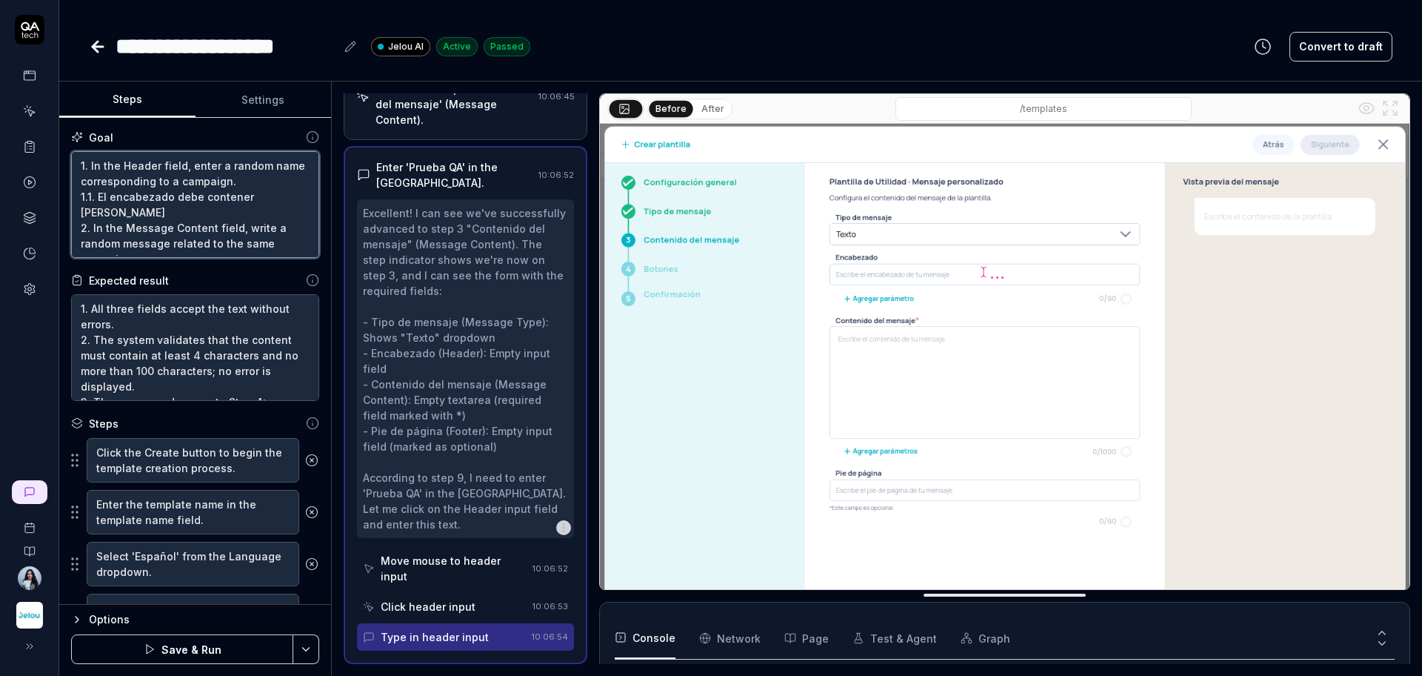
type textarea "*"
type textarea "1. In the Header field, enter a random name corresponding to a campaign. 1.1. E…"
type textarea "*"
type textarea "1. In the Header field, enter a random name corresponding to a campaign. 1.1. E…"
type textarea "*"
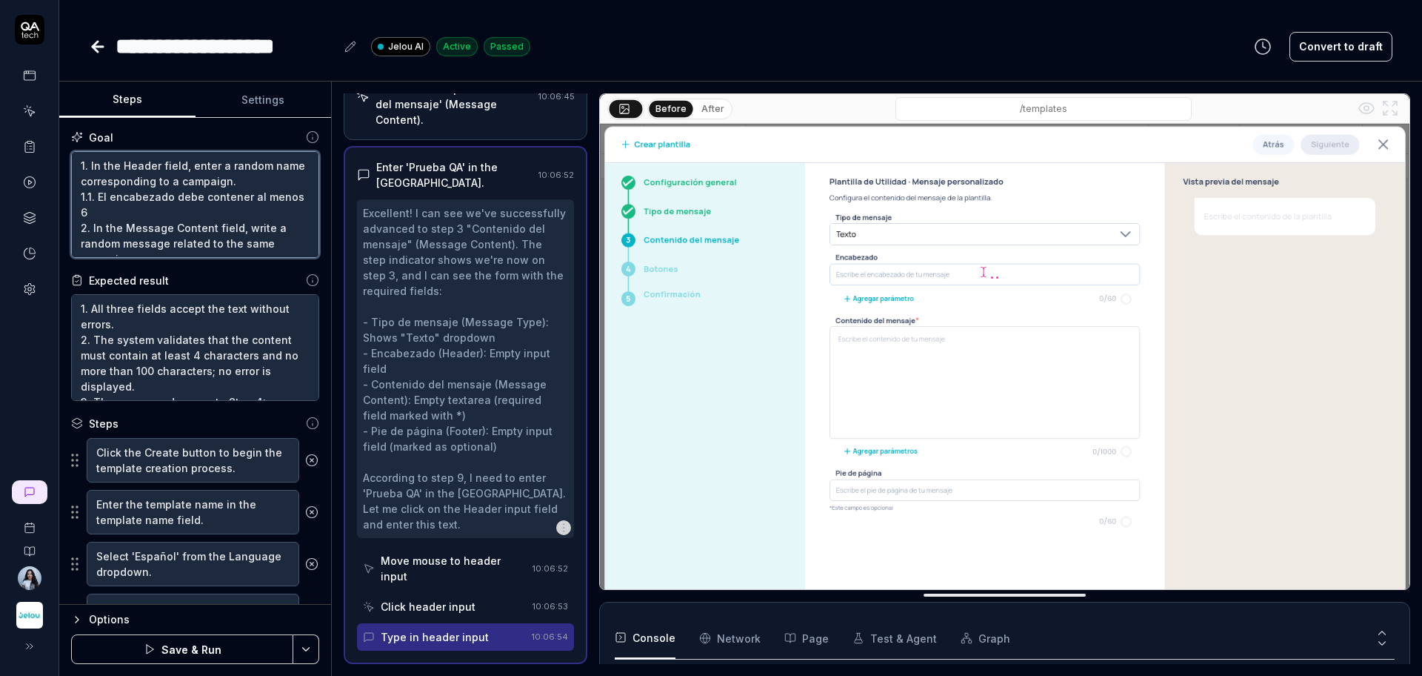
type textarea "1. In the Header field, enter a random name corresponding to a campaign. 1.1. E…"
type textarea "*"
type textarea "1. In the Header field, enter a random name corresponding to a campaign. 1.1. E…"
type textarea "*"
type textarea "1. In the Header field, enter a random name corresponding to a campaign. 1.1. E…"
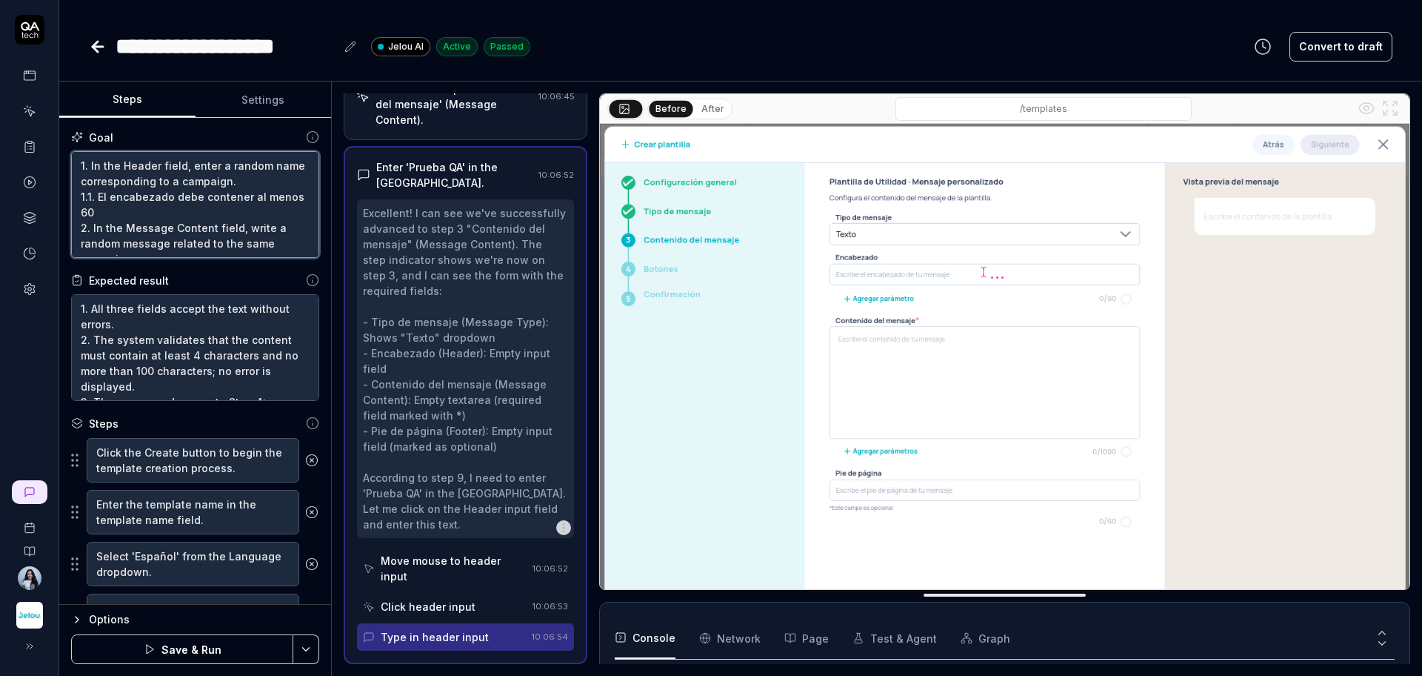
type textarea "*"
type textarea "1. In the Header field, enter a random name corresponding to a campaign. 1.1. E…"
type textarea "*"
type textarea "1. In the Header field, enter a random name corresponding to a campaign. 1.1. E…"
type textarea "*"
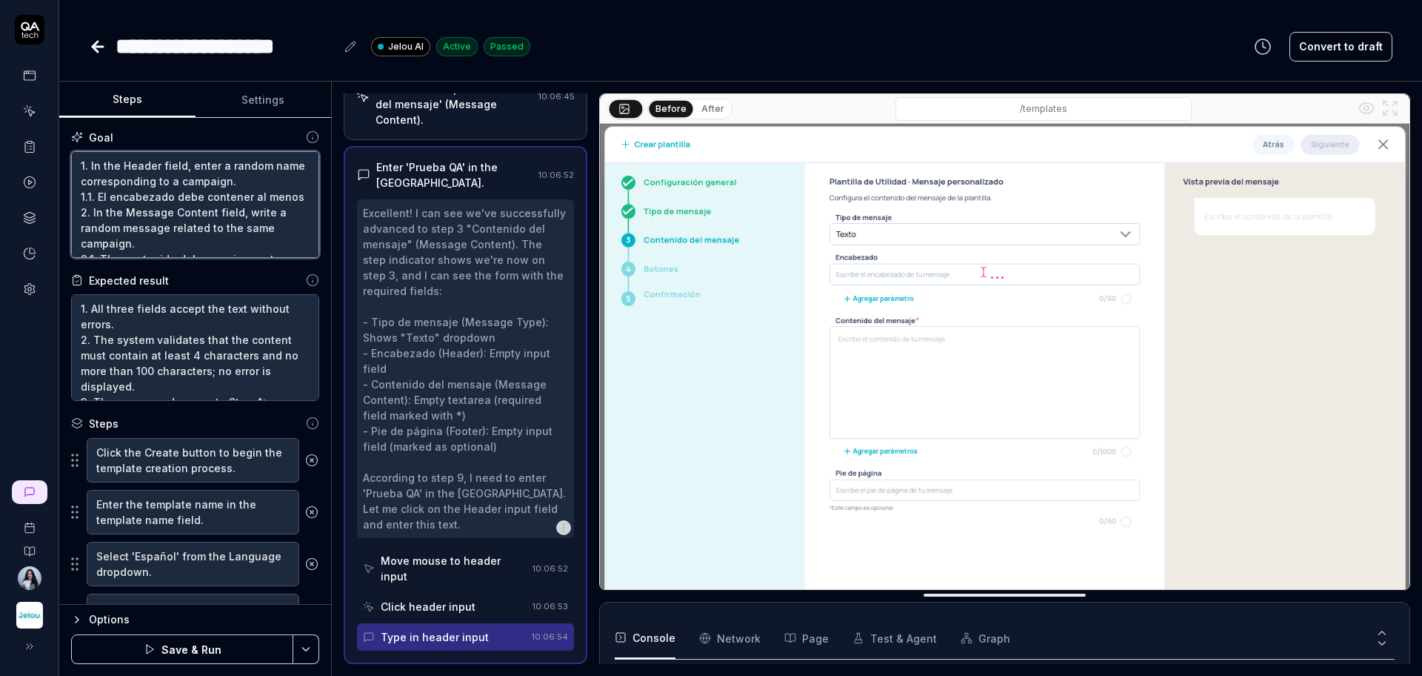
type textarea "1. In the Header field, enter a random name corresponding to a campaign. 1.1. E…"
type textarea "*"
type textarea "1. In the Header field, enter a random name corresponding to a campaign. 1.1. E…"
type textarea "*"
type textarea "1. In the Header field, enter a random name corresponding to a campaign. 1.1. E…"
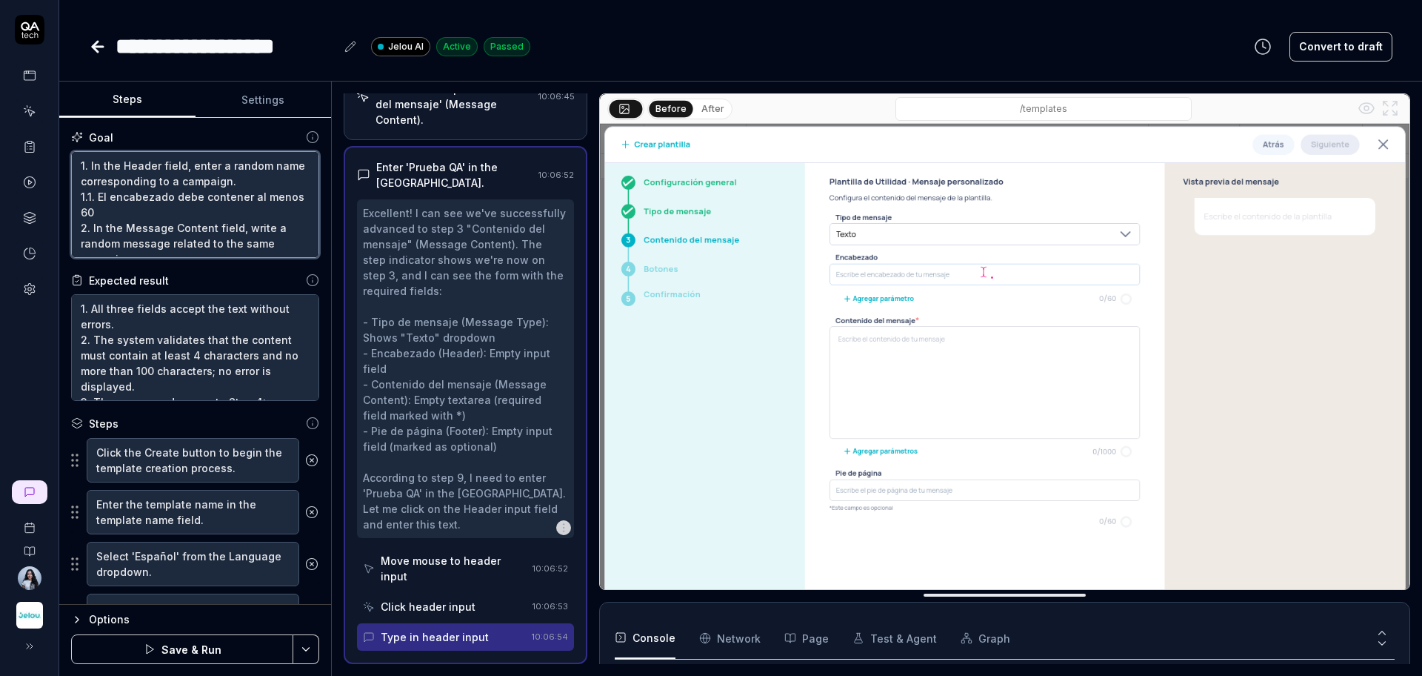
type textarea "*"
type textarea "1. In the Header field, enter a random name corresponding to a campaign. 1.1. E…"
type textarea "*"
type textarea "1. In the Header field, enter a random name corresponding to a campaign. 1.1. E…"
type textarea "*"
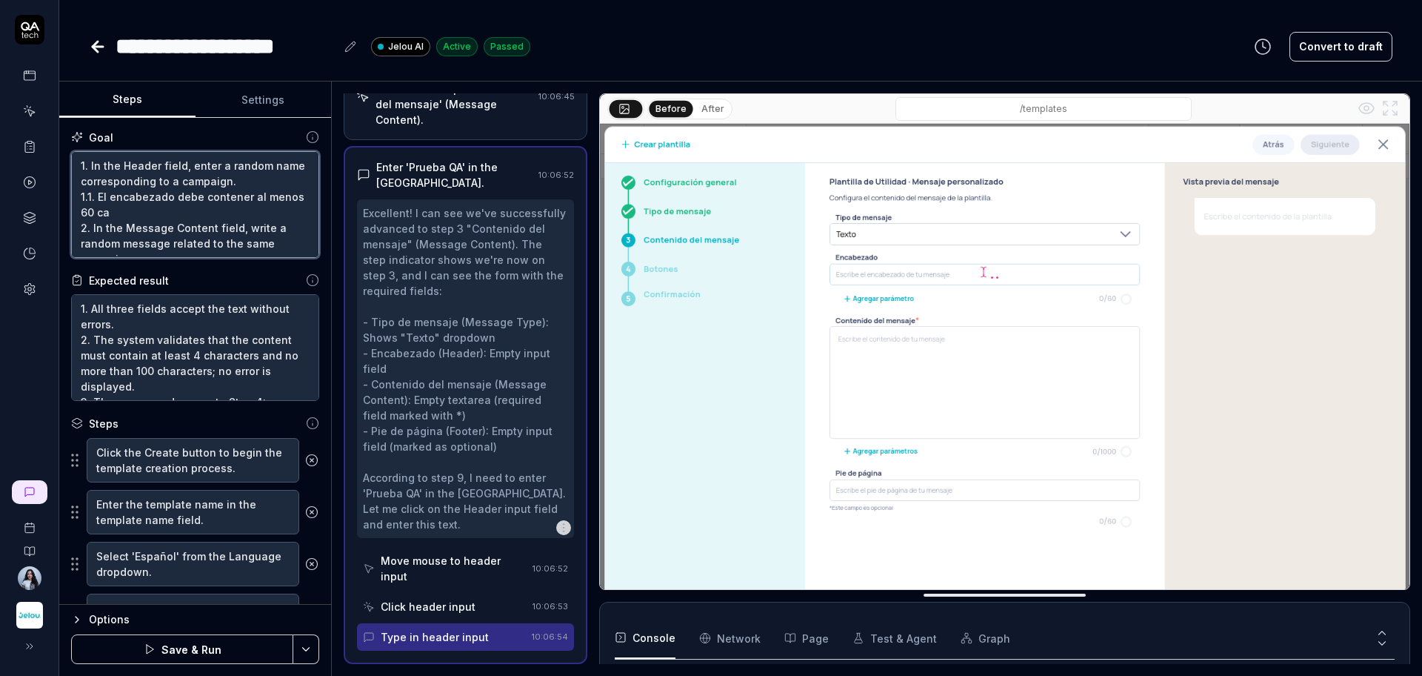
type textarea "1. In the Header field, enter a random name corresponding to a campaign. 1.1. E…"
type textarea "*"
type textarea "1. In the Header field, enter a random name corresponding to a campaign. 1.1. E…"
type textarea "*"
type textarea "1. In the Header field, enter a random name corresponding to a campaign. 1.1. E…"
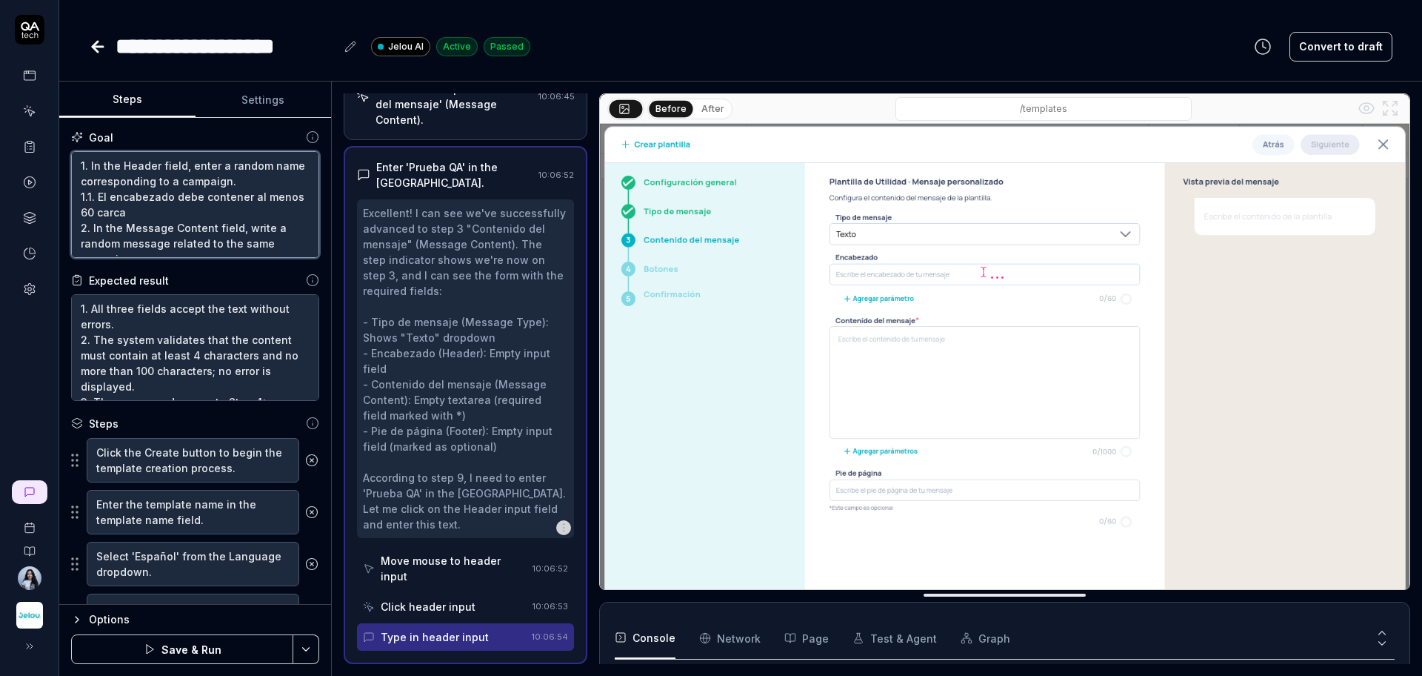
type textarea "*"
type textarea "1. In the Header field, enter a random name corresponding to a campaign. 1.1. E…"
type textarea "*"
type textarea "1. In the Header field, enter a random name corresponding to a campaign. 1.1. E…"
type textarea "*"
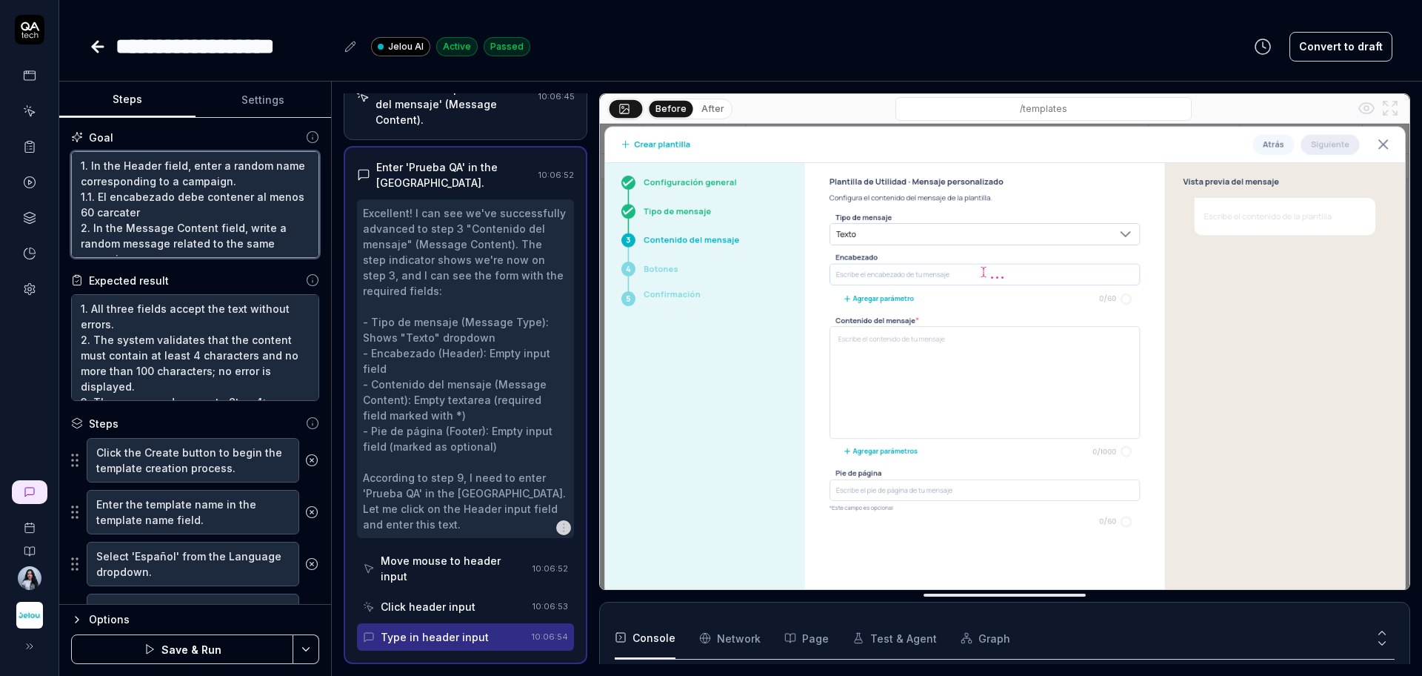
type textarea "1. In the Header field, enter a random name corresponding to a campaign. 1.1. E…"
type textarea "*"
type textarea "1. In the Header field, enter a random name corresponding to a campaign. 1.1. E…"
type textarea "*"
type textarea "1. In the Header field, enter a random name corresponding to a campaign. 1.1. E…"
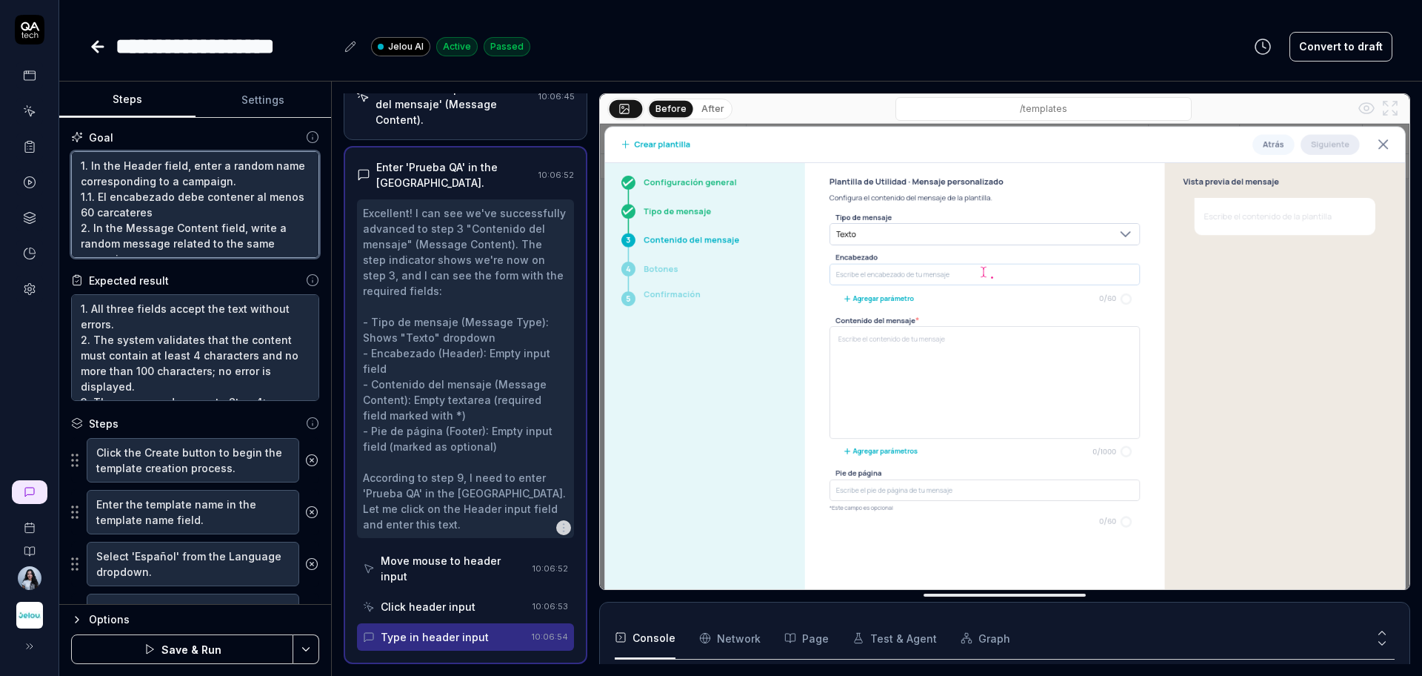
type textarea "*"
type textarea "1. In the Header field, enter a random name corresponding to a campaign. 1.1. E…"
type textarea "*"
type textarea "1. In the Header field, enter a random name corresponding to a campaign. 1.1. E…"
type textarea "*"
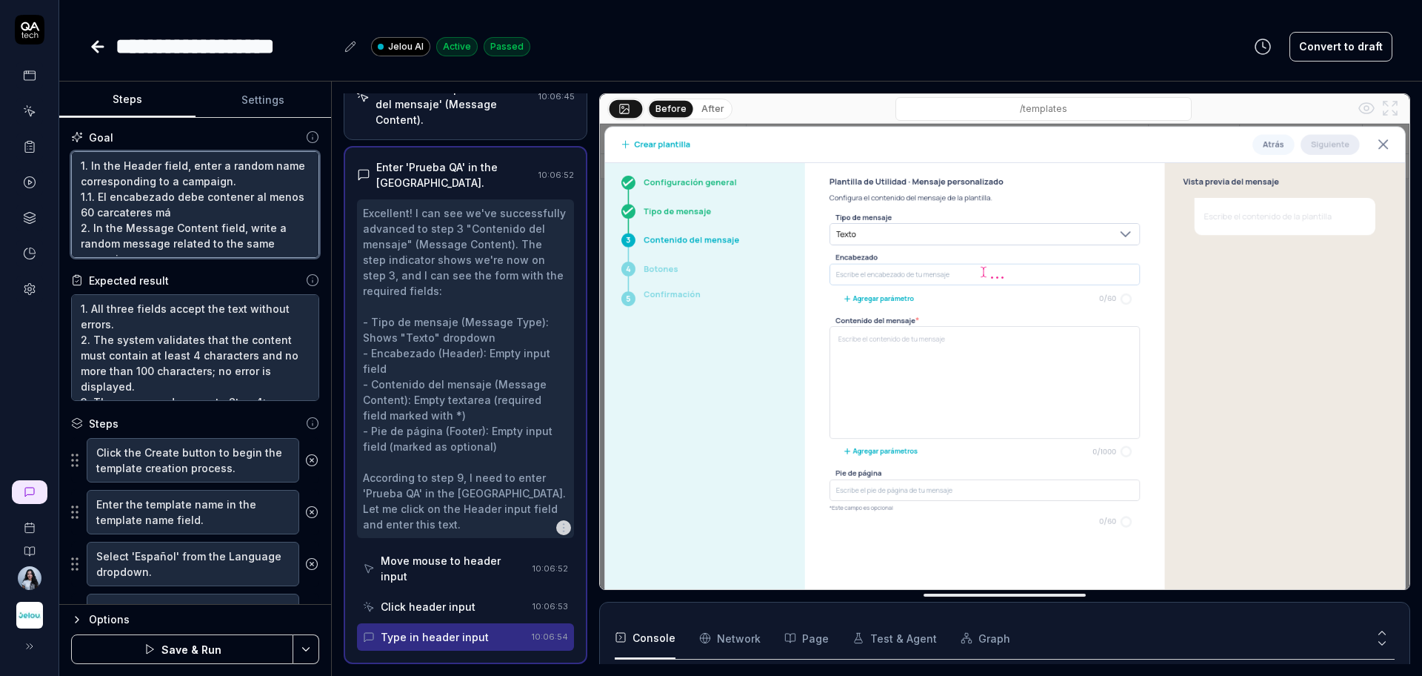
type textarea "1. In the Header field, enter a random name corresponding to a campaign. 1.1. E…"
type textarea "*"
type textarea "1. In the Header field, enter a random name corresponding to a campaign. 1.1. E…"
type textarea "*"
type textarea "1. In the Header field, enter a random name corresponding to a campaign. 1.1. E…"
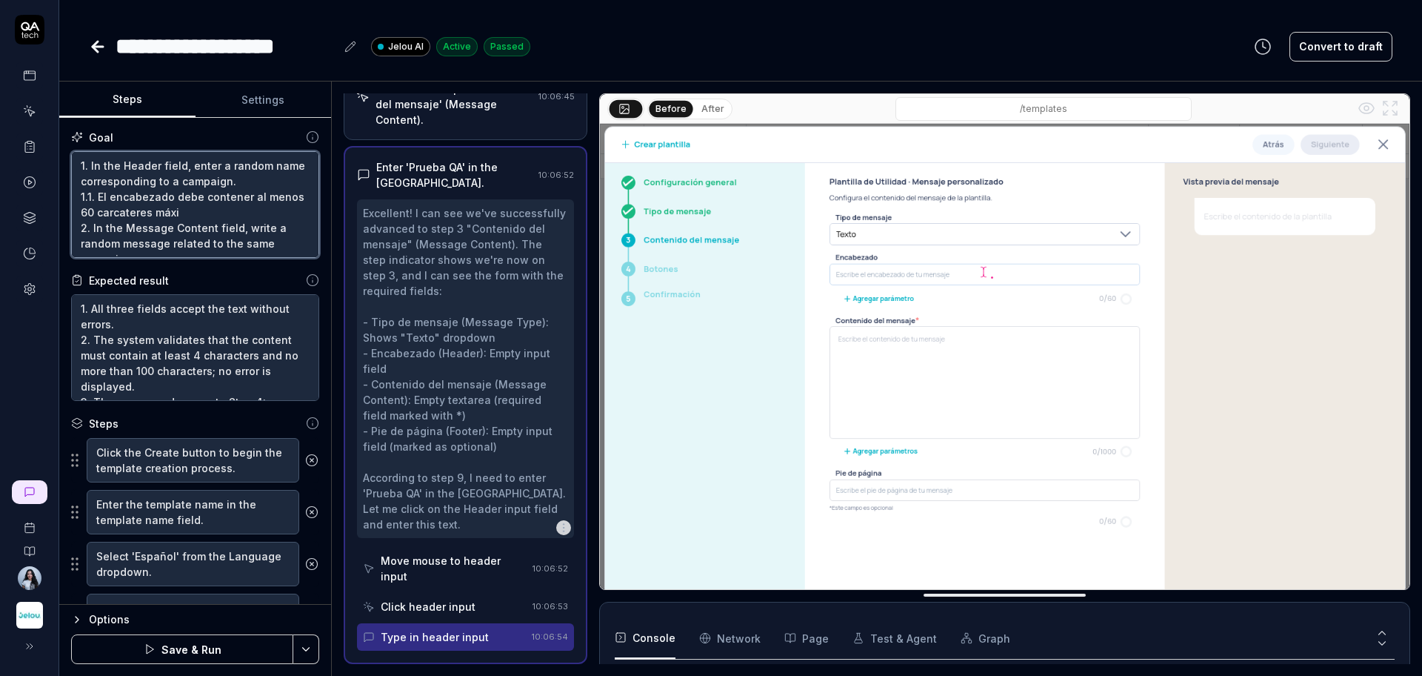
type textarea "*"
type textarea "1. In the Header field, enter a random name corresponding to a campaign. 1.1. E…"
type textarea "*"
type textarea "1. In the Header field, enter a random name corresponding to a campaign. 1.1. E…"
type textarea "*"
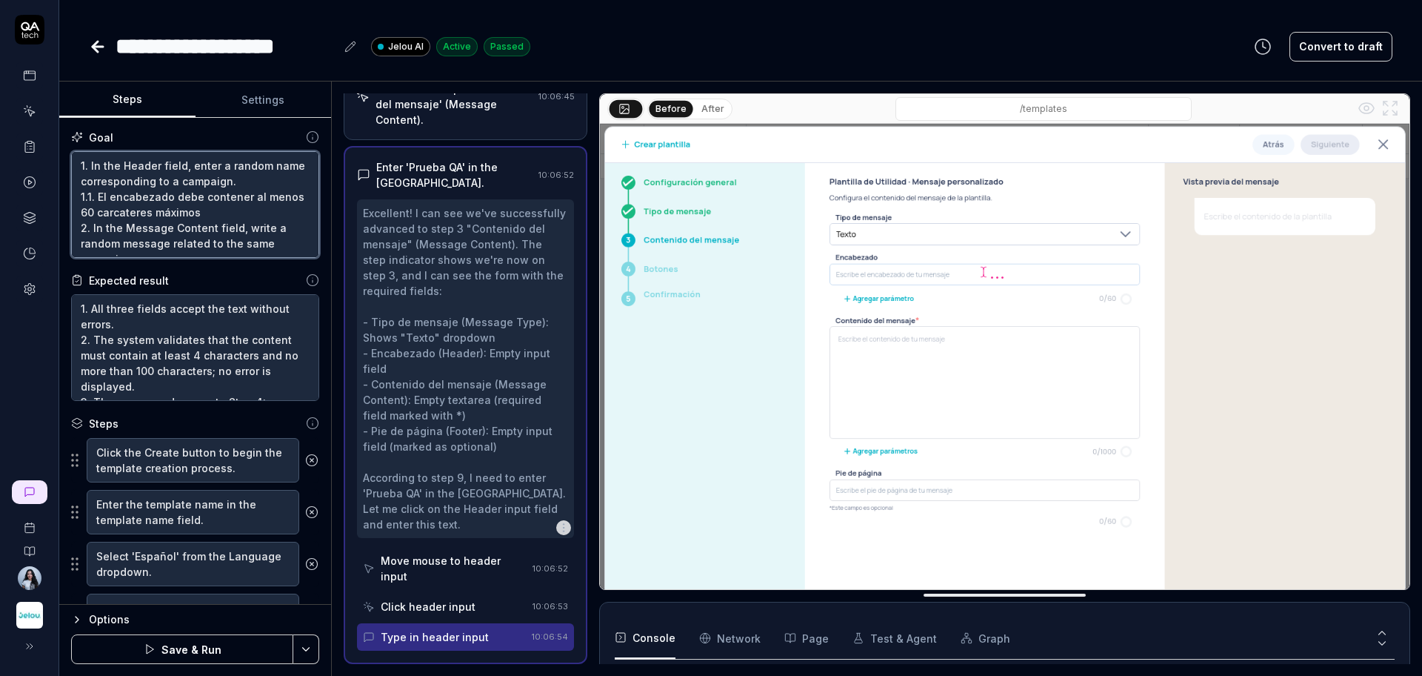
drag, startPoint x: 241, startPoint y: 208, endPoint x: 82, endPoint y: 198, distance: 158.9
click at [82, 198] on textarea "1. In the Header field, enter a random name corresponding to a campaign. 1.1. E…" at bounding box center [195, 204] width 248 height 107
type textarea "1. In the Header field, enter a random name corresponding to a campaign. 2. In …"
type textarea "*"
click at [192, 193] on textarea "1. In the Header field, enter a random name corresponding to a campaign. 2. In …" at bounding box center [195, 204] width 248 height 107
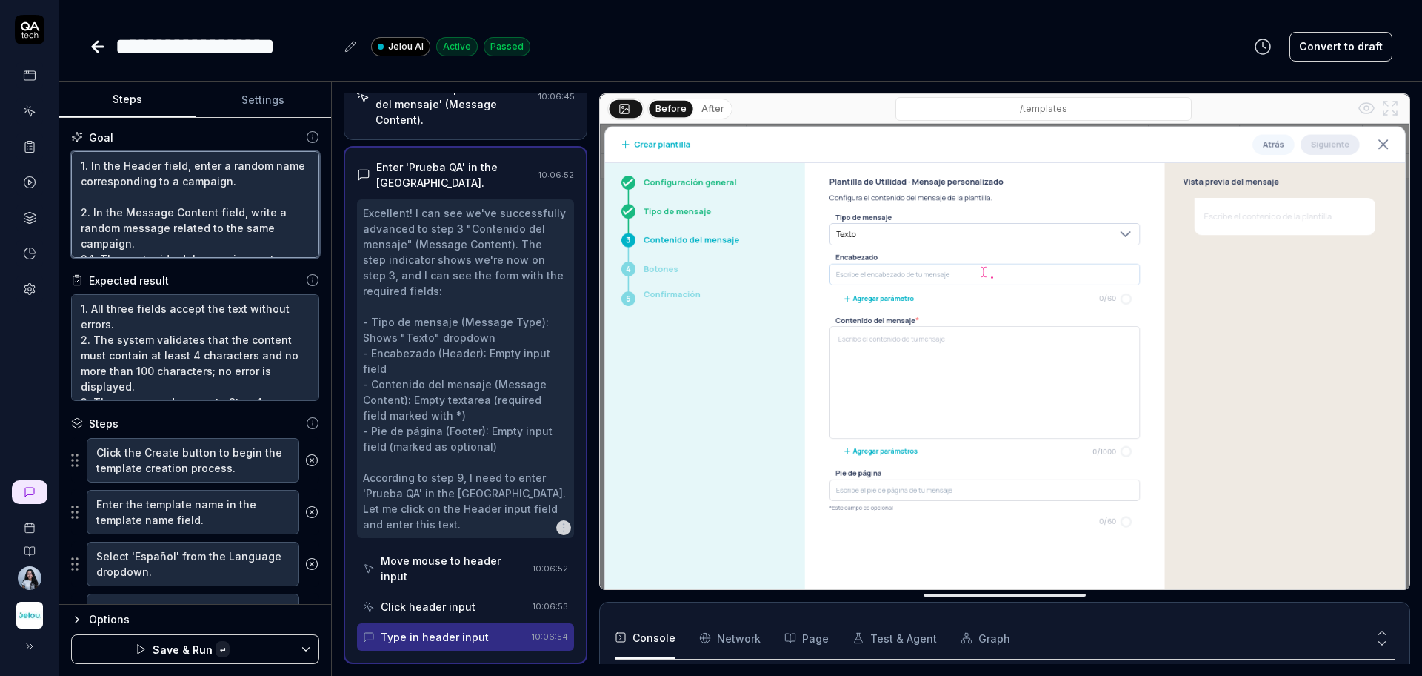
paste textarea "1.1. The header must contain at least 60 characters maximum"
type textarea "1. In the Header field, enter a random name corresponding to a campaign. 1.1. T…"
type textarea "*"
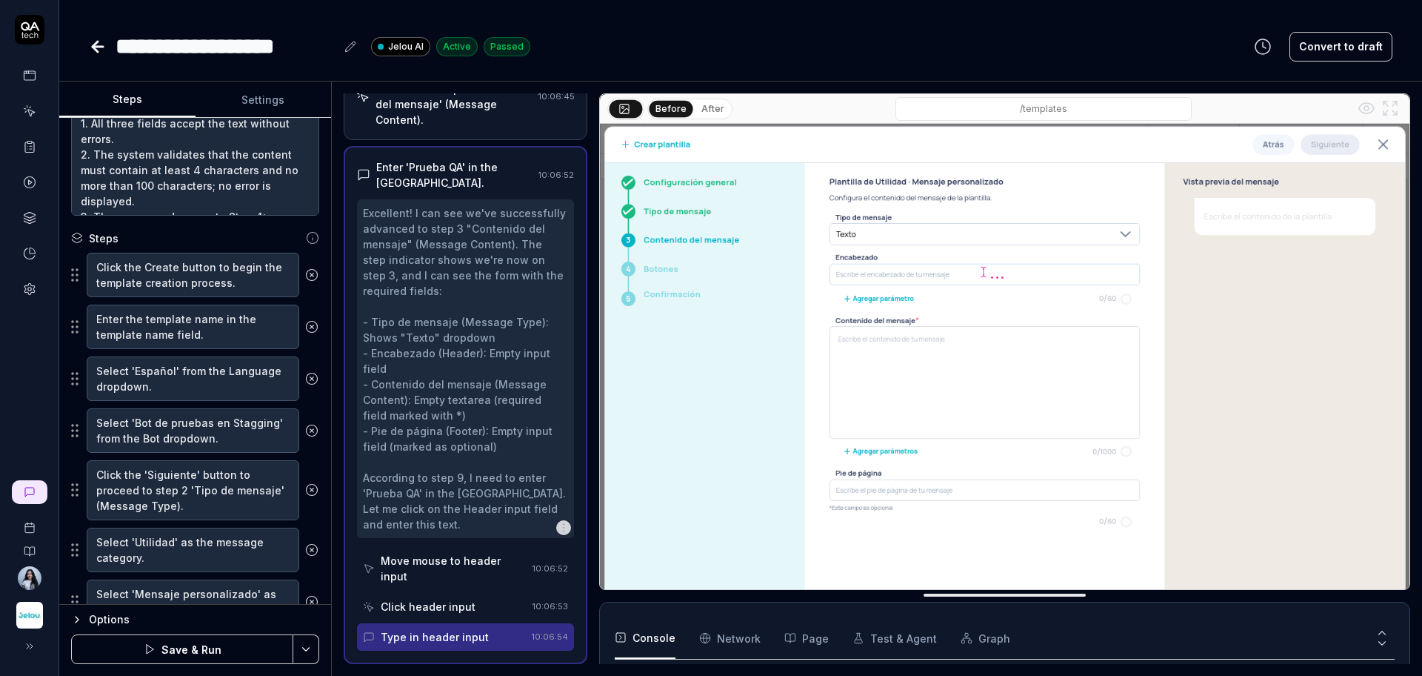
type textarea "1. In the Header field, enter a random name corresponding to a campaign. 1.1. T…"
click at [198, 650] on button "Save & Run" at bounding box center [182, 649] width 222 height 30
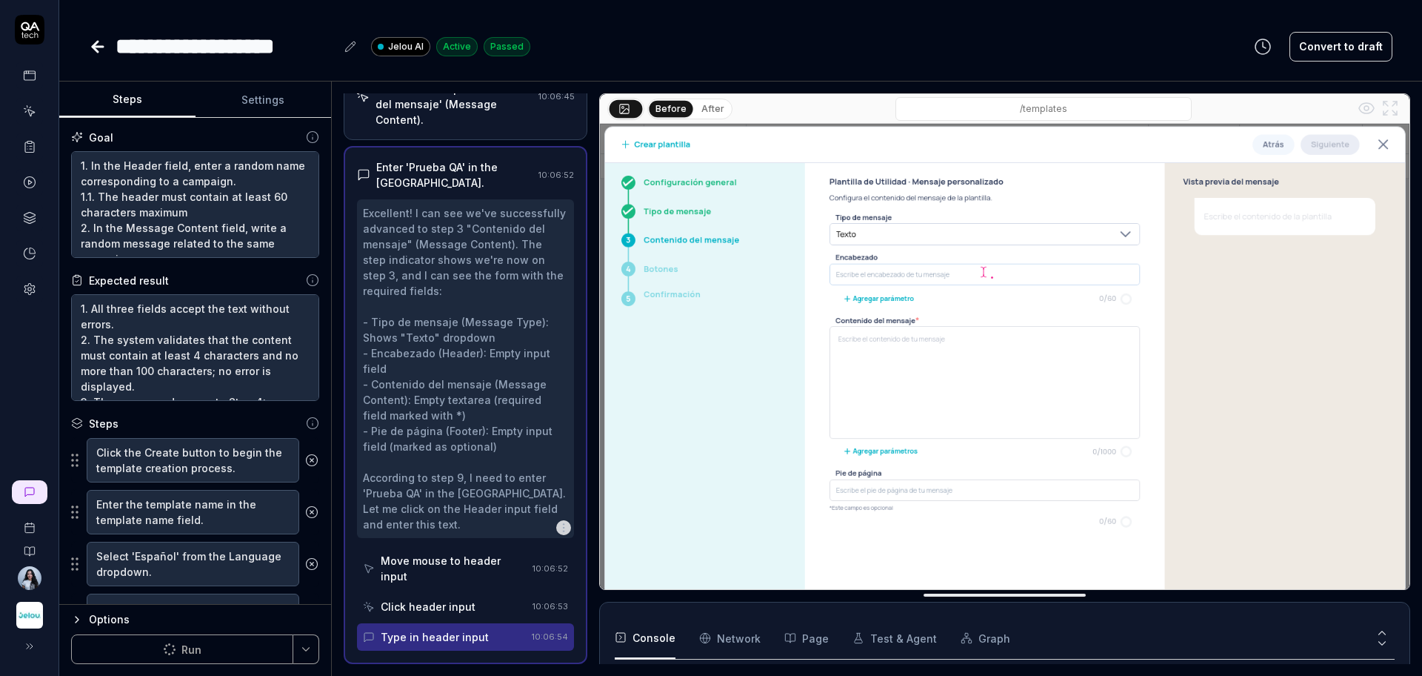
type textarea "*"
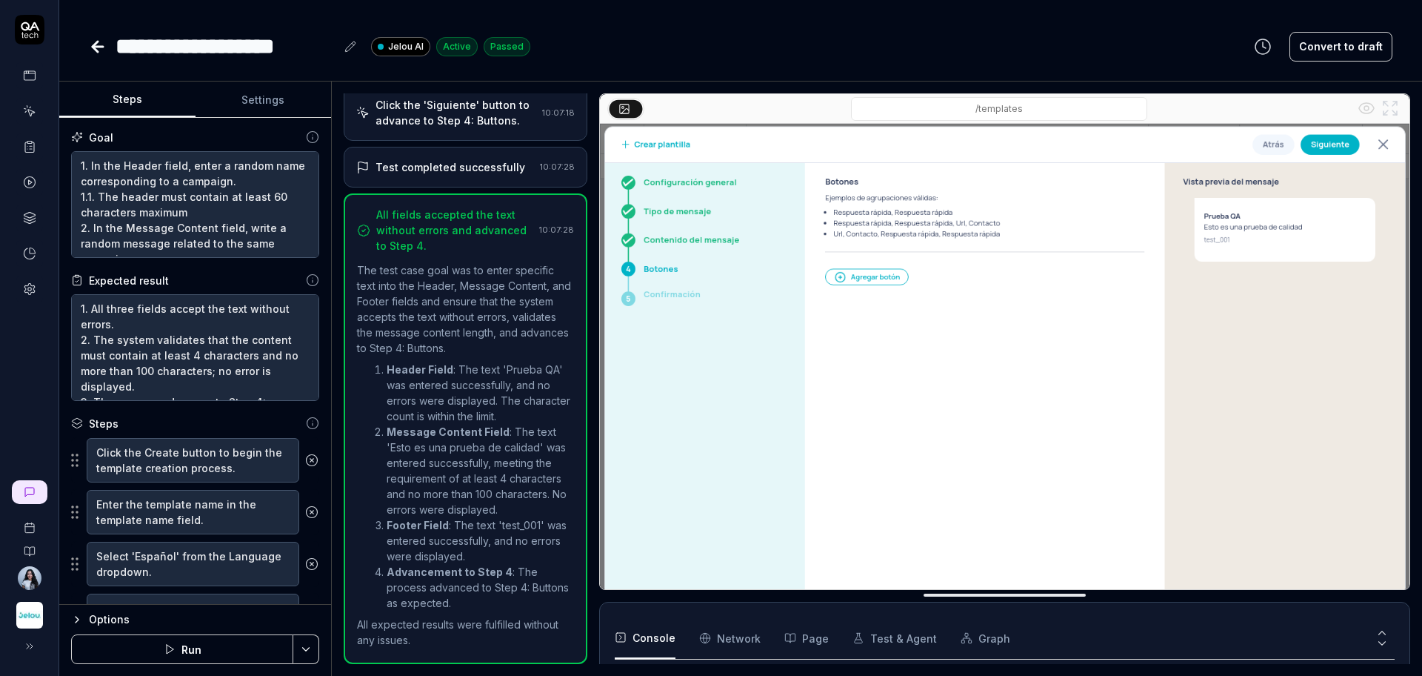
scroll to position [115, 0]
click at [157, 647] on button "Run" at bounding box center [182, 649] width 222 height 30
click at [248, 90] on button "Settings" at bounding box center [264, 100] width 136 height 36
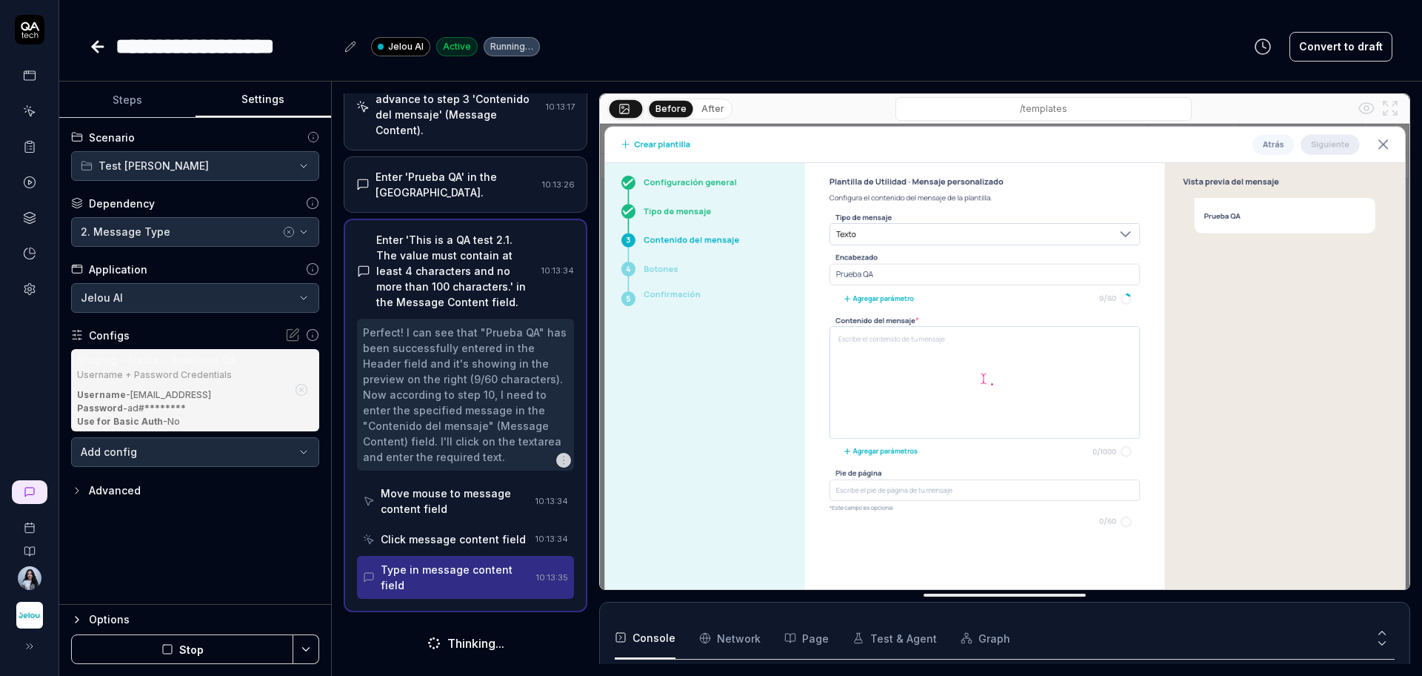
scroll to position [608, 0]
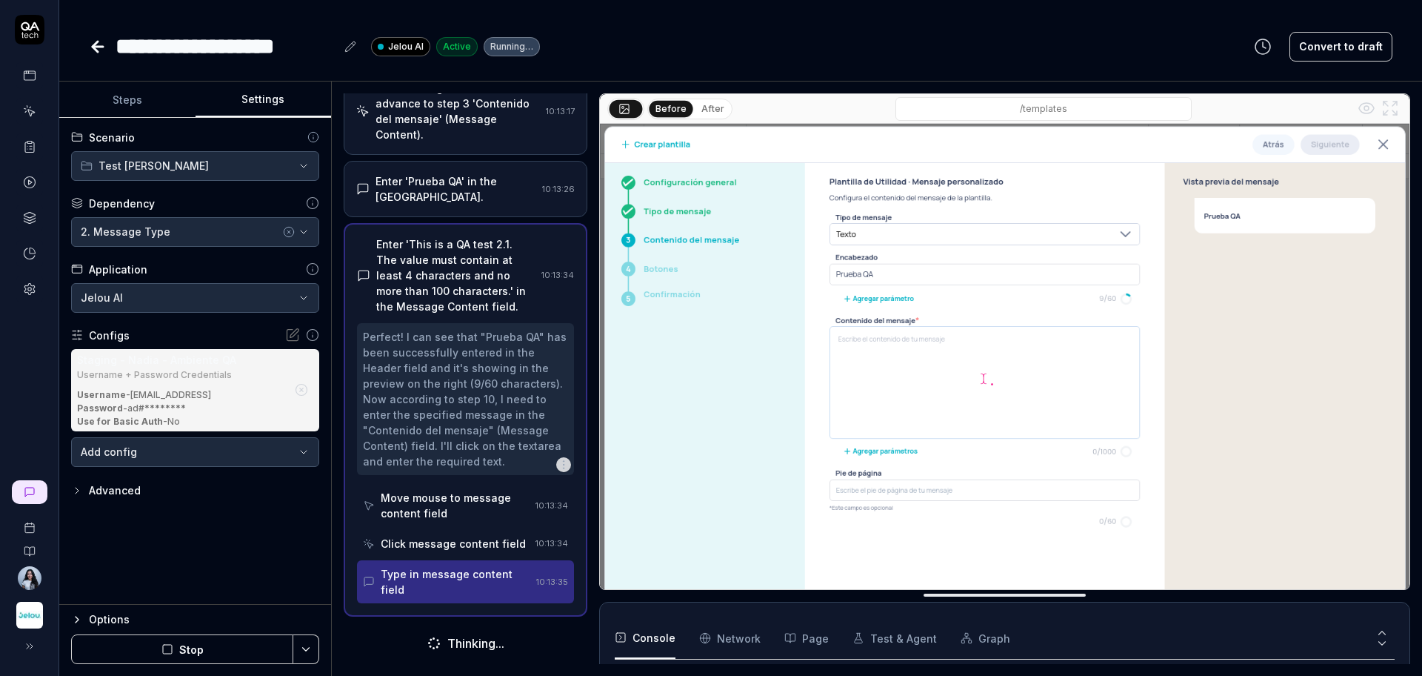
click at [156, 102] on button "Steps" at bounding box center [127, 100] width 136 height 36
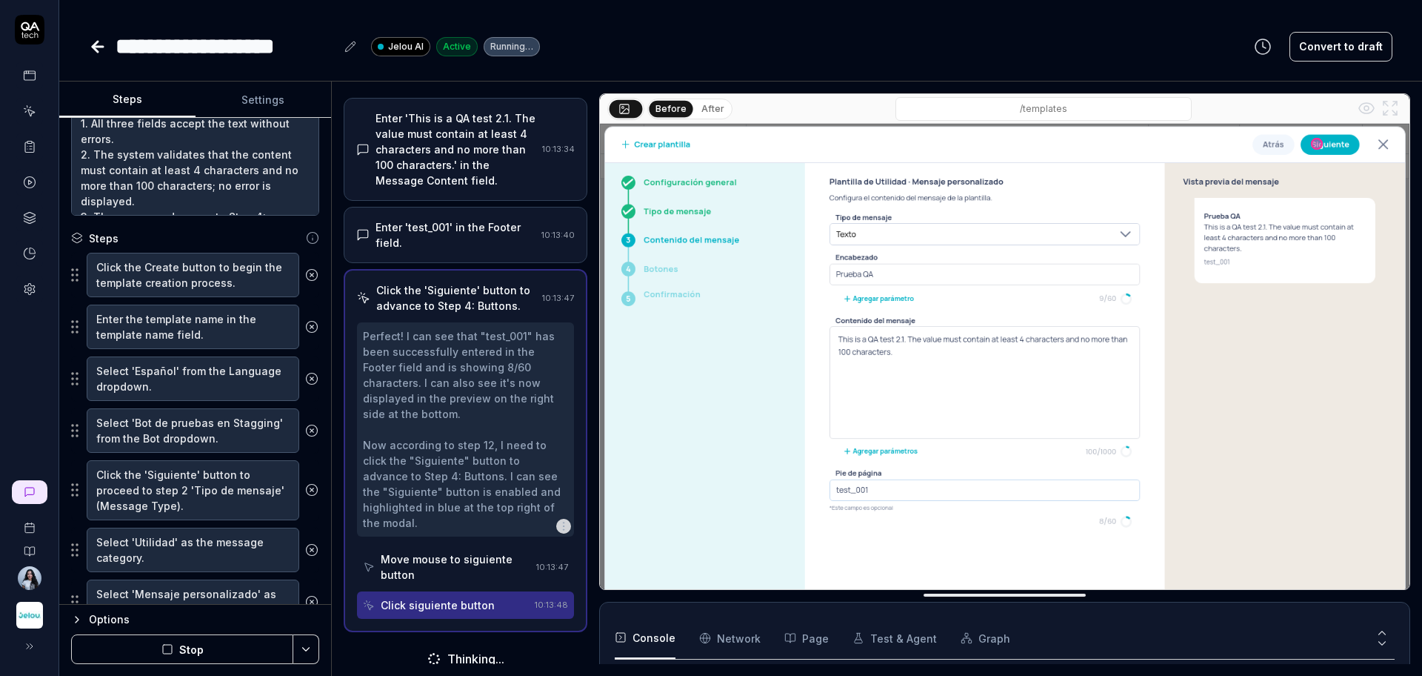
scroll to position [718, 0]
click at [215, 285] on textarea "Click the Create button to begin the template creation process." at bounding box center [193, 275] width 213 height 44
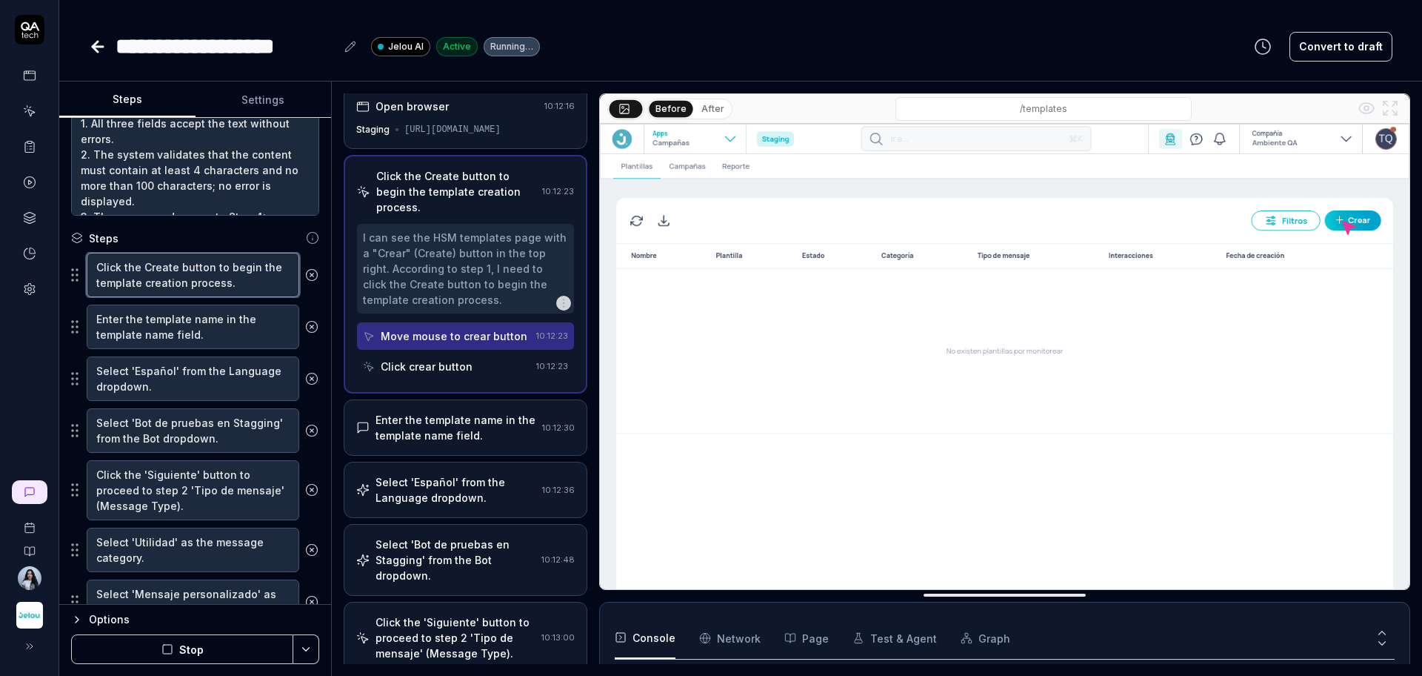
scroll to position [0, 0]
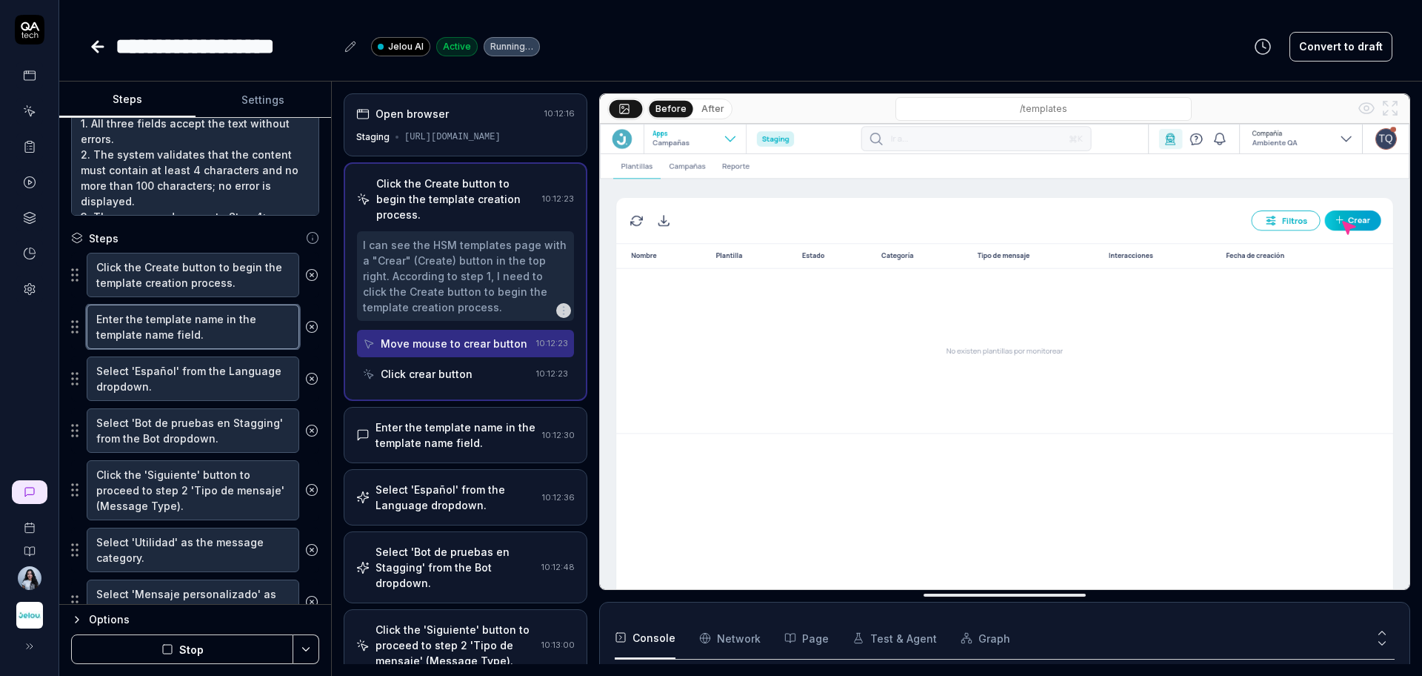
click at [206, 333] on textarea "Enter the template name in the template name field." at bounding box center [193, 326] width 213 height 44
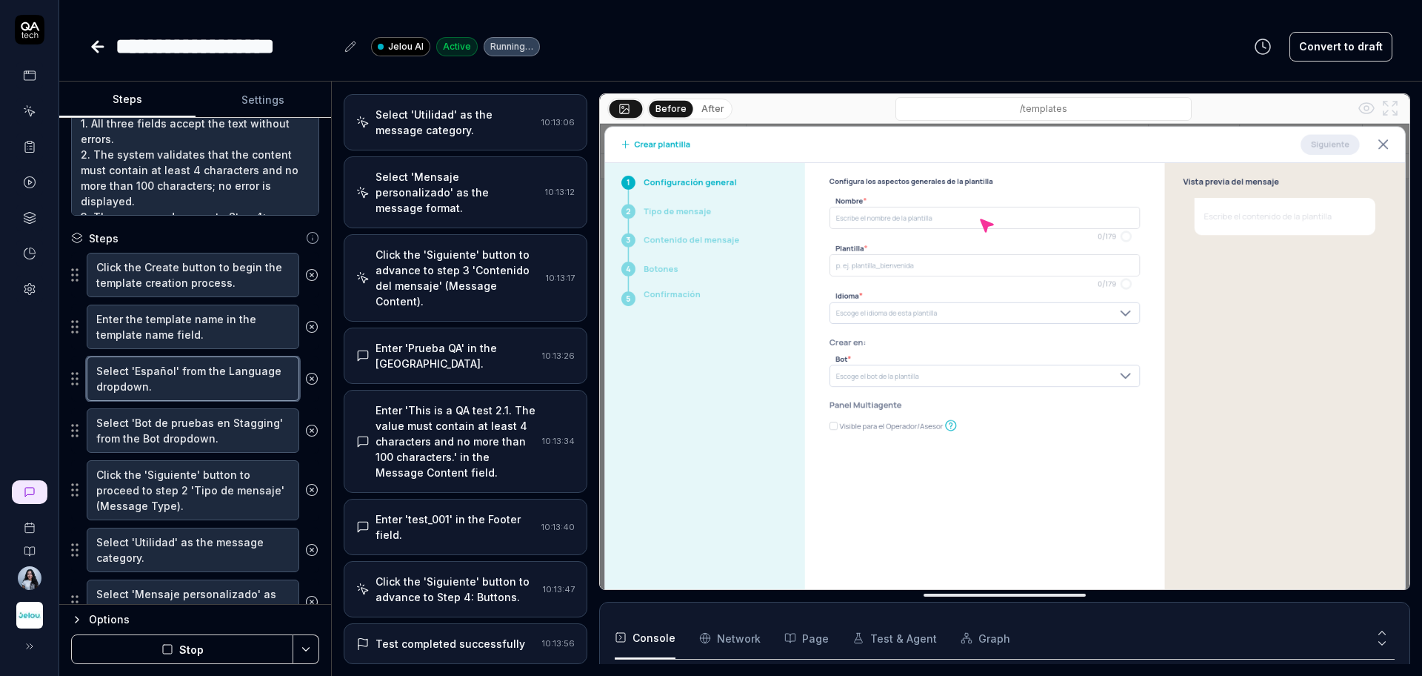
click at [210, 384] on textarea "Select 'Español' from the Language dropdown." at bounding box center [193, 378] width 213 height 44
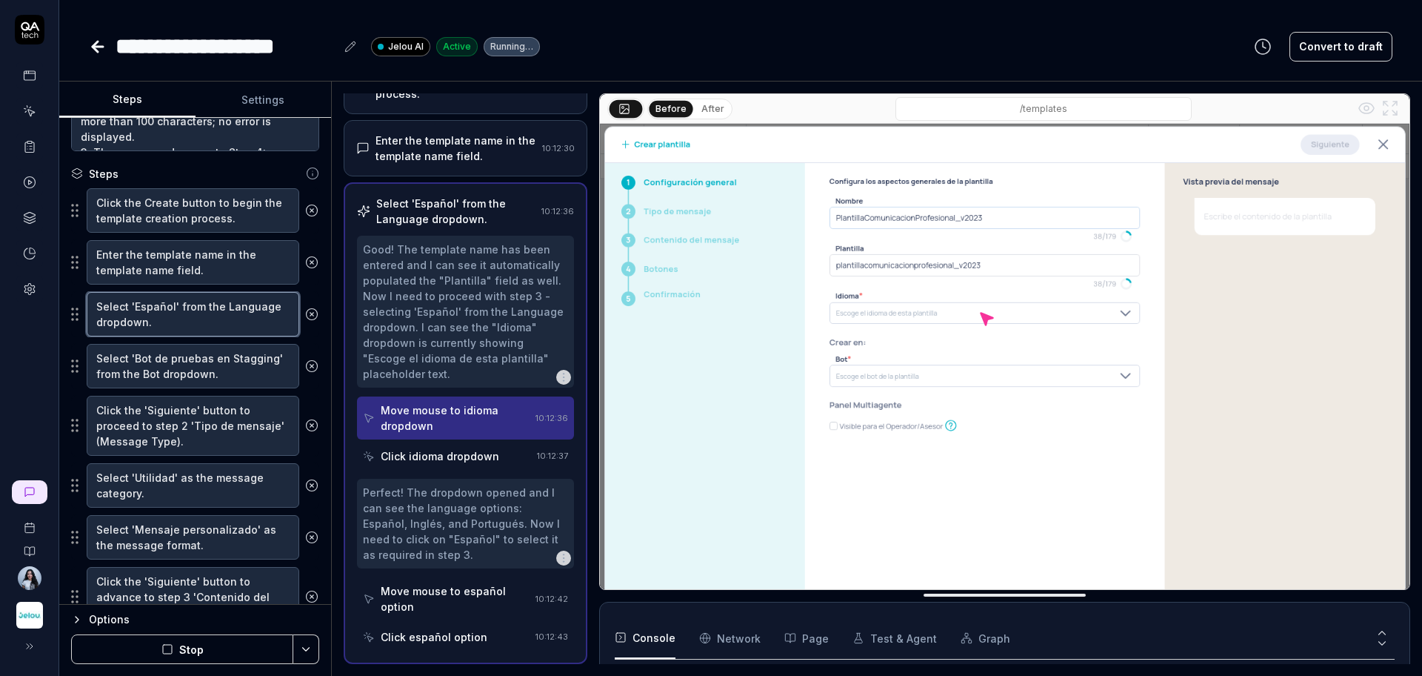
scroll to position [278, 0]
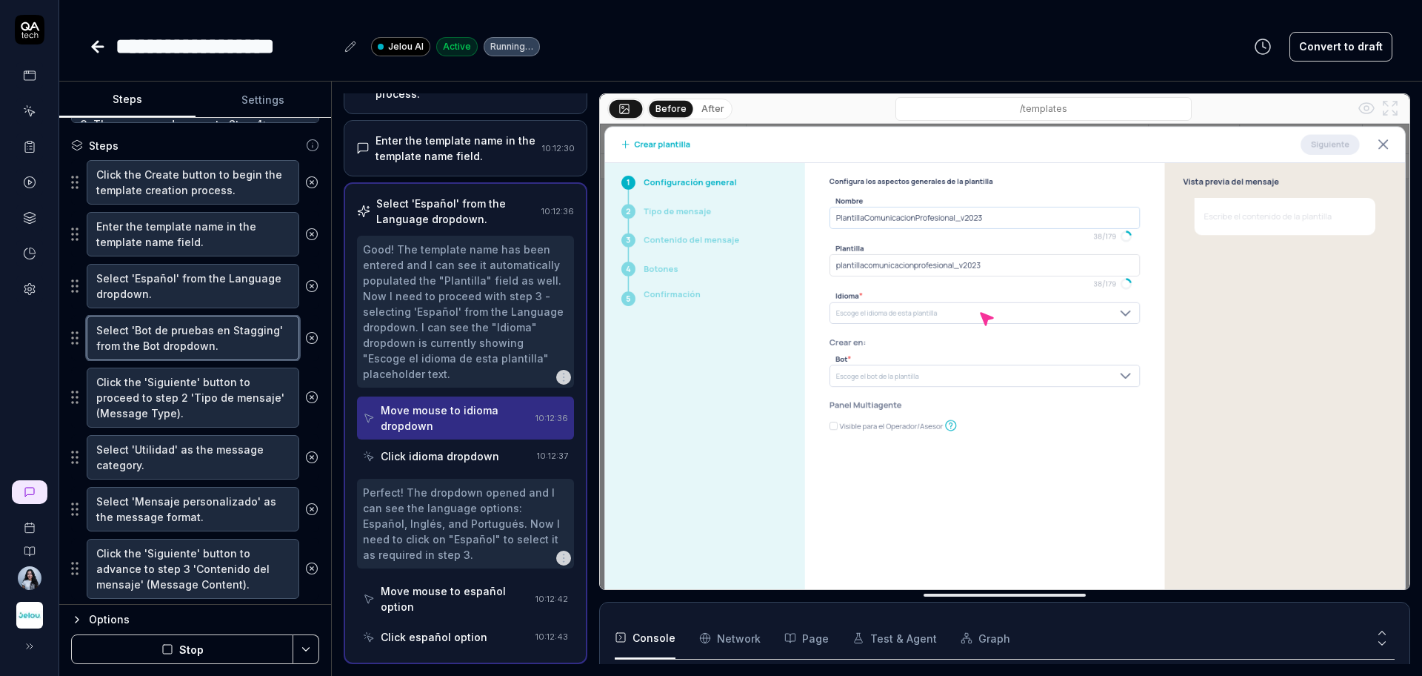
click at [207, 345] on textarea "Select 'Bot de pruebas en Stagging' from the Bot dropdown." at bounding box center [193, 338] width 213 height 44
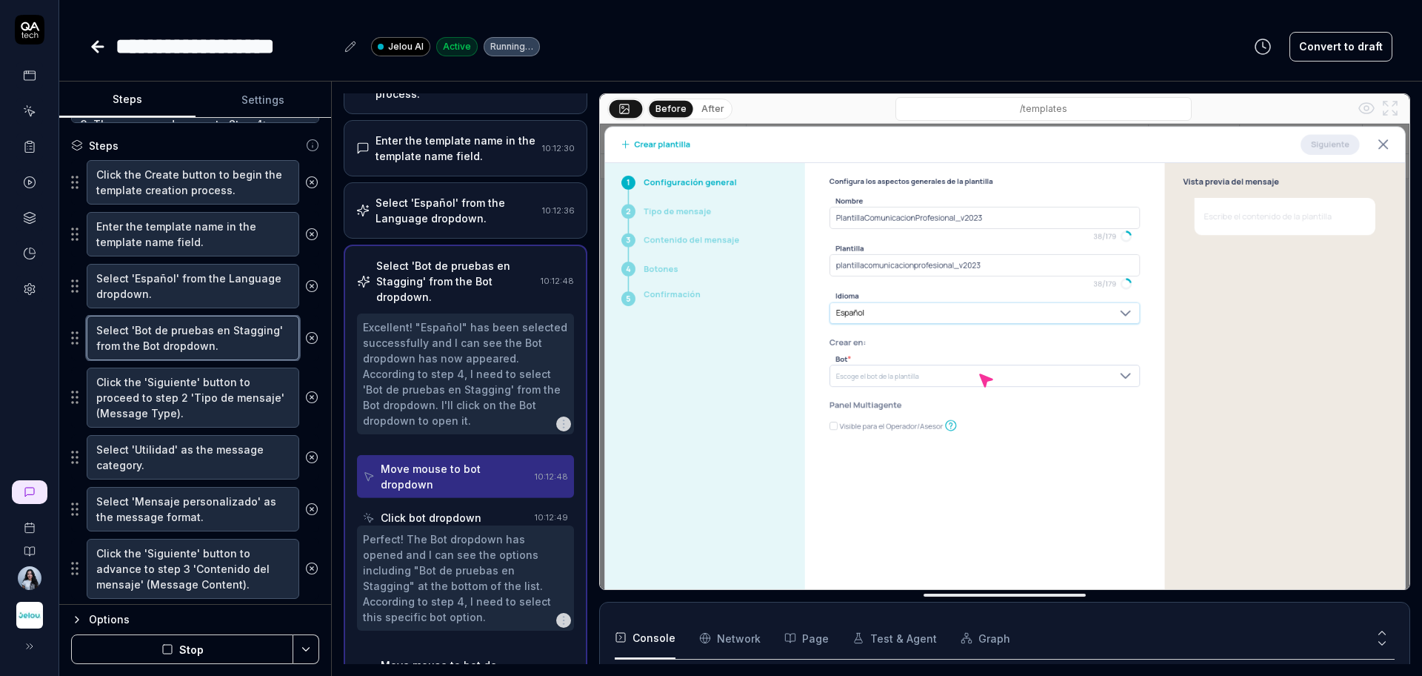
scroll to position [182, 0]
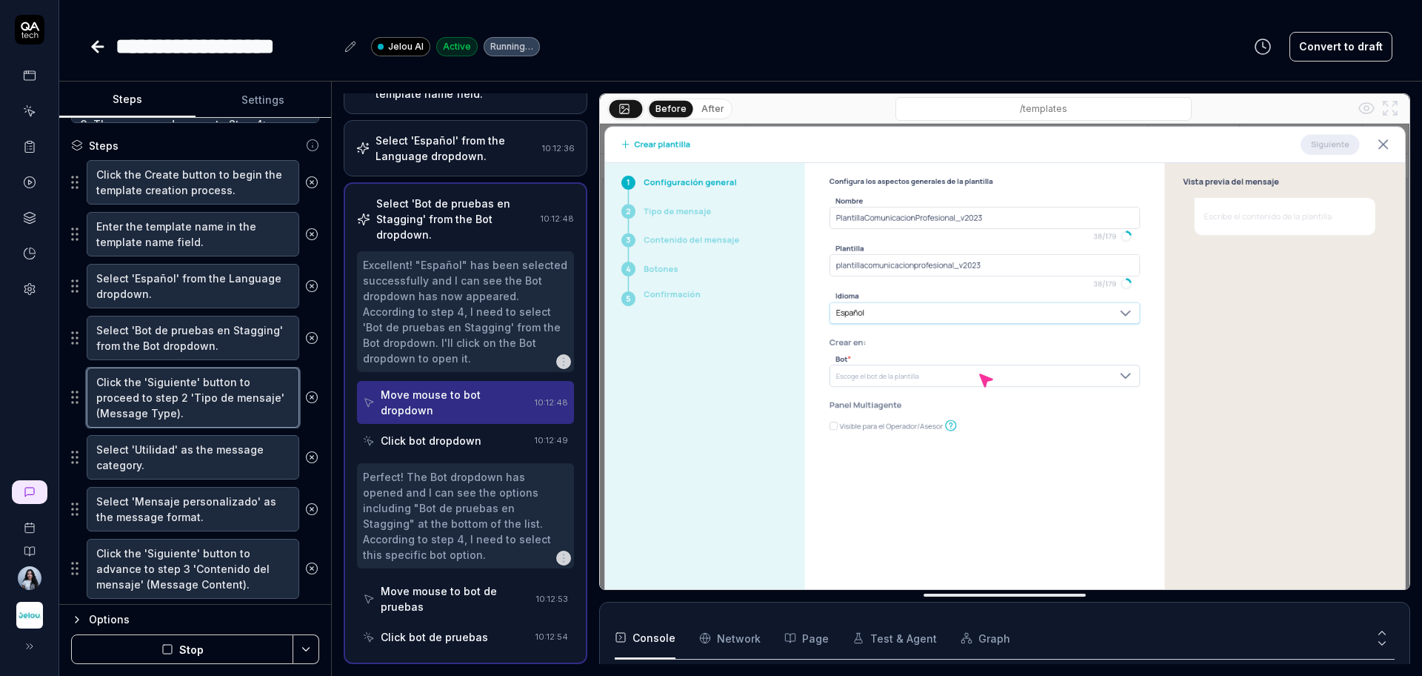
click at [199, 411] on textarea "Click the 'Siguiente' button to proceed to step 2 'Tipo de mensaje' (Message Ty…" at bounding box center [193, 397] width 213 height 60
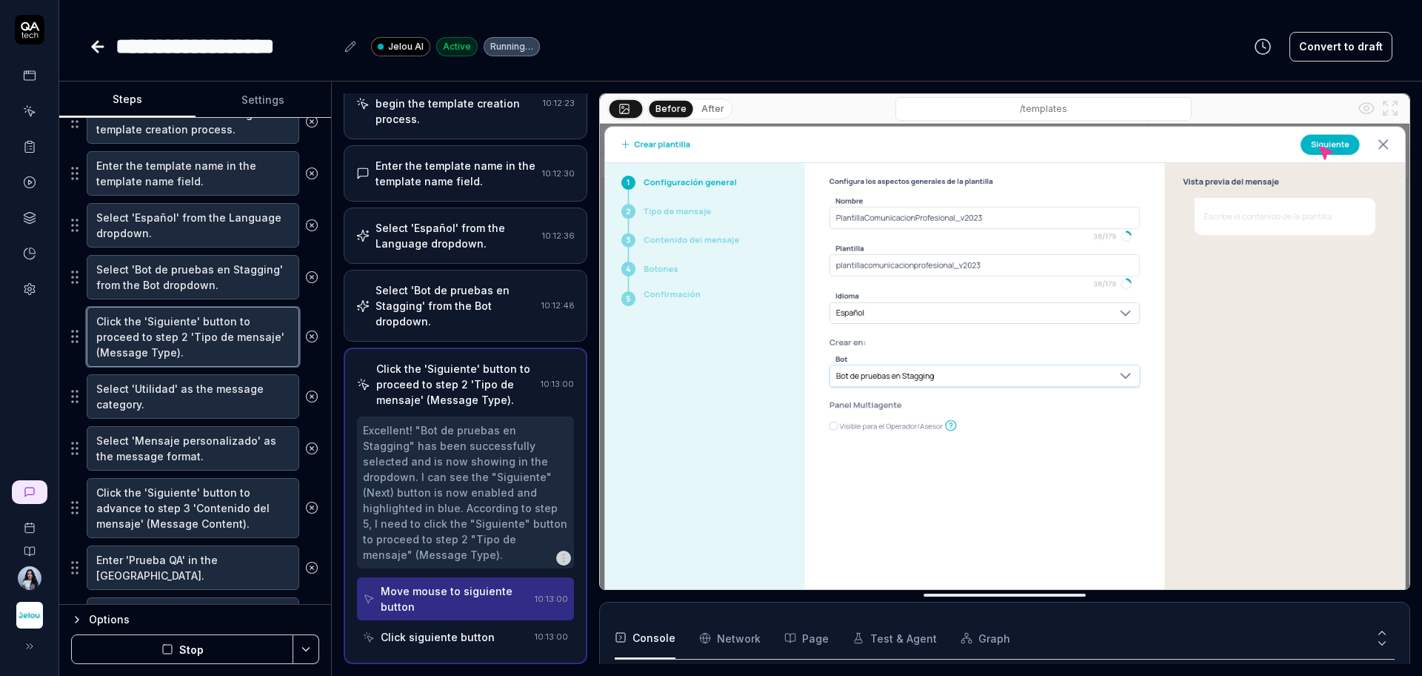
scroll to position [370, 0]
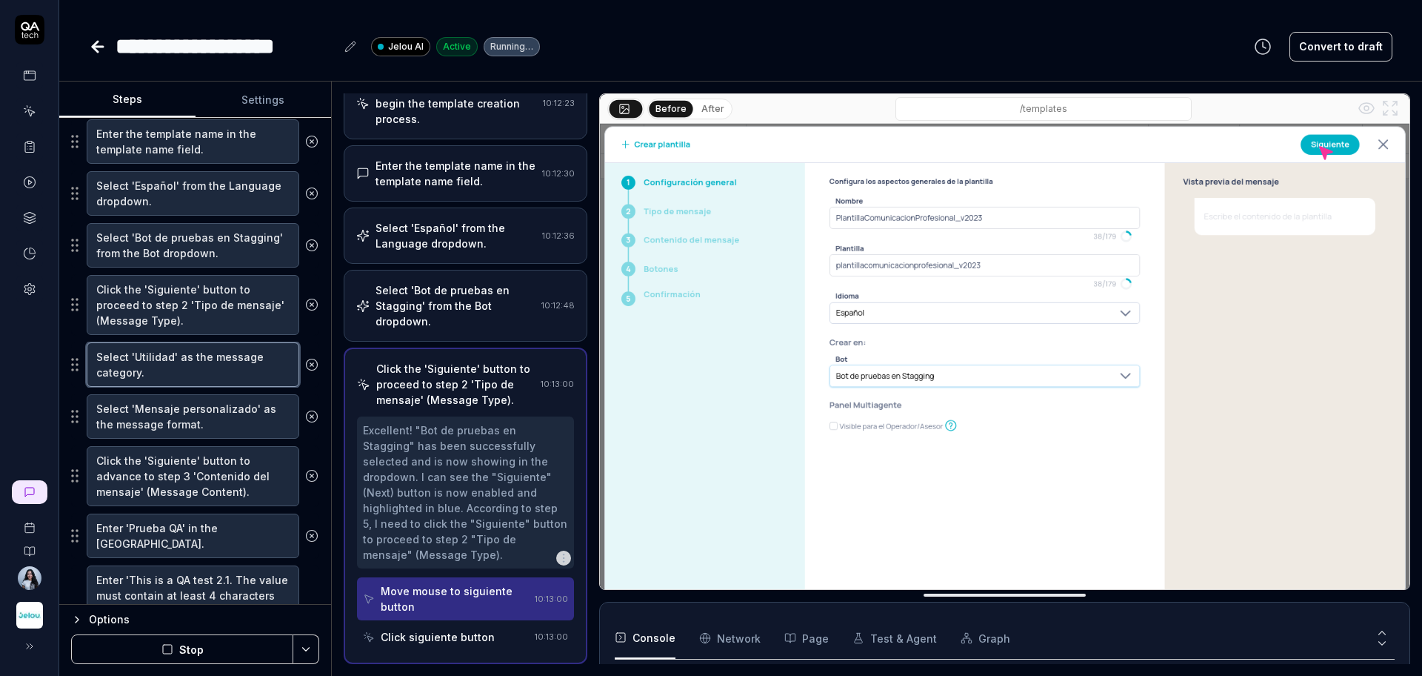
click at [152, 362] on textarea "Select 'Utilidad' as the message category." at bounding box center [193, 364] width 213 height 44
type textarea "*"
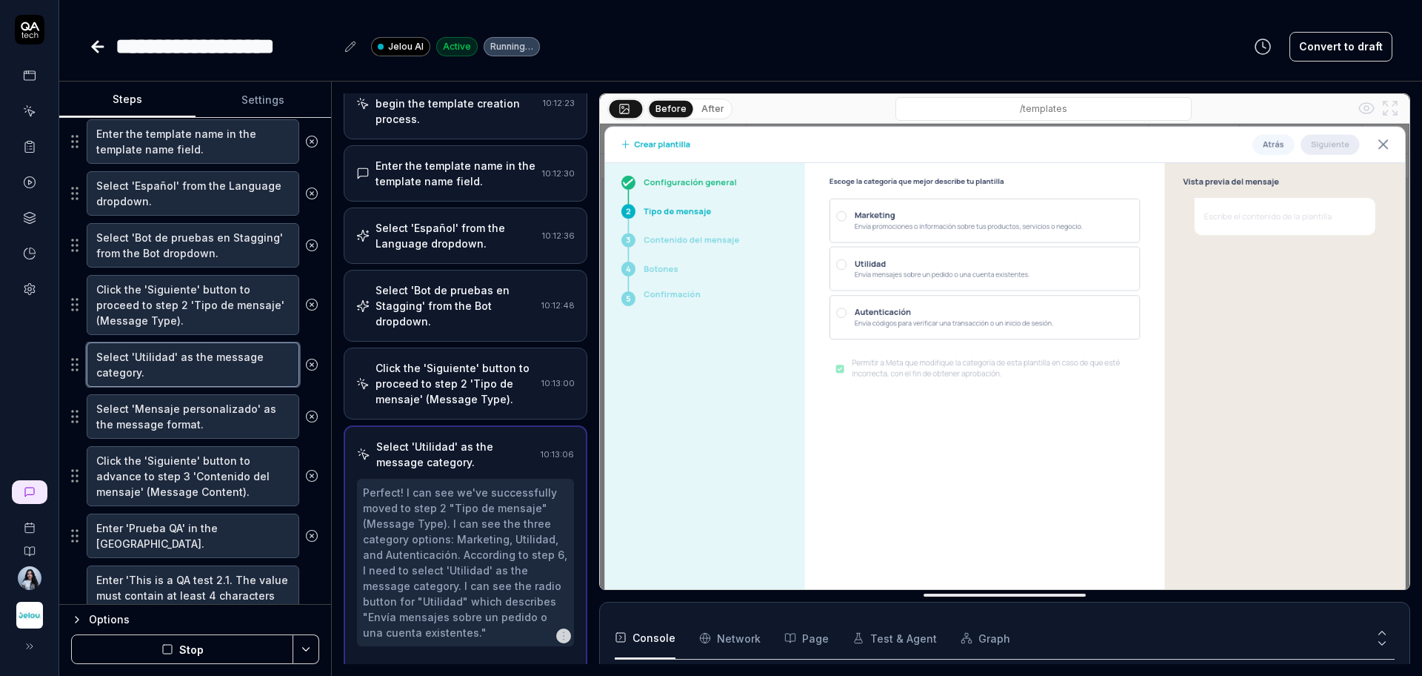
click at [152, 362] on textarea "Select 'Utilidad' as the message category." at bounding box center [193, 364] width 213 height 44
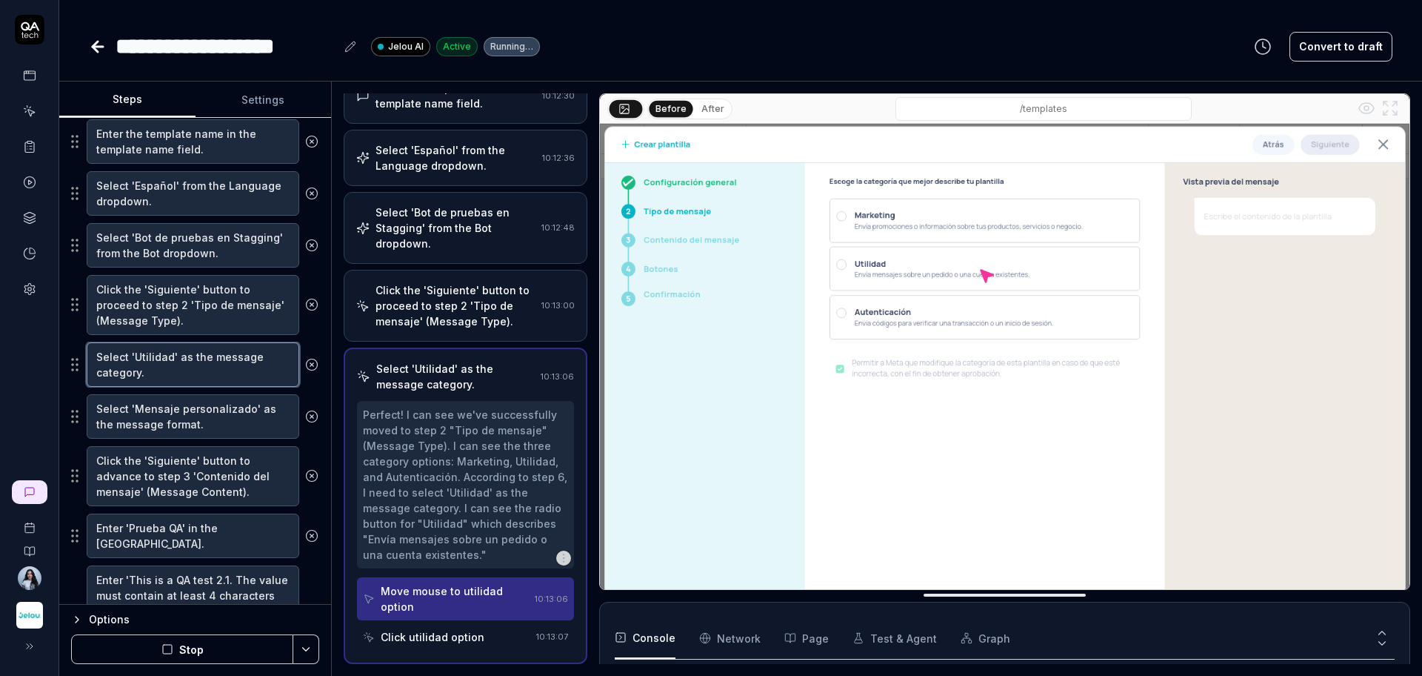
type textarea "Select 'M' as the message category."
type textarea "*"
type textarea "Select 'Ma' as the message category."
type textarea "*"
type textarea "Select 'Mar' as the message category."
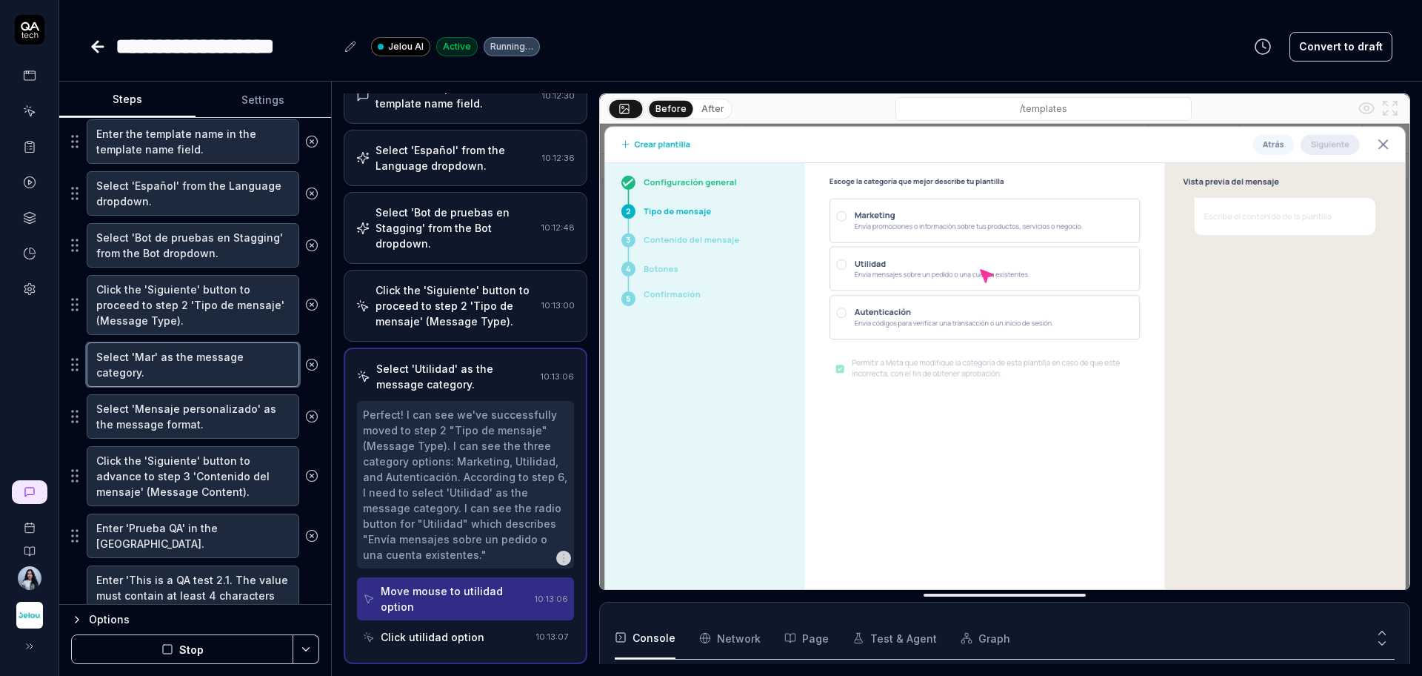
type textarea "*"
type textarea "Select 'Mark' as the message category."
type textarea "*"
type textarea "Select 'Marke' as the message category."
type textarea "*"
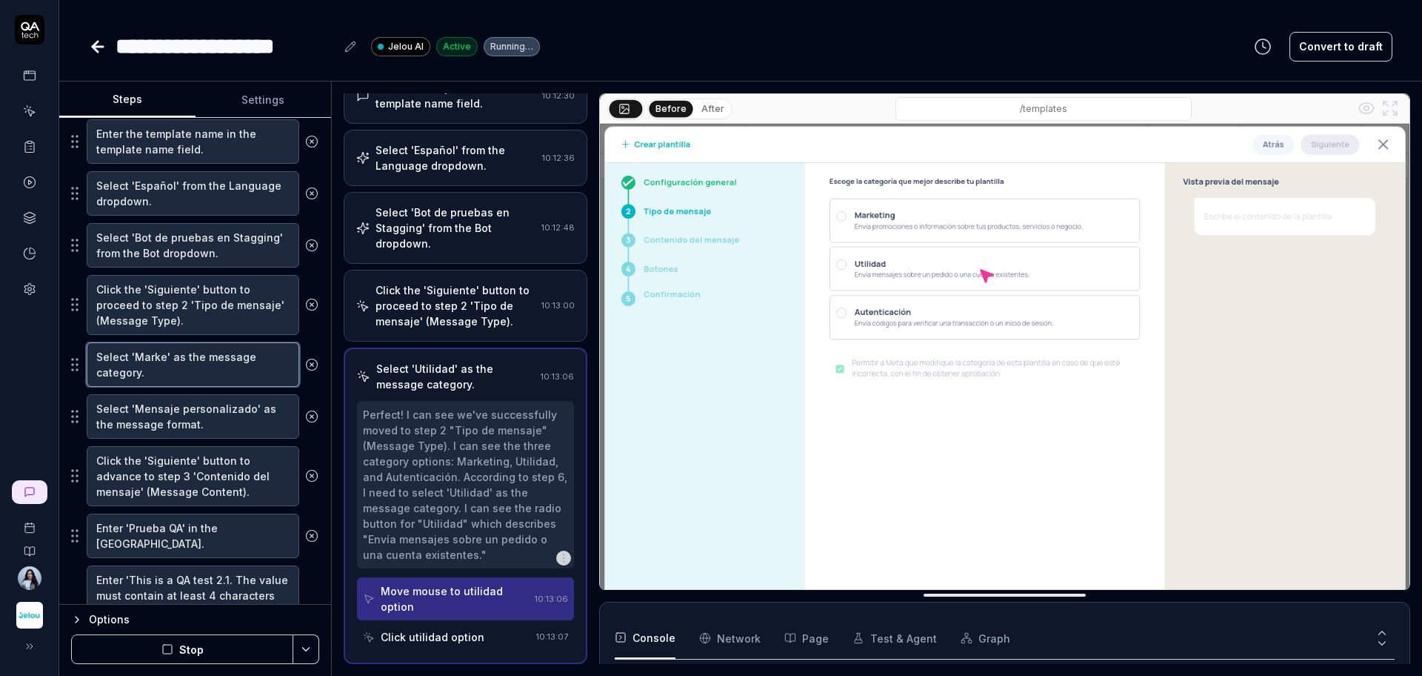
type textarea "Select 'Market' as the message category."
type textarea "*"
type textarea "Select 'Marketi' as the message category."
type textarea "*"
type textarea "Select 'Marketin' as the message category."
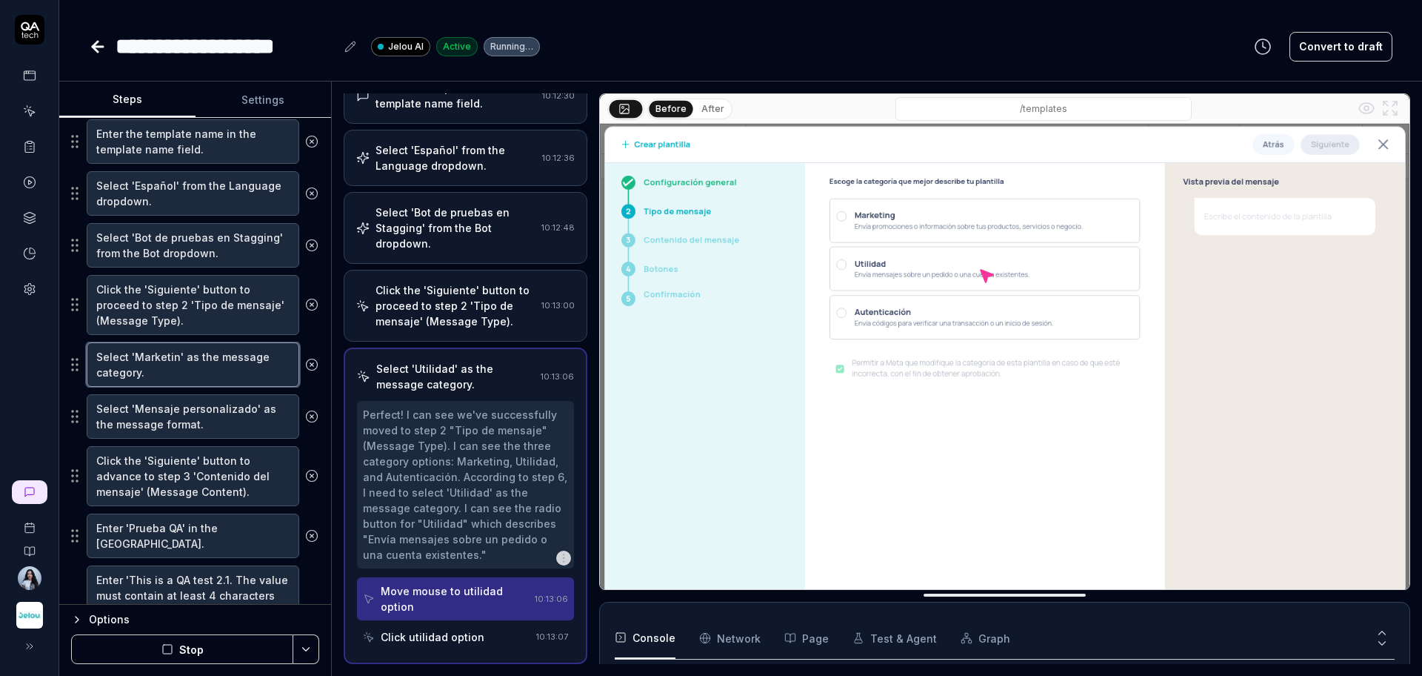
type textarea "*"
type textarea "Select 'Marketing' as the message category."
click at [219, 419] on textarea "Select 'Mensaje personalizado' as the message format." at bounding box center [193, 416] width 213 height 44
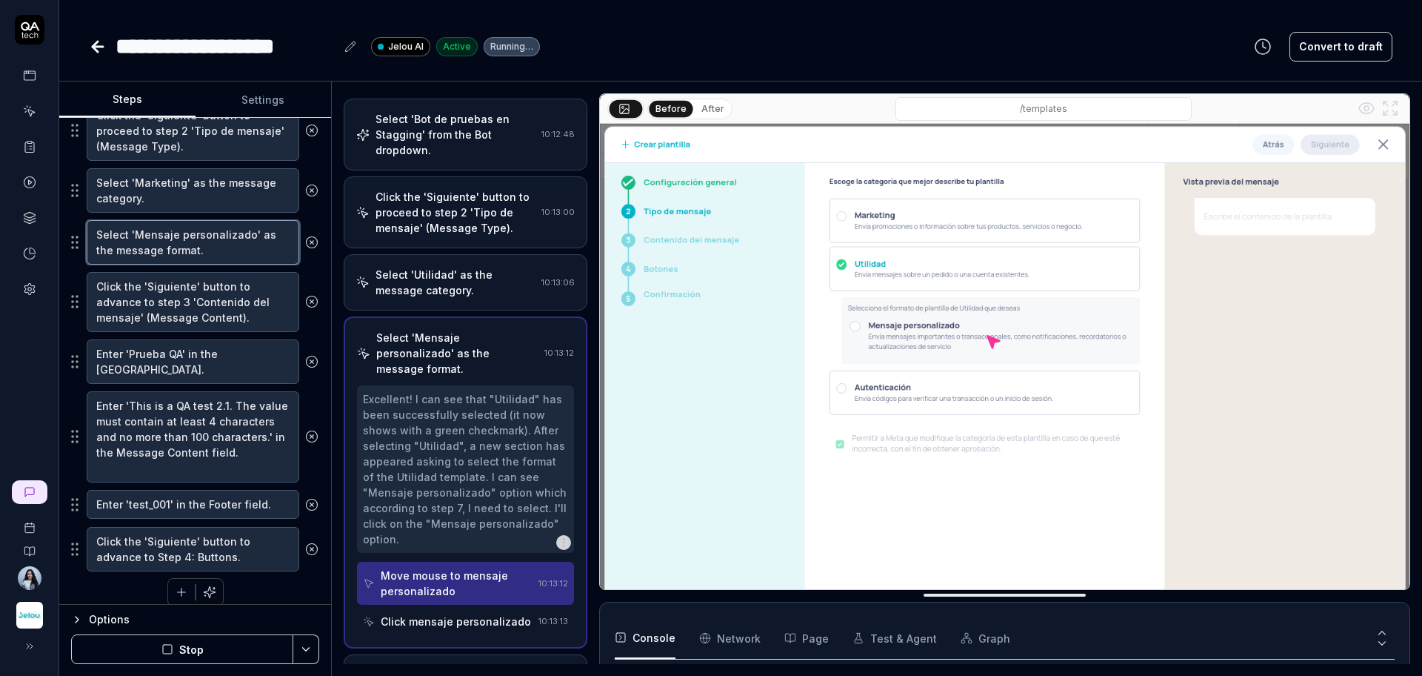
scroll to position [558, 0]
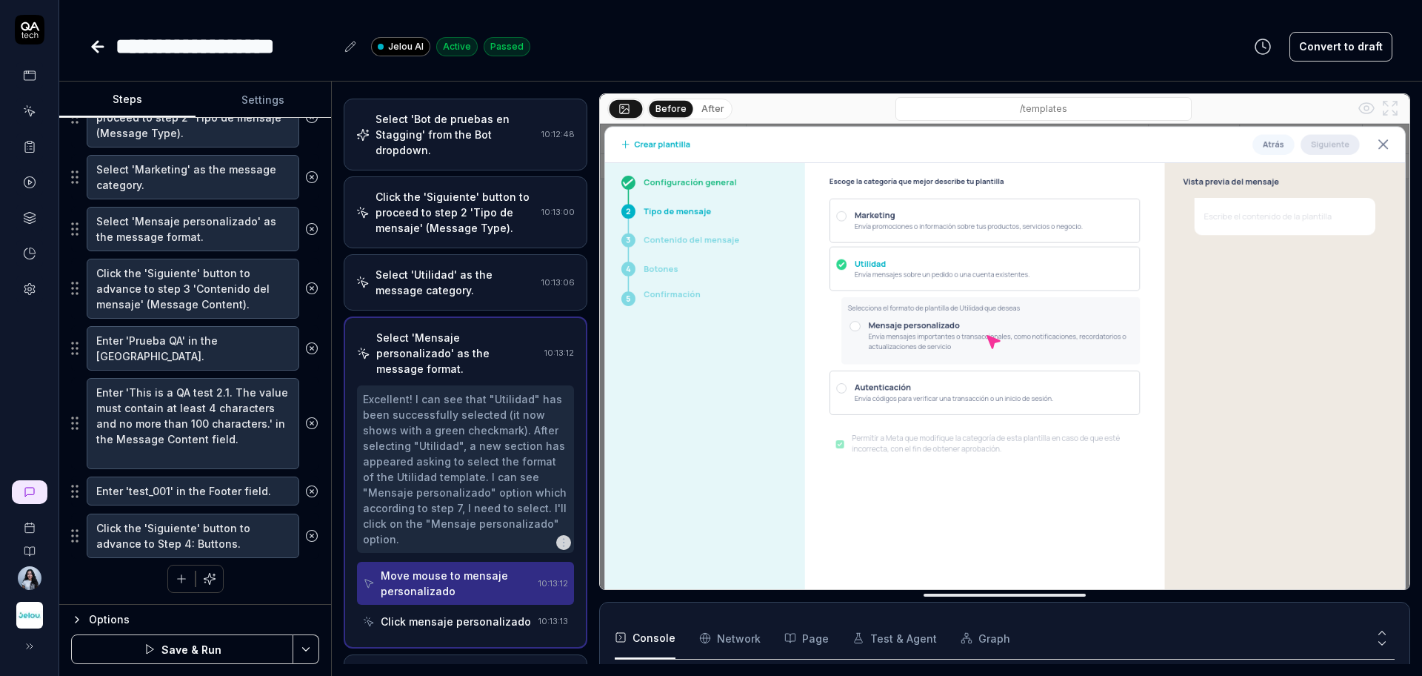
click at [242, 653] on button "Save & Run" at bounding box center [182, 649] width 222 height 30
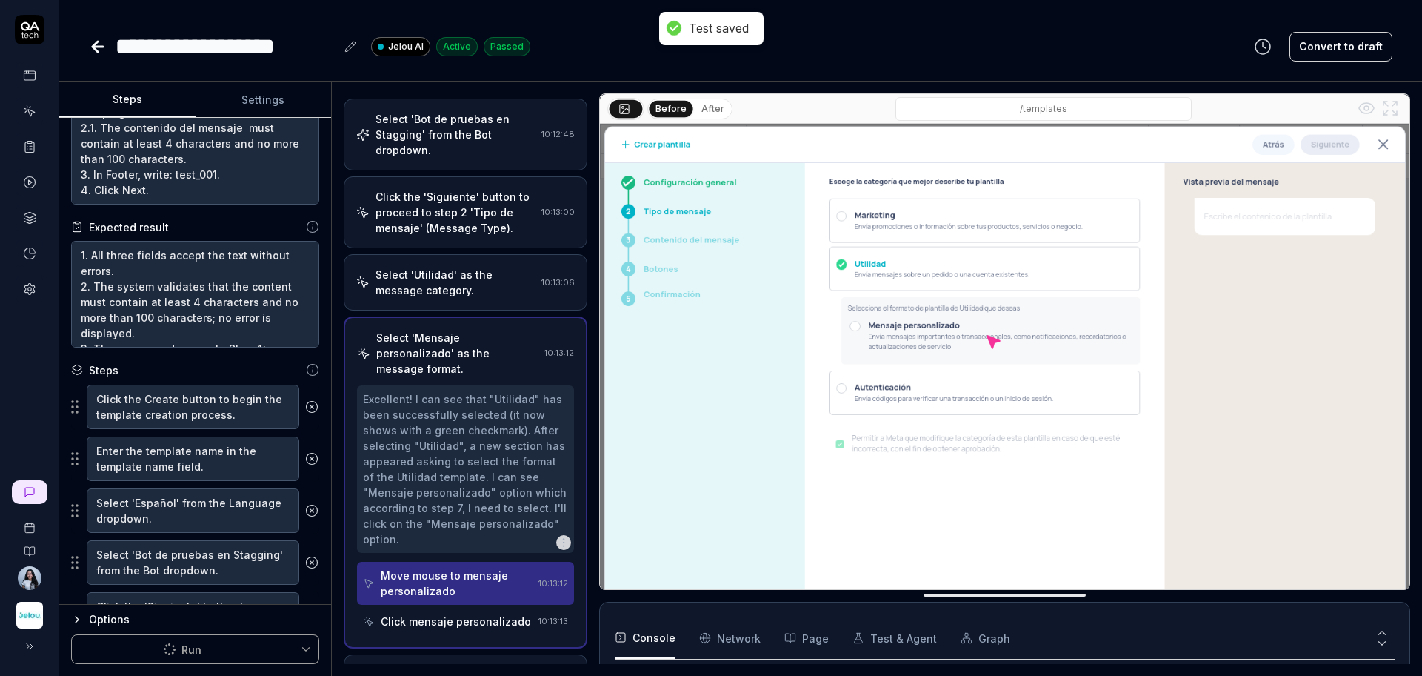
scroll to position [0, 0]
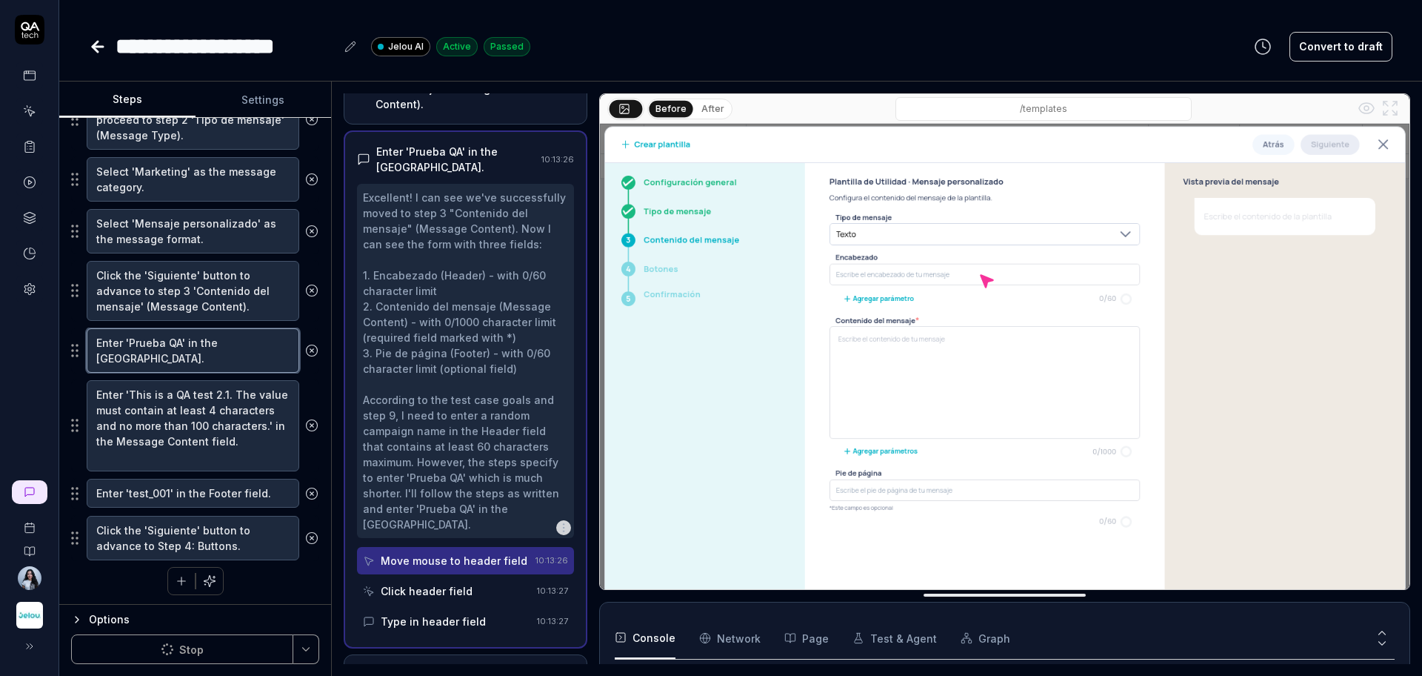
drag, startPoint x: 169, startPoint y: 356, endPoint x: 95, endPoint y: 340, distance: 75.7
click at [95, 340] on textarea "Enter 'Prueba QA' in the [GEOGRAPHIC_DATA]." at bounding box center [193, 350] width 213 height 44
click at [209, 362] on textarea "Enter 'Prueba QA' in the [GEOGRAPHIC_DATA]." at bounding box center [193, 350] width 213 height 44
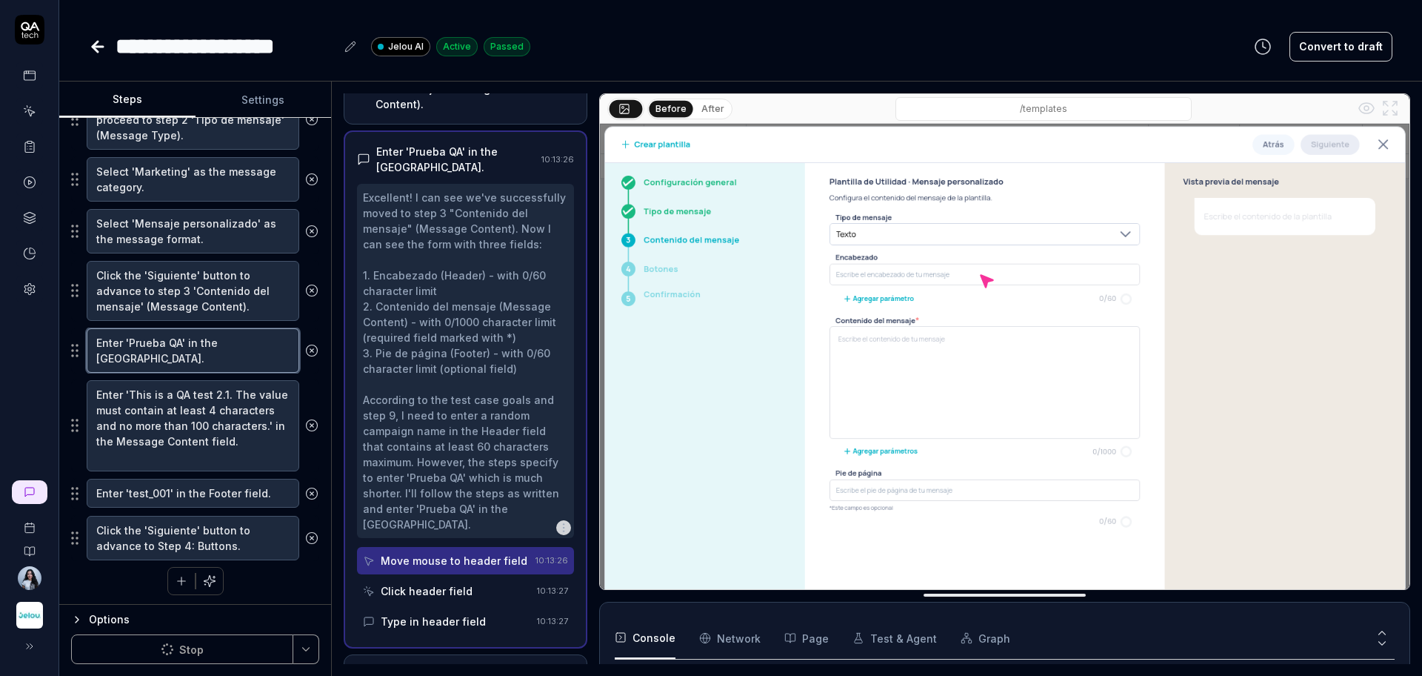
type textarea "*"
paste textarea "random names"
type textarea "Enter random names in the Header field."
type textarea "*"
type textarea "Enter random names in the Header field."
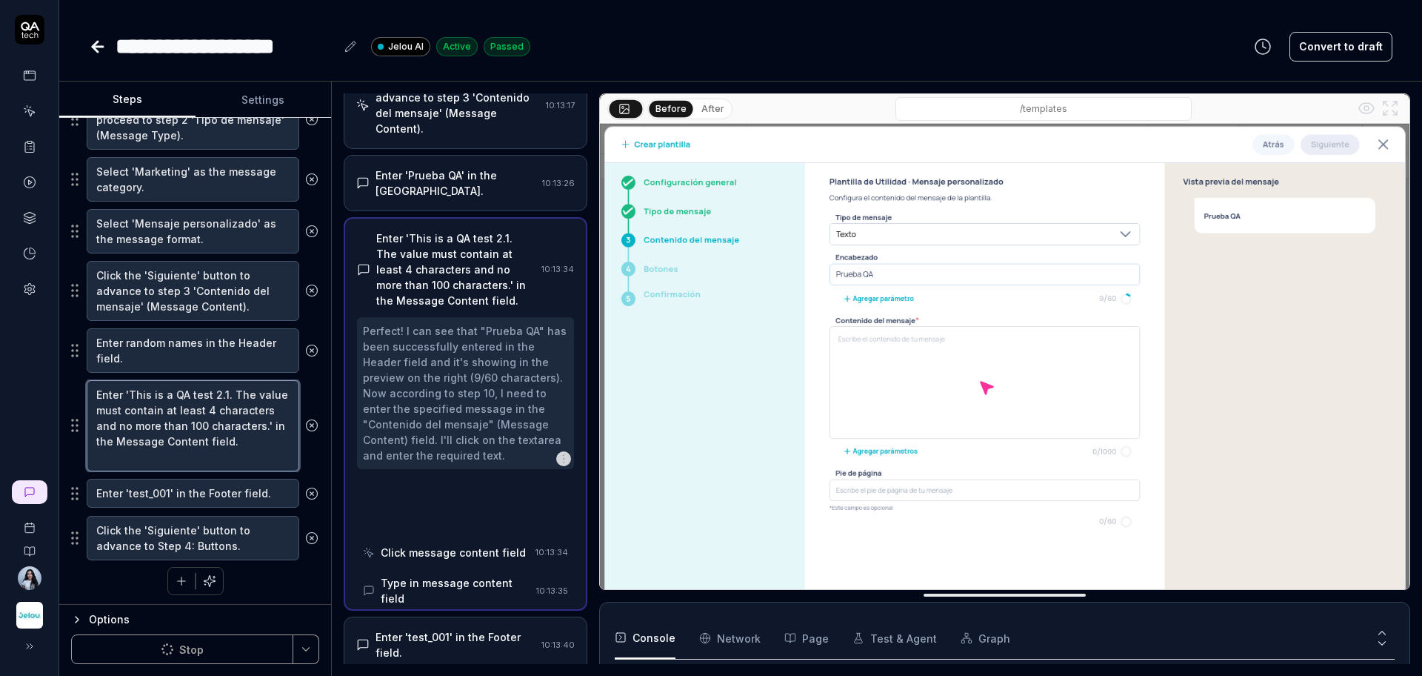
scroll to position [561, 0]
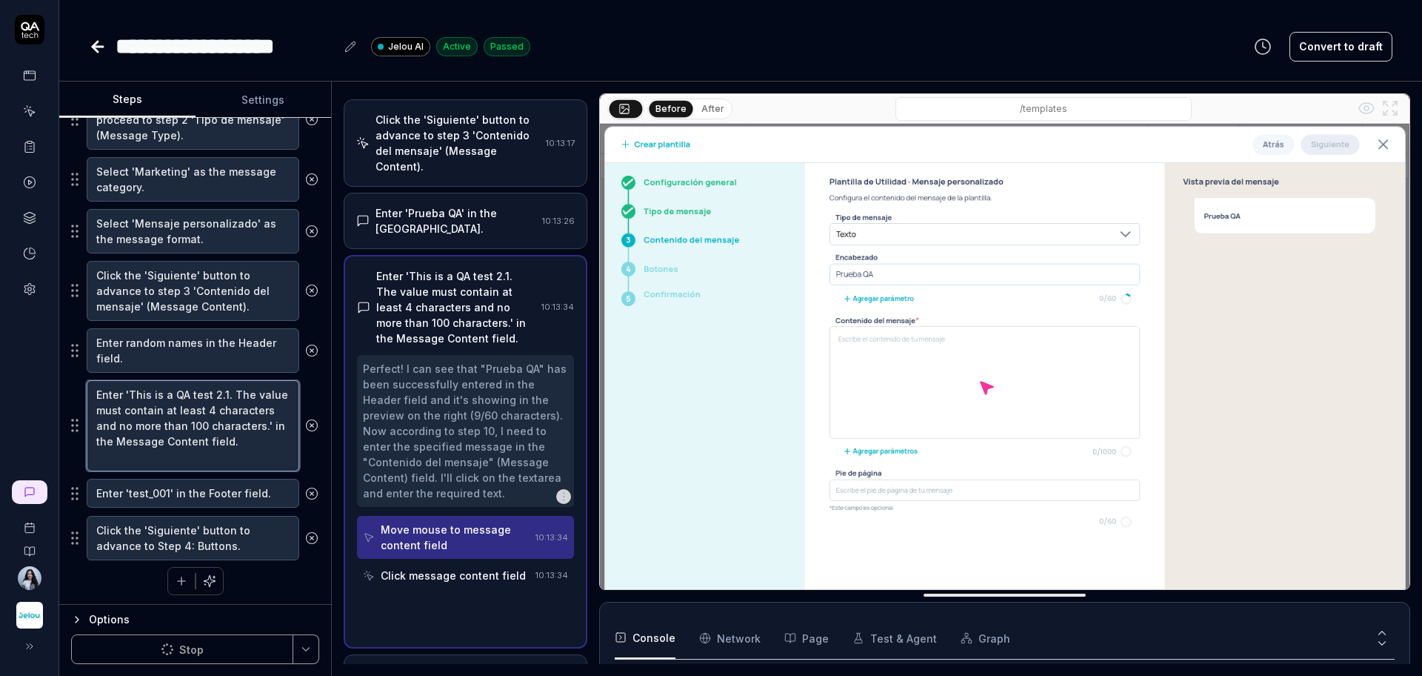
drag, startPoint x: 96, startPoint y: 393, endPoint x: 144, endPoint y: 464, distance: 85.3
click at [144, 464] on textarea "Enter 'This is a QA test 2.1. The value must contain at least 4 characters and …" at bounding box center [193, 425] width 213 height 91
click at [244, 411] on textarea "Enter 'This is a QA test 2.1. The value must contain at least 4 characters and …" at bounding box center [193, 425] width 213 height 91
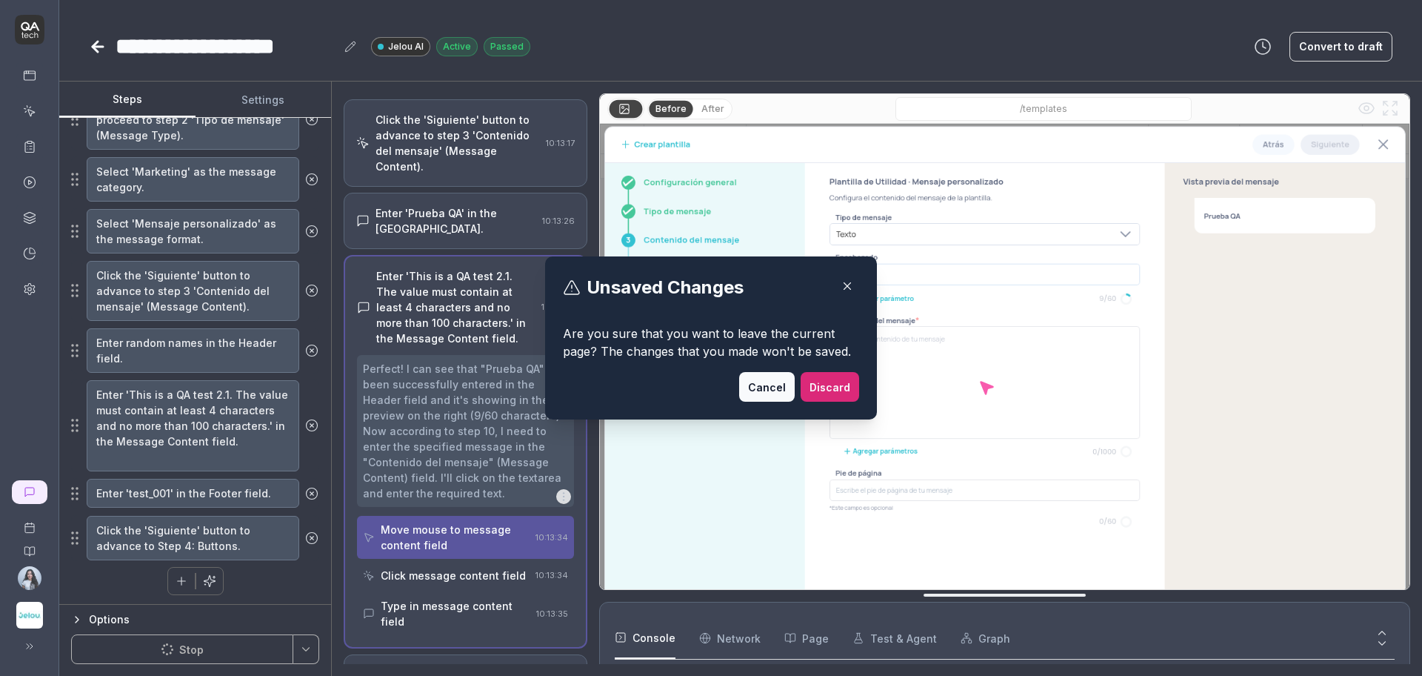
click at [659, 349] on p "Are you sure that you want to leave the current page? The changes that you made…" at bounding box center [711, 347] width 296 height 47
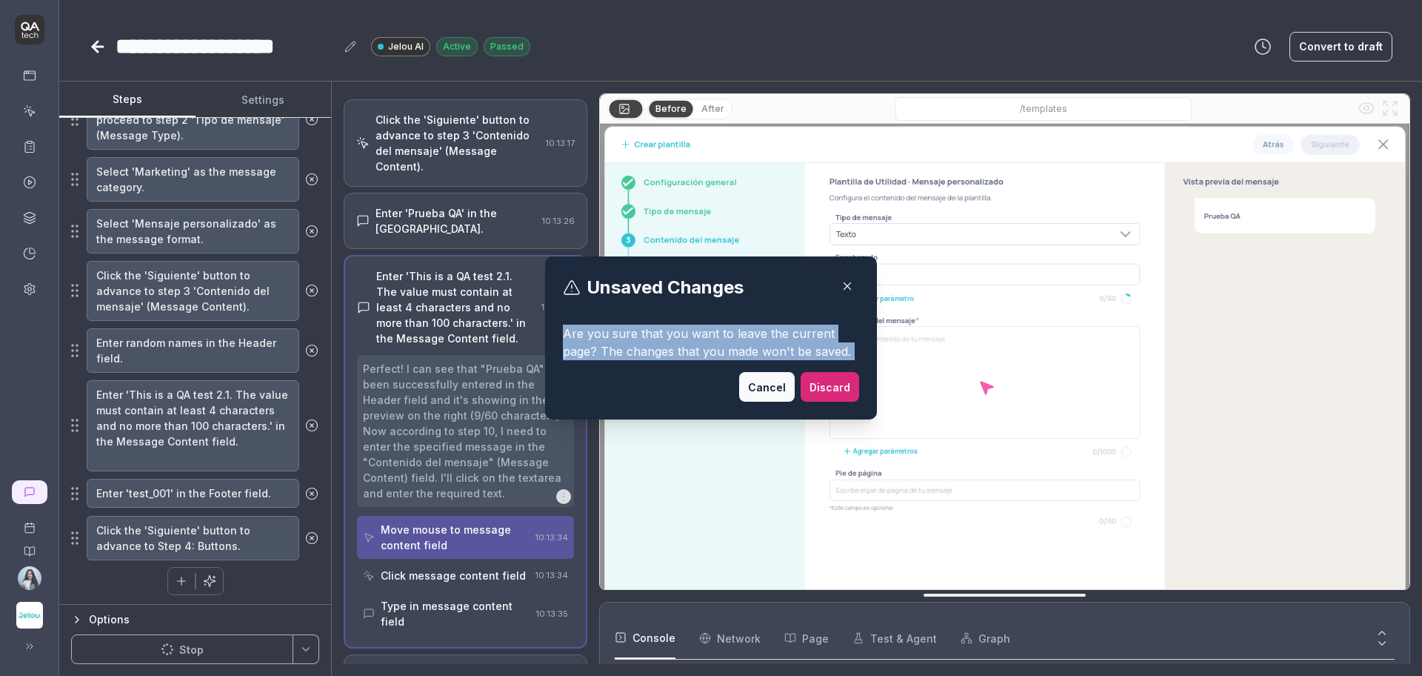
click at [659, 349] on p "Are you sure that you want to leave the current page? The changes that you made…" at bounding box center [711, 347] width 296 height 47
click at [841, 283] on icon "button" at bounding box center [847, 285] width 13 height 13
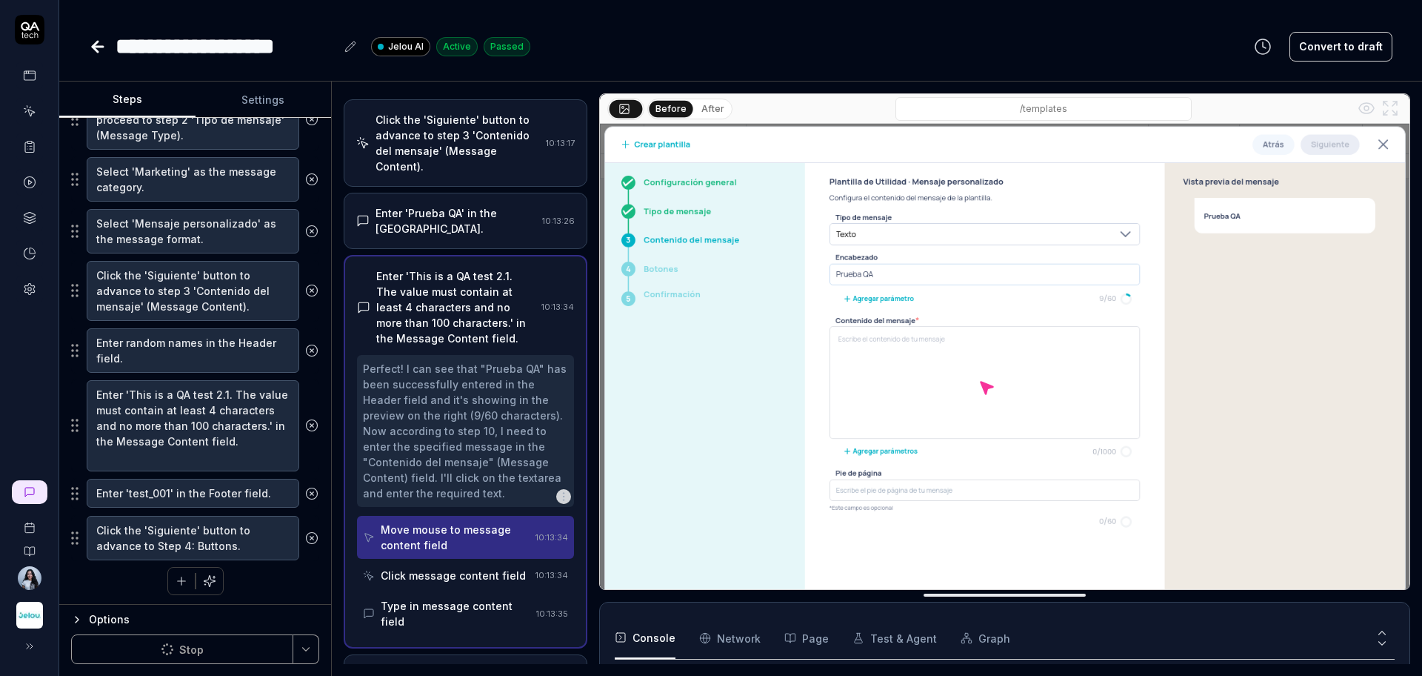
type textarea "*"
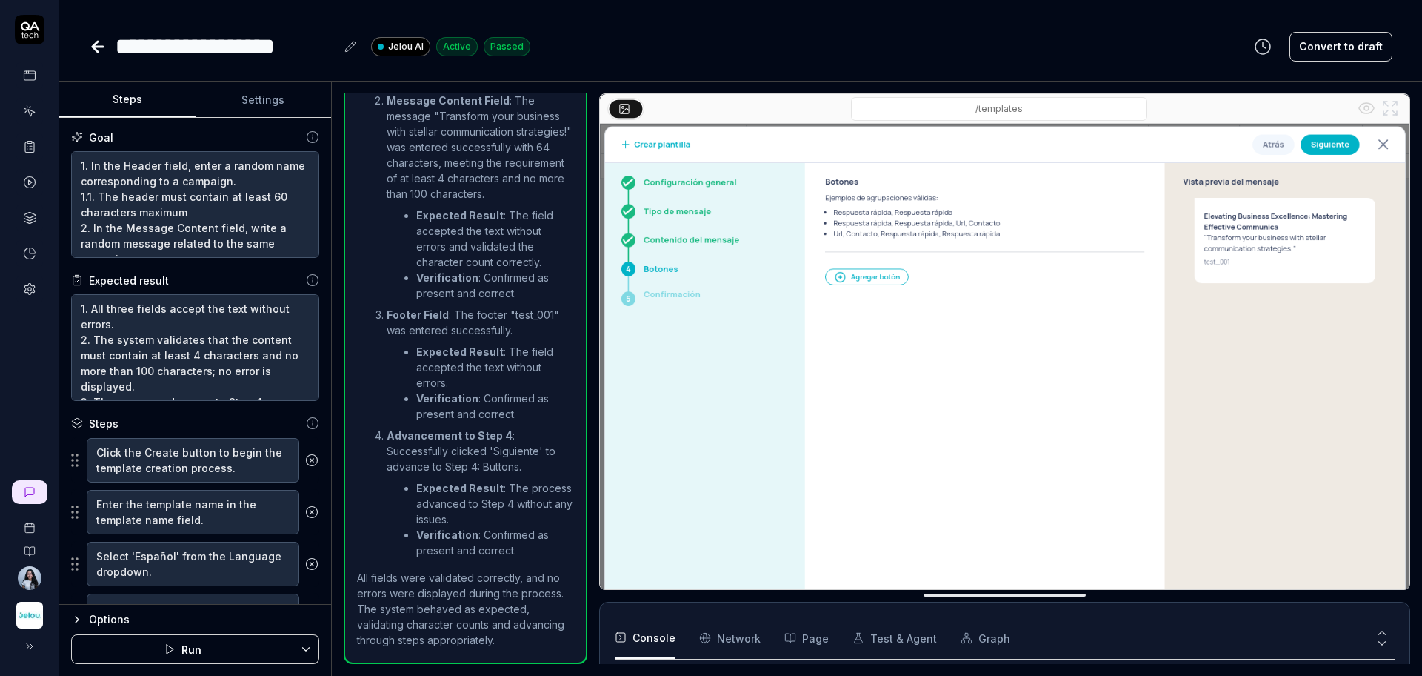
scroll to position [115, 0]
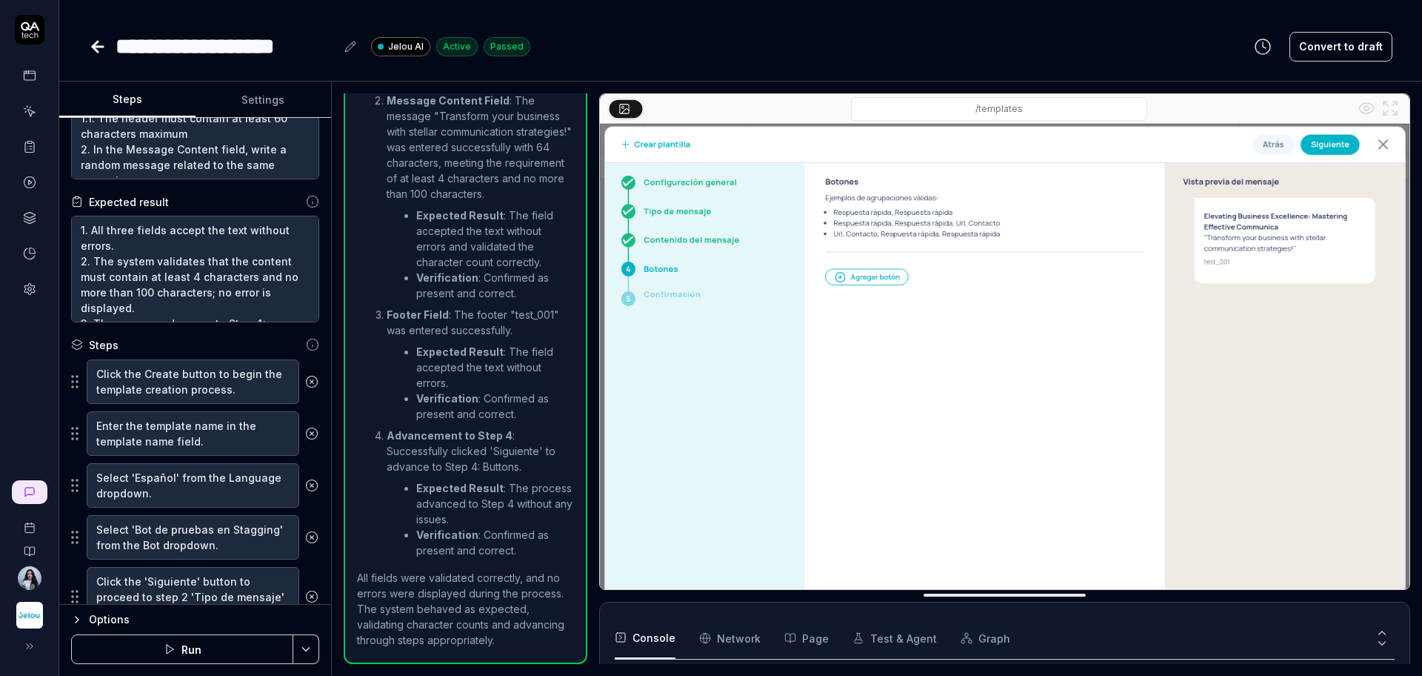
scroll to position [93, 0]
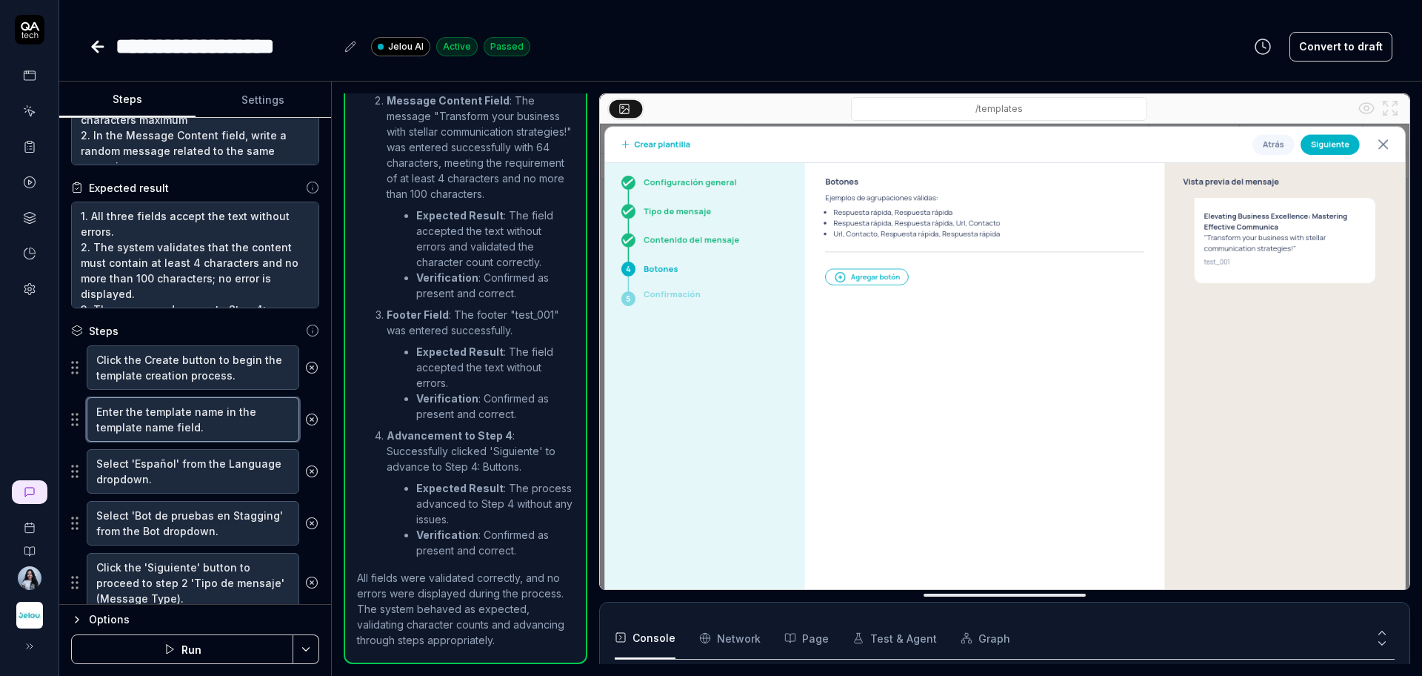
click at [193, 427] on textarea "Enter the template name in the template name field." at bounding box center [193, 419] width 213 height 44
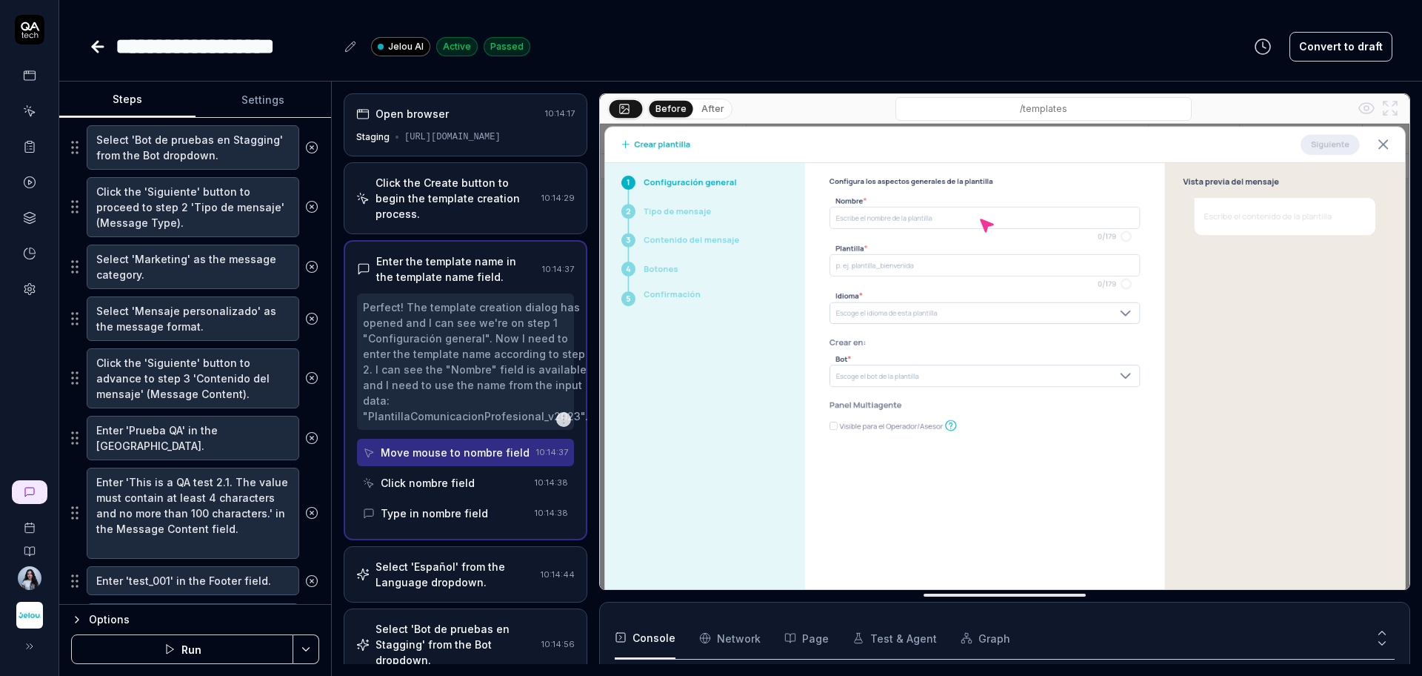
scroll to position [556, 0]
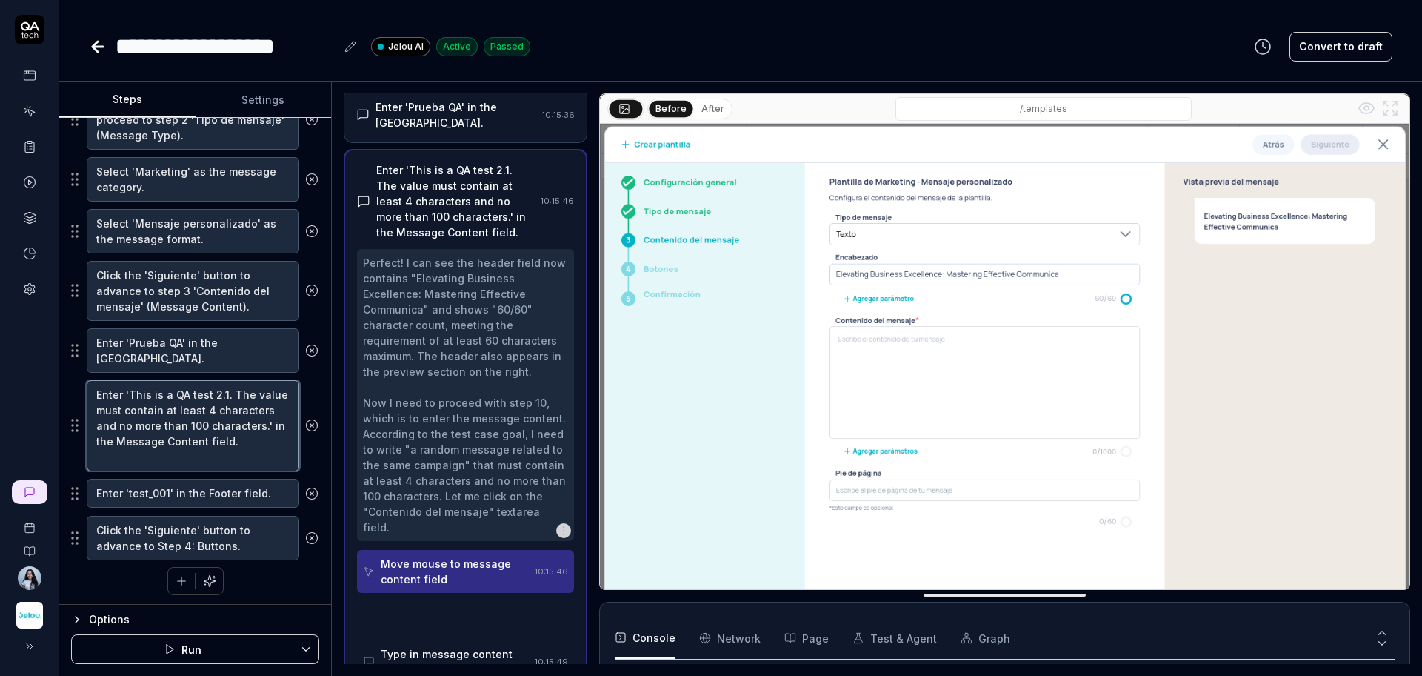
drag, startPoint x: 191, startPoint y: 459, endPoint x: 69, endPoint y: 387, distance: 141.4
click at [69, 387] on div "Goal 1. In the Header field, enter a random name corresponding to a campaign. 1…" at bounding box center [195, 361] width 272 height 487
type textarea "*"
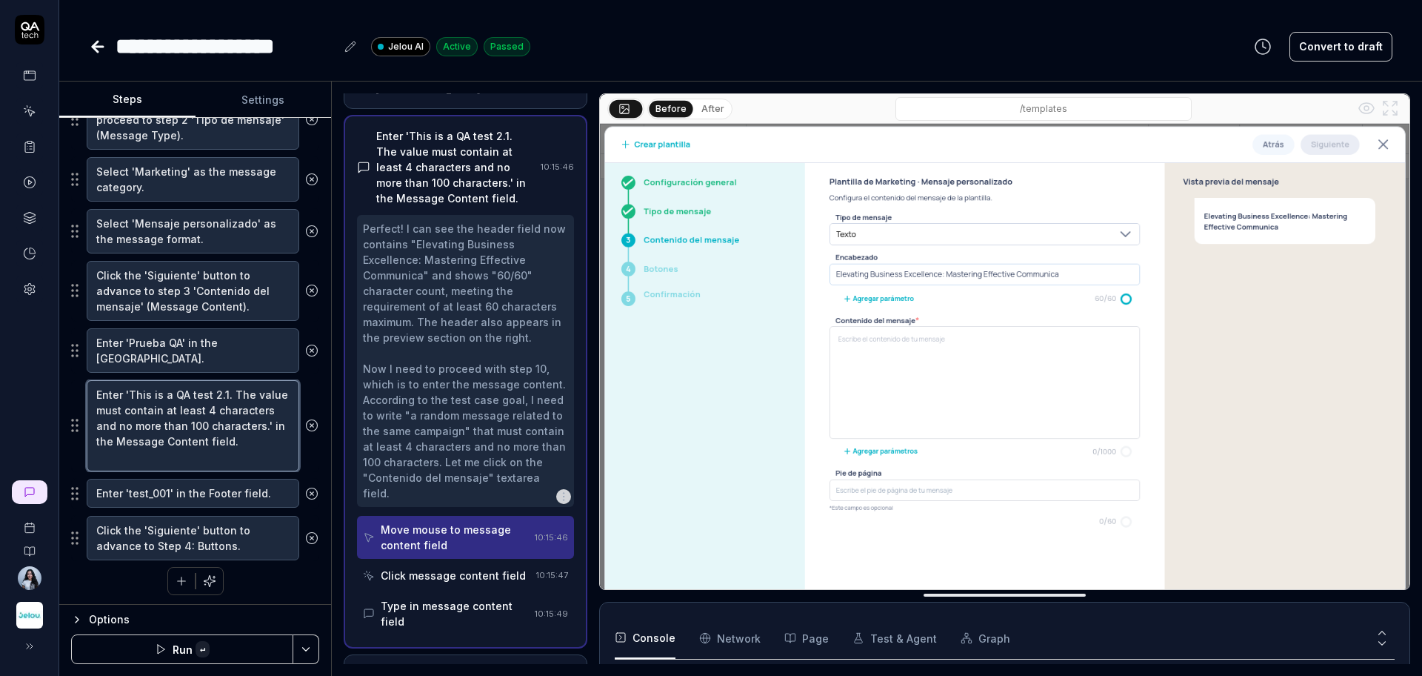
paste textarea "a random message content for a campaign. 2.1. The value must be at least 4 char…"
type textarea "Enter a random message content for a campaign. 2.1. The value must be at least …"
type textarea "*"
type textarea "Enter a random message content for a campaign. 2.1. The value must be at least …"
click at [149, 353] on textarea "Enter 'Prueba QA' in the [GEOGRAPHIC_DATA]." at bounding box center [193, 350] width 213 height 44
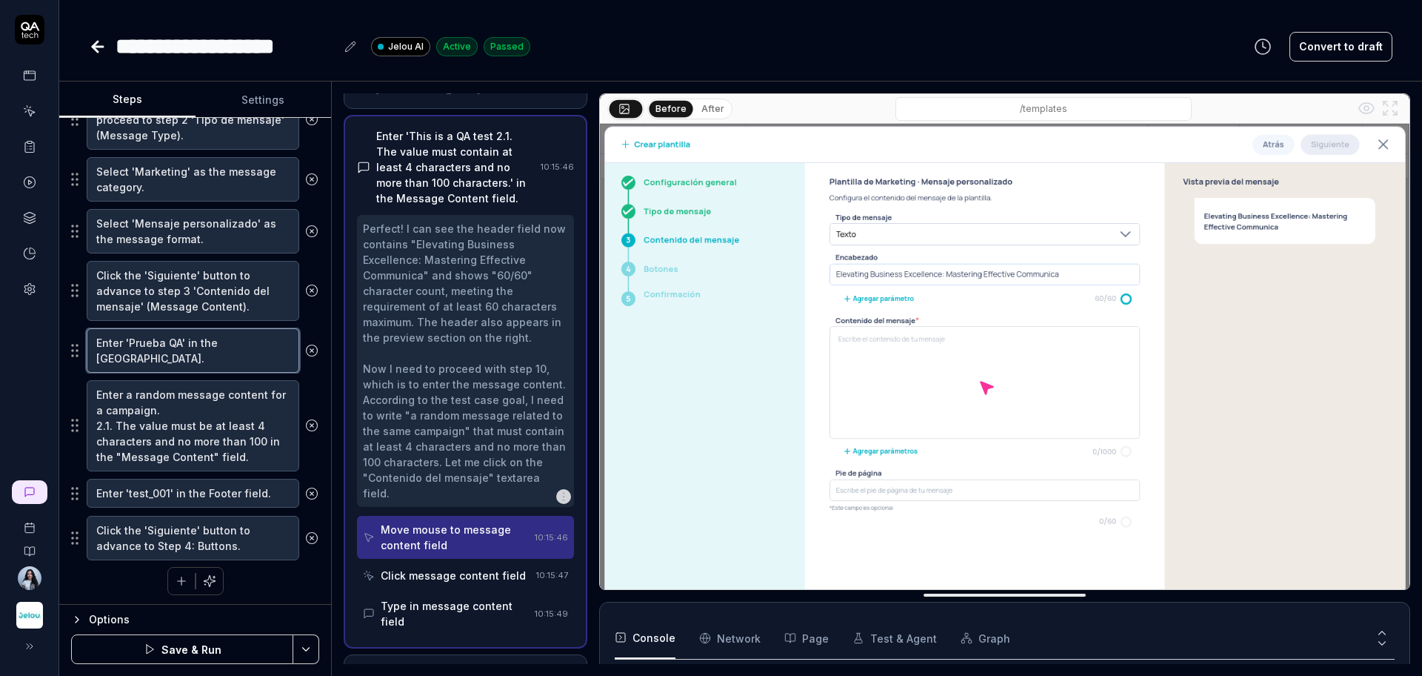
type textarea "*"
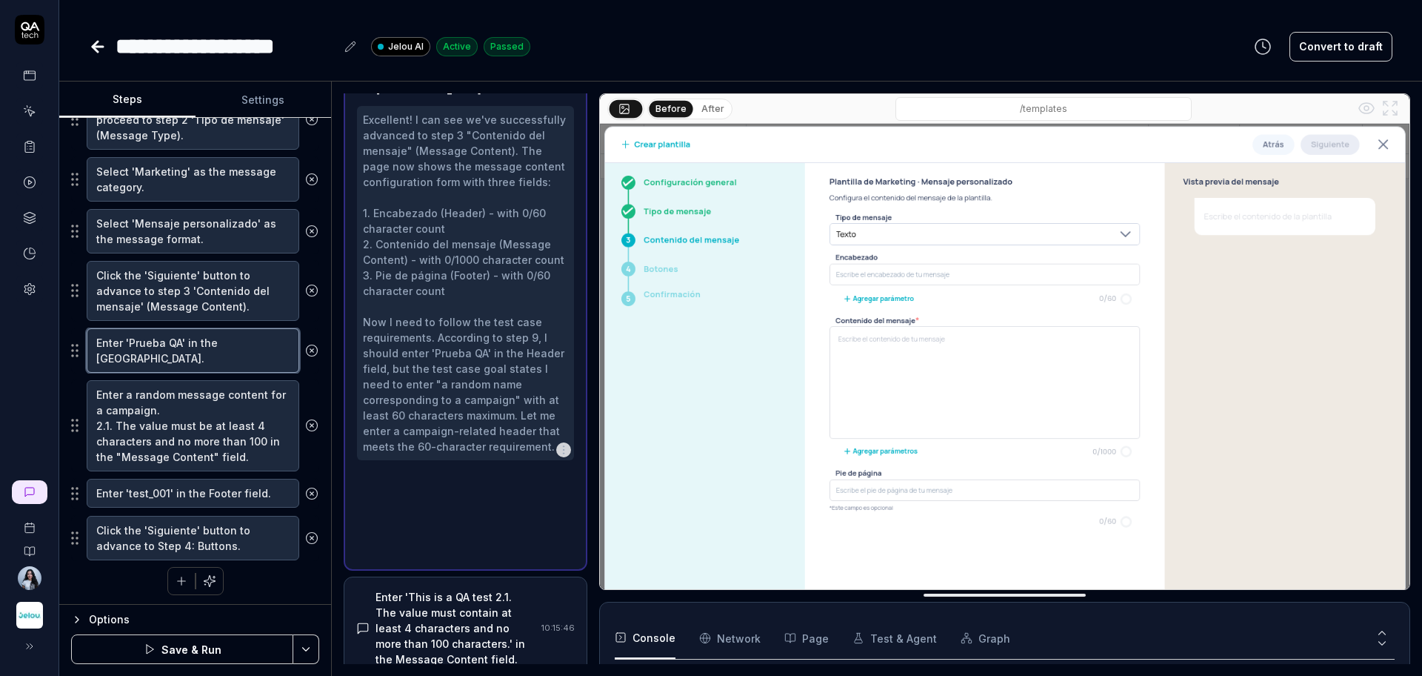
click at [149, 353] on textarea "Enter 'Prueba QA' in the [GEOGRAPHIC_DATA]." at bounding box center [193, 350] width 213 height 44
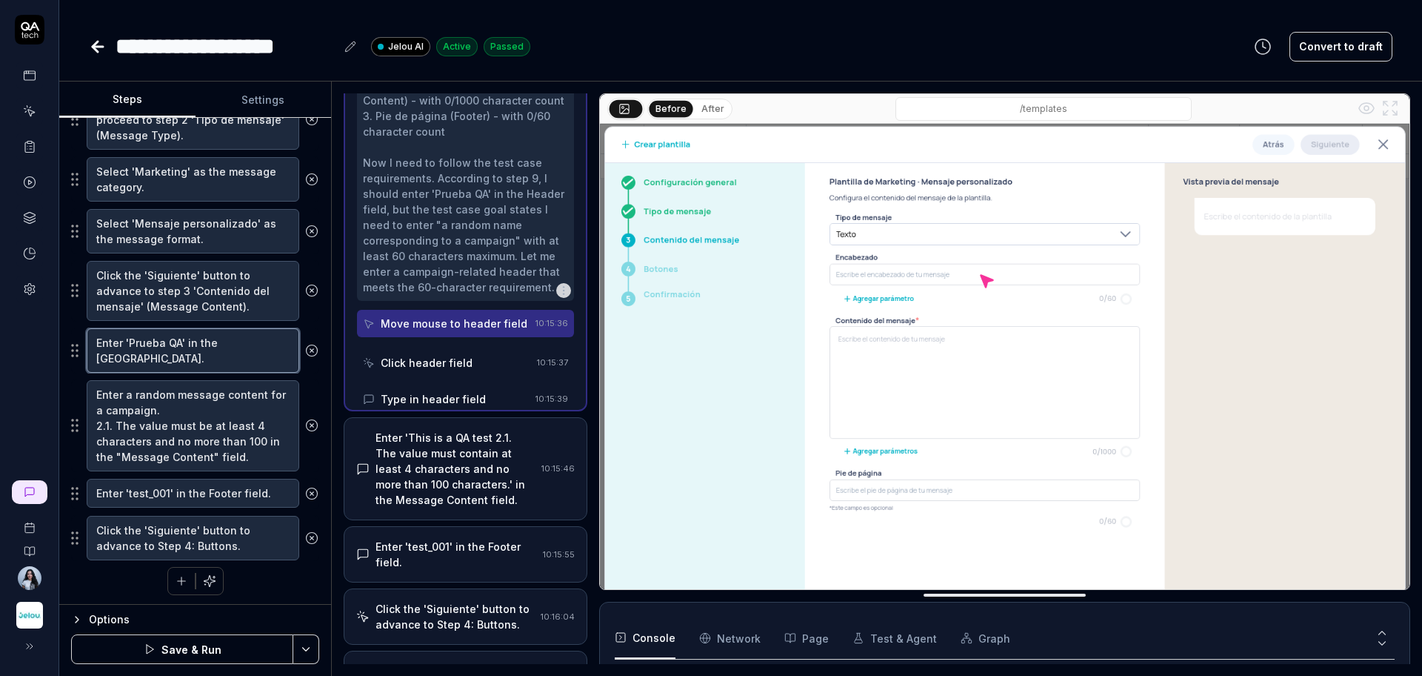
click at [149, 353] on textarea "Enter 'Prueba QA' in the [GEOGRAPHIC_DATA]." at bounding box center [193, 350] width 213 height 44
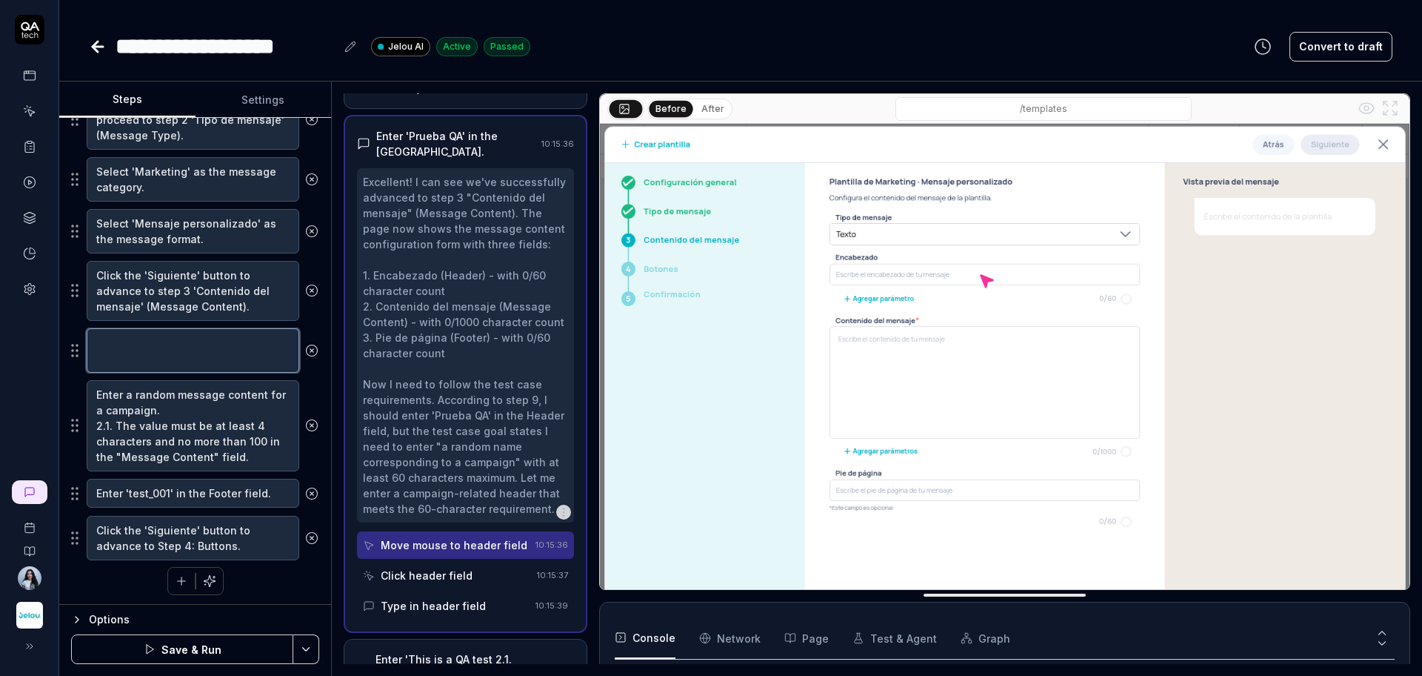
scroll to position [543, 0]
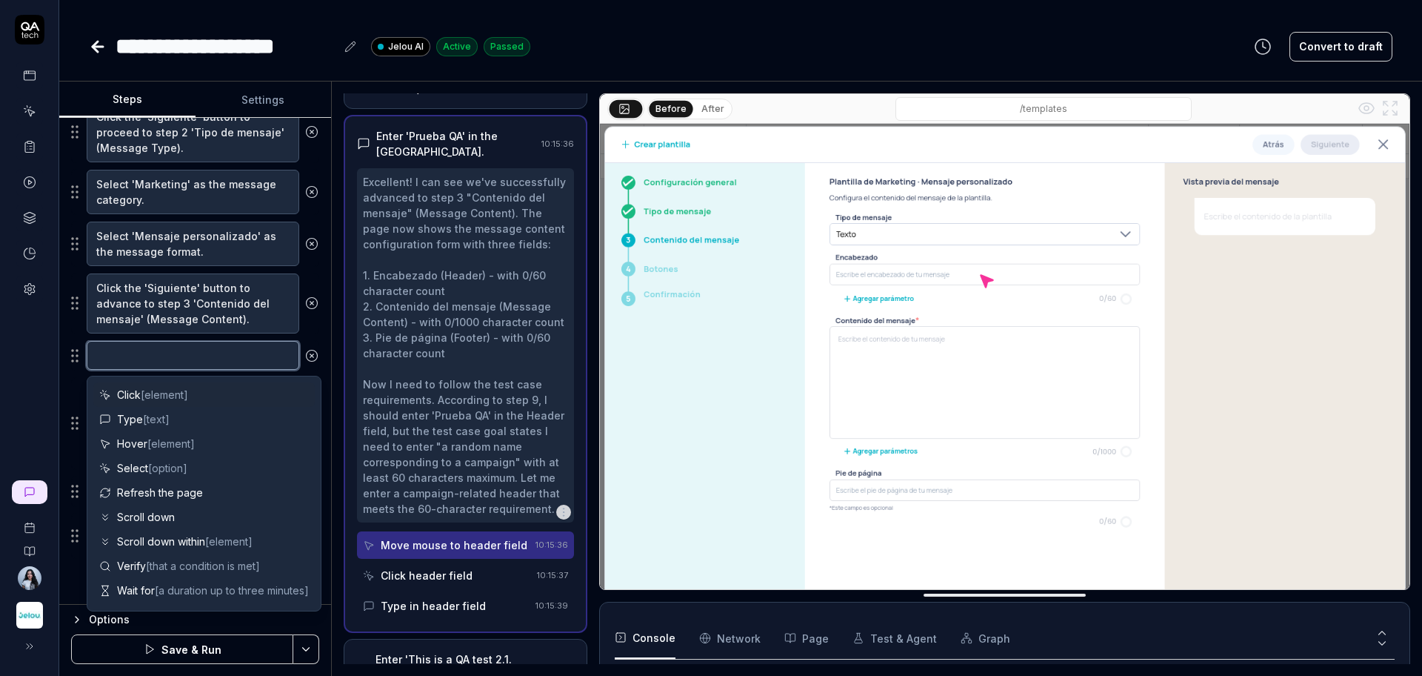
paste textarea "Enter random names in the Header field."
type textarea "Enter random names in the Header field."
type textarea "*"
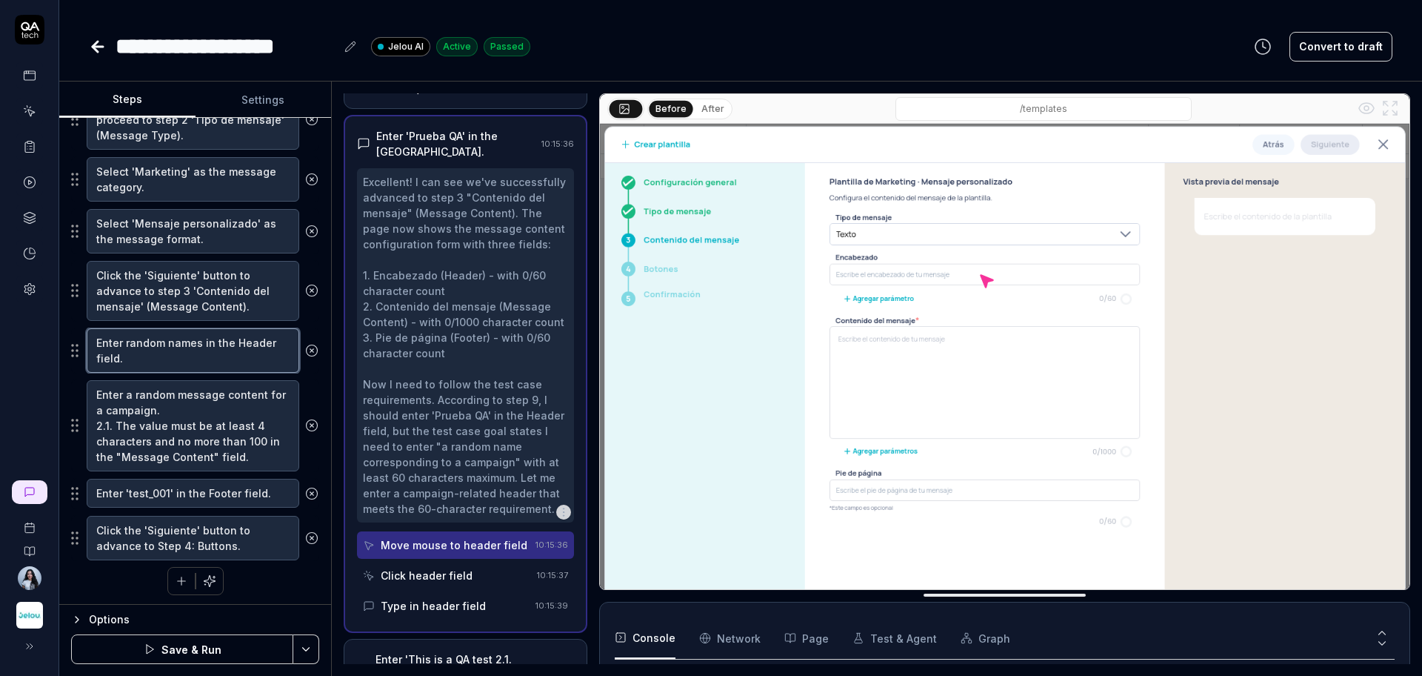
click at [256, 342] on textarea "Enter random names in the Header field." at bounding box center [193, 350] width 213 height 44
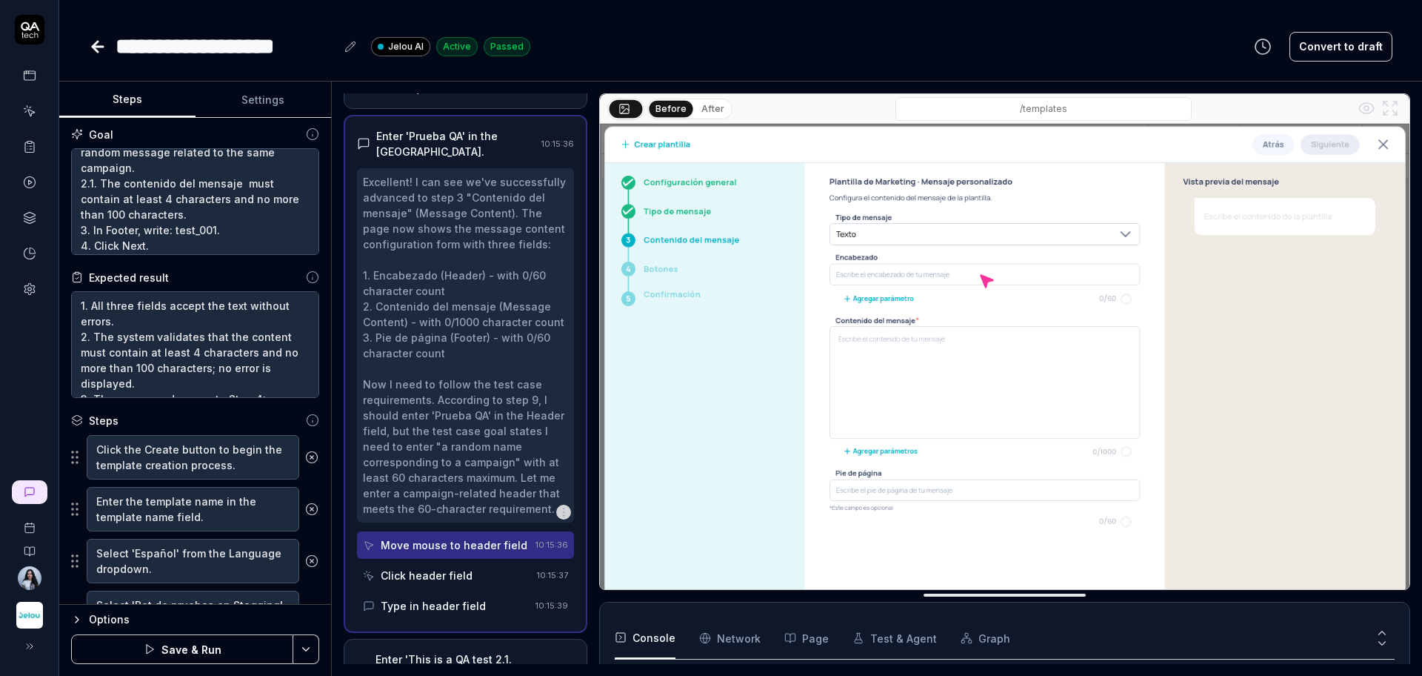
scroll to position [93, 0]
type textarea "Enter random names in the Header field."
drag, startPoint x: 209, startPoint y: 226, endPoint x: 95, endPoint y: 226, distance: 114.1
click at [95, 226] on textarea "1. In the Header field, enter a random name corresponding to a campaign. 1.1. T…" at bounding box center [195, 201] width 248 height 107
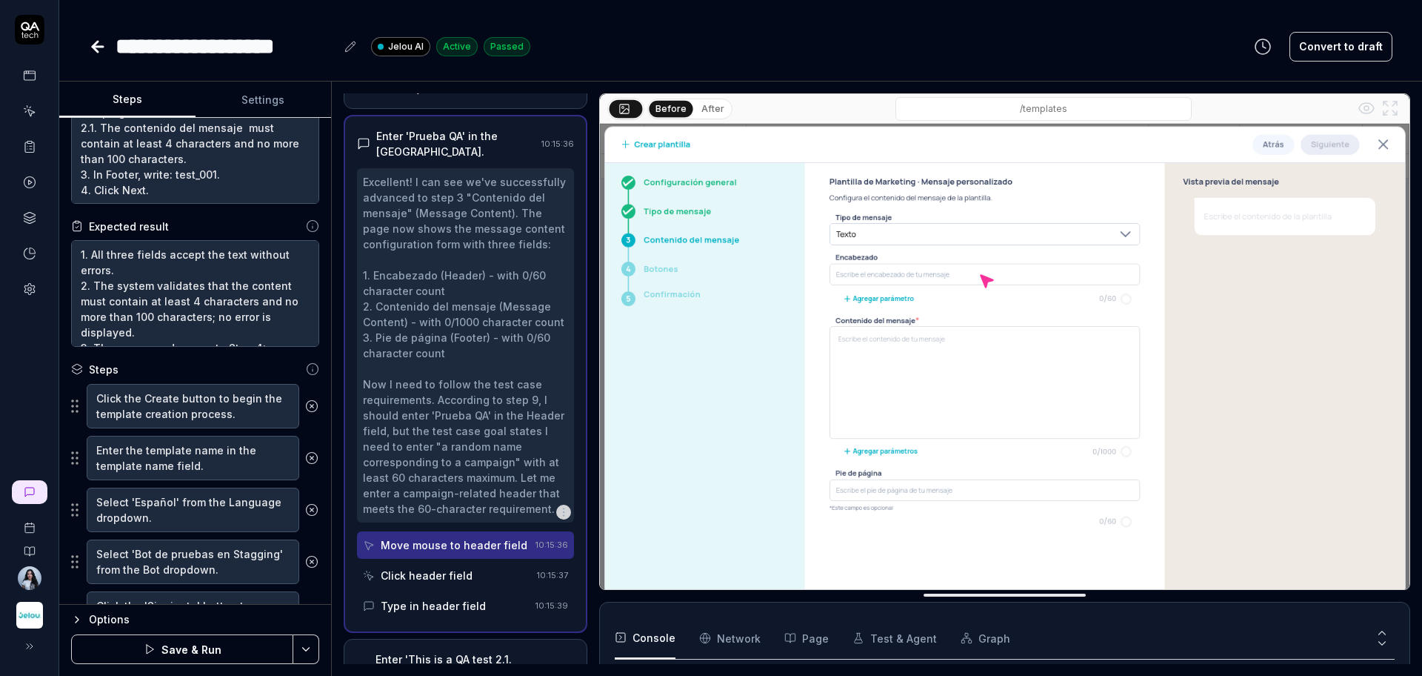
scroll to position [0, 0]
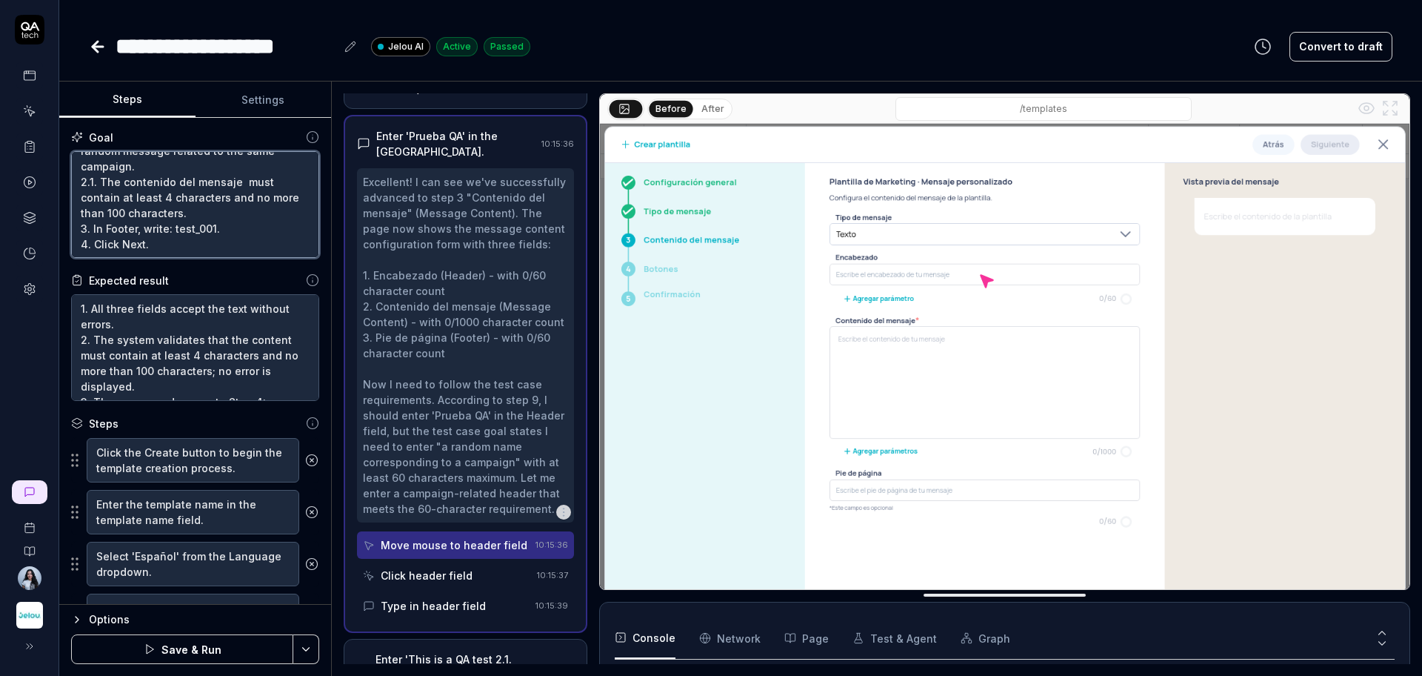
click at [251, 221] on textarea "1. In the Header field, enter a random name corresponding to a campaign. 1.1. T…" at bounding box center [195, 204] width 248 height 107
type textarea "*"
drag, startPoint x: 238, startPoint y: 230, endPoint x: 93, endPoint y: 224, distance: 145.3
click at [93, 224] on textarea "1. In the Header field, enter a random name corresponding to a campaign. 1.1. T…" at bounding box center [195, 204] width 248 height 107
paste textarea ""In the Footer field, enter a random name that complies with the maximum limit …"
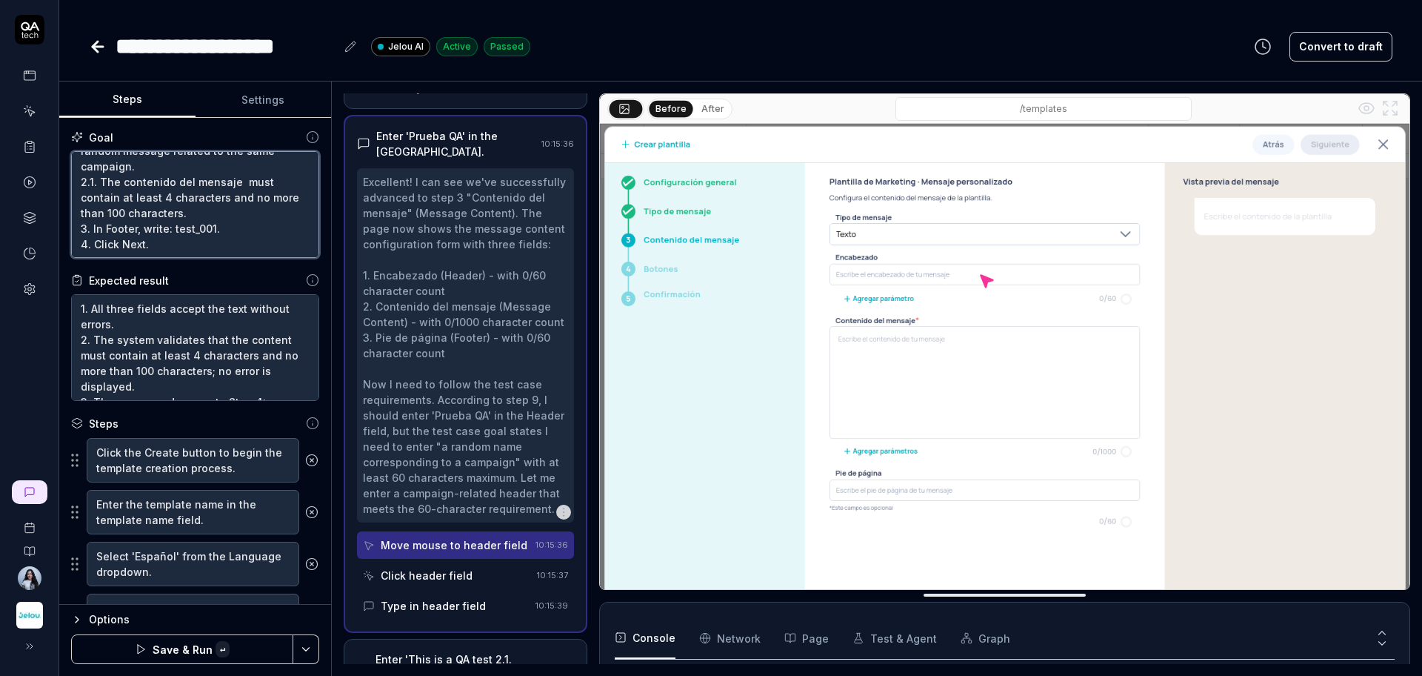
type textarea "1. In the Header field, enter a random name corresponding to a campaign. 1.1. T…"
type textarea "*"
type textarea "1. In the Header field, enter a random name corresponding to a campaign. 1.1. T…"
click at [130, 250] on textarea "1. In the Header field, enter a random name corresponding to a campaign. 1.1. T…" at bounding box center [195, 204] width 248 height 107
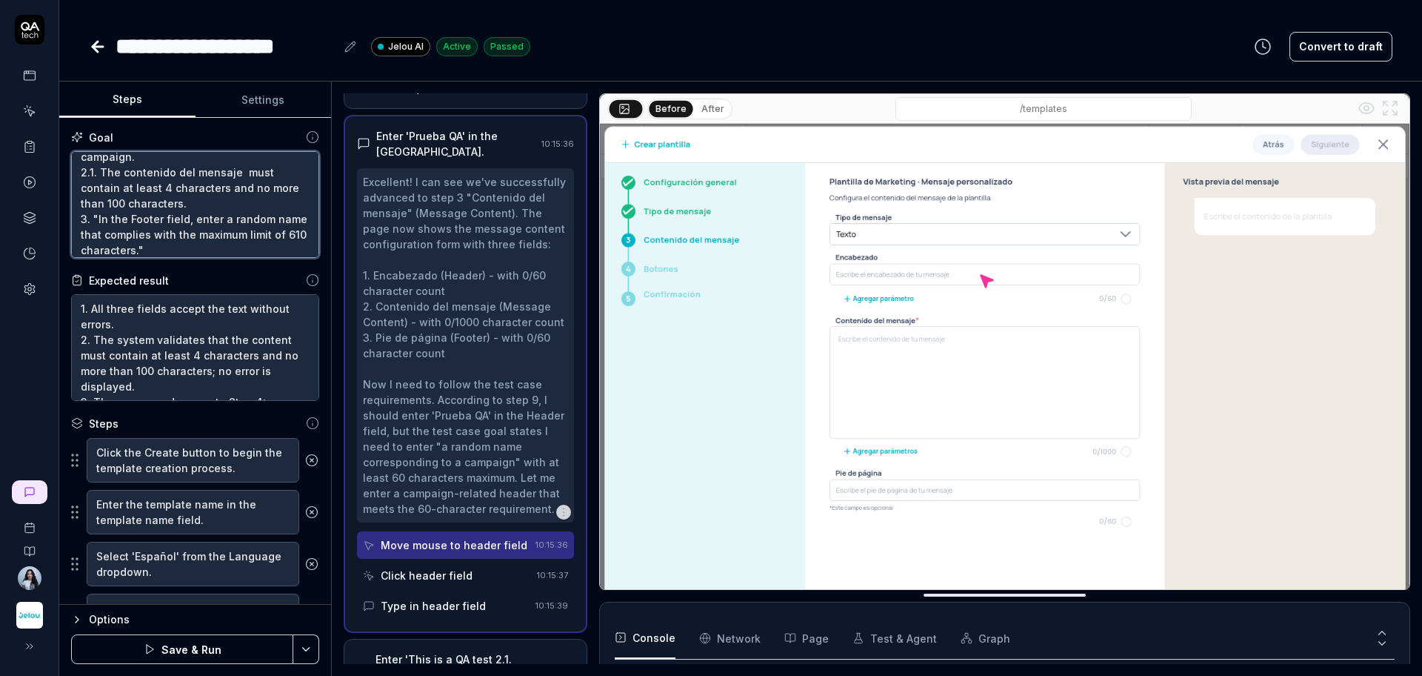
type textarea "*"
type textarea "1. In the Header field, enter a random name corresponding to a campaign. 1.1. T…"
type textarea "*"
click at [100, 226] on textarea "1. In the Header field, enter a random name corresponding to a campaign. 1.1. T…" at bounding box center [195, 204] width 248 height 107
type textarea "1. In the Header field, enter a random name corresponding to a campaign. 1.1. T…"
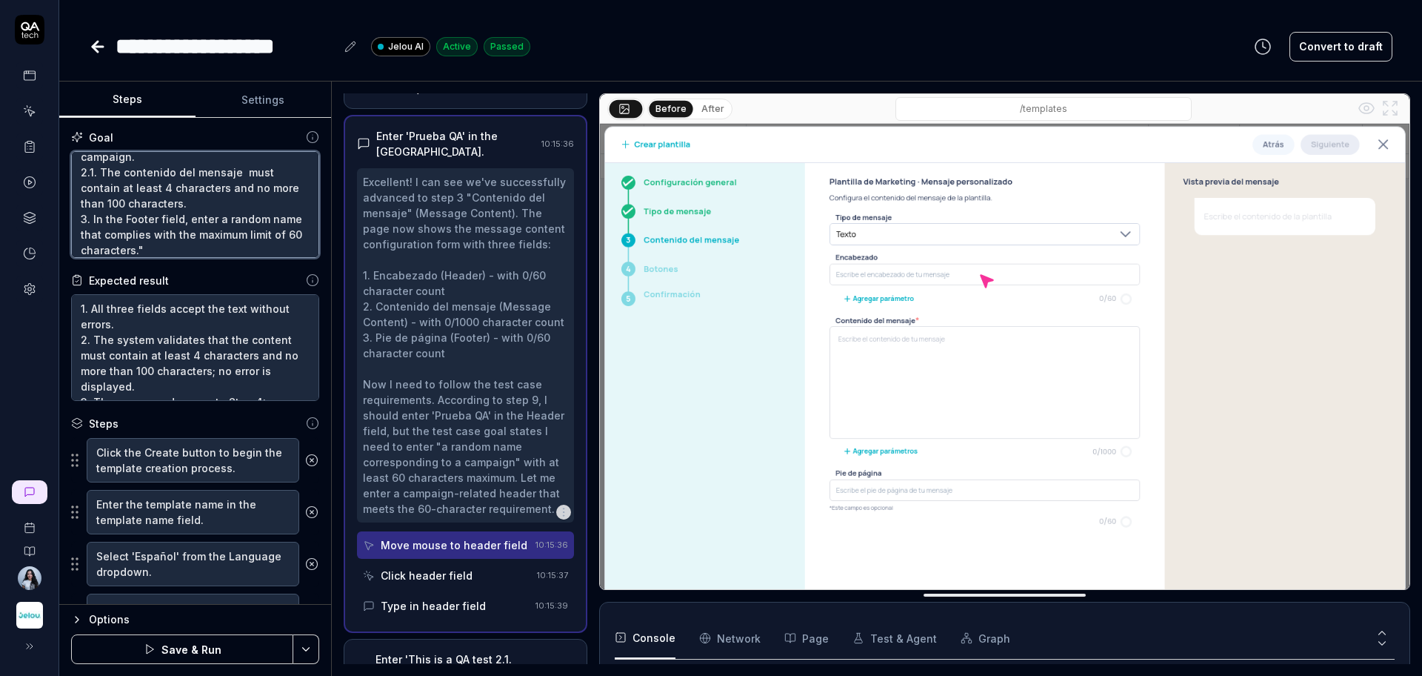
type textarea "*"
click at [212, 248] on textarea "1. In the Header field, enter a random name corresponding to a campaign. 1.1. T…" at bounding box center [195, 204] width 248 height 107
type textarea "1. In the Header field, enter a random name corresponding to a campaign. 1.1. T…"
type textarea "*"
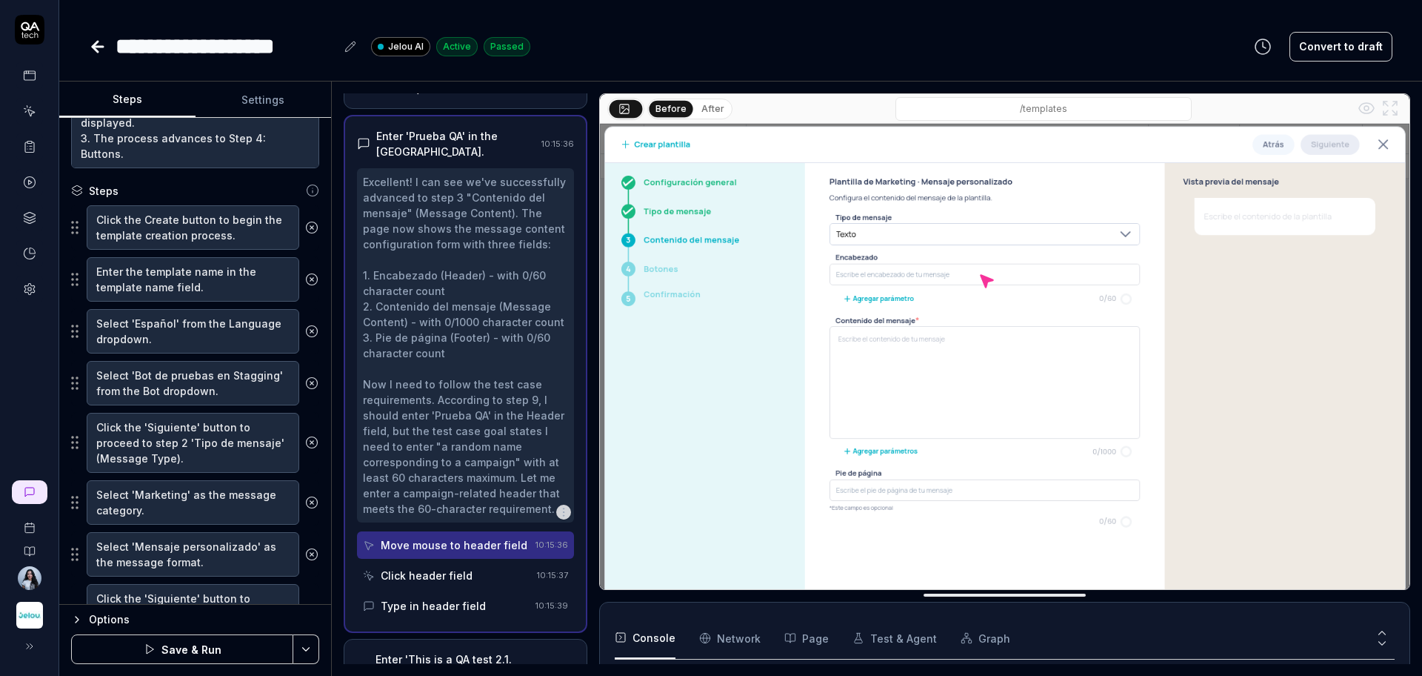
scroll to position [278, 0]
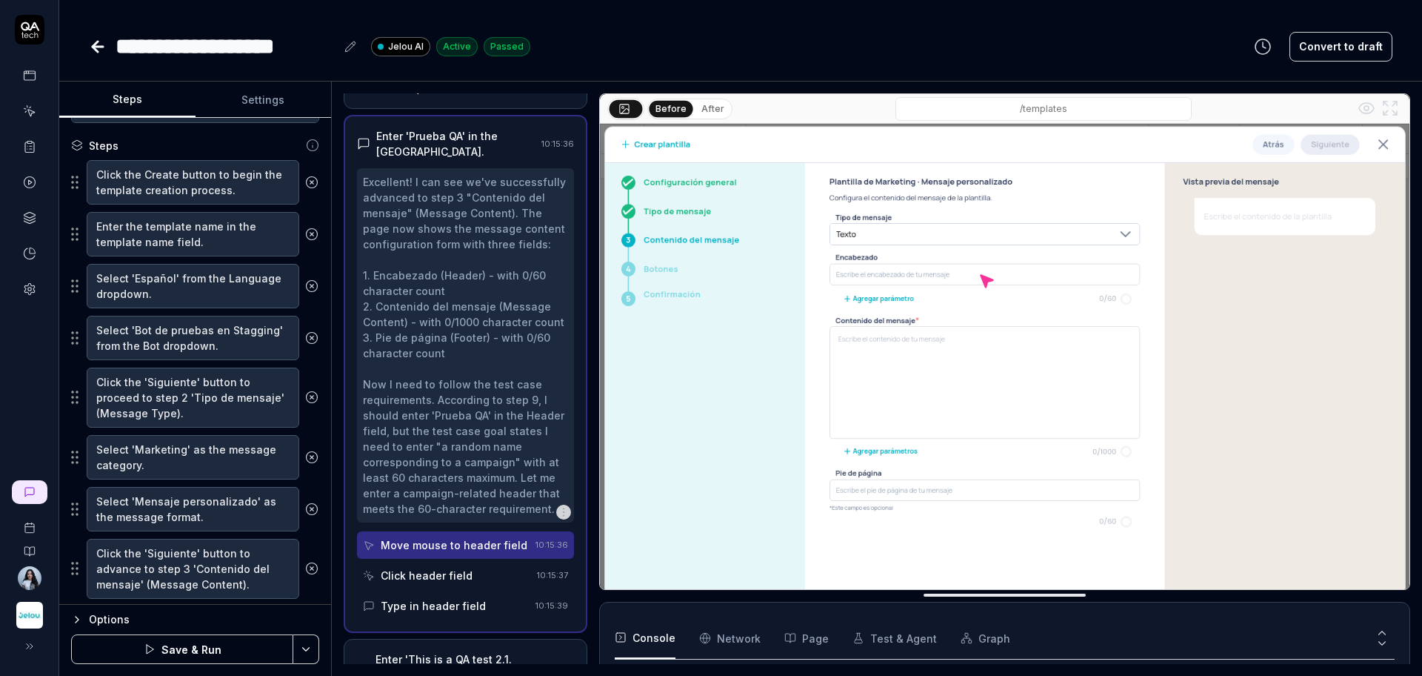
type textarea "1. In the Header field, enter a random name corresponding to a campaign. 1.1. T…"
click at [191, 505] on textarea "Select 'Mensaje personalizado' as the message format." at bounding box center [193, 509] width 213 height 44
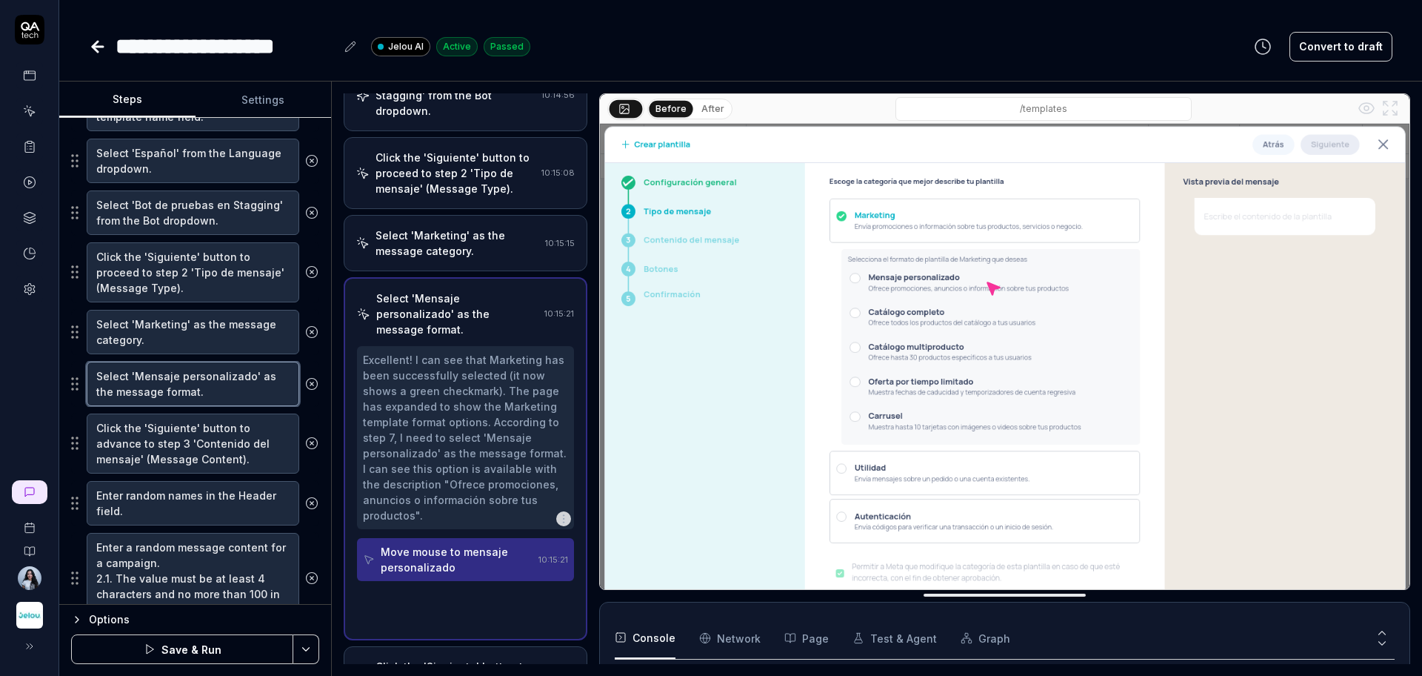
scroll to position [282, 0]
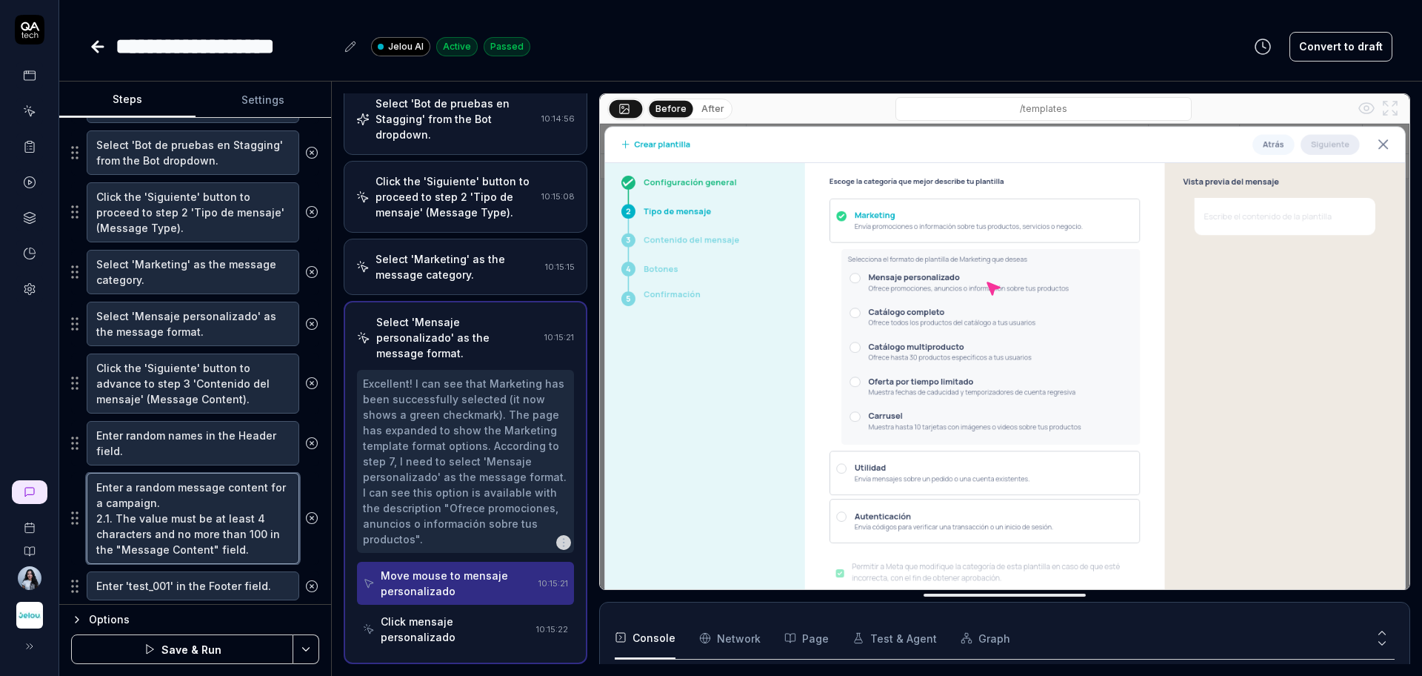
click at [201, 504] on textarea "Enter a random message content for a campaign. 2.1. The value must be at least …" at bounding box center [193, 518] width 213 height 91
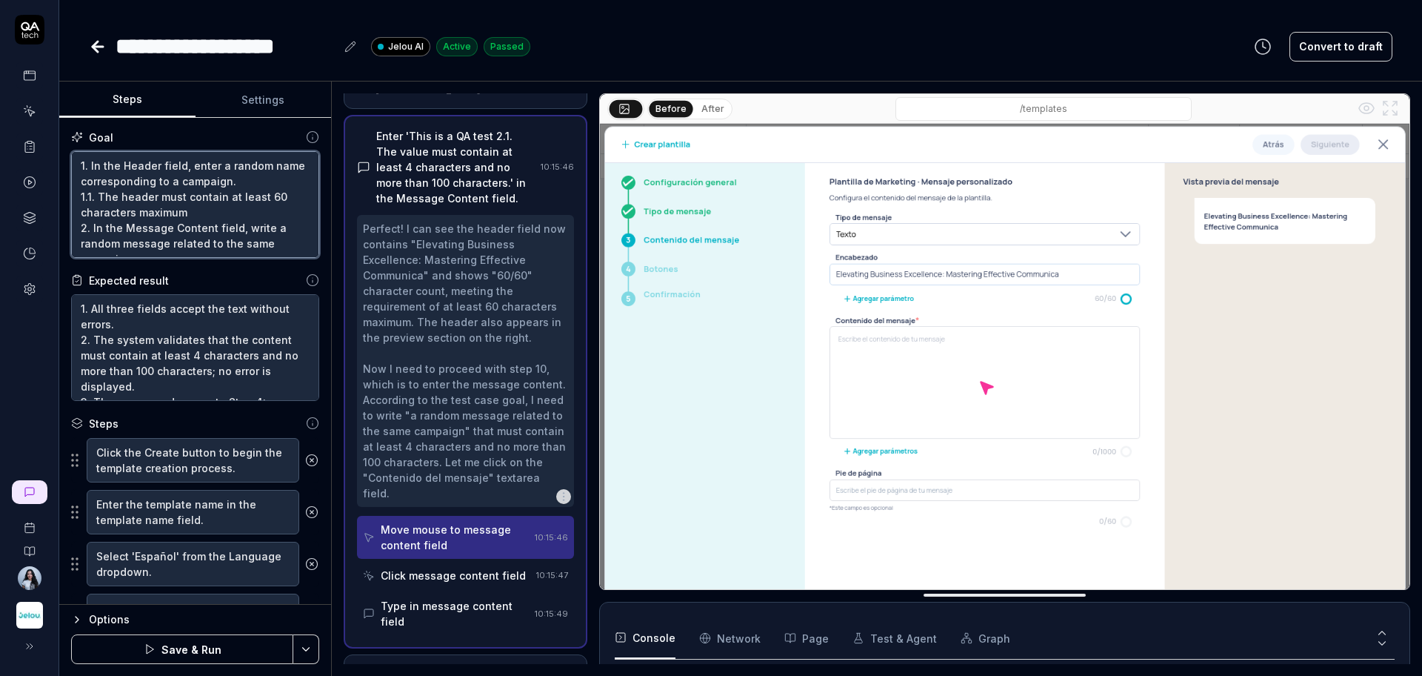
scroll to position [124, 0]
drag, startPoint x: 79, startPoint y: 169, endPoint x: 250, endPoint y: 287, distance: 208.8
click at [250, 287] on div "Goal 1. In the Header field, enter a random name corresponding to a campaign. 1…" at bounding box center [195, 361] width 272 height 487
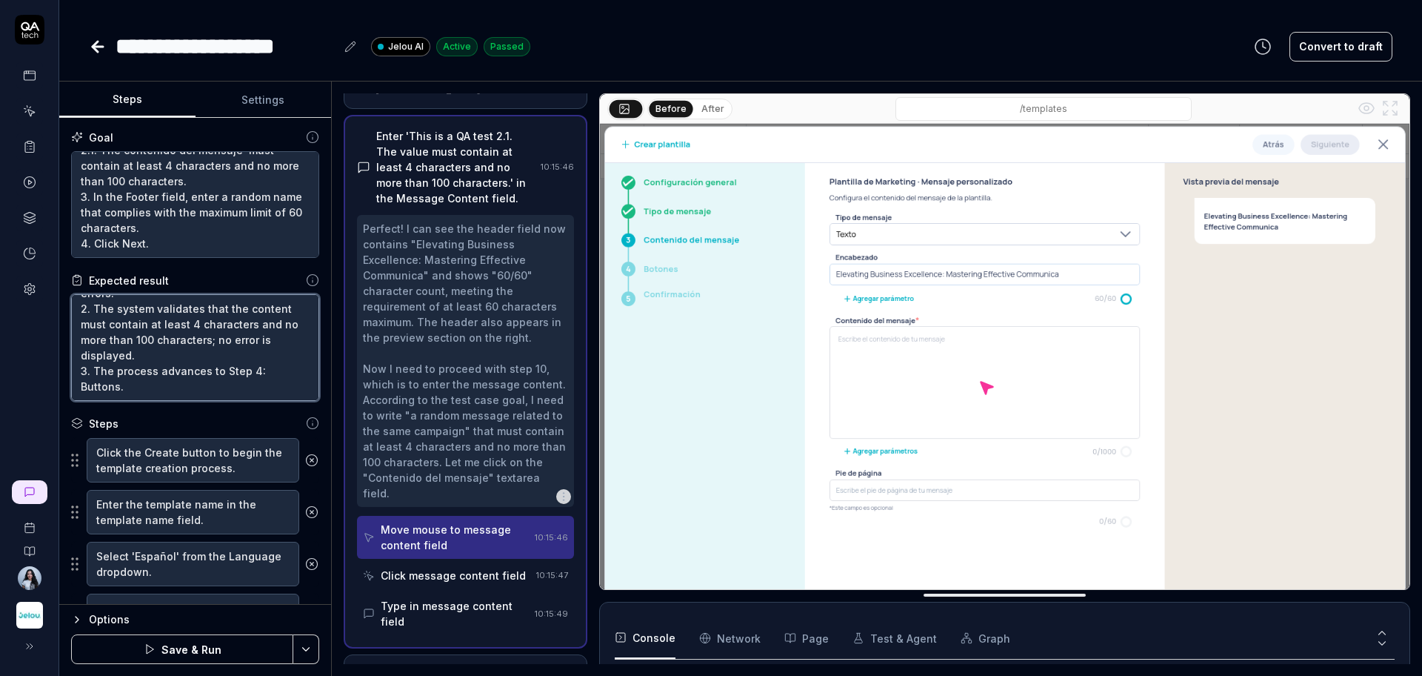
scroll to position [0, 0]
type textarea "*"
drag, startPoint x: 201, startPoint y: 390, endPoint x: 24, endPoint y: 282, distance: 207.5
click at [24, 282] on div "**********" at bounding box center [711, 338] width 1422 height 676
click at [161, 393] on textarea "1. All three fields accept the text without errors. 2. The system validates tha…" at bounding box center [195, 347] width 248 height 107
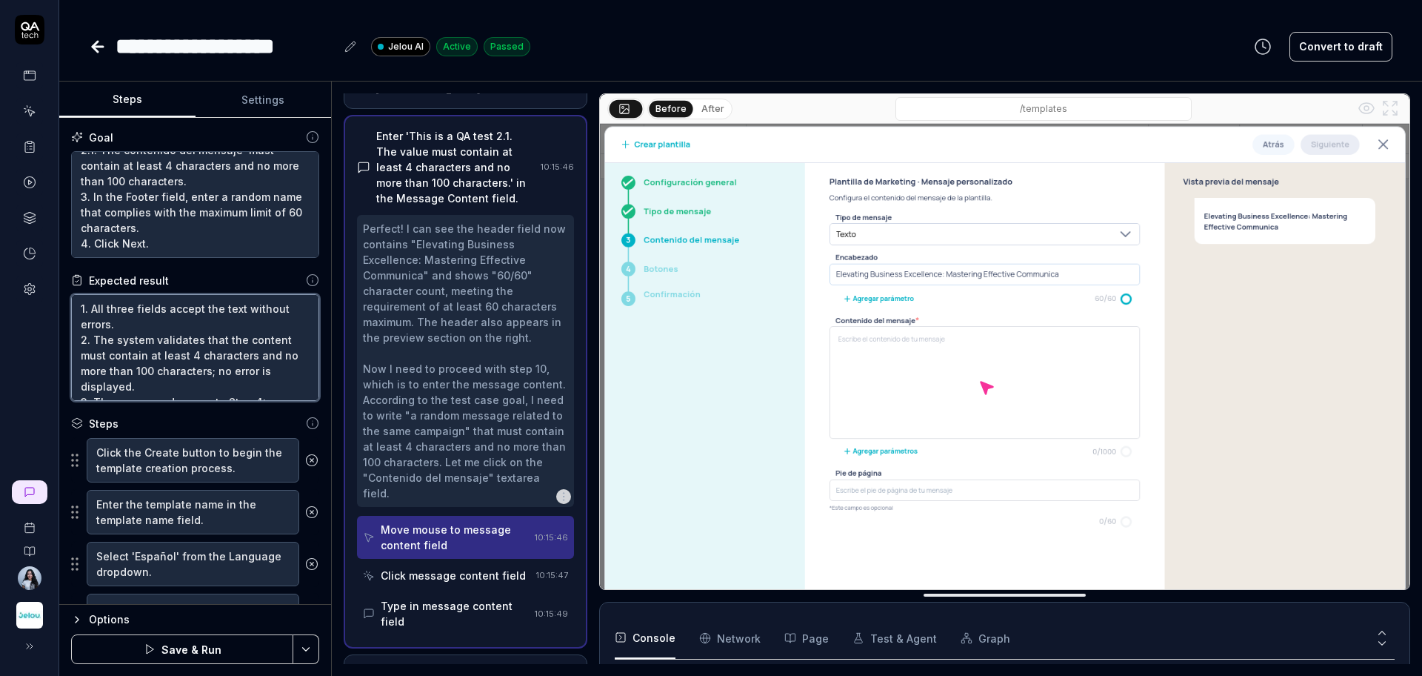
drag, startPoint x: 150, startPoint y: 361, endPoint x: 53, endPoint y: 280, distance: 125.7
click at [53, 280] on div "**********" at bounding box center [711, 338] width 1422 height 676
type textarea "3. The process advances to Step 4: Buttons."
type textarea "*"
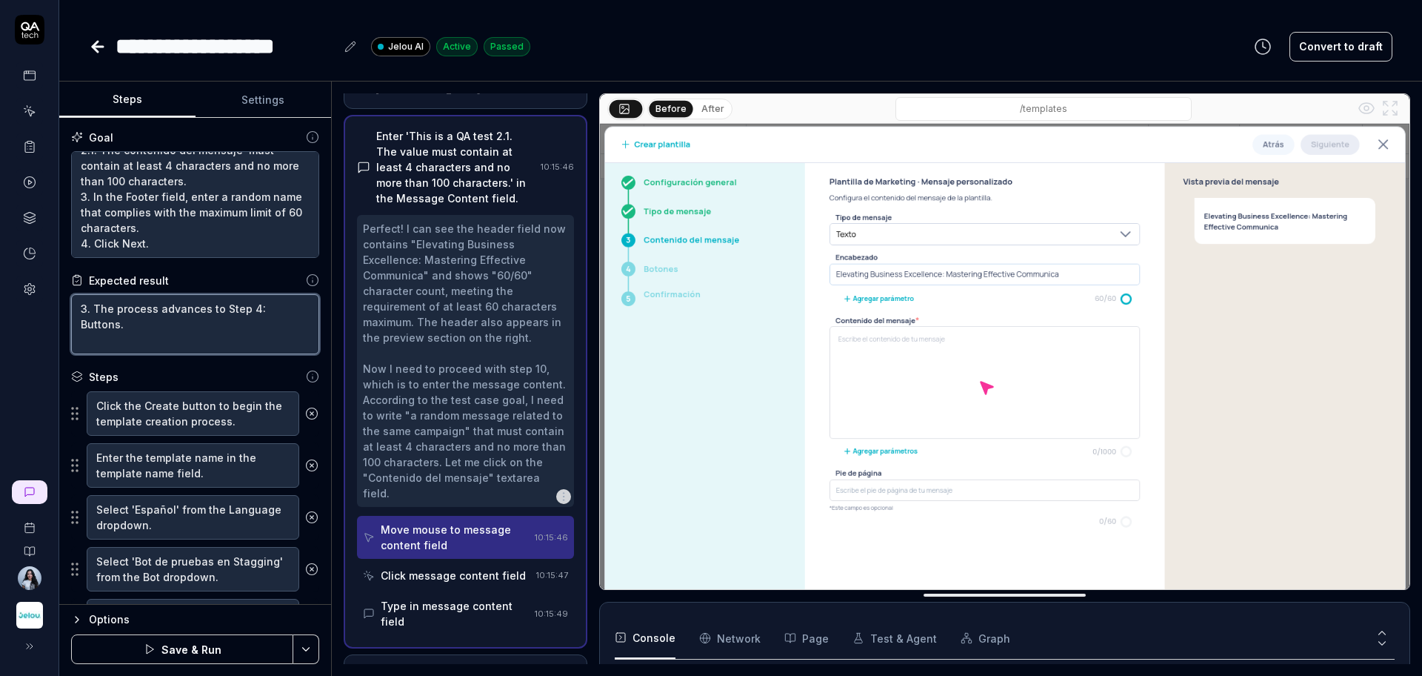
click at [79, 322] on textarea "3. The process advances to Step 4: Buttons." at bounding box center [195, 324] width 248 height 60
type textarea "3. The process advances to Step 4: Buttons."
type textarea "*"
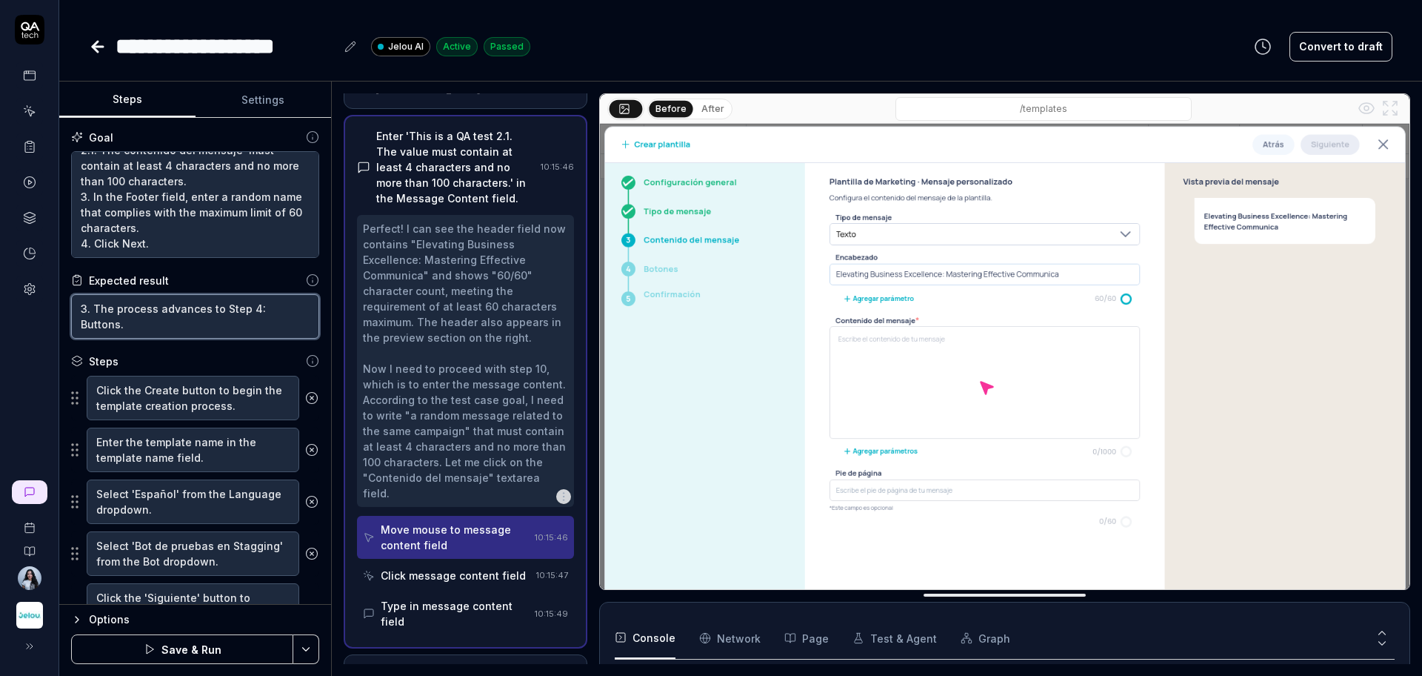
drag, startPoint x: 86, startPoint y: 311, endPoint x: 74, endPoint y: 311, distance: 11.9
click at [74, 311] on textarea "3. The process advances to Step 4: Buttons." at bounding box center [195, 316] width 248 height 44
type textarea ". The process advances to Step 4: Buttons."
type textarea "*"
type textarea "The process advances to Step 4: Buttons."
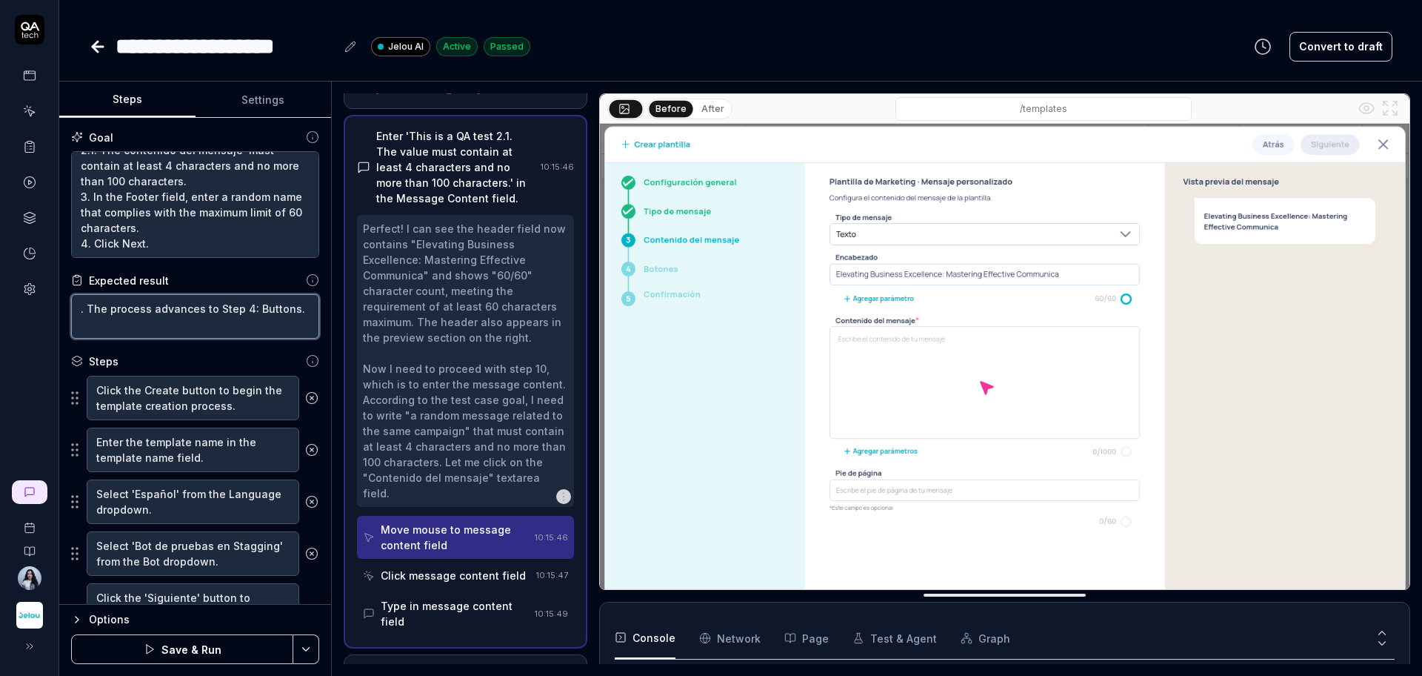
type textarea "*"
type textarea "* The process advances to Step 4: Buttons."
type textarea "*"
click at [187, 316] on textarea "* The process advances to Step 4: Buttons." at bounding box center [195, 316] width 248 height 44
click at [184, 323] on textarea "* The process advances to Step 4: Buttons." at bounding box center [195, 316] width 248 height 44
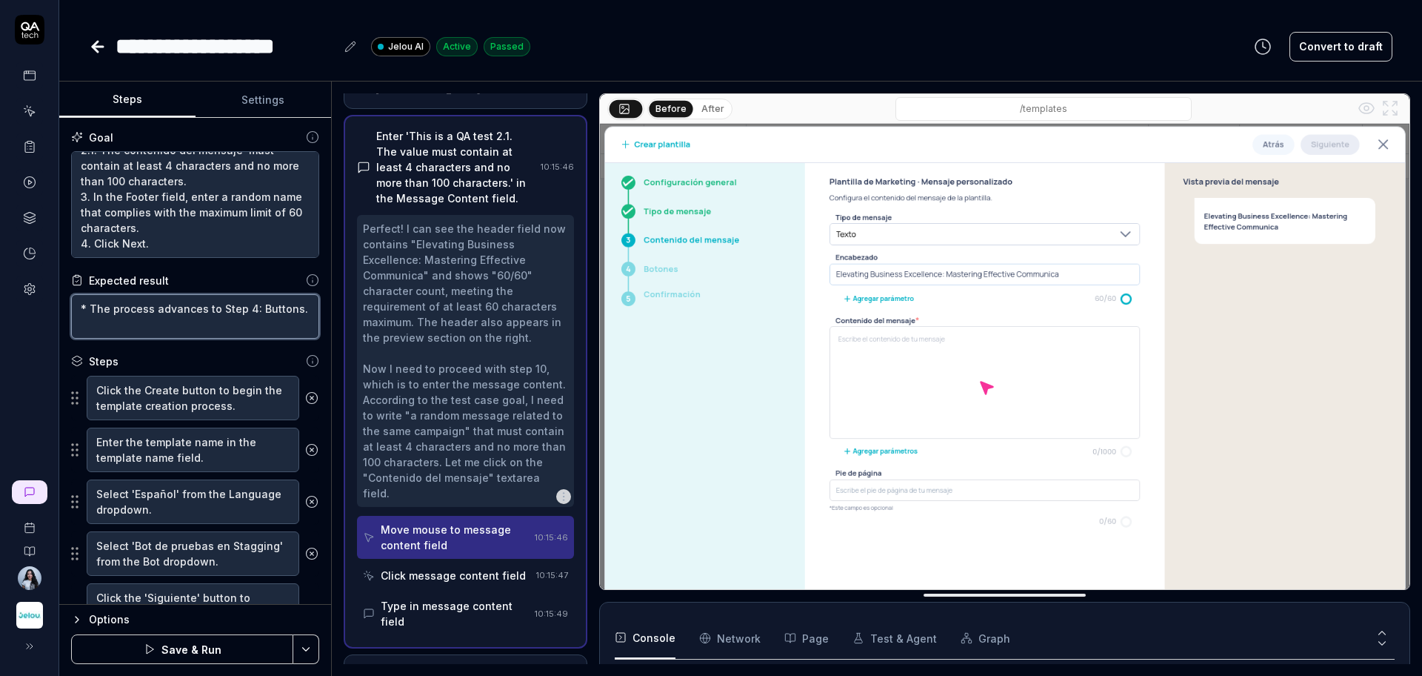
type textarea "* The process advances to Step 4: Buttons."
type textarea "*"
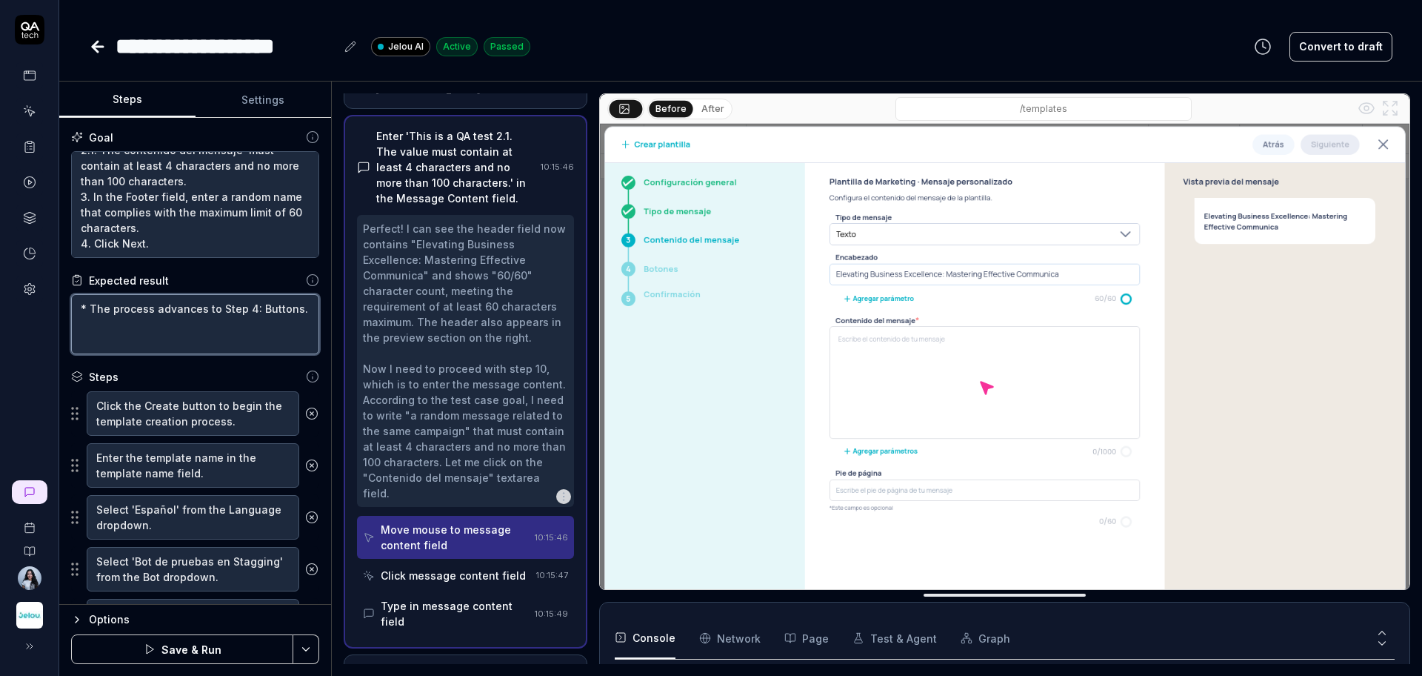
type textarea "* The process advances to Step 4: Buttons."
click at [127, 350] on textarea "* The process advances to Step 4: Buttons." at bounding box center [195, 324] width 248 height 60
type textarea "*"
type textarea "* The process advances to Step 4: Buttons. *"
type textarea "*"
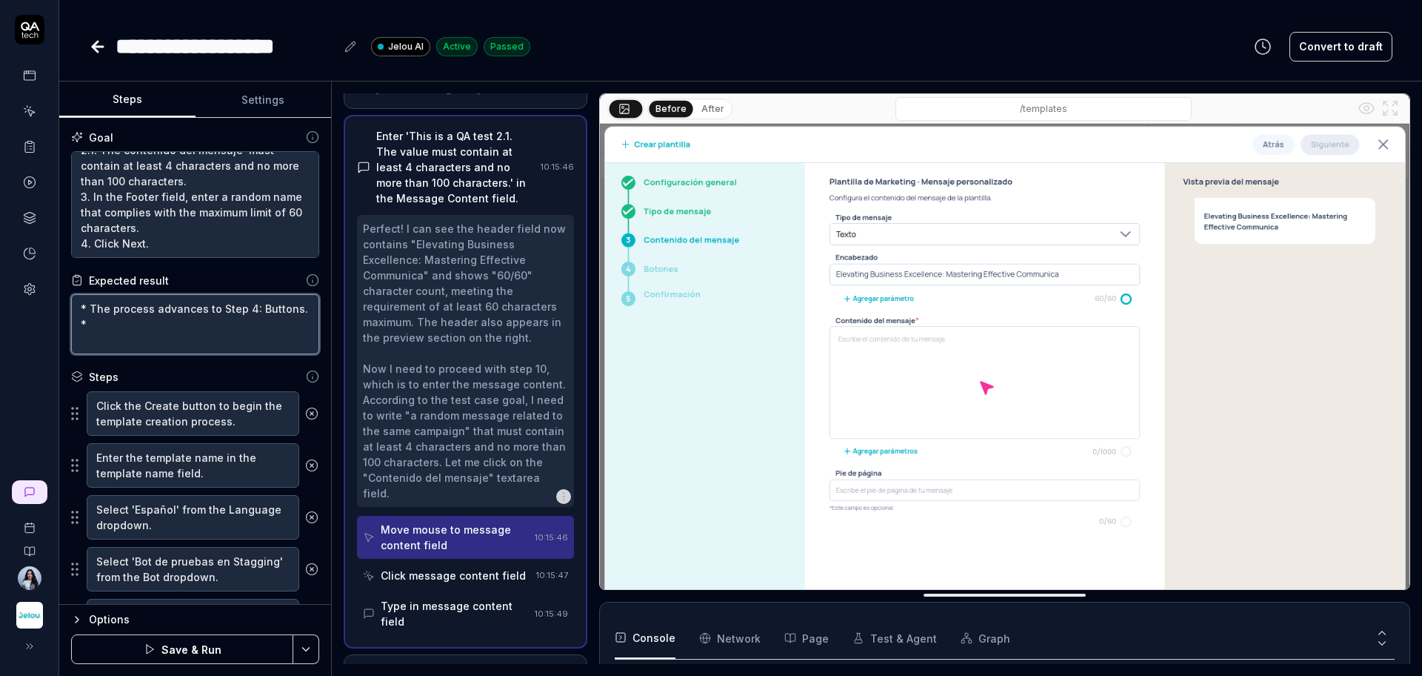
type textarea "* The process advances to Step 4: Buttons. *"
type textarea "*"
paste textarea "Step 3 is displayed as checked/marked in green, indicating successful completio…"
type textarea "* The process advances to Step 4: Buttons. * Step 3 is displayed as checked/mar…"
type textarea "*"
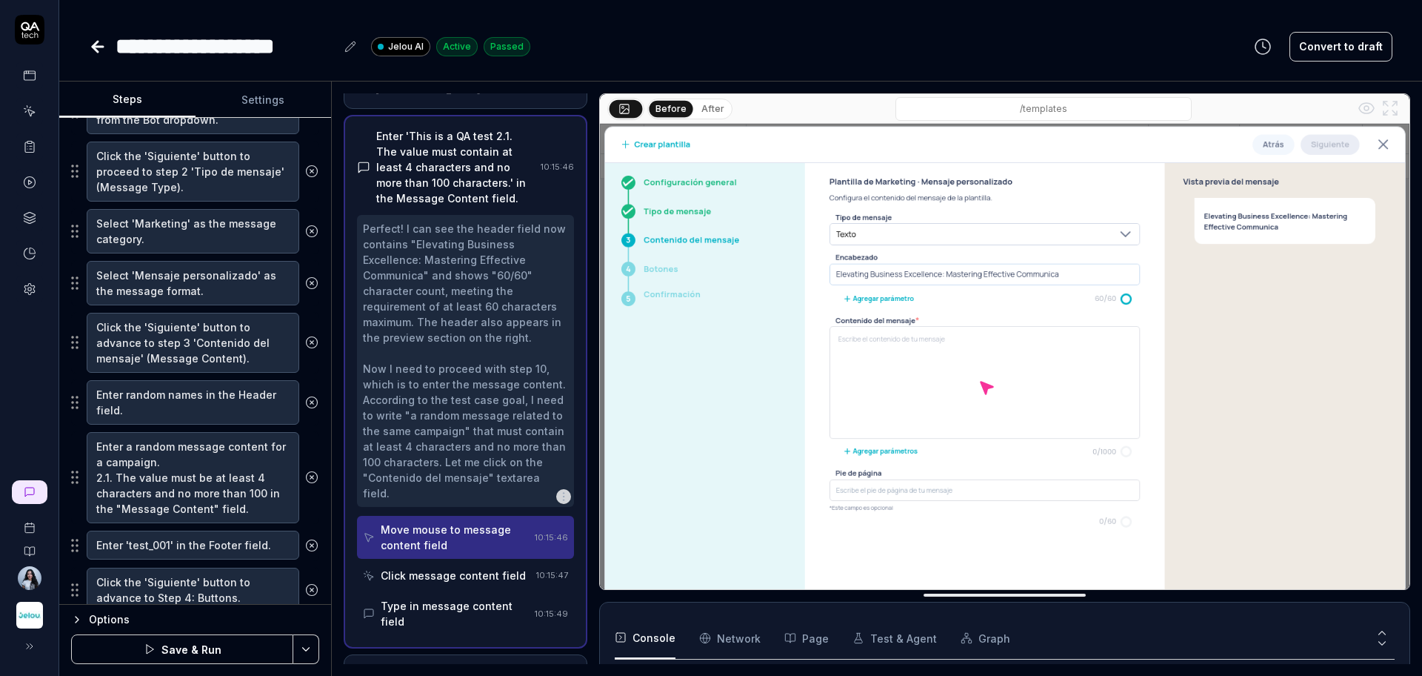
scroll to position [527, 0]
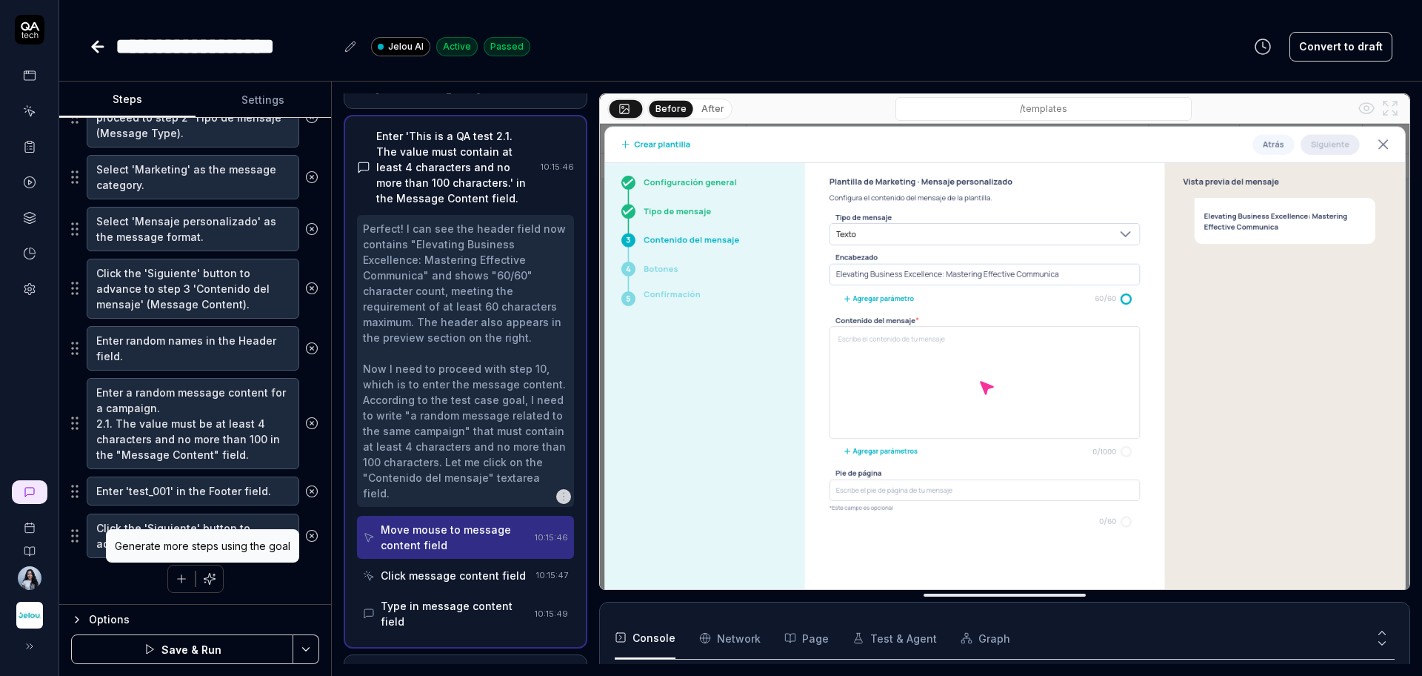
type textarea "* The process advances to Step 4: Buttons. * Step 3 is displayed as checked/mar…"
click at [207, 579] on icon "button" at bounding box center [209, 578] width 11 height 11
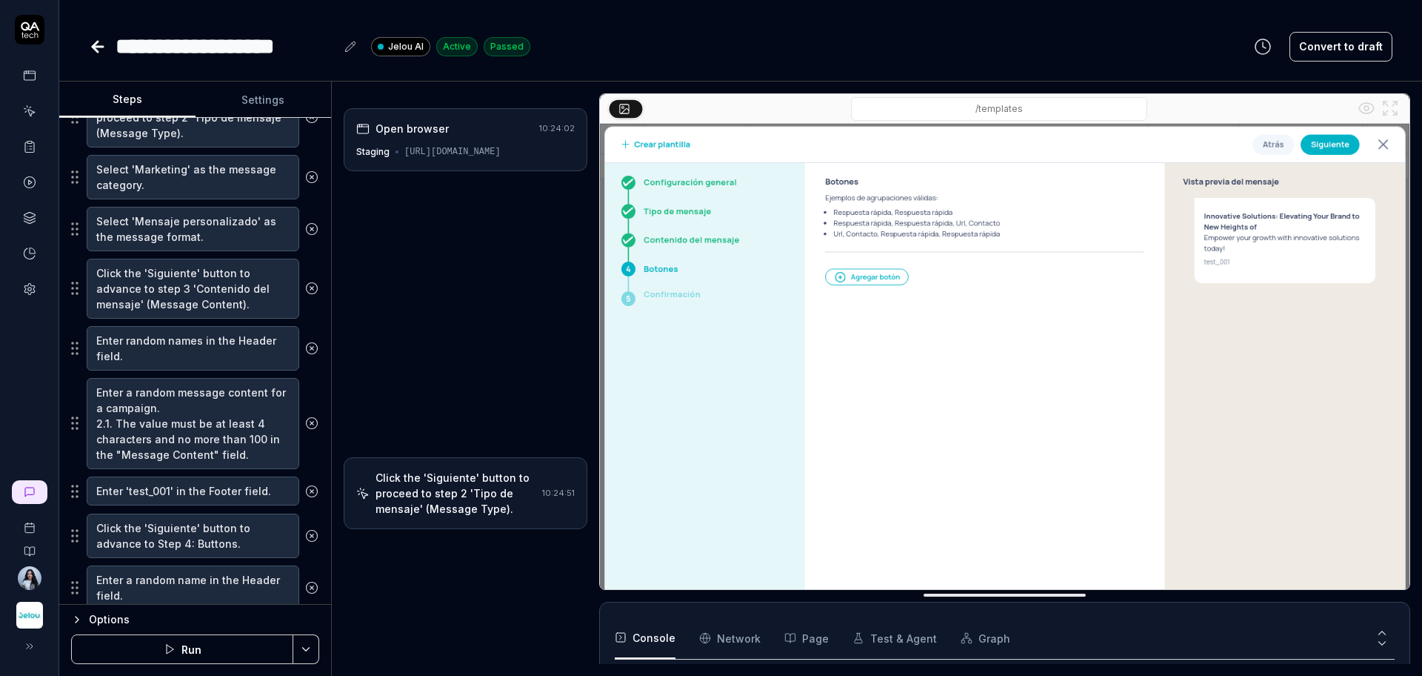
type textarea "*"
